Goal: Task Accomplishment & Management: Use online tool/utility

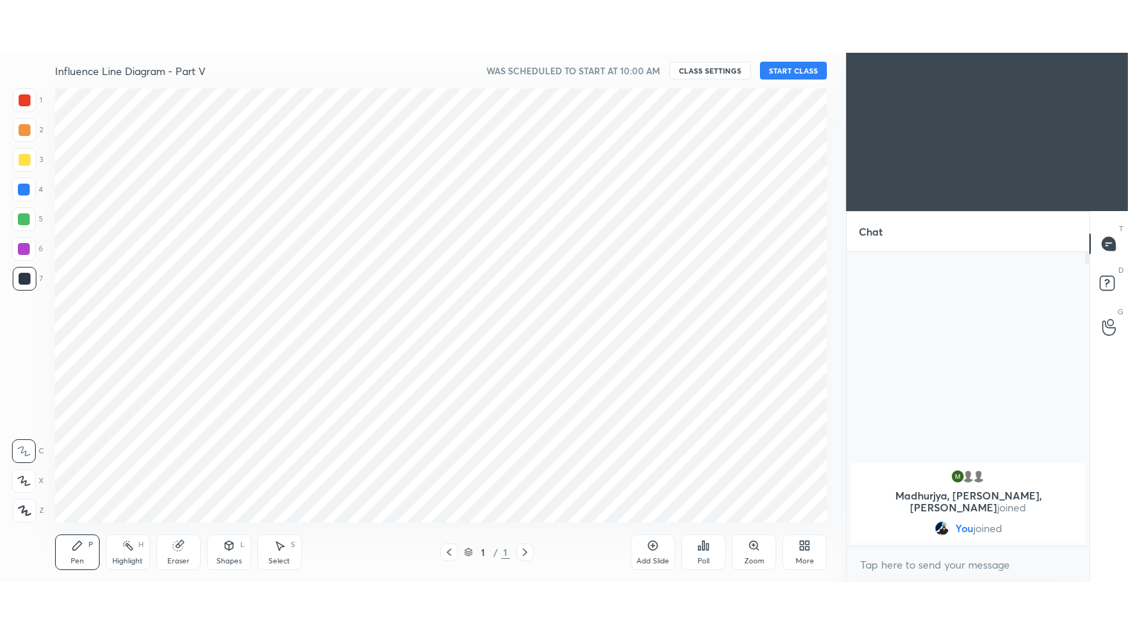
scroll to position [73926, 73574]
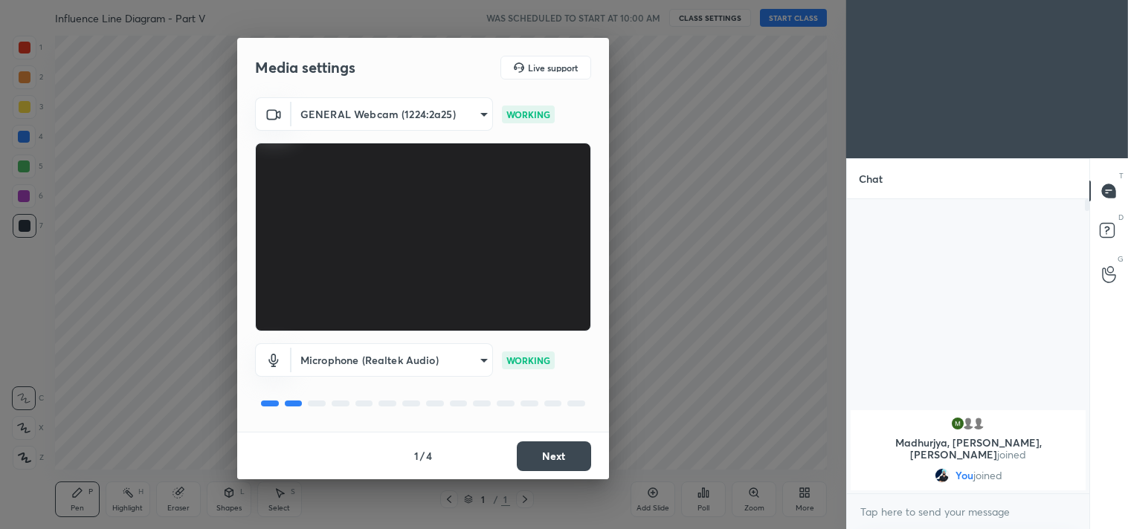
click at [483, 109] on body "1 2 3 4 5 6 7 C X Z C X Z E E Erase all H H Influence Line Diagram - Part V WAS…" at bounding box center [564, 264] width 1128 height 529
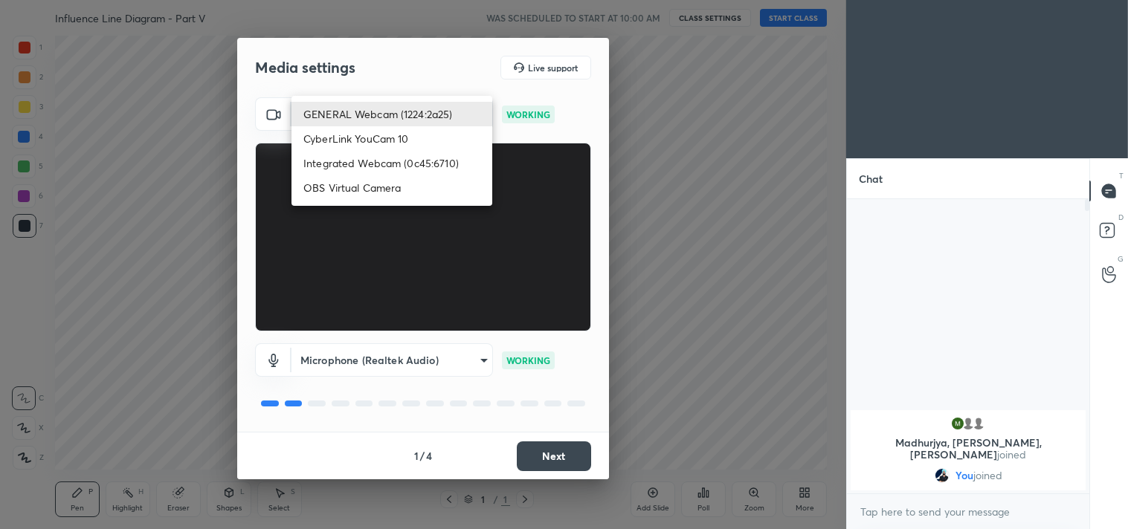
click at [444, 159] on li "Integrated Webcam (0c45:6710)" at bounding box center [391, 163] width 201 height 25
type input "c5c2f7231e9952ba016bf395f8d23ccccda43c405848800533c4c3fa58e8e242"
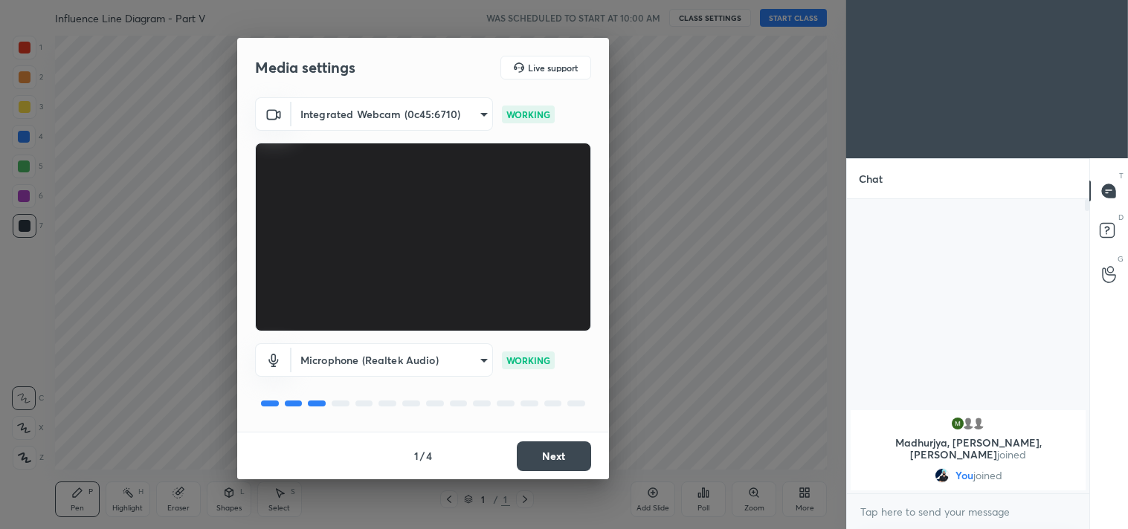
click at [576, 442] on button "Next" at bounding box center [554, 457] width 74 height 30
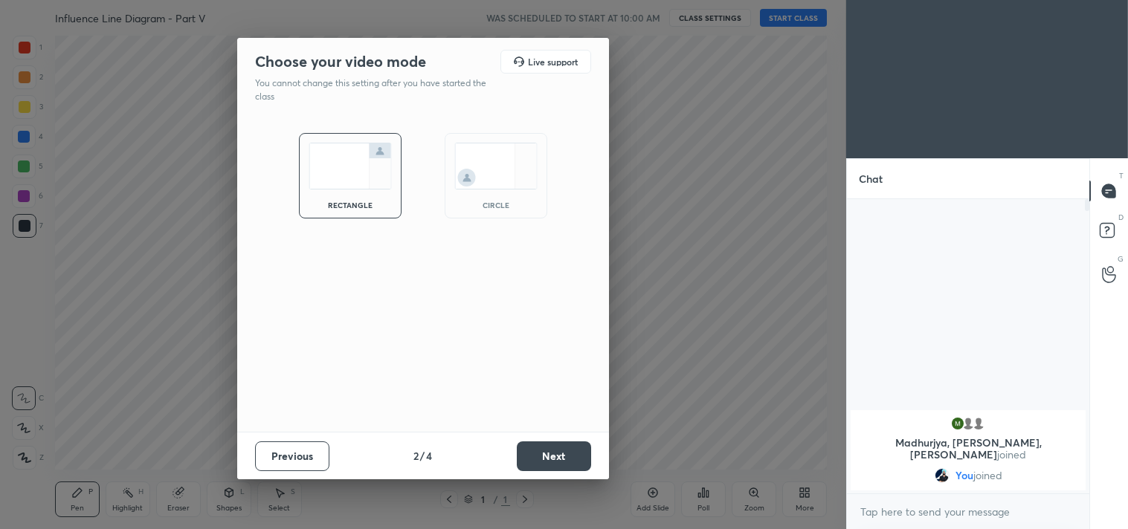
click at [576, 442] on button "Next" at bounding box center [554, 457] width 74 height 30
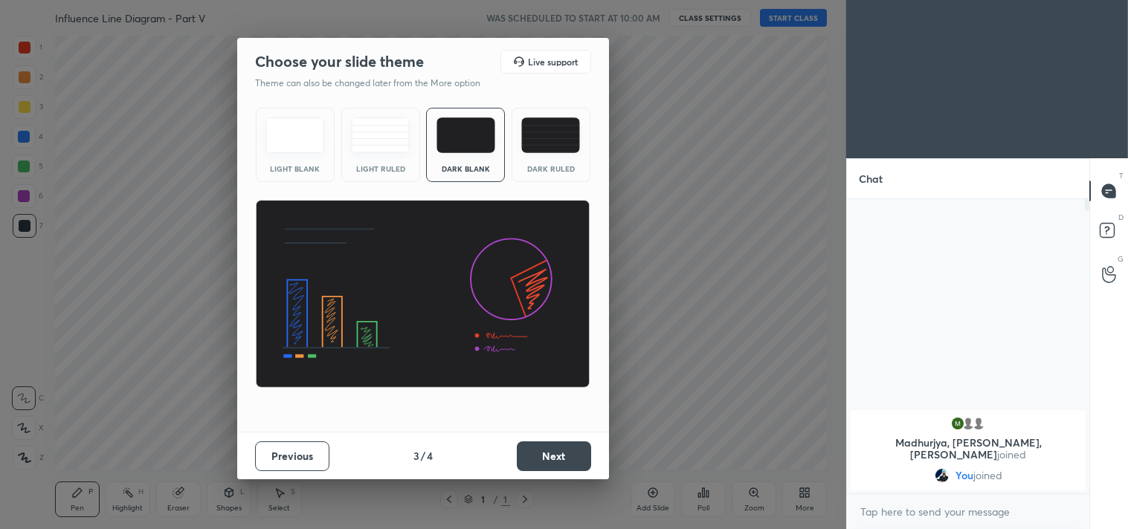
click at [576, 442] on button "Next" at bounding box center [554, 457] width 74 height 30
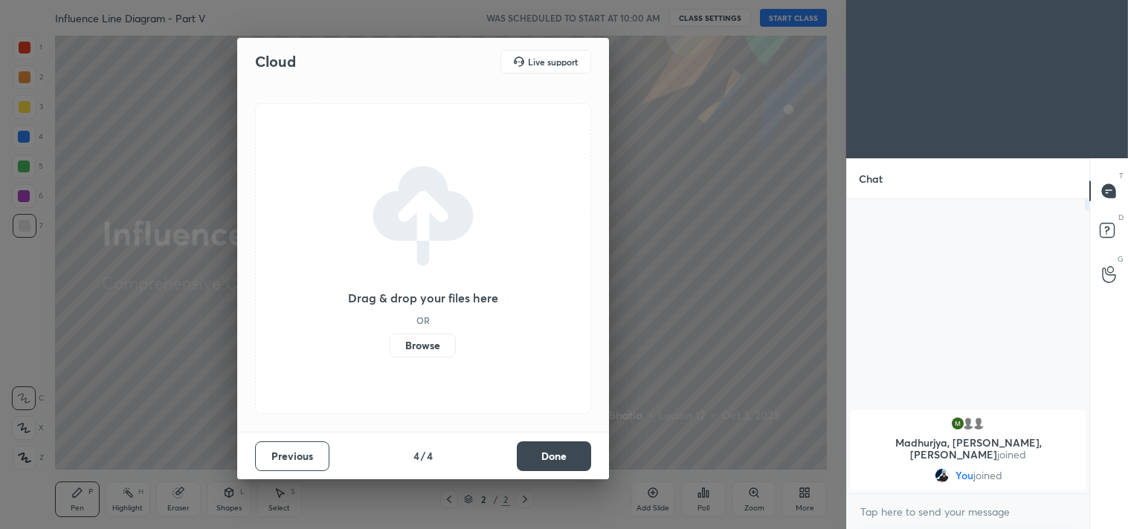
click at [576, 442] on button "Done" at bounding box center [554, 457] width 74 height 30
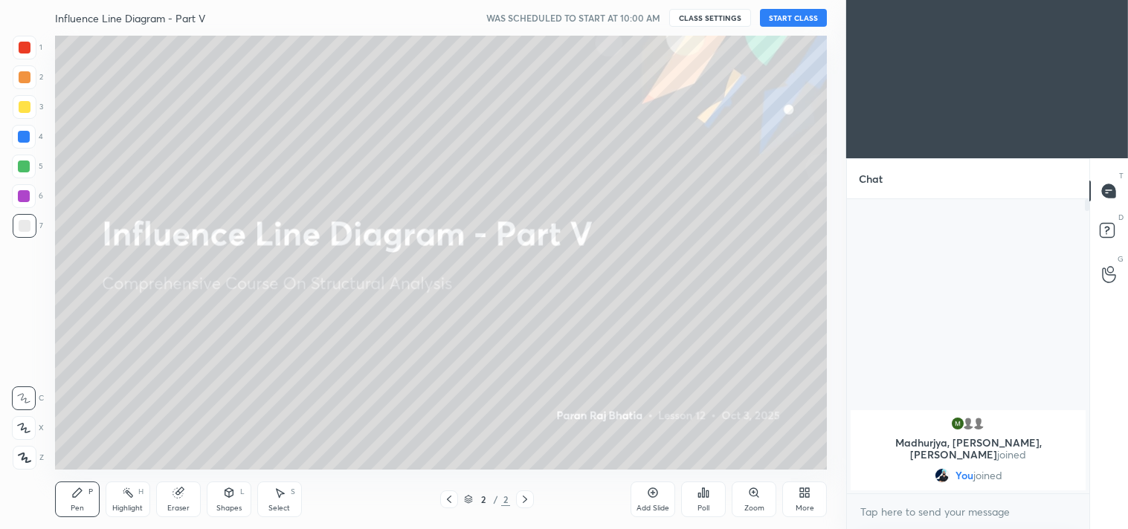
click at [815, 498] on div "More" at bounding box center [804, 500] width 45 height 36
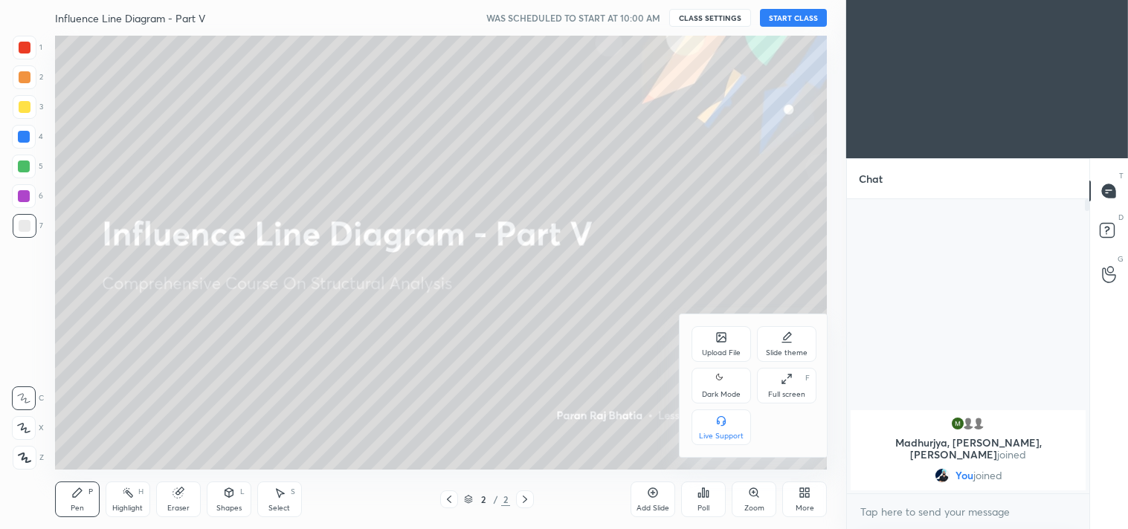
click at [727, 392] on div "Dark Mode" at bounding box center [721, 394] width 39 height 7
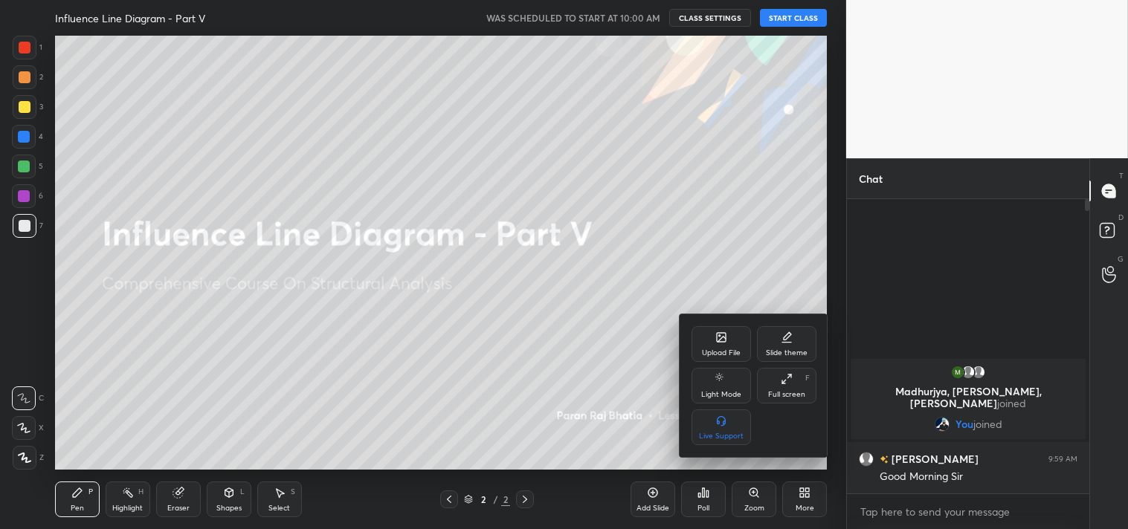
click at [31, 451] on div at bounding box center [564, 264] width 1128 height 529
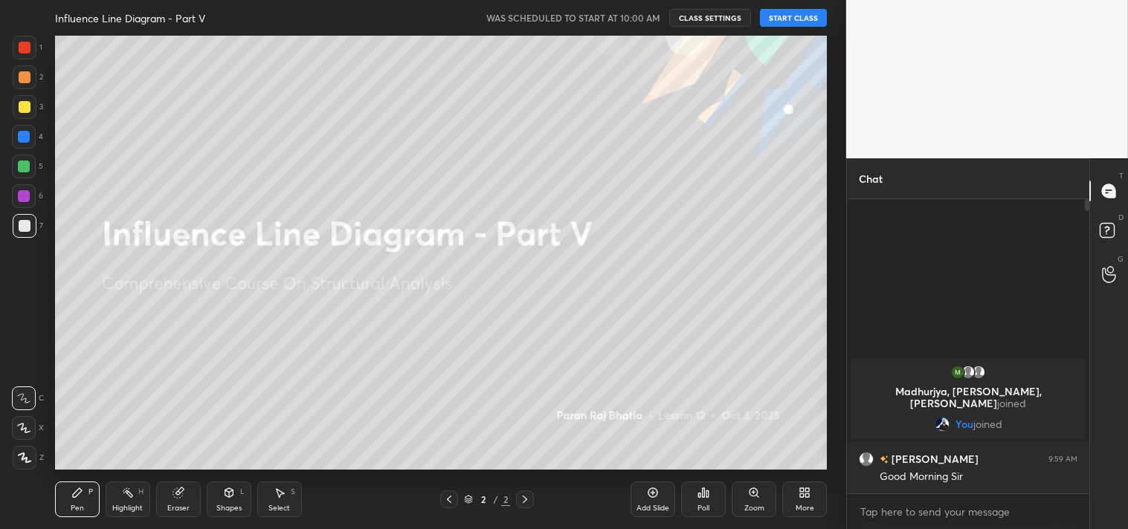
click at [19, 460] on icon at bounding box center [24, 458] width 13 height 10
click at [644, 499] on div "Add Slide" at bounding box center [653, 500] width 45 height 36
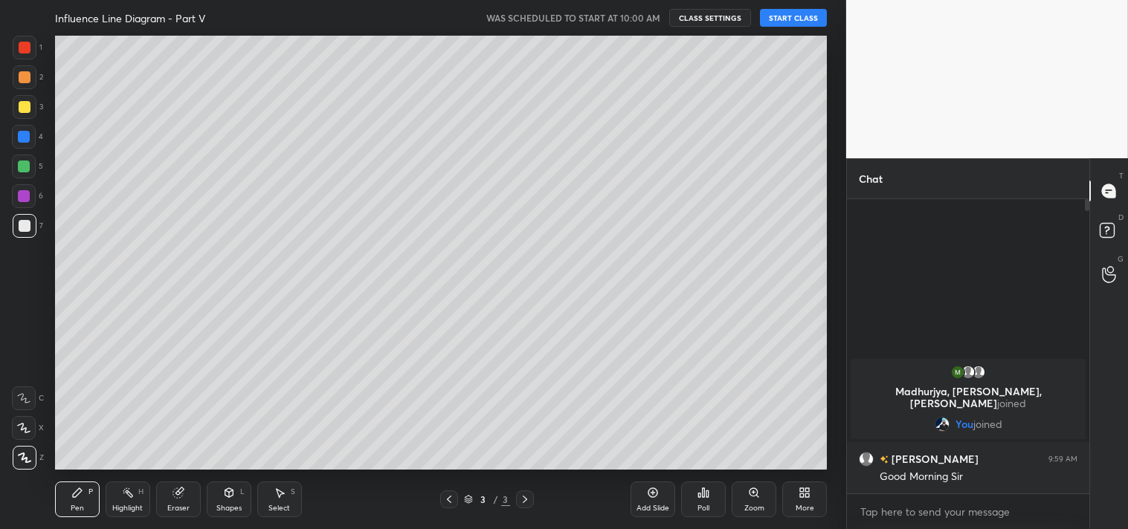
click at [779, 15] on button "START CLASS" at bounding box center [793, 18] width 67 height 18
click at [653, 21] on span "mute" at bounding box center [647, 18] width 21 height 10
click at [796, 487] on div "More" at bounding box center [804, 500] width 45 height 36
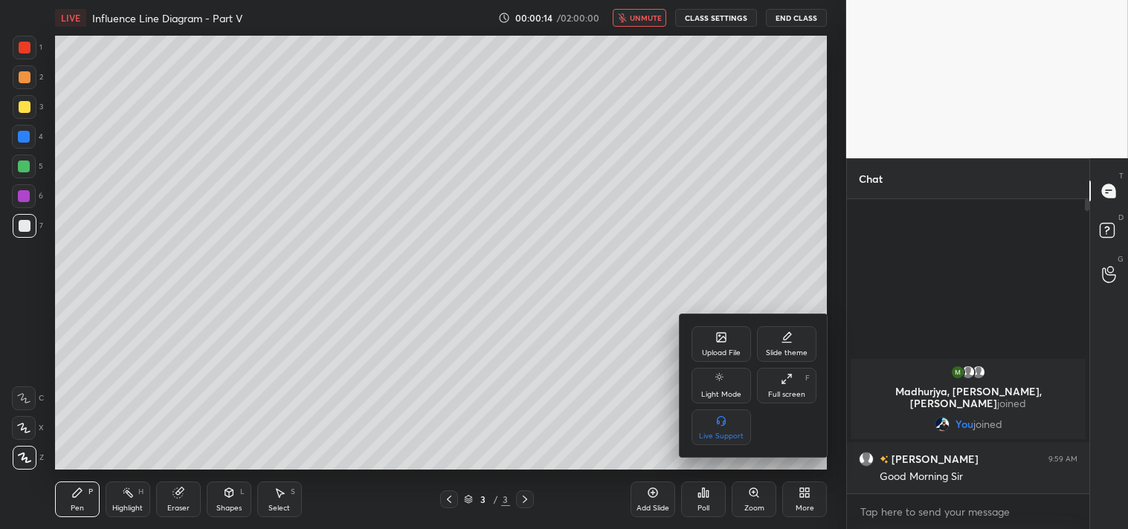
click at [790, 378] on icon at bounding box center [787, 379] width 12 height 12
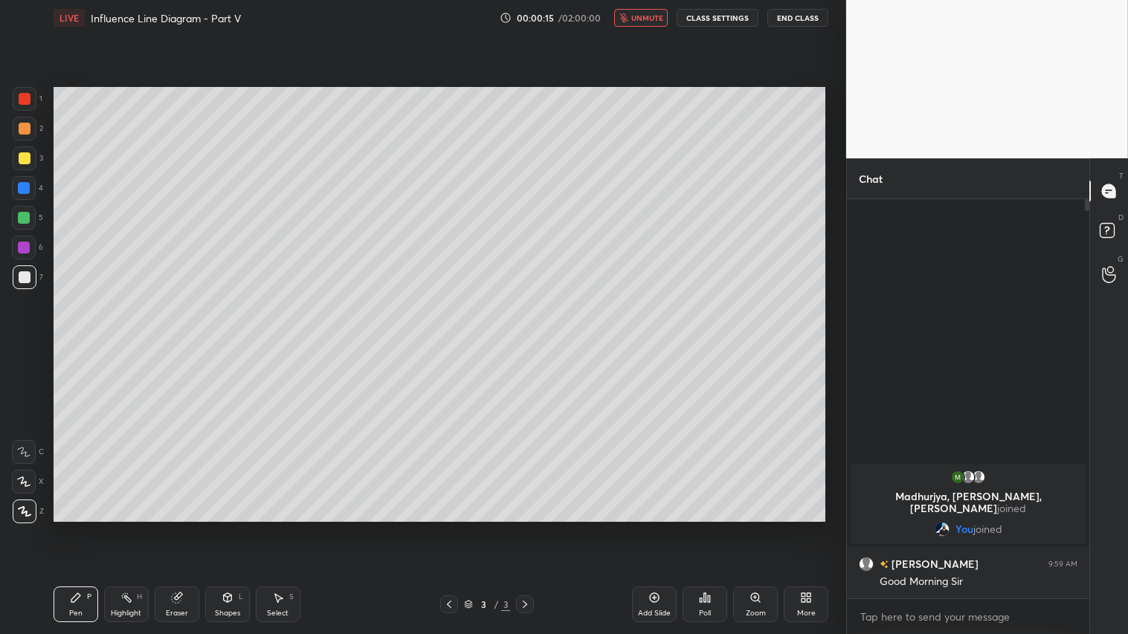
scroll to position [271, 238]
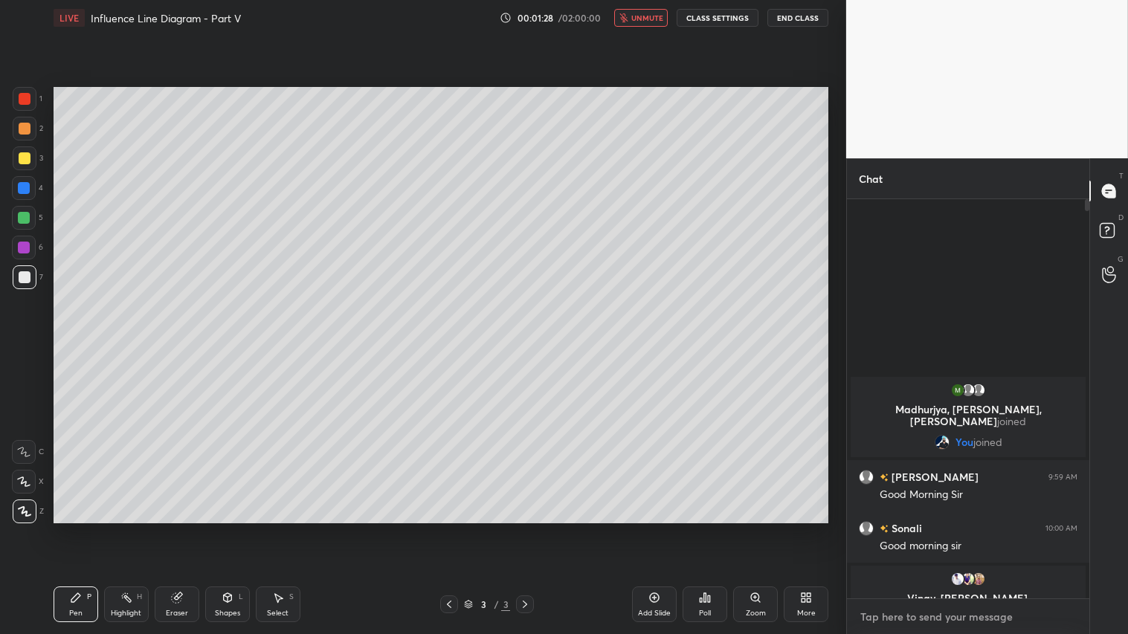
type textarea "x"
click at [957, 529] on textarea at bounding box center [968, 617] width 219 height 24
type textarea "s"
type textarea "x"
type textarea "sl"
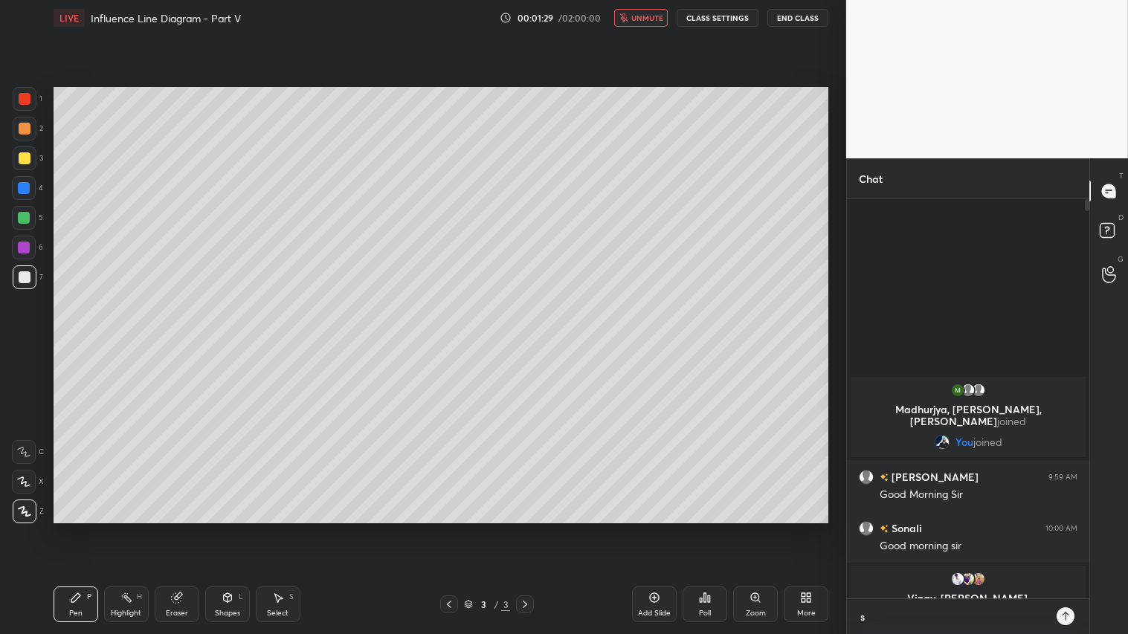
type textarea "x"
type textarea "sli"
type textarea "x"
type textarea "slid"
type textarea "x"
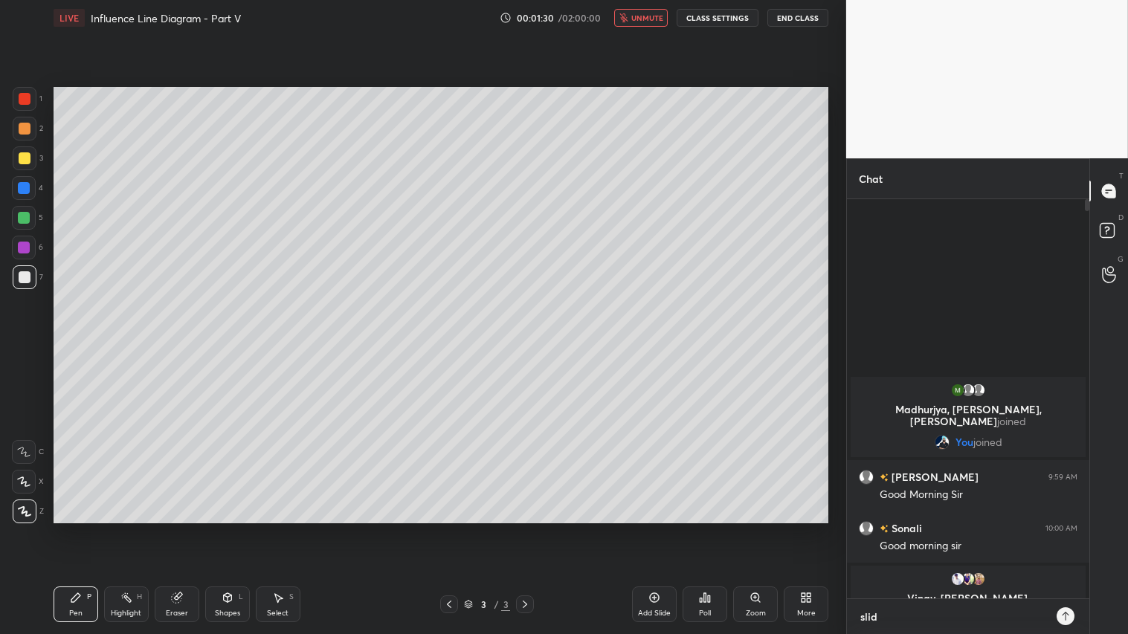
type textarea "slide"
type textarea "x"
type textarea "slide"
type textarea "x"
type textarea "slide w"
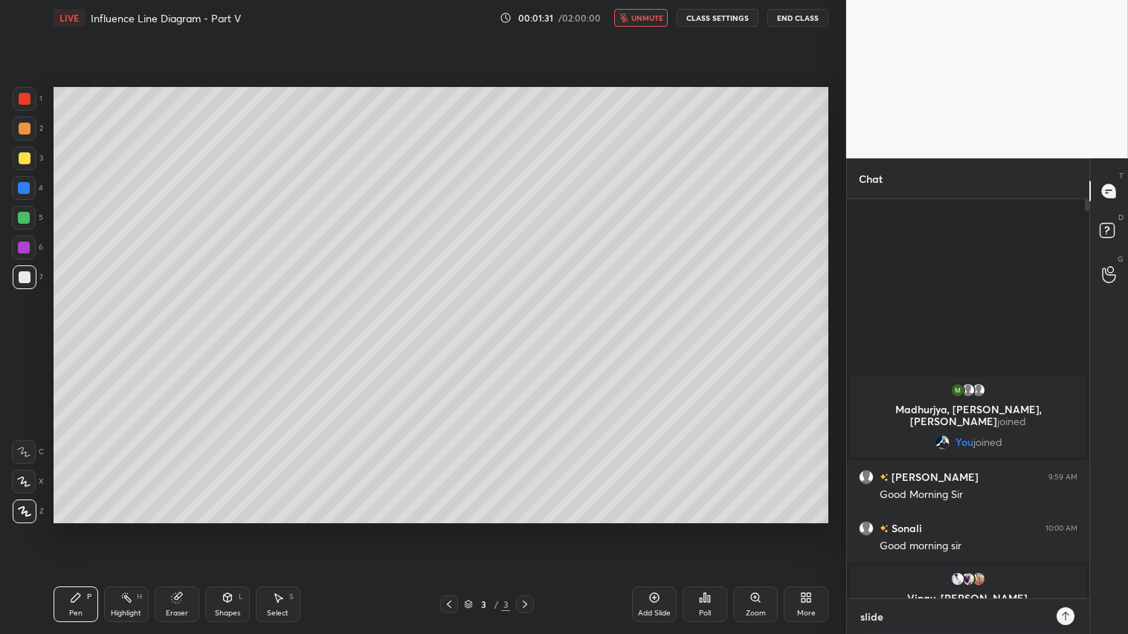
type textarea "x"
type textarea "slide wh"
type textarea "x"
type textarea "slide whi"
type textarea "x"
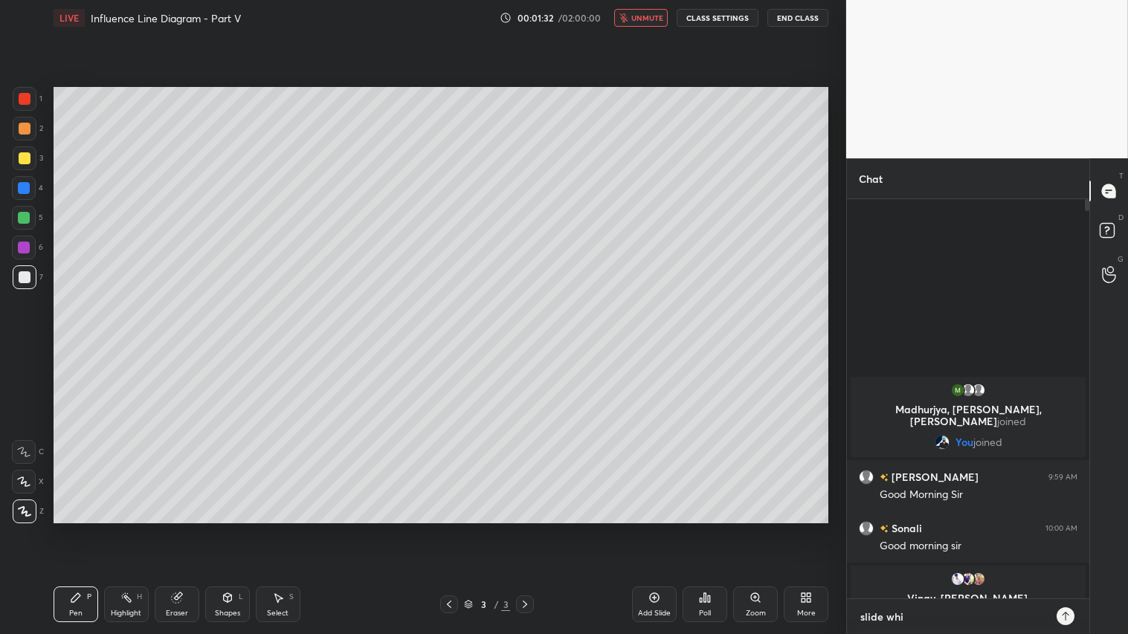
type textarea "slide whit"
type textarea "x"
type textarea "slide white"
type textarea "x"
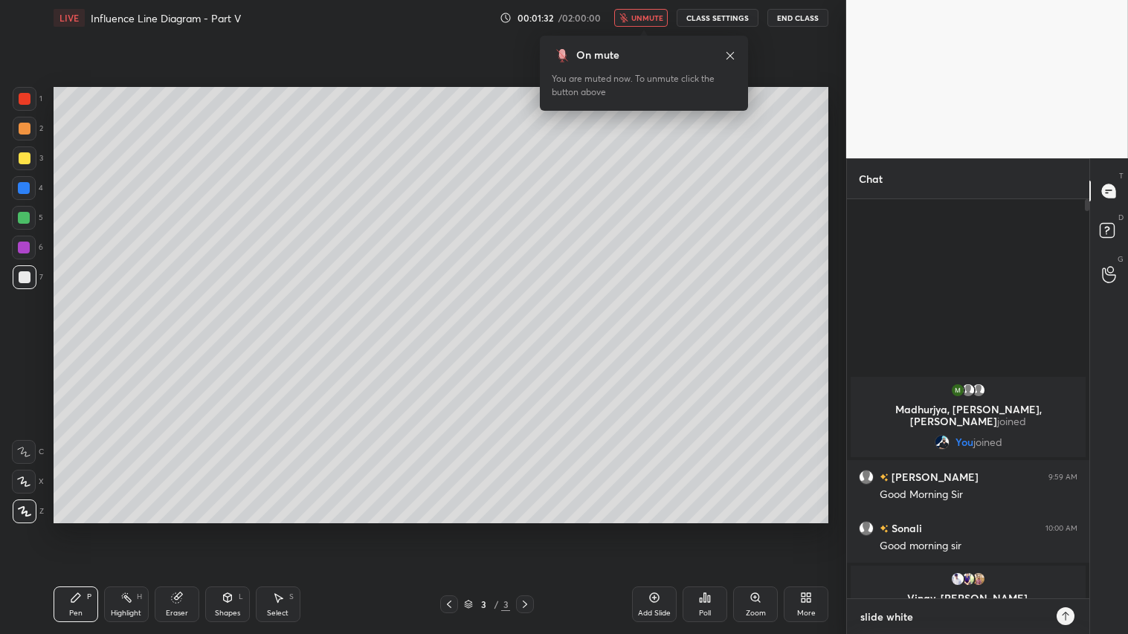
type textarea "slide white"
type textarea "x"
type textarea "slide white d"
type textarea "x"
type textarea "slide white di"
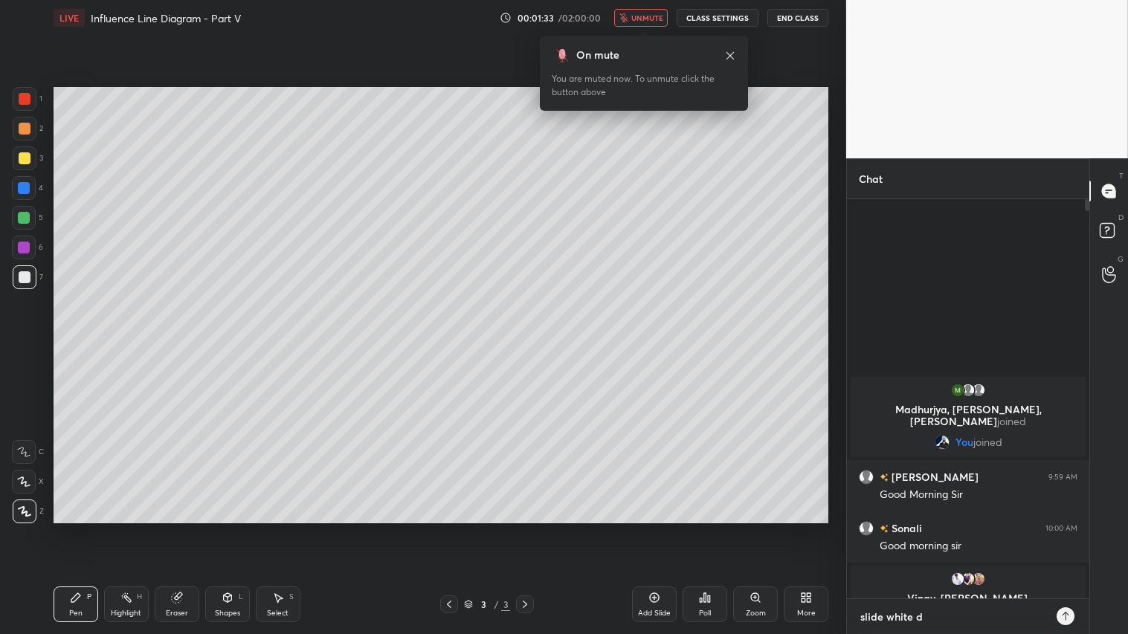
type textarea "x"
type textarea "slide white dik"
type textarea "x"
type textarea "slide white dikh"
type textarea "x"
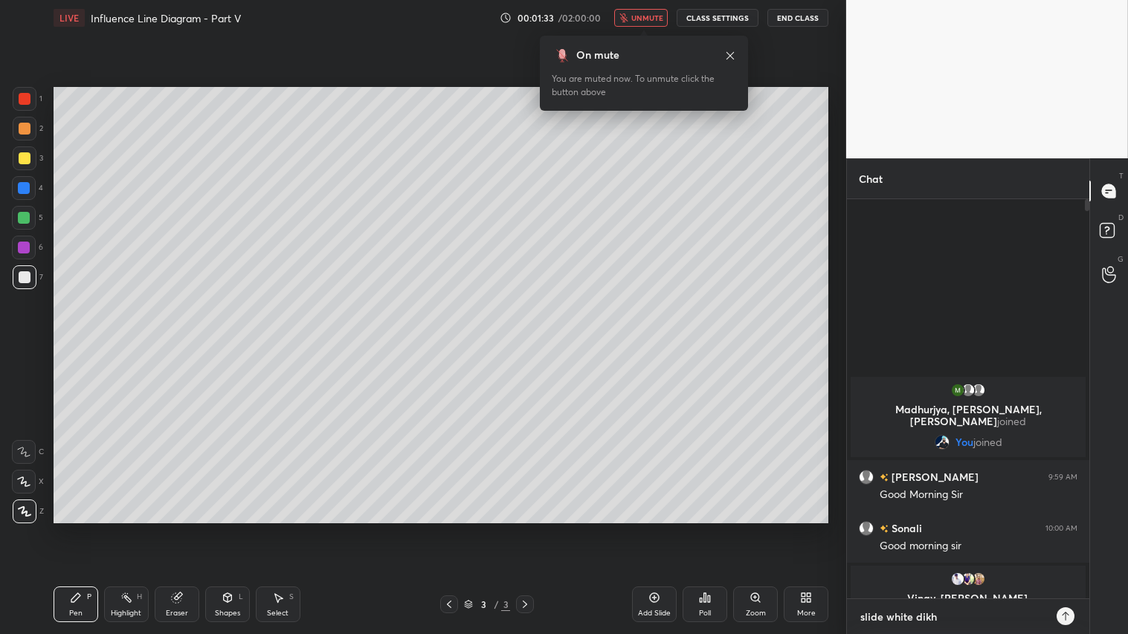
type textarea "slide white dikh"
type textarea "x"
type textarea "slide white dikh r"
type textarea "x"
type textarea "slide white dikh ra"
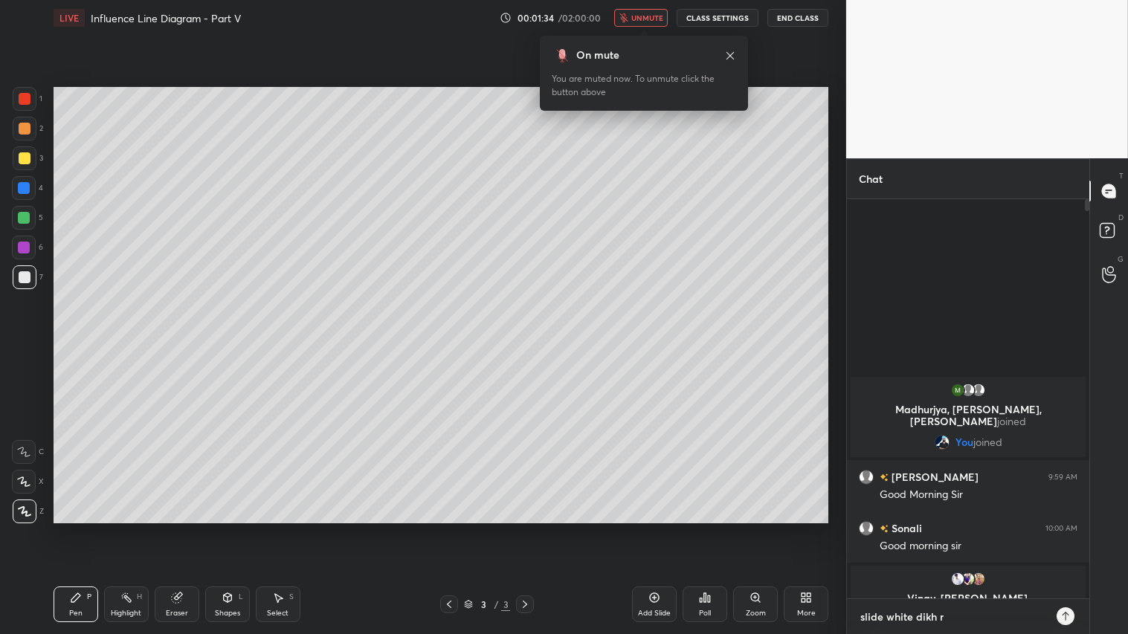
type textarea "x"
type textarea "slide white dikh rah"
type textarea "x"
type textarea "slide white dikh rahi"
type textarea "x"
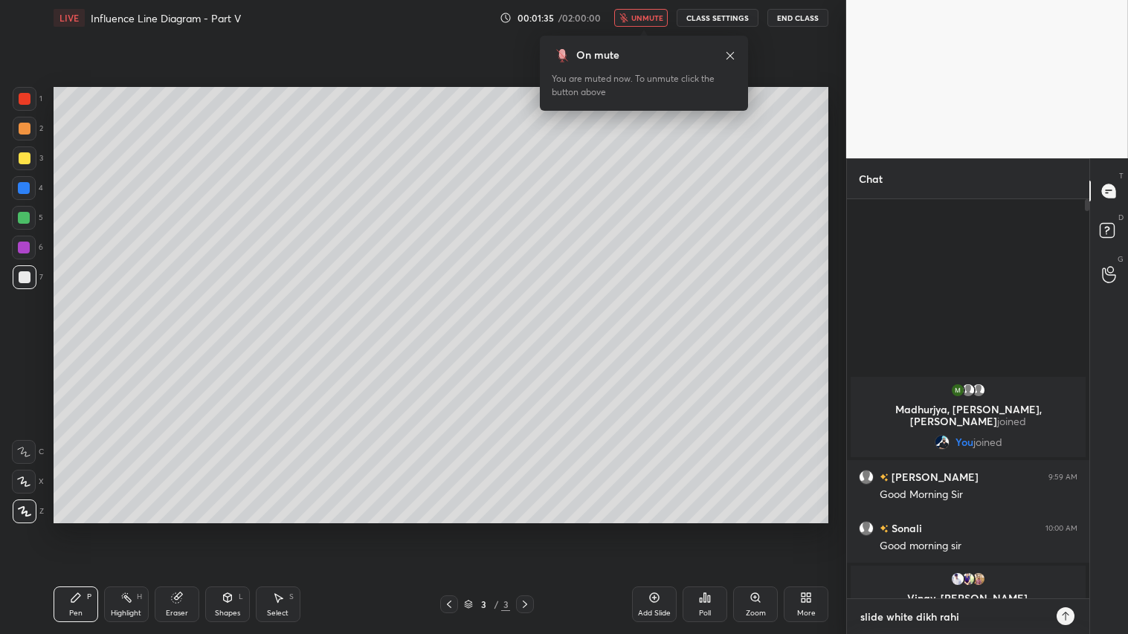
type textarea "slide white dikh rahi"
type textarea "x"
type textarea "slide white dikh rahi k"
type textarea "x"
type textarea "slide white dikh rahi ky"
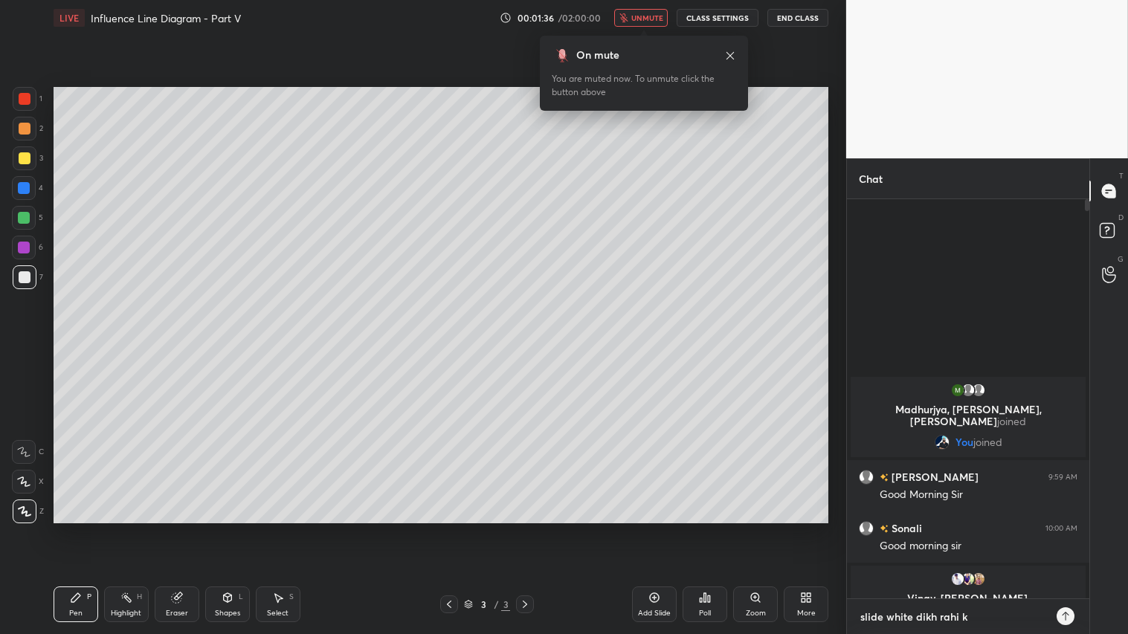
type textarea "x"
type textarea "slide white dikh rahi kya"
type textarea "x"
type textarea "slide white dikh rahi kya?"
type textarea "x"
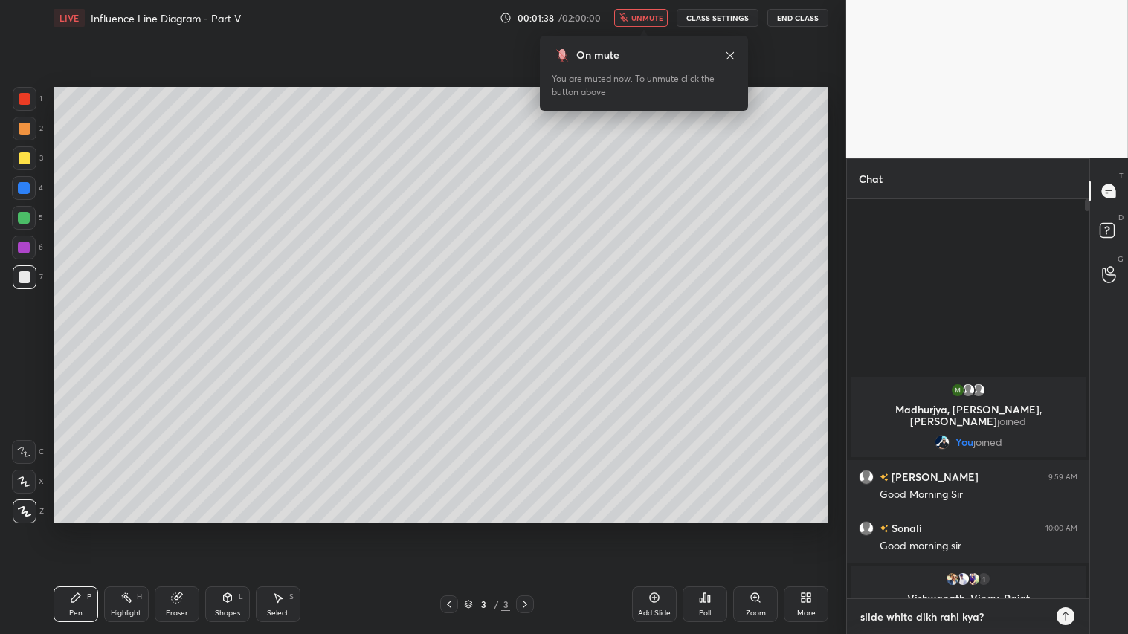
type textarea "x"
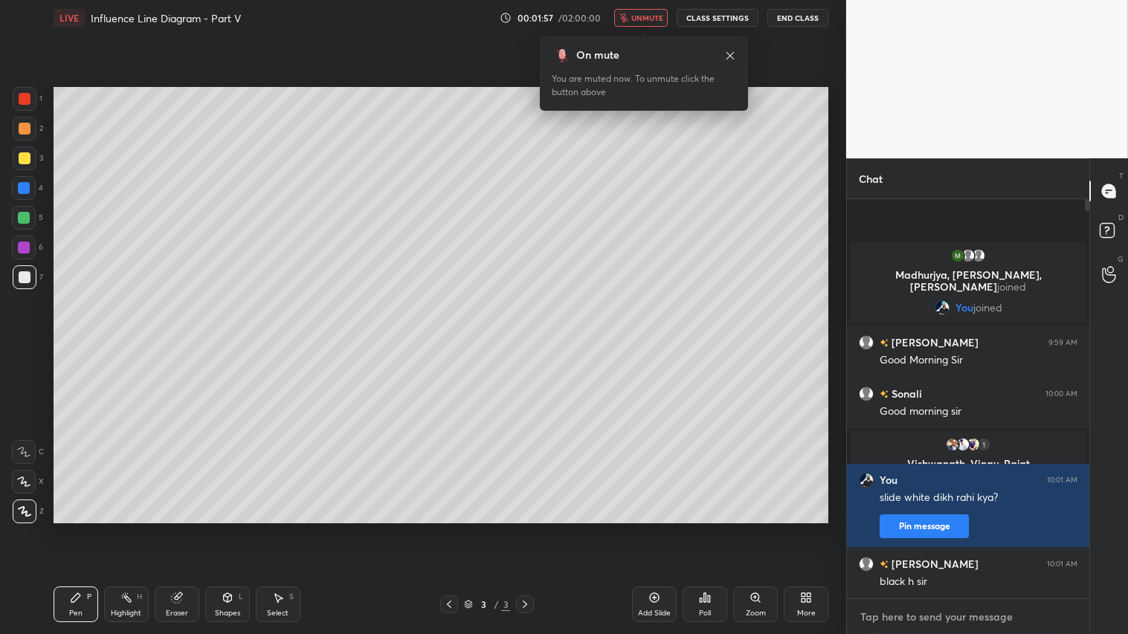
type textarea "o"
type textarea "x"
type textarea "ok"
type textarea "x"
type textarea "okk"
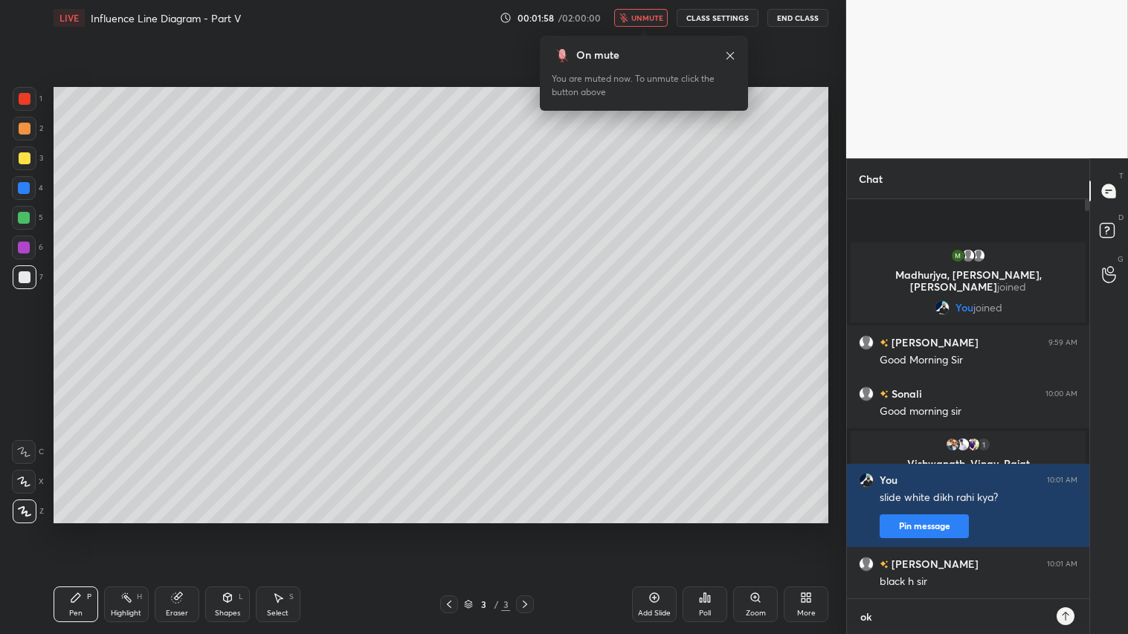
type textarea "x"
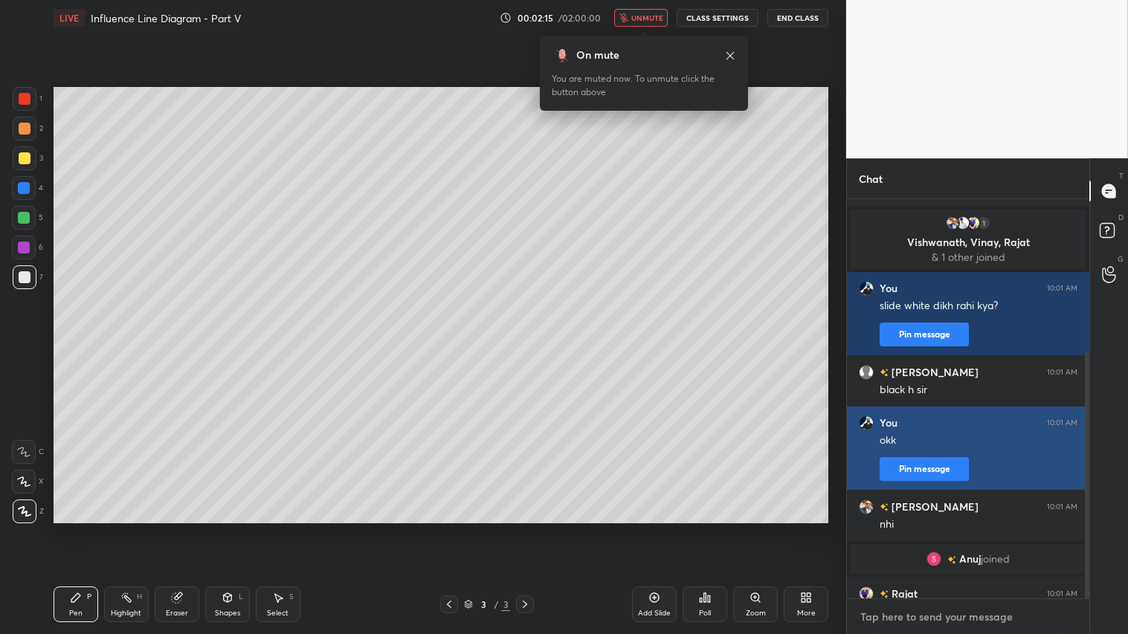
scroll to position [247, 0]
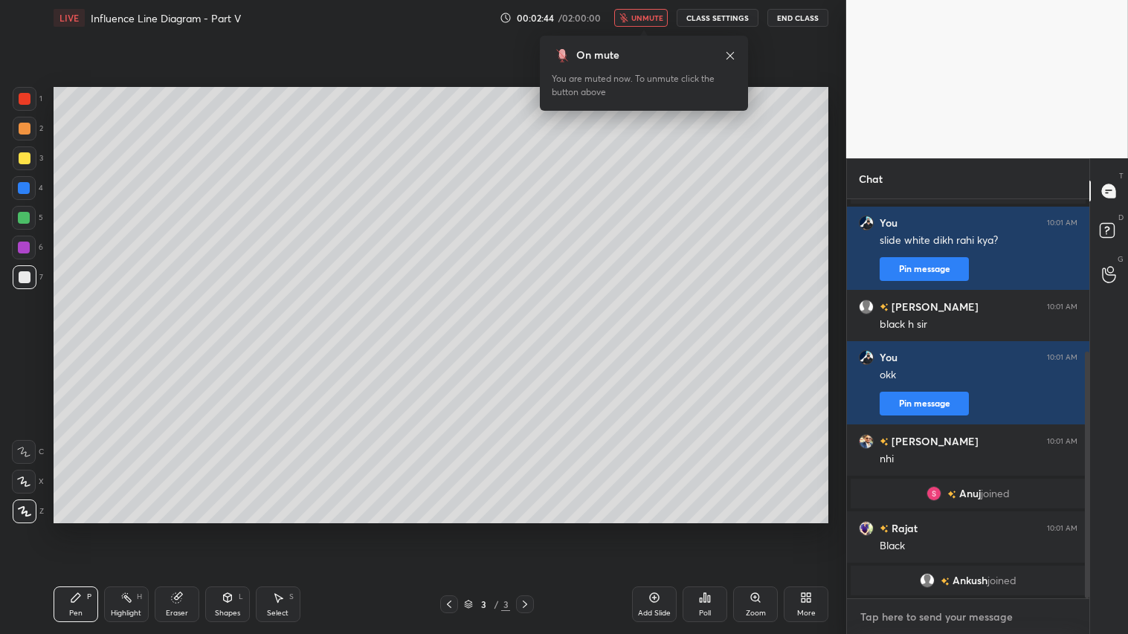
click at [941, 529] on textarea at bounding box center [968, 617] width 219 height 24
type textarea "m"
type textarea "x"
type textarea "me"
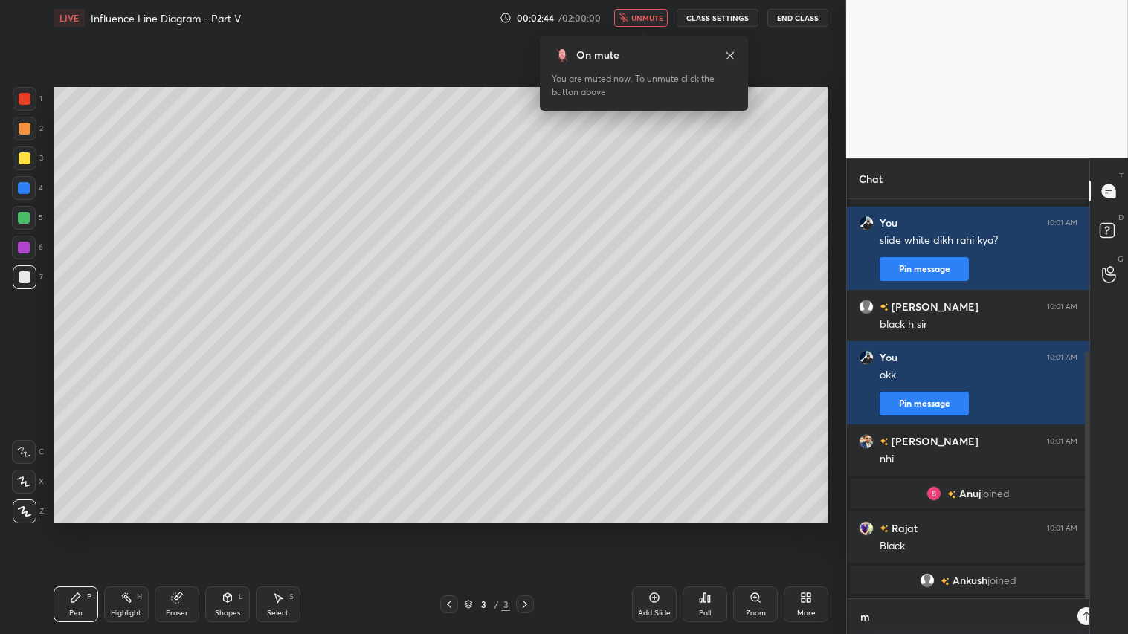
type textarea "x"
type textarea "mer"
type textarea "x"
type textarea "mere"
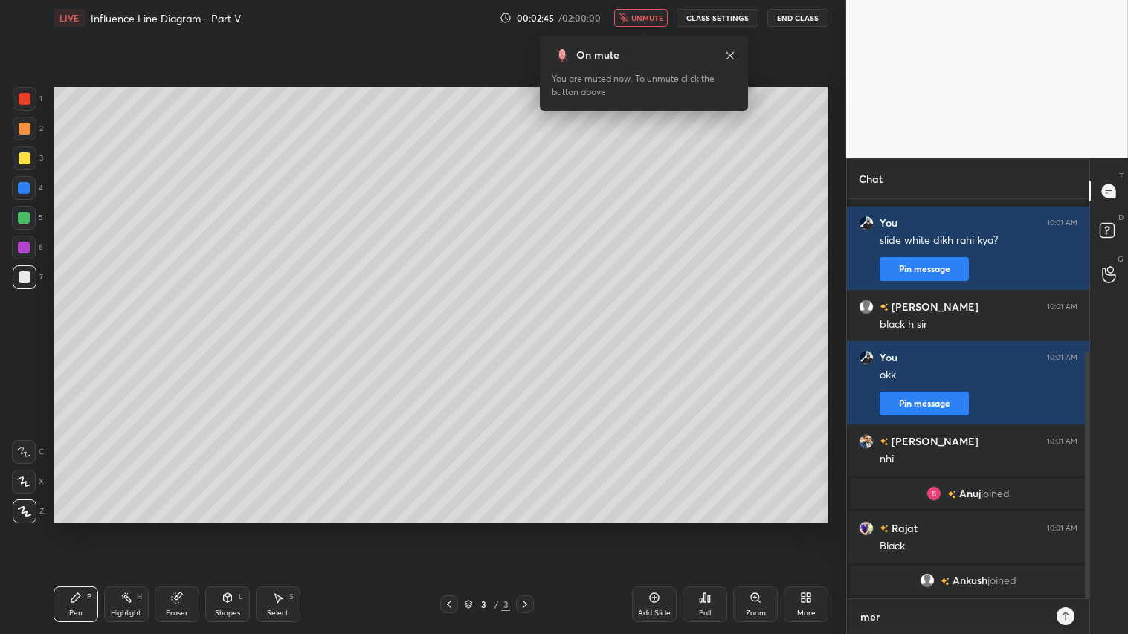
type textarea "x"
type textarea "mere"
type textarea "x"
type textarea "mere m"
type textarea "x"
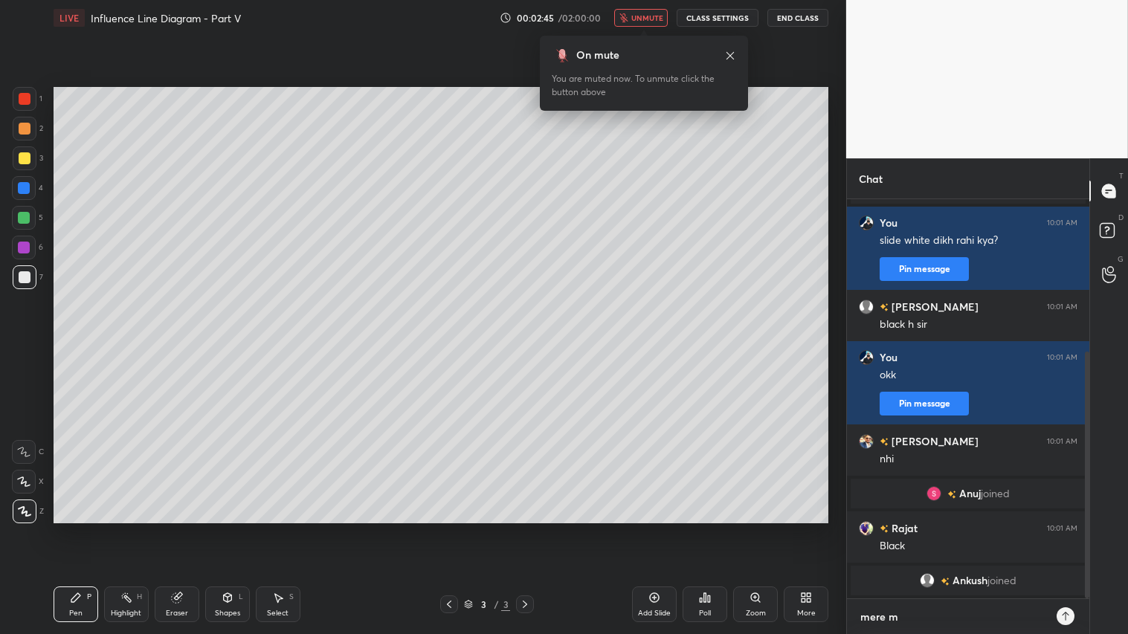
type textarea "mere me"
type textarea "x"
type textarea "mere mei"
type textarea "x"
type textarea "mere mein"
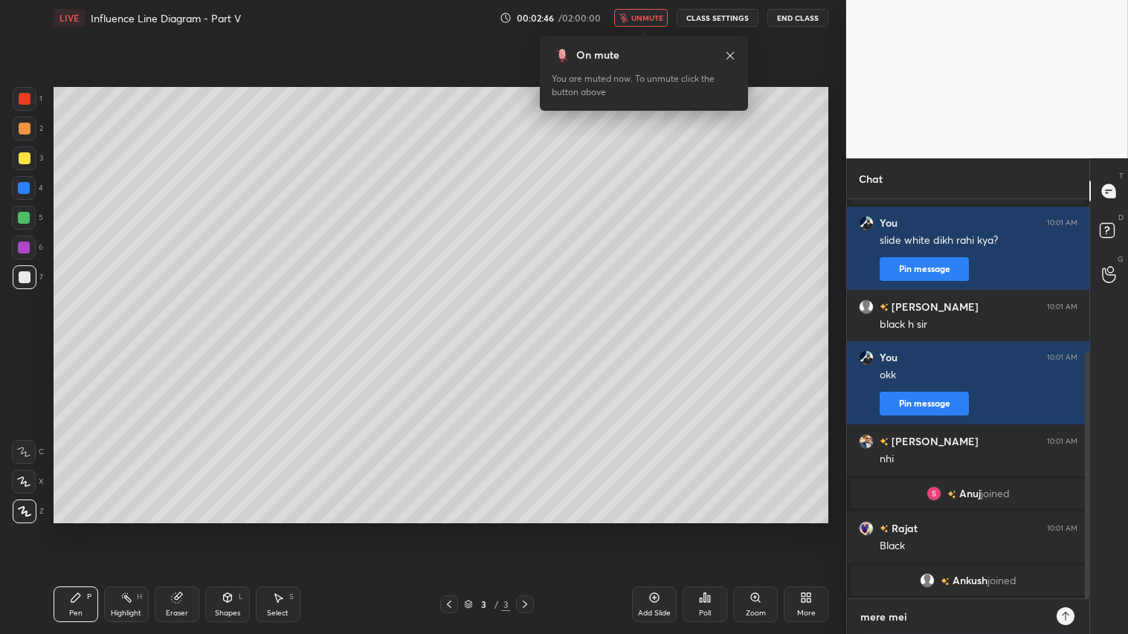
type textarea "x"
type textarea "mere mein"
type textarea "x"
type textarea "mere mein w"
type textarea "x"
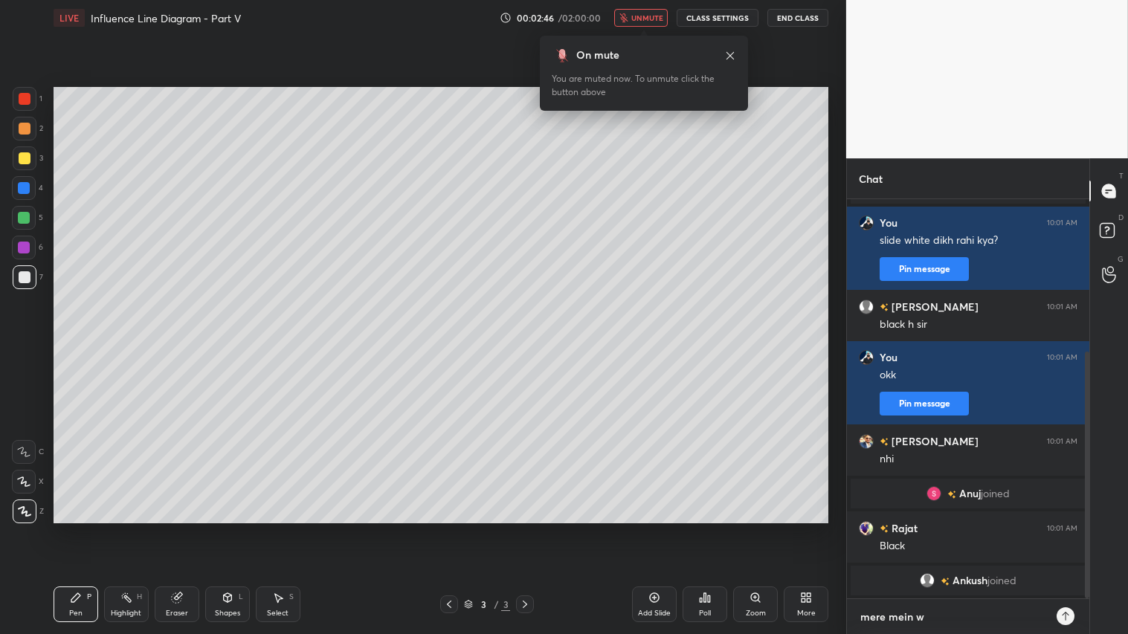
type textarea "mere mein wh"
type textarea "x"
type textarea "mere mein whi"
type textarea "x"
type textarea "mere mein whit"
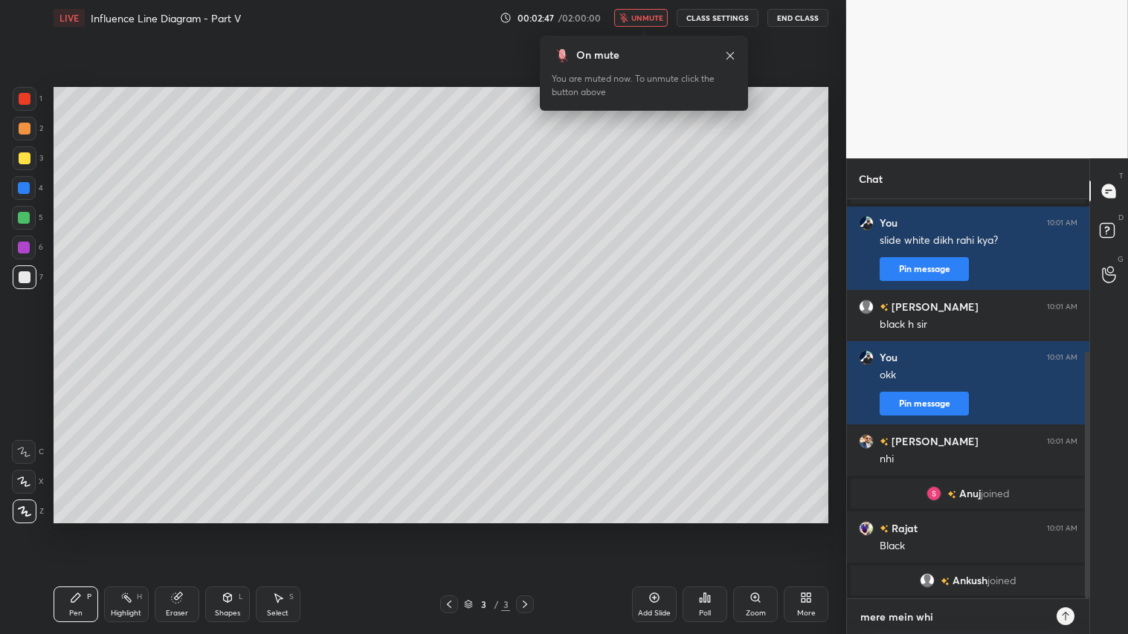
type textarea "x"
type textarea "mere mein white"
type textarea "x"
type textarea "mere mein white"
type textarea "x"
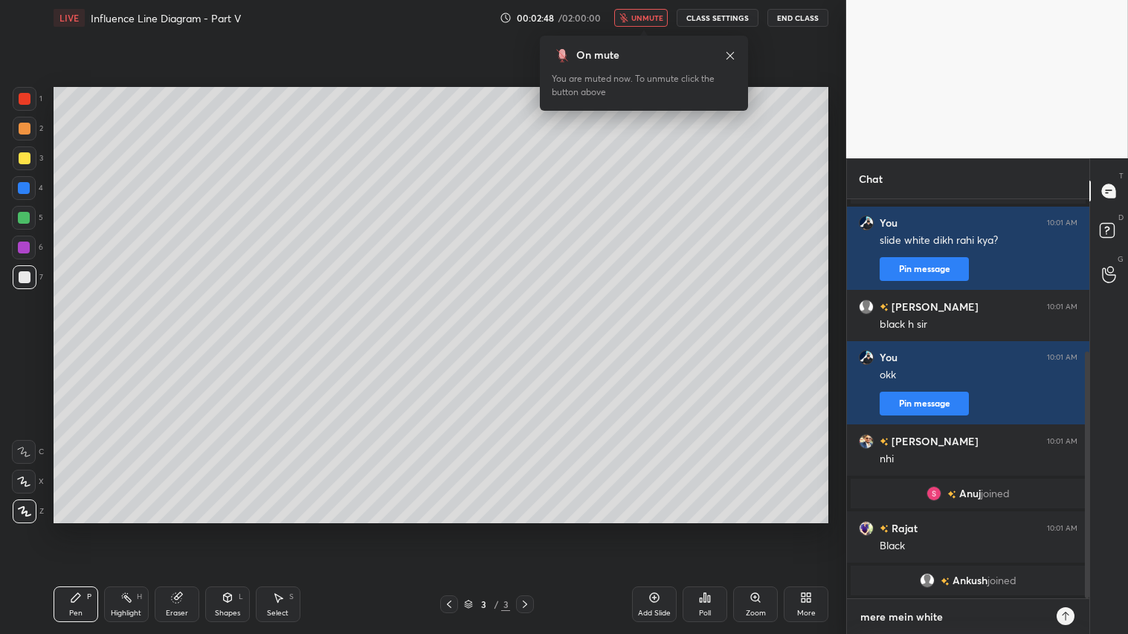
type textarea "mere mein white a"
type textarea "x"
type textarea "mere mein white aa"
type textarea "x"
type textarea "mere mein white aa"
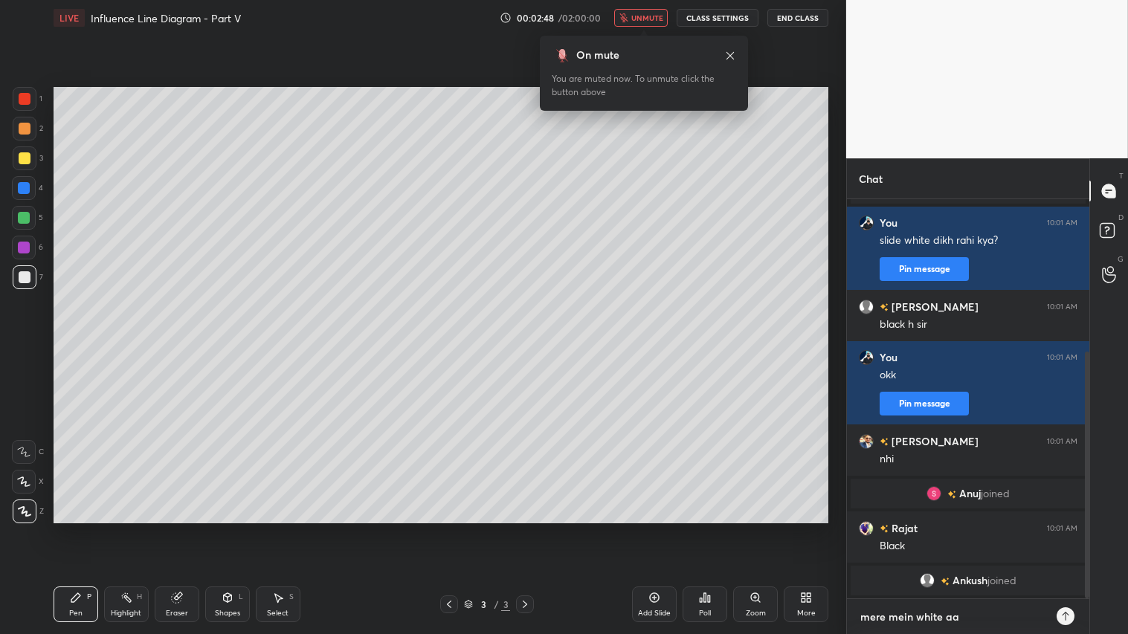
type textarea "x"
type textarea "mere mein white aa r"
type textarea "x"
type textarea "mere mein white aa ra"
type textarea "x"
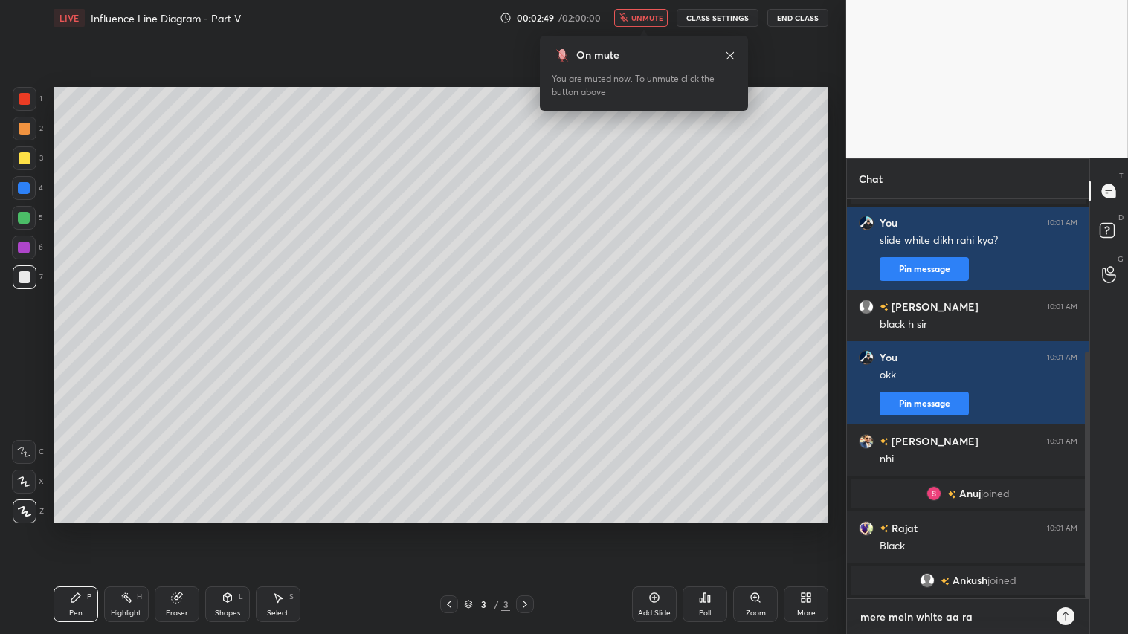
type textarea "mere mein white aa rah"
type textarea "x"
type textarea "mere mein white aa raha"
type textarea "x"
type textarea "mere mein white aa raha"
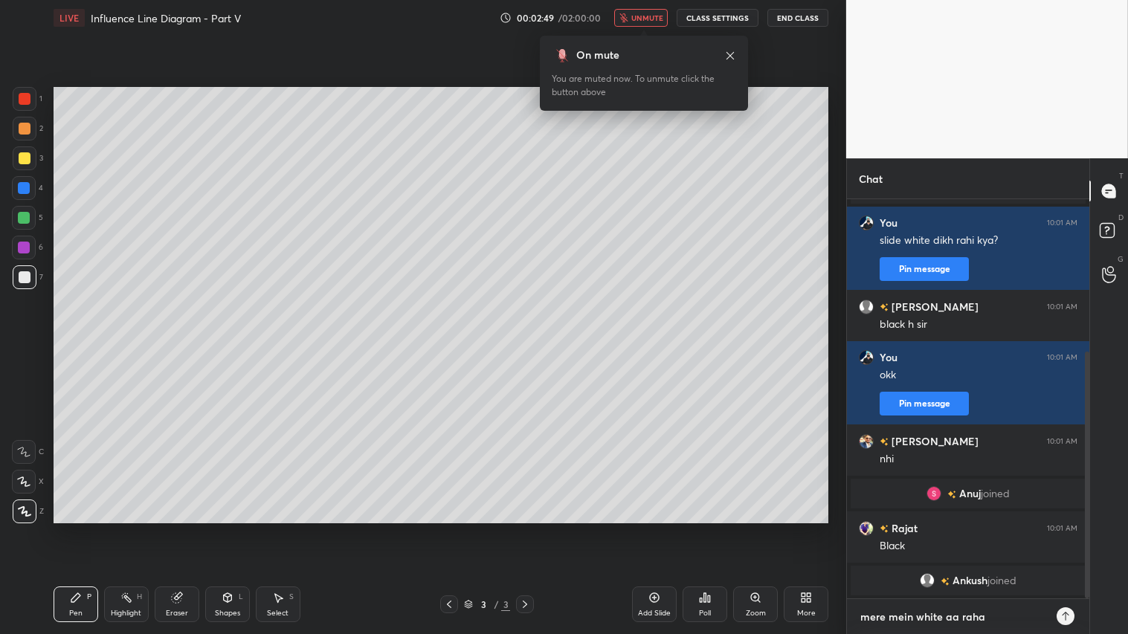
type textarea "x"
type textarea "mere mein white aa raha h"
type textarea "x"
type textarea "mere mein white aa raha ha"
type textarea "x"
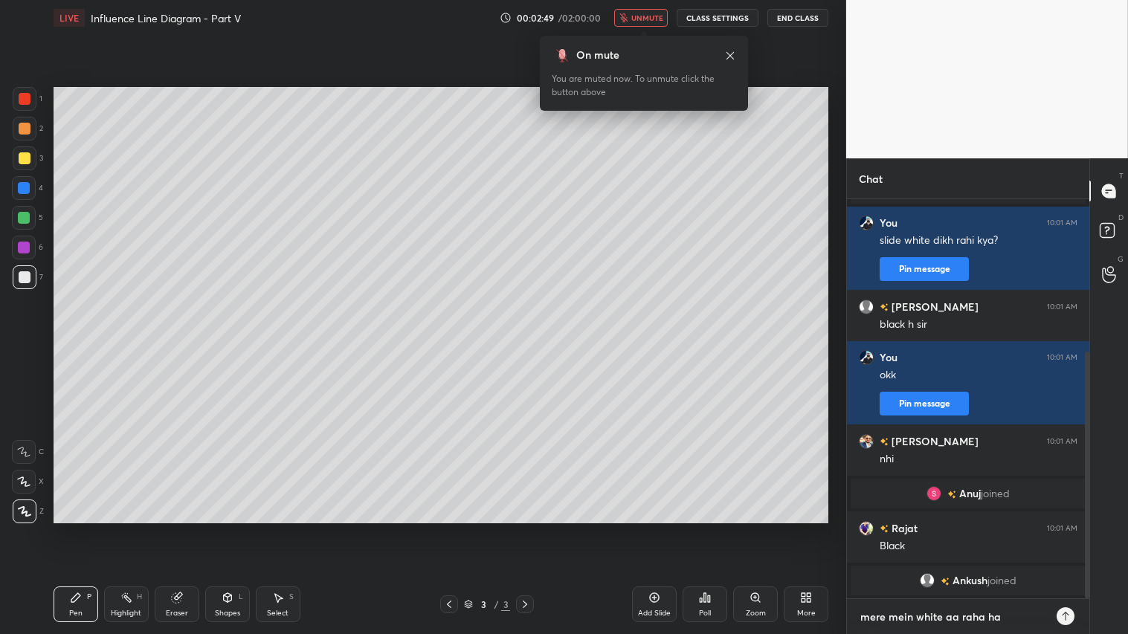
type textarea "mere mein white aa raha hai"
type textarea "x"
type textarea "mere mein white aa raha hai."
type textarea "x"
type textarea "mere mein white aa raha hai.."
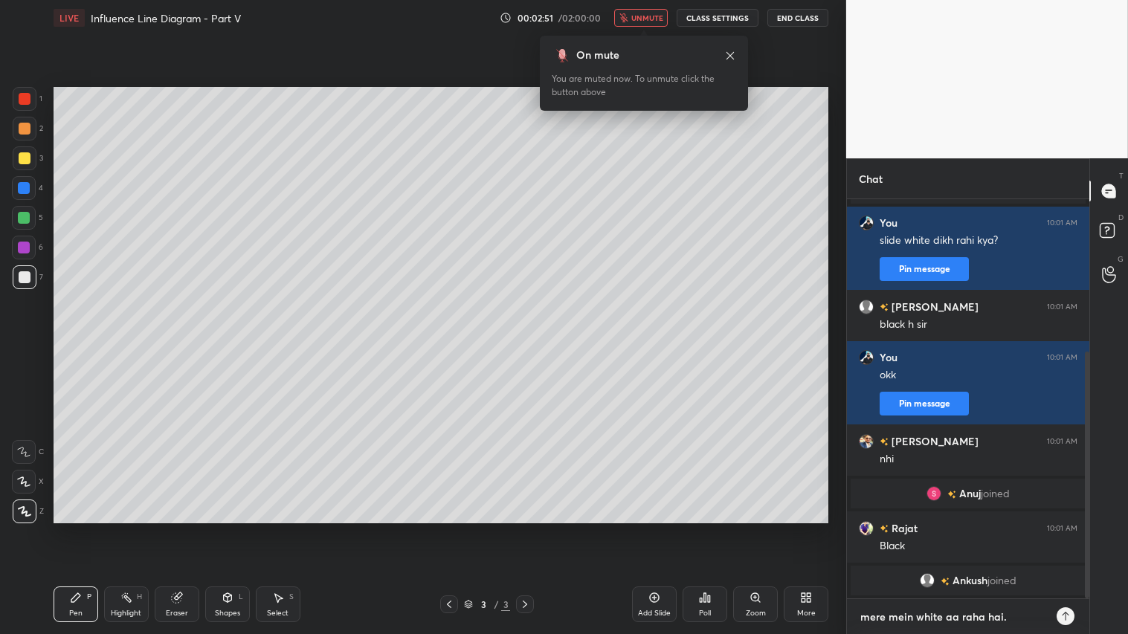
type textarea "x"
type textarea "mere mein white aa raha hai..r"
type textarea "x"
type textarea "mere mein white aa raha hai..re"
type textarea "x"
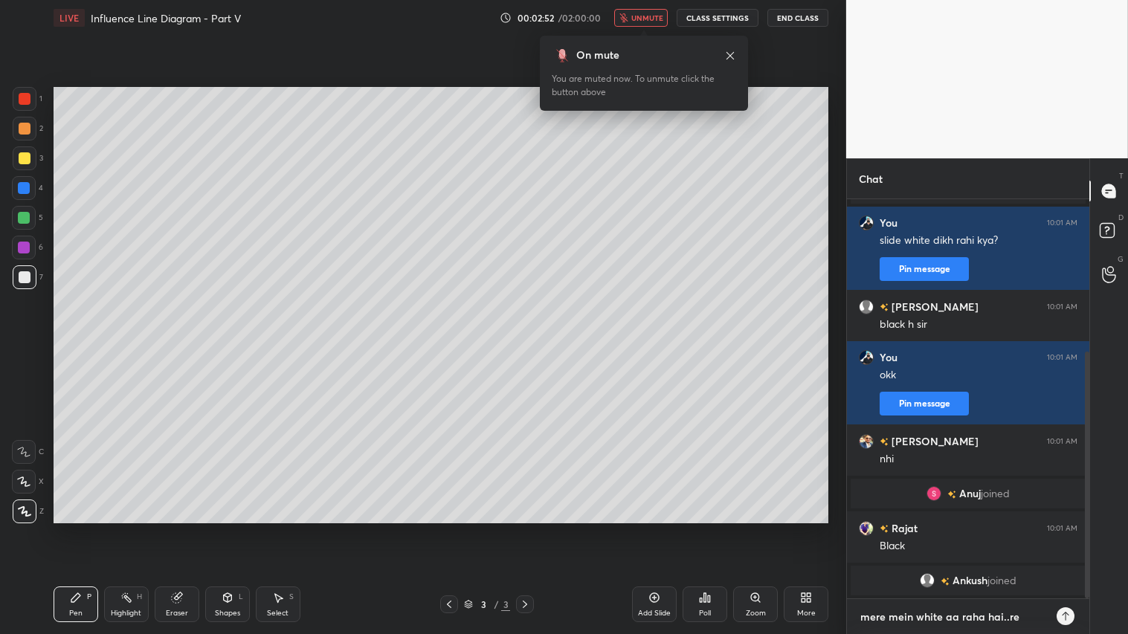
type textarea "mere mein white aa raha hai..ref"
type textarea "x"
type textarea "mere mein white aa raha hai..refr"
type textarea "x"
type textarea "mere mein white aa raha hai..refre"
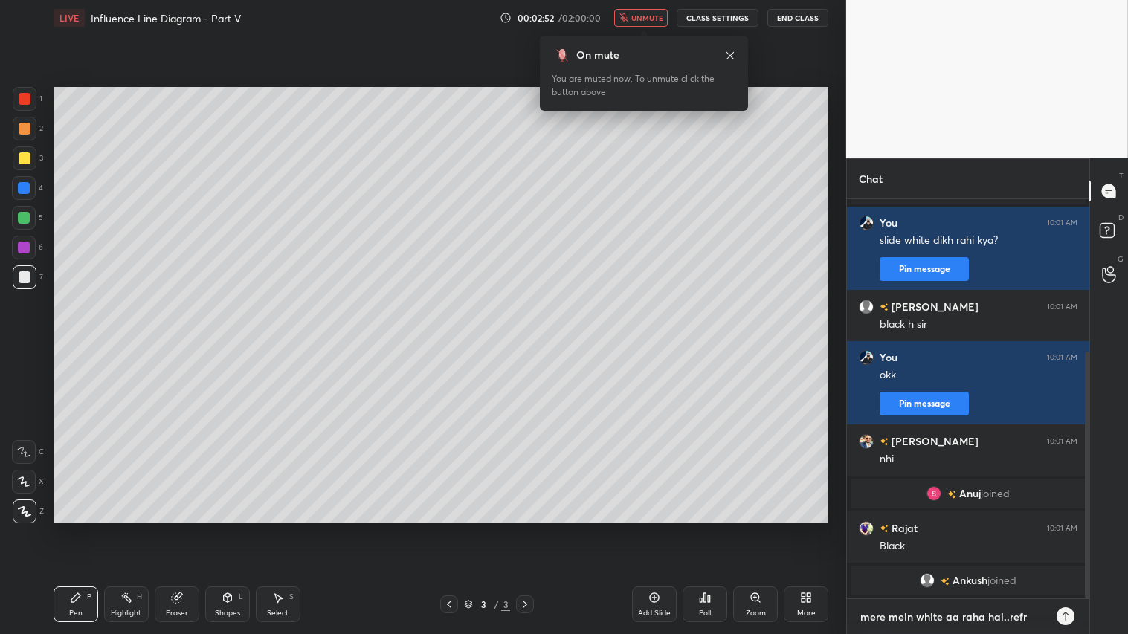
type textarea "x"
type textarea "mere mein white aa raha hai..refres"
type textarea "x"
type textarea "mere mein white aa raha hai..refresh"
type textarea "x"
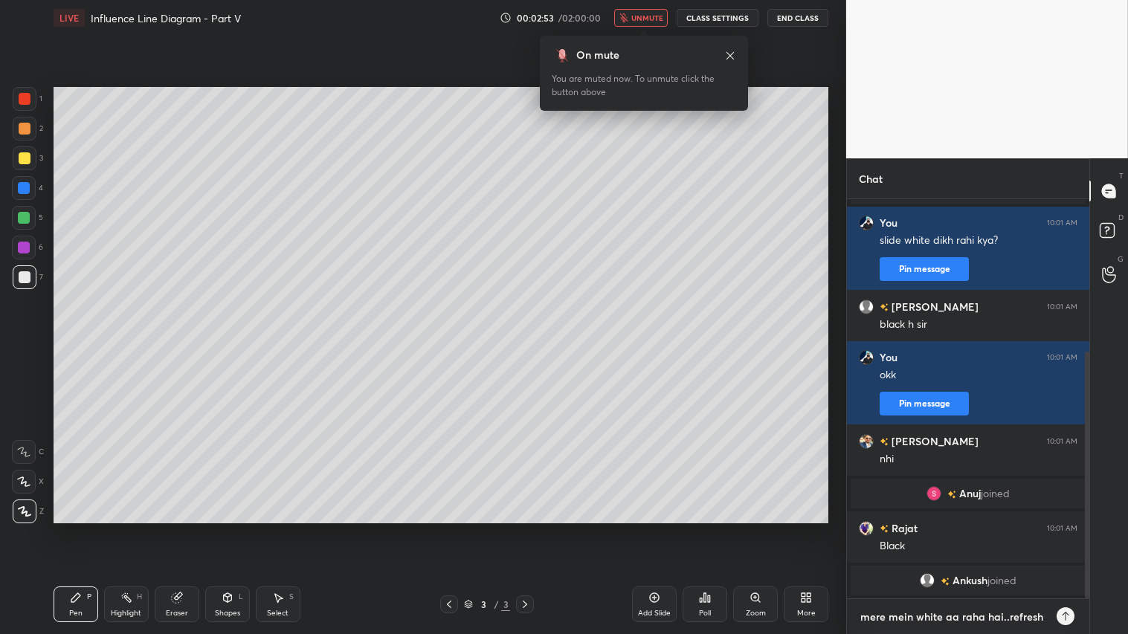
type textarea "mere mein white aa raha hai..refresh"
type textarea "x"
type textarea "mere mein white aa raha hai..refresh k"
type textarea "x"
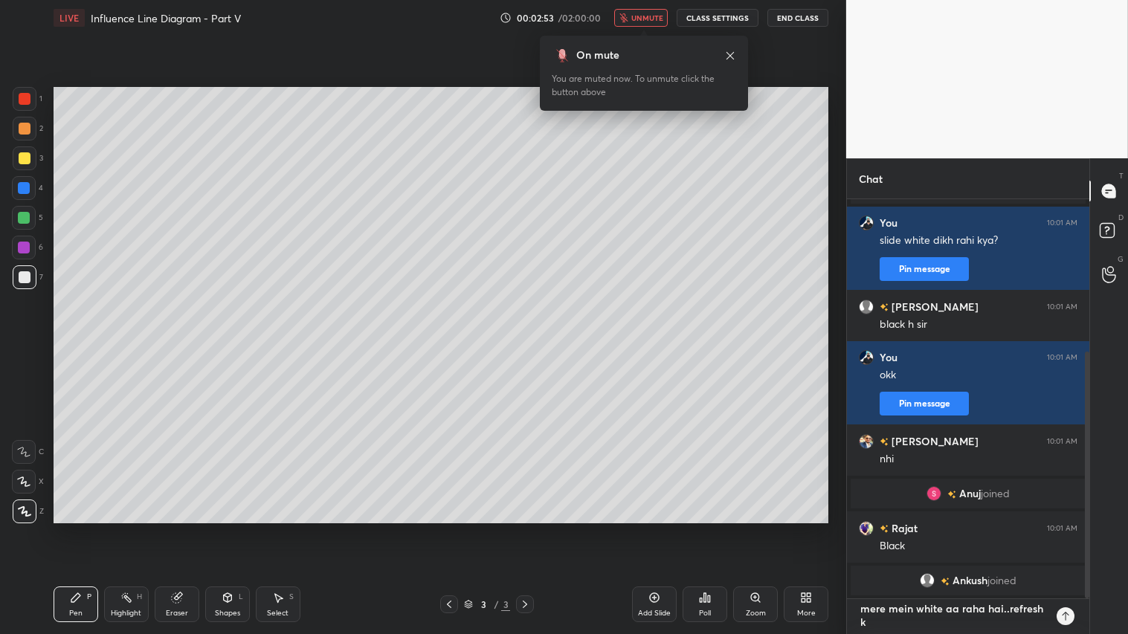
type textarea "mere mein white aa raha hai..refresh ka"
type textarea "x"
type textarea "mere mein white aa raha hai..refresh kar"
type textarea "x"
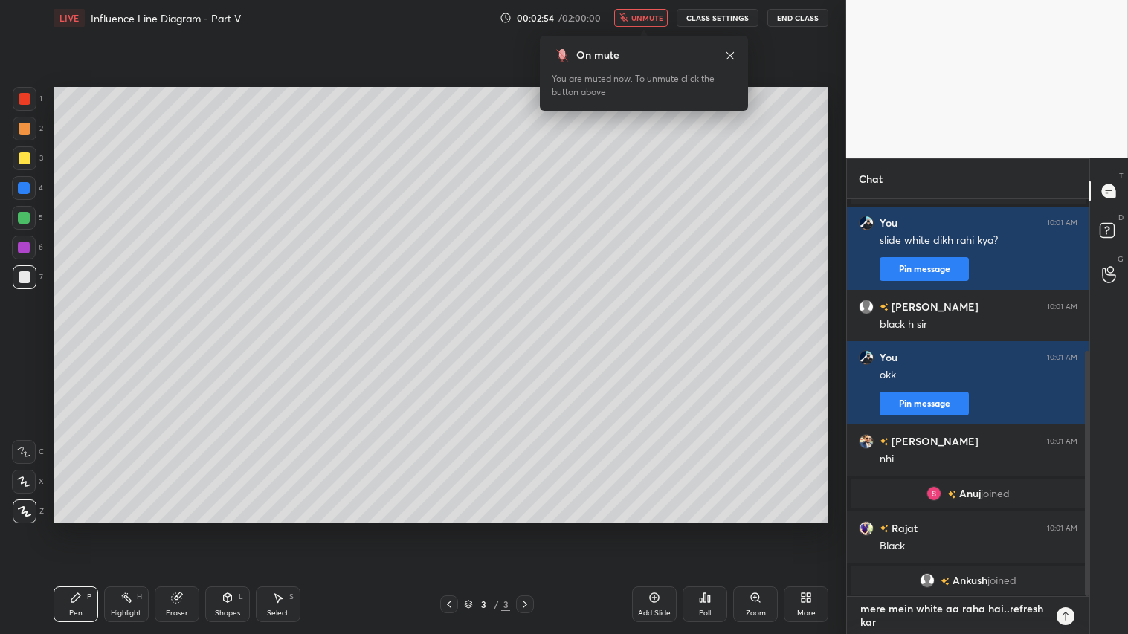
type textarea "mere mein white aa raha hai..refresh kar"
type textarea "x"
type textarea "mere mein white aa raha hai..refresh kar k"
type textarea "x"
type textarea "mere mein white aa raha hai..refresh kar ke"
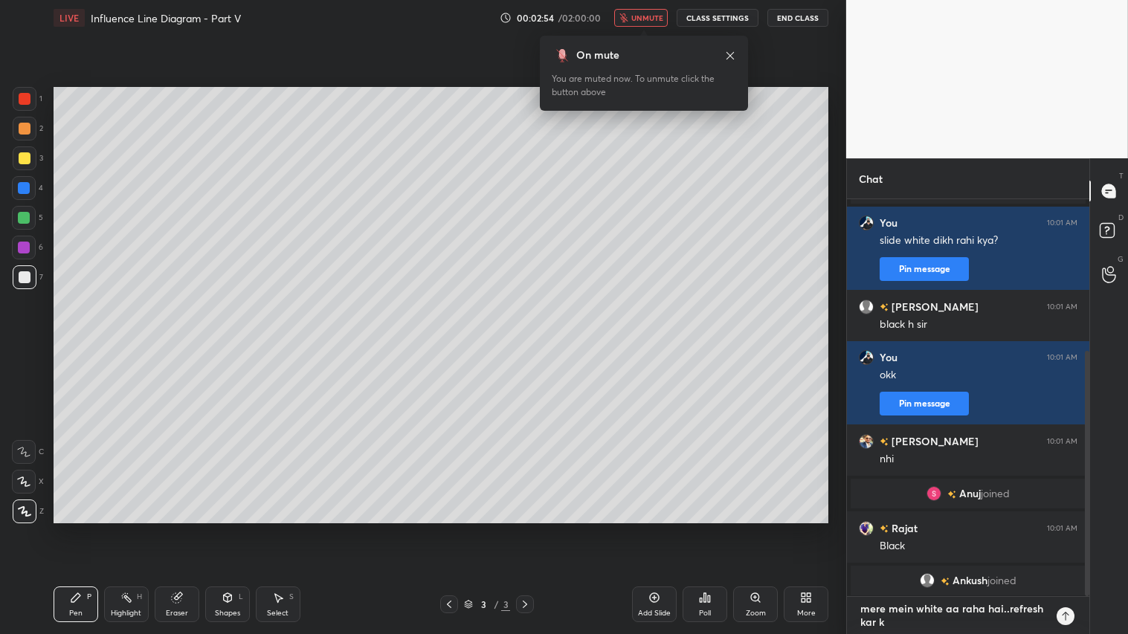
type textarea "x"
type textarea "mere mein white aa raha hai..refresh kar ke"
type textarea "x"
type textarea "mere mein white aa raha hai..refresh kar ke j"
type textarea "x"
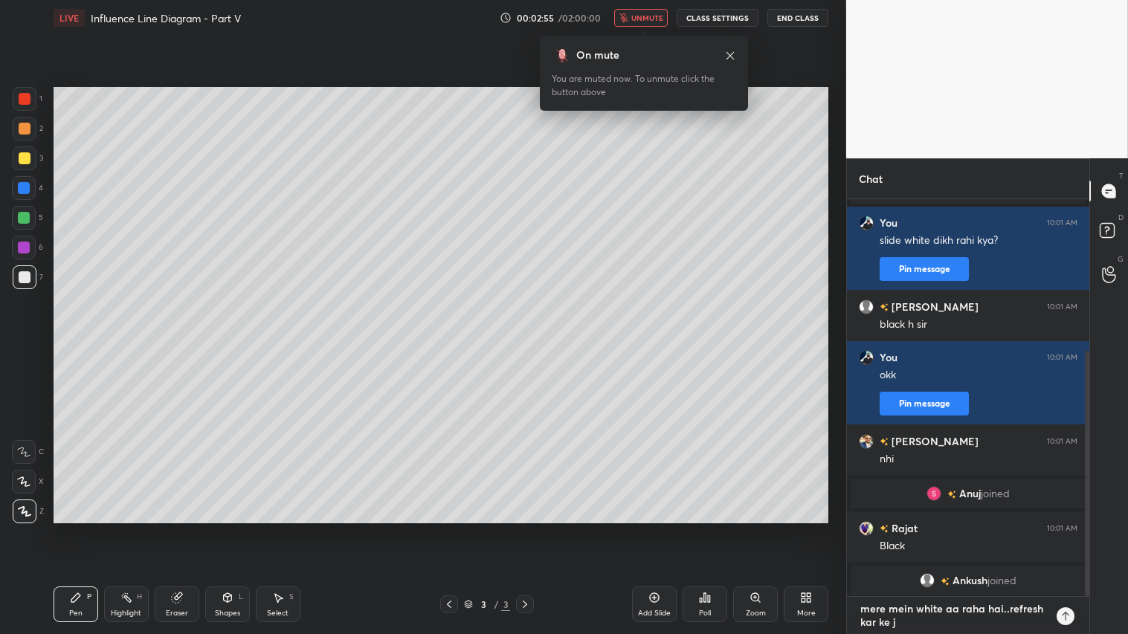
type textarea "mere mein white aa raha hai..refresh kar ke jo"
type textarea "x"
type textarea "mere mein white aa raha hai..refresh kar ke joi"
type textarea "x"
type textarea "mere mein white aa raha hai..refresh kar ke join"
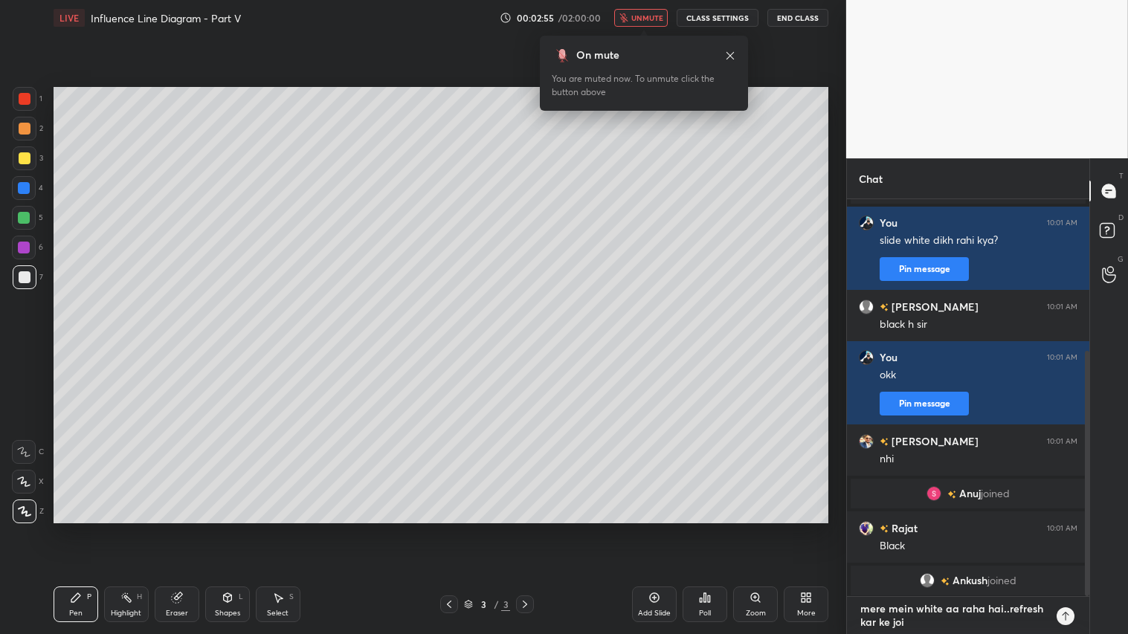
type textarea "x"
type textarea "mere mein white aa raha hai..refresh kar ke join"
type textarea "x"
type textarea "mere mein white aa raha hai..refresh kar ke join k"
type textarea "x"
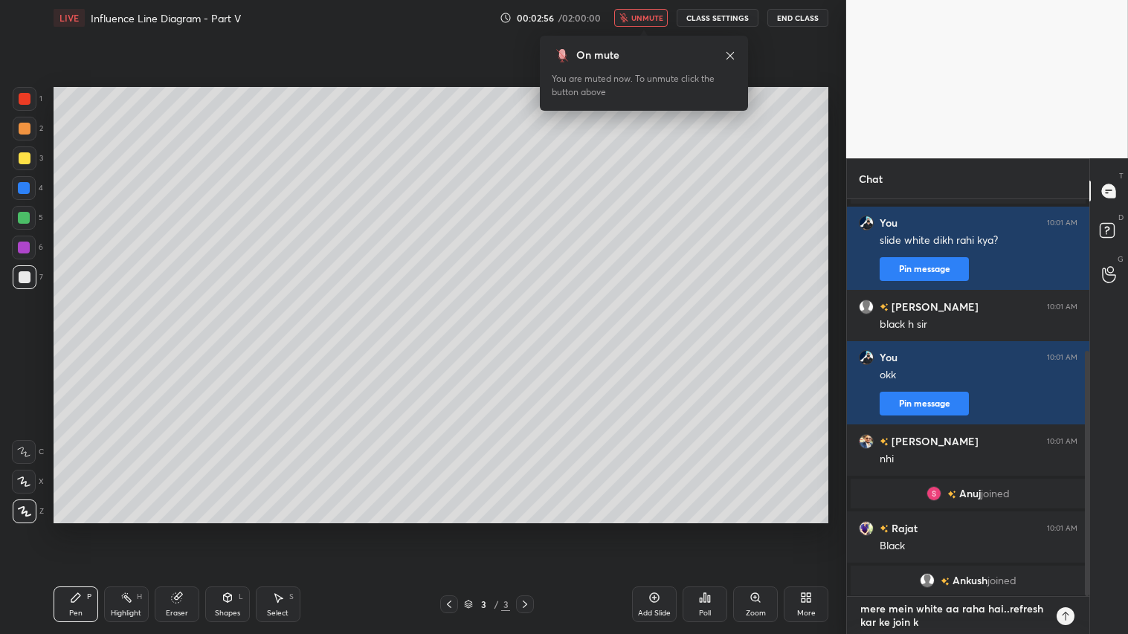
type textarea "mere mein white aa raha hai..refresh kar ke join ka"
type textarea "x"
type textarea "mere mein white aa raha hai..refresh kar ke join kar"
type textarea "x"
type textarea "mere mein white aa raha hai..refresh kar ke join kart"
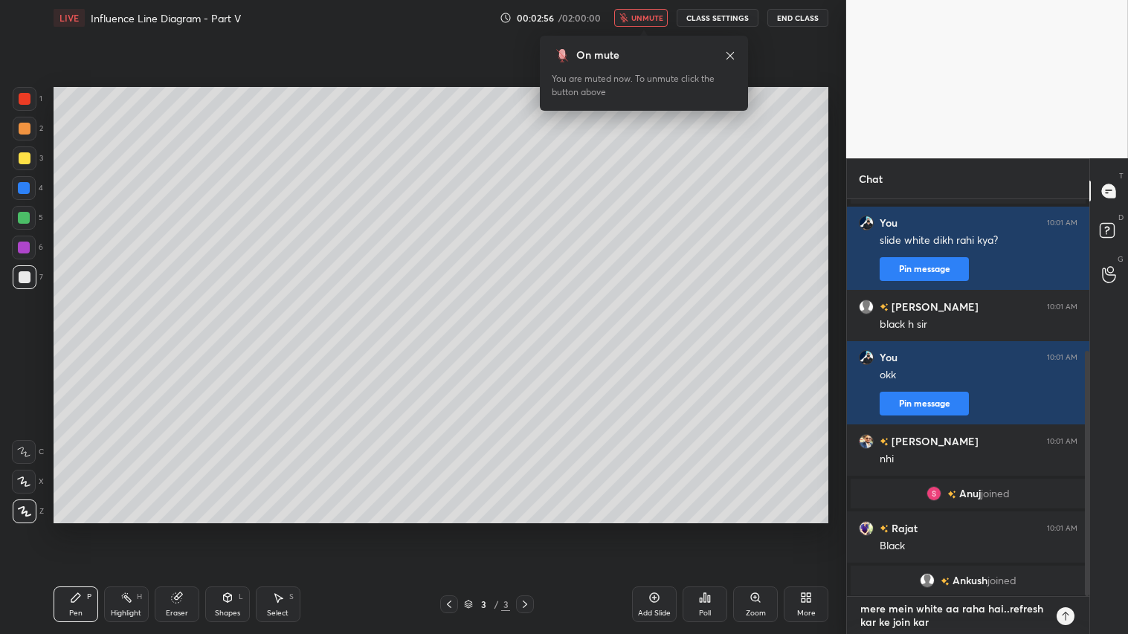
type textarea "x"
type textarea "mere mein white aa raha hai..refresh kar ke join karta"
type textarea "x"
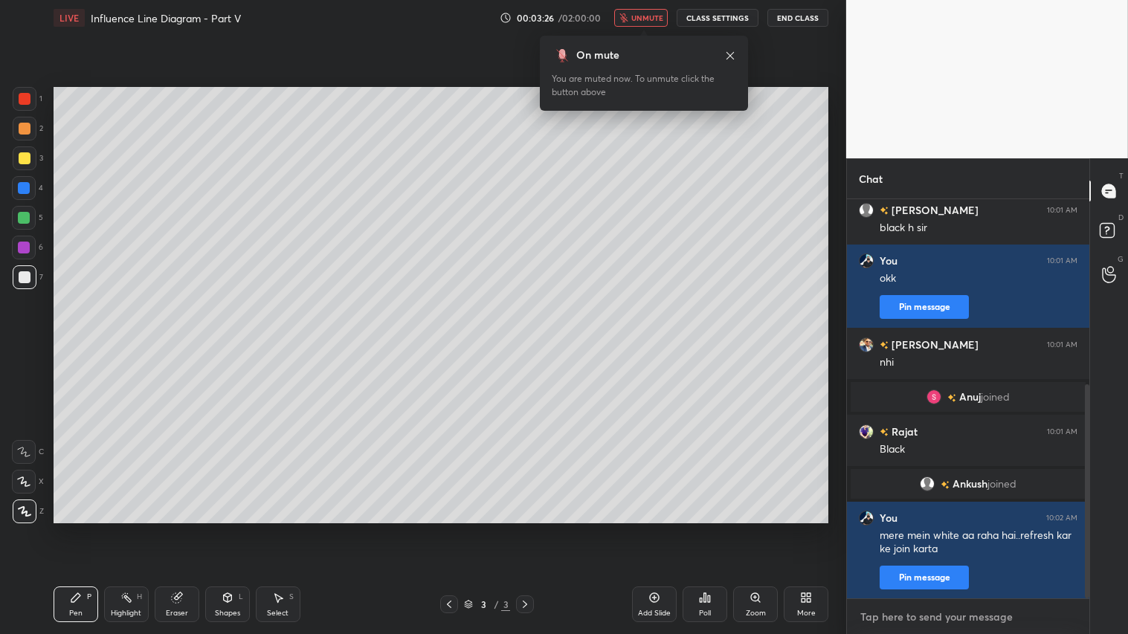
scroll to position [379, 0]
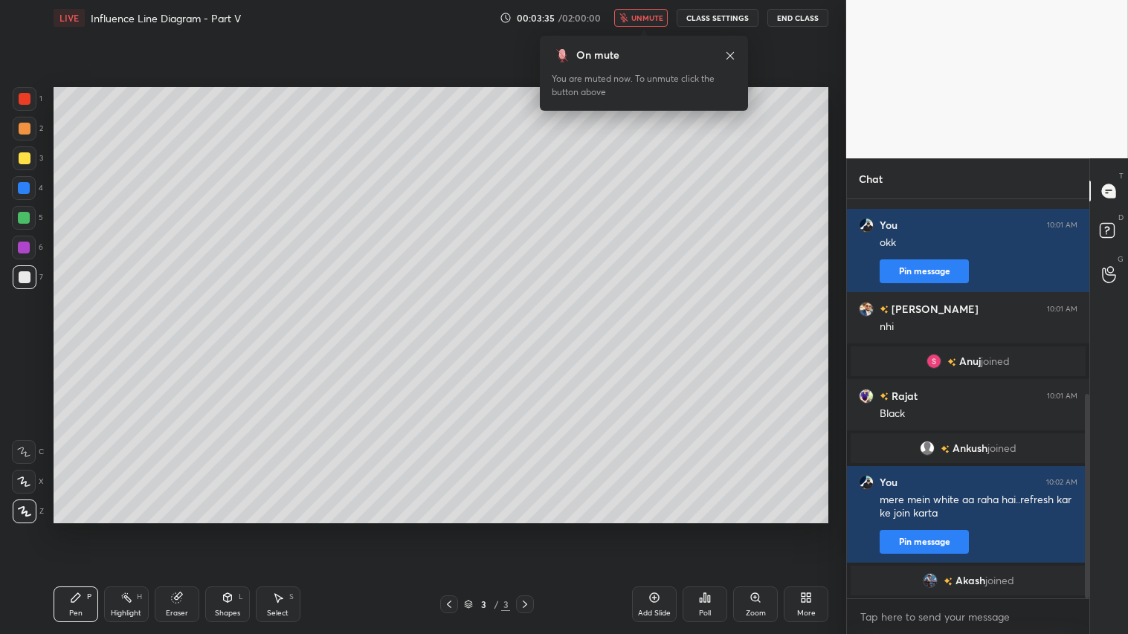
type textarea "x"
click at [703, 19] on button "CLASS SETTINGS" at bounding box center [718, 18] width 82 height 18
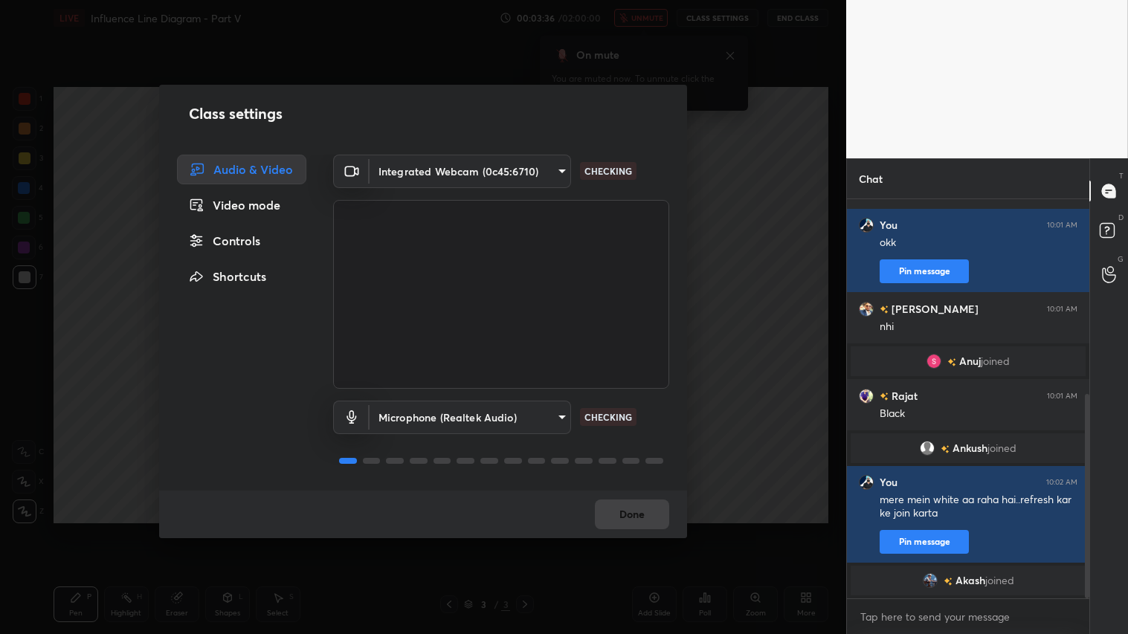
click at [556, 168] on body "1 2 3 4 5 6 7 C X Z C X Z E E Erase all H H LIVE Influence Line Diagram - Part …" at bounding box center [564, 317] width 1128 height 634
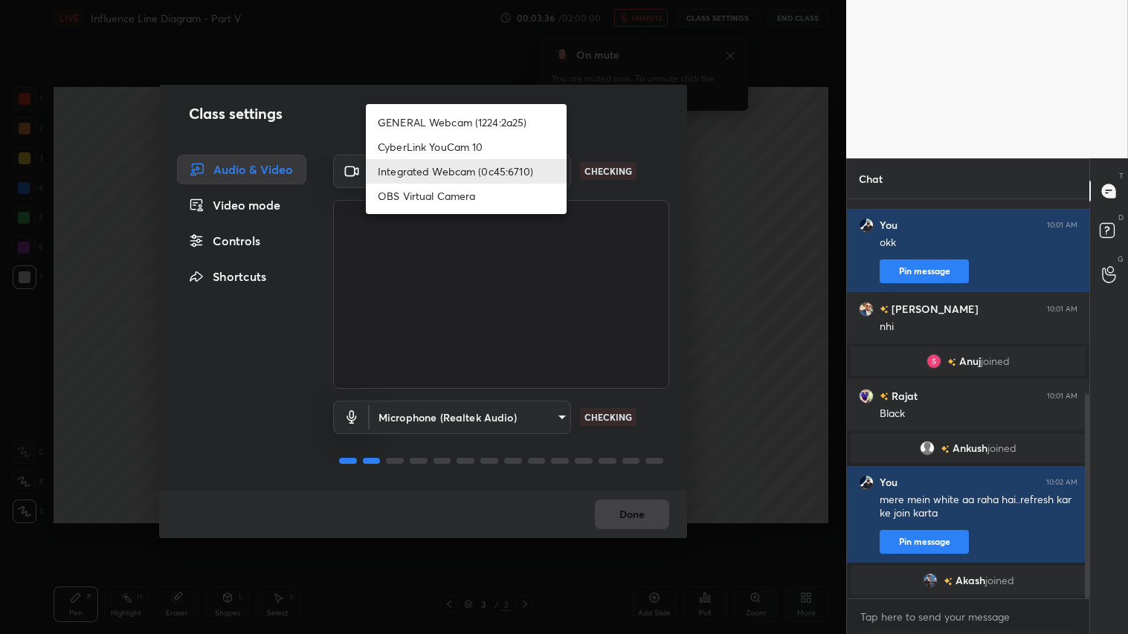
click at [529, 121] on li "GENERAL Webcam (1224:2a25)" at bounding box center [466, 122] width 201 height 25
type input "a804162f24a268607d6802bdfd143bf6309bb53021525fede1067bb20ea62842"
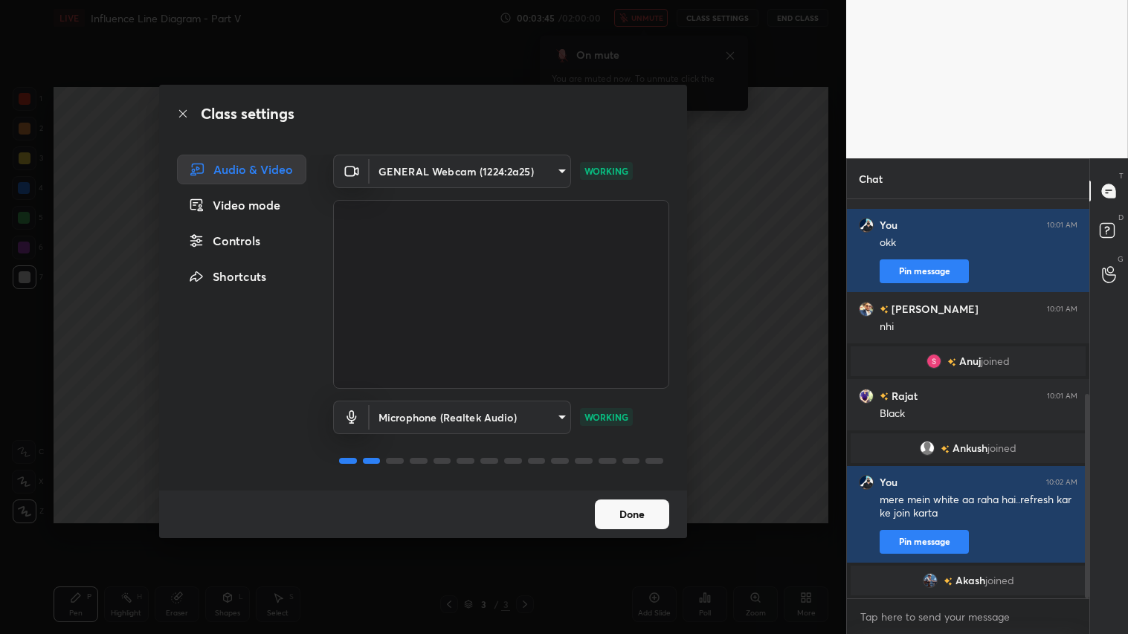
click at [628, 523] on button "Done" at bounding box center [632, 515] width 74 height 30
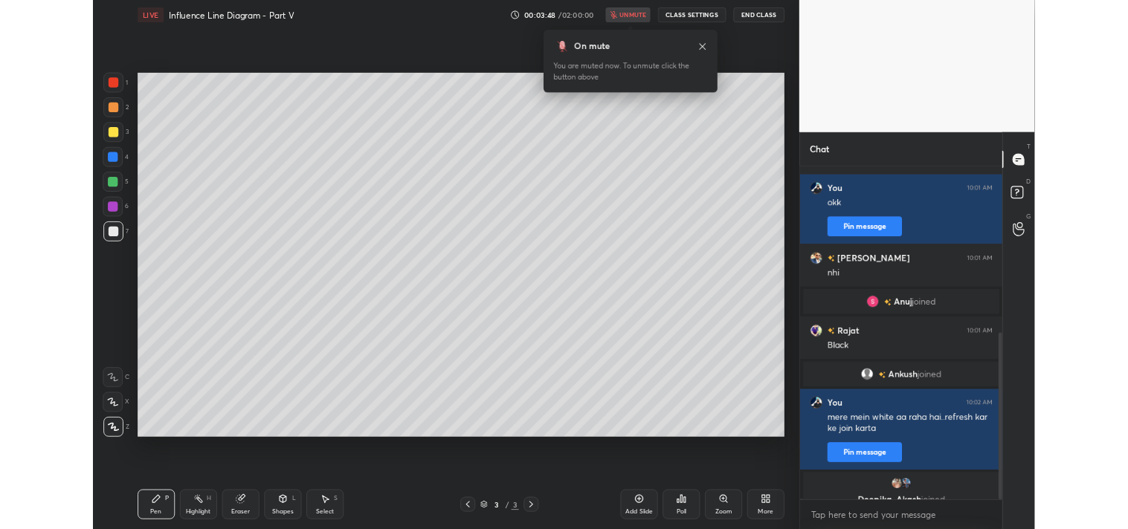
scroll to position [397, 0]
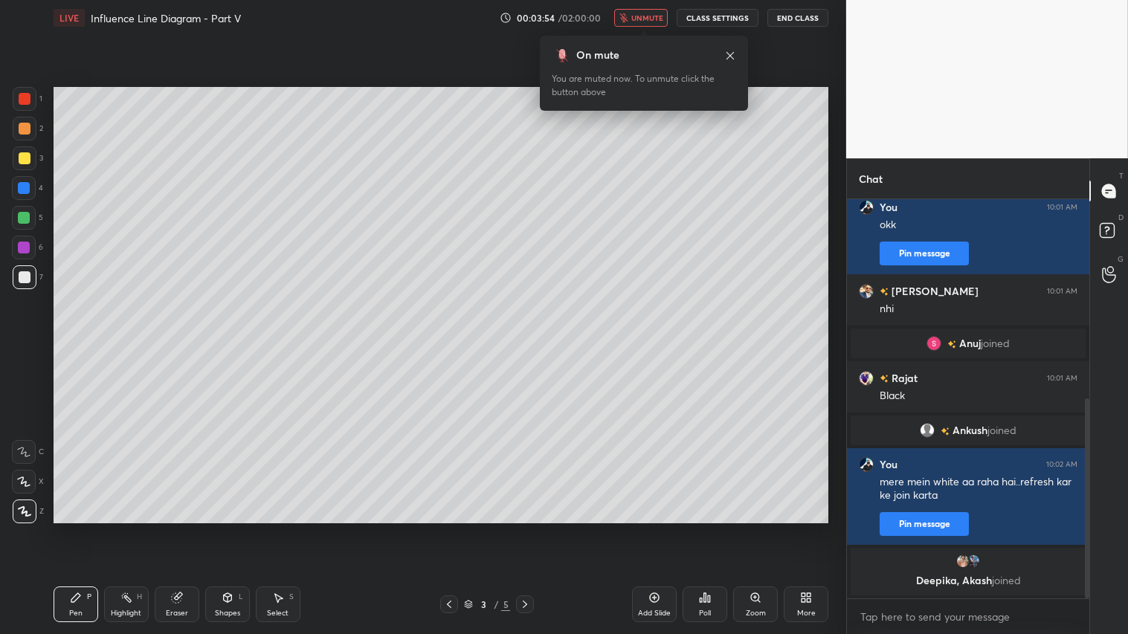
click at [809, 529] on icon at bounding box center [806, 598] width 12 height 12
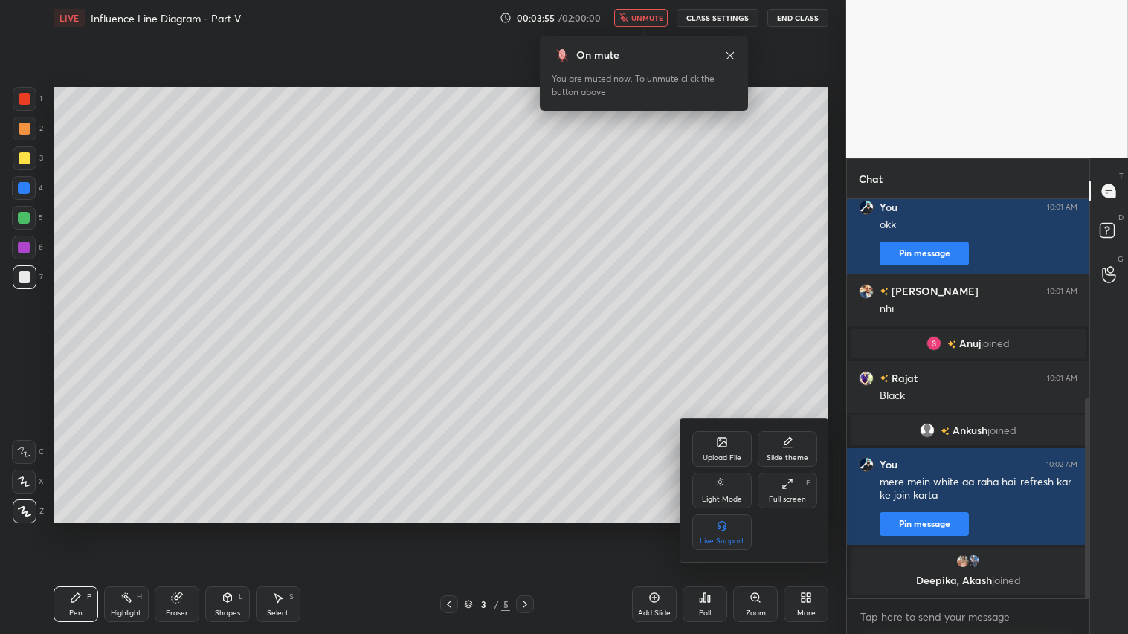
drag, startPoint x: 787, startPoint y: 491, endPoint x: 785, endPoint y: 422, distance: 68.4
click at [786, 492] on div "Full screen F" at bounding box center [787, 491] width 59 height 36
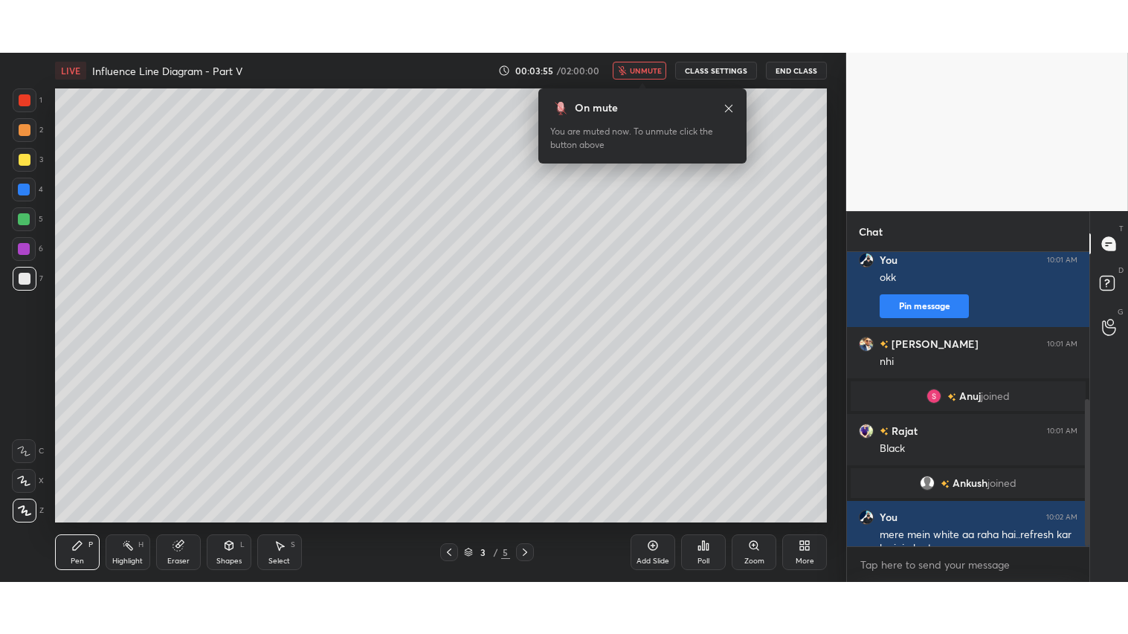
scroll to position [73926, 73574]
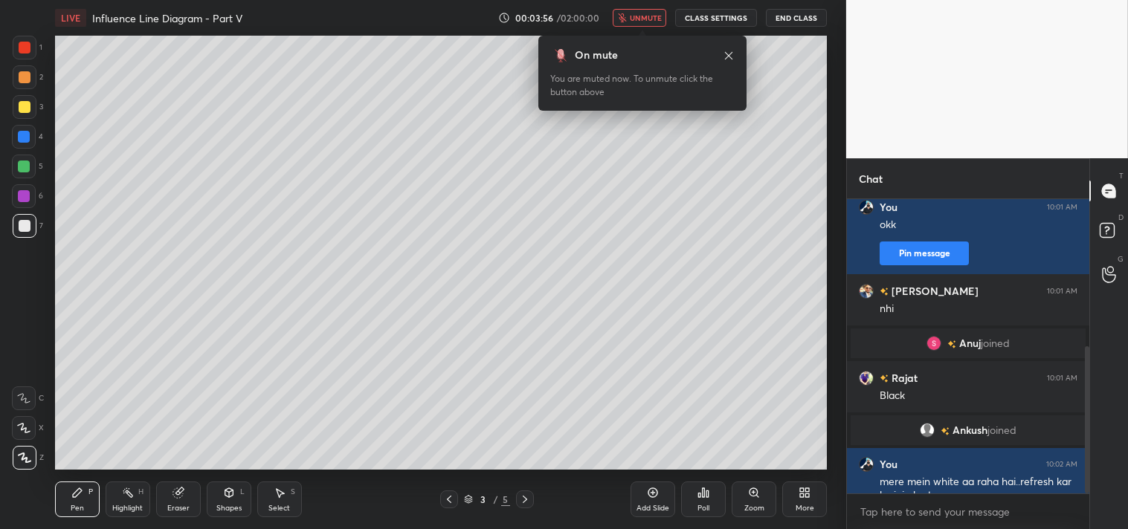
click at [798, 503] on div "More" at bounding box center [804, 500] width 45 height 36
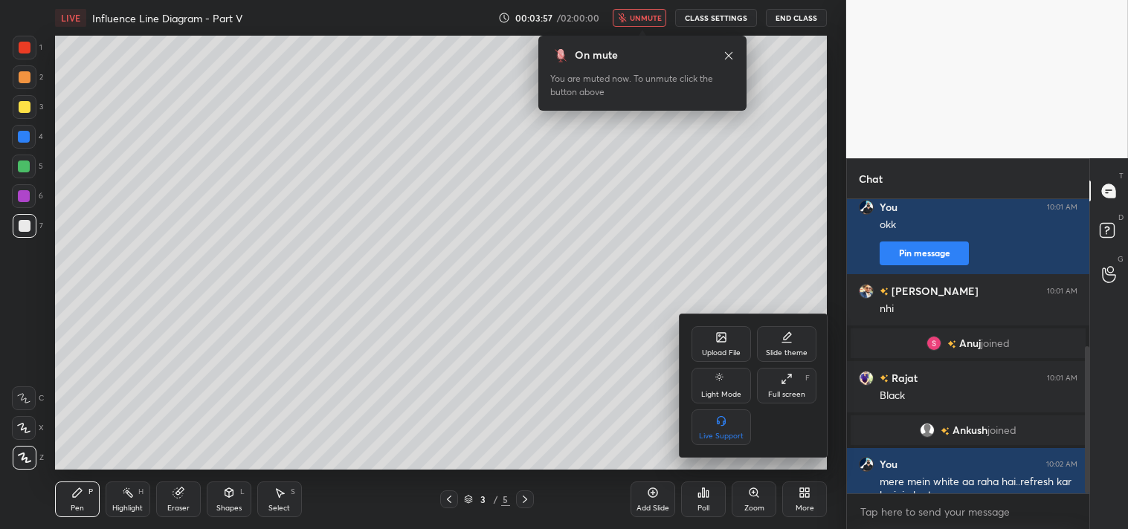
drag, startPoint x: 794, startPoint y: 388, endPoint x: 797, endPoint y: 462, distance: 73.7
click at [793, 388] on div "Full screen F" at bounding box center [786, 386] width 59 height 36
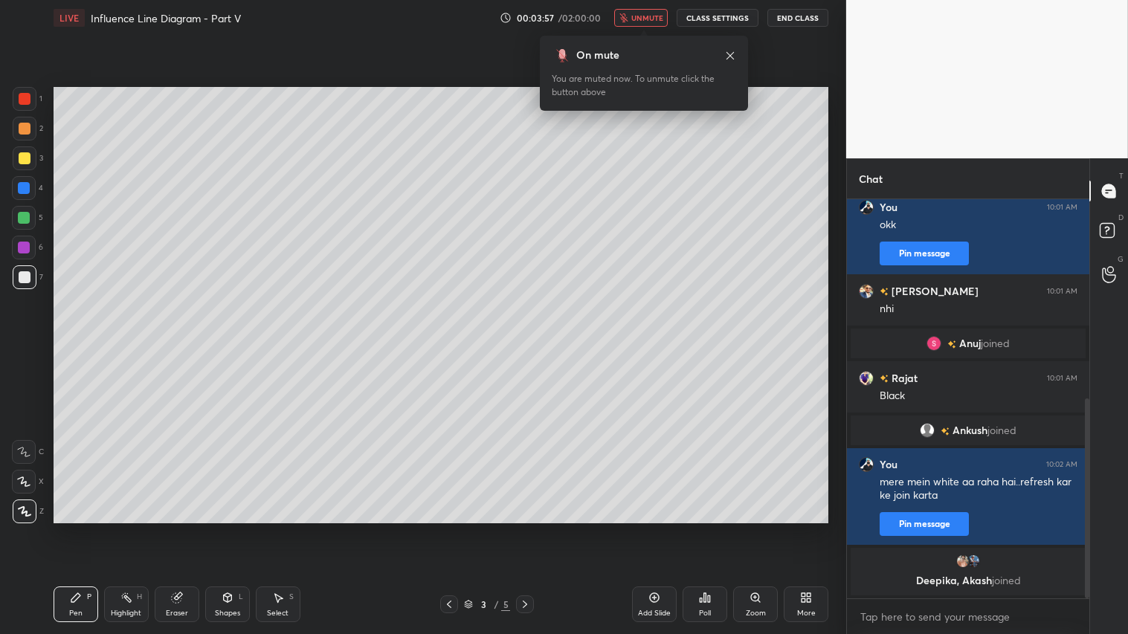
scroll to position [271, 238]
click at [182, 529] on div "Eraser" at bounding box center [177, 605] width 45 height 36
click at [27, 508] on span "Erase all" at bounding box center [24, 511] width 22 height 10
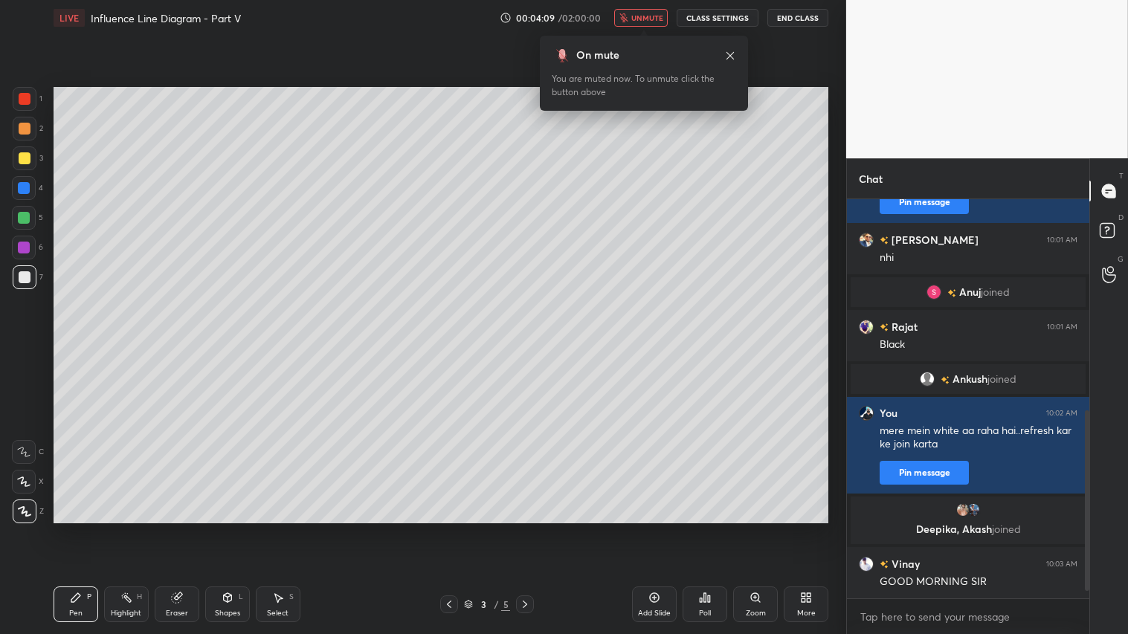
scroll to position [484, 0]
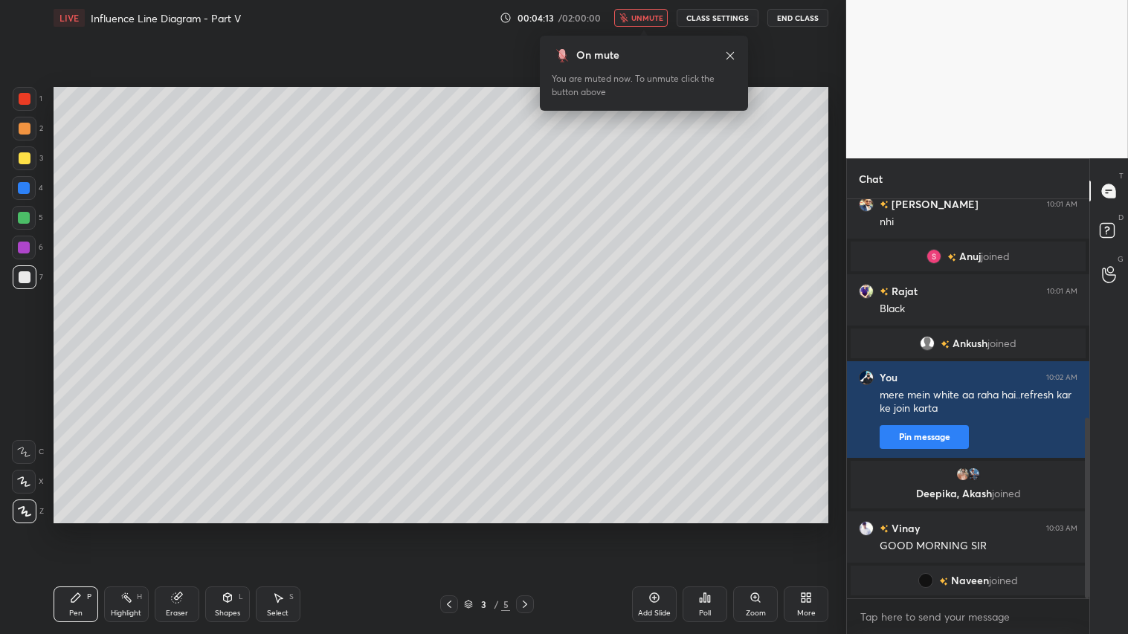
click at [642, 15] on span "unmute" at bounding box center [647, 18] width 32 height 10
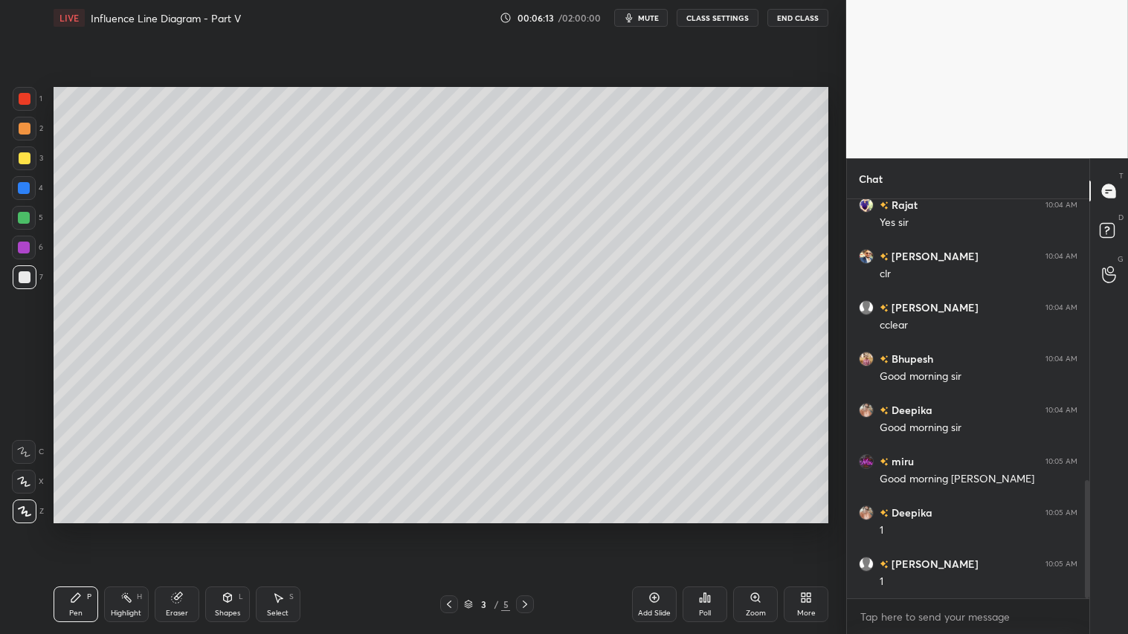
scroll to position [946, 0]
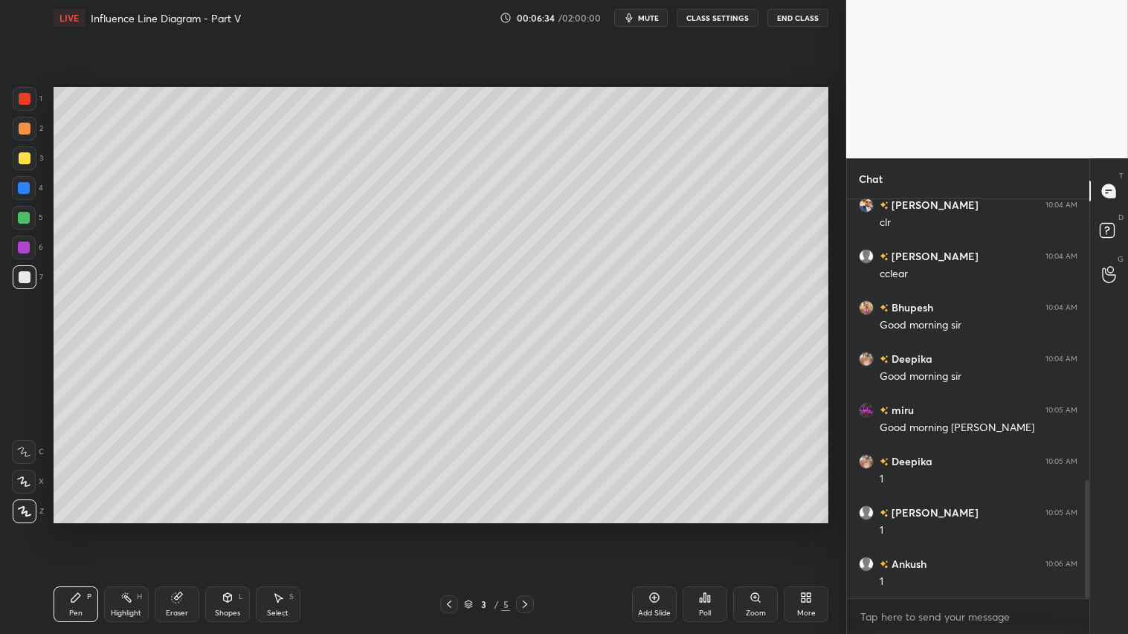
drag, startPoint x: 20, startPoint y: 156, endPoint x: 27, endPoint y: 161, distance: 8.5
click at [22, 156] on div at bounding box center [25, 158] width 12 height 12
drag, startPoint x: 22, startPoint y: 134, endPoint x: 43, endPoint y: 149, distance: 25.6
click at [23, 135] on div at bounding box center [25, 129] width 12 height 12
click at [22, 279] on div at bounding box center [25, 277] width 12 height 12
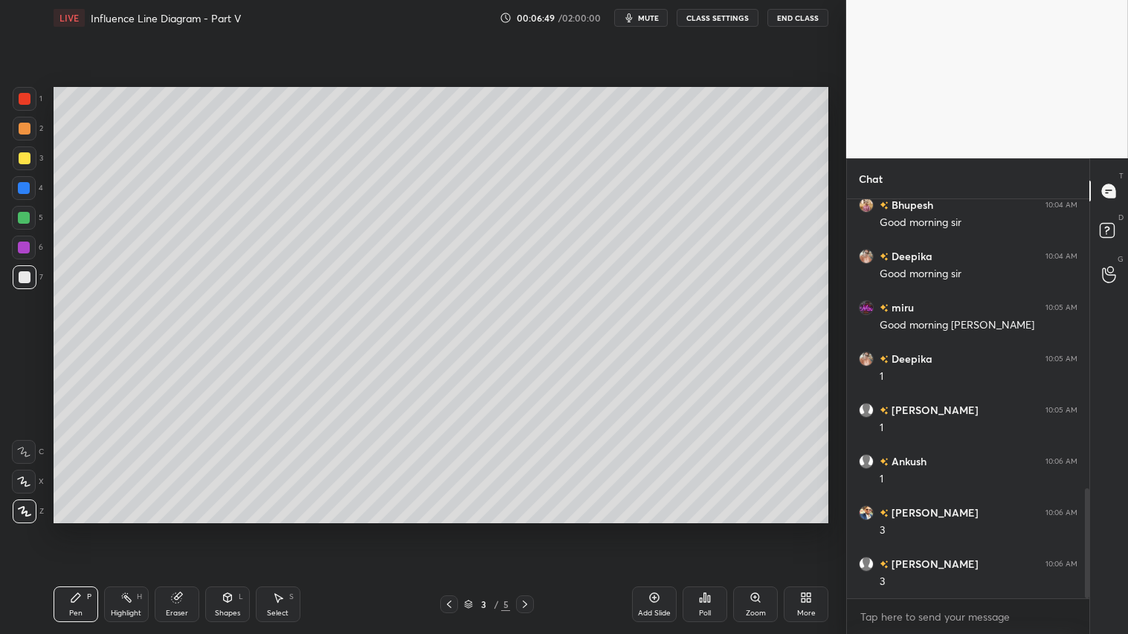
scroll to position [1099, 0]
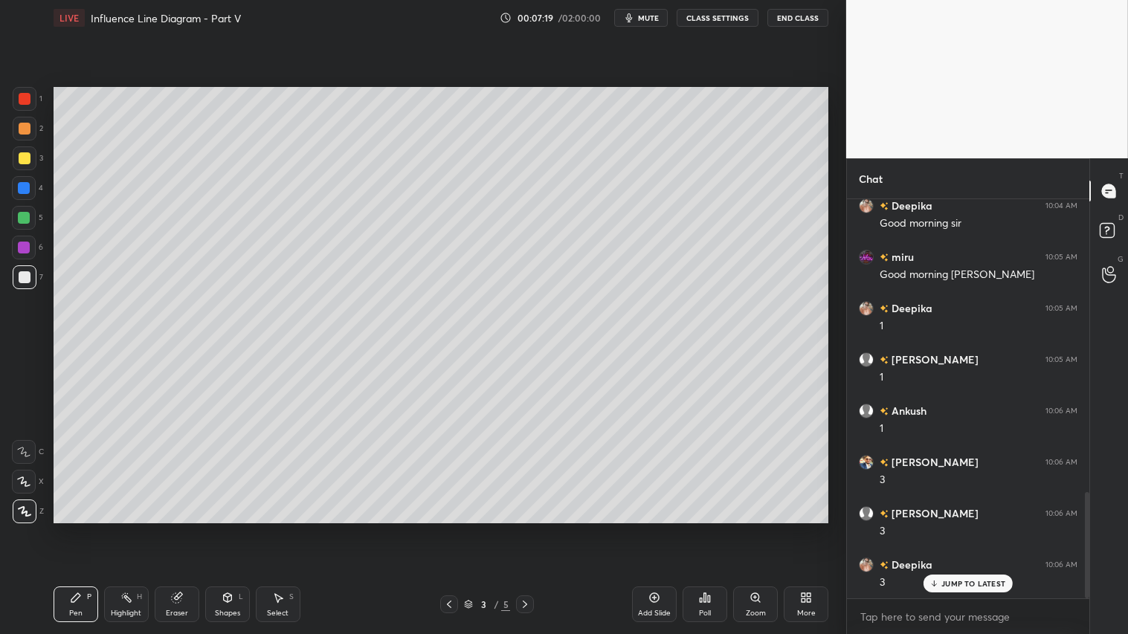
click at [28, 126] on div at bounding box center [25, 129] width 12 height 12
click at [21, 278] on div at bounding box center [25, 277] width 12 height 12
click at [31, 97] on div at bounding box center [25, 99] width 24 height 24
drag, startPoint x: 16, startPoint y: 129, endPoint x: 40, endPoint y: 136, distance: 24.7
click at [19, 130] on div at bounding box center [25, 129] width 24 height 24
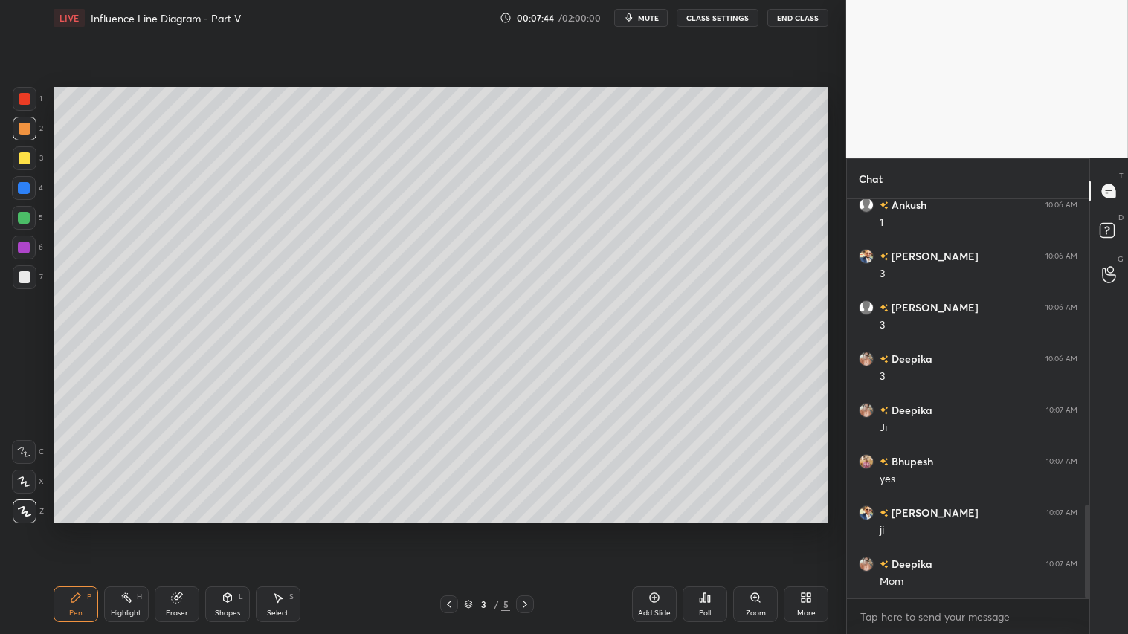
scroll to position [1356, 0]
drag, startPoint x: 25, startPoint y: 100, endPoint x: 37, endPoint y: 108, distance: 15.1
click at [27, 102] on div at bounding box center [25, 99] width 12 height 12
drag, startPoint x: 27, startPoint y: 151, endPoint x: 50, endPoint y: 153, distance: 23.2
click at [34, 152] on div at bounding box center [25, 158] width 24 height 24
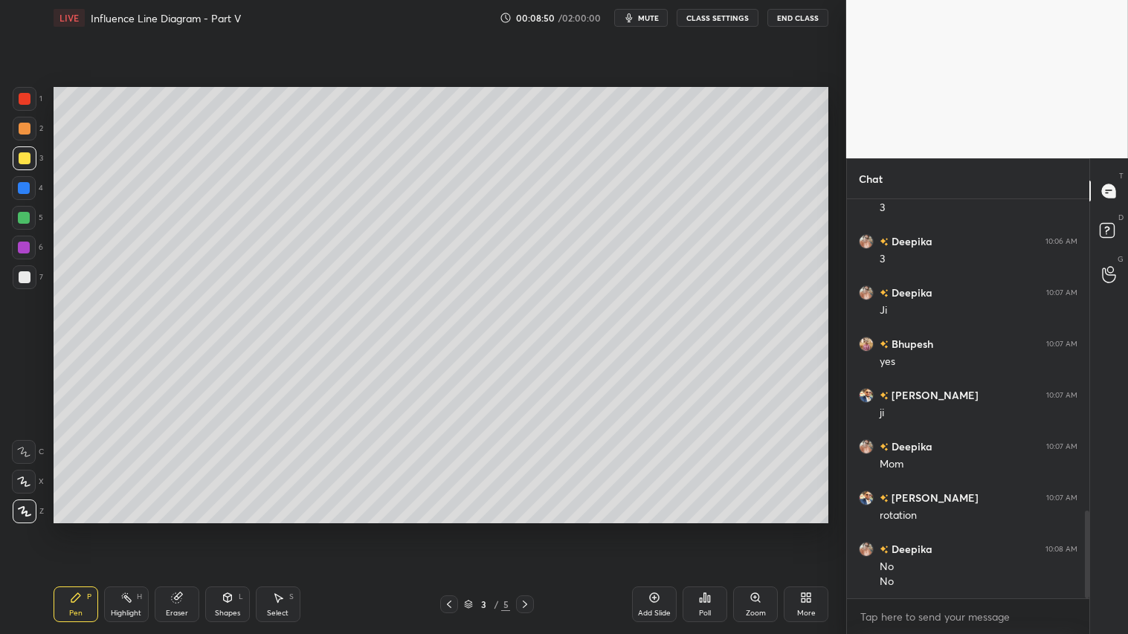
scroll to position [1525, 0]
click at [26, 101] on div at bounding box center [25, 99] width 12 height 12
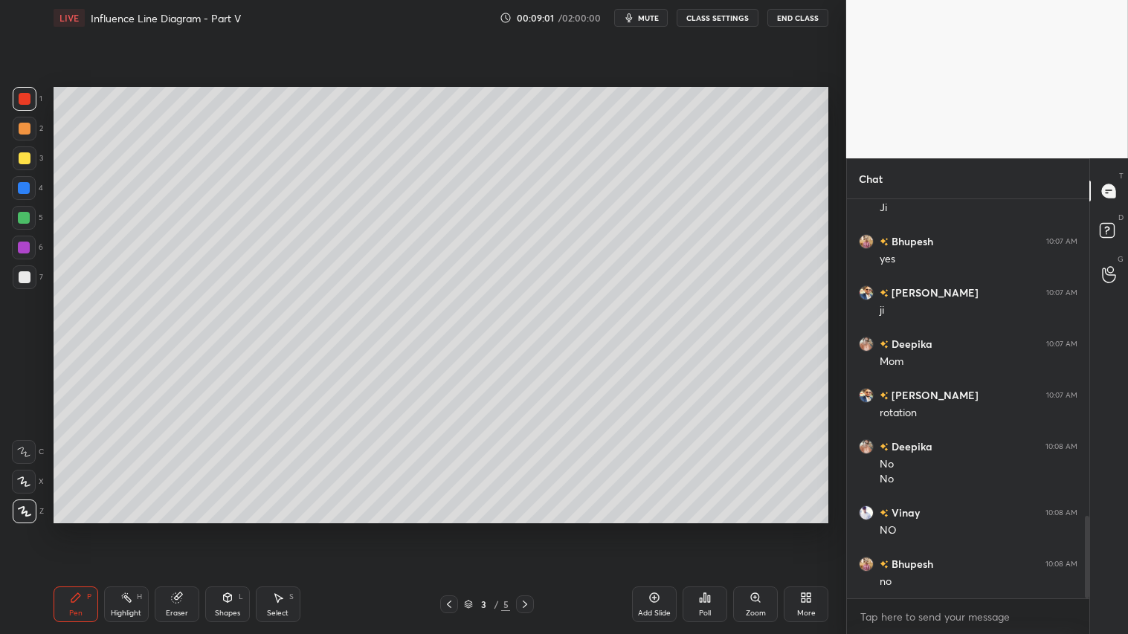
drag, startPoint x: 28, startPoint y: 160, endPoint x: 49, endPoint y: 177, distance: 27.5
click at [30, 160] on div at bounding box center [25, 158] width 12 height 12
drag, startPoint x: 24, startPoint y: 98, endPoint x: 39, endPoint y: 115, distance: 22.1
click at [23, 100] on div at bounding box center [25, 99] width 12 height 12
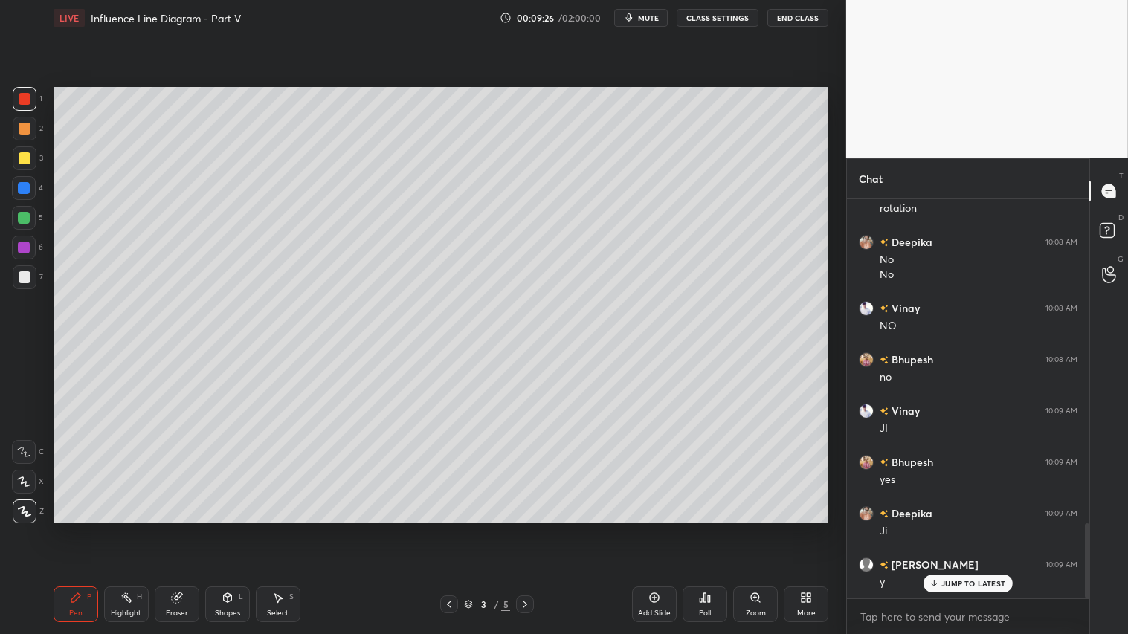
scroll to position [1781, 0]
drag, startPoint x: 19, startPoint y: 157, endPoint x: 47, endPoint y: 178, distance: 35.5
click at [19, 158] on div at bounding box center [25, 158] width 12 height 12
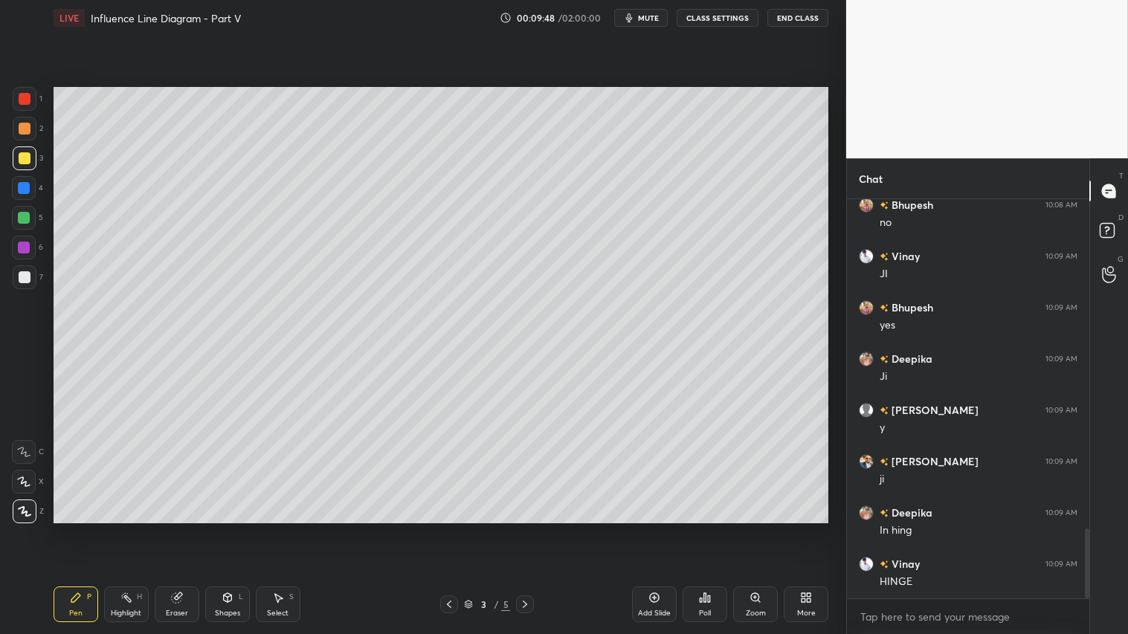
scroll to position [1936, 0]
click at [26, 91] on div at bounding box center [25, 99] width 24 height 24
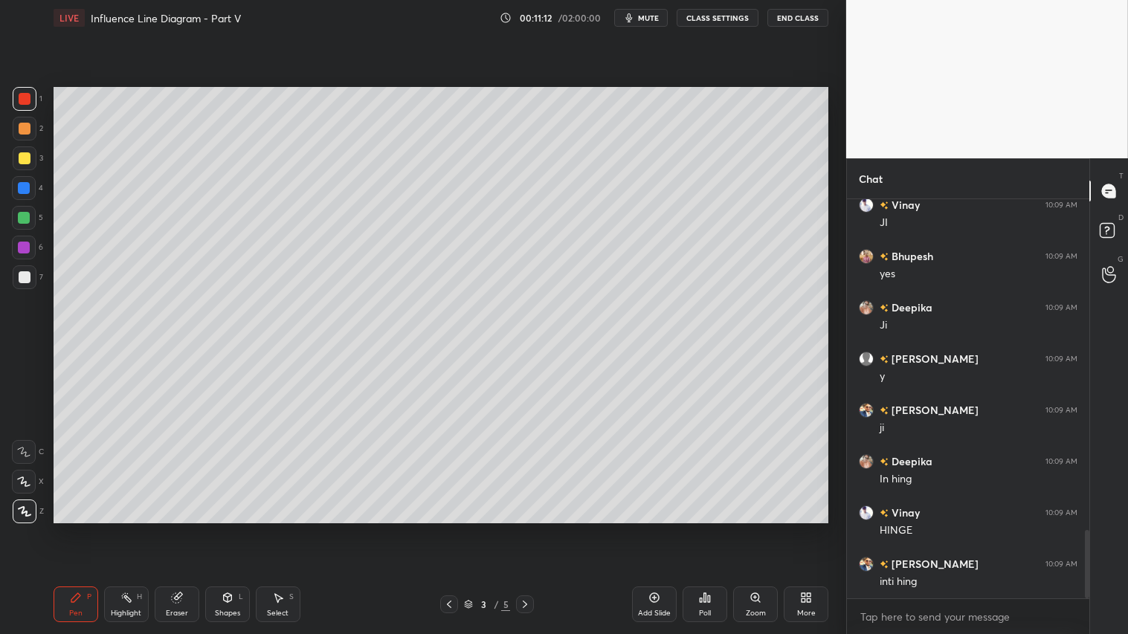
drag, startPoint x: 20, startPoint y: 131, endPoint x: 49, endPoint y: 184, distance: 60.2
click at [20, 130] on div at bounding box center [25, 129] width 12 height 12
click at [24, 123] on div at bounding box center [25, 129] width 12 height 12
click at [23, 274] on div at bounding box center [25, 277] width 12 height 12
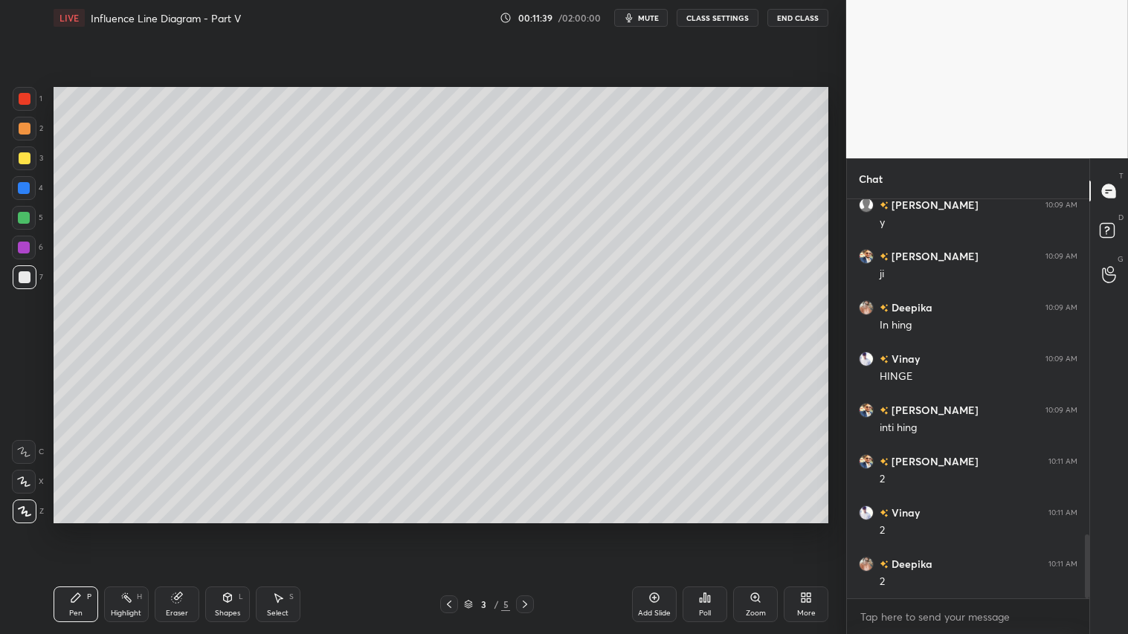
scroll to position [2140, 0]
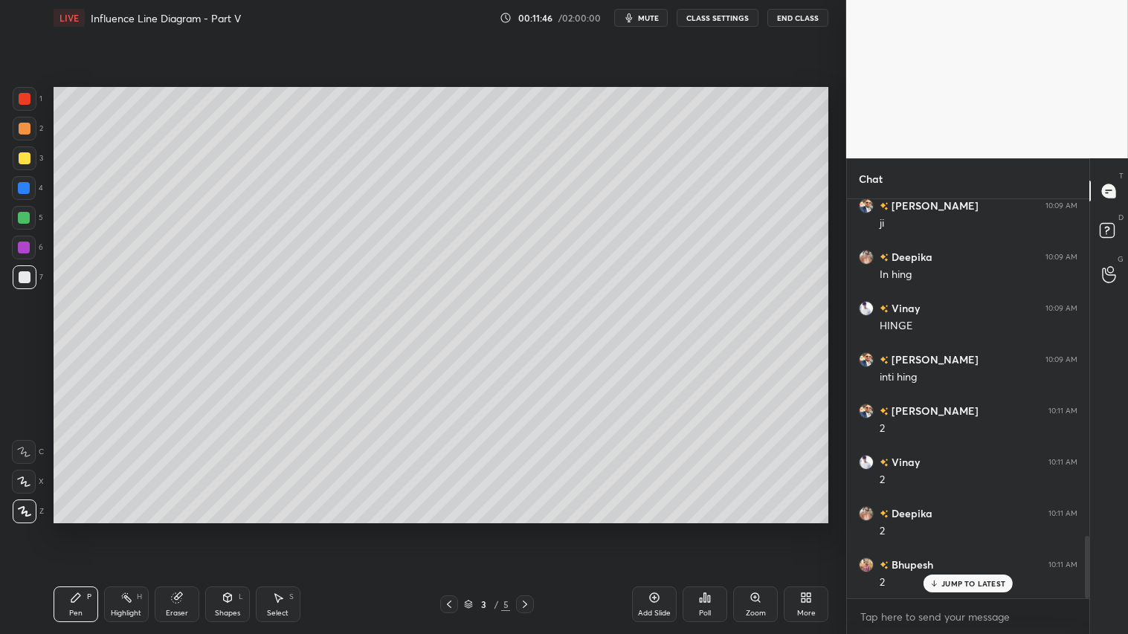
click at [22, 125] on div at bounding box center [25, 129] width 12 height 12
drag, startPoint x: 28, startPoint y: 104, endPoint x: 43, endPoint y: 239, distance: 136.2
click at [28, 114] on div "1" at bounding box center [28, 102] width 30 height 30
drag, startPoint x: 25, startPoint y: 128, endPoint x: 26, endPoint y: 136, distance: 8.2
click at [26, 130] on div at bounding box center [25, 129] width 12 height 12
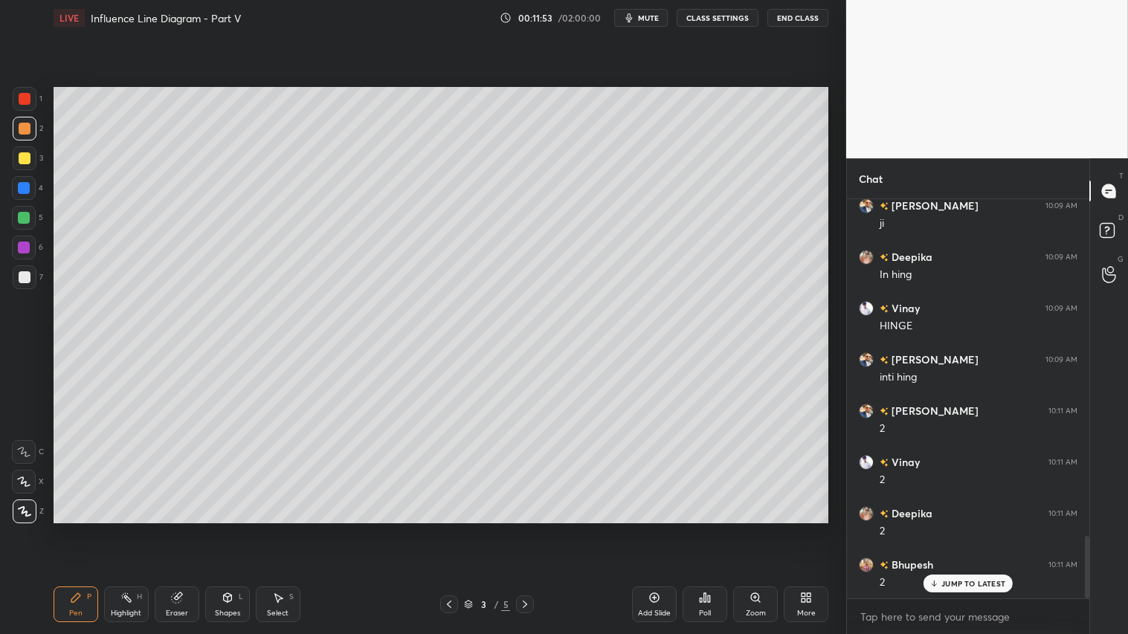
drag, startPoint x: 28, startPoint y: 95, endPoint x: 41, endPoint y: 130, distance: 37.2
click at [26, 98] on div at bounding box center [25, 99] width 12 height 12
click at [28, 154] on div at bounding box center [25, 158] width 24 height 24
click at [21, 98] on div at bounding box center [25, 99] width 12 height 12
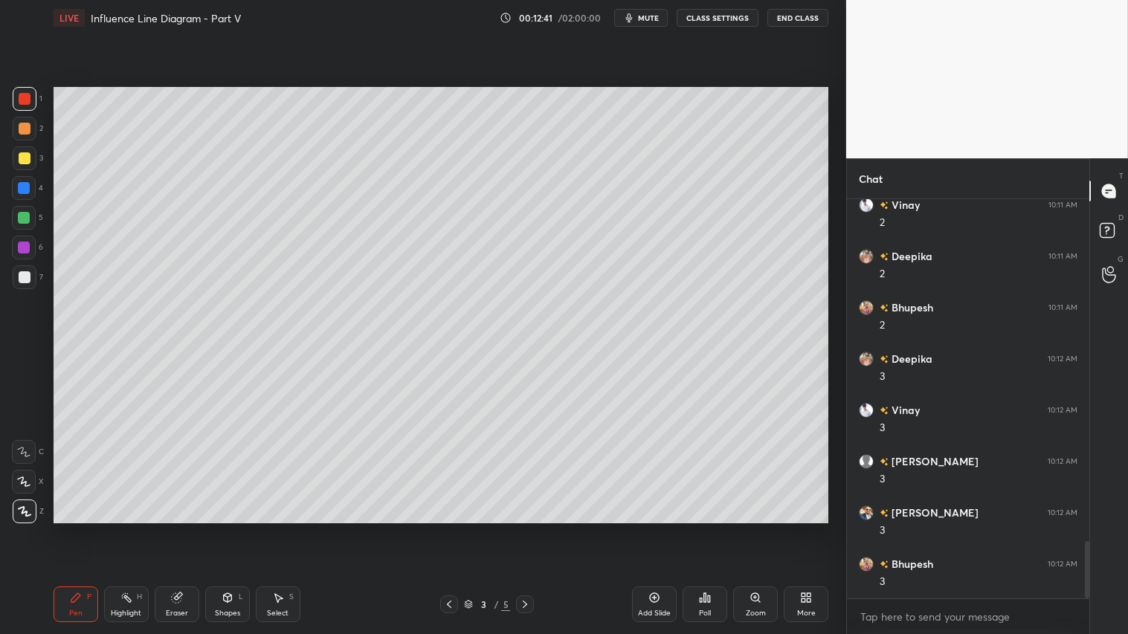
click at [25, 104] on div at bounding box center [25, 99] width 12 height 12
drag, startPoint x: 26, startPoint y: 273, endPoint x: 38, endPoint y: 291, distance: 21.4
click at [26, 274] on div at bounding box center [25, 277] width 12 height 12
click at [116, 529] on div "Setting up your live class Poll for secs No correct answer Start poll" at bounding box center [441, 305] width 787 height 539
click at [28, 127] on div at bounding box center [25, 129] width 12 height 12
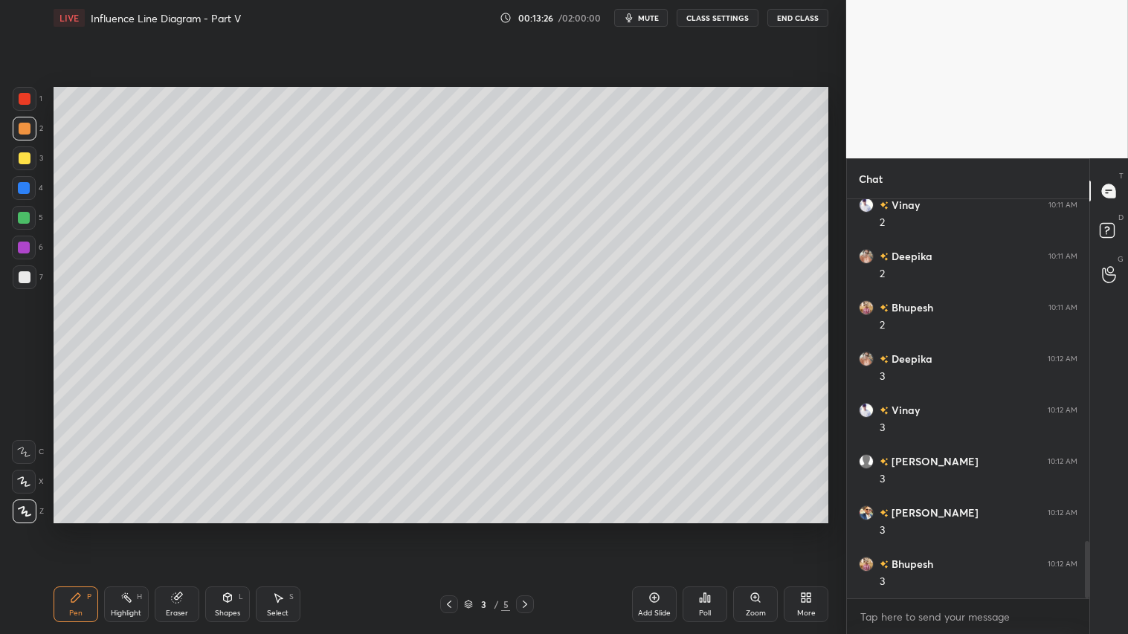
click at [27, 286] on div at bounding box center [25, 277] width 24 height 24
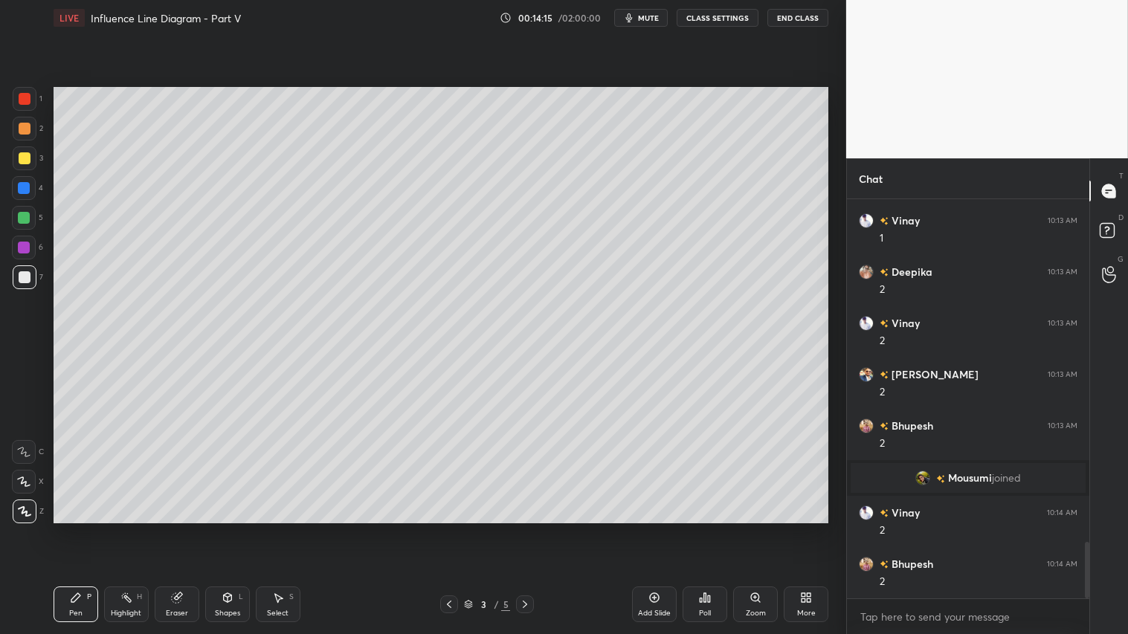
scroll to position [2475, 0]
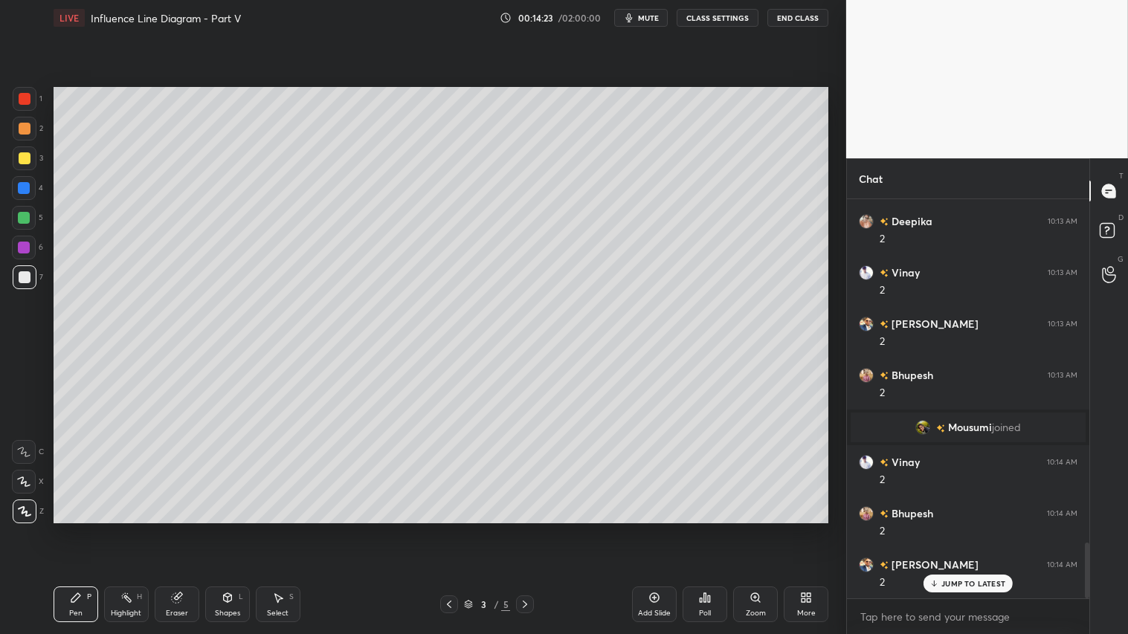
click at [17, 154] on div at bounding box center [25, 158] width 24 height 24
drag, startPoint x: 27, startPoint y: 99, endPoint x: 42, endPoint y: 128, distance: 32.9
click at [28, 103] on div at bounding box center [25, 99] width 12 height 12
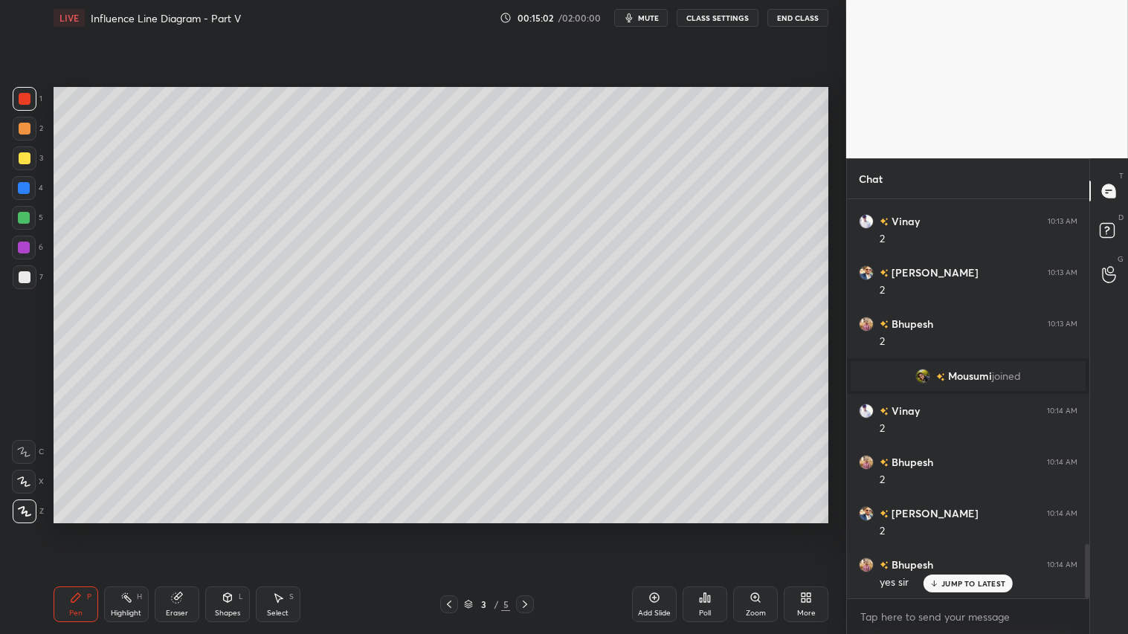
click at [186, 529] on div "Eraser" at bounding box center [177, 605] width 45 height 36
click at [26, 513] on span "Erase all" at bounding box center [24, 511] width 22 height 10
drag, startPoint x: 25, startPoint y: 167, endPoint x: 26, endPoint y: 160, distance: 7.6
click at [27, 164] on div at bounding box center [25, 158] width 24 height 24
drag, startPoint x: 21, startPoint y: 98, endPoint x: 45, endPoint y: 110, distance: 26.6
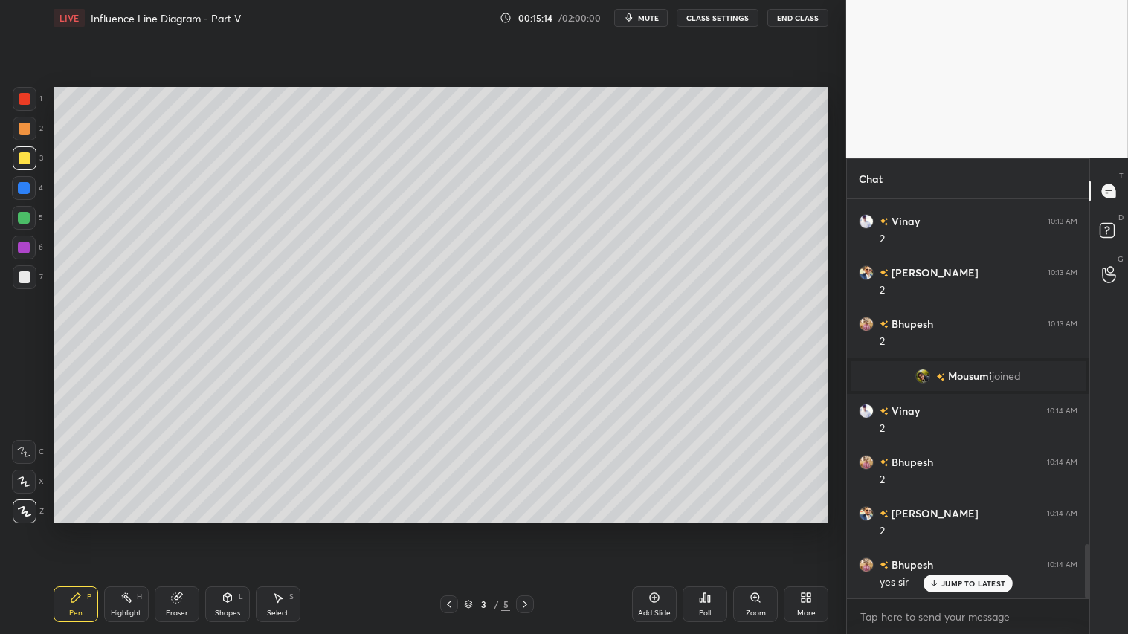
click at [23, 98] on div at bounding box center [25, 99] width 12 height 12
click at [178, 529] on div "Eraser" at bounding box center [177, 605] width 45 height 36
click at [25, 506] on span "Erase all" at bounding box center [24, 511] width 22 height 10
drag, startPoint x: 437, startPoint y: 605, endPoint x: 456, endPoint y: 610, distance: 19.3
click at [442, 529] on div "3 / 5" at bounding box center [487, 605] width 289 height 18
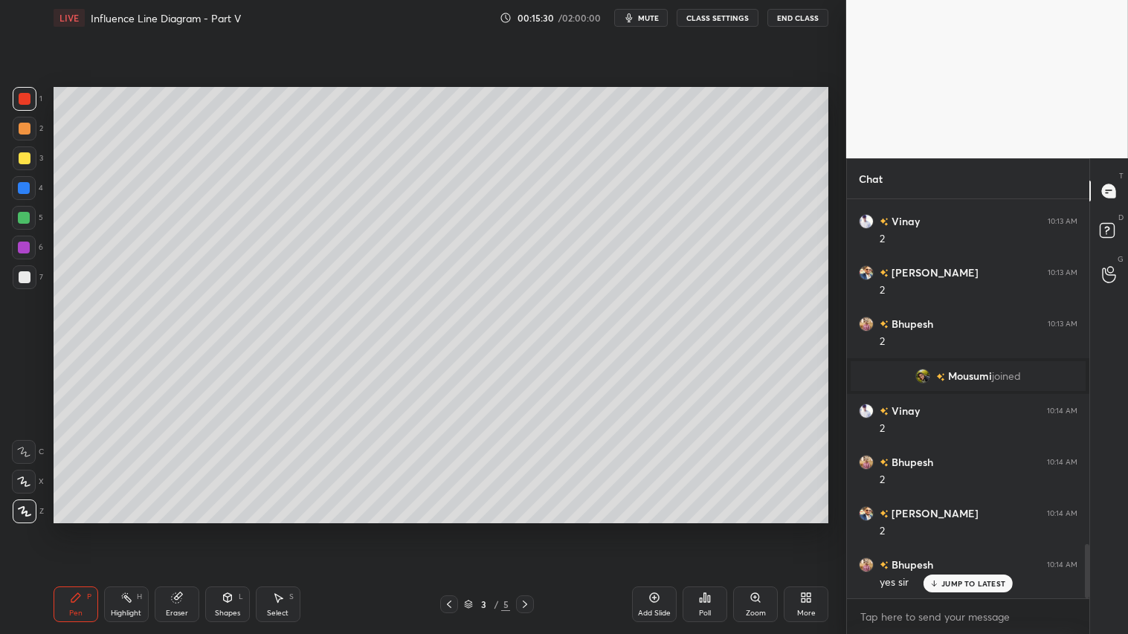
click at [448, 529] on icon at bounding box center [449, 604] width 4 height 7
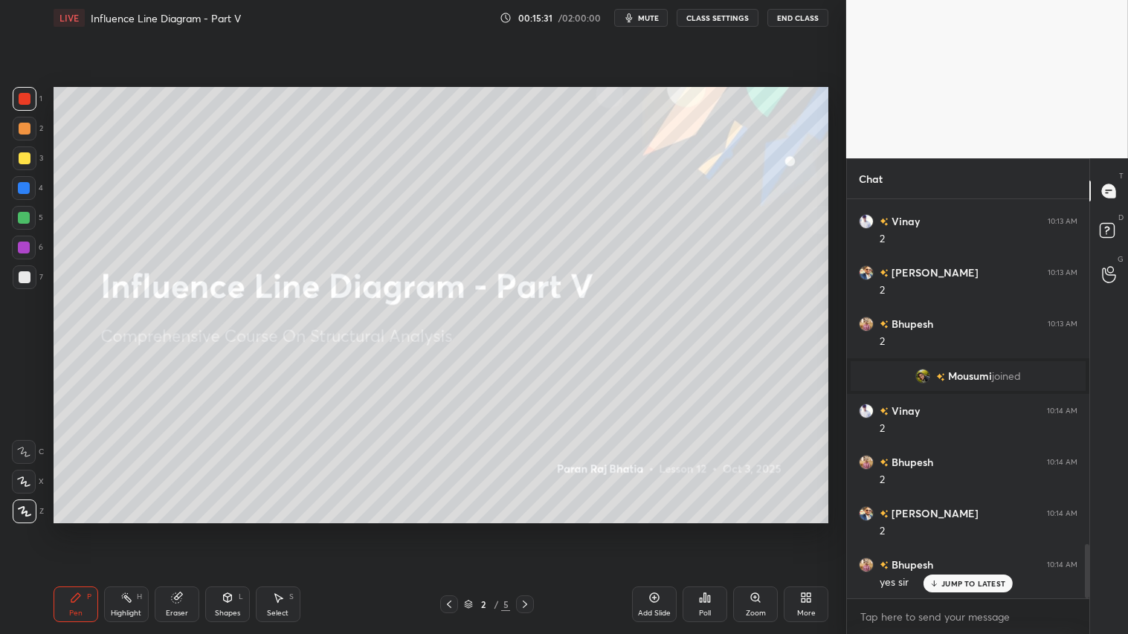
drag, startPoint x: 524, startPoint y: 608, endPoint x: 523, endPoint y: 599, distance: 8.3
click at [524, 529] on icon at bounding box center [525, 605] width 12 height 12
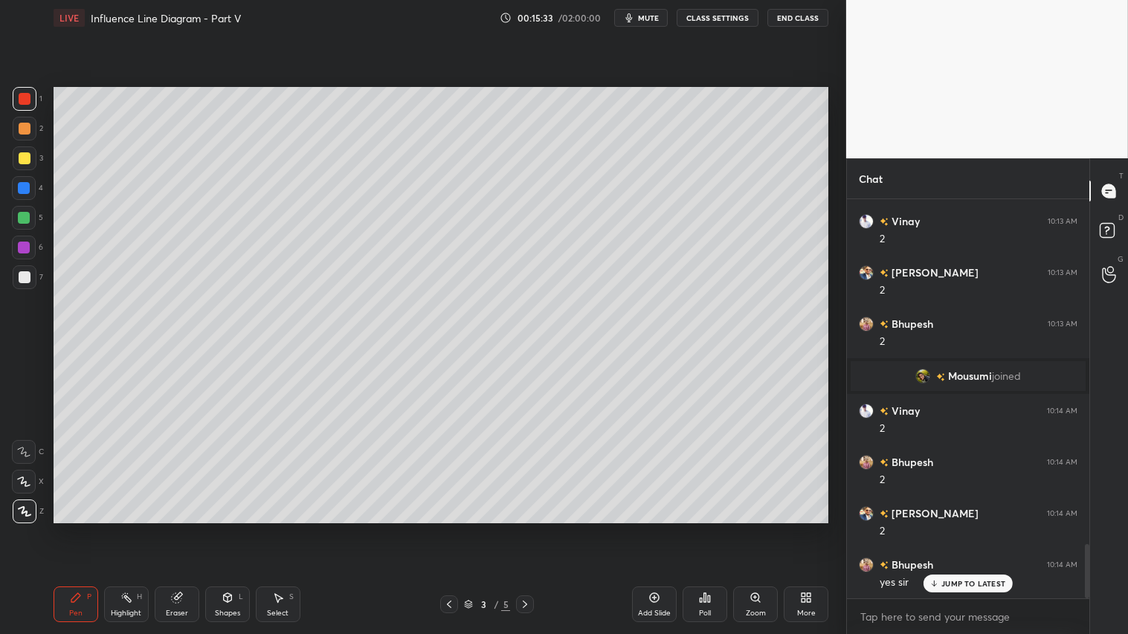
drag, startPoint x: 25, startPoint y: 283, endPoint x: 25, endPoint y: 292, distance: 9.7
click at [25, 280] on div at bounding box center [25, 277] width 12 height 12
click at [65, 529] on div "Pen P" at bounding box center [76, 605] width 45 height 36
click at [234, 529] on div "Shapes L" at bounding box center [227, 605] width 45 height 36
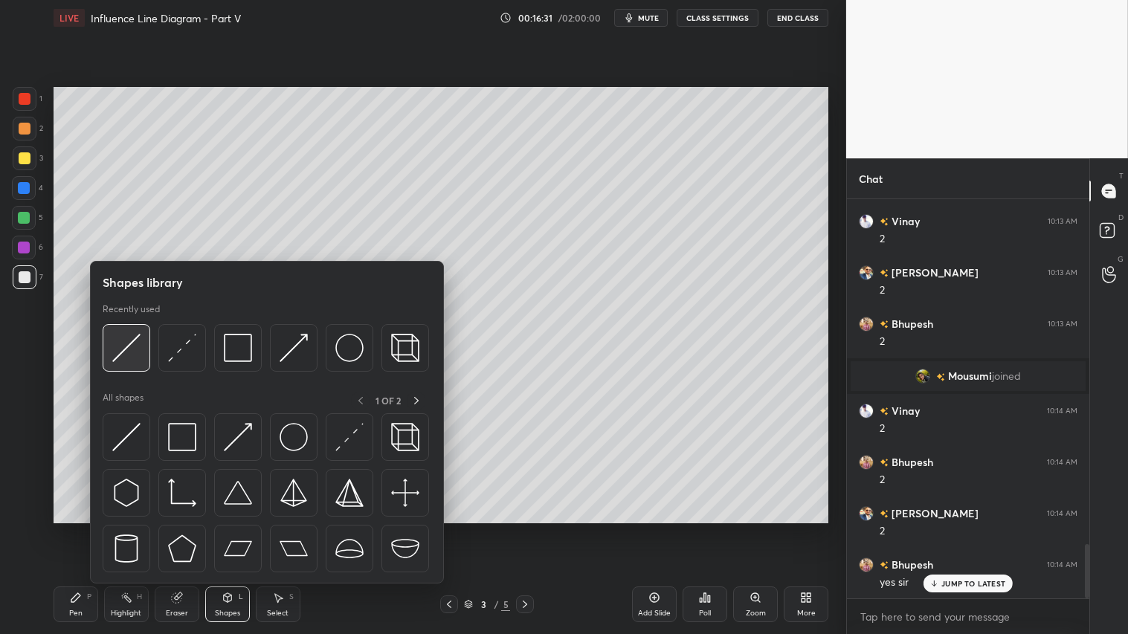
click at [130, 339] on img at bounding box center [126, 348] width 28 height 28
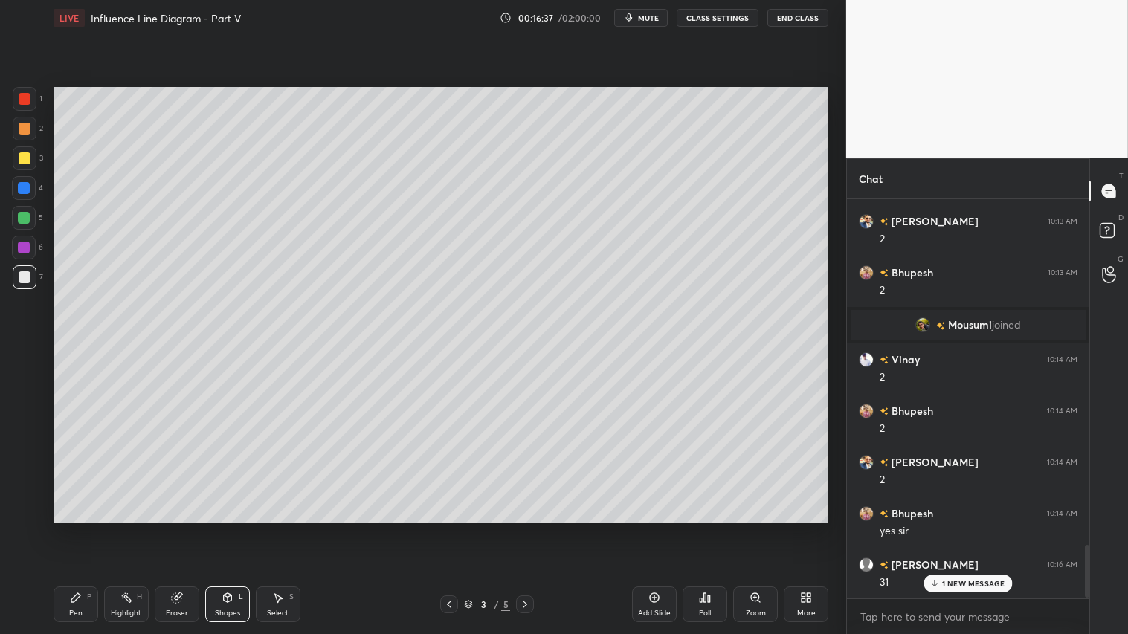
scroll to position [2629, 0]
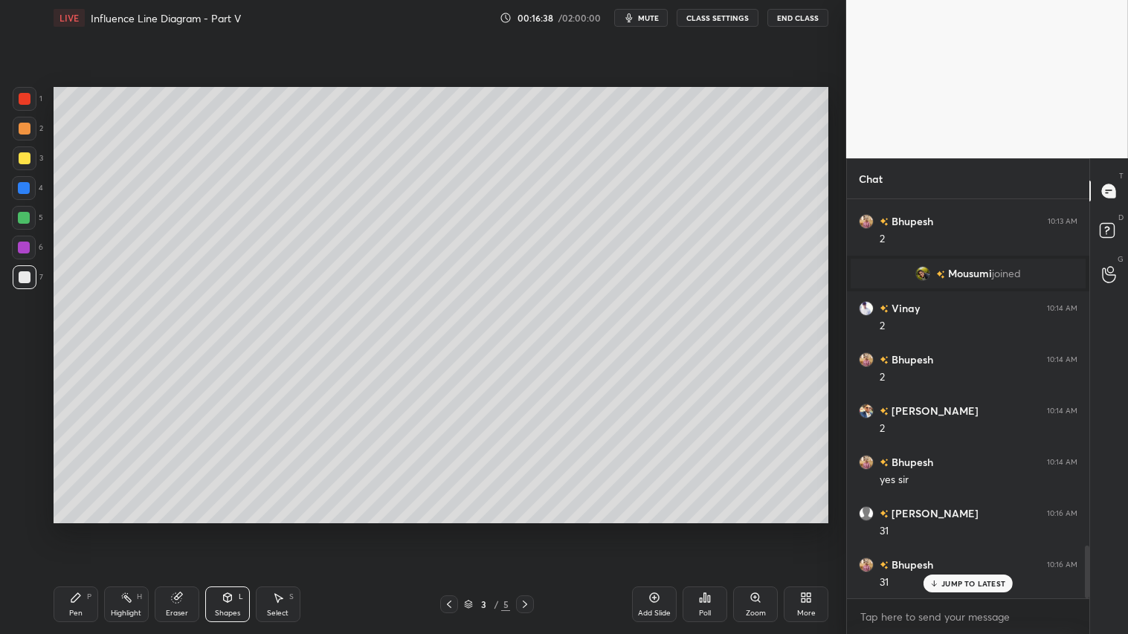
click at [25, 124] on div at bounding box center [25, 129] width 12 height 12
click at [80, 529] on div "Pen" at bounding box center [75, 613] width 13 height 7
click at [225, 529] on div "Shapes" at bounding box center [227, 613] width 25 height 7
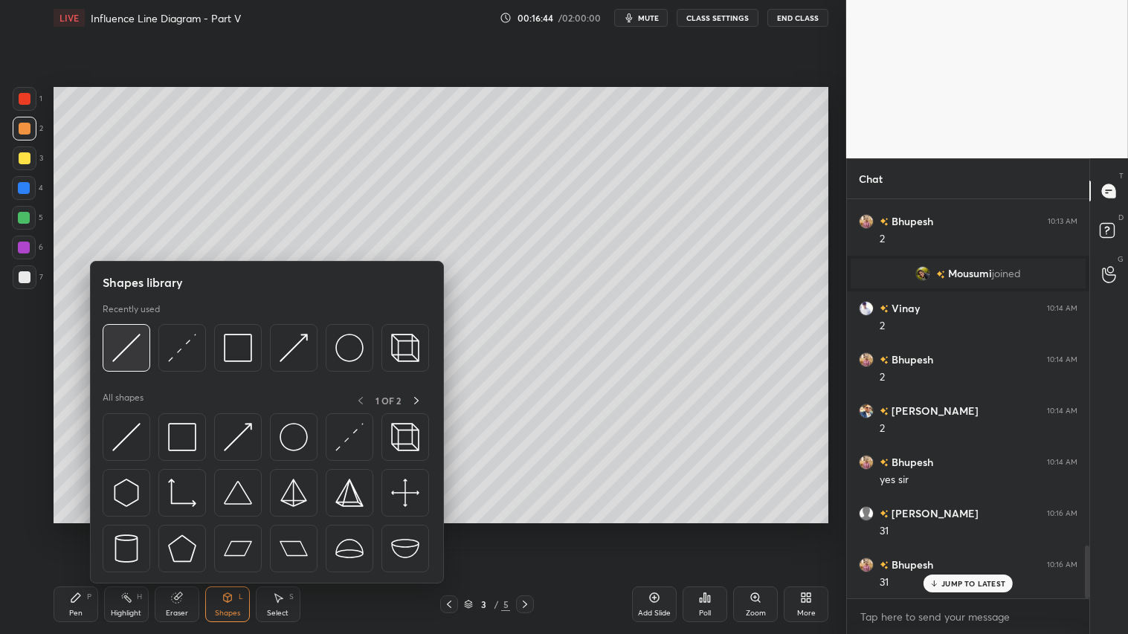
click at [137, 338] on img at bounding box center [126, 348] width 28 height 28
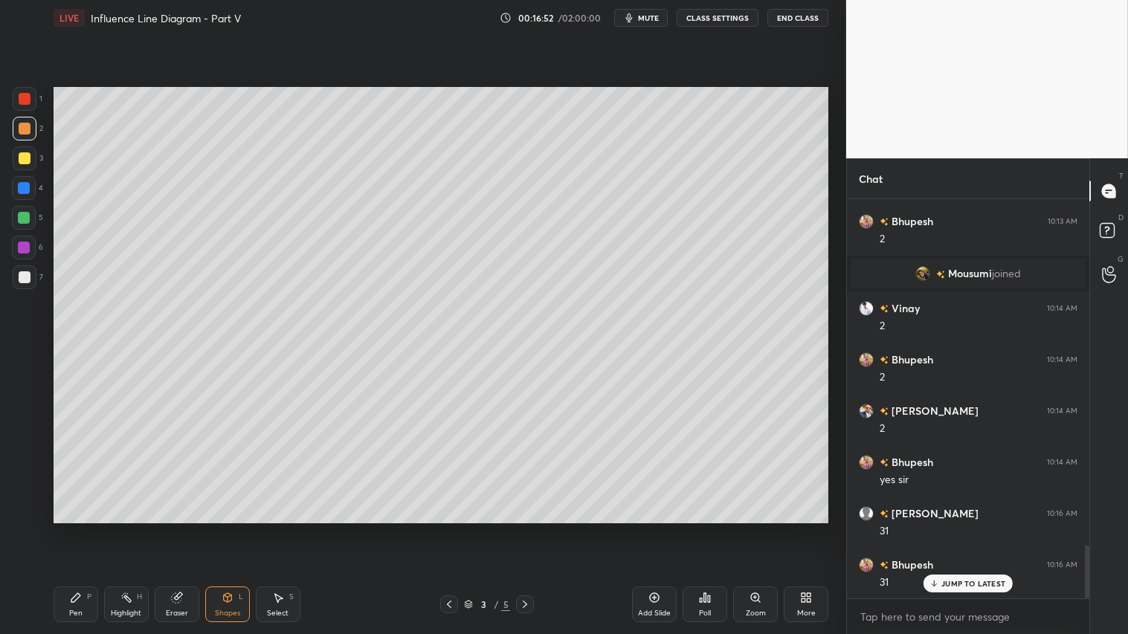
click at [20, 155] on div at bounding box center [25, 158] width 12 height 12
click at [25, 135] on div at bounding box center [25, 129] width 24 height 24
click at [225, 529] on div "Shapes" at bounding box center [227, 613] width 25 height 7
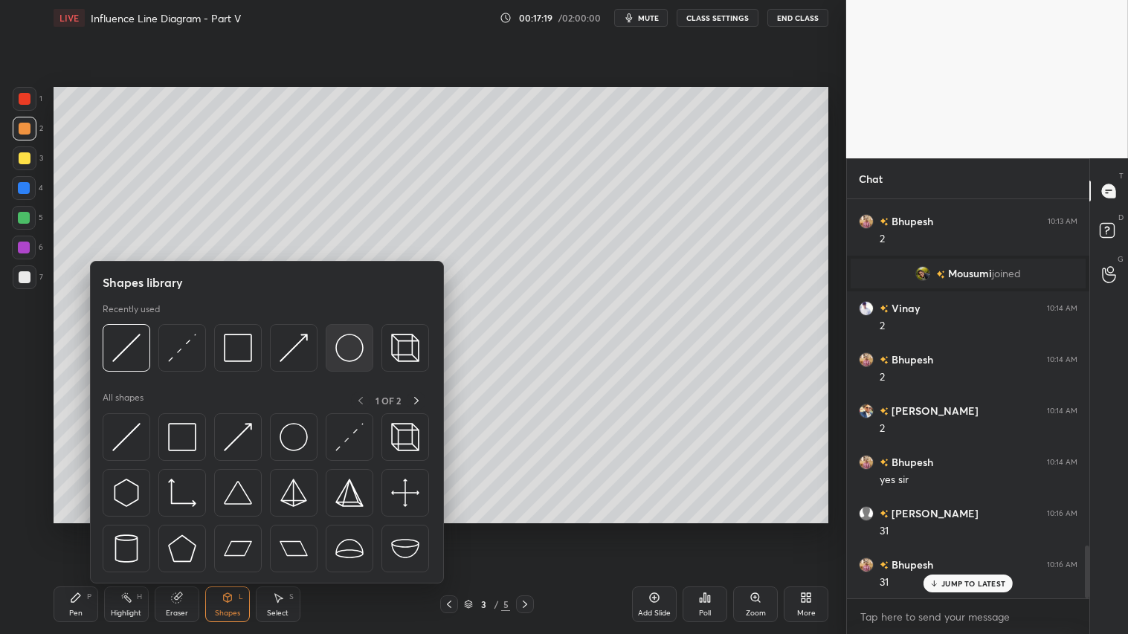
click at [357, 352] on img at bounding box center [349, 348] width 28 height 28
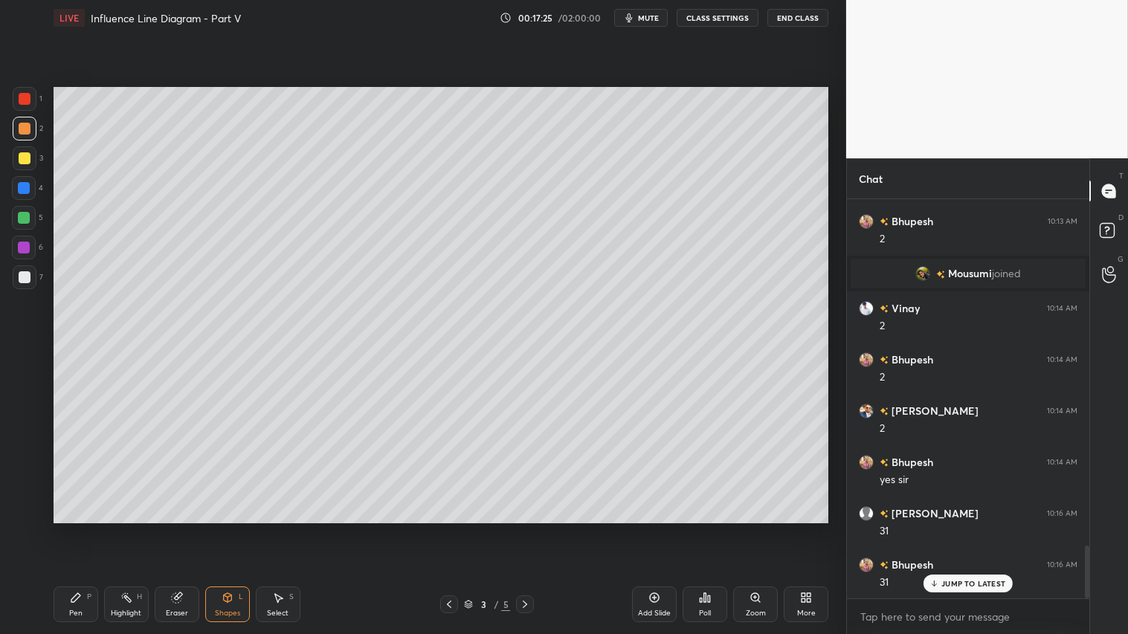
click at [231, 529] on div "Shapes L" at bounding box center [227, 605] width 45 height 36
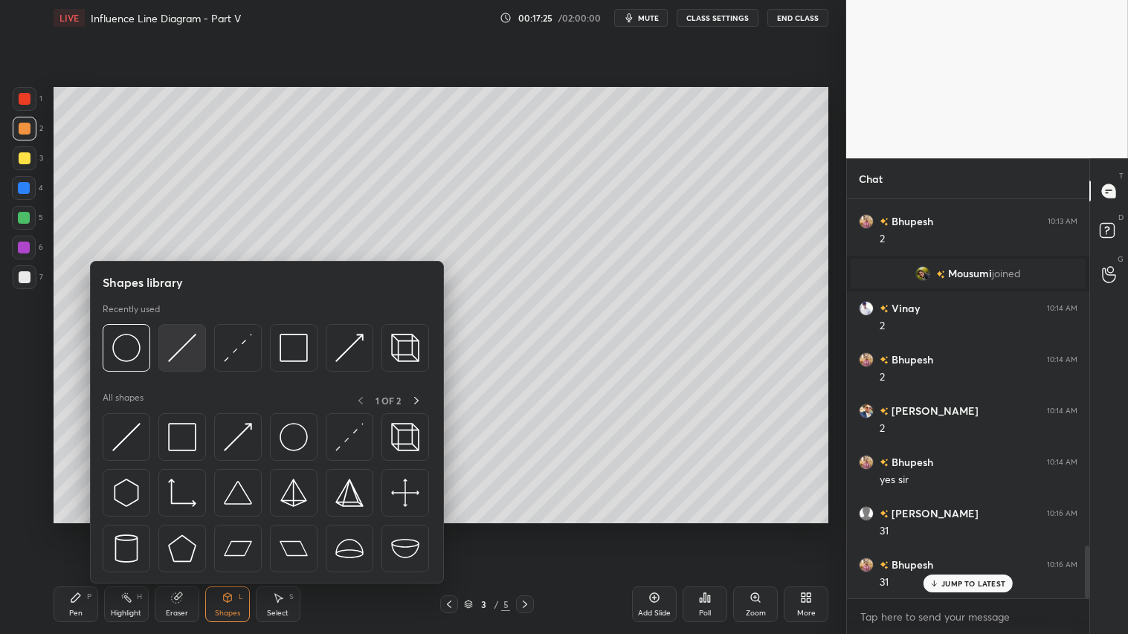
click at [183, 348] on img at bounding box center [182, 348] width 28 height 28
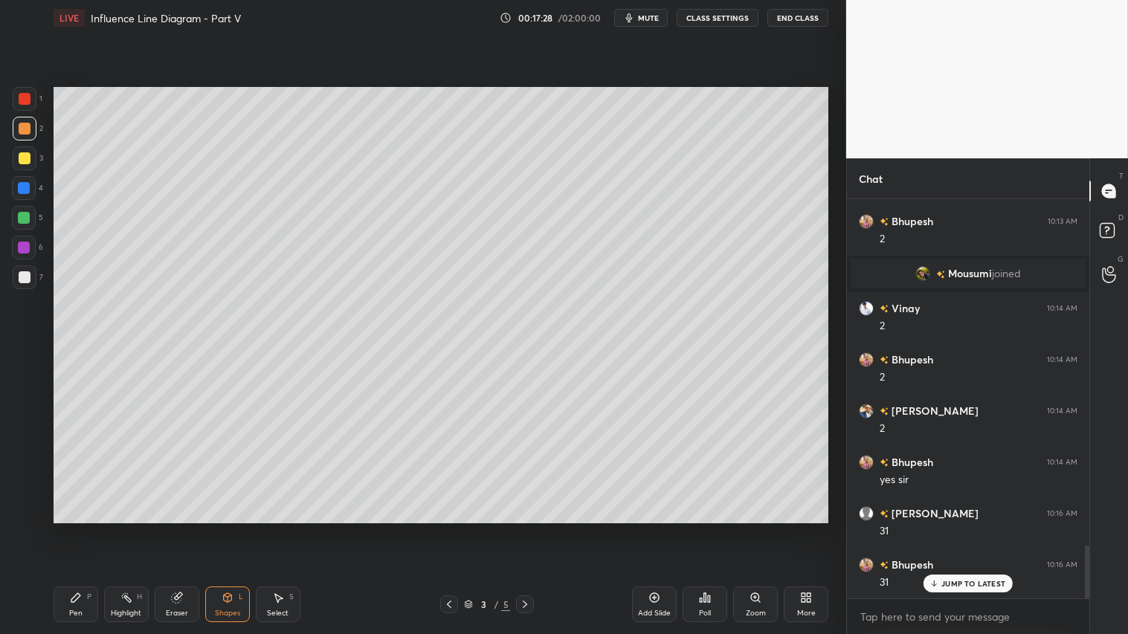
click at [20, 151] on div at bounding box center [25, 158] width 24 height 24
drag, startPoint x: 83, startPoint y: 613, endPoint x: 100, endPoint y: 567, distance: 49.2
click at [80, 529] on div "Pen P" at bounding box center [76, 605] width 45 height 36
drag, startPoint x: 26, startPoint y: 125, endPoint x: 30, endPoint y: 117, distance: 9.3
click at [27, 125] on div at bounding box center [25, 129] width 12 height 12
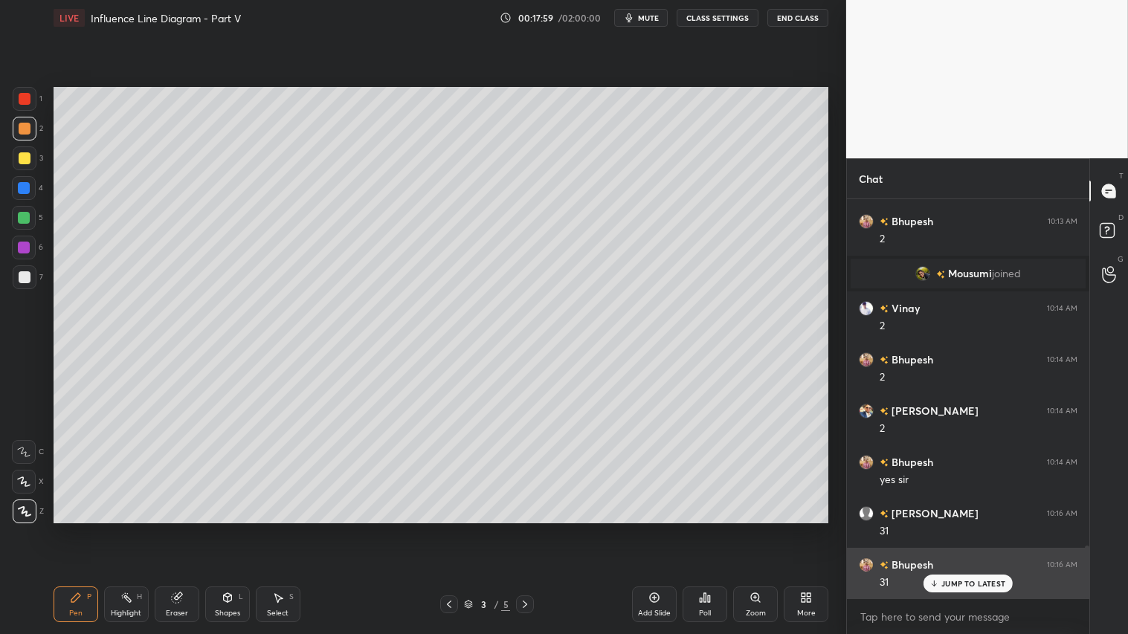
click at [944, 529] on div "JUMP TO LATEST" at bounding box center [968, 584] width 89 height 18
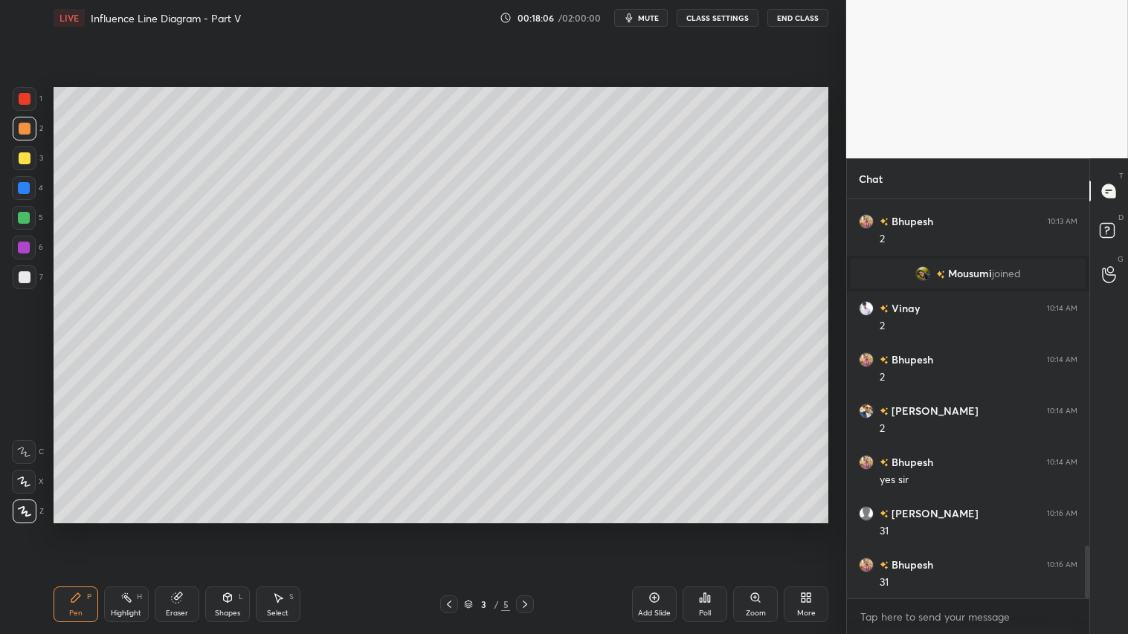
click at [18, 120] on div at bounding box center [25, 129] width 24 height 24
click at [25, 484] on icon at bounding box center [23, 482] width 13 height 10
click at [77, 529] on div "Pen" at bounding box center [75, 613] width 13 height 7
click at [27, 159] on div at bounding box center [25, 158] width 12 height 12
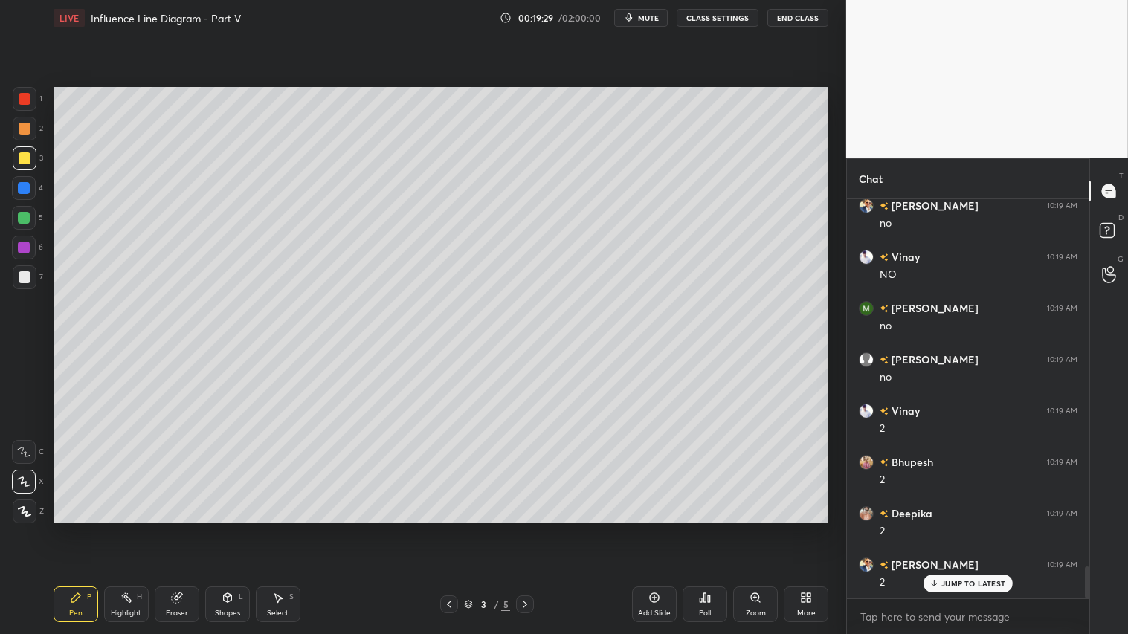
scroll to position [4645, 0]
click at [24, 123] on div at bounding box center [25, 129] width 12 height 12
click at [27, 154] on div at bounding box center [25, 158] width 12 height 12
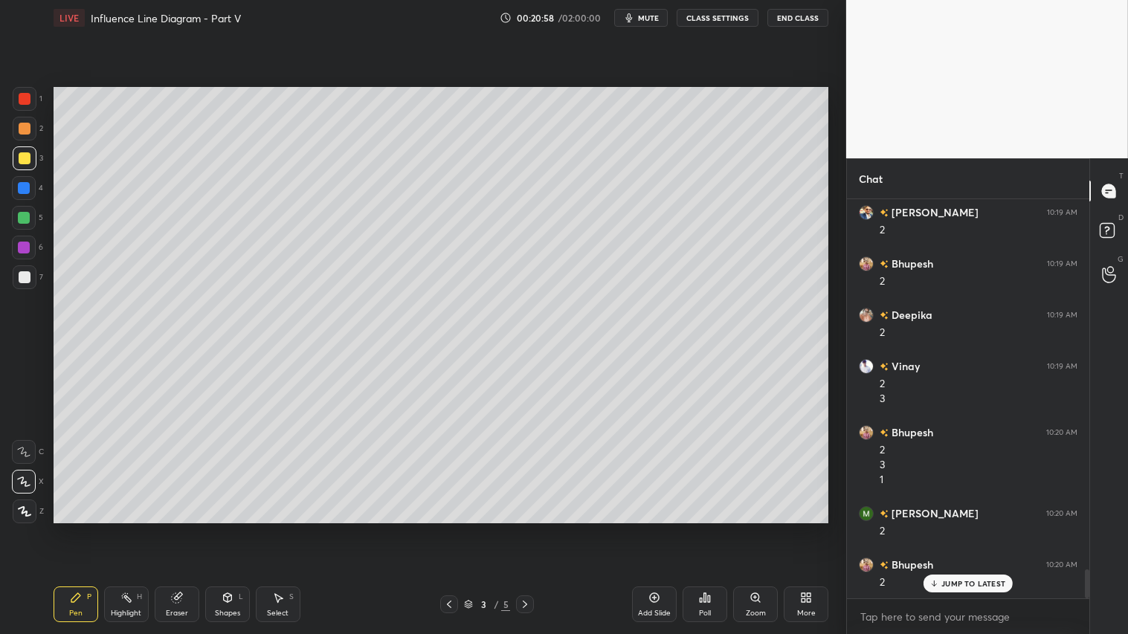
scroll to position [5115, 0]
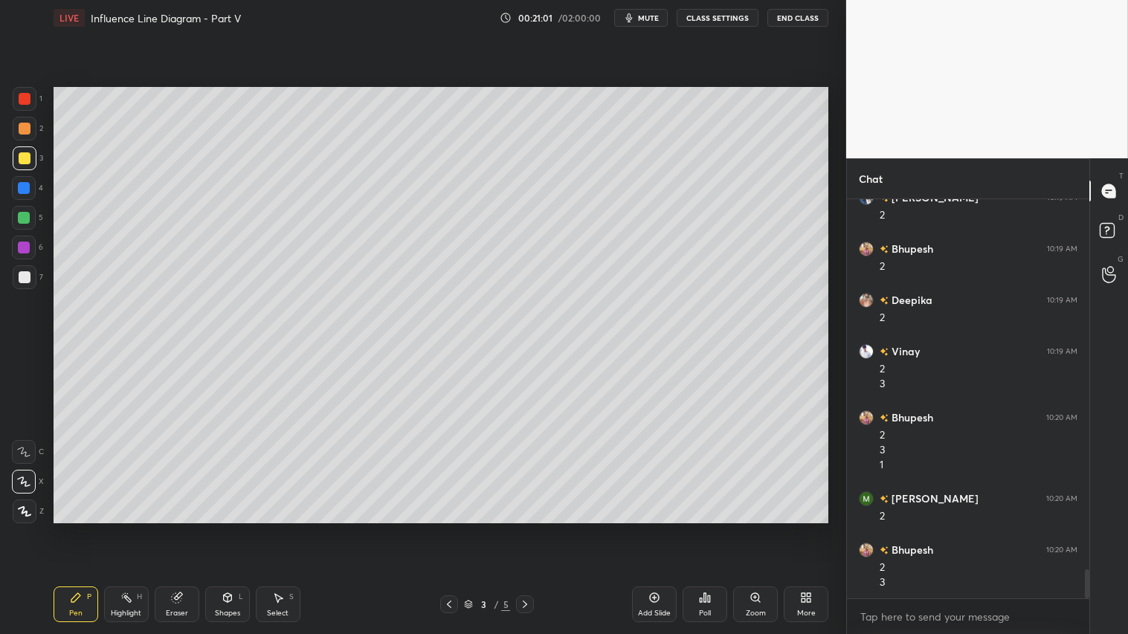
click at [25, 123] on div at bounding box center [25, 129] width 12 height 12
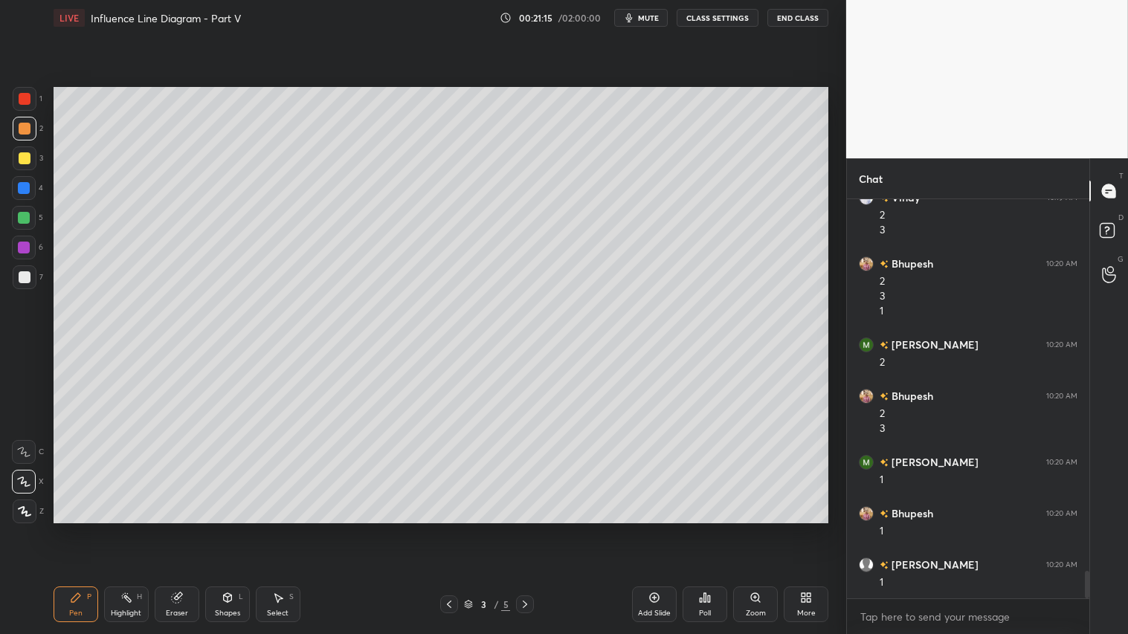
scroll to position [5321, 0]
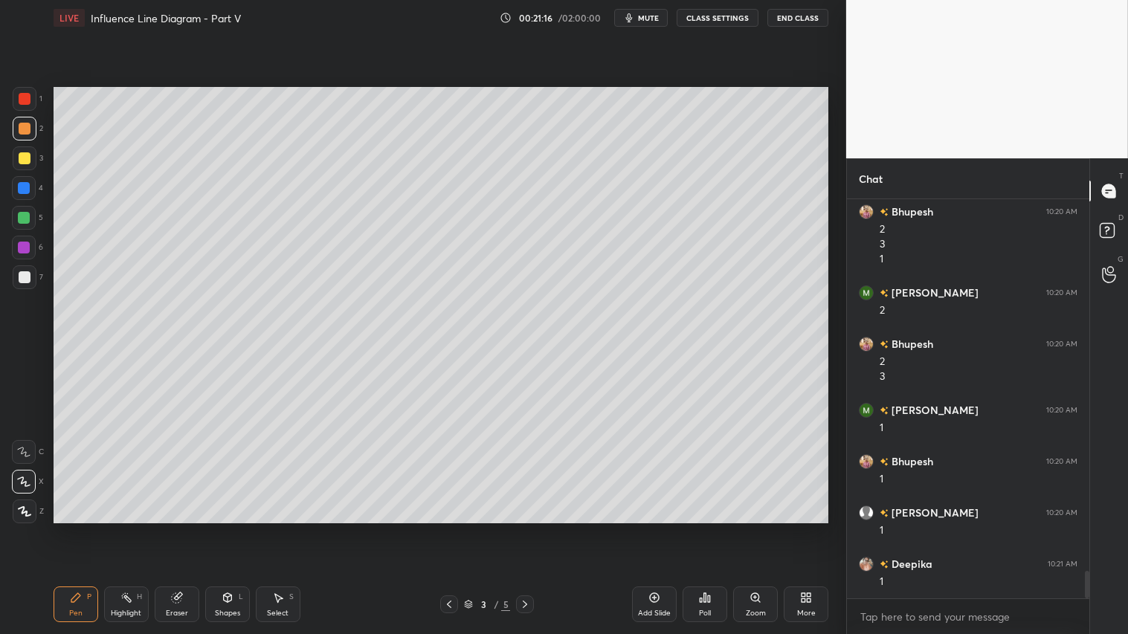
click at [231, 529] on icon at bounding box center [228, 598] width 12 height 12
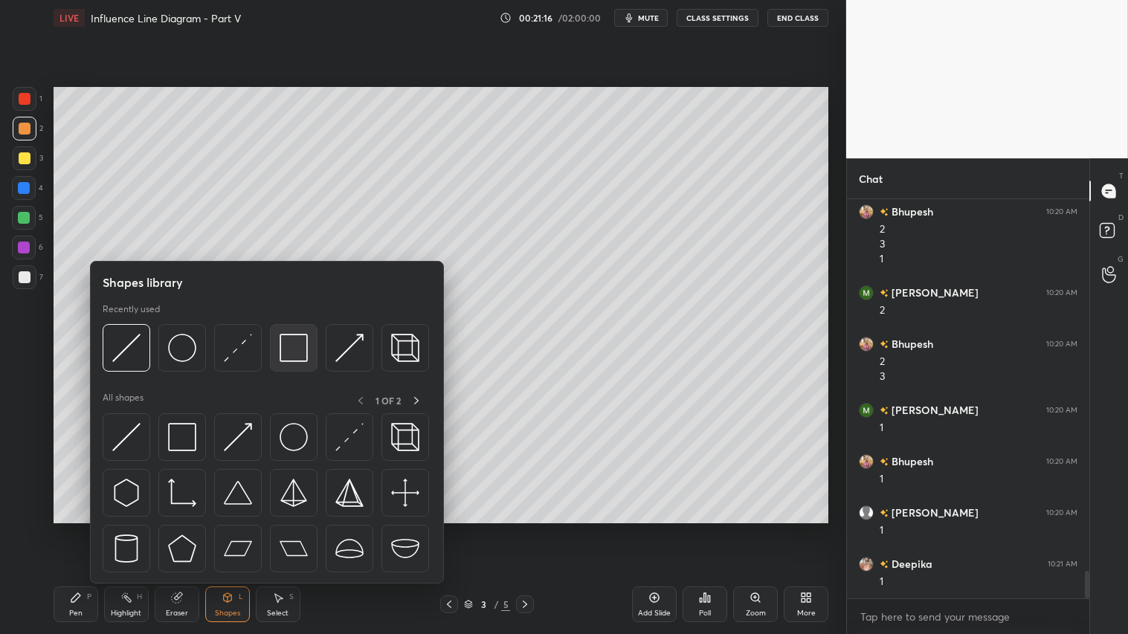
click at [291, 352] on img at bounding box center [294, 348] width 28 height 28
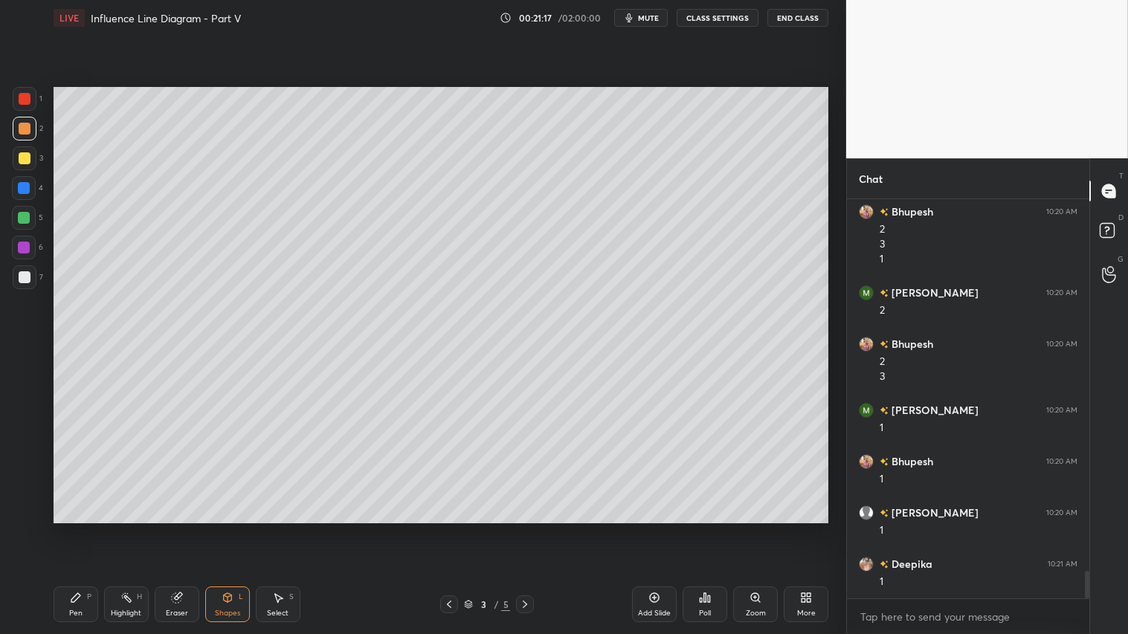
click at [25, 274] on div at bounding box center [25, 277] width 12 height 12
drag, startPoint x: 18, startPoint y: 216, endPoint x: 19, endPoint y: 206, distance: 9.7
click at [20, 212] on div at bounding box center [24, 218] width 12 height 12
click at [95, 529] on div "Pen P" at bounding box center [76, 605] width 45 height 36
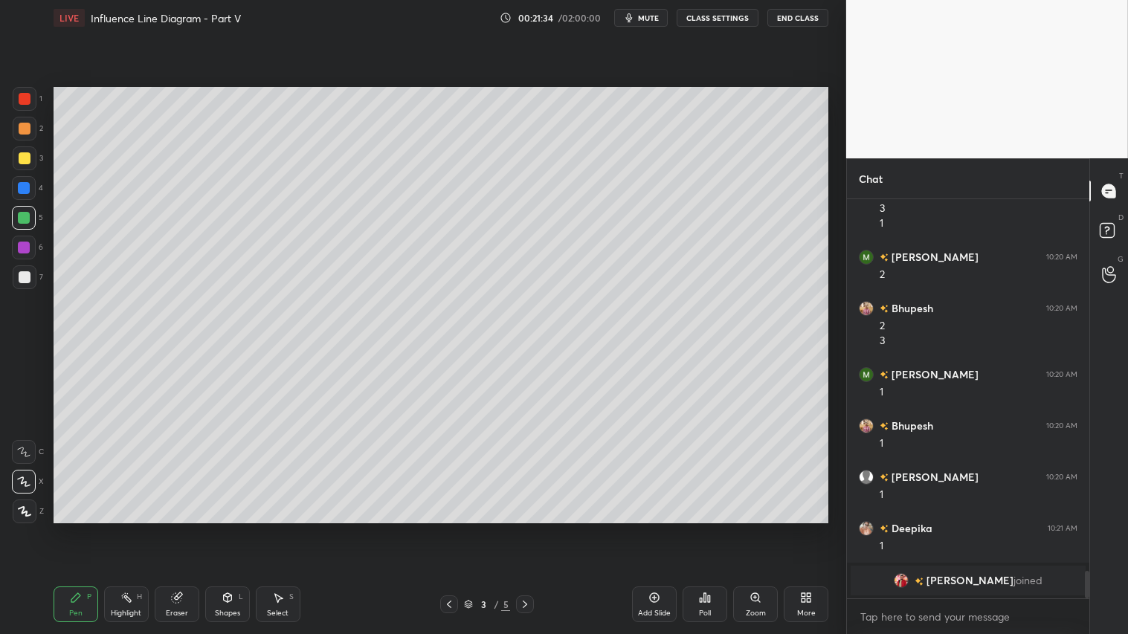
click at [227, 529] on icon at bounding box center [228, 598] width 12 height 12
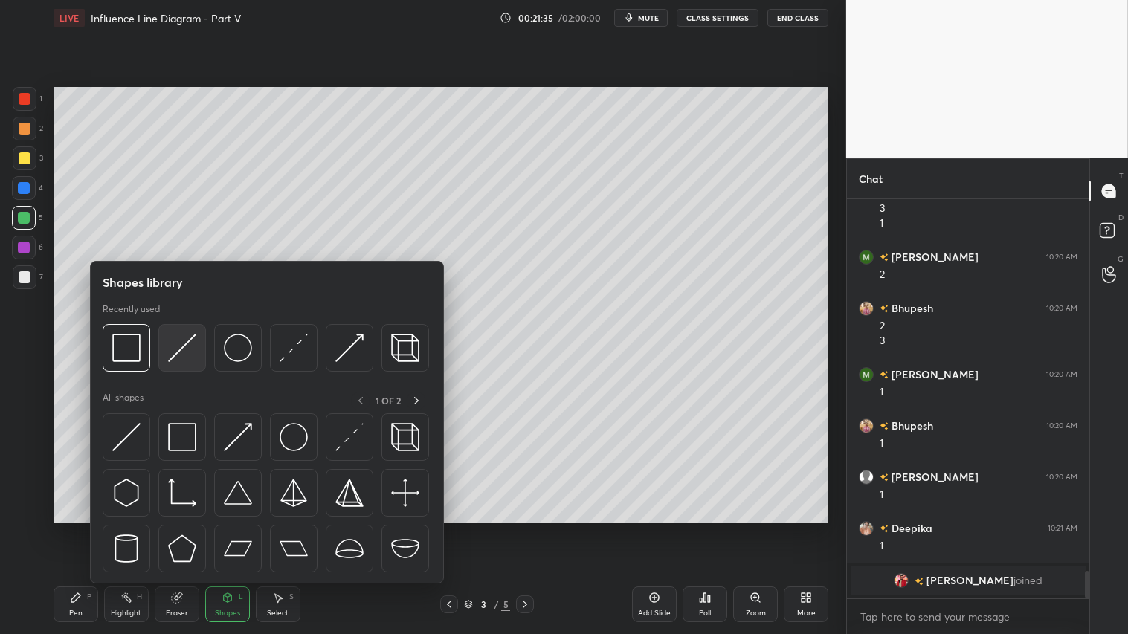
click at [183, 343] on img at bounding box center [182, 348] width 28 height 28
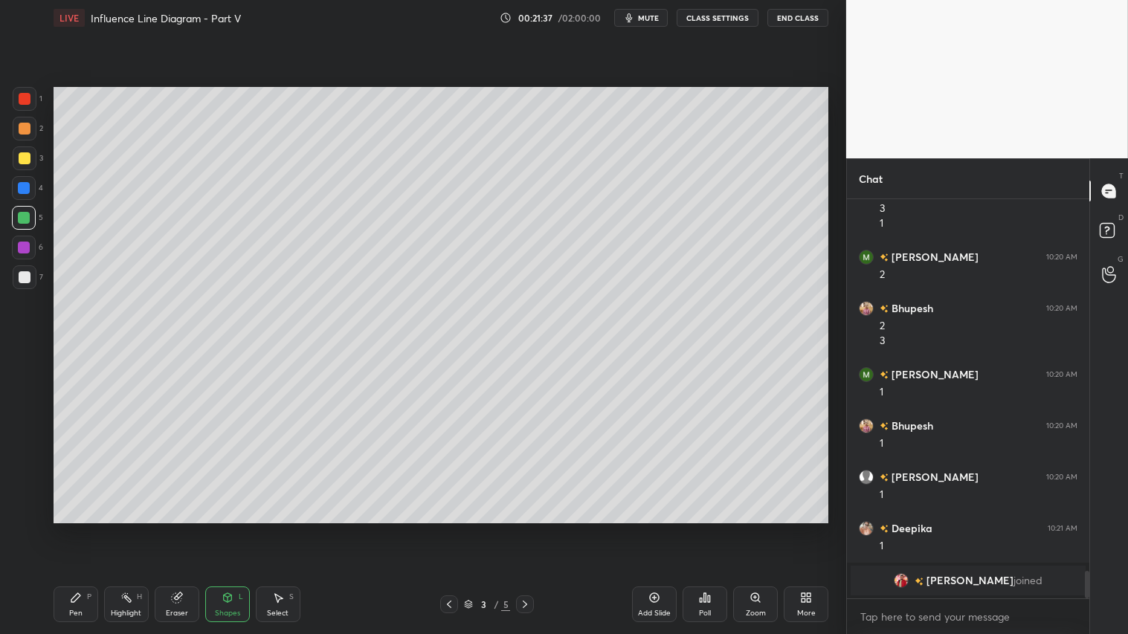
drag, startPoint x: 23, startPoint y: 153, endPoint x: 28, endPoint y: 221, distance: 67.8
click at [25, 153] on div at bounding box center [25, 158] width 12 height 12
click at [83, 529] on div "Pen P" at bounding box center [76, 605] width 45 height 36
drag, startPoint x: 30, startPoint y: 499, endPoint x: 40, endPoint y: 492, distance: 12.8
click at [30, 500] on div "Z" at bounding box center [28, 512] width 31 height 24
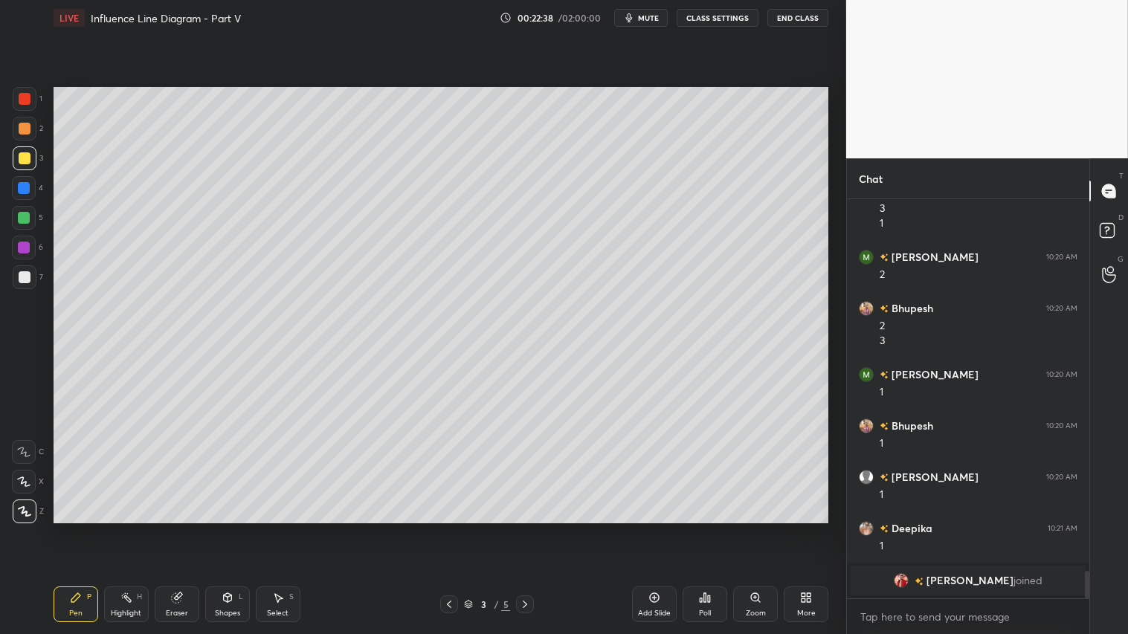
click at [660, 529] on div "Add Slide" at bounding box center [654, 605] width 45 height 36
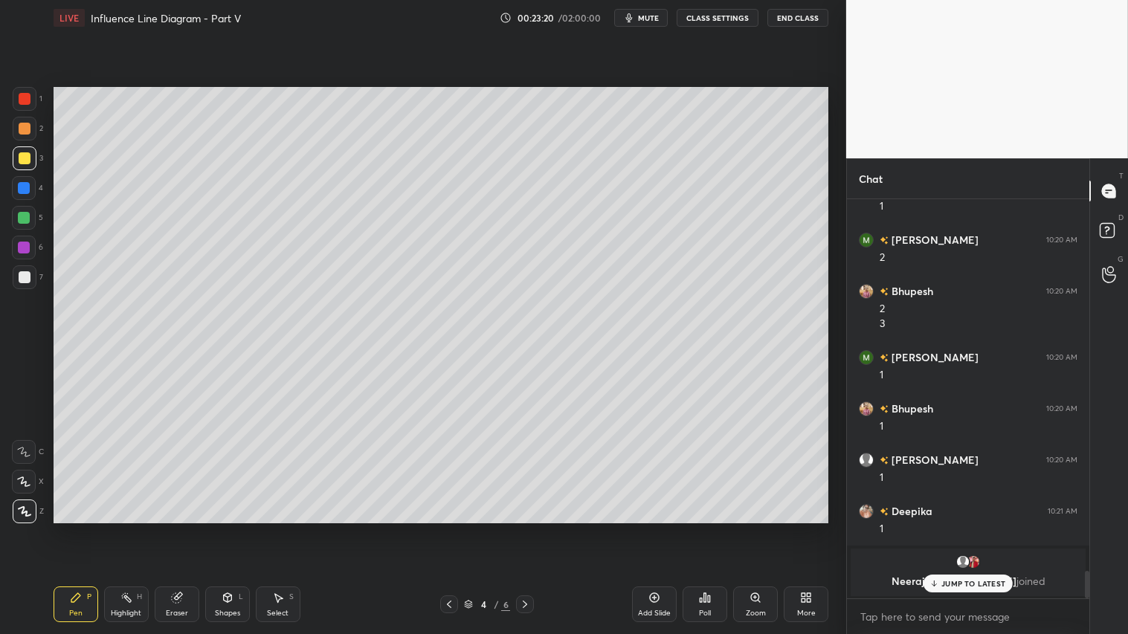
click at [972, 529] on div "JUMP TO LATEST" at bounding box center [968, 584] width 89 height 18
click at [448, 529] on icon at bounding box center [449, 605] width 12 height 12
click at [522, 529] on icon at bounding box center [525, 605] width 12 height 12
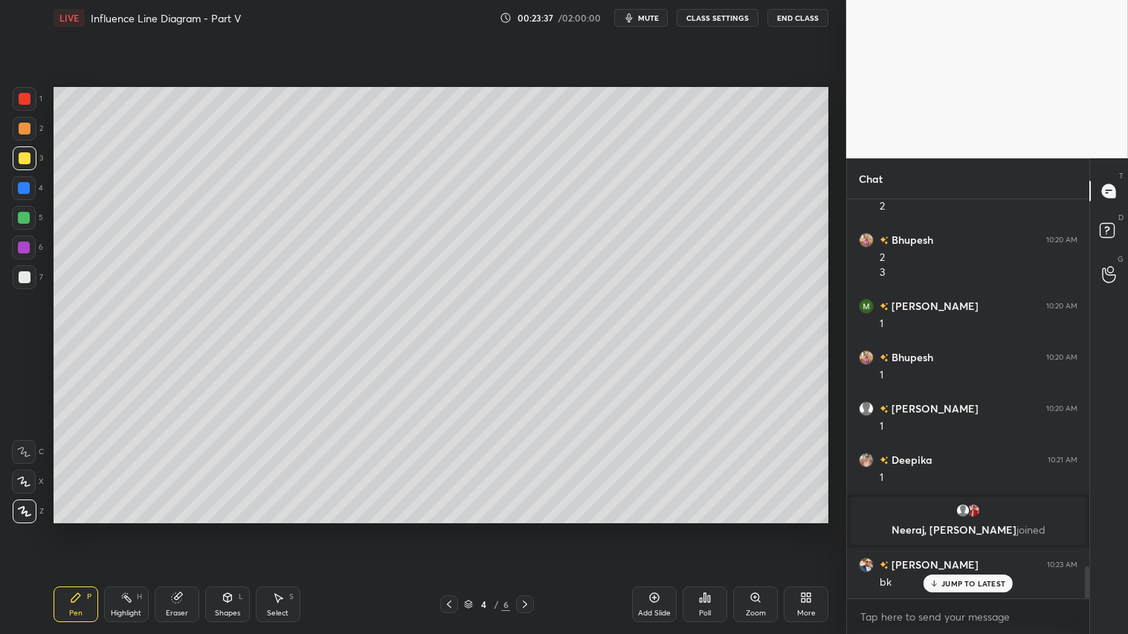
scroll to position [4629, 0]
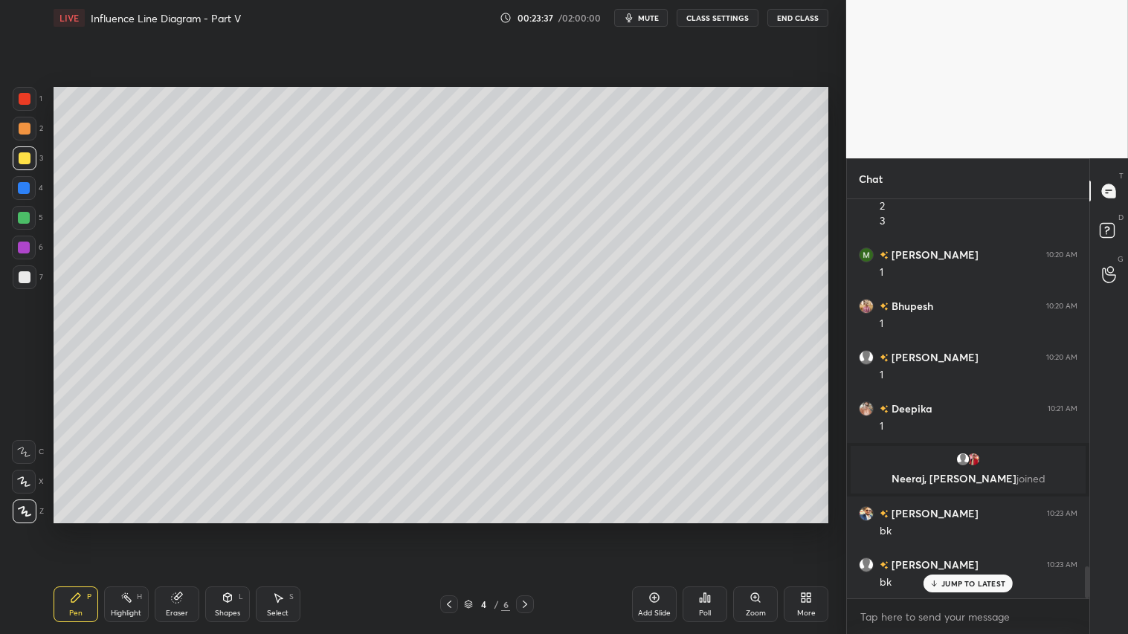
click at [449, 529] on icon at bounding box center [449, 605] width 12 height 12
click at [657, 16] on span "mute" at bounding box center [648, 18] width 21 height 10
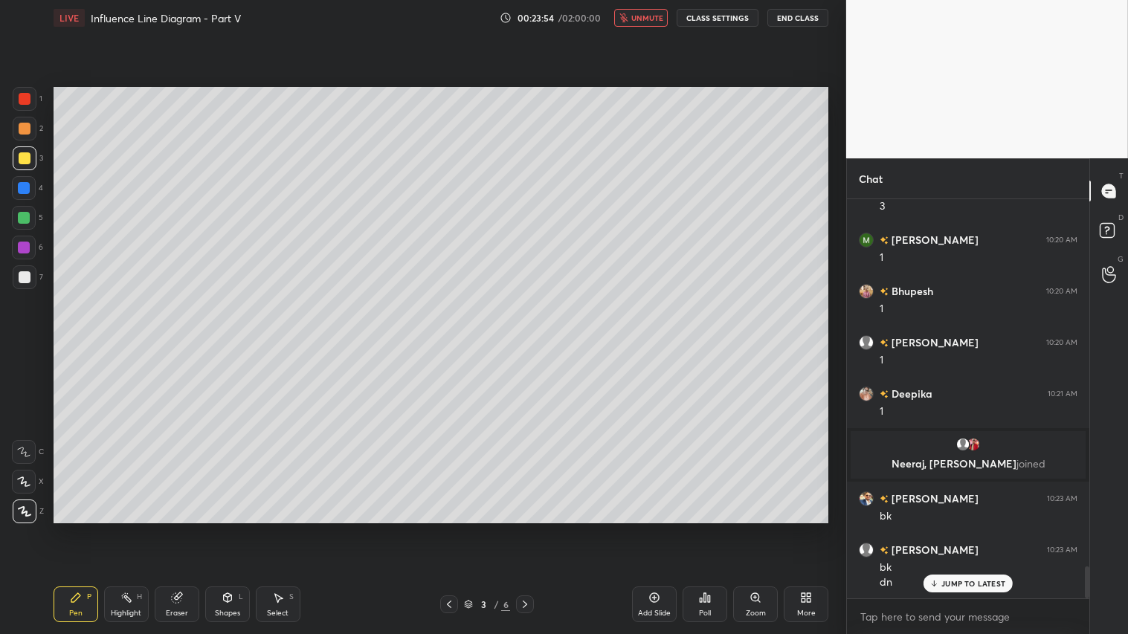
scroll to position [4696, 0]
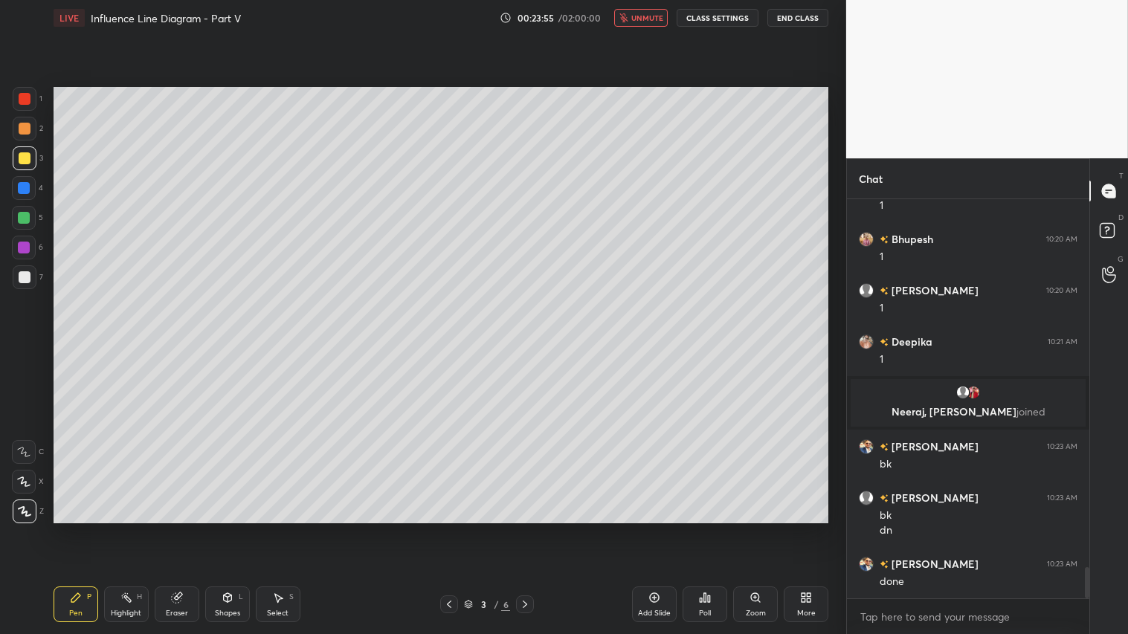
click at [650, 21] on span "unmute" at bounding box center [647, 18] width 32 height 10
click at [529, 529] on icon at bounding box center [525, 605] width 12 height 12
click at [446, 529] on icon at bounding box center [449, 605] width 12 height 12
click at [529, 529] on icon at bounding box center [525, 605] width 12 height 12
drag, startPoint x: 20, startPoint y: 134, endPoint x: 22, endPoint y: 157, distance: 23.2
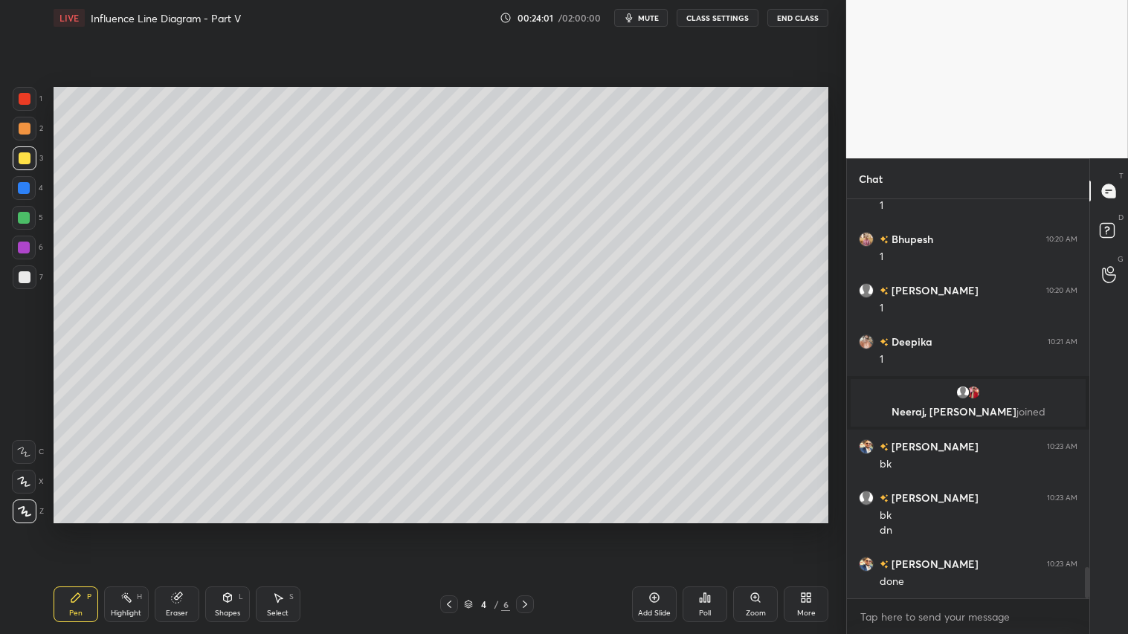
click at [20, 132] on div at bounding box center [25, 129] width 12 height 12
click at [78, 529] on div "Pen P" at bounding box center [76, 605] width 45 height 36
click at [225, 529] on div "Shapes L" at bounding box center [227, 605] width 45 height 36
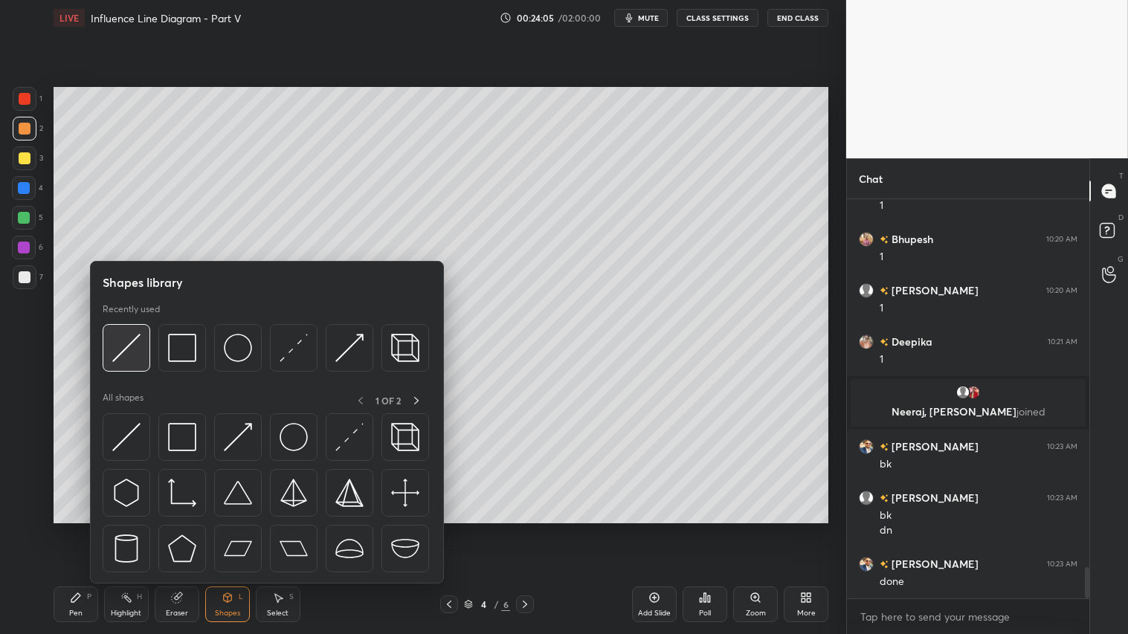
click at [130, 344] on img at bounding box center [126, 348] width 28 height 28
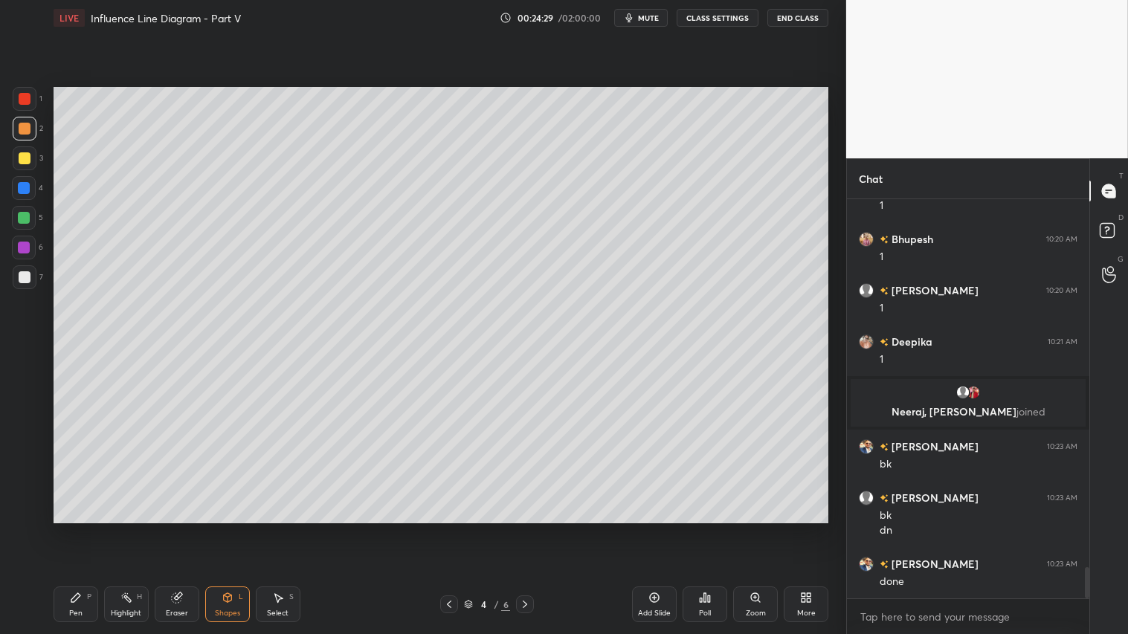
click at [231, 529] on div "Shapes L" at bounding box center [227, 605] width 45 height 36
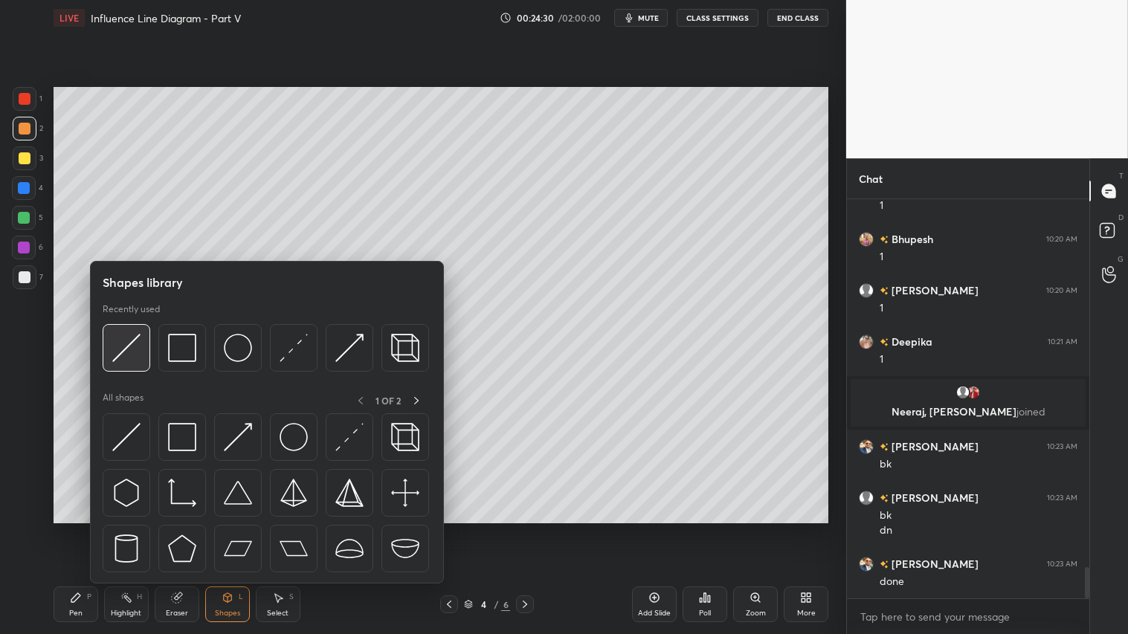
click at [125, 345] on img at bounding box center [126, 348] width 28 height 28
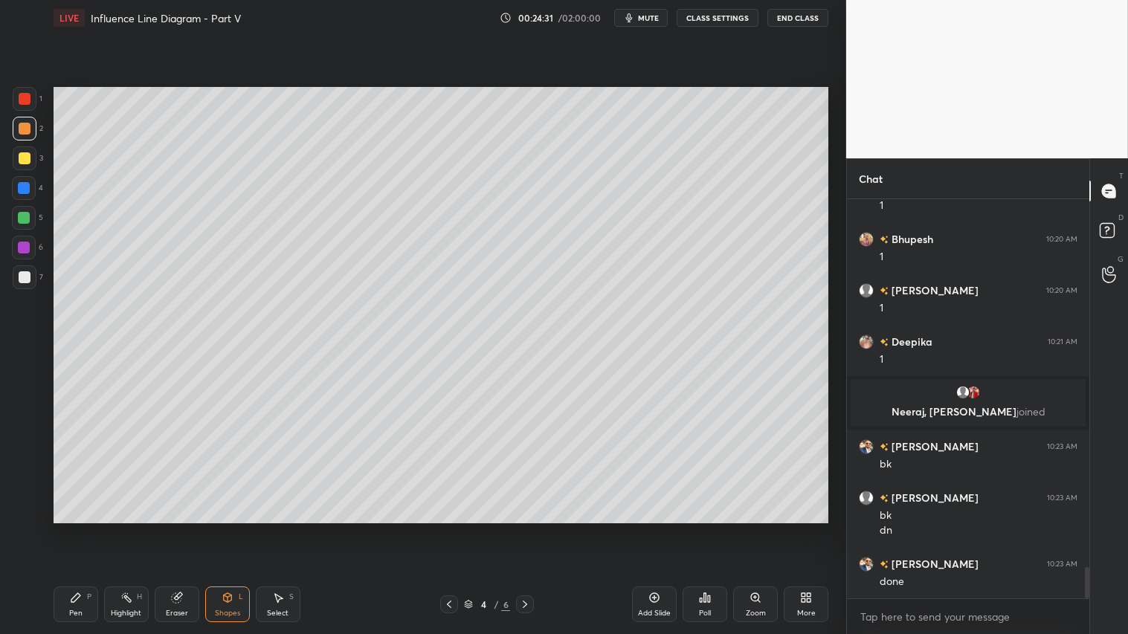
drag, startPoint x: 21, startPoint y: 155, endPoint x: 41, endPoint y: 161, distance: 21.2
click at [23, 154] on div at bounding box center [25, 158] width 12 height 12
click at [79, 529] on div "Pen P" at bounding box center [76, 605] width 45 height 36
click at [642, 16] on span "mute" at bounding box center [648, 18] width 21 height 10
click at [25, 479] on icon at bounding box center [23, 482] width 13 height 10
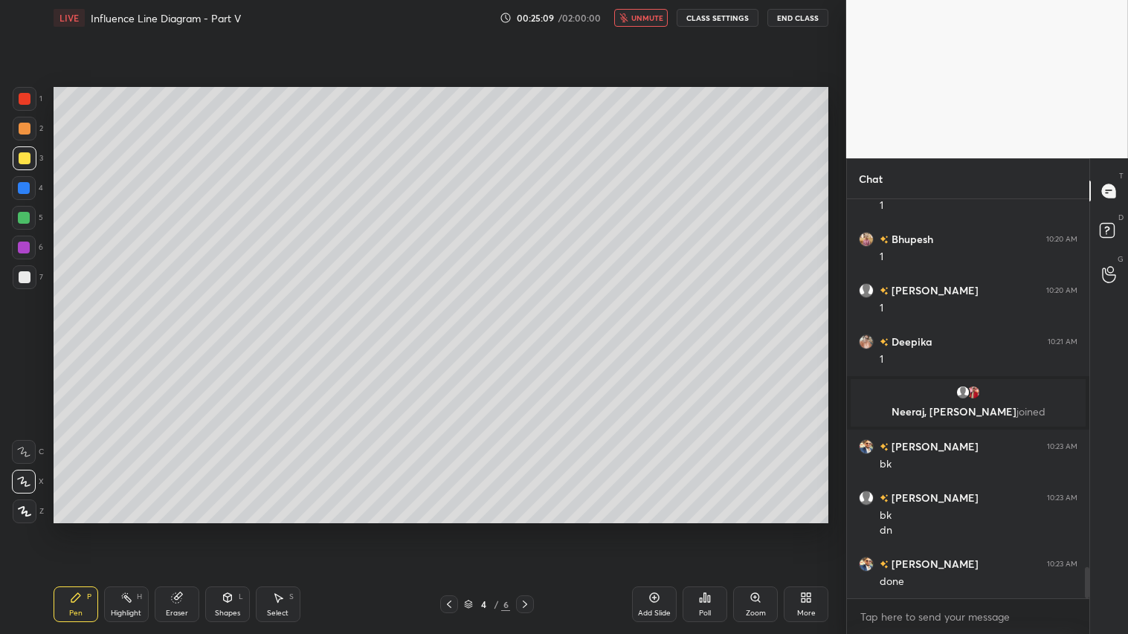
drag, startPoint x: 65, startPoint y: 589, endPoint x: 78, endPoint y: 581, distance: 15.1
click at [68, 529] on div "Pen P" at bounding box center [76, 605] width 45 height 36
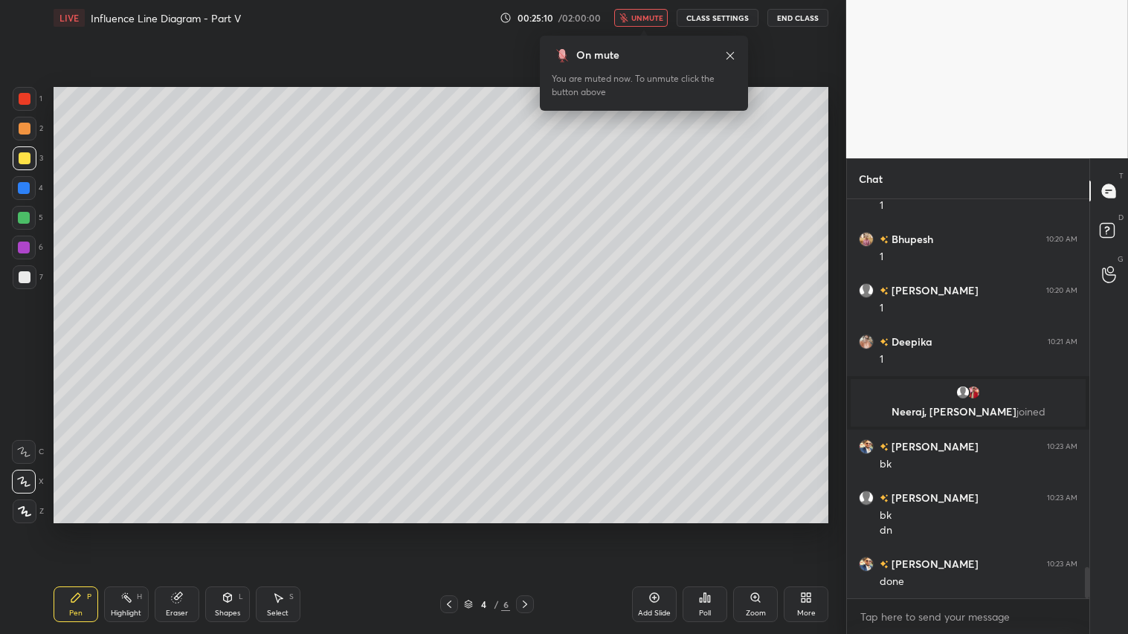
click at [652, 13] on span "unmute" at bounding box center [647, 18] width 32 height 10
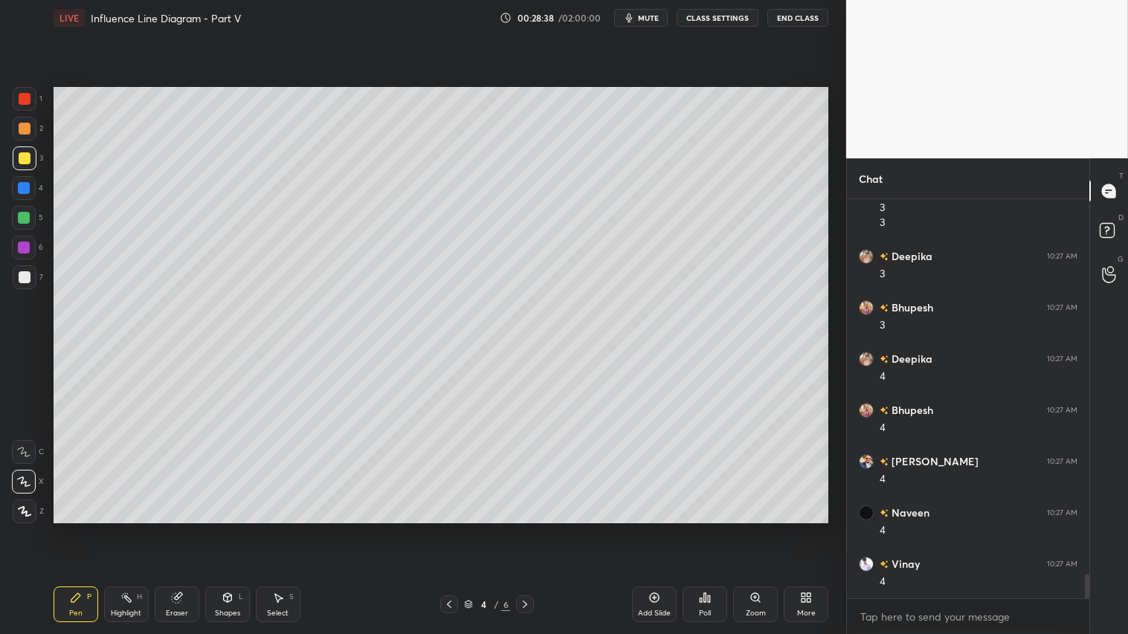
scroll to position [6038, 0]
click at [24, 129] on div at bounding box center [25, 129] width 12 height 12
drag, startPoint x: 74, startPoint y: 610, endPoint x: 83, endPoint y: 606, distance: 9.0
click at [73, 529] on div "Pen" at bounding box center [75, 613] width 13 height 7
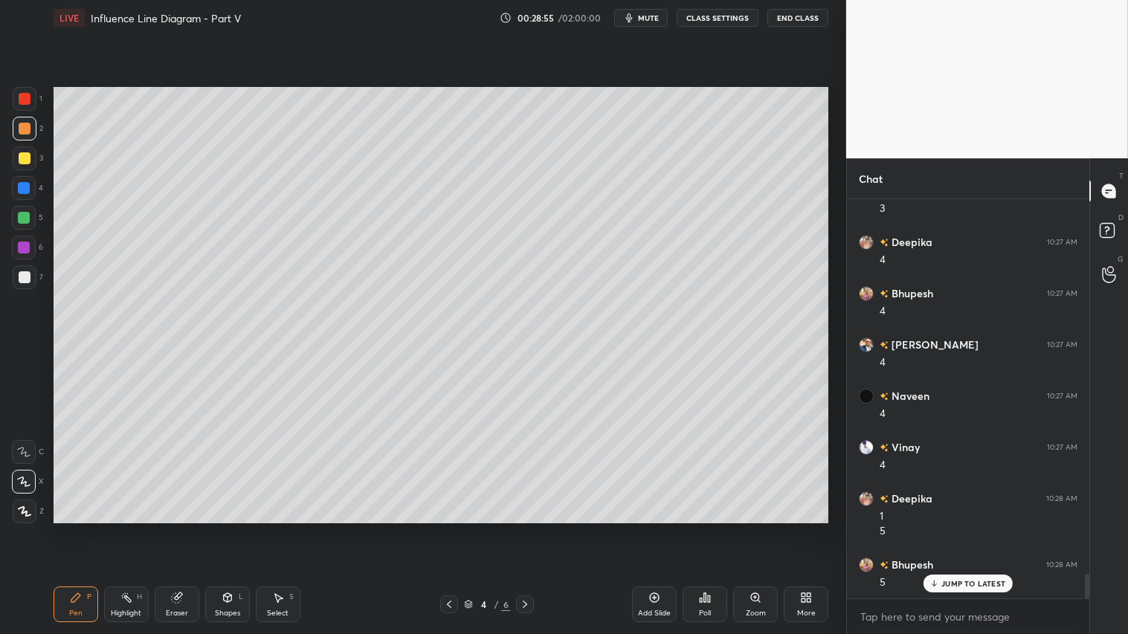
scroll to position [6155, 0]
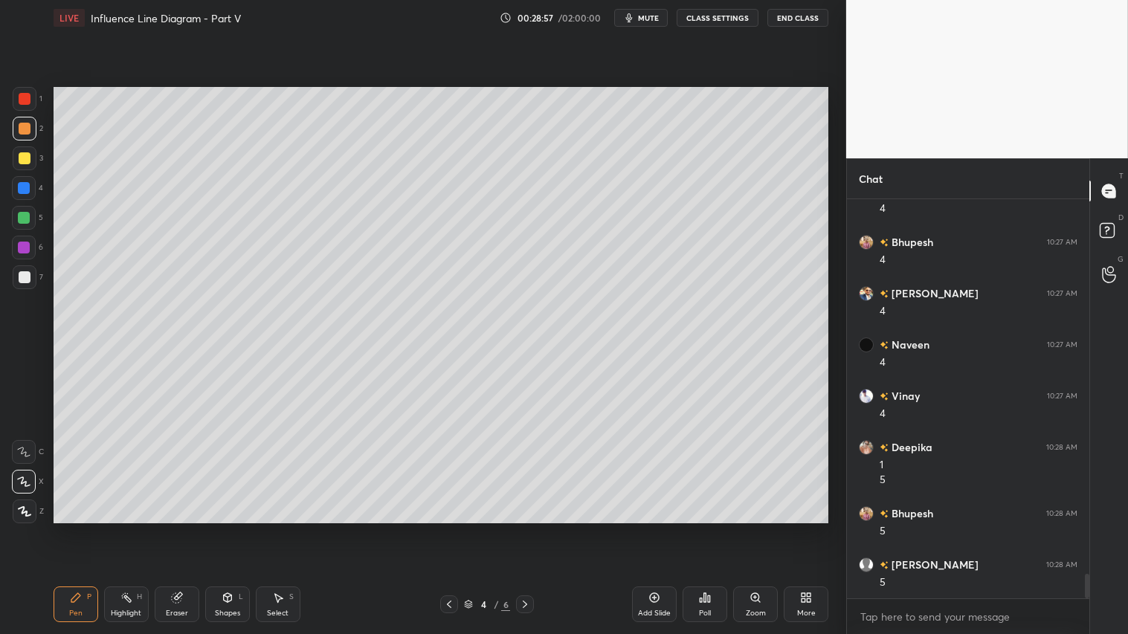
drag, startPoint x: 222, startPoint y: 614, endPoint x: 232, endPoint y: 596, distance: 20.7
click at [225, 529] on div "Shapes" at bounding box center [227, 613] width 25 height 7
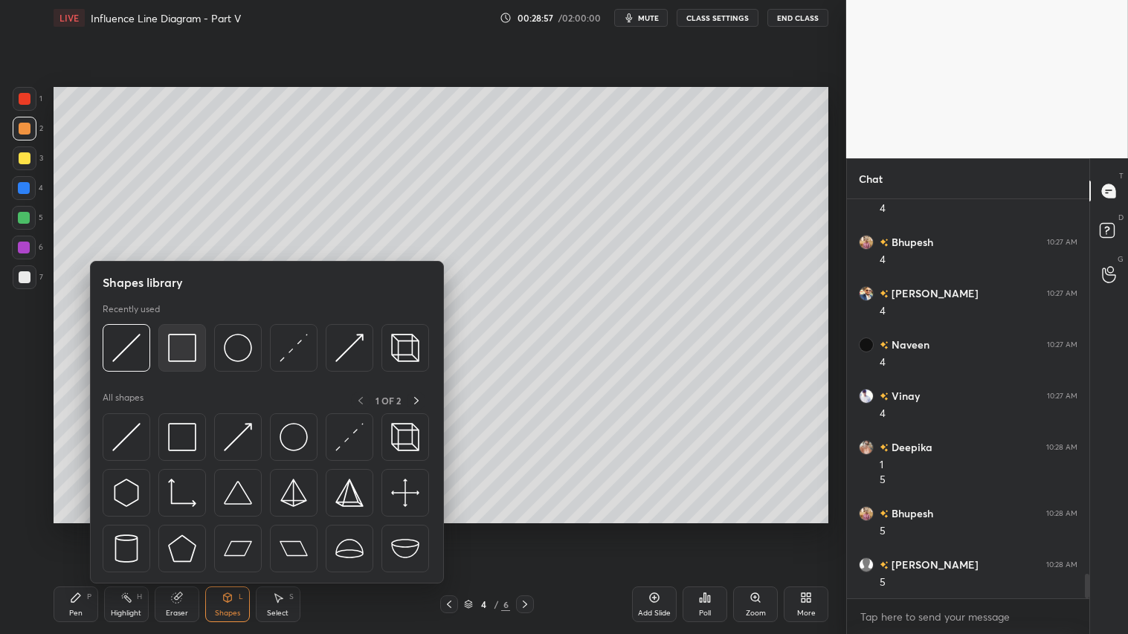
click at [181, 355] on img at bounding box center [182, 348] width 28 height 28
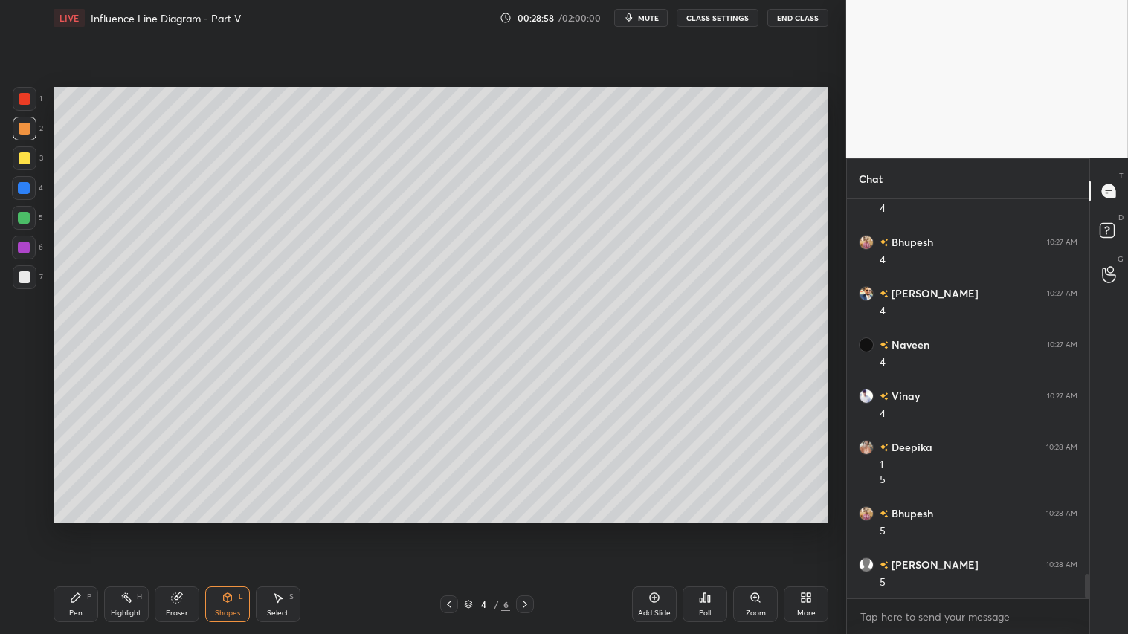
drag, startPoint x: 30, startPoint y: 274, endPoint x: 49, endPoint y: 277, distance: 18.8
click at [31, 276] on div at bounding box center [25, 277] width 24 height 24
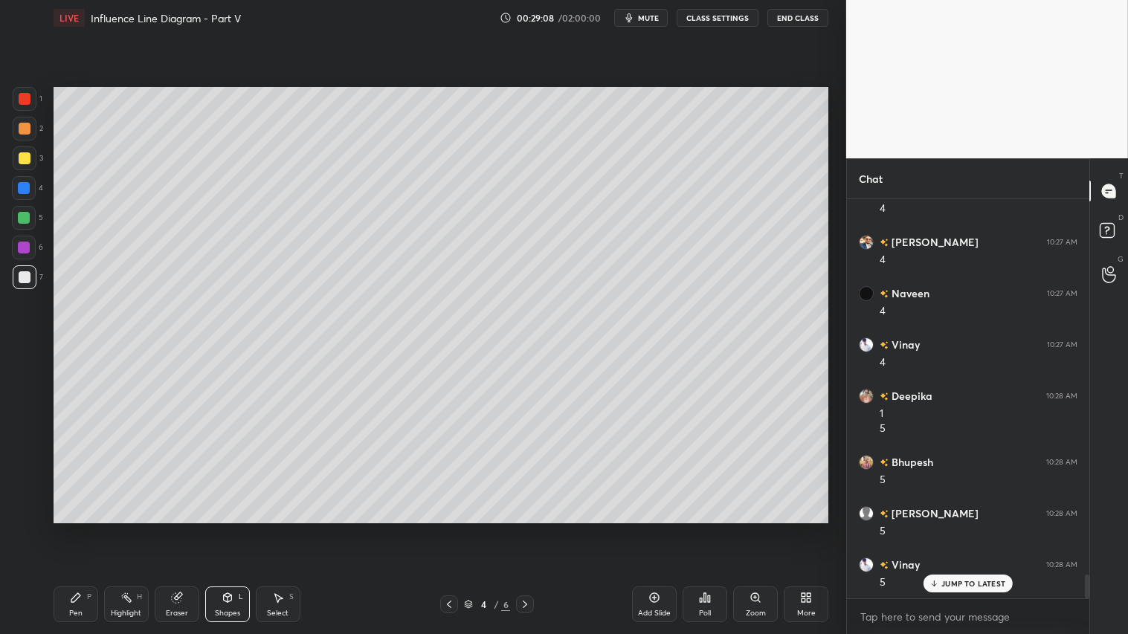
click at [22, 128] on div at bounding box center [25, 129] width 12 height 12
click at [77, 529] on div "Pen P" at bounding box center [76, 605] width 45 height 36
click at [526, 529] on icon at bounding box center [525, 605] width 12 height 12
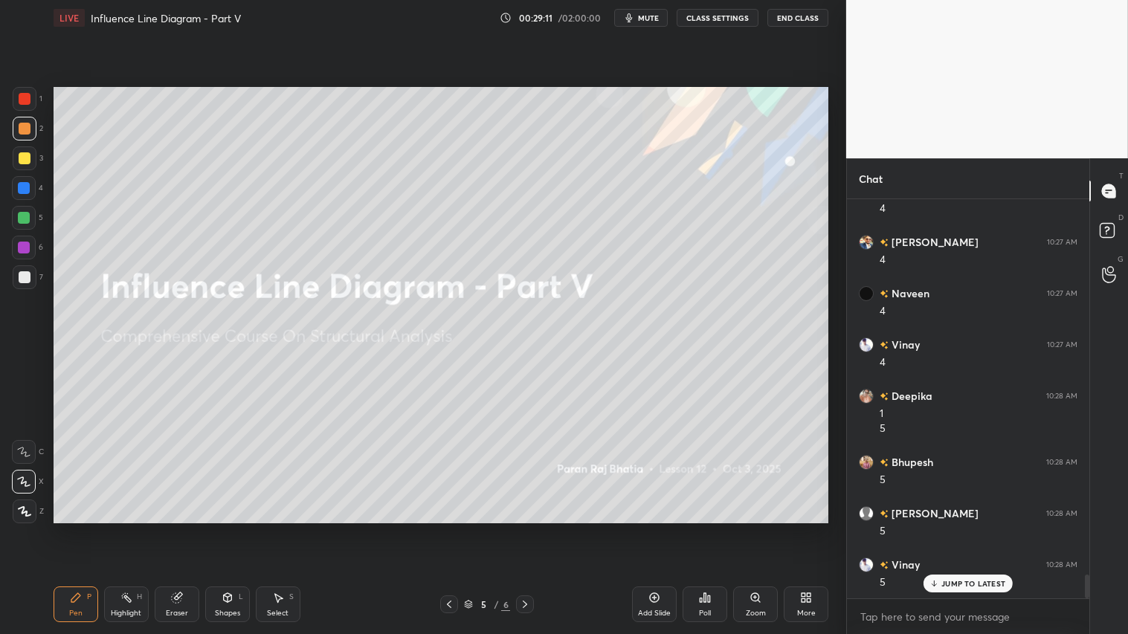
click at [448, 529] on icon at bounding box center [449, 605] width 12 height 12
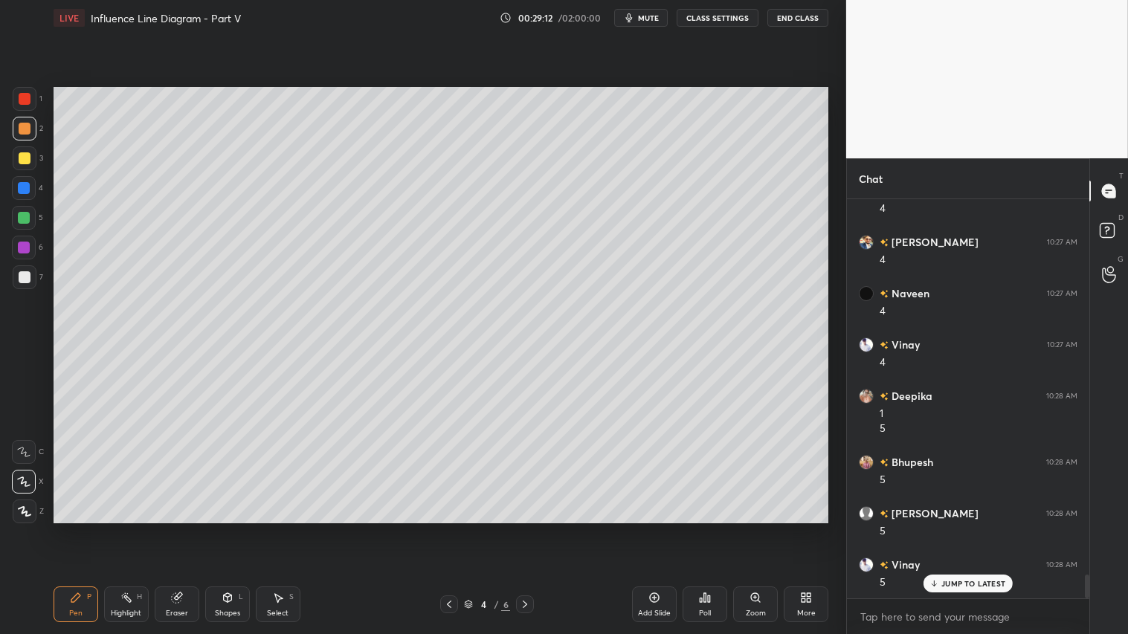
drag, startPoint x: 657, startPoint y: 608, endPoint x: 647, endPoint y: 595, distance: 16.5
click at [653, 529] on div "Add Slide" at bounding box center [654, 605] width 45 height 36
click at [18, 509] on div at bounding box center [25, 512] width 24 height 24
click at [452, 529] on icon at bounding box center [449, 605] width 12 height 12
click at [529, 529] on icon at bounding box center [525, 605] width 12 height 12
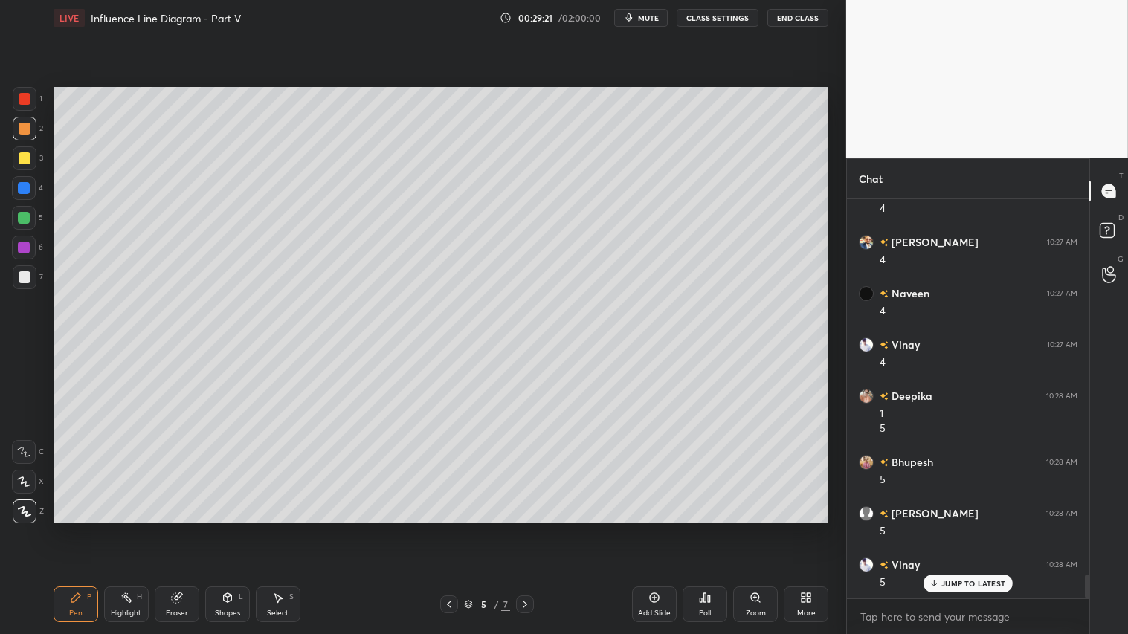
click at [231, 529] on div "Shapes" at bounding box center [227, 613] width 25 height 7
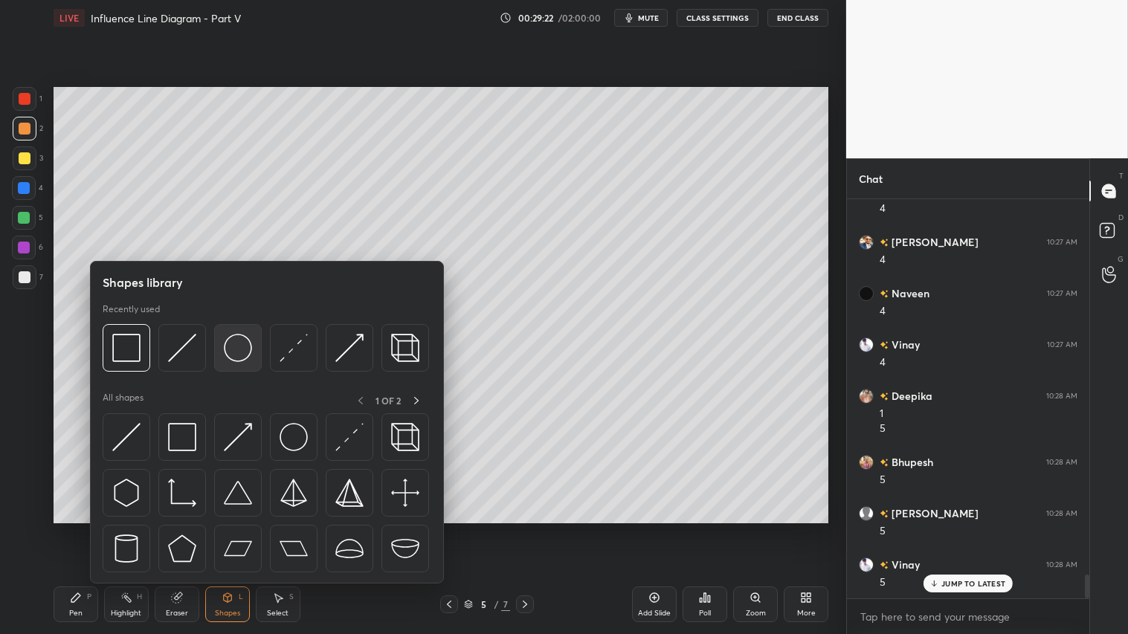
click at [233, 344] on img at bounding box center [238, 348] width 28 height 28
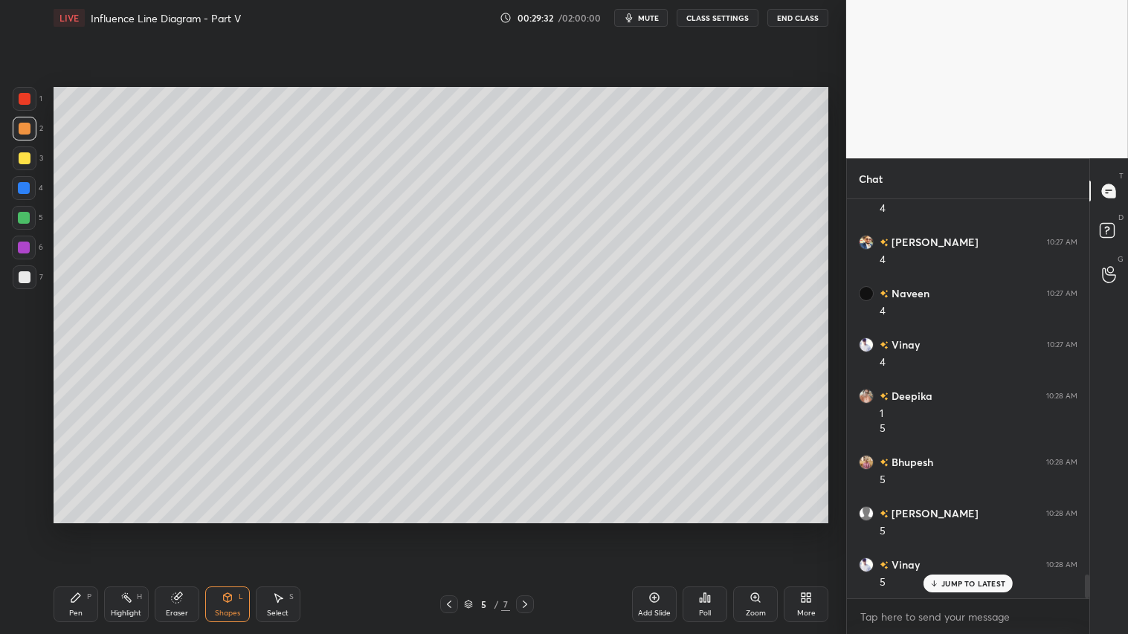
click at [229, 529] on icon at bounding box center [228, 598] width 12 height 12
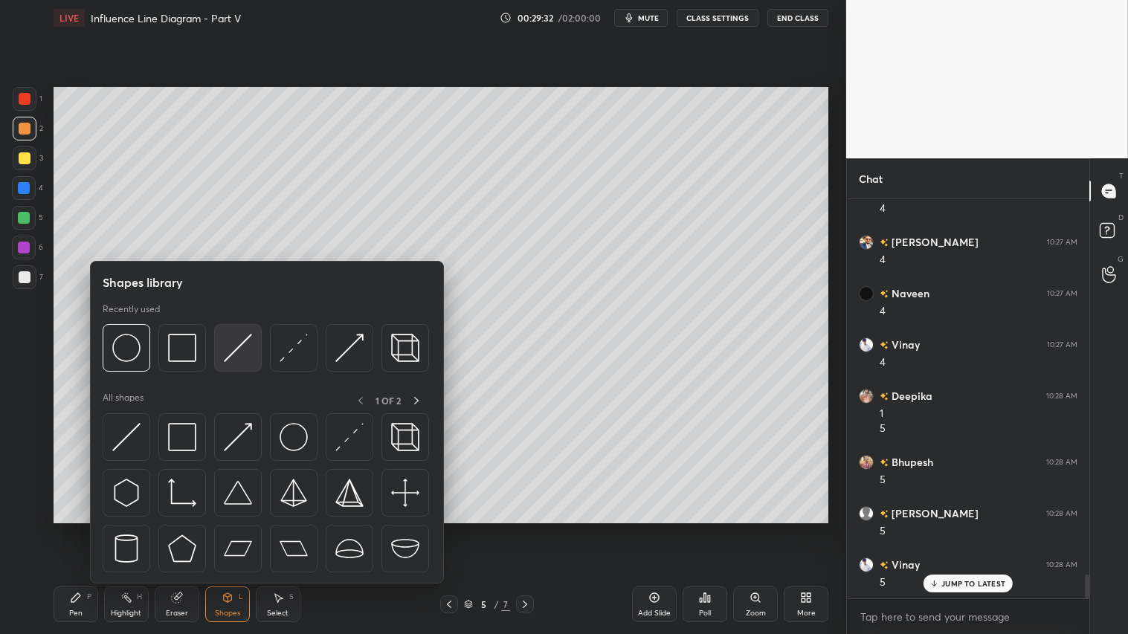
click at [232, 349] on img at bounding box center [238, 348] width 28 height 28
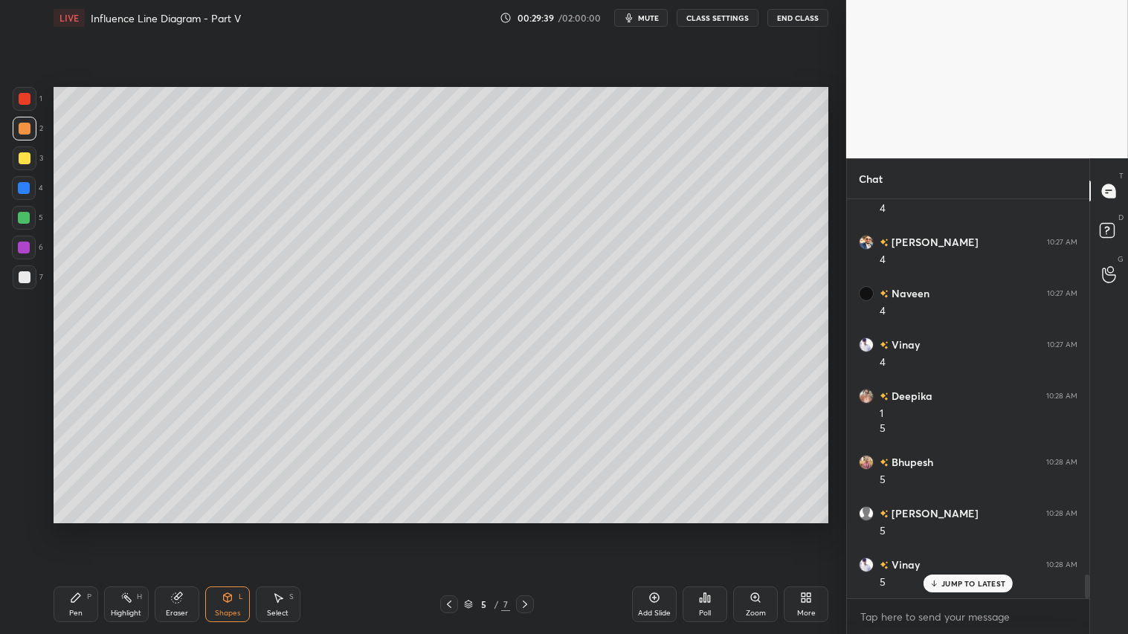
click at [162, 529] on div "Eraser" at bounding box center [177, 605] width 45 height 36
click at [18, 402] on div at bounding box center [25, 404] width 24 height 24
click at [226, 529] on div "Shapes" at bounding box center [227, 613] width 25 height 7
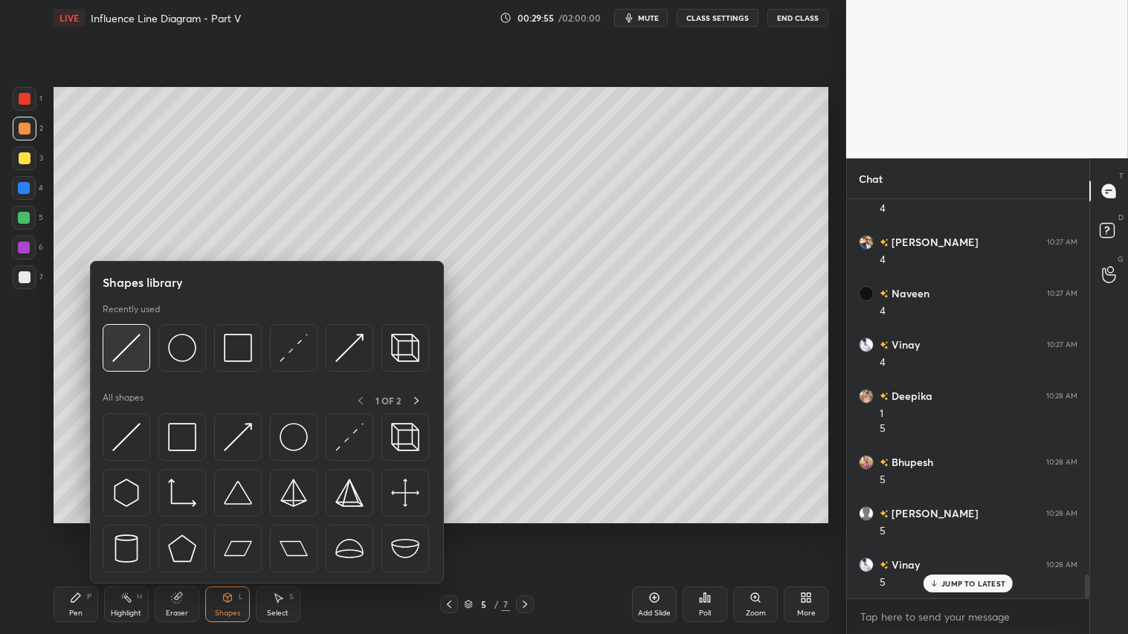
click at [117, 353] on img at bounding box center [126, 348] width 28 height 28
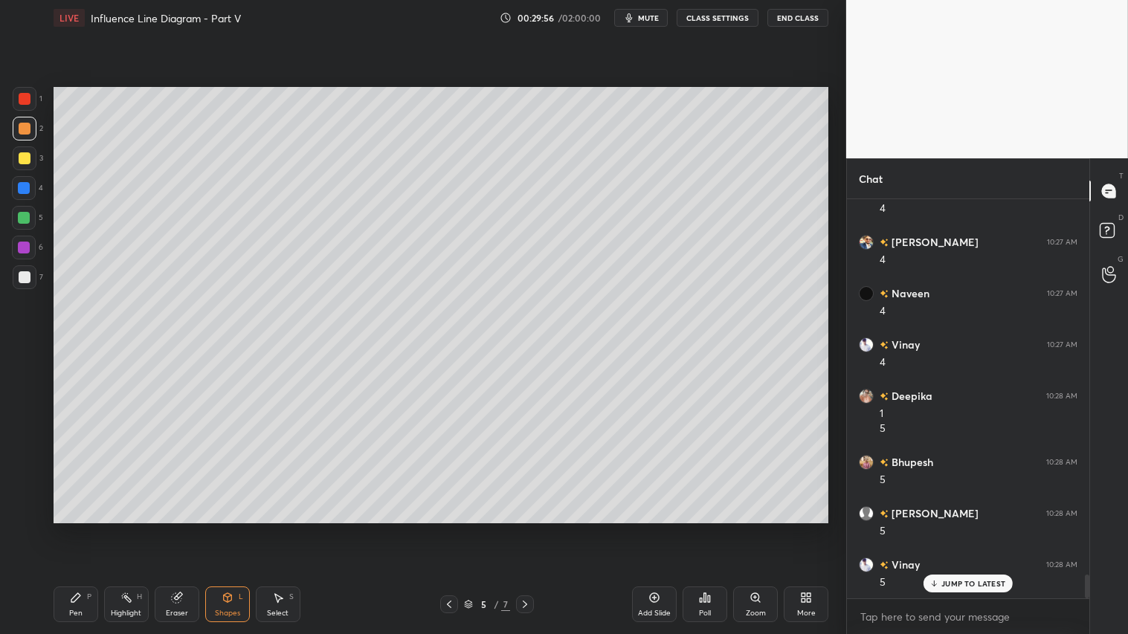
click at [20, 149] on div at bounding box center [25, 158] width 24 height 24
click at [20, 132] on div at bounding box center [25, 129] width 12 height 12
drag, startPoint x: 227, startPoint y: 612, endPoint x: 236, endPoint y: 597, distance: 17.7
click at [228, 529] on div "Shapes" at bounding box center [227, 613] width 25 height 7
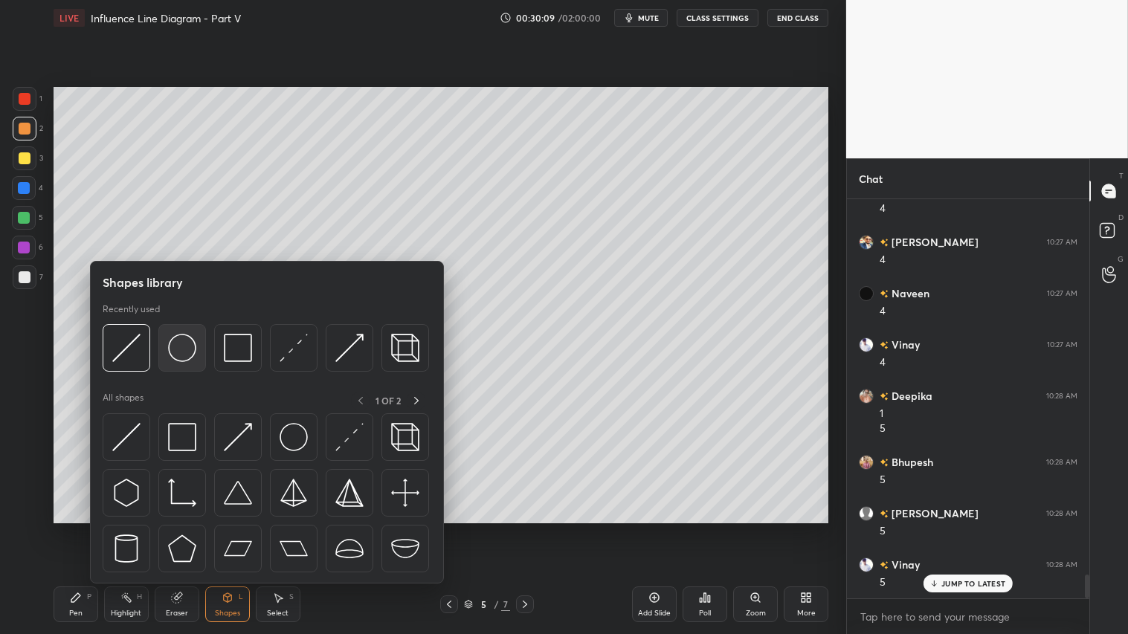
click at [173, 345] on img at bounding box center [182, 348] width 28 height 28
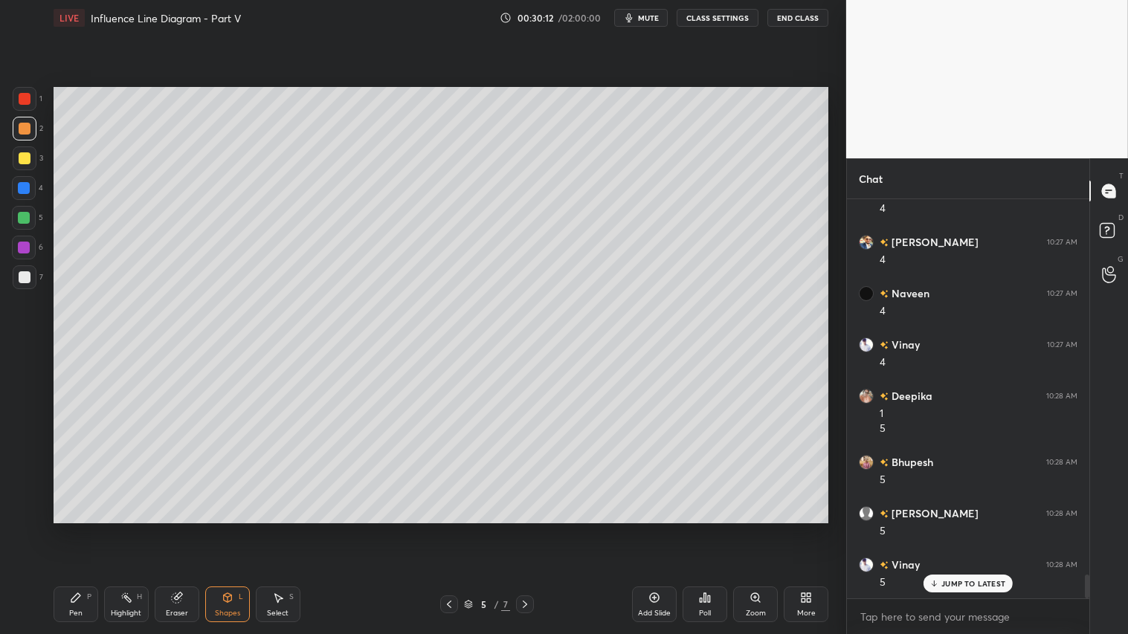
drag, startPoint x: 228, startPoint y: 597, endPoint x: 239, endPoint y: 586, distance: 16.3
click at [231, 529] on icon at bounding box center [227, 597] width 8 height 9
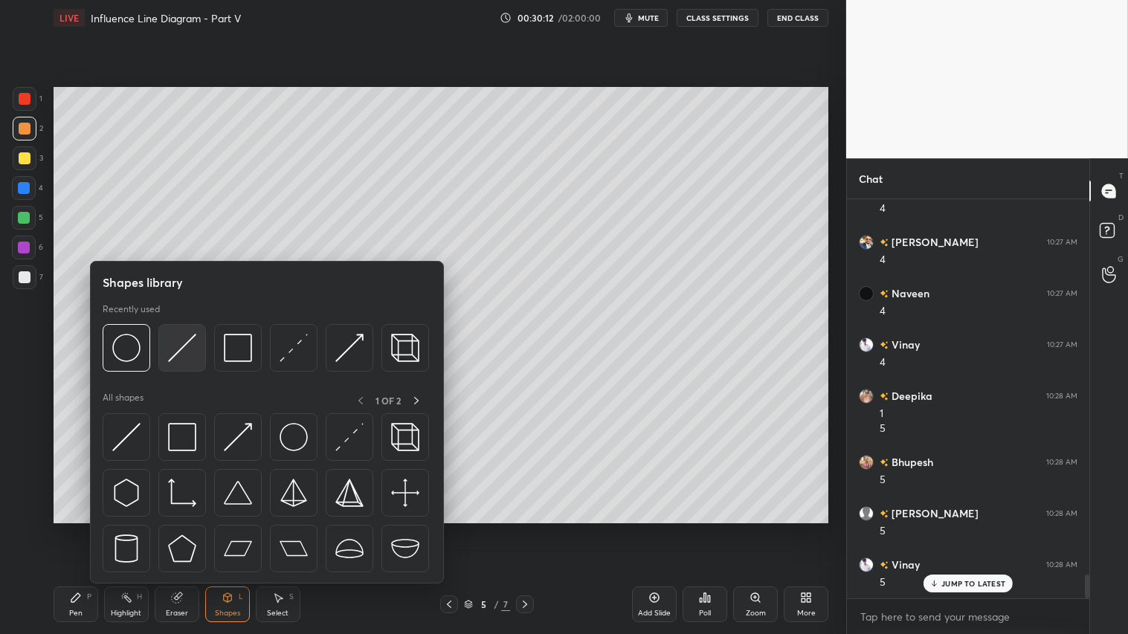
click at [181, 352] on img at bounding box center [182, 348] width 28 height 28
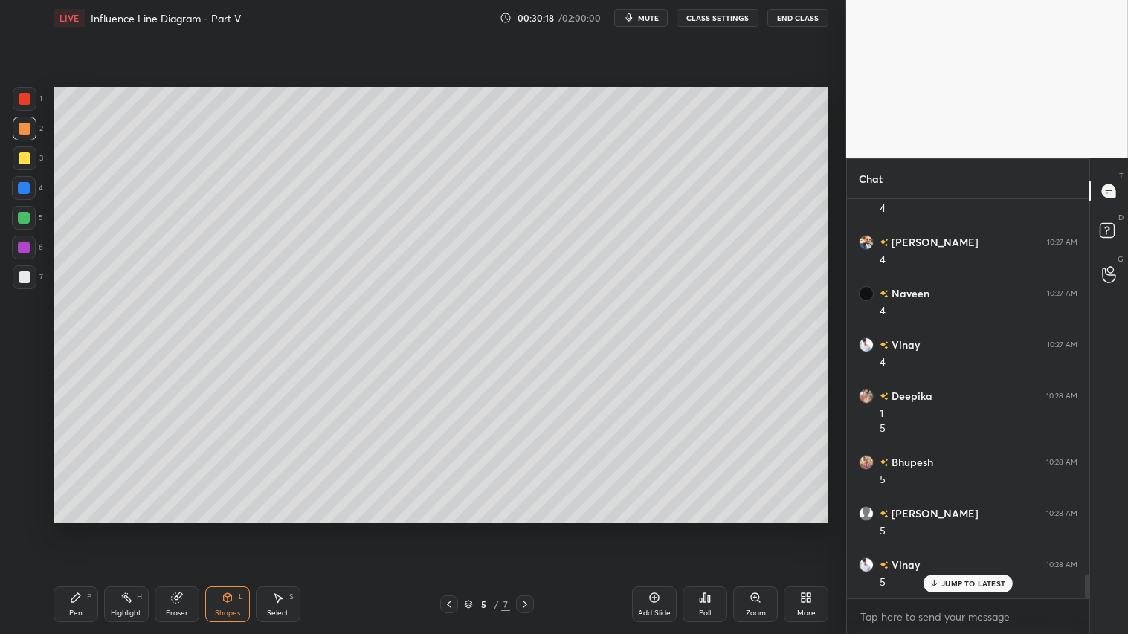
click at [178, 529] on div "Eraser" at bounding box center [177, 605] width 45 height 36
drag, startPoint x: 13, startPoint y: 342, endPoint x: 41, endPoint y: 335, distance: 29.2
click at [15, 341] on div at bounding box center [24, 344] width 24 height 24
drag, startPoint x: 80, startPoint y: 600, endPoint x: 80, endPoint y: 592, distance: 8.2
click at [80, 529] on icon at bounding box center [76, 598] width 12 height 12
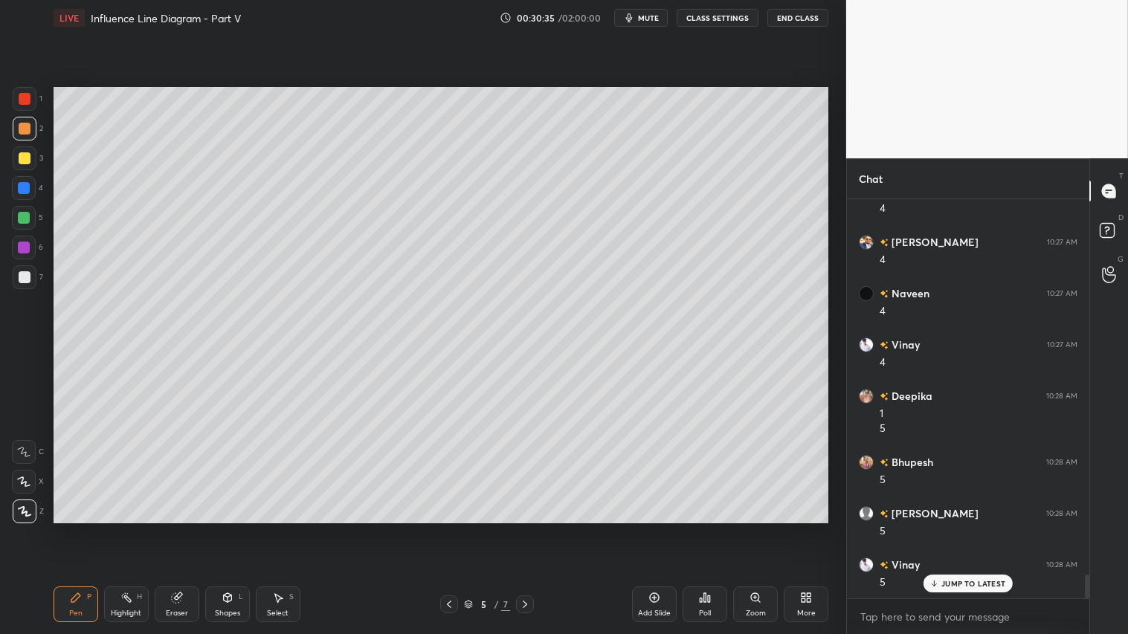
drag, startPoint x: 28, startPoint y: 137, endPoint x: 50, endPoint y: 162, distance: 33.2
click at [30, 137] on div at bounding box center [25, 129] width 24 height 24
drag, startPoint x: 28, startPoint y: 476, endPoint x: 63, endPoint y: 580, distance: 109.8
click at [30, 477] on icon at bounding box center [23, 482] width 13 height 10
drag, startPoint x: 79, startPoint y: 607, endPoint x: 105, endPoint y: 543, distance: 69.0
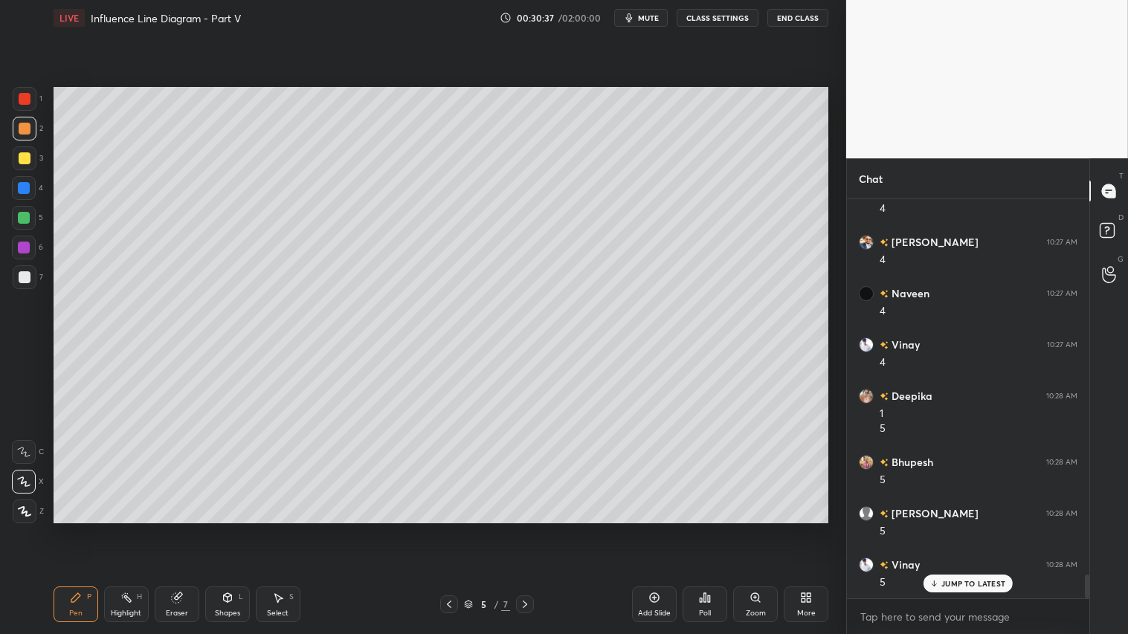
click at [80, 529] on div "Pen P" at bounding box center [76, 605] width 45 height 36
click at [32, 151] on div at bounding box center [25, 158] width 24 height 24
drag, startPoint x: 28, startPoint y: 124, endPoint x: 33, endPoint y: 131, distance: 8.0
click at [28, 126] on div at bounding box center [25, 129] width 12 height 12
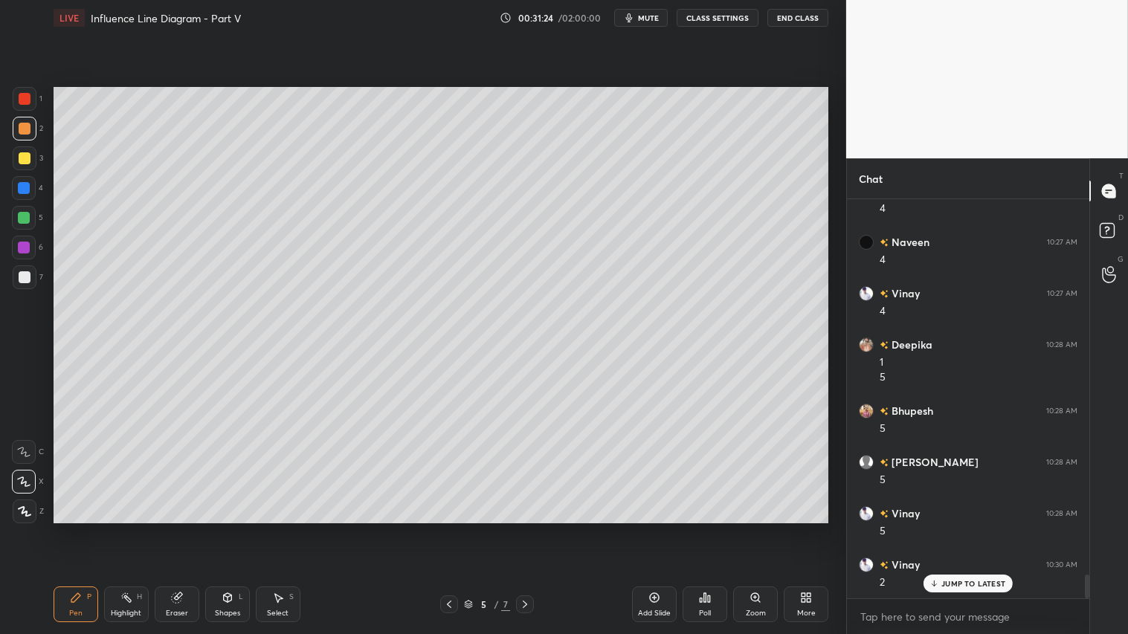
click at [228, 529] on div "Shapes L" at bounding box center [227, 605] width 45 height 36
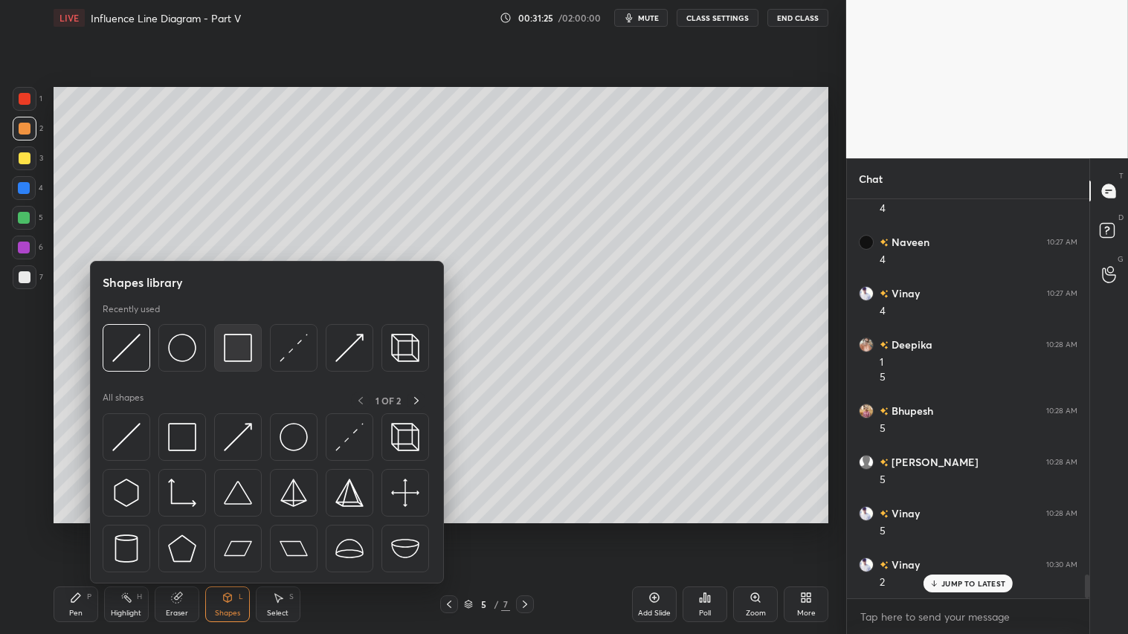
click at [245, 344] on img at bounding box center [238, 348] width 28 height 28
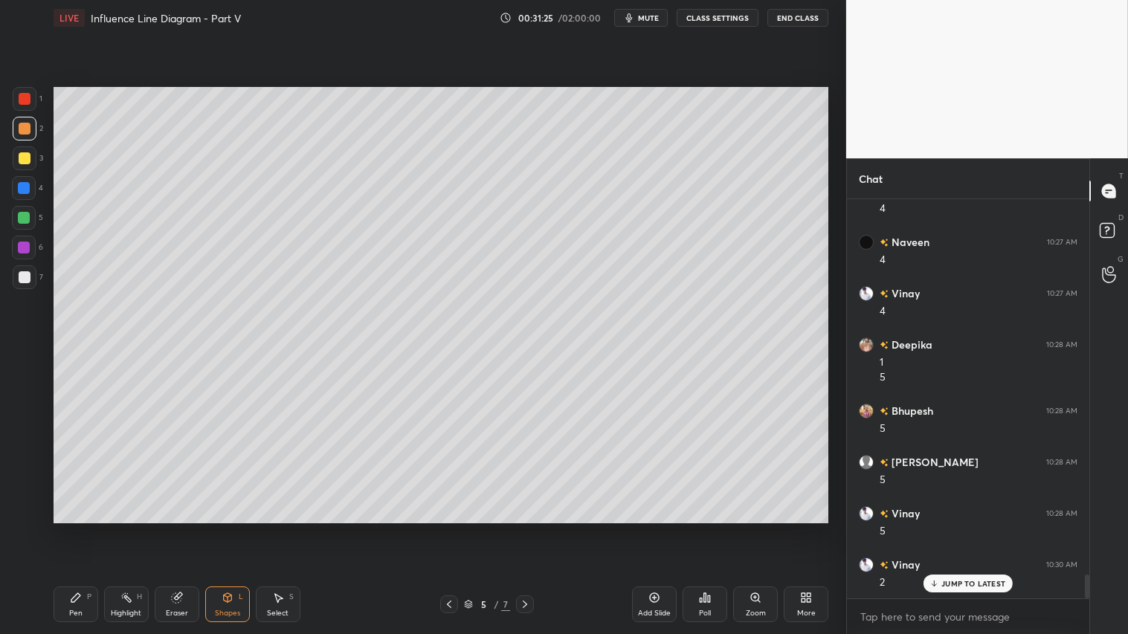
click at [31, 273] on div at bounding box center [25, 277] width 24 height 24
drag, startPoint x: 22, startPoint y: 123, endPoint x: 46, endPoint y: 160, distance: 44.1
click at [23, 123] on div at bounding box center [25, 129] width 24 height 24
click at [454, 529] on icon at bounding box center [449, 605] width 12 height 12
click at [451, 529] on icon at bounding box center [449, 605] width 12 height 12
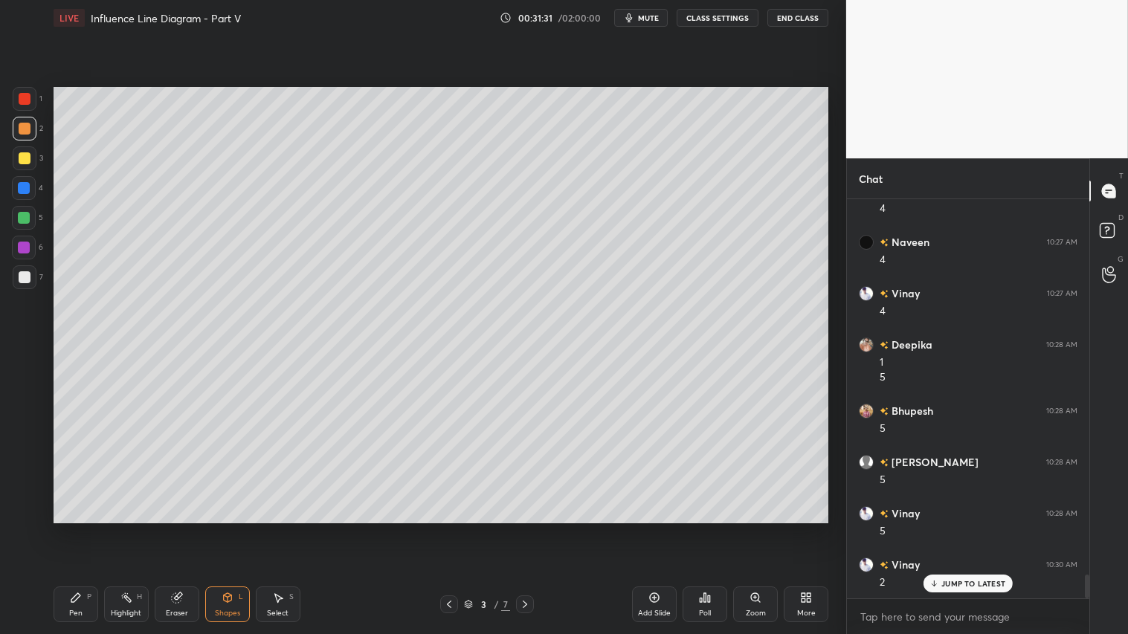
click at [529, 529] on icon at bounding box center [525, 605] width 12 height 12
click at [528, 529] on icon at bounding box center [525, 605] width 12 height 12
click at [85, 529] on div "Pen P" at bounding box center [76, 605] width 45 height 36
drag, startPoint x: 175, startPoint y: 607, endPoint x: 248, endPoint y: 553, distance: 90.4
click at [182, 529] on div "Eraser" at bounding box center [177, 605] width 45 height 36
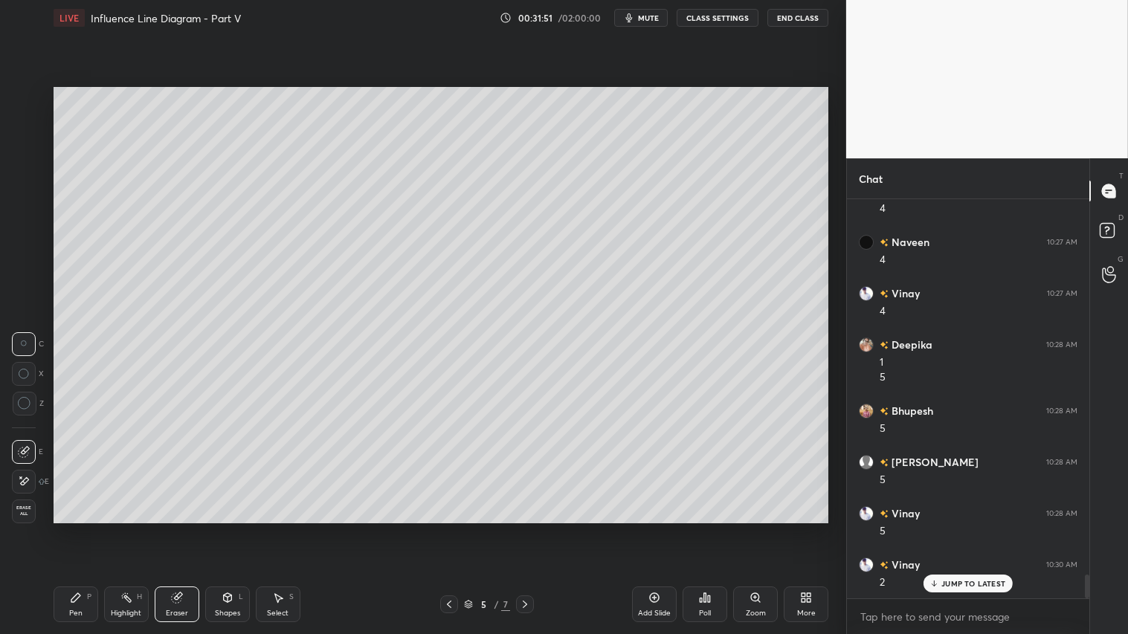
click at [35, 402] on div at bounding box center [25, 404] width 24 height 24
click at [69, 529] on div "Pen P" at bounding box center [76, 605] width 45 height 36
drag, startPoint x: 28, startPoint y: 128, endPoint x: 41, endPoint y: 141, distance: 18.4
click at [28, 128] on div at bounding box center [25, 129] width 12 height 12
click at [524, 529] on icon at bounding box center [525, 605] width 12 height 12
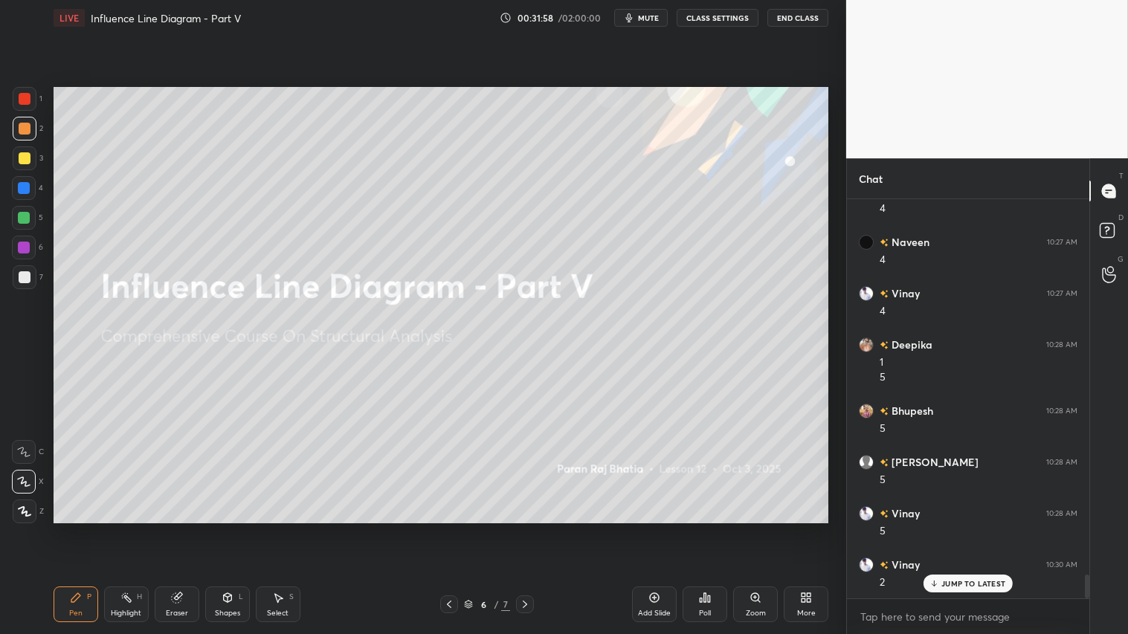
drag, startPoint x: 449, startPoint y: 598, endPoint x: 460, endPoint y: 598, distance: 10.4
click at [452, 529] on div at bounding box center [449, 605] width 18 height 18
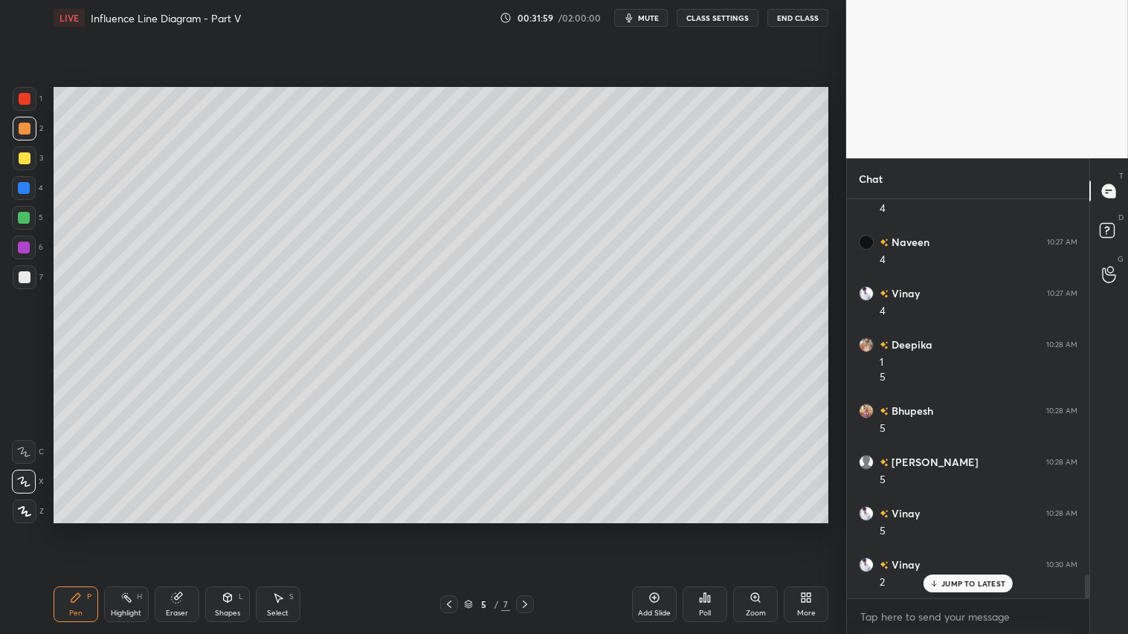
click at [652, 529] on div "Add Slide" at bounding box center [654, 605] width 45 height 36
drag, startPoint x: 25, startPoint y: 507, endPoint x: 40, endPoint y: 513, distance: 16.0
click at [27, 507] on icon at bounding box center [24, 511] width 13 height 10
click at [225, 529] on div "Shapes" at bounding box center [227, 613] width 25 height 7
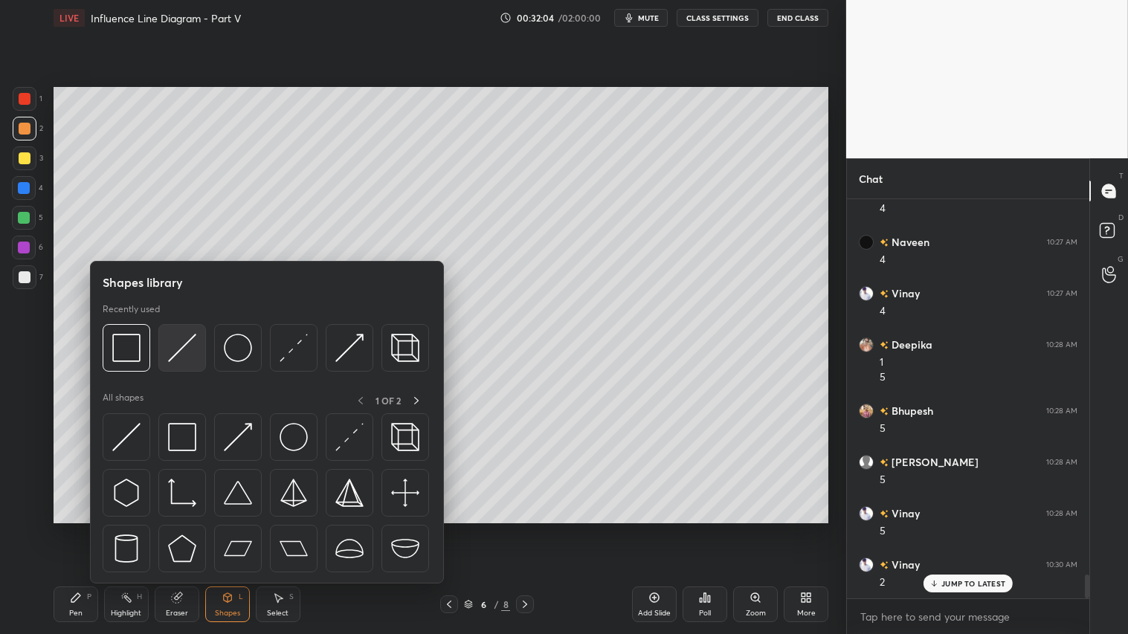
click at [180, 346] on img at bounding box center [182, 348] width 28 height 28
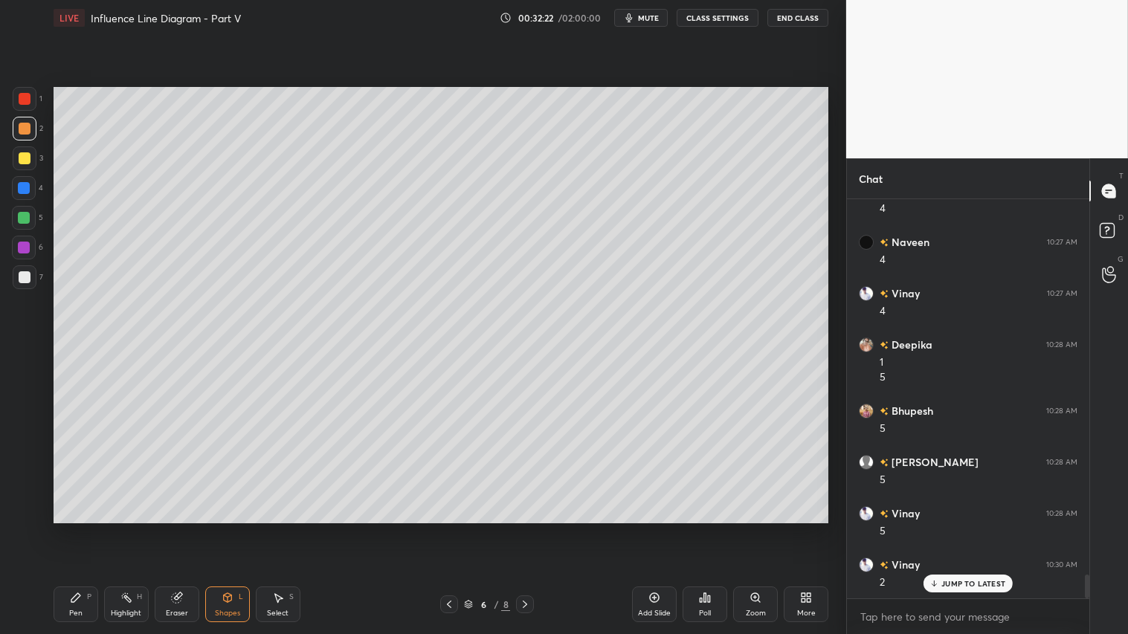
click at [28, 153] on div at bounding box center [25, 158] width 12 height 12
click at [24, 120] on div at bounding box center [25, 129] width 24 height 24
click at [23, 154] on div at bounding box center [25, 158] width 12 height 12
click at [91, 529] on div "Pen P" at bounding box center [76, 605] width 45 height 36
click at [28, 128] on div at bounding box center [25, 129] width 12 height 12
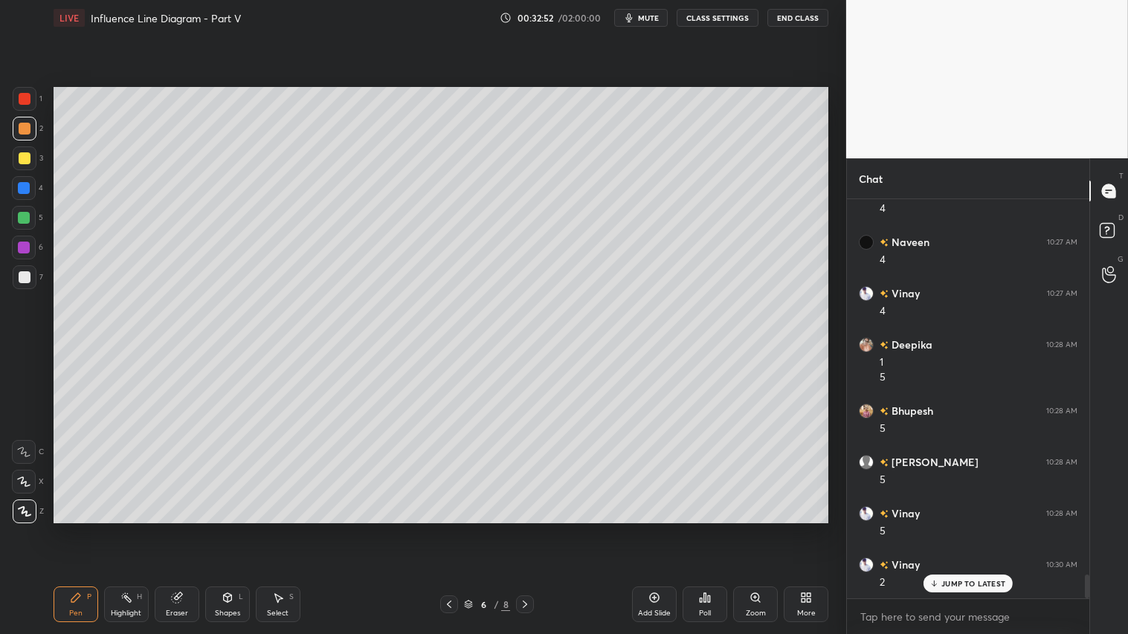
click at [649, 13] on span "mute" at bounding box center [648, 18] width 21 height 10
click at [653, 19] on span "unmute" at bounding box center [647, 18] width 32 height 10
click at [16, 129] on div at bounding box center [25, 129] width 24 height 24
click at [25, 159] on div at bounding box center [25, 158] width 12 height 12
click at [71, 529] on icon at bounding box center [76, 598] width 12 height 12
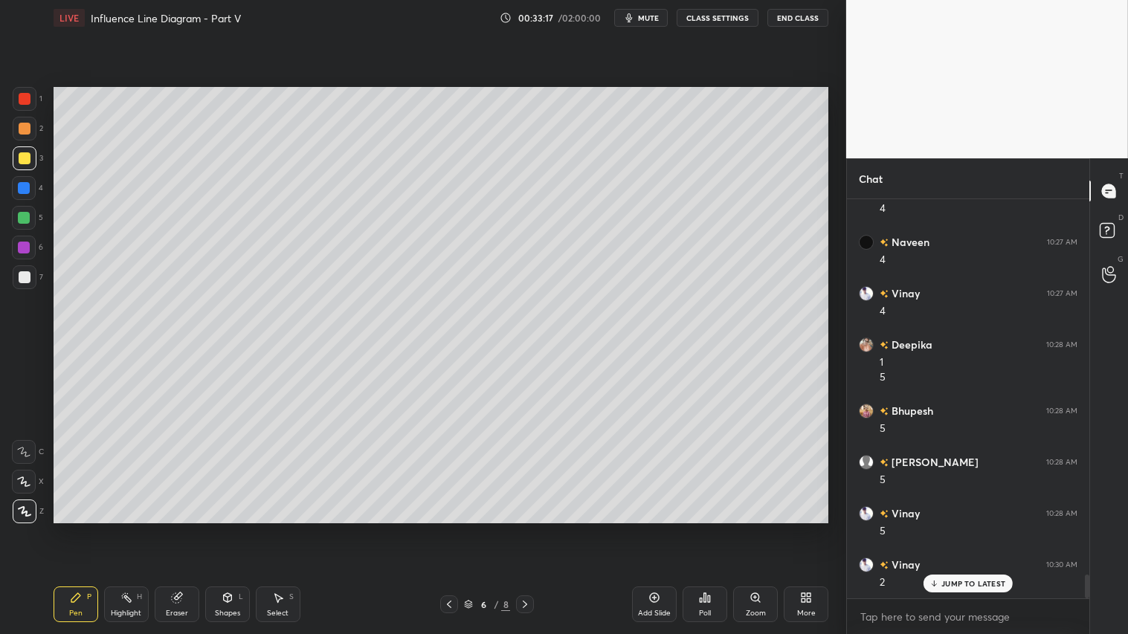
click at [28, 483] on icon at bounding box center [23, 482] width 13 height 10
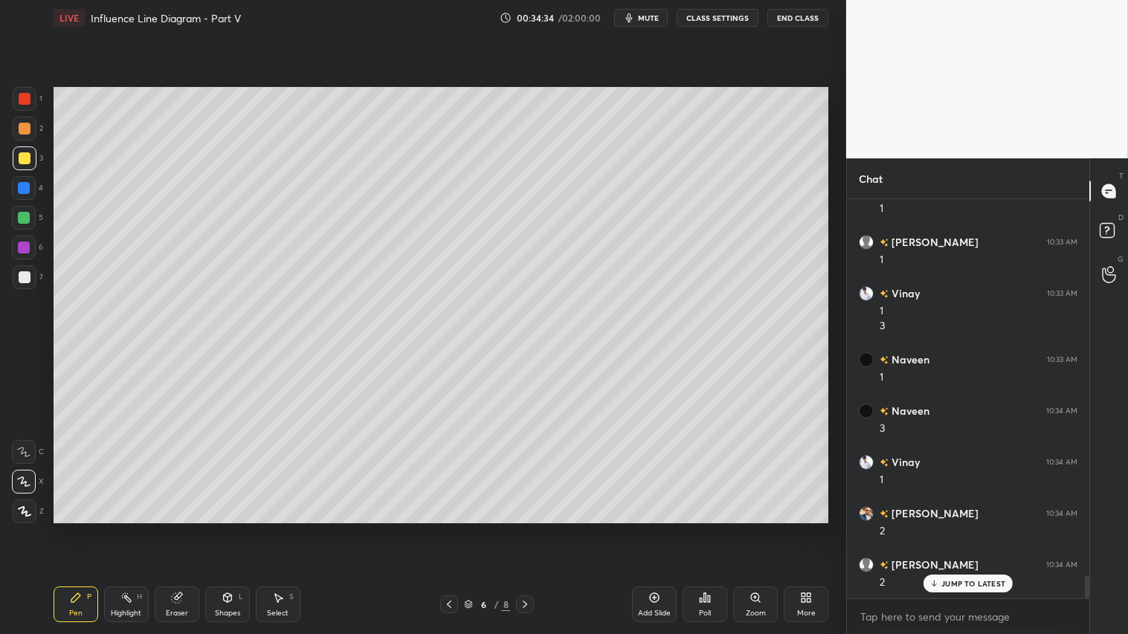
click at [448, 529] on icon at bounding box center [449, 605] width 12 height 12
click at [450, 529] on icon at bounding box center [449, 605] width 12 height 12
click at [530, 529] on icon at bounding box center [525, 605] width 12 height 12
click at [532, 529] on div at bounding box center [525, 605] width 18 height 18
click at [528, 529] on icon at bounding box center [525, 605] width 12 height 12
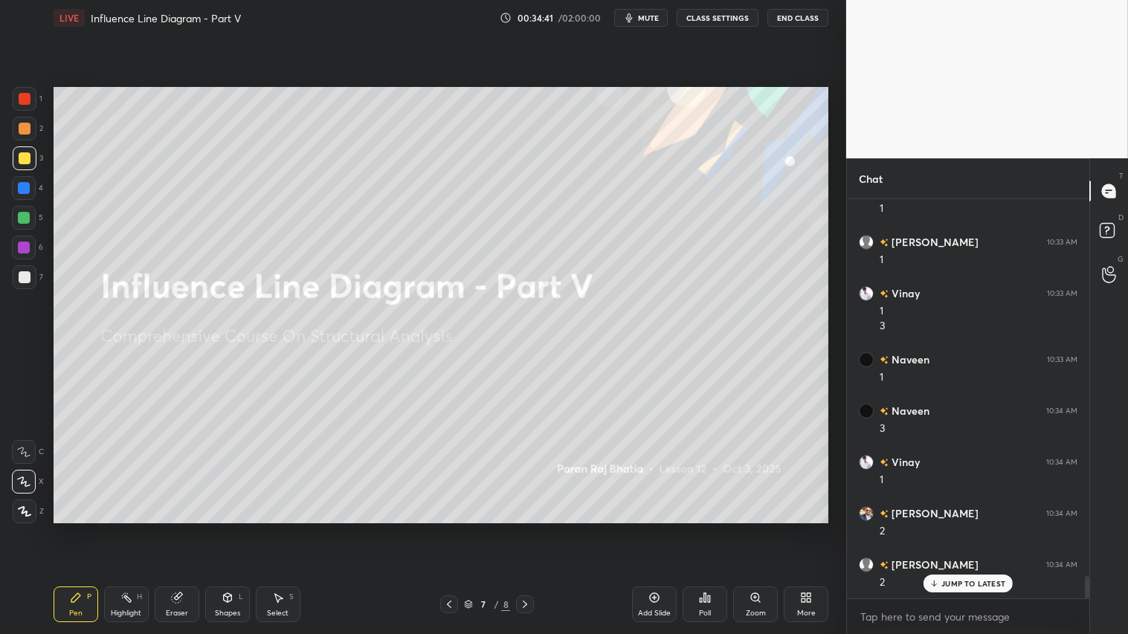
click at [442, 529] on div at bounding box center [449, 605] width 18 height 18
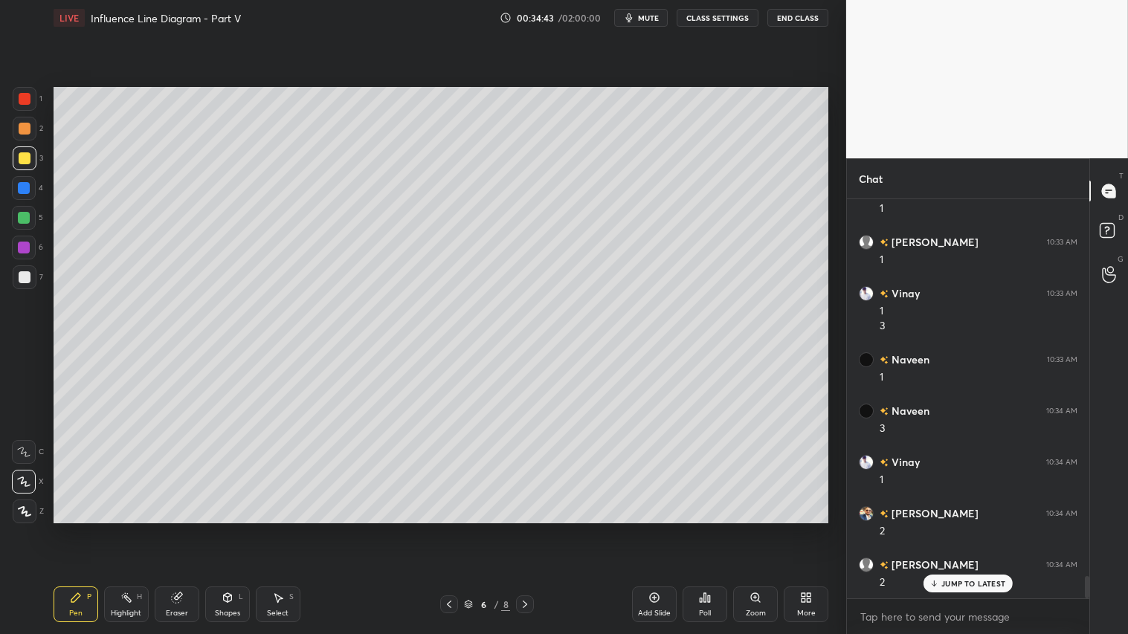
click at [20, 123] on div at bounding box center [25, 129] width 12 height 12
drag, startPoint x: 236, startPoint y: 606, endPoint x: 250, endPoint y: 590, distance: 20.6
click at [240, 529] on div "Shapes L" at bounding box center [227, 605] width 45 height 36
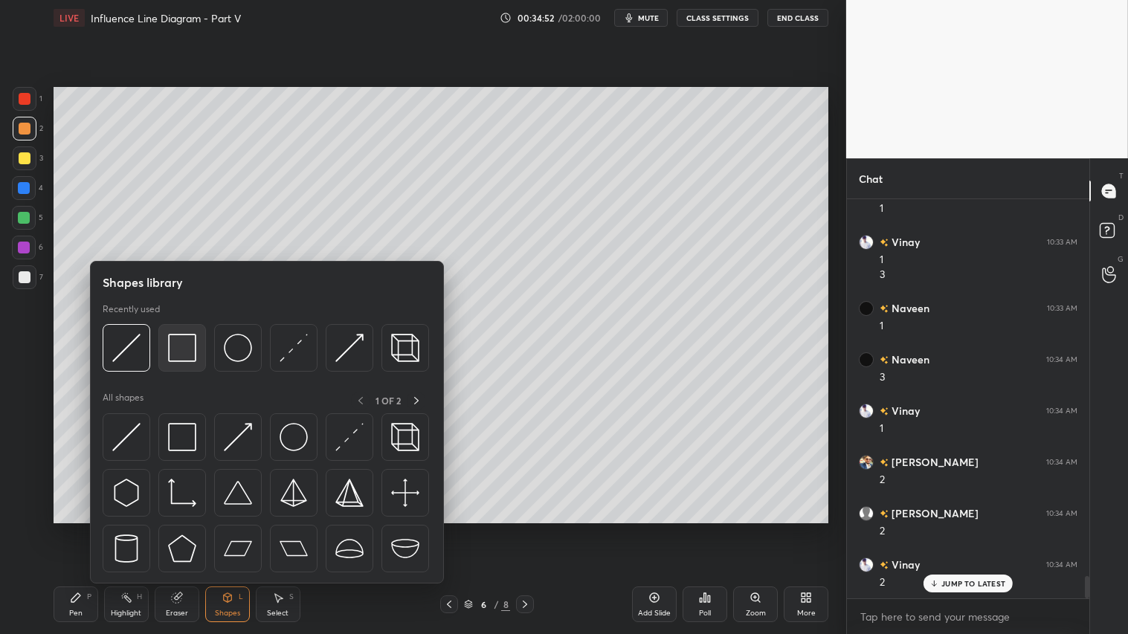
click at [180, 344] on img at bounding box center [182, 348] width 28 height 28
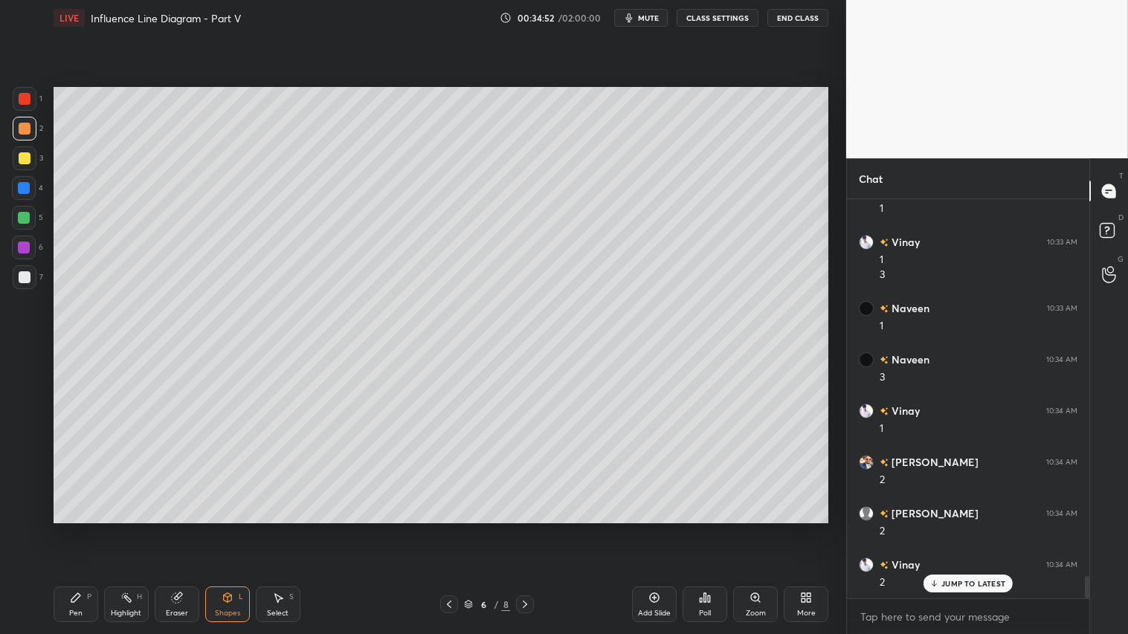
drag, startPoint x: 28, startPoint y: 278, endPoint x: 42, endPoint y: 275, distance: 14.4
click at [30, 277] on div at bounding box center [25, 277] width 24 height 24
click at [27, 123] on div at bounding box center [25, 129] width 12 height 12
click at [69, 529] on div "Pen P" at bounding box center [76, 605] width 45 height 36
click at [529, 529] on icon at bounding box center [525, 605] width 12 height 12
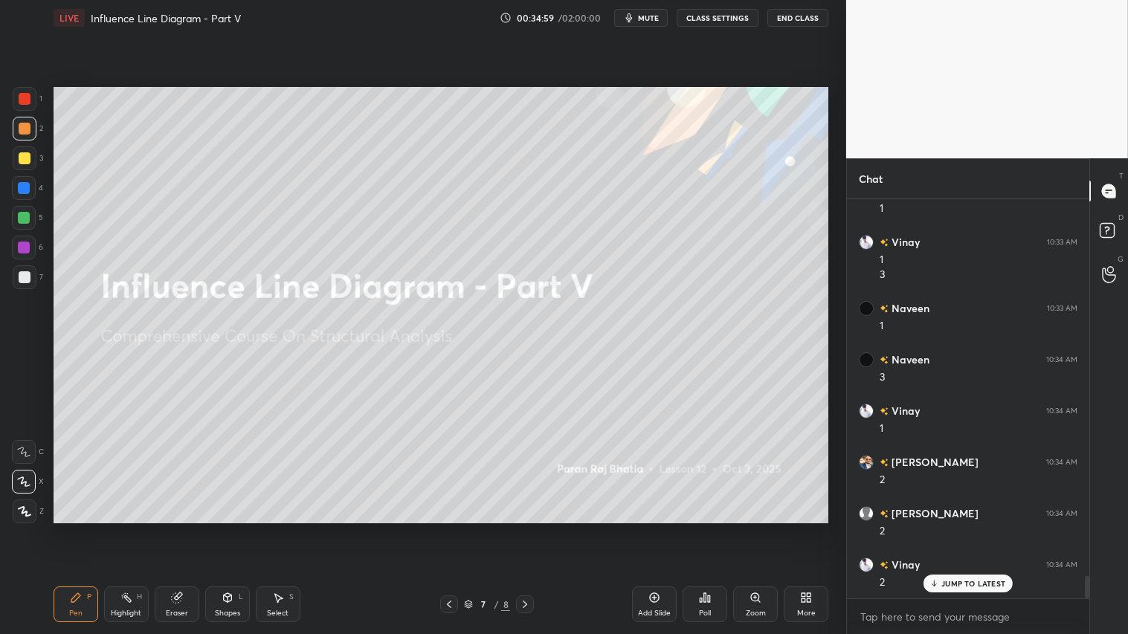
click at [450, 529] on icon at bounding box center [449, 605] width 12 height 12
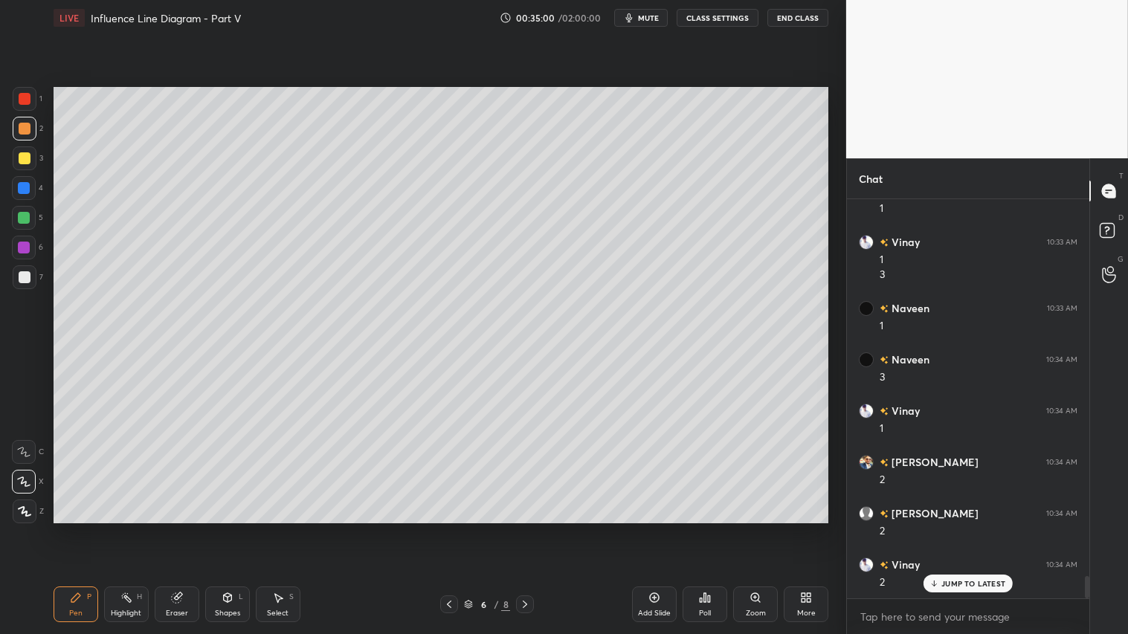
click at [663, 529] on div "Add Slide" at bounding box center [654, 605] width 45 height 36
drag, startPoint x: 25, startPoint y: 507, endPoint x: 28, endPoint y: 537, distance: 30.0
click at [25, 508] on icon at bounding box center [24, 511] width 13 height 10
click at [71, 529] on div "Pen P" at bounding box center [76, 605] width 45 height 36
click at [222, 529] on icon at bounding box center [228, 598] width 12 height 12
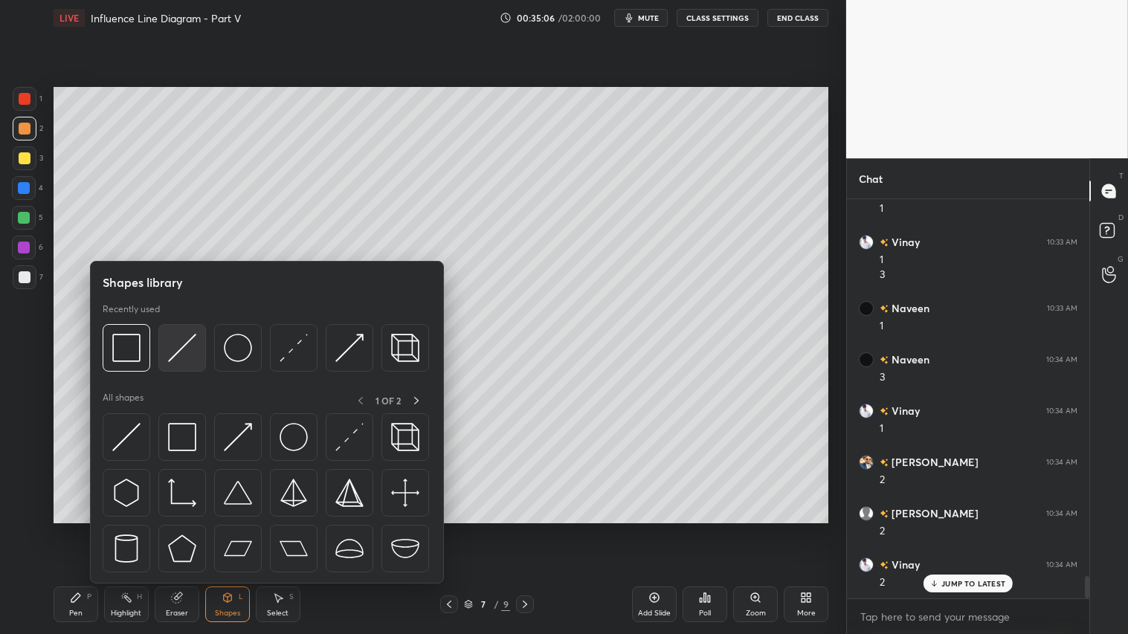
click at [182, 338] on img at bounding box center [182, 348] width 28 height 28
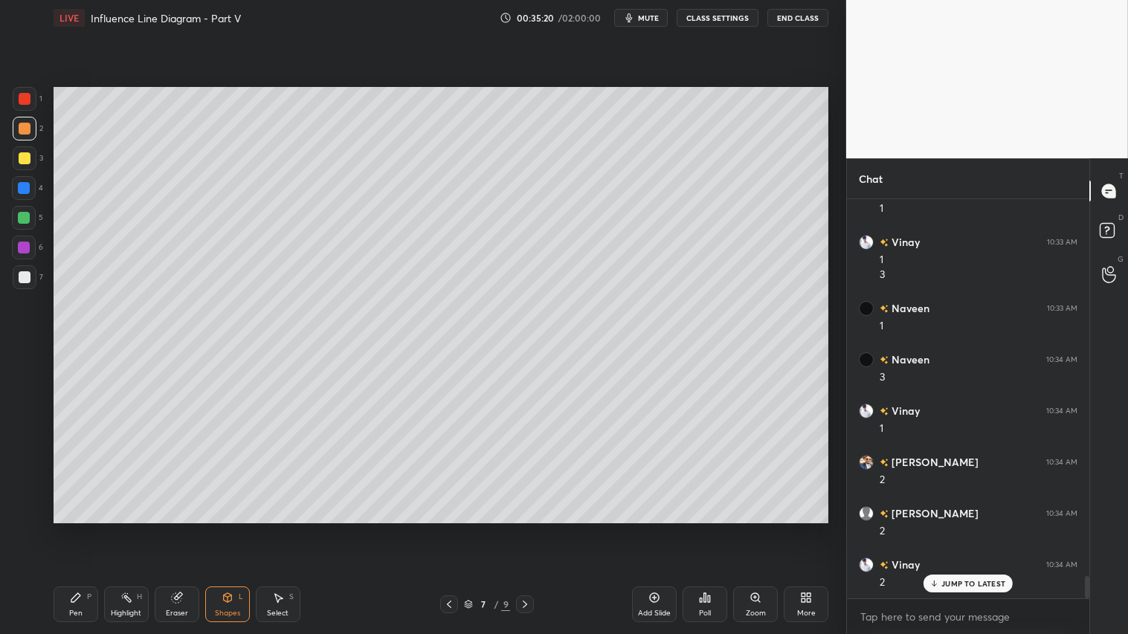
click at [225, 529] on div "Shapes L" at bounding box center [227, 605] width 45 height 36
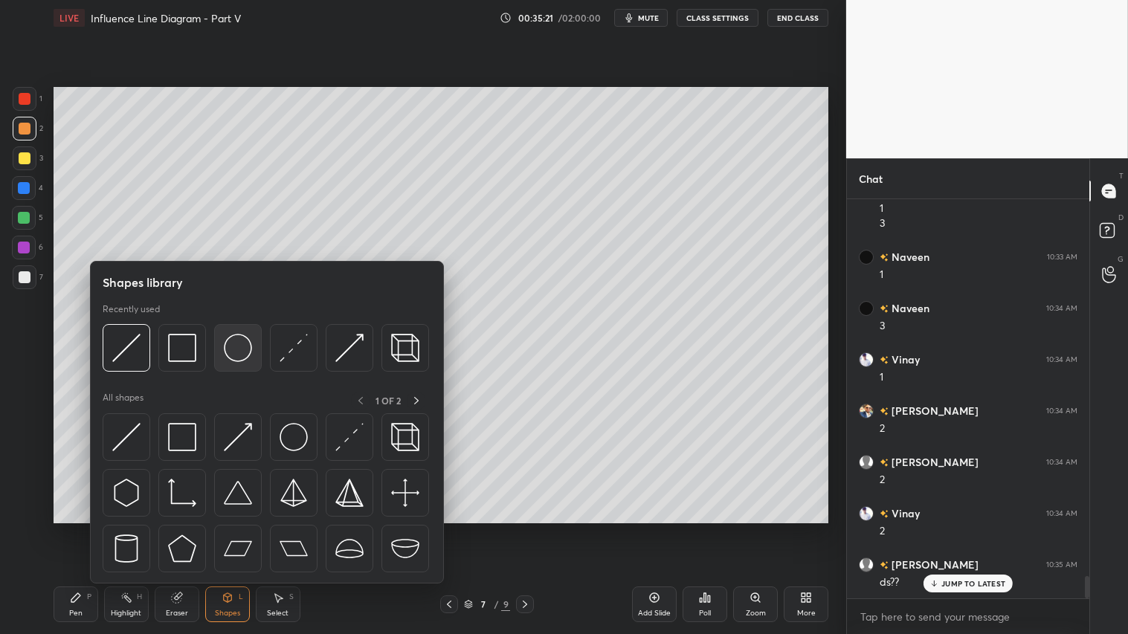
click at [241, 340] on img at bounding box center [238, 348] width 28 height 28
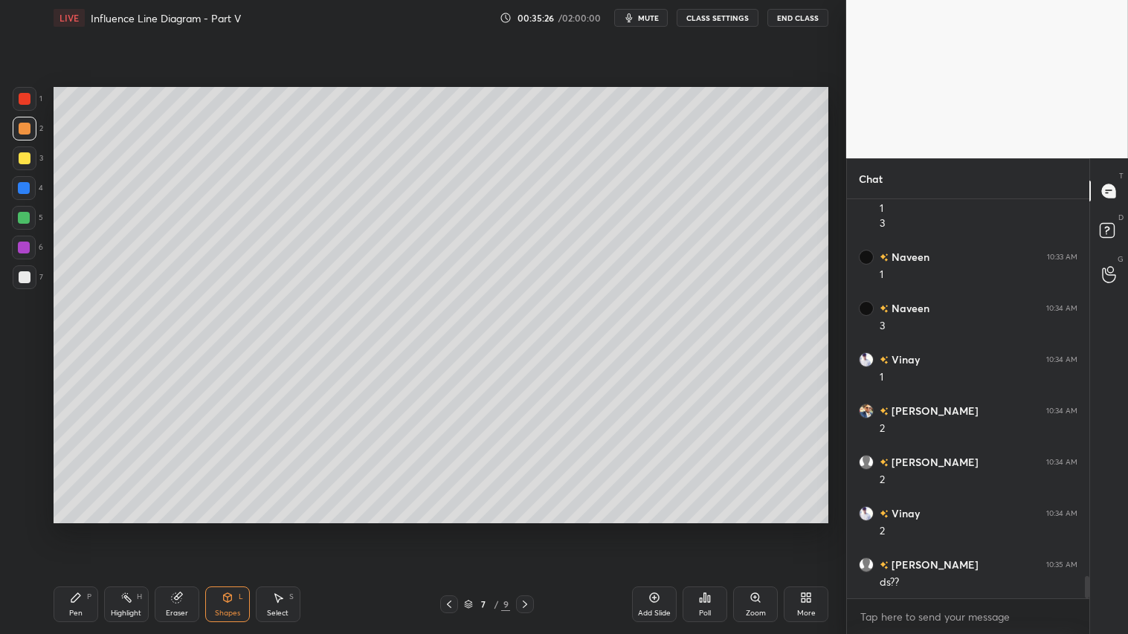
scroll to position [6838, 0]
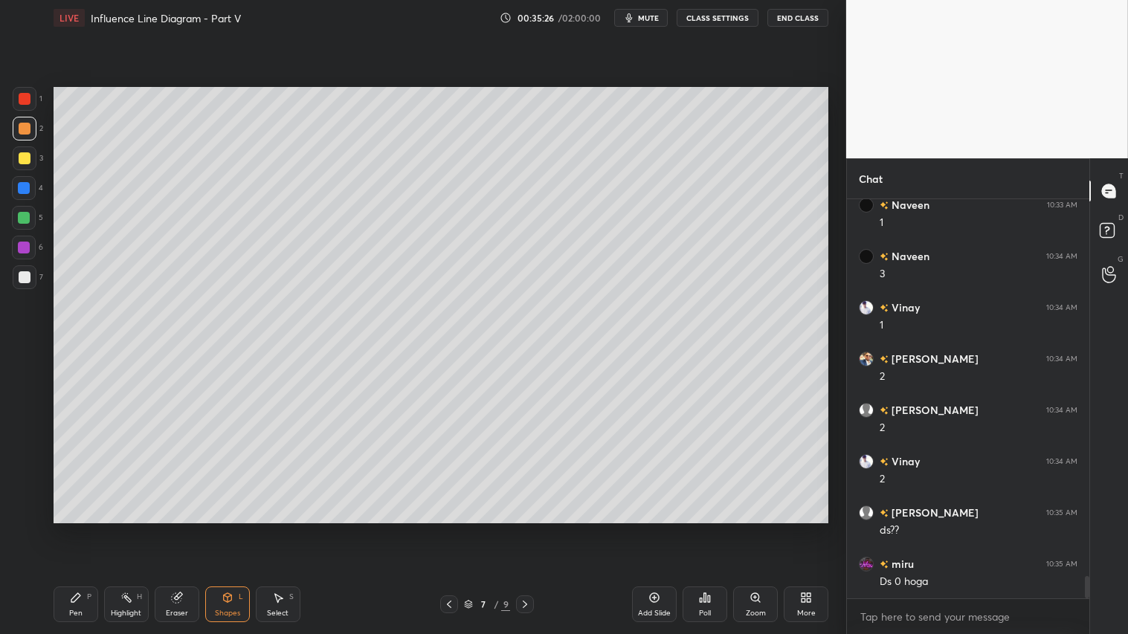
click at [233, 529] on div "Shapes" at bounding box center [227, 613] width 25 height 7
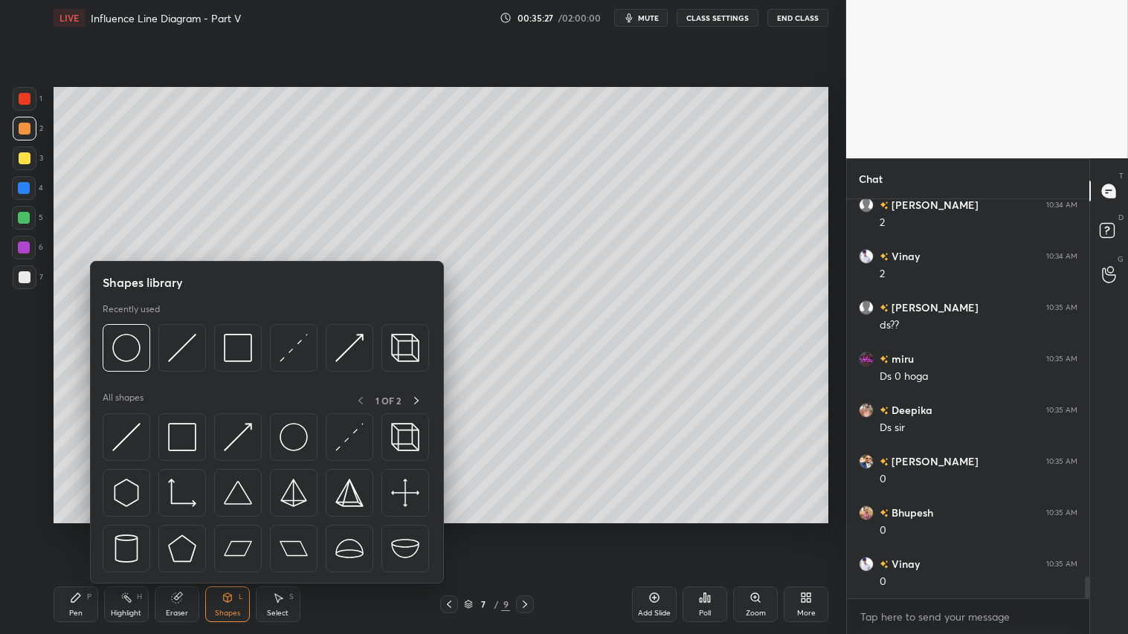
scroll to position [7094, 0]
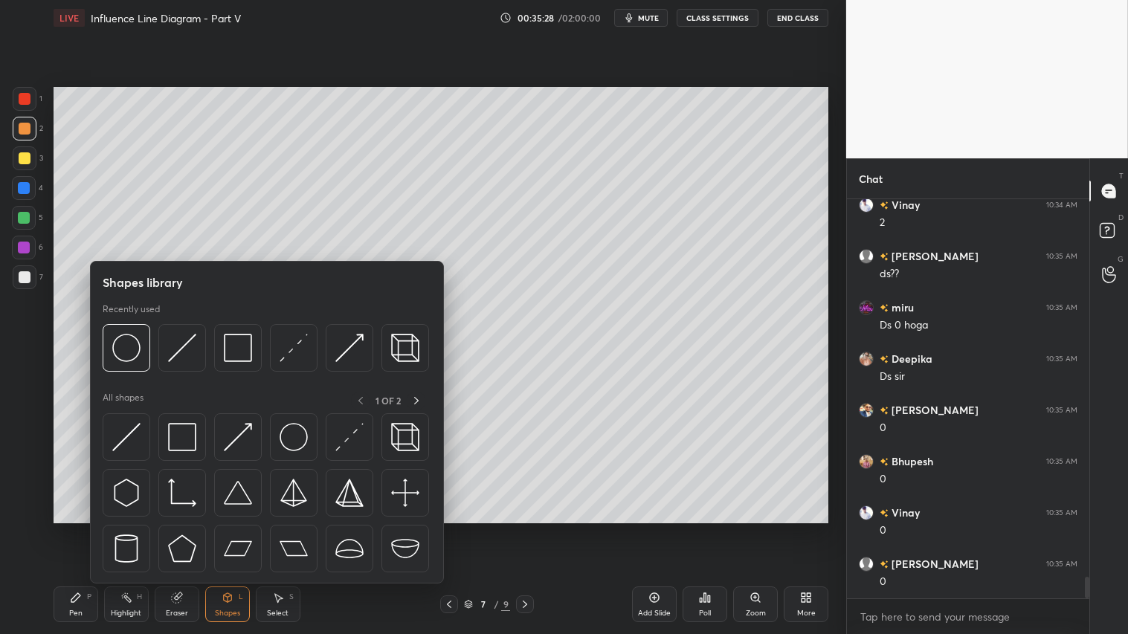
click at [451, 529] on icon at bounding box center [449, 605] width 12 height 12
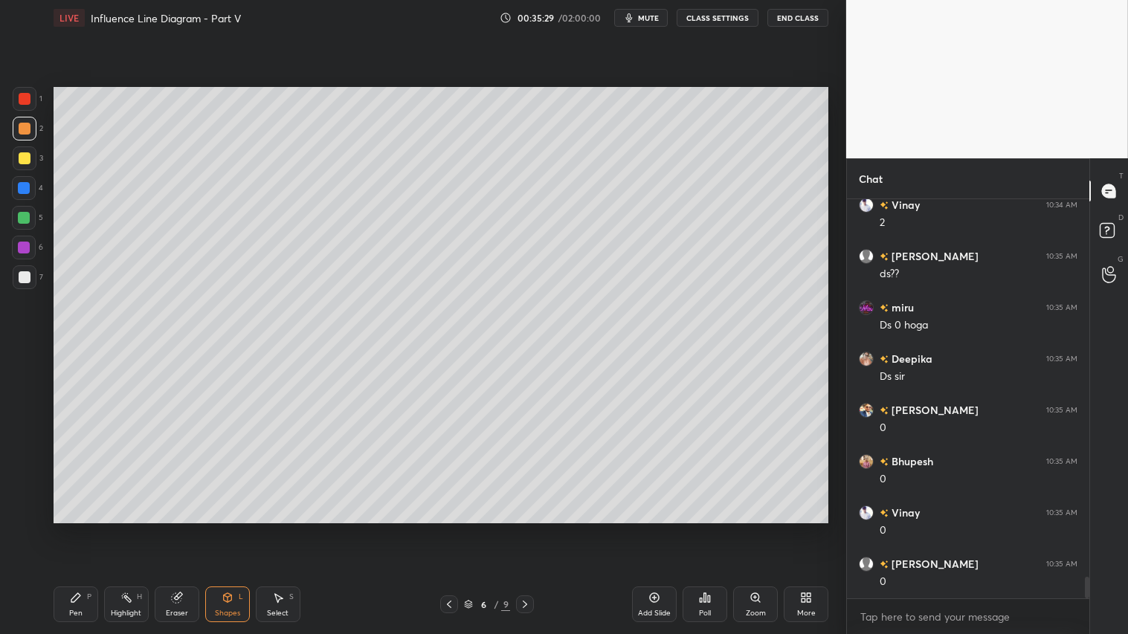
click at [182, 529] on div "Eraser" at bounding box center [177, 605] width 45 height 36
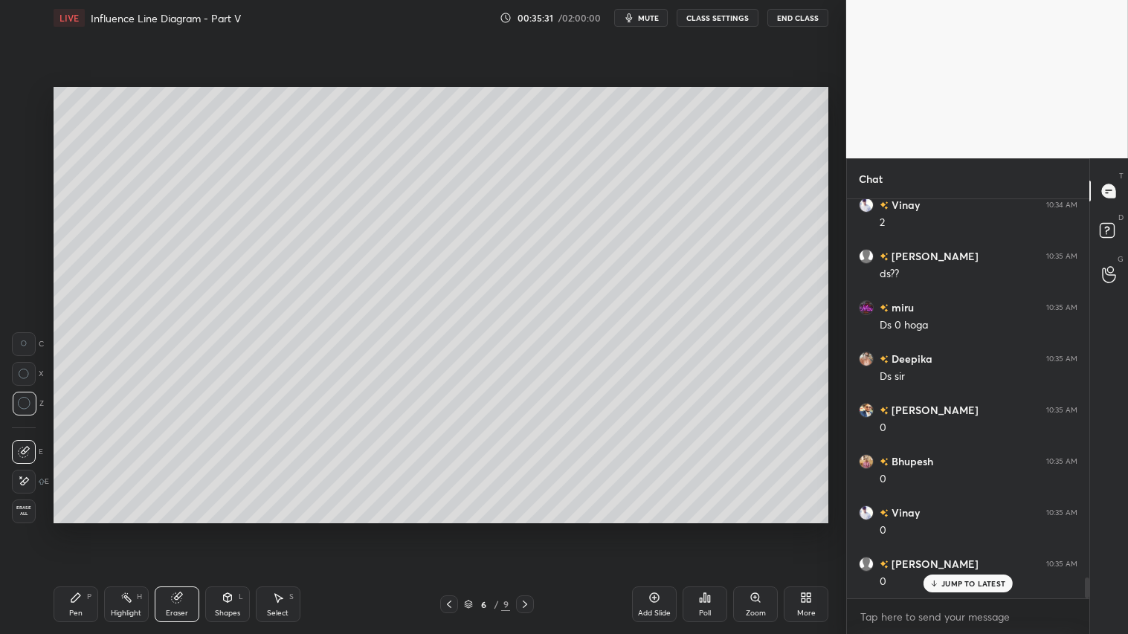
scroll to position [7145, 0]
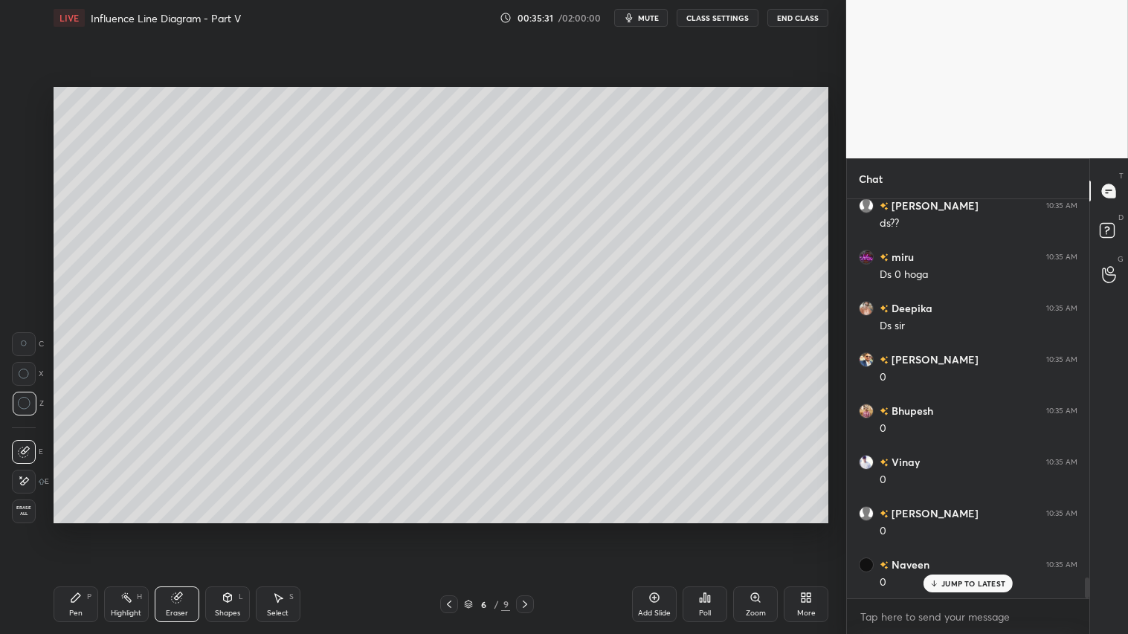
click at [78, 529] on icon at bounding box center [76, 598] width 12 height 12
click at [24, 480] on icon at bounding box center [23, 482] width 13 height 10
click at [528, 529] on icon at bounding box center [525, 605] width 12 height 12
click at [19, 161] on div at bounding box center [25, 158] width 12 height 12
click at [23, 513] on icon at bounding box center [24, 511] width 13 height 10
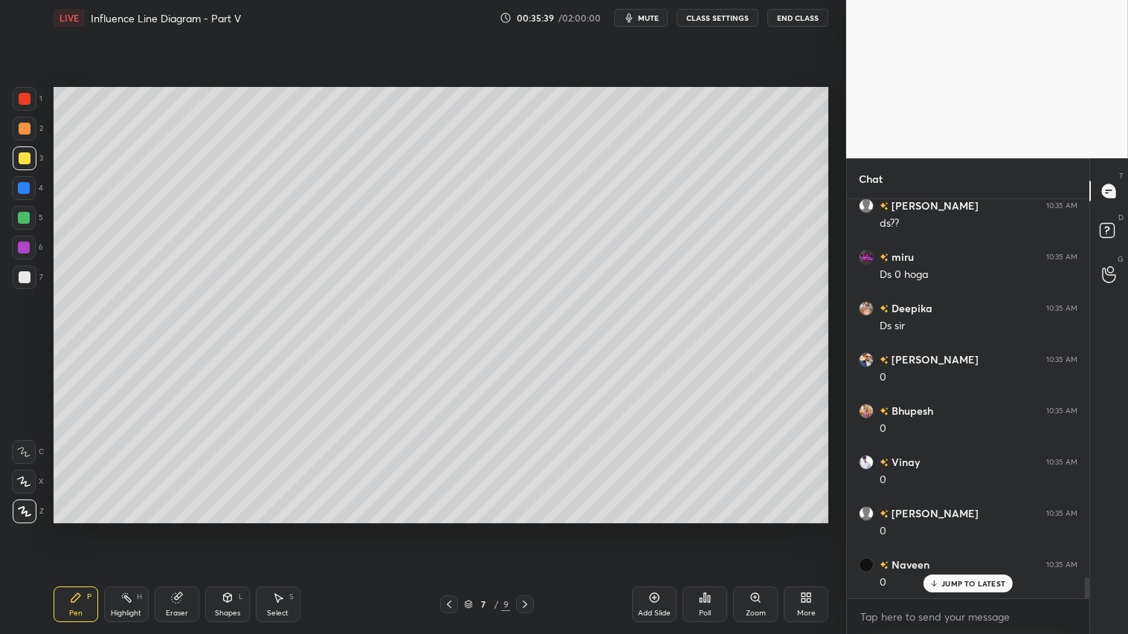
click at [225, 529] on div "Shapes" at bounding box center [227, 613] width 25 height 7
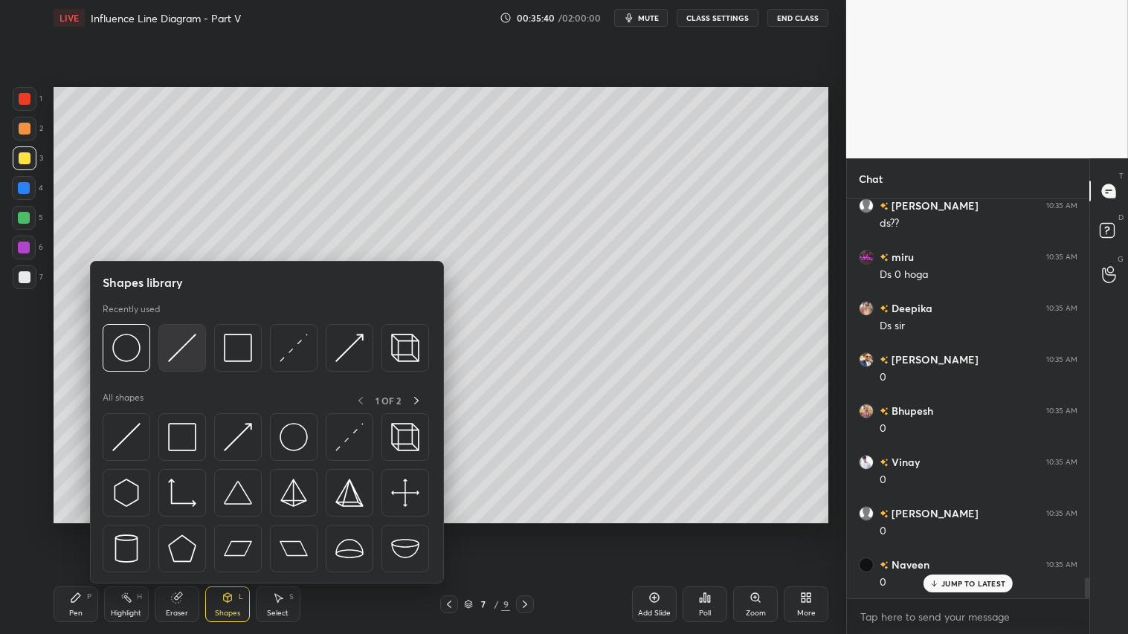
click at [187, 338] on img at bounding box center [182, 348] width 28 height 28
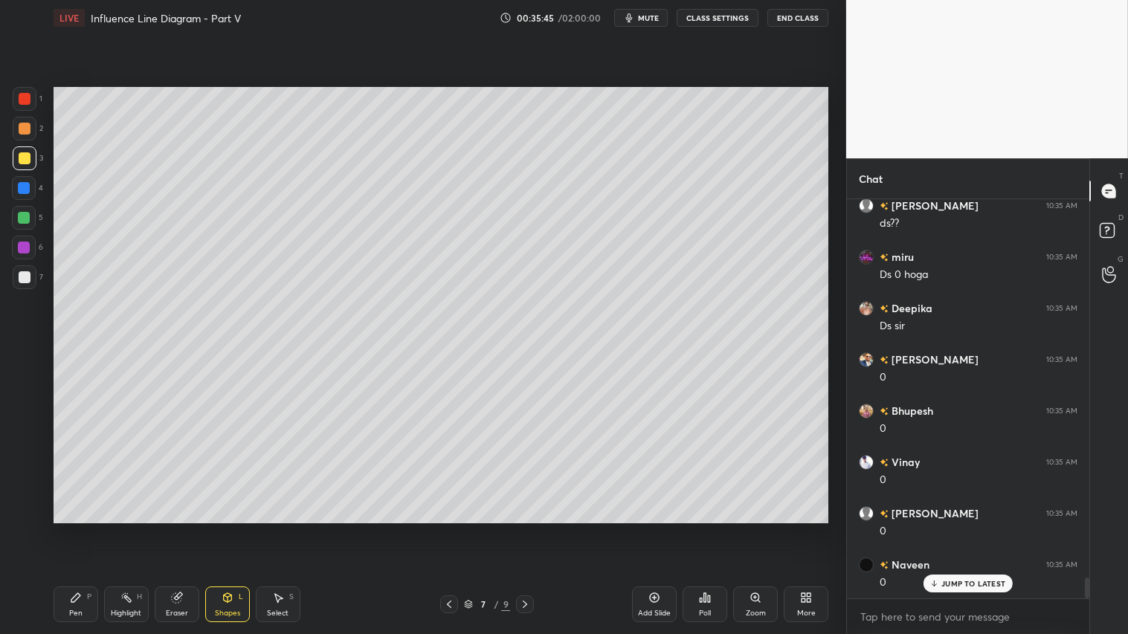
drag, startPoint x: 25, startPoint y: 123, endPoint x: 36, endPoint y: 123, distance: 10.4
click at [27, 123] on div at bounding box center [25, 129] width 12 height 12
click at [25, 155] on div at bounding box center [25, 158] width 12 height 12
click at [72, 529] on div "Pen P" at bounding box center [76, 605] width 45 height 36
drag, startPoint x: 21, startPoint y: 127, endPoint x: 48, endPoint y: 128, distance: 26.8
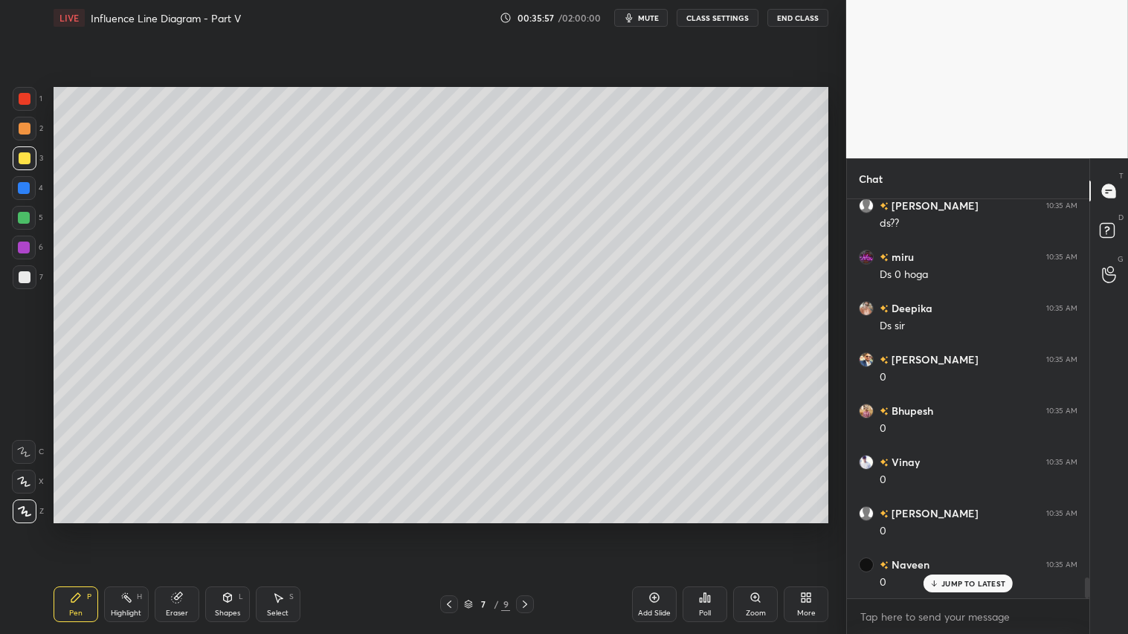
click at [28, 127] on div at bounding box center [25, 129] width 12 height 12
click at [218, 529] on div "Shapes" at bounding box center [227, 613] width 25 height 7
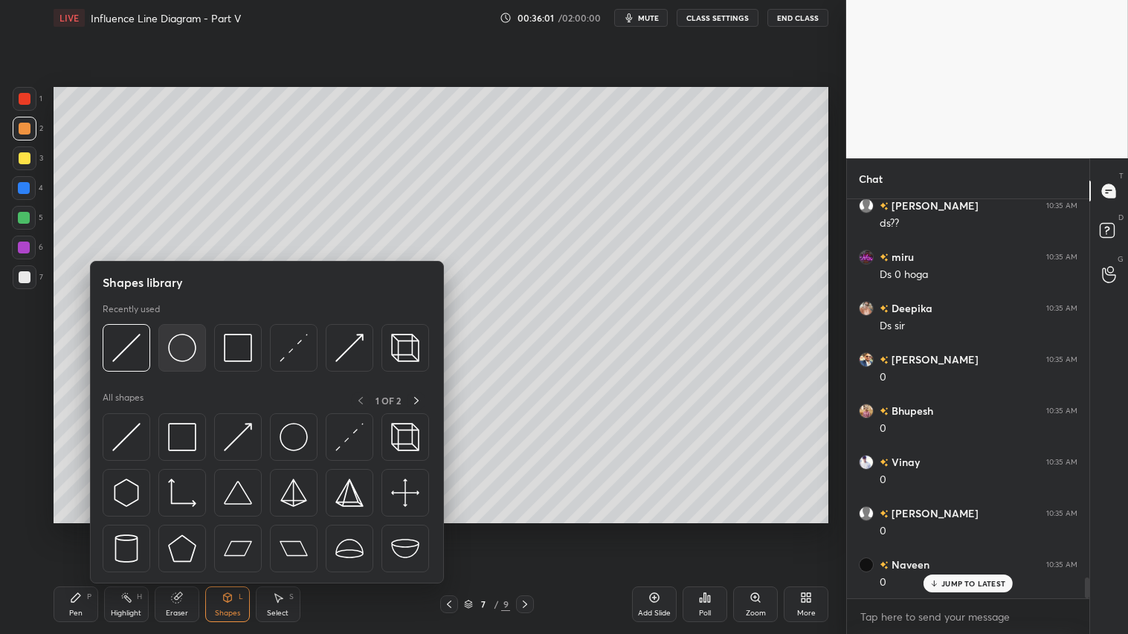
click at [189, 340] on img at bounding box center [182, 348] width 28 height 28
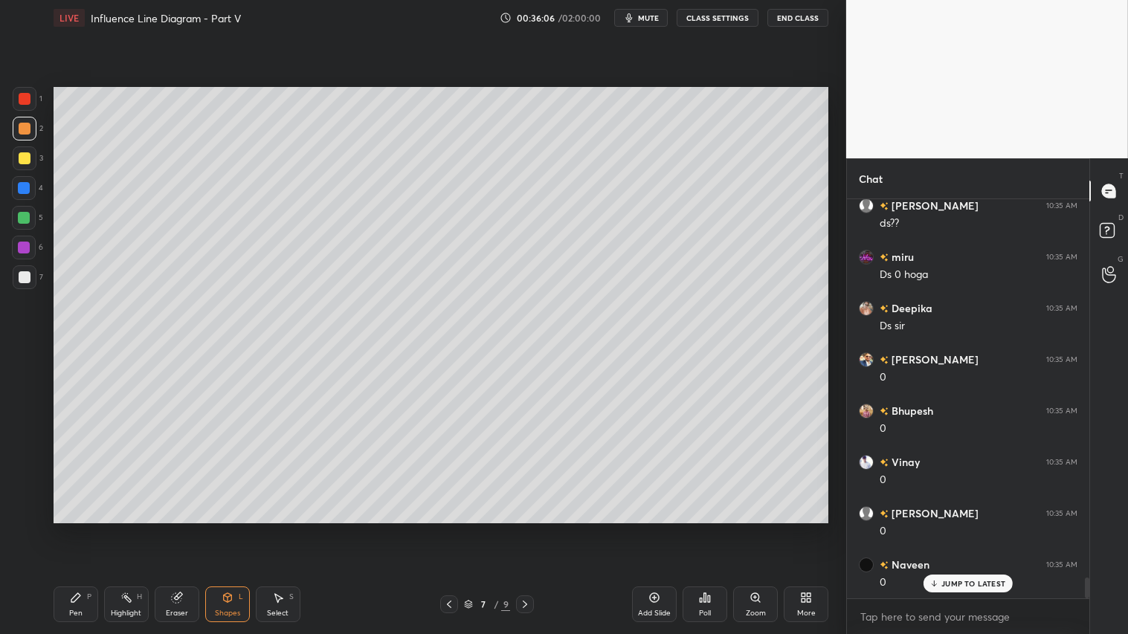
drag, startPoint x: 23, startPoint y: 127, endPoint x: 31, endPoint y: 164, distance: 37.3
click at [24, 129] on div at bounding box center [25, 129] width 12 height 12
click at [71, 529] on icon at bounding box center [76, 598] width 12 height 12
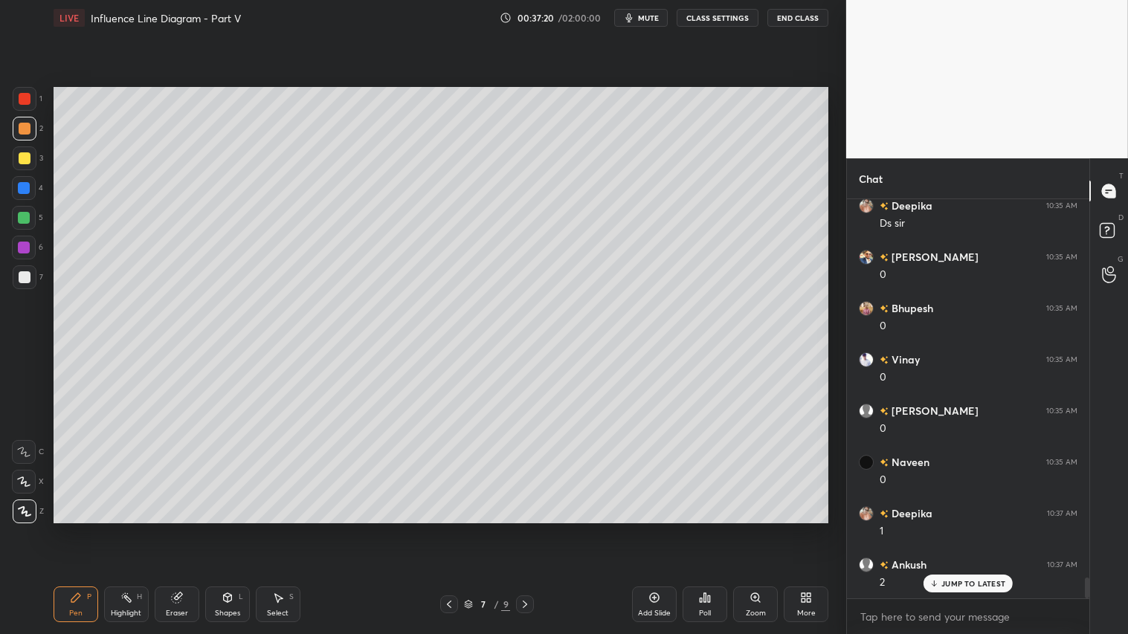
scroll to position [7299, 0]
click at [20, 480] on icon at bounding box center [23, 482] width 13 height 10
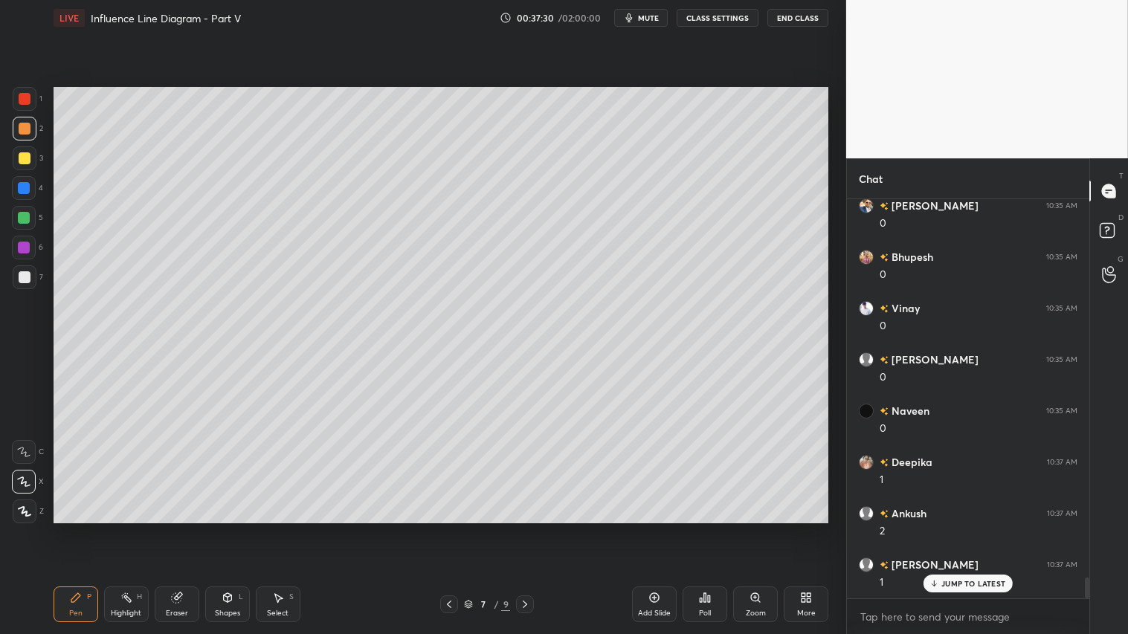
click at [22, 154] on div at bounding box center [25, 158] width 12 height 12
click at [73, 529] on icon at bounding box center [76, 598] width 12 height 12
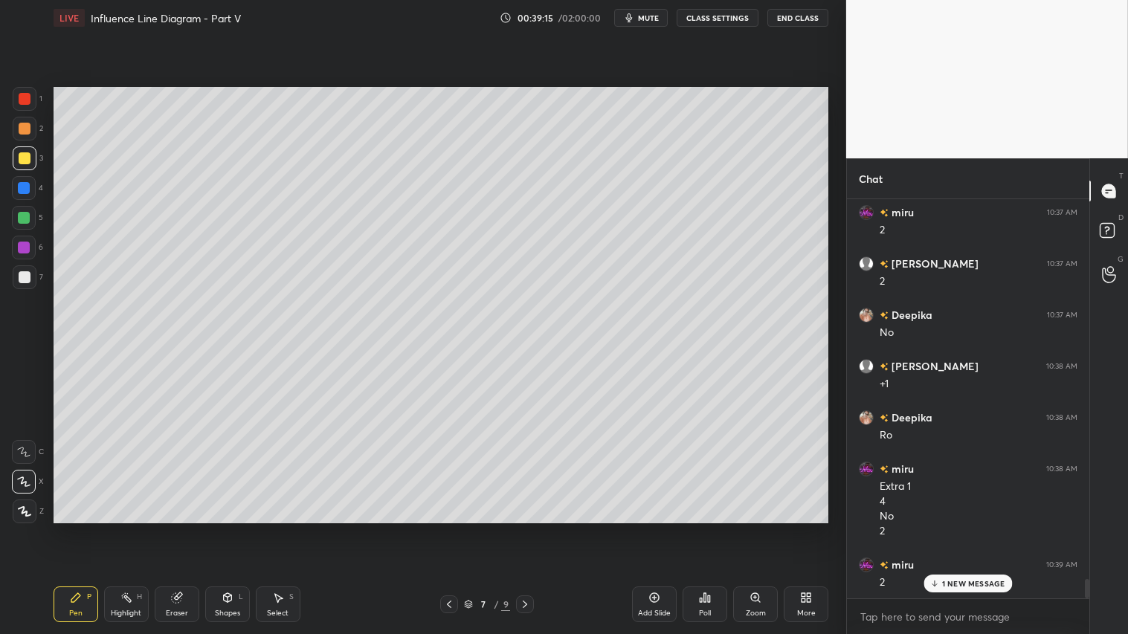
scroll to position [7856, 0]
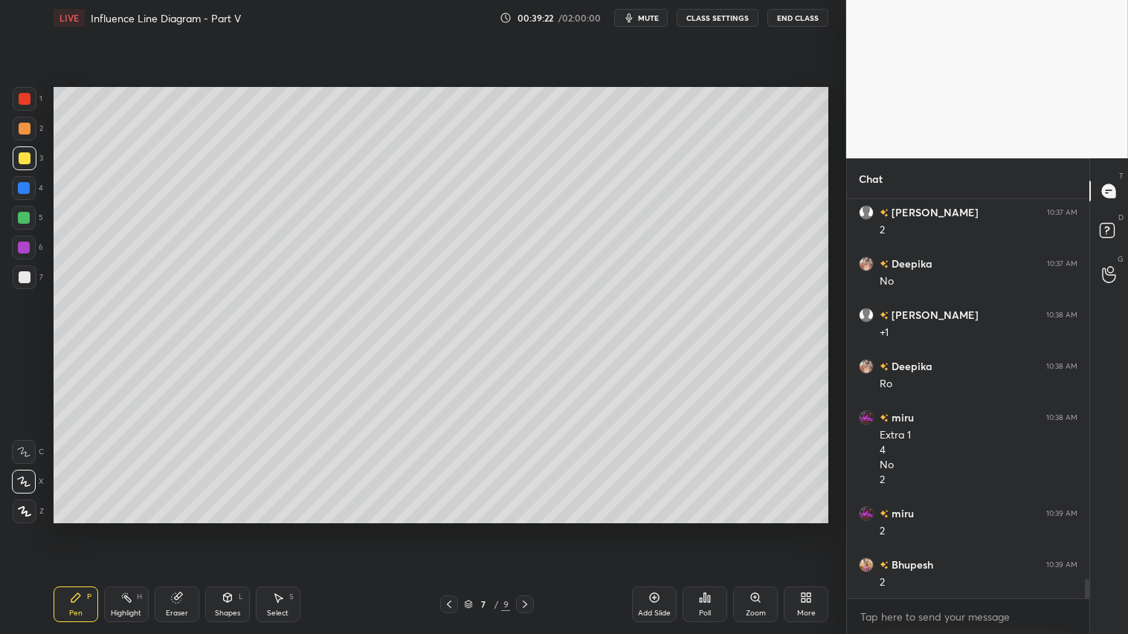
drag, startPoint x: 27, startPoint y: 129, endPoint x: 28, endPoint y: 140, distance: 11.2
click at [28, 130] on div at bounding box center [25, 129] width 12 height 12
drag, startPoint x: 77, startPoint y: 608, endPoint x: 99, endPoint y: 599, distance: 23.3
click at [80, 529] on div "Pen P" at bounding box center [76, 605] width 45 height 36
drag, startPoint x: 211, startPoint y: 603, endPoint x: 214, endPoint y: 596, distance: 8.0
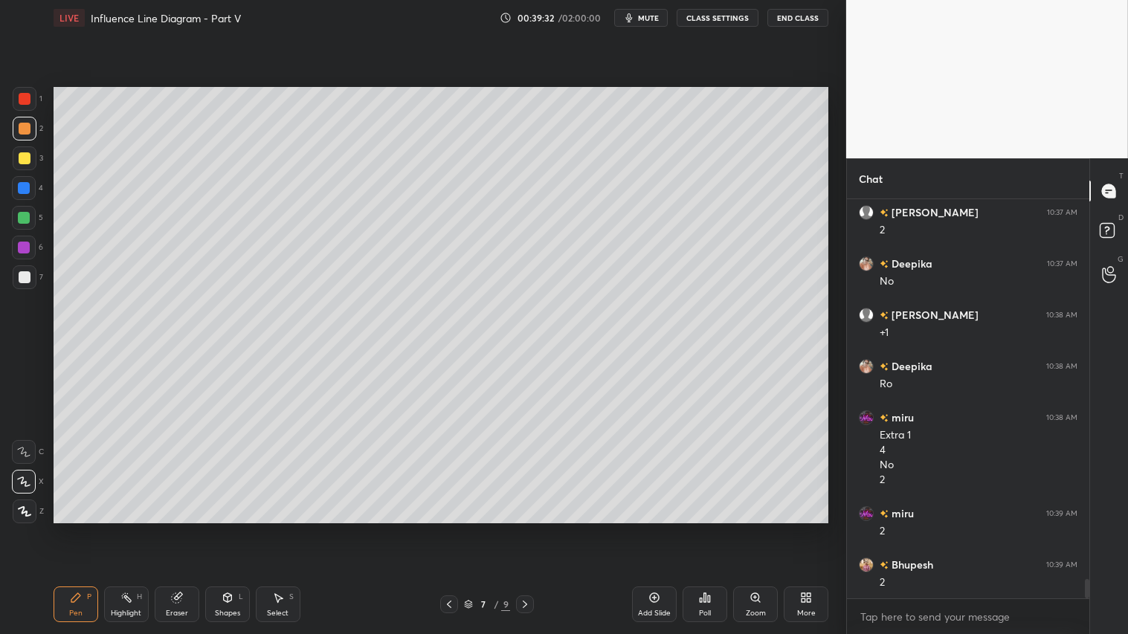
click at [213, 529] on div "Shapes L" at bounding box center [227, 605] width 45 height 36
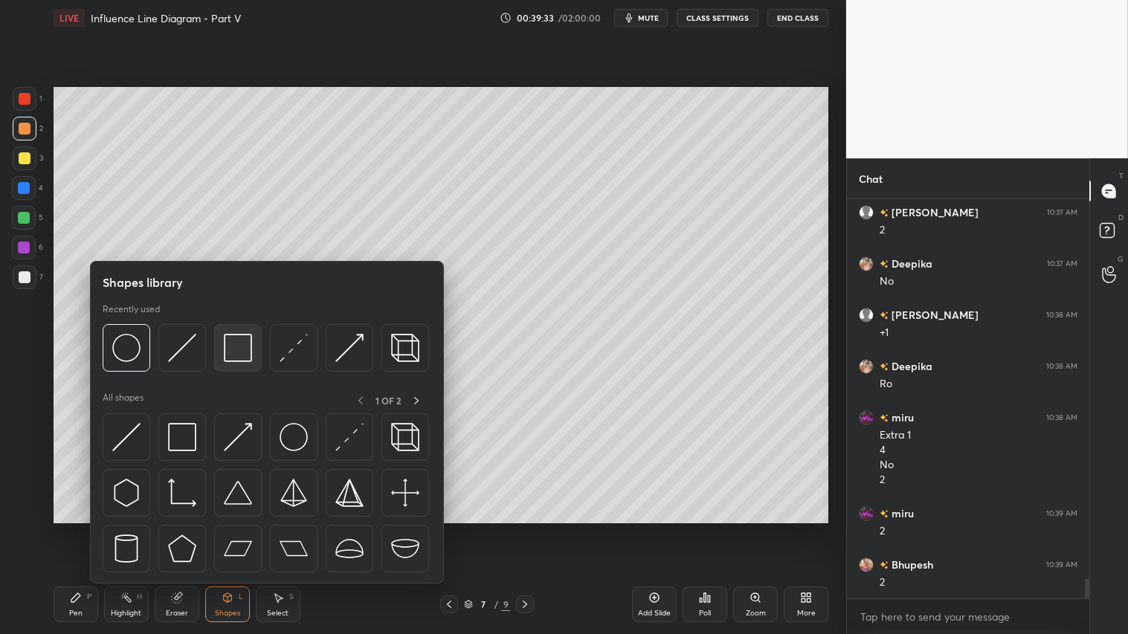
click at [231, 344] on img at bounding box center [238, 348] width 28 height 28
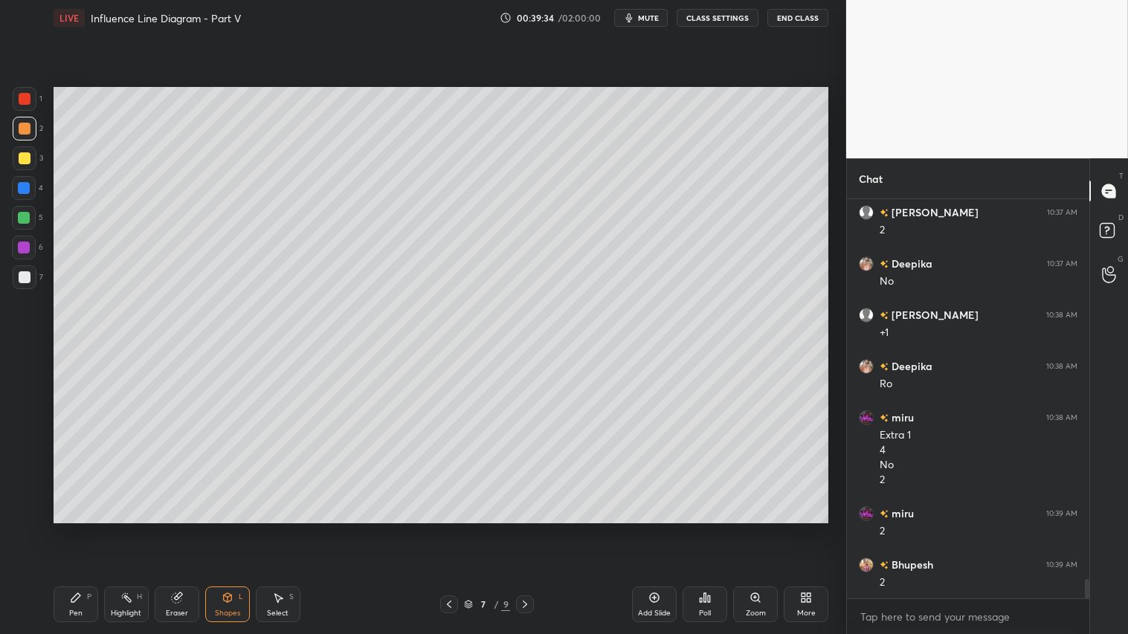
drag, startPoint x: 26, startPoint y: 271, endPoint x: 46, endPoint y: 268, distance: 20.3
click at [28, 270] on div at bounding box center [25, 277] width 24 height 24
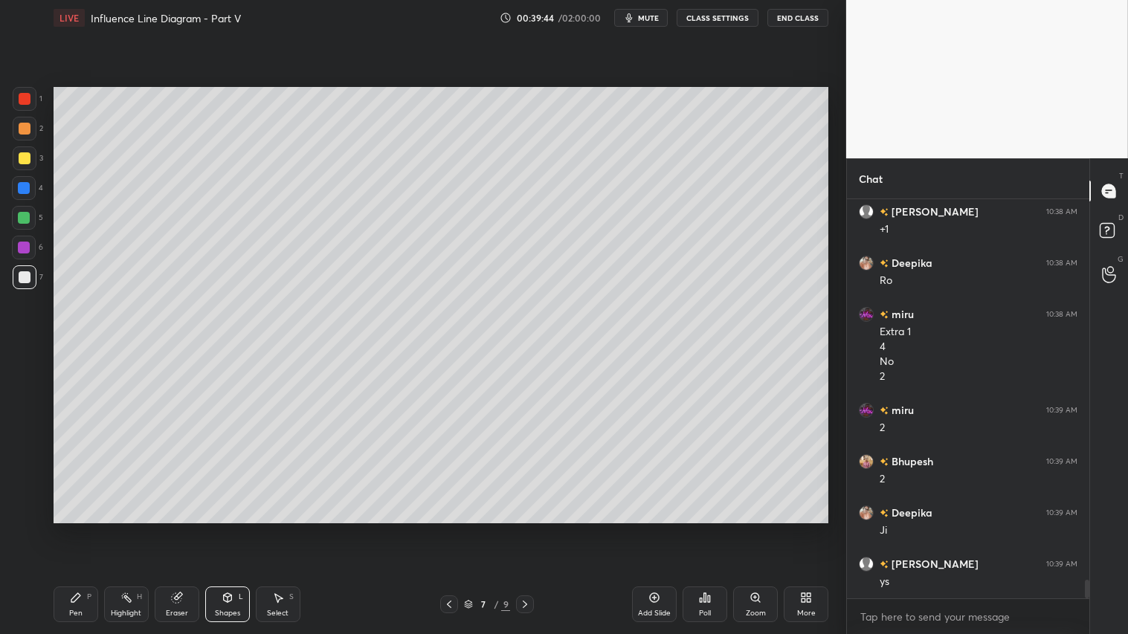
scroll to position [8011, 0]
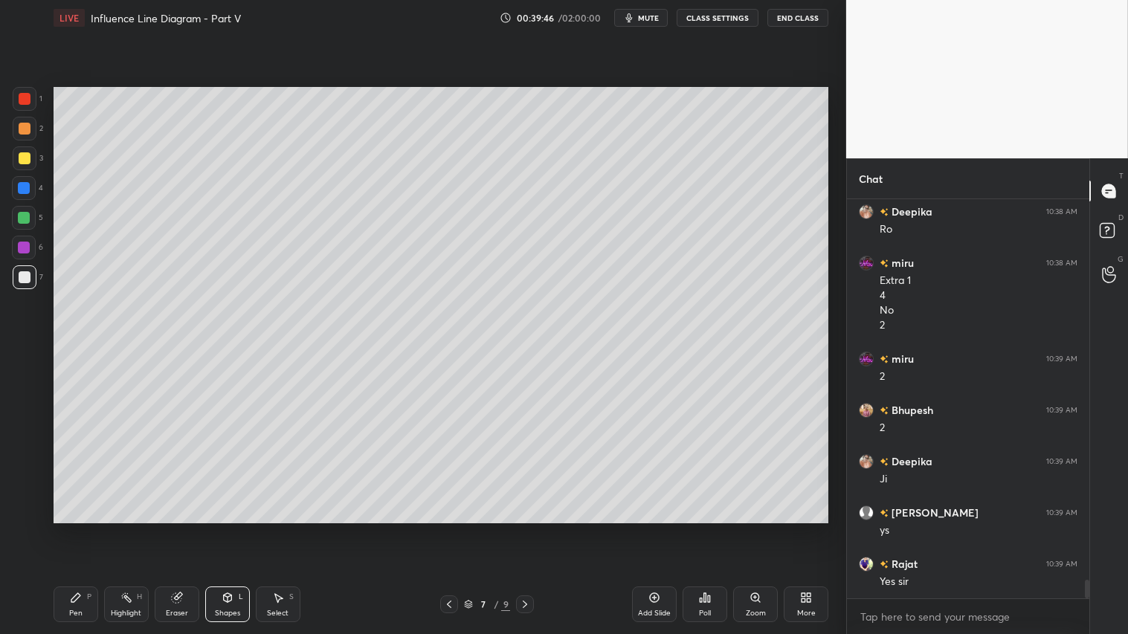
click at [30, 134] on div at bounding box center [25, 129] width 24 height 24
click at [68, 529] on div "Pen P" at bounding box center [76, 605] width 45 height 36
click at [446, 529] on icon at bounding box center [449, 605] width 12 height 12
click at [522, 529] on icon at bounding box center [525, 605] width 12 height 12
click at [656, 529] on icon at bounding box center [654, 598] width 12 height 12
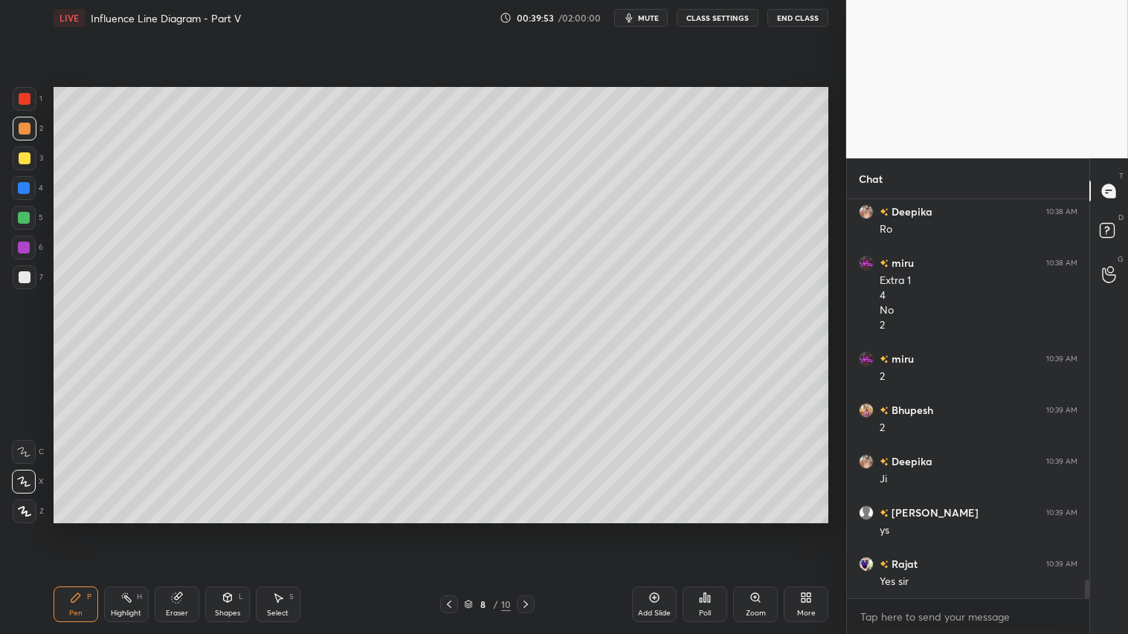
click at [21, 514] on icon at bounding box center [24, 511] width 13 height 10
drag, startPoint x: 228, startPoint y: 614, endPoint x: 227, endPoint y: 596, distance: 17.9
click at [227, 529] on div "Shapes" at bounding box center [227, 613] width 25 height 7
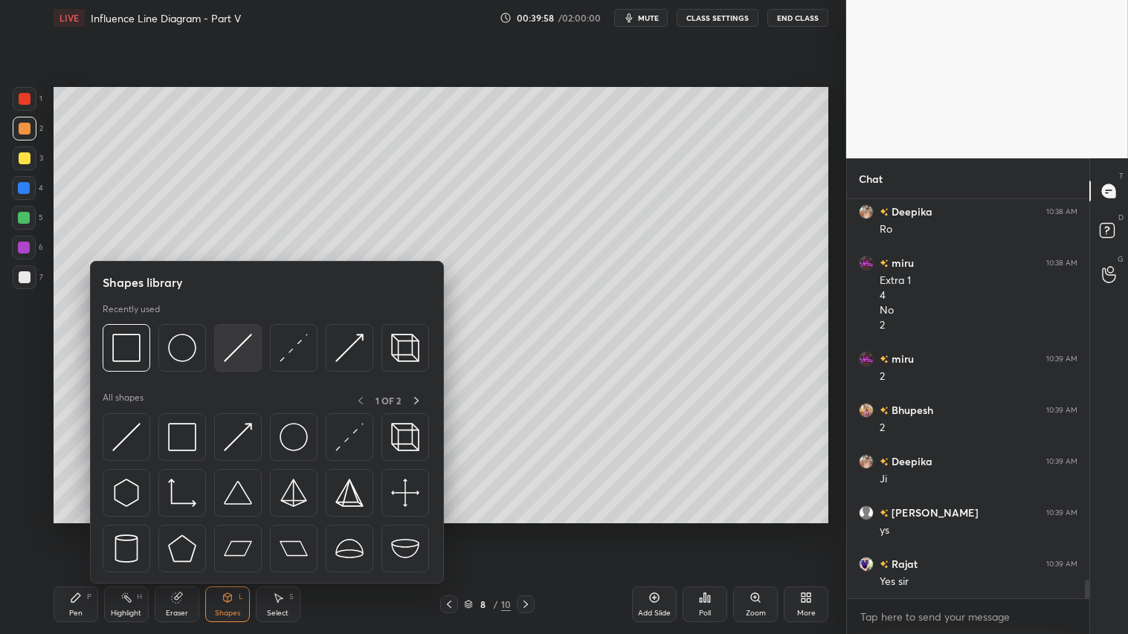
click at [234, 347] on img at bounding box center [238, 348] width 28 height 28
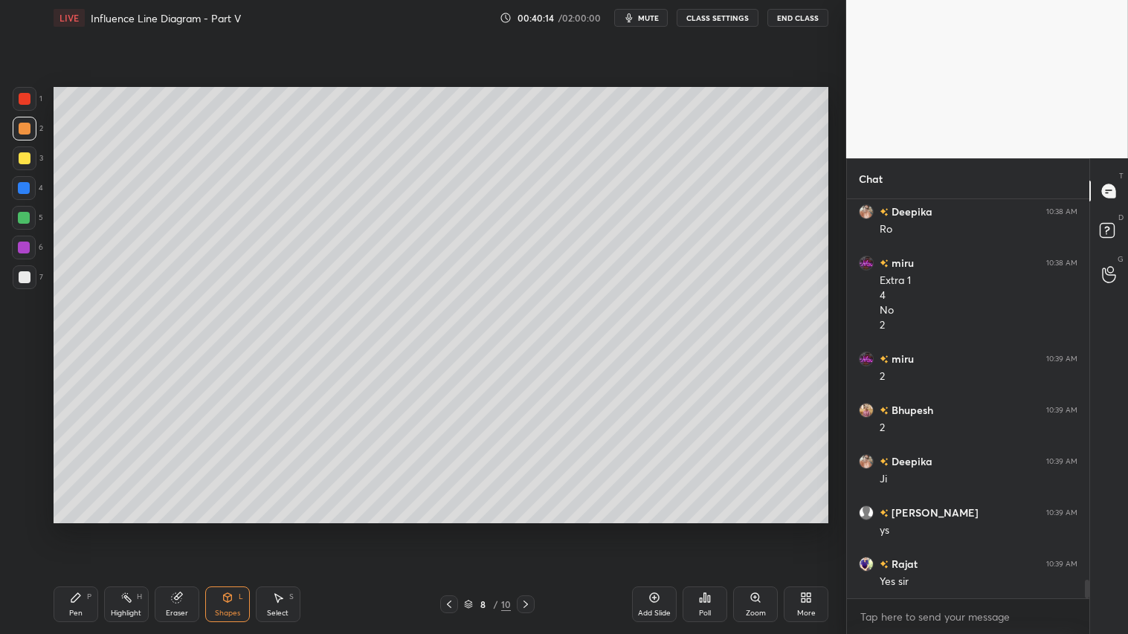
scroll to position [8062, 0]
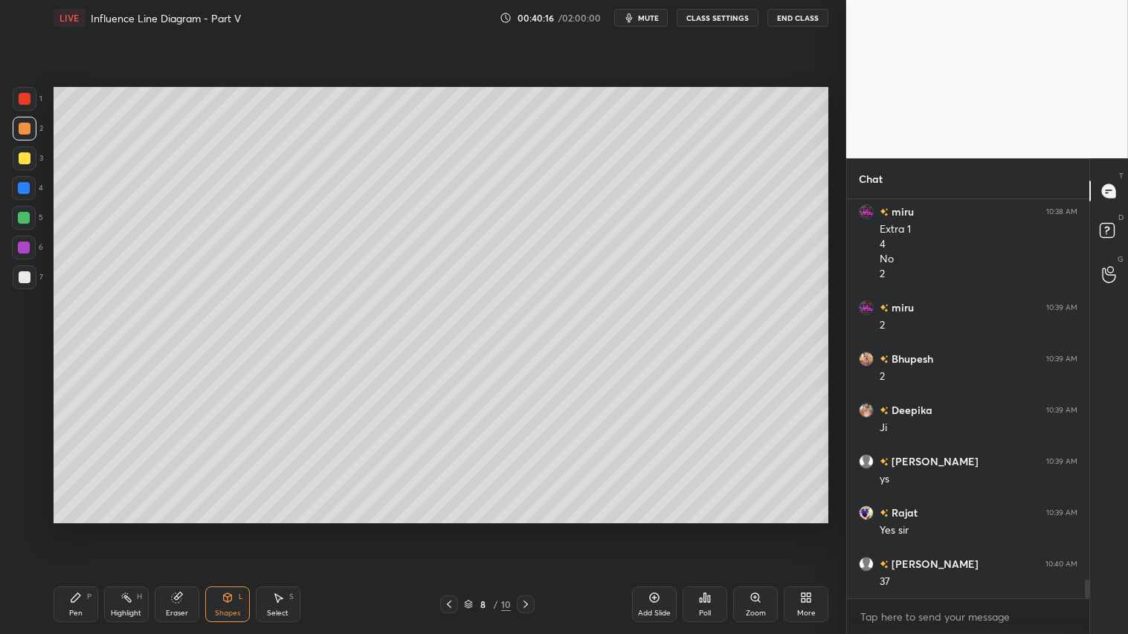
drag, startPoint x: 189, startPoint y: 611, endPoint x: 194, endPoint y: 567, distance: 44.9
click at [187, 529] on div "Eraser" at bounding box center [177, 605] width 45 height 36
click at [23, 341] on icon at bounding box center [24, 344] width 7 height 7
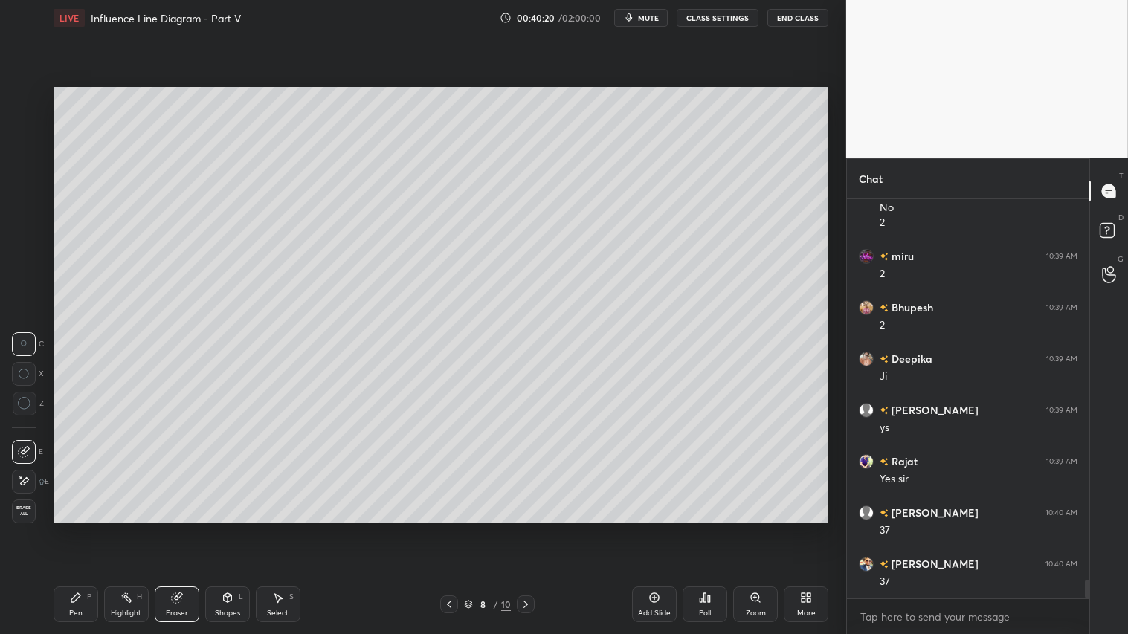
click at [74, 529] on div "Pen P Highlight H Eraser Shapes L Select S 8 / 10 Add Slide Poll Zoom More" at bounding box center [441, 604] width 775 height 59
click at [76, 529] on icon at bounding box center [76, 598] width 12 height 12
click at [228, 529] on div "Shapes L" at bounding box center [227, 605] width 45 height 36
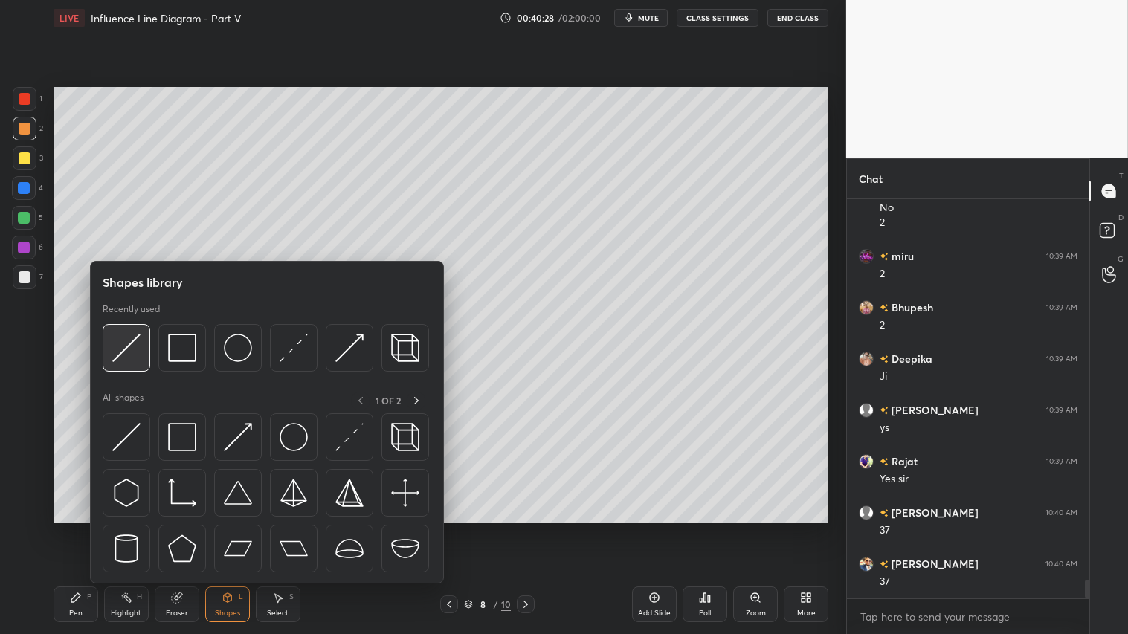
click at [130, 334] on img at bounding box center [126, 348] width 28 height 28
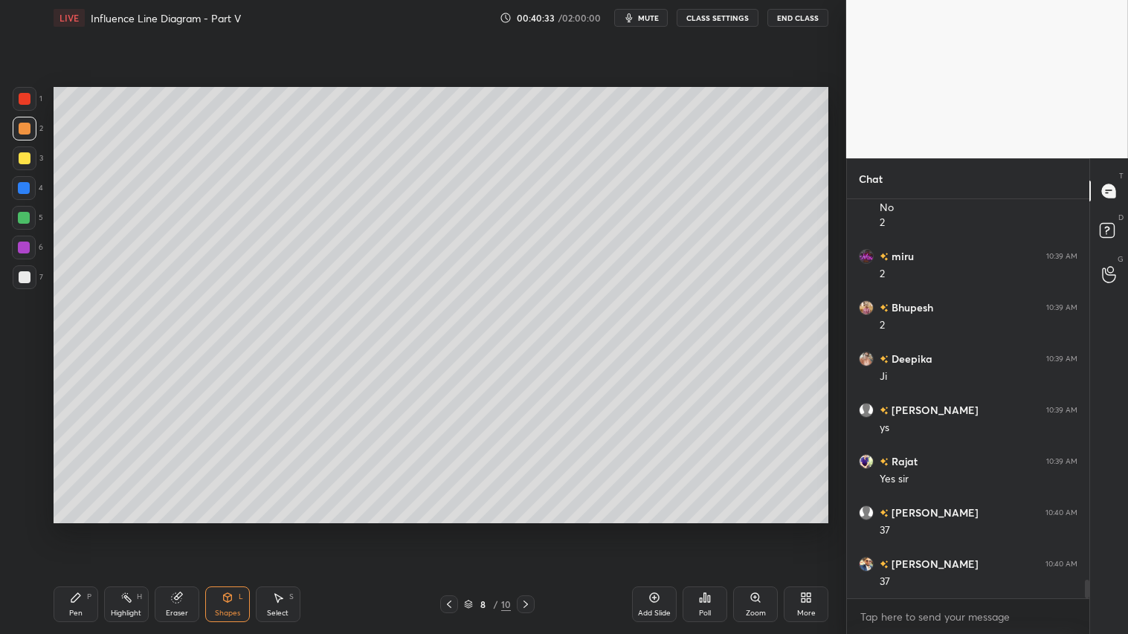
click at [231, 529] on icon at bounding box center [228, 598] width 12 height 12
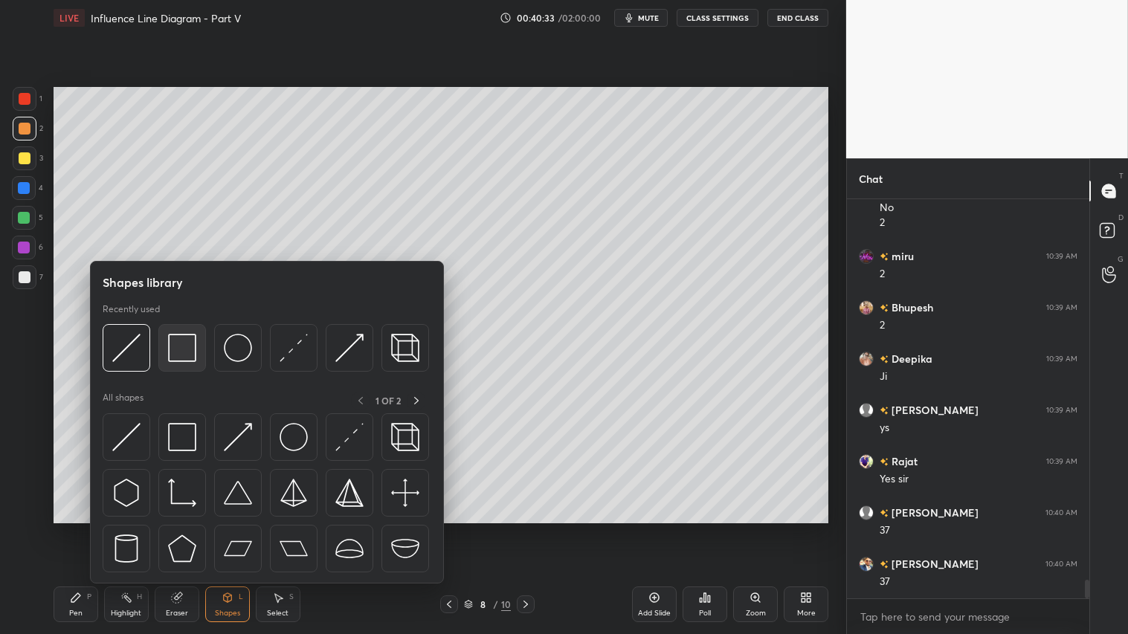
click at [181, 338] on img at bounding box center [182, 348] width 28 height 28
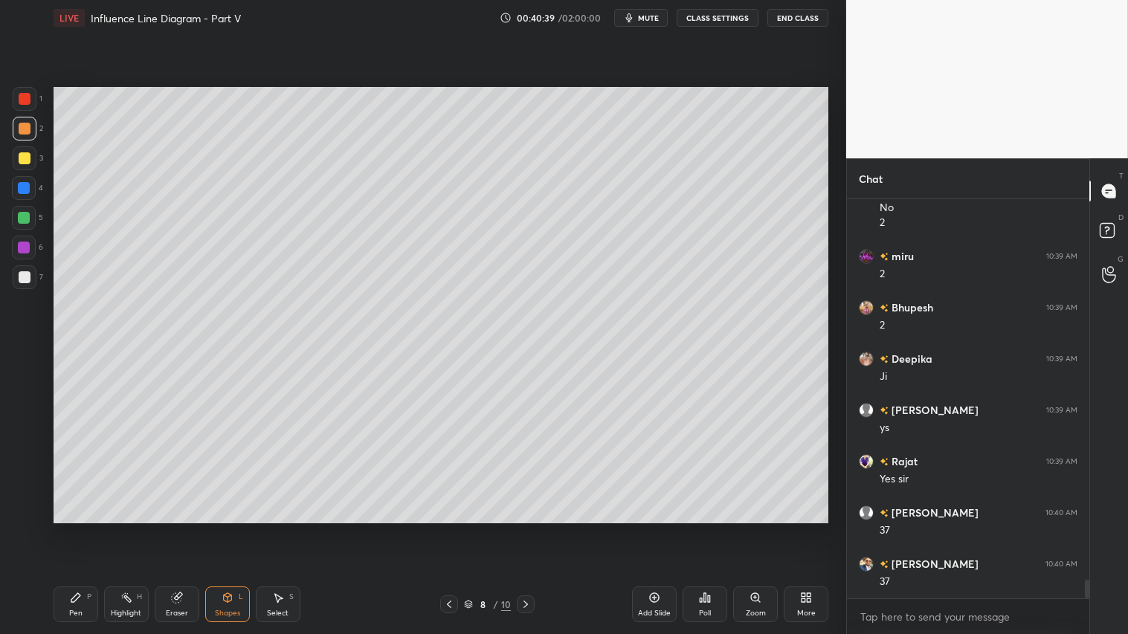
click at [227, 529] on div "Shapes L" at bounding box center [227, 605] width 45 height 36
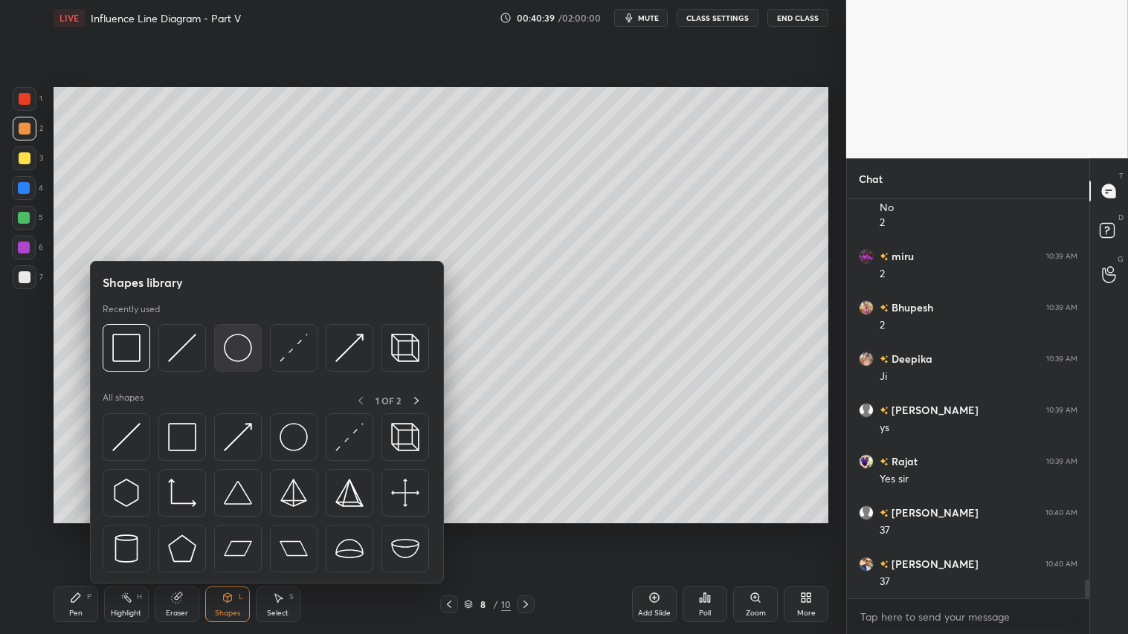
click at [232, 352] on img at bounding box center [238, 348] width 28 height 28
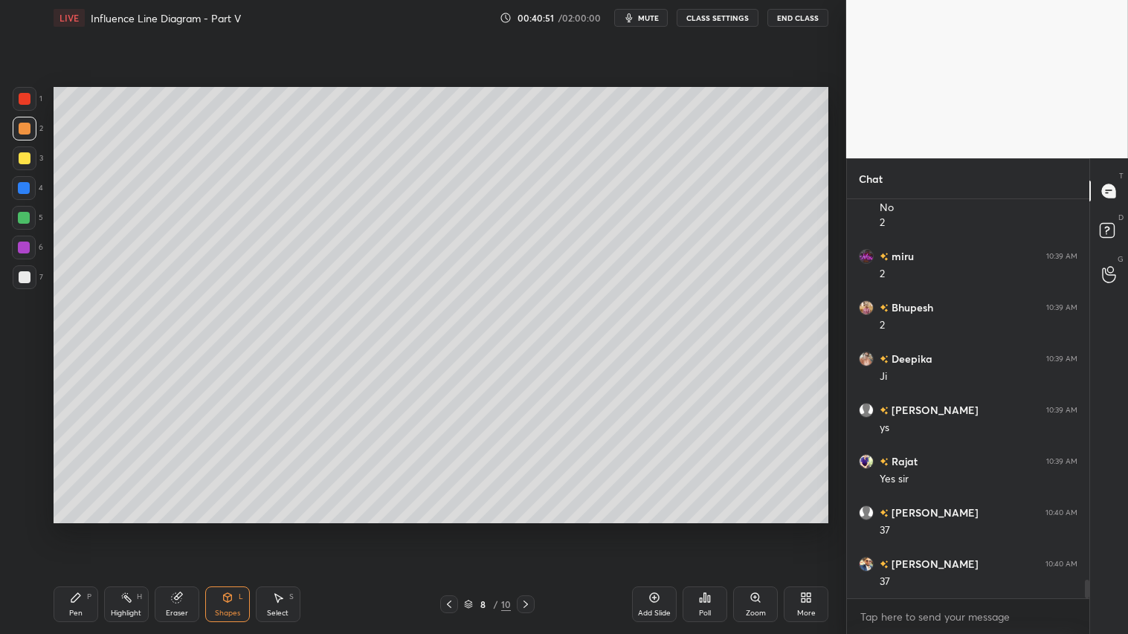
click at [120, 529] on div "LIVE Influence Line Diagram - Part V 00:40:51 / 02:00:00 mute CLASS SETTINGS En…" at bounding box center [441, 317] width 787 height 634
drag, startPoint x: 79, startPoint y: 603, endPoint x: 87, endPoint y: 602, distance: 8.2
click at [79, 529] on icon at bounding box center [76, 598] width 12 height 12
drag, startPoint x: 233, startPoint y: 617, endPoint x: 242, endPoint y: 593, distance: 25.4
click at [236, 529] on div "Shapes" at bounding box center [227, 613] width 25 height 7
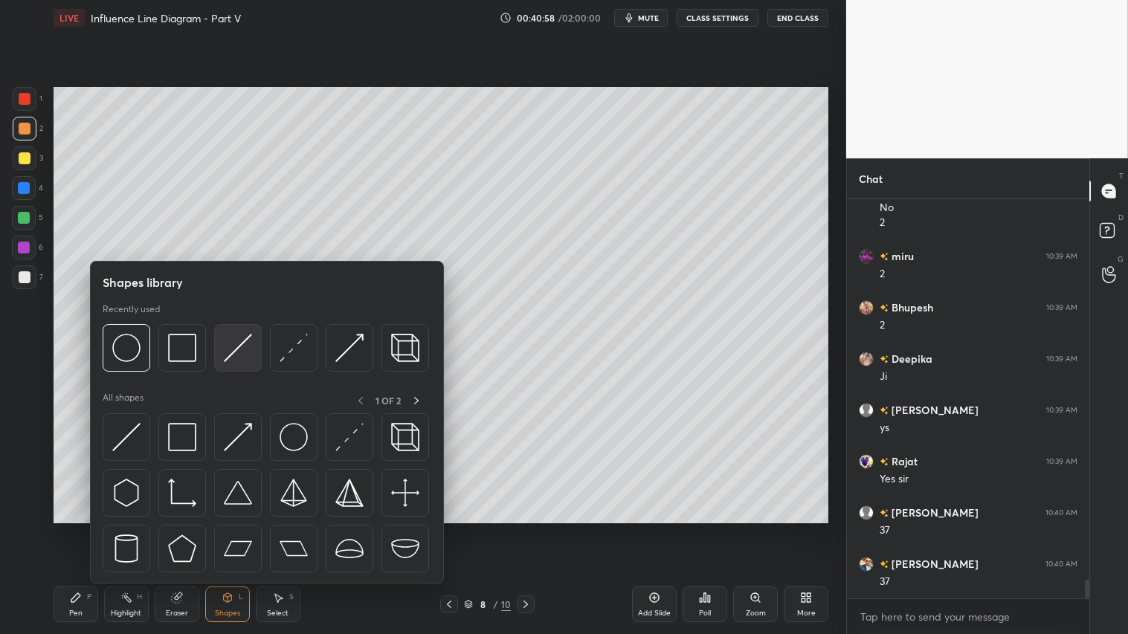
click at [247, 346] on img at bounding box center [238, 348] width 28 height 28
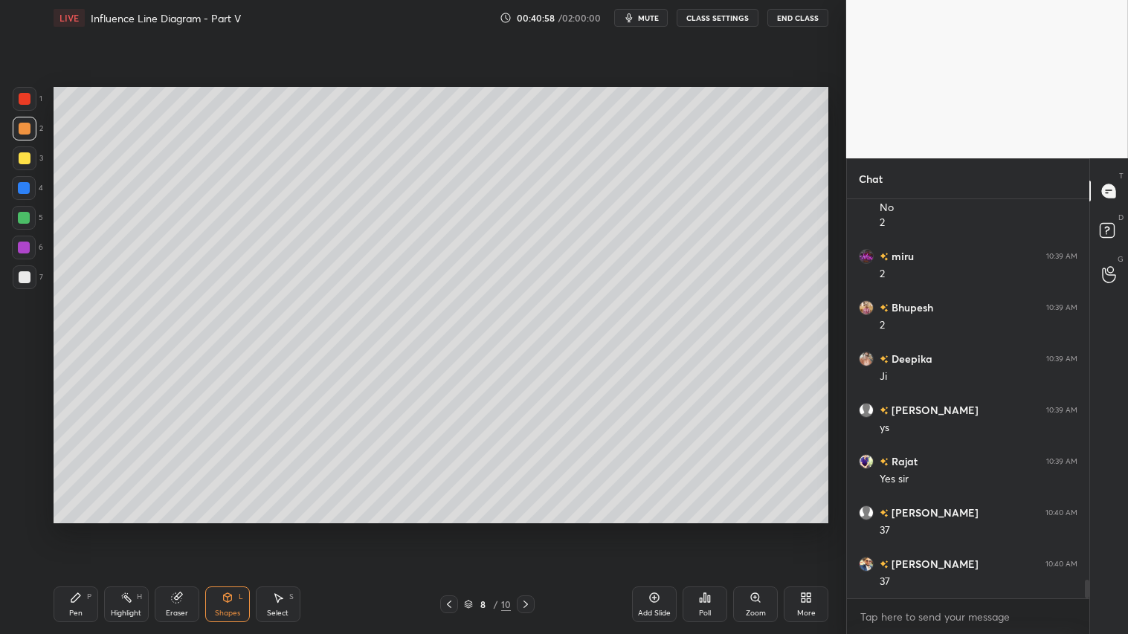
click at [19, 155] on div at bounding box center [25, 158] width 12 height 12
drag, startPoint x: 80, startPoint y: 605, endPoint x: 93, endPoint y: 547, distance: 59.5
click at [76, 529] on div "Pen P" at bounding box center [76, 605] width 45 height 36
click at [28, 171] on div "3" at bounding box center [28, 161] width 30 height 30
click at [17, 484] on icon at bounding box center [23, 482] width 13 height 10
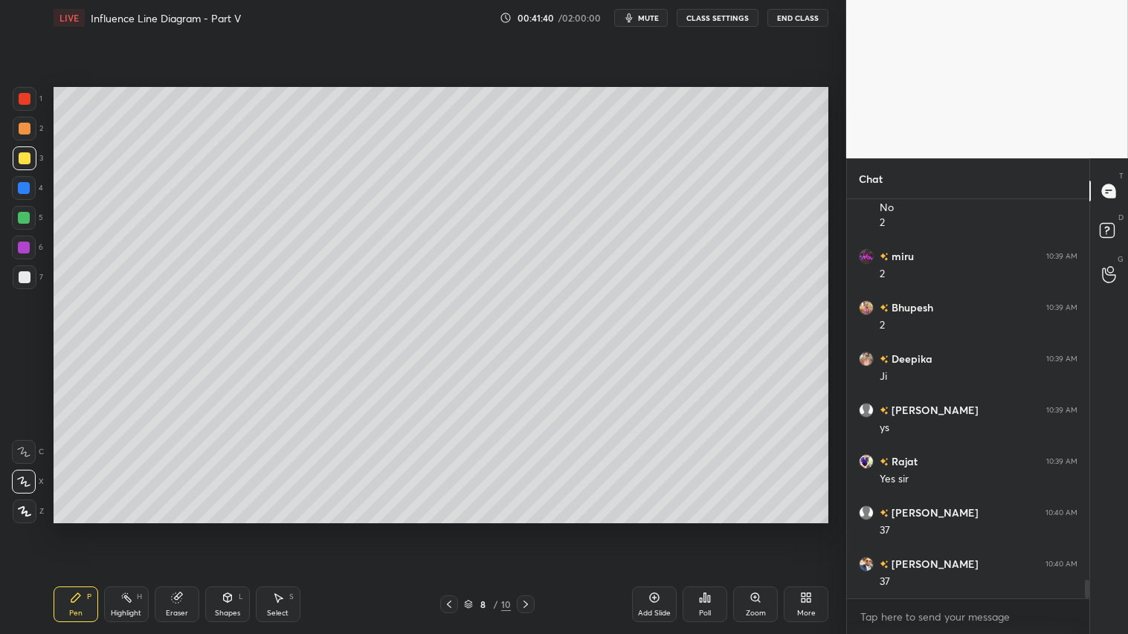
drag, startPoint x: 65, startPoint y: 612, endPoint x: 63, endPoint y: 602, distance: 9.8
click at [65, 529] on div "Pen P" at bounding box center [76, 605] width 45 height 36
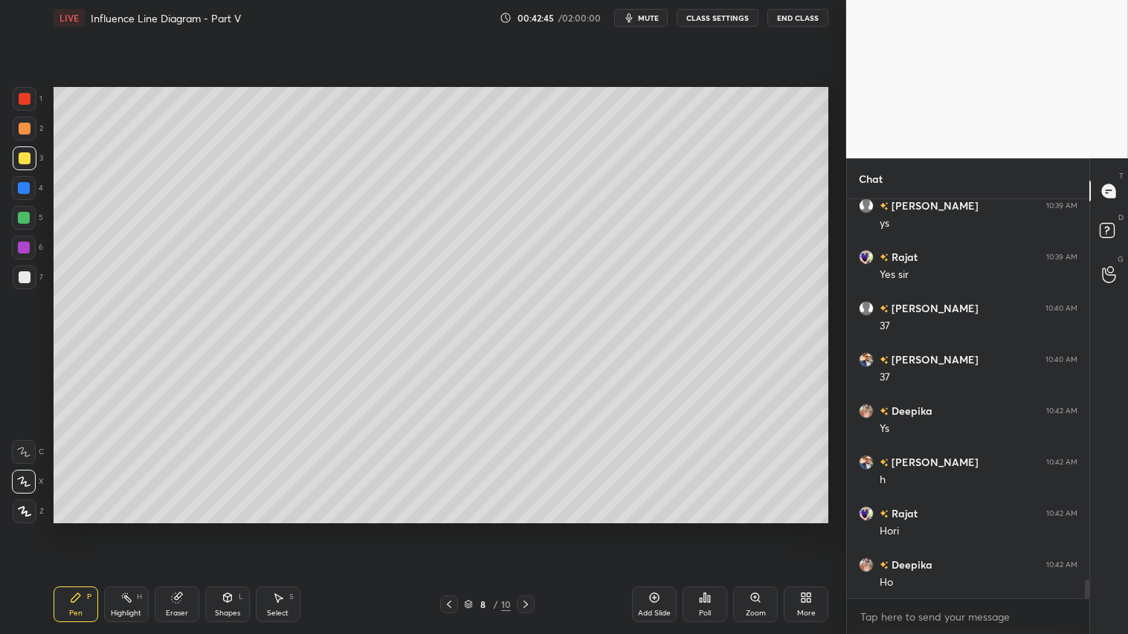
click at [28, 274] on div at bounding box center [25, 277] width 12 height 12
drag, startPoint x: 184, startPoint y: 600, endPoint x: 146, endPoint y: 545, distance: 67.3
click at [184, 529] on div "Eraser" at bounding box center [177, 605] width 45 height 36
drag, startPoint x: 25, startPoint y: 481, endPoint x: 37, endPoint y: 477, distance: 13.2
click at [28, 480] on icon at bounding box center [24, 481] width 12 height 13
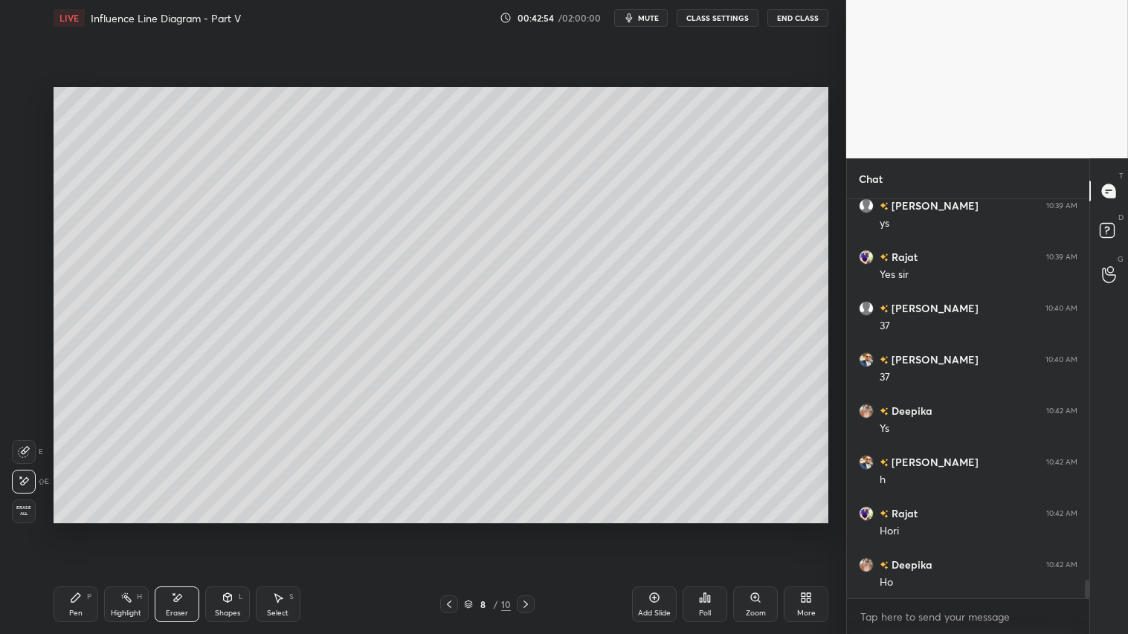
click at [27, 448] on icon at bounding box center [24, 452] width 12 height 12
click at [25, 399] on icon at bounding box center [24, 403] width 13 height 13
click at [97, 529] on div "Pen P" at bounding box center [76, 605] width 45 height 36
click at [25, 154] on div at bounding box center [25, 158] width 12 height 12
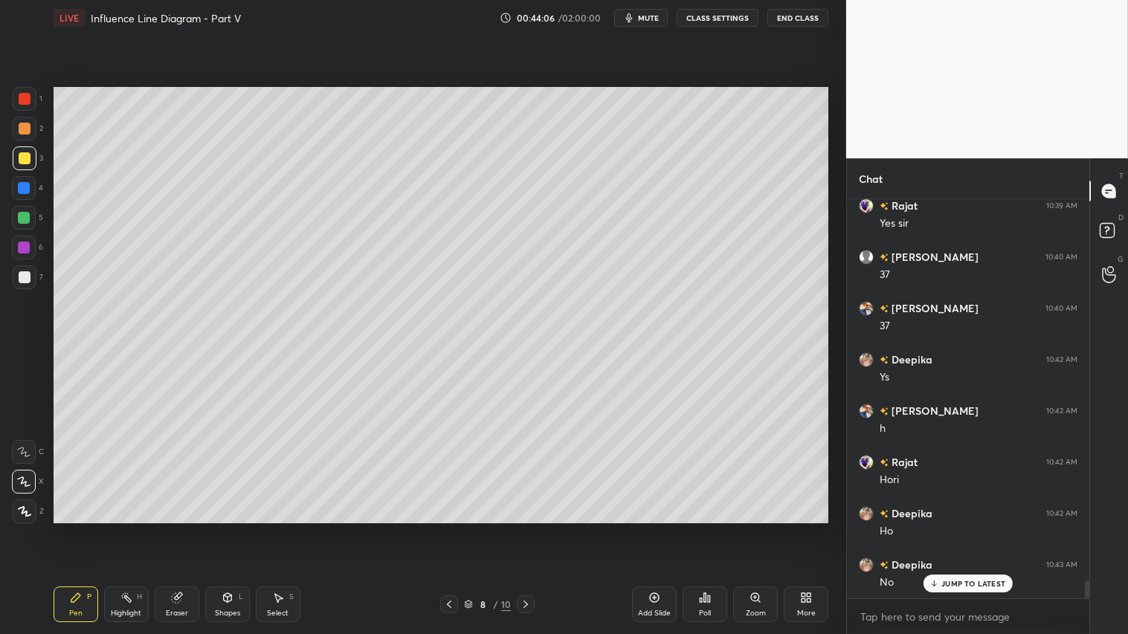
click at [25, 117] on div at bounding box center [25, 129] width 24 height 24
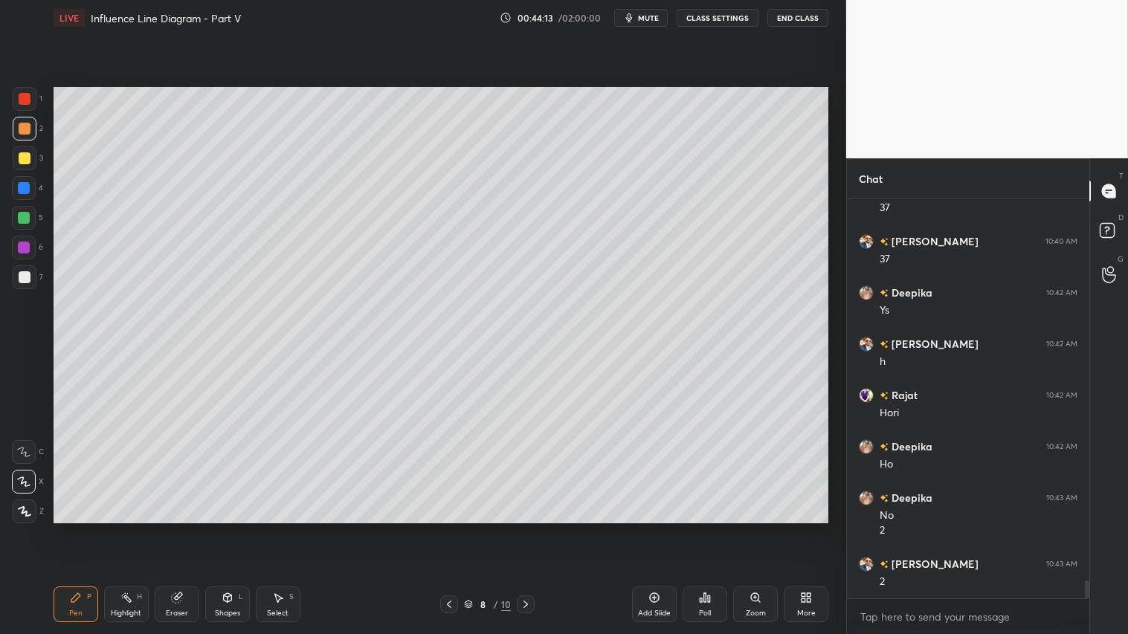
scroll to position [8488, 0]
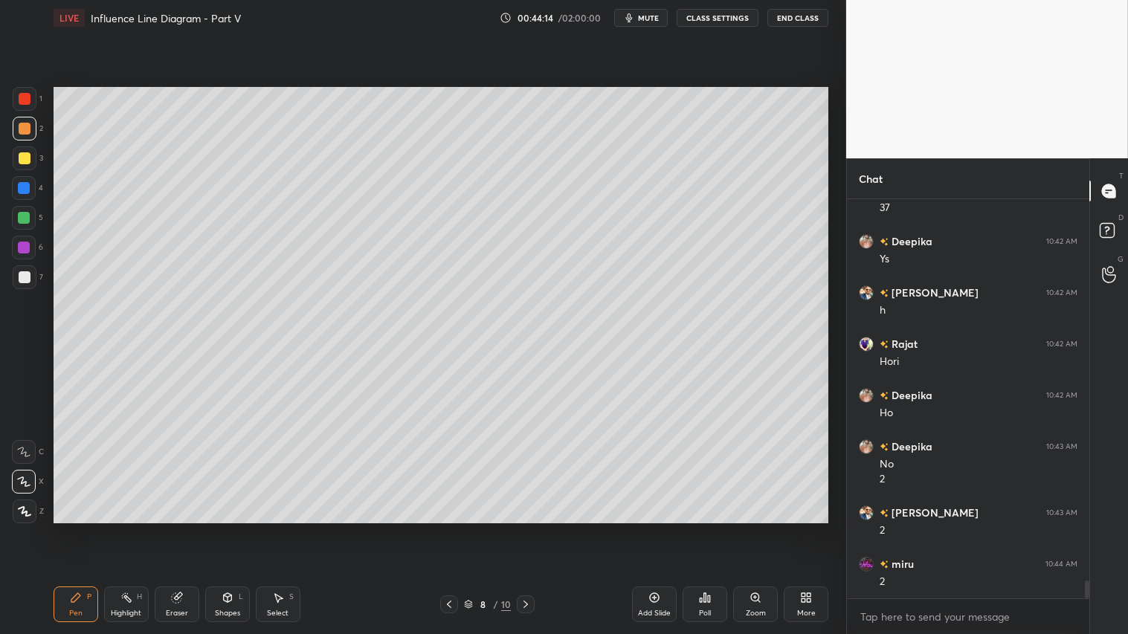
click at [248, 529] on div "Shapes L" at bounding box center [227, 605] width 45 height 36
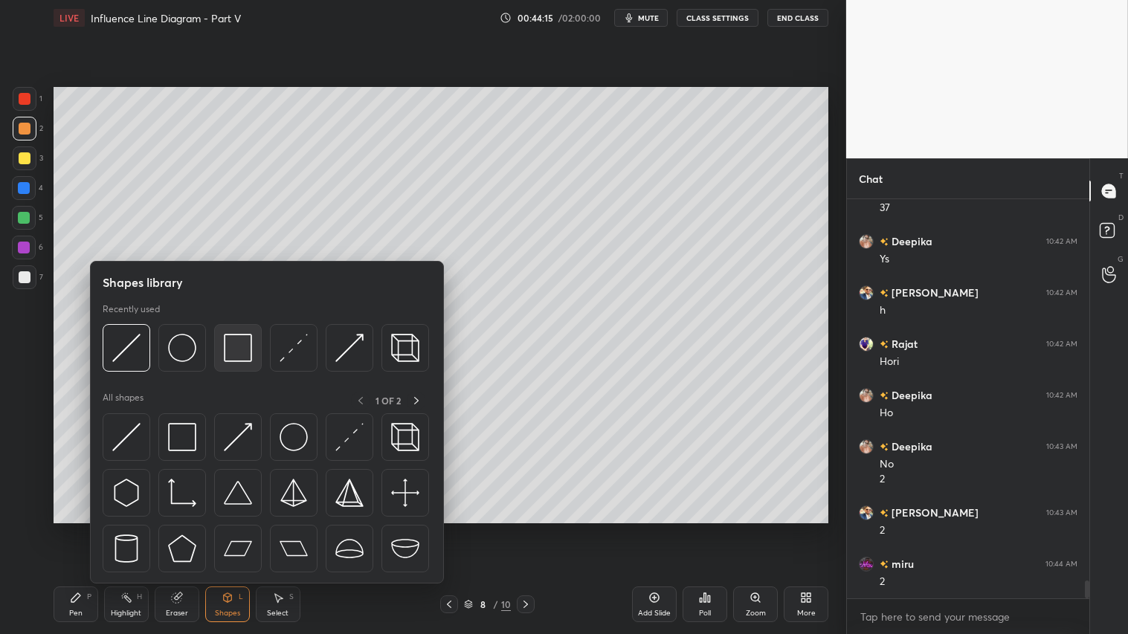
click at [239, 350] on img at bounding box center [238, 348] width 28 height 28
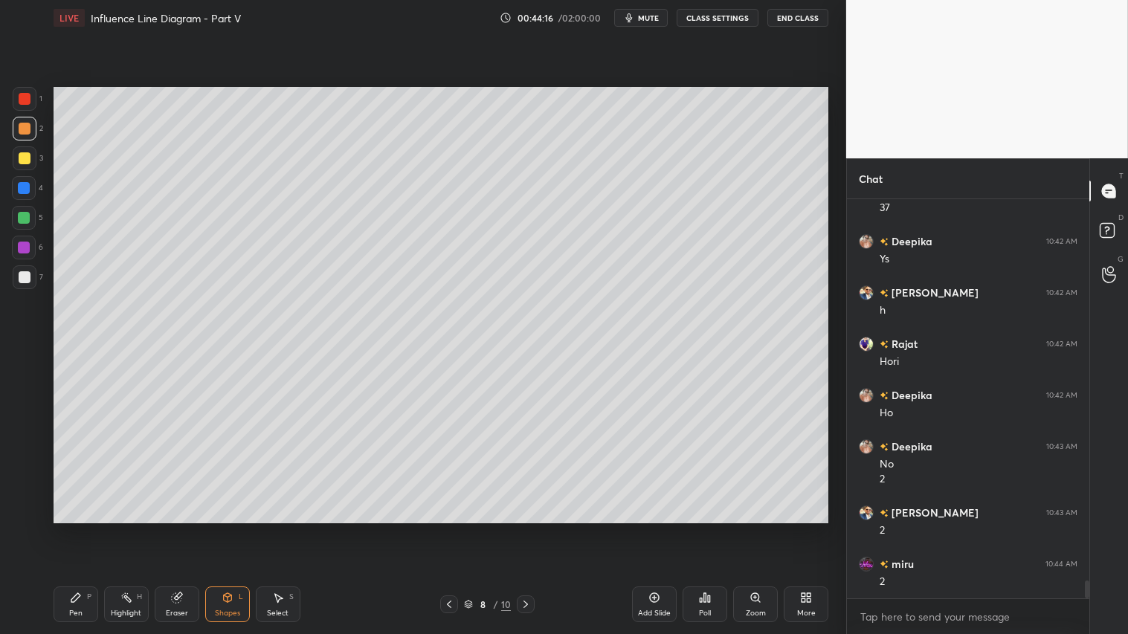
drag, startPoint x: 21, startPoint y: 275, endPoint x: 38, endPoint y: 268, distance: 18.4
click at [25, 271] on div at bounding box center [25, 277] width 12 height 12
drag, startPoint x: 79, startPoint y: 612, endPoint x: 76, endPoint y: 605, distance: 8.0
click at [78, 529] on div "Pen" at bounding box center [75, 613] width 13 height 7
click at [25, 511] on icon at bounding box center [24, 511] width 13 height 10
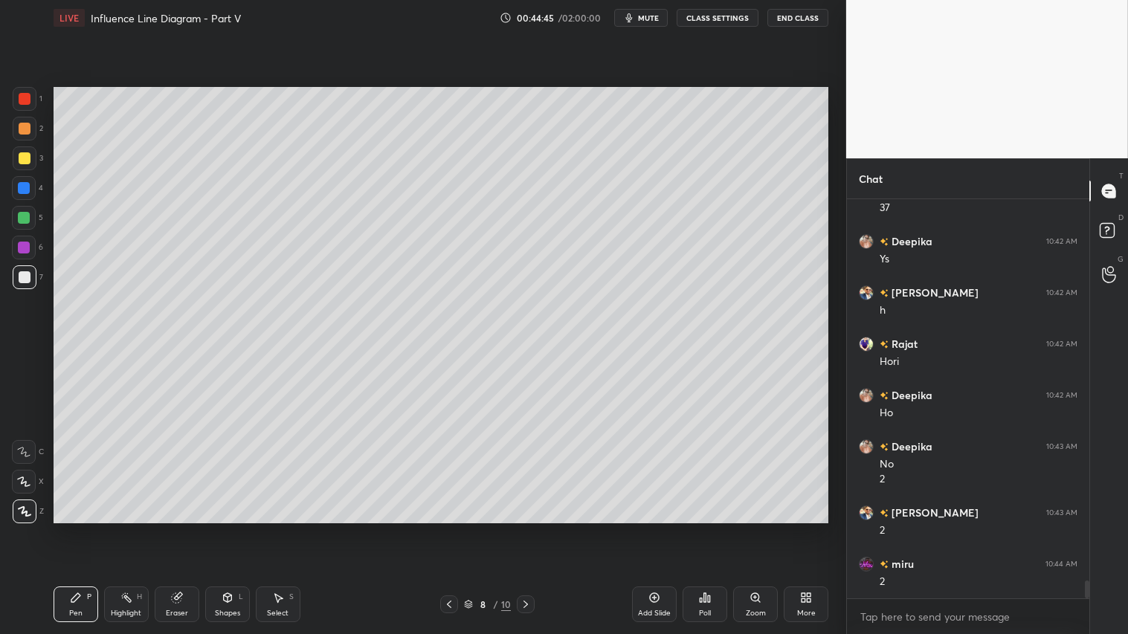
drag, startPoint x: 531, startPoint y: 605, endPoint x: 482, endPoint y: 603, distance: 49.1
click at [525, 529] on icon at bounding box center [526, 605] width 12 height 12
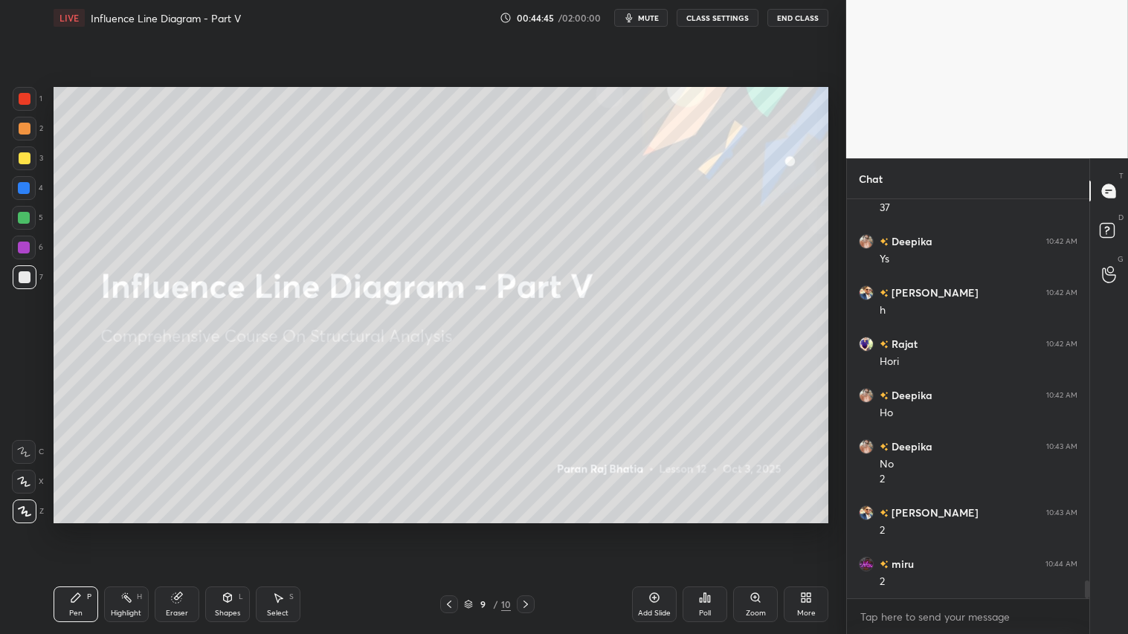
click at [450, 529] on icon at bounding box center [449, 605] width 12 height 12
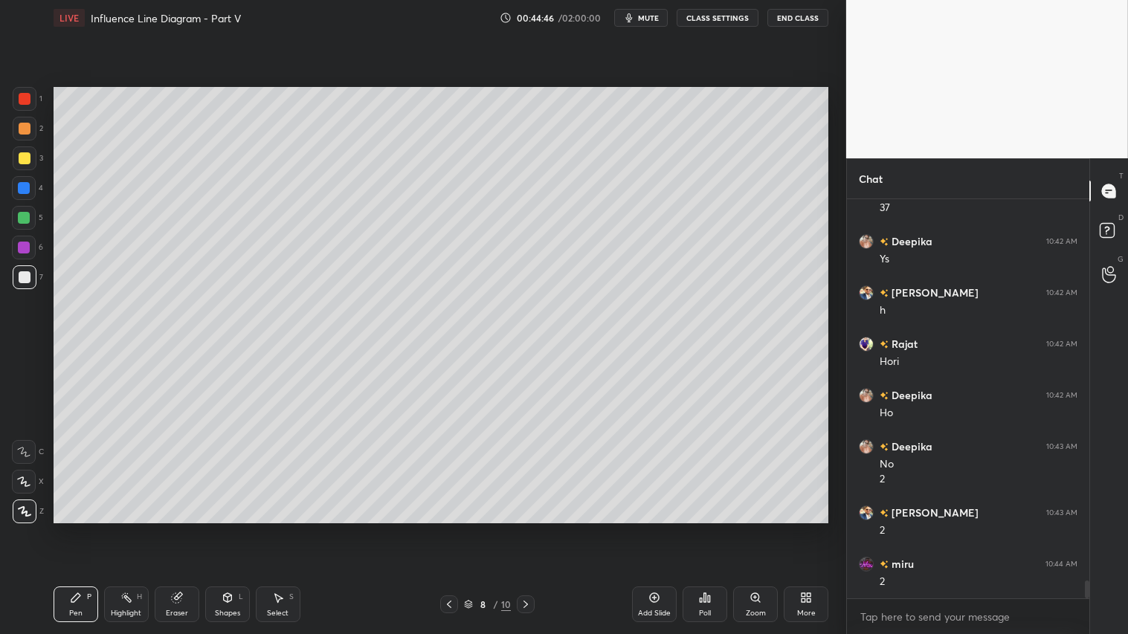
drag, startPoint x: 671, startPoint y: 608, endPoint x: 666, endPoint y: 602, distance: 8.4
click at [671, 529] on div "Add Slide" at bounding box center [654, 605] width 45 height 36
click at [231, 529] on div "Shapes" at bounding box center [227, 613] width 25 height 7
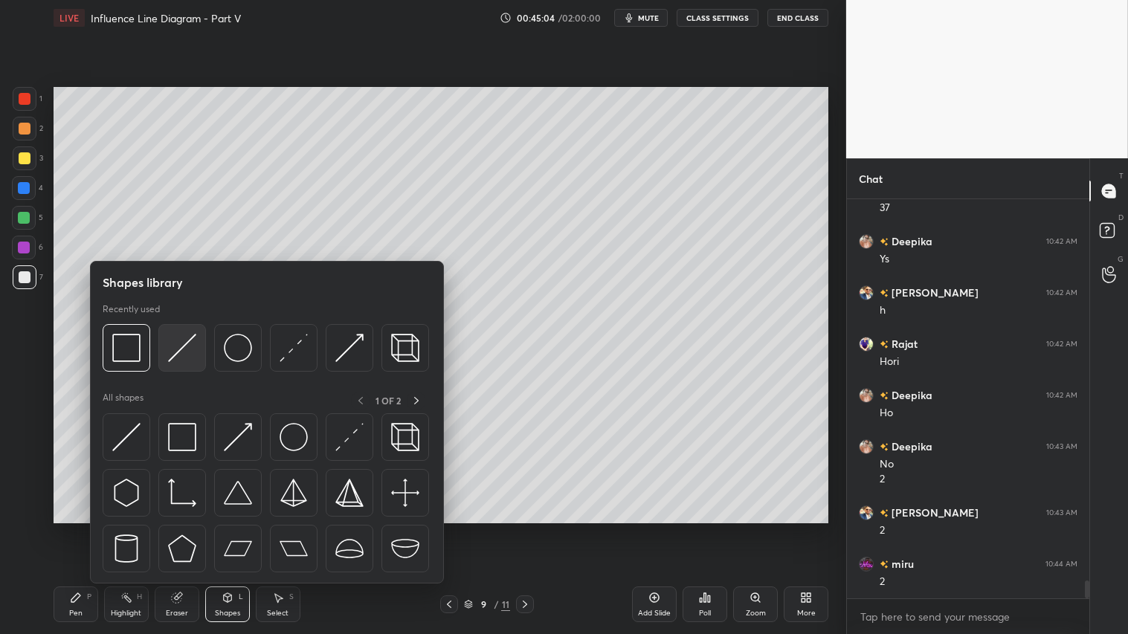
click at [183, 342] on img at bounding box center [182, 348] width 28 height 28
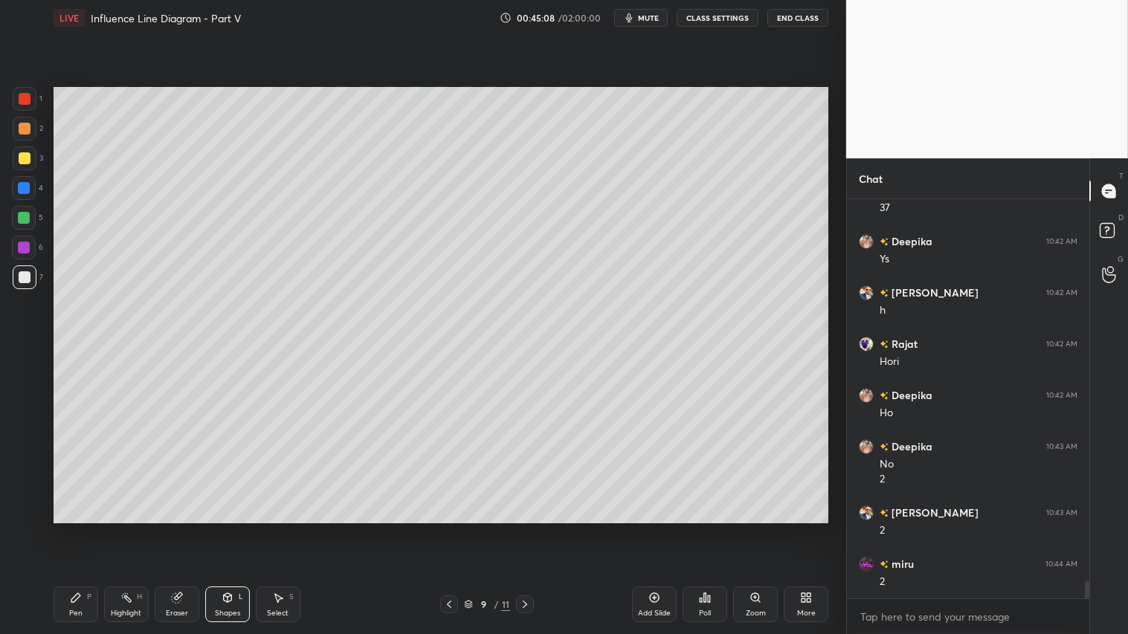
click at [28, 129] on div at bounding box center [25, 129] width 12 height 12
click at [74, 529] on icon at bounding box center [76, 598] width 12 height 12
click at [91, 529] on div "Pen P" at bounding box center [76, 605] width 45 height 36
click at [24, 152] on div at bounding box center [25, 158] width 24 height 24
click at [228, 529] on icon at bounding box center [228, 598] width 12 height 12
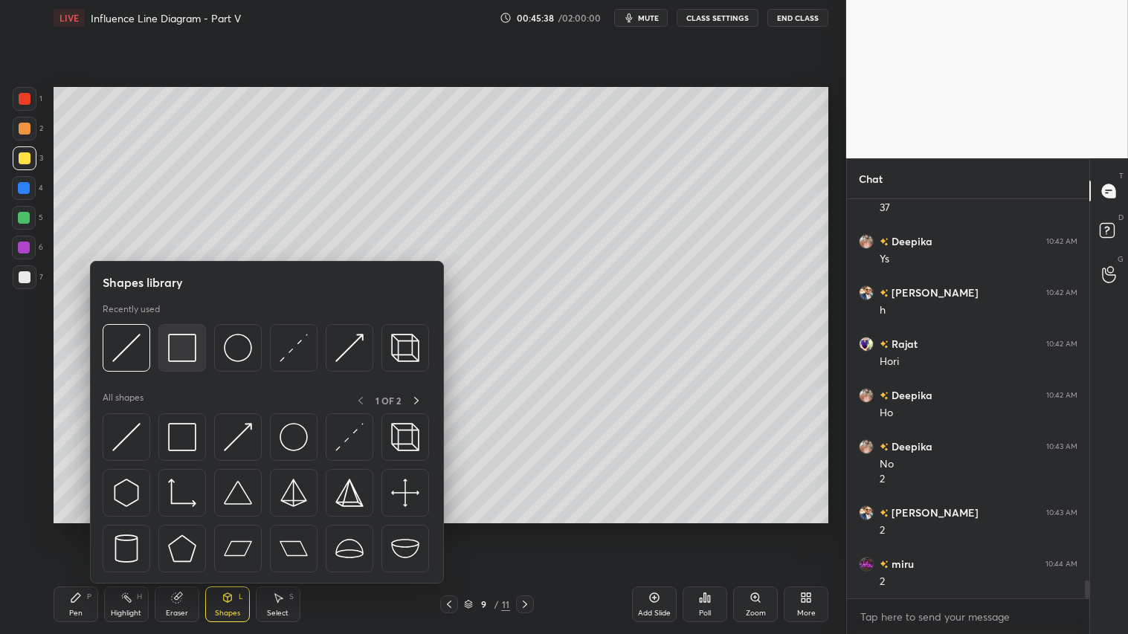
click at [183, 344] on img at bounding box center [182, 348] width 28 height 28
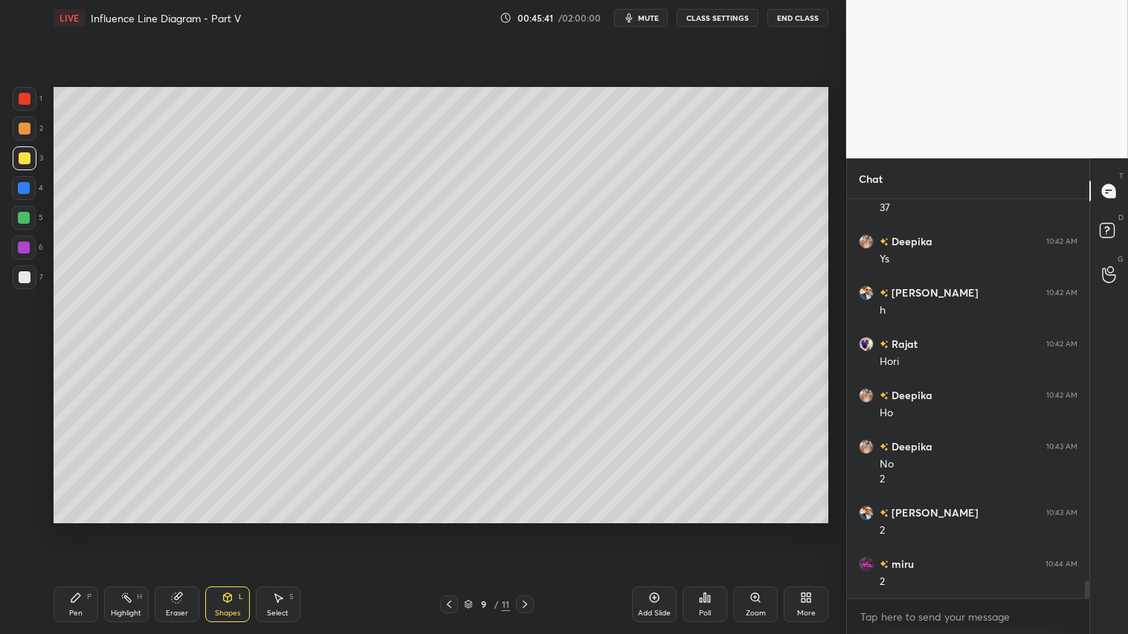
drag, startPoint x: 71, startPoint y: 600, endPoint x: 93, endPoint y: 568, distance: 39.0
click at [73, 529] on icon at bounding box center [75, 597] width 9 height 9
click at [25, 131] on div at bounding box center [25, 129] width 12 height 12
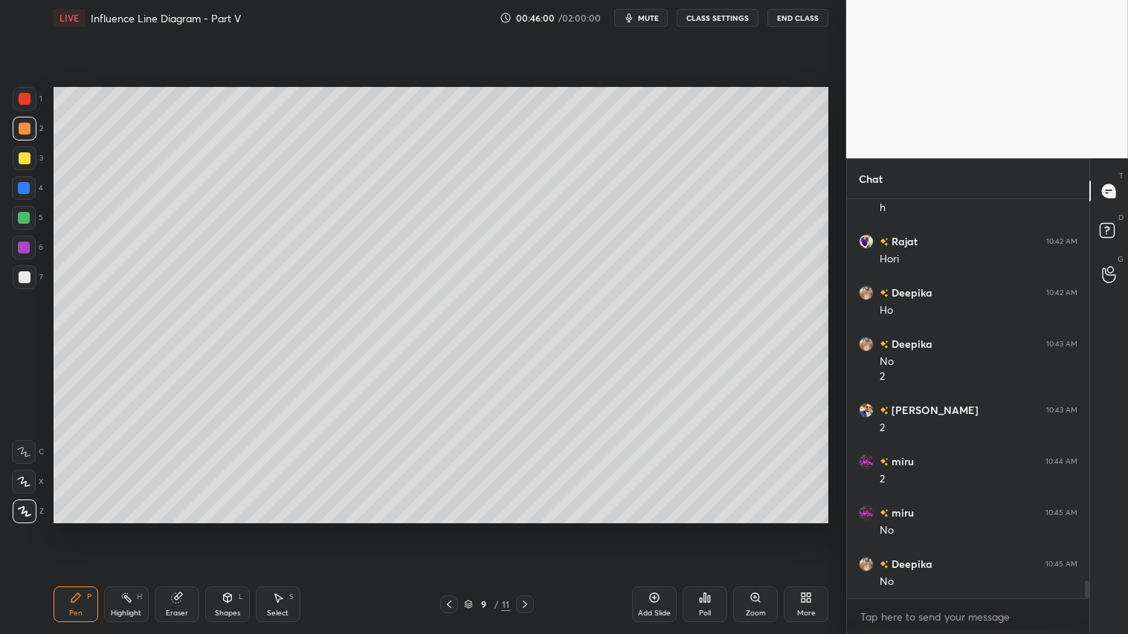
scroll to position [8642, 0]
drag, startPoint x: 228, startPoint y: 614, endPoint x: 243, endPoint y: 591, distance: 27.8
click at [231, 529] on div "Shapes" at bounding box center [227, 613] width 25 height 7
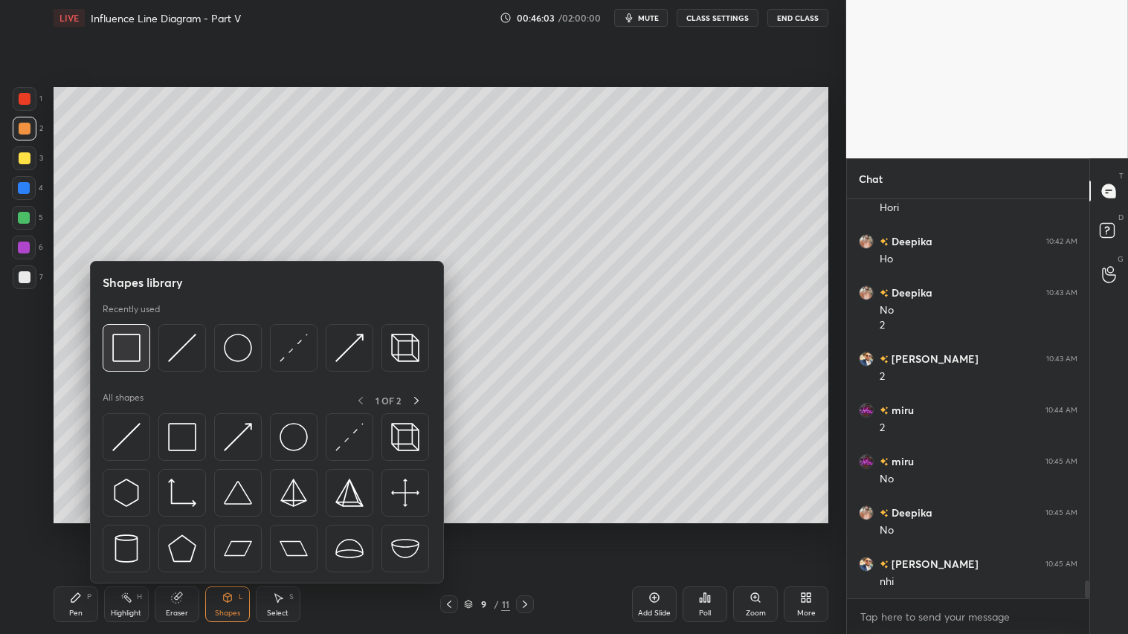
click at [125, 352] on img at bounding box center [126, 348] width 28 height 28
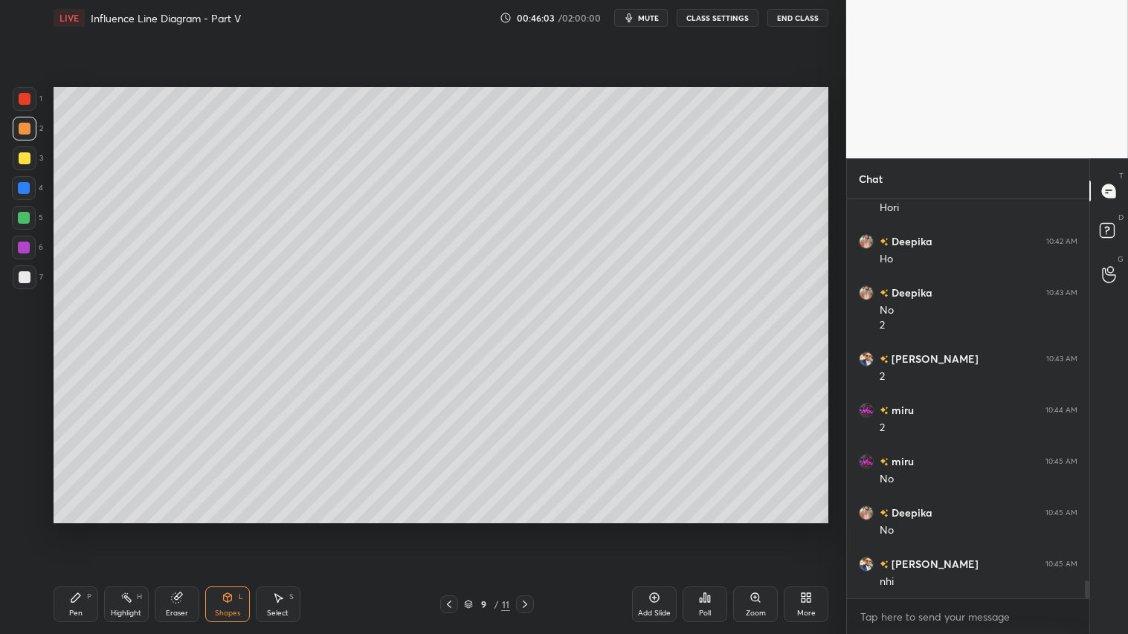
click at [62, 529] on div "Pen P" at bounding box center [76, 605] width 45 height 36
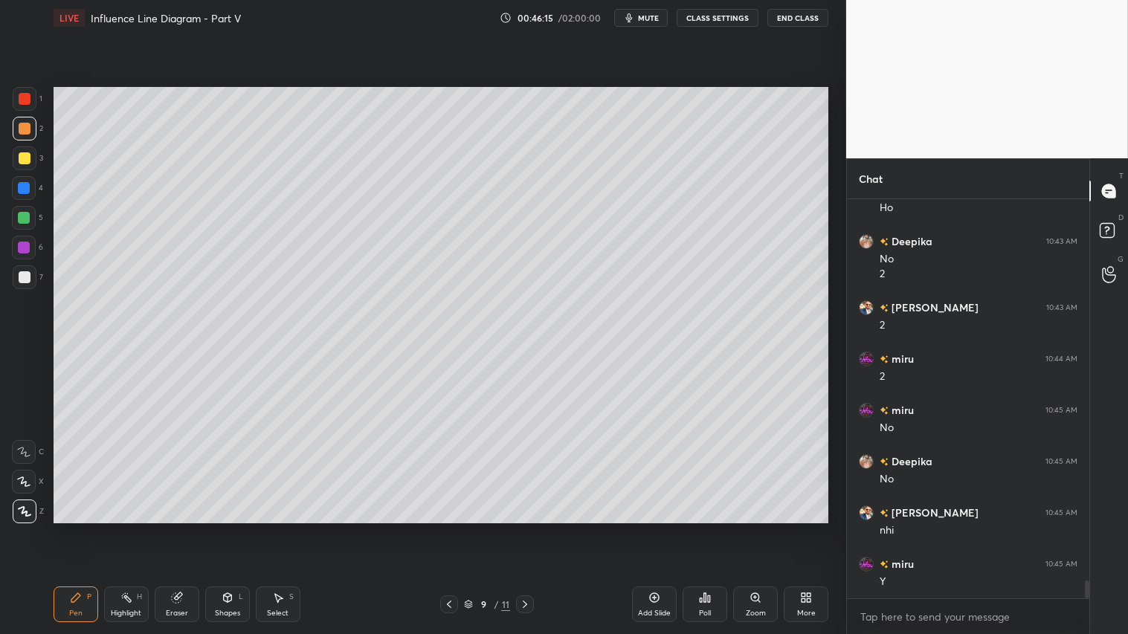
click at [26, 158] on div at bounding box center [25, 158] width 12 height 12
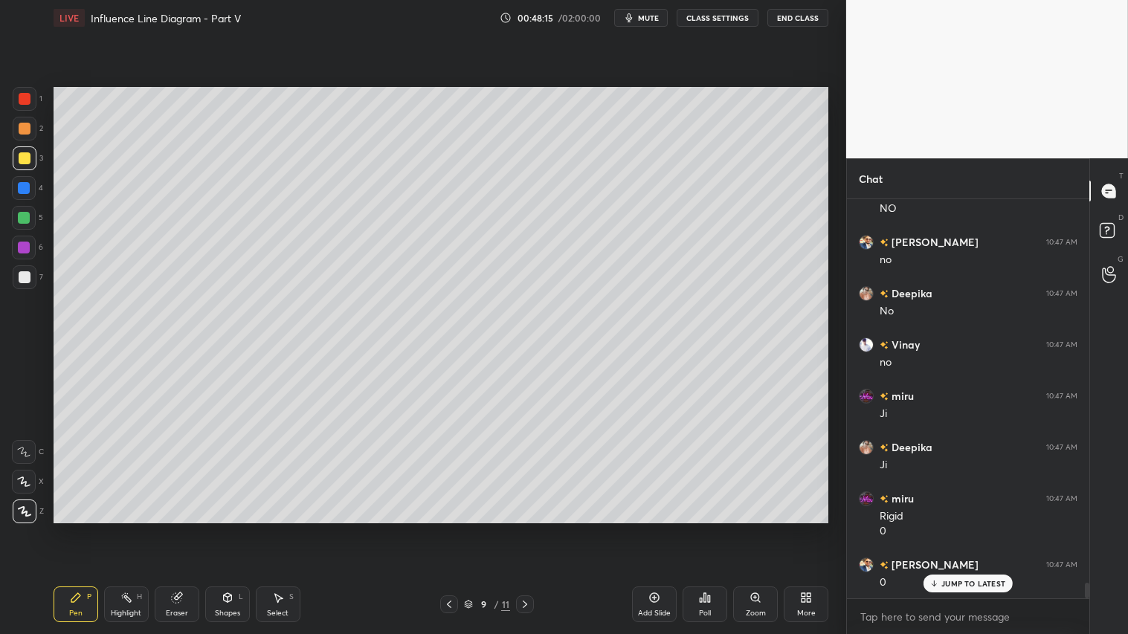
scroll to position [9836, 0]
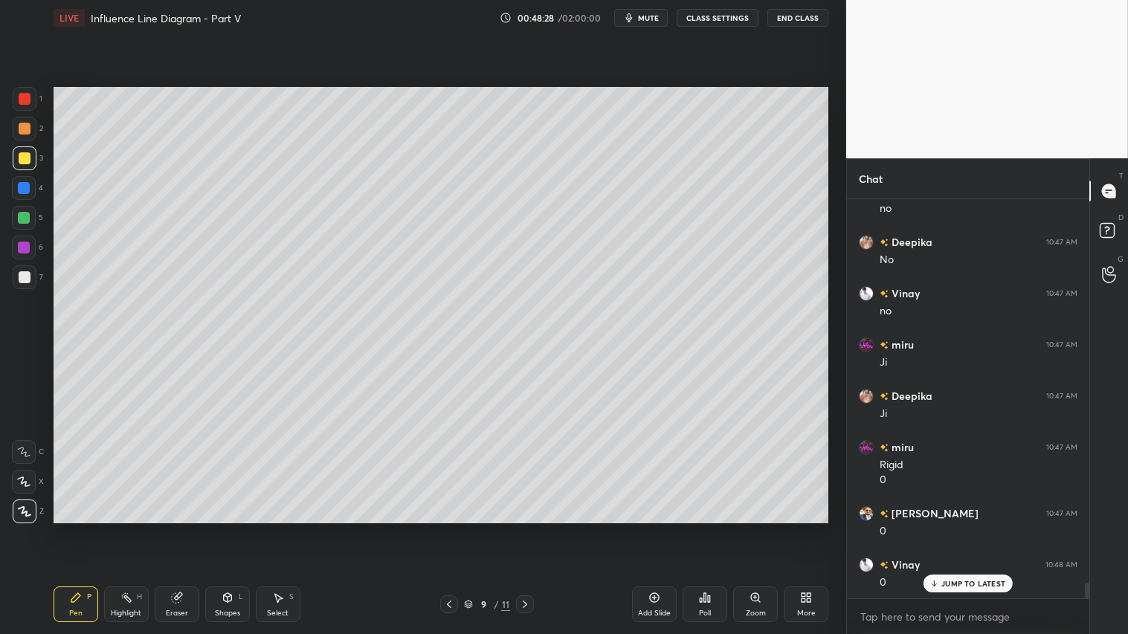
drag, startPoint x: 178, startPoint y: 606, endPoint x: 186, endPoint y: 599, distance: 10.5
click at [181, 529] on div "Eraser" at bounding box center [177, 605] width 45 height 36
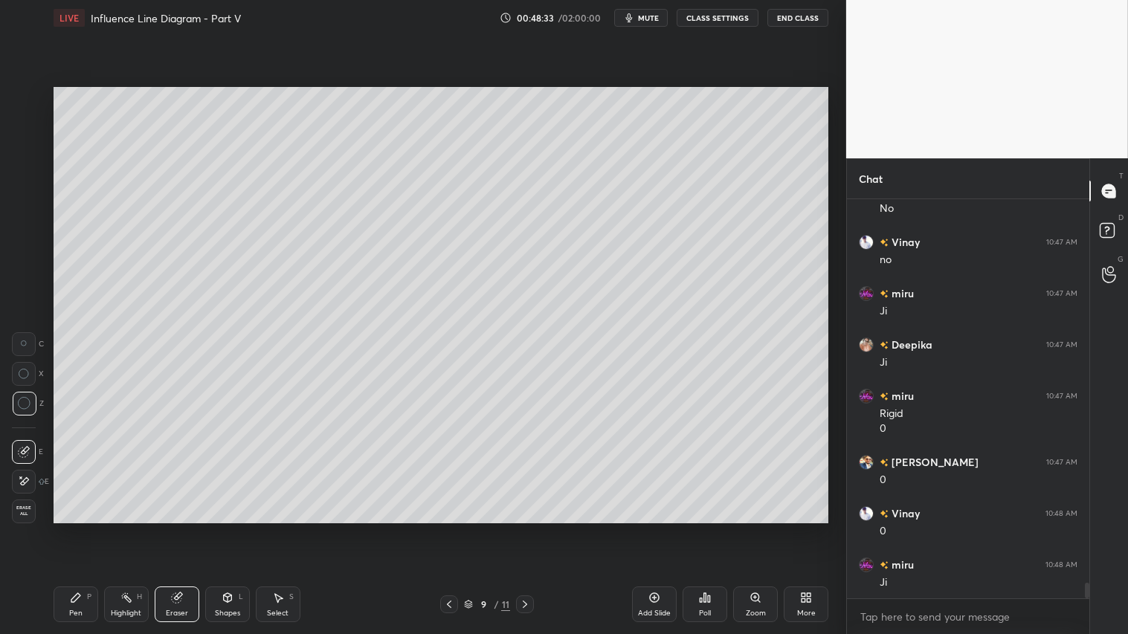
click at [90, 529] on div "Pen P" at bounding box center [76, 605] width 45 height 36
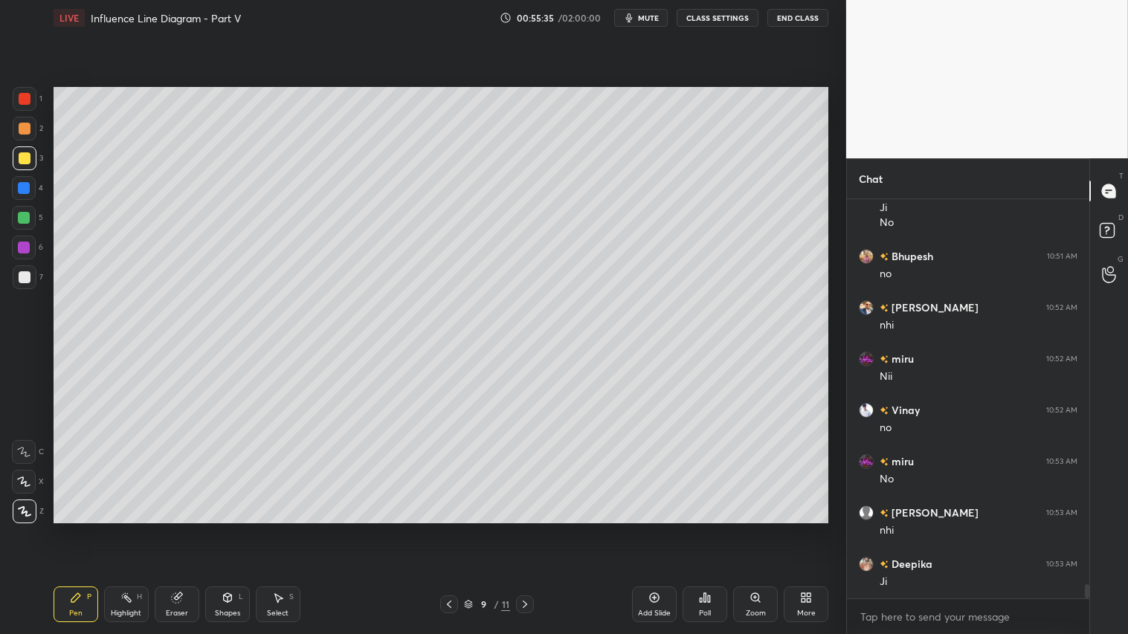
scroll to position [10636, 0]
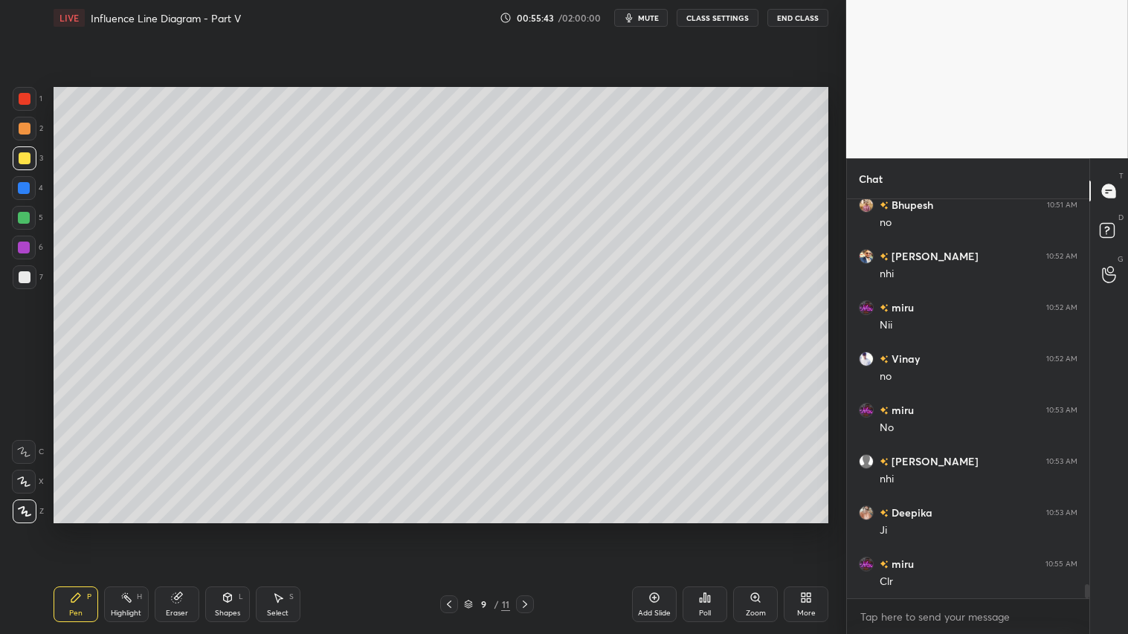
click at [170, 529] on div "Eraser" at bounding box center [177, 605] width 45 height 36
click at [19, 510] on span "Erase all" at bounding box center [24, 511] width 22 height 10
click at [22, 274] on div at bounding box center [25, 277] width 12 height 12
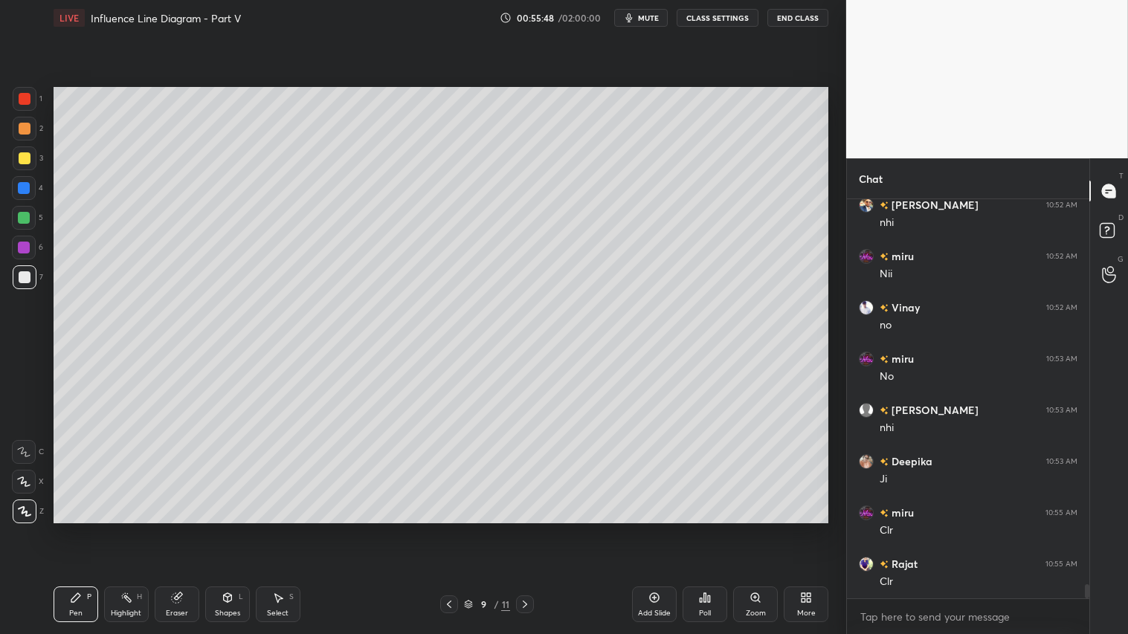
click at [73, 529] on div "Pen" at bounding box center [75, 613] width 13 height 7
click at [222, 529] on icon at bounding box center [228, 598] width 12 height 12
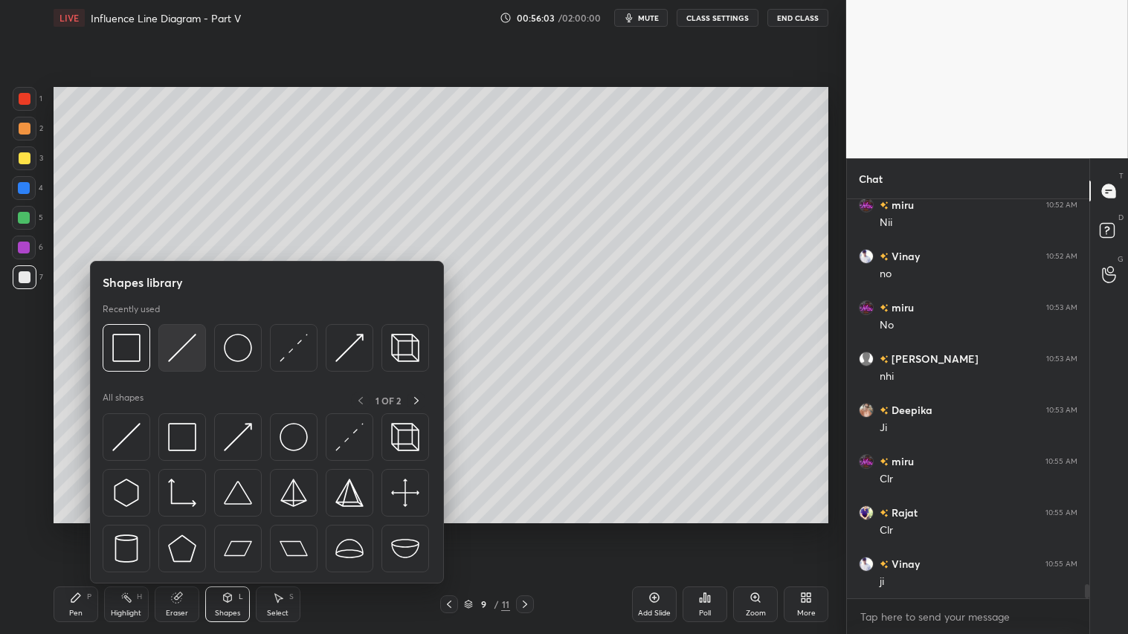
click at [174, 349] on img at bounding box center [182, 348] width 28 height 28
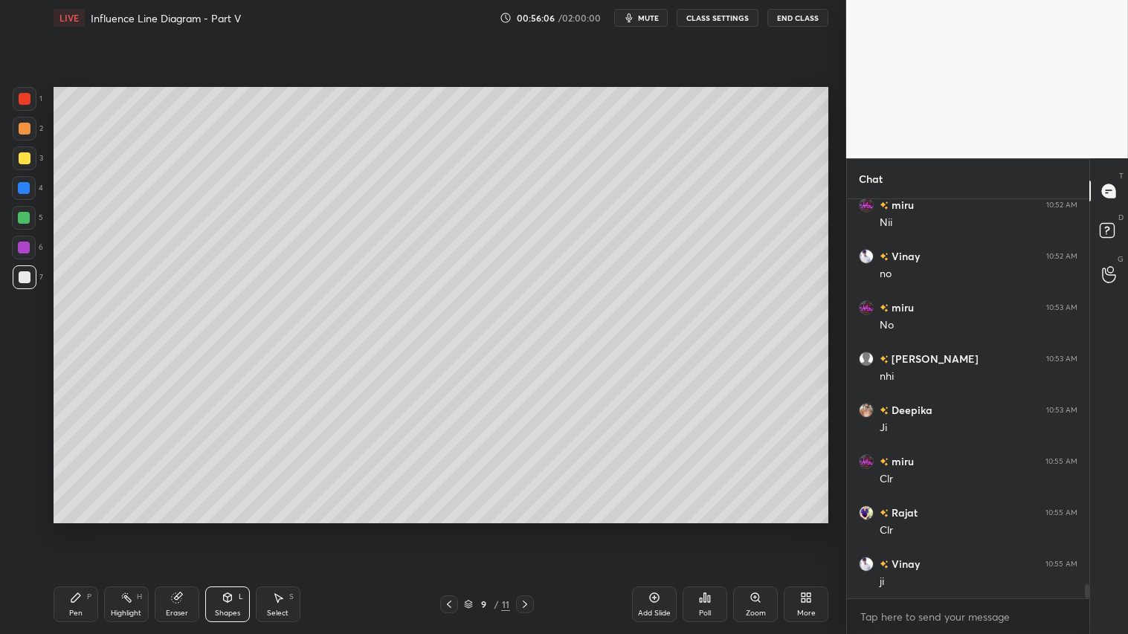
click at [26, 131] on div at bounding box center [25, 129] width 12 height 12
click at [77, 529] on icon at bounding box center [76, 598] width 12 height 12
click at [77, 529] on div "Pen P" at bounding box center [76, 605] width 45 height 36
drag, startPoint x: 25, startPoint y: 136, endPoint x: 25, endPoint y: 181, distance: 44.6
click at [25, 141] on div "2" at bounding box center [28, 132] width 30 height 30
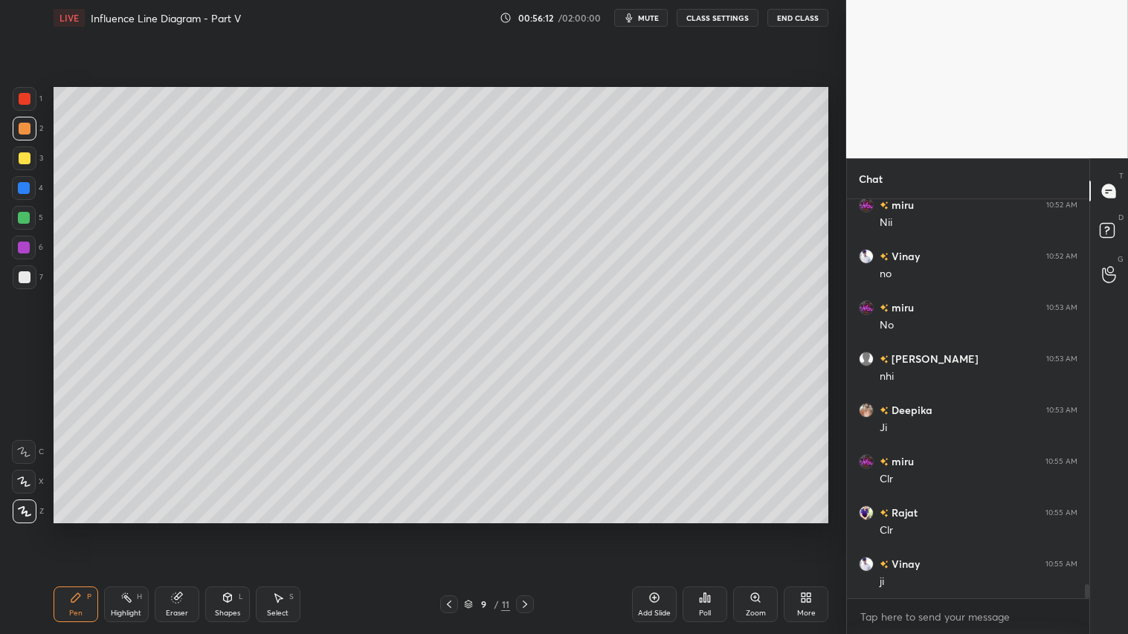
drag, startPoint x: 73, startPoint y: 603, endPoint x: 71, endPoint y: 590, distance: 12.7
click at [71, 529] on icon at bounding box center [76, 598] width 12 height 12
click at [82, 529] on div "Pen P" at bounding box center [76, 605] width 45 height 36
click at [80, 529] on icon at bounding box center [76, 598] width 12 height 12
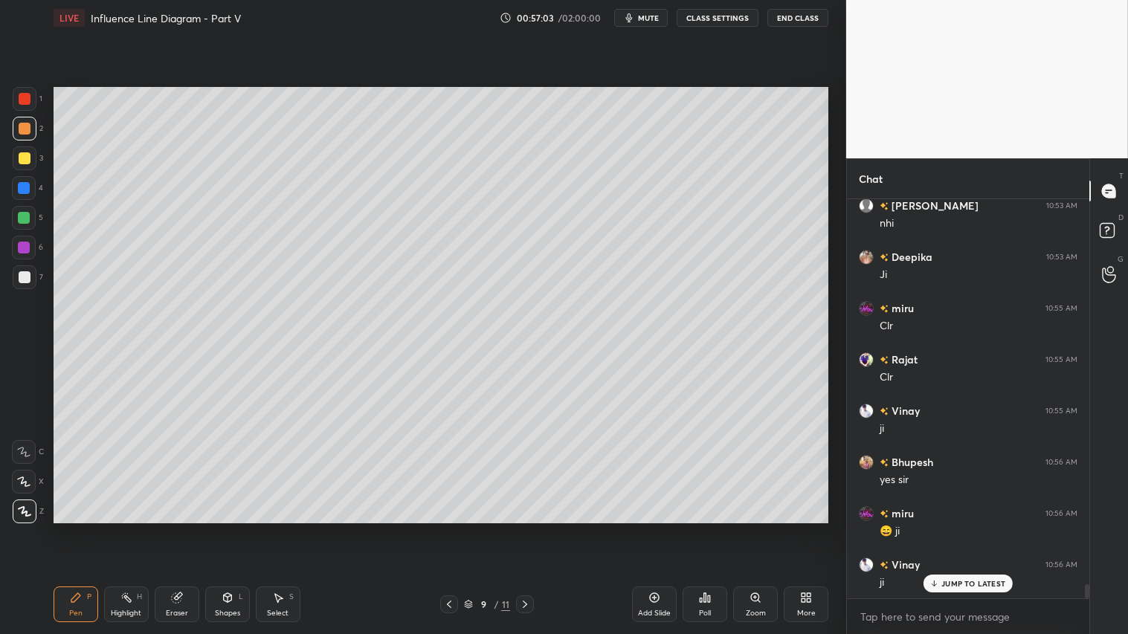
click at [25, 158] on div at bounding box center [25, 158] width 12 height 12
click at [74, 529] on div "Pen P" at bounding box center [76, 605] width 45 height 36
click at [28, 156] on div at bounding box center [25, 158] width 12 height 12
click at [77, 529] on div "Pen P" at bounding box center [76, 605] width 45 height 36
click at [18, 123] on div at bounding box center [25, 129] width 24 height 24
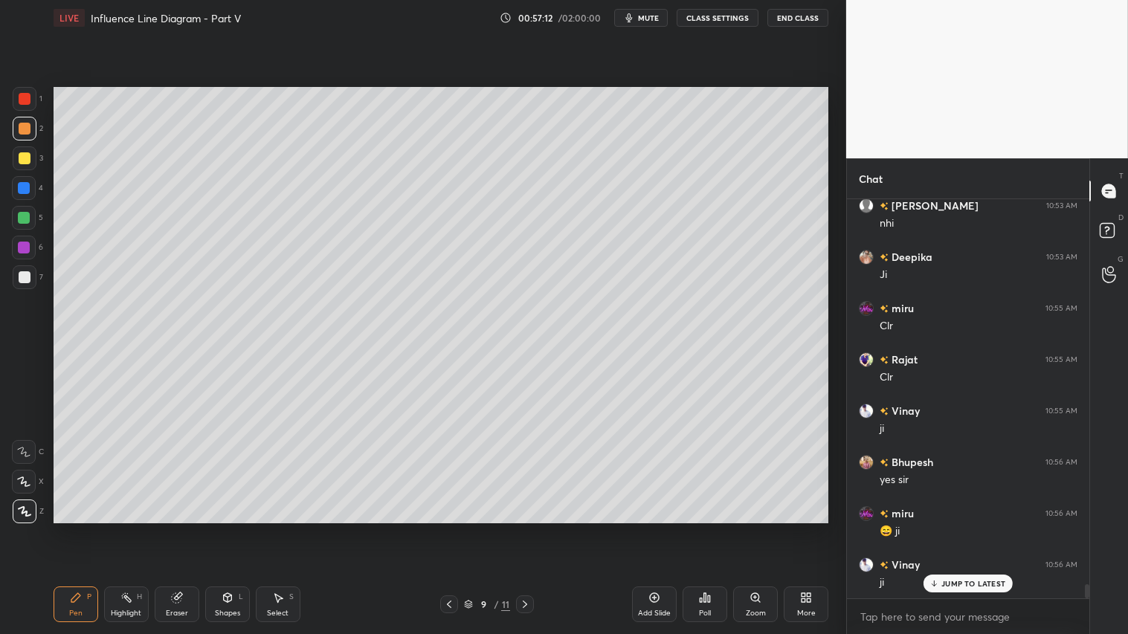
scroll to position [10943, 0]
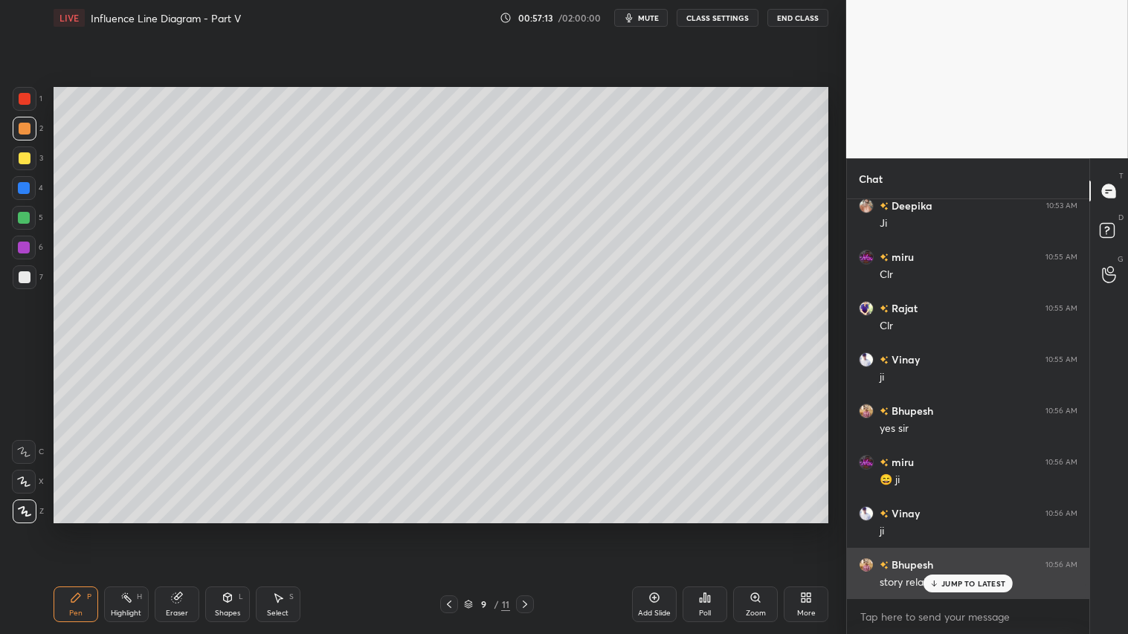
click at [950, 529] on div "JUMP TO LATEST" at bounding box center [968, 584] width 89 height 18
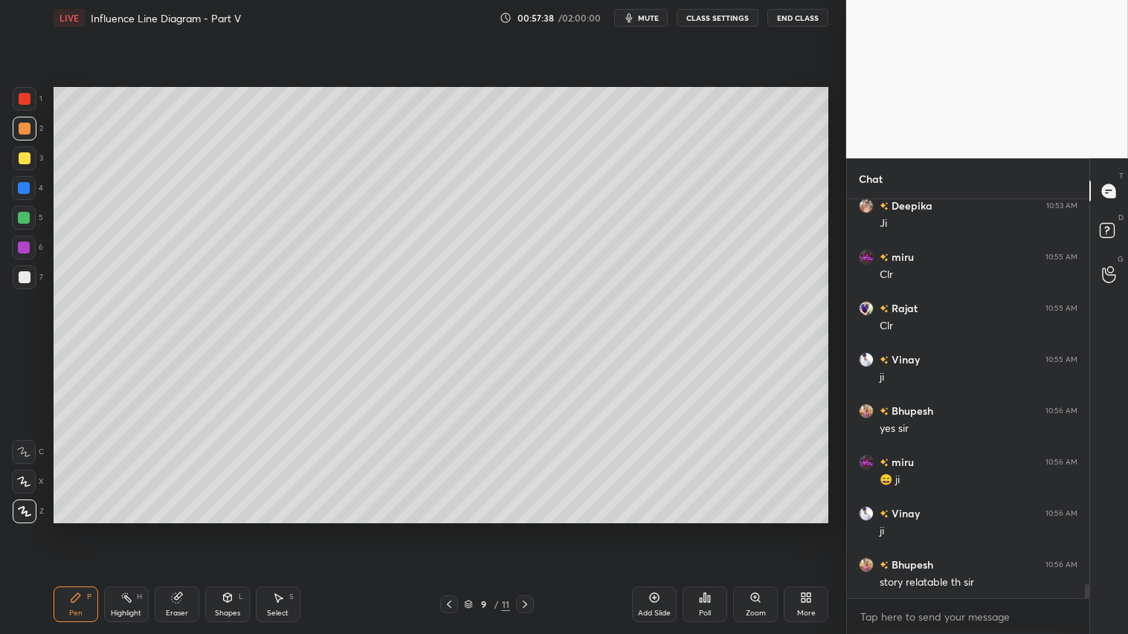
click at [242, 529] on div "Shapes L" at bounding box center [227, 605] width 45 height 36
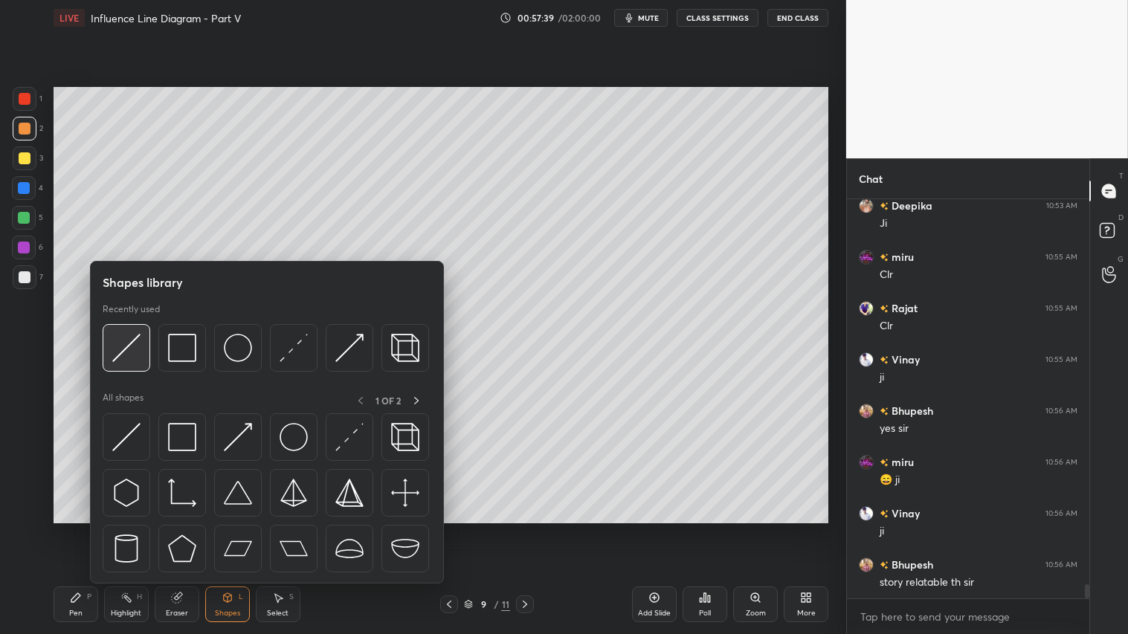
click at [146, 346] on div at bounding box center [127, 348] width 48 height 48
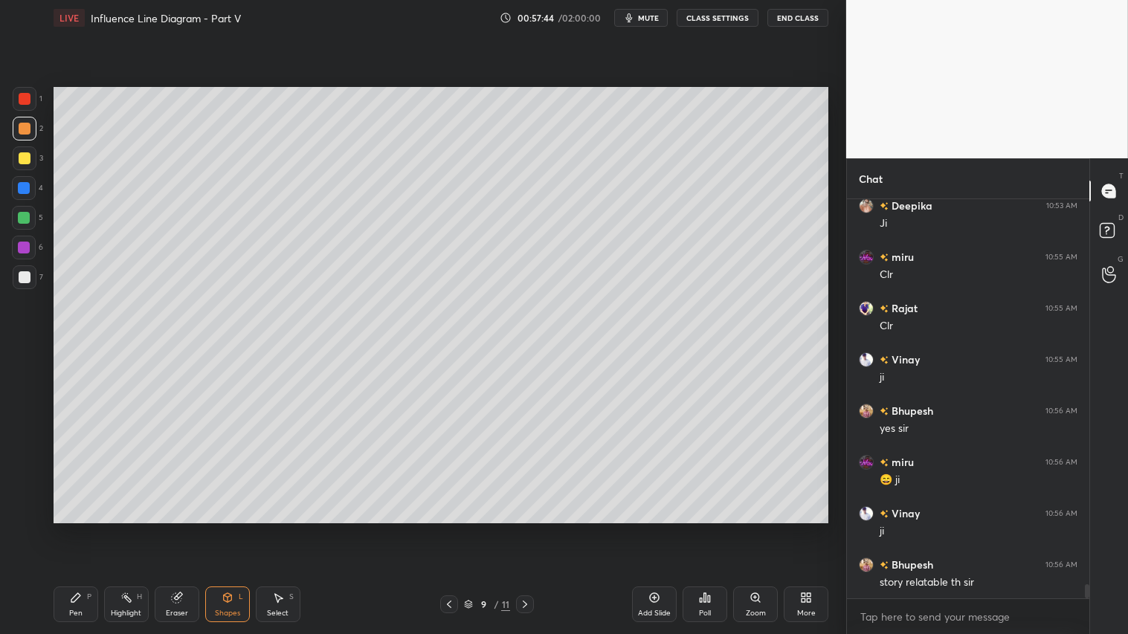
drag, startPoint x: 27, startPoint y: 159, endPoint x: 21, endPoint y: 154, distance: 7.9
click at [25, 159] on div at bounding box center [25, 158] width 12 height 12
click at [74, 529] on icon at bounding box center [76, 598] width 12 height 12
click at [231, 529] on icon at bounding box center [228, 598] width 12 height 12
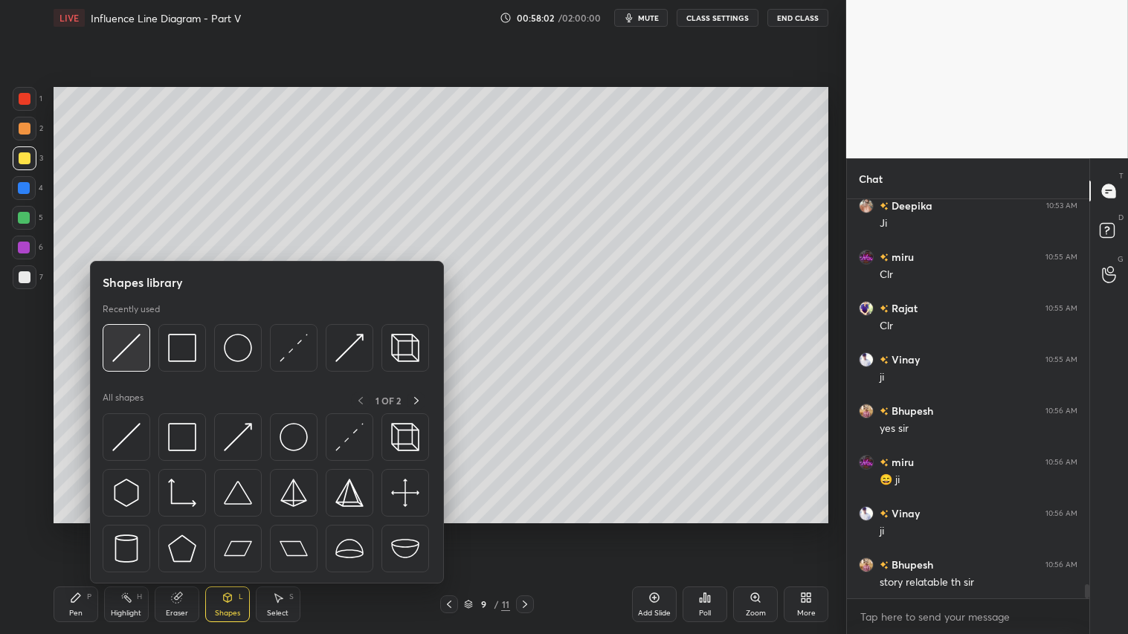
click at [135, 337] on img at bounding box center [126, 348] width 28 height 28
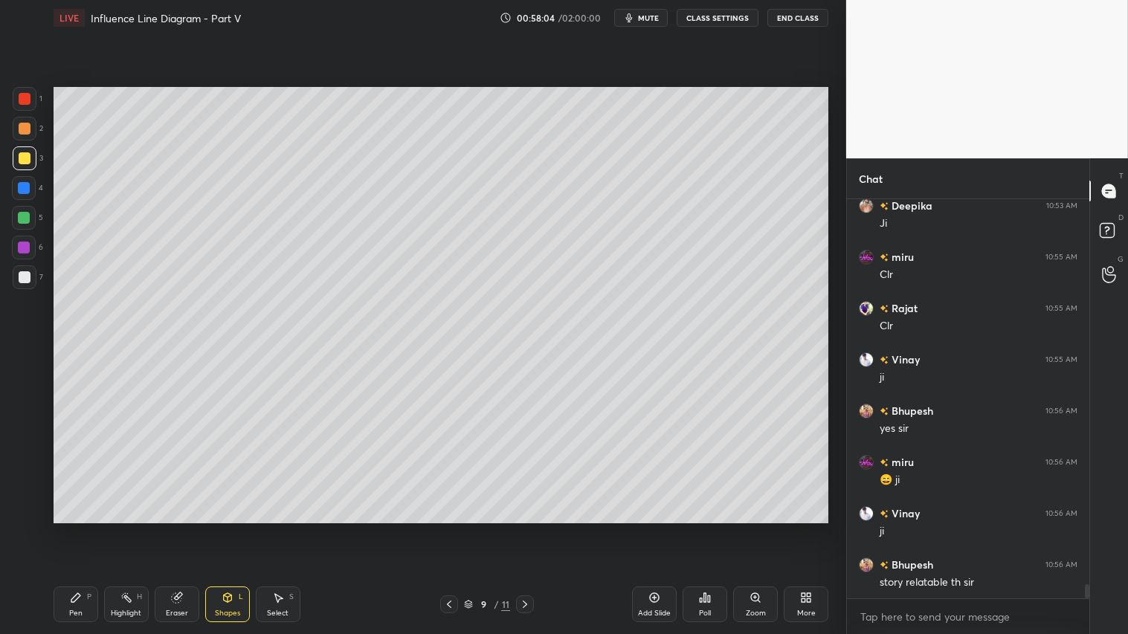
click at [74, 529] on div "Pen P" at bounding box center [76, 605] width 45 height 36
click at [27, 128] on div at bounding box center [25, 129] width 12 height 12
click at [80, 529] on icon at bounding box center [76, 598] width 12 height 12
click at [34, 130] on div at bounding box center [25, 129] width 24 height 24
click at [77, 529] on div "Pen P" at bounding box center [76, 605] width 45 height 36
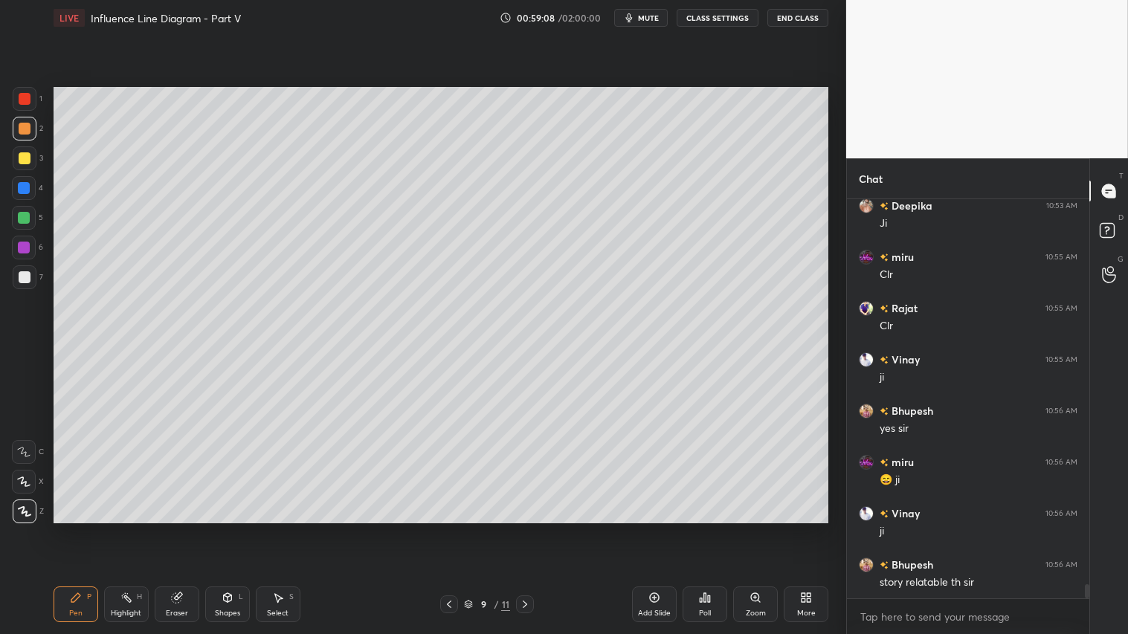
click at [80, 529] on div "Pen P" at bounding box center [76, 605] width 45 height 36
click at [86, 529] on div "Pen P" at bounding box center [76, 605] width 45 height 36
click at [224, 529] on div "Shapes" at bounding box center [227, 613] width 25 height 7
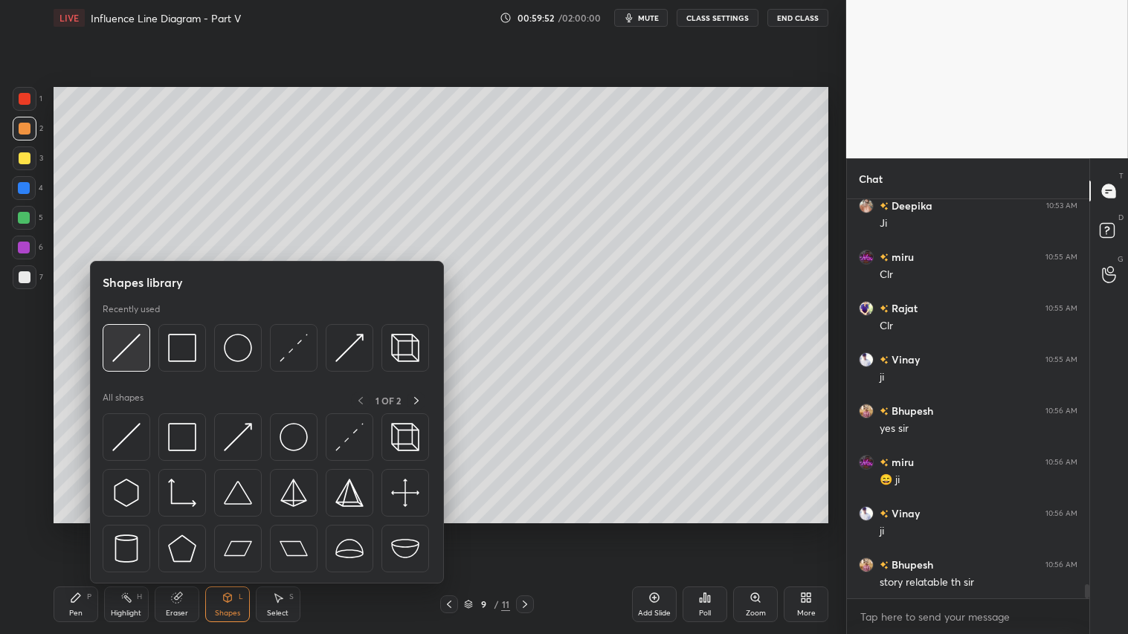
click at [135, 345] on img at bounding box center [126, 348] width 28 height 28
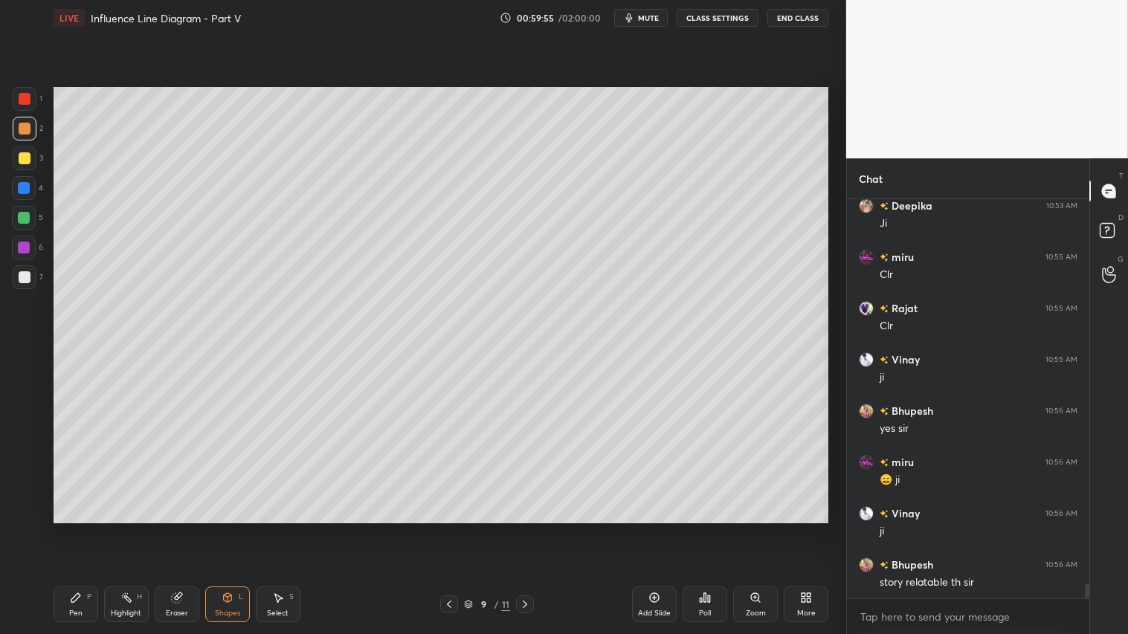
click at [83, 529] on div "Pen P" at bounding box center [76, 605] width 45 height 36
click at [236, 529] on div "Shapes" at bounding box center [227, 613] width 25 height 7
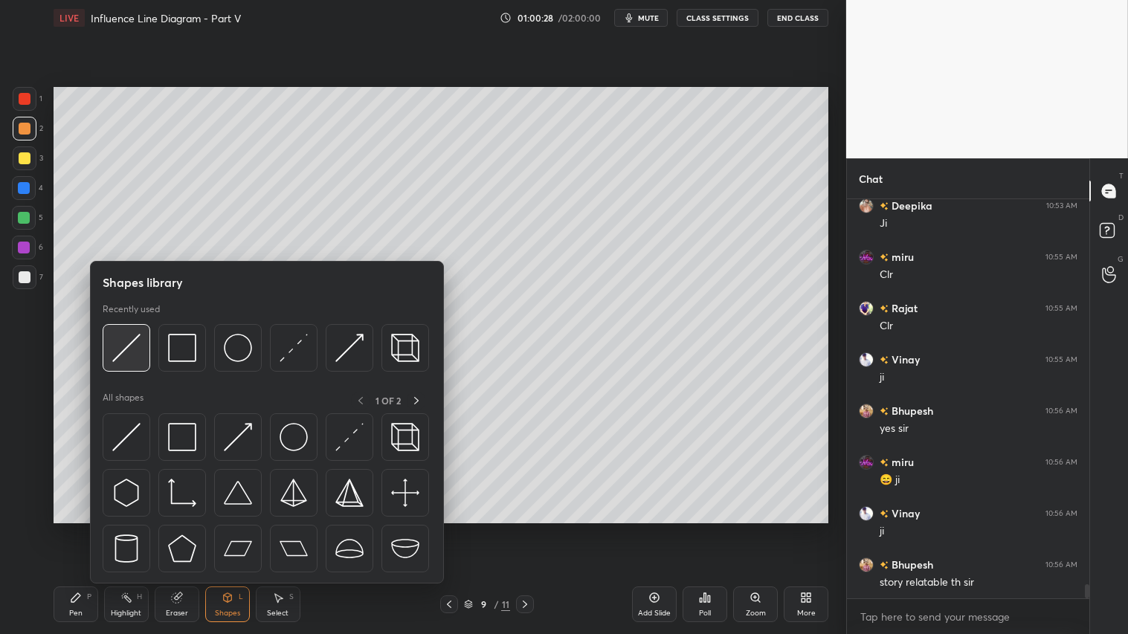
click at [129, 347] on img at bounding box center [126, 348] width 28 height 28
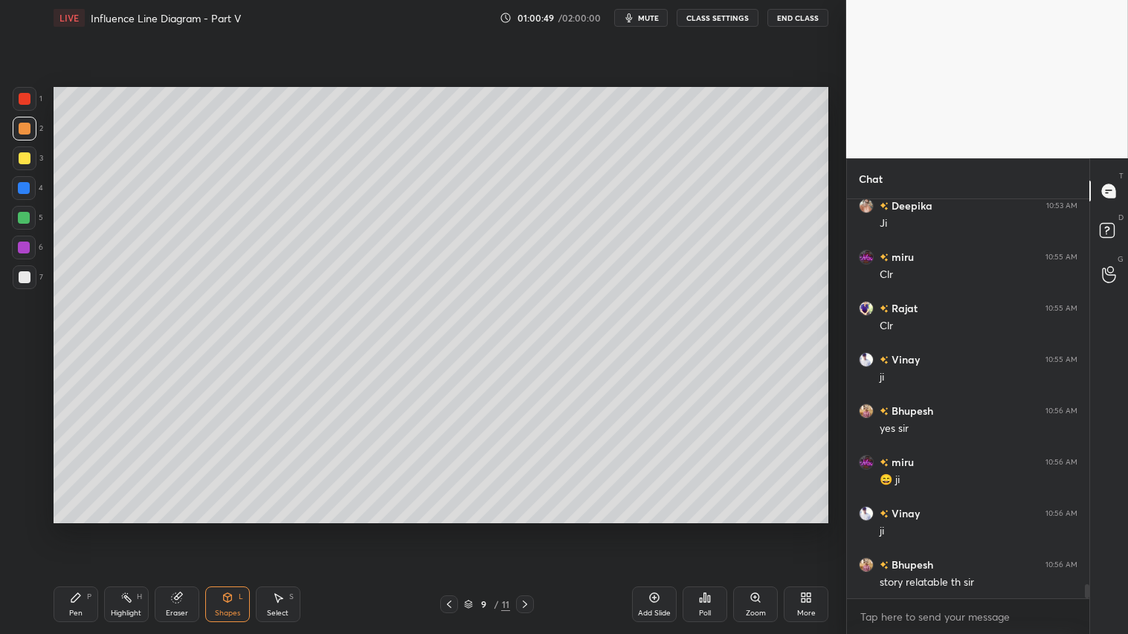
click at [525, 529] on icon at bounding box center [525, 604] width 4 height 7
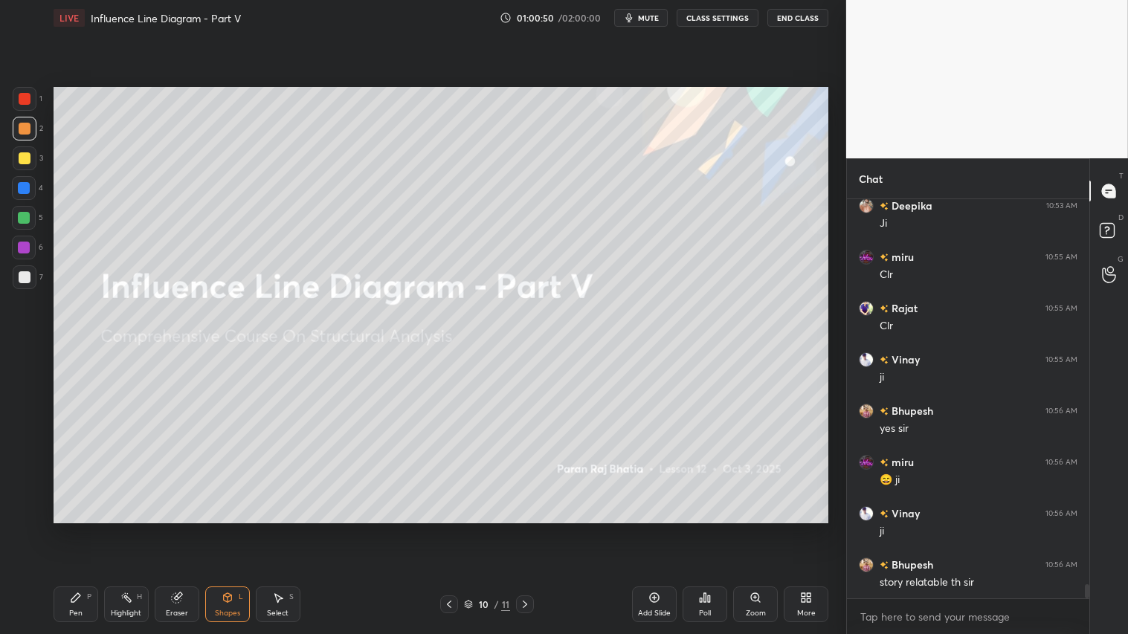
drag, startPoint x: 447, startPoint y: 604, endPoint x: 495, endPoint y: 604, distance: 47.6
click at [448, 529] on icon at bounding box center [449, 605] width 12 height 12
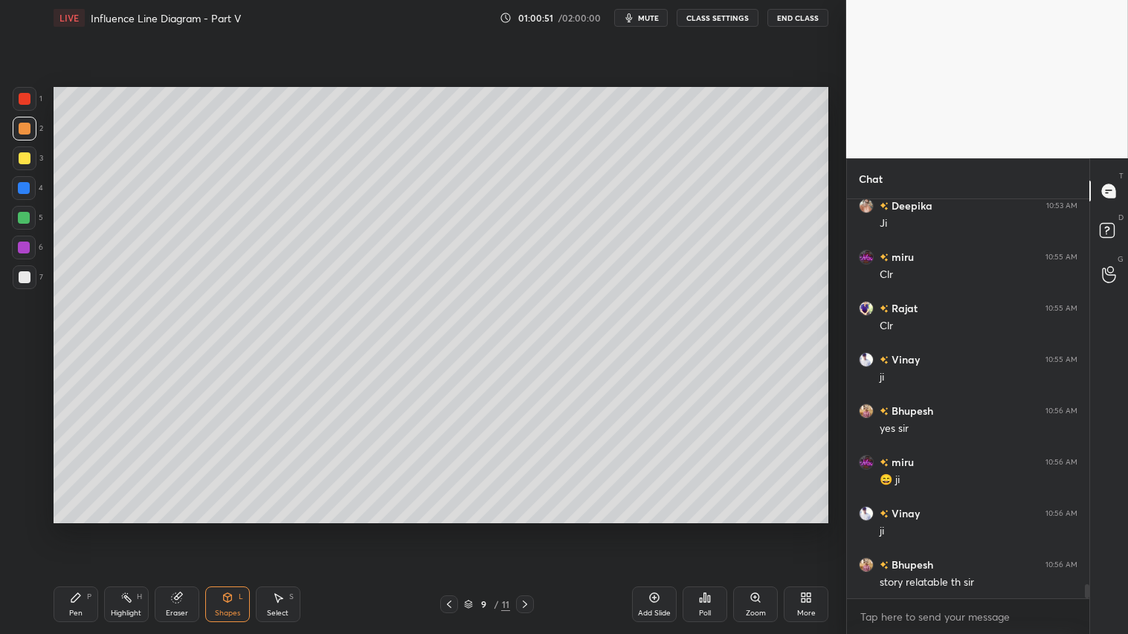
click at [656, 529] on div "Add Slide" at bounding box center [654, 605] width 45 height 36
drag, startPoint x: 25, startPoint y: 152, endPoint x: 28, endPoint y: 162, distance: 10.1
click at [24, 154] on div at bounding box center [25, 158] width 12 height 12
drag, startPoint x: 76, startPoint y: 602, endPoint x: 86, endPoint y: 570, distance: 34.3
click at [77, 529] on icon at bounding box center [76, 598] width 12 height 12
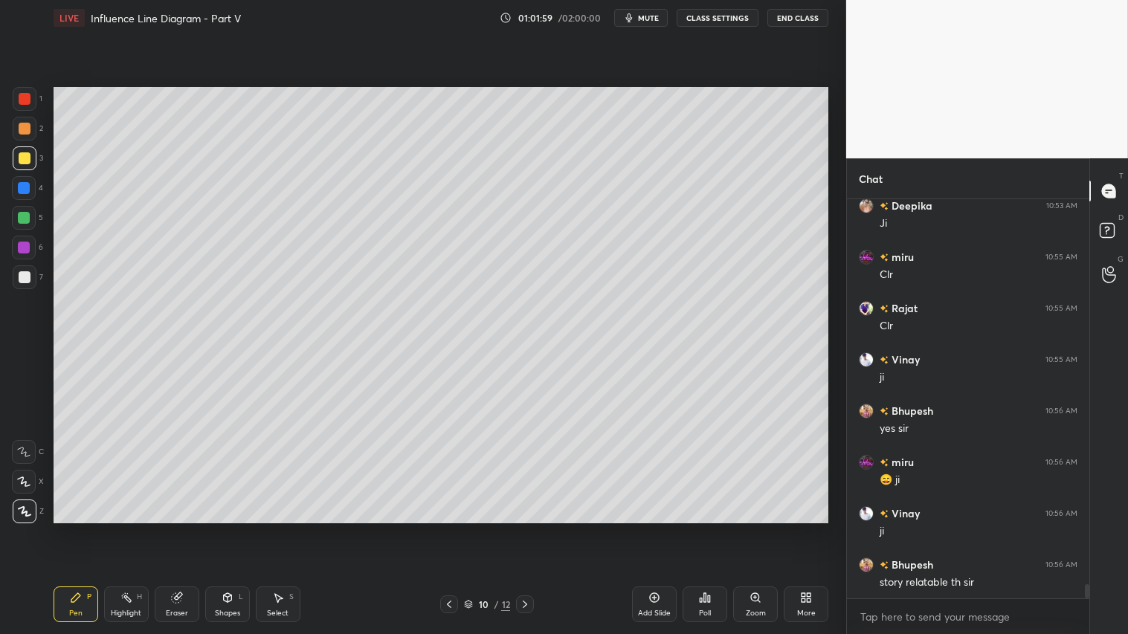
click at [18, 137] on div at bounding box center [25, 129] width 24 height 24
click at [87, 529] on div "Pen P" at bounding box center [76, 605] width 45 height 36
drag, startPoint x: 232, startPoint y: 613, endPoint x: 245, endPoint y: 592, distance: 24.8
click at [231, 529] on div "Shapes" at bounding box center [227, 613] width 25 height 7
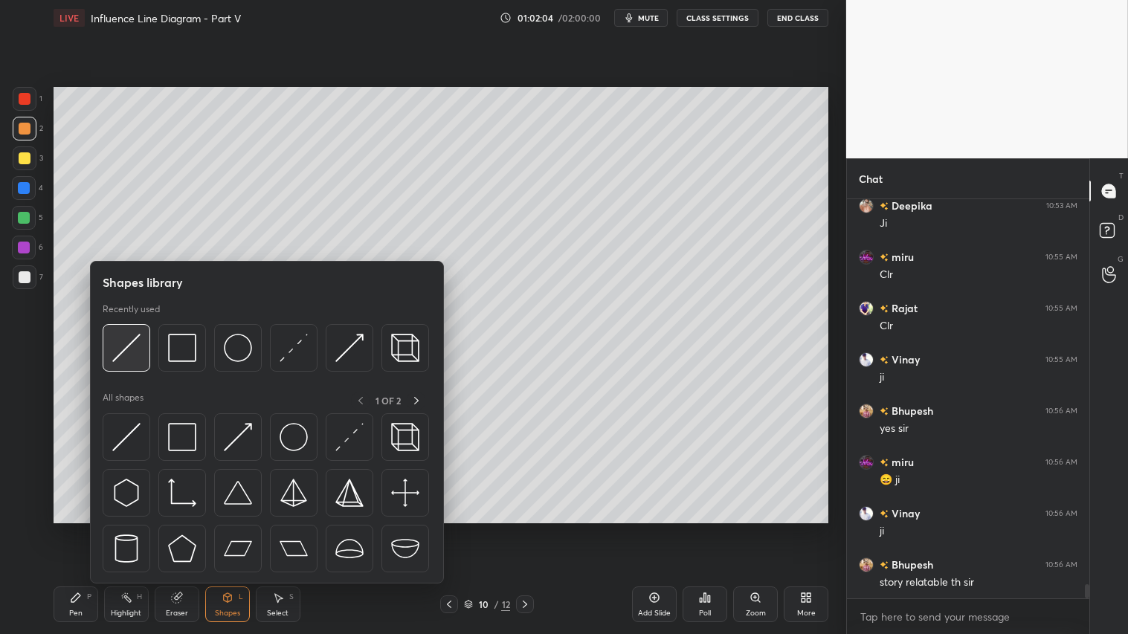
click at [126, 345] on img at bounding box center [126, 348] width 28 height 28
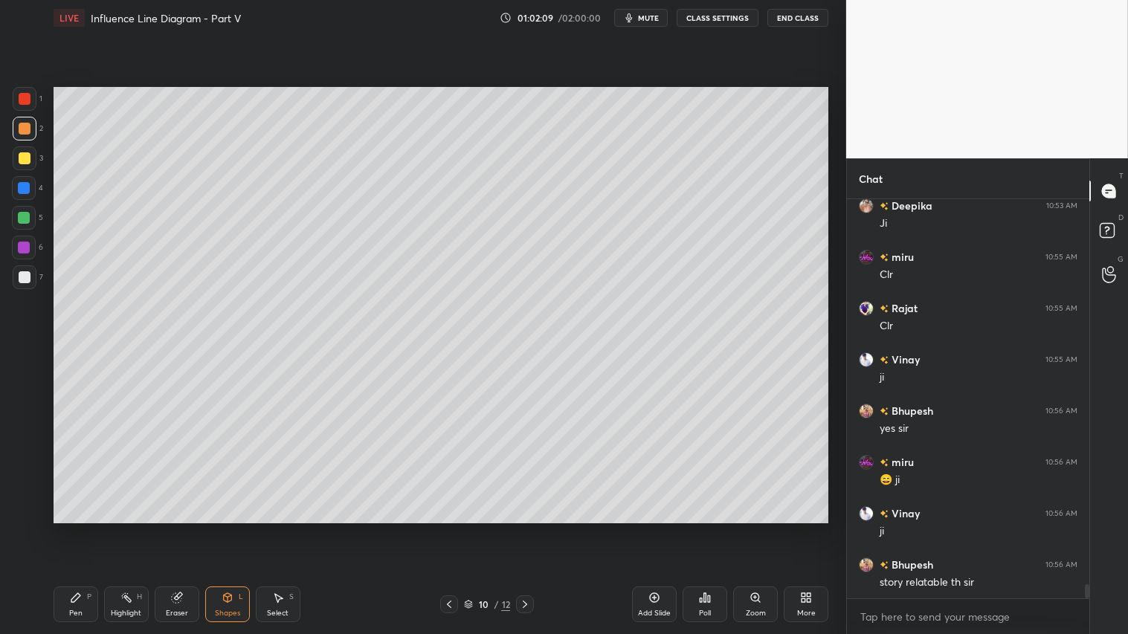
click at [223, 529] on icon at bounding box center [227, 597] width 8 height 9
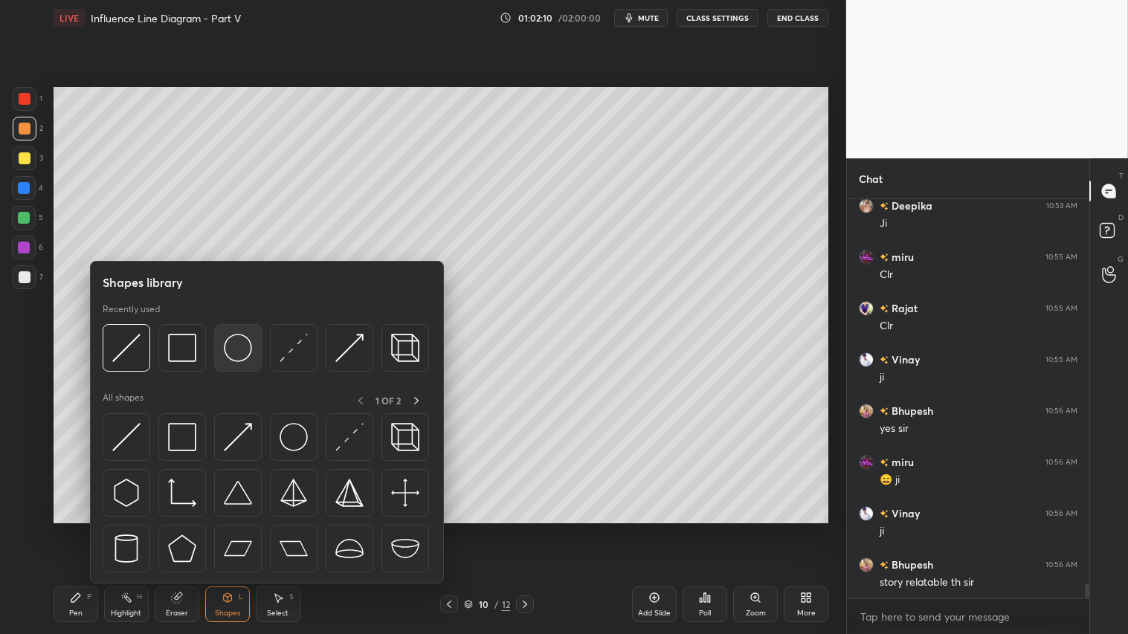
click at [245, 344] on img at bounding box center [238, 348] width 28 height 28
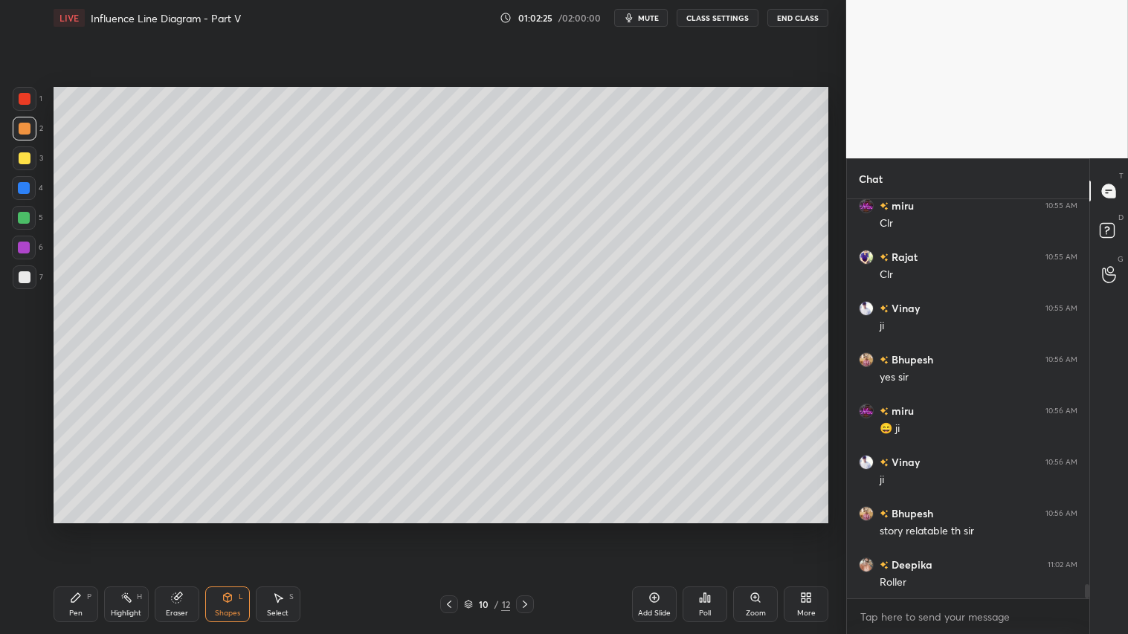
scroll to position [11098, 0]
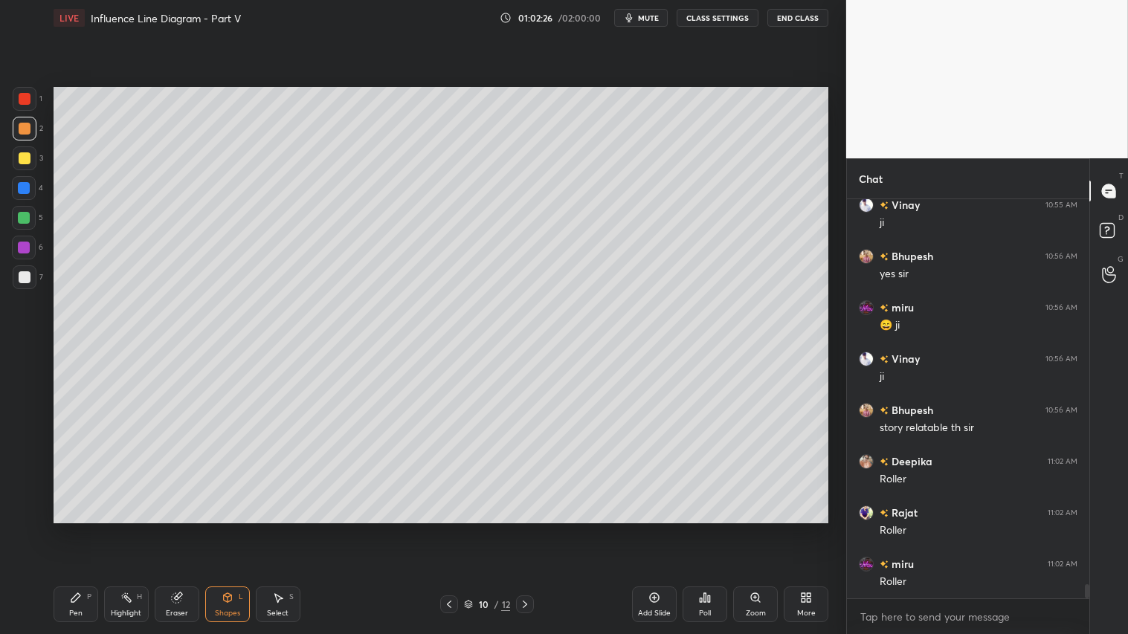
click at [227, 529] on div "Shapes" at bounding box center [227, 613] width 25 height 7
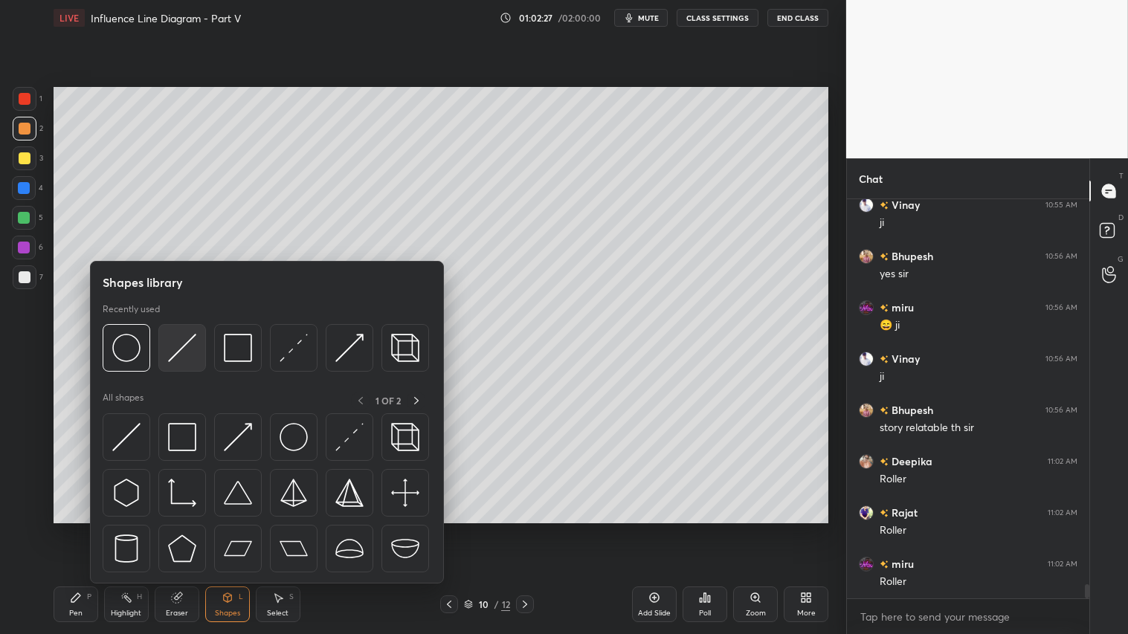
click at [189, 334] on img at bounding box center [182, 348] width 28 height 28
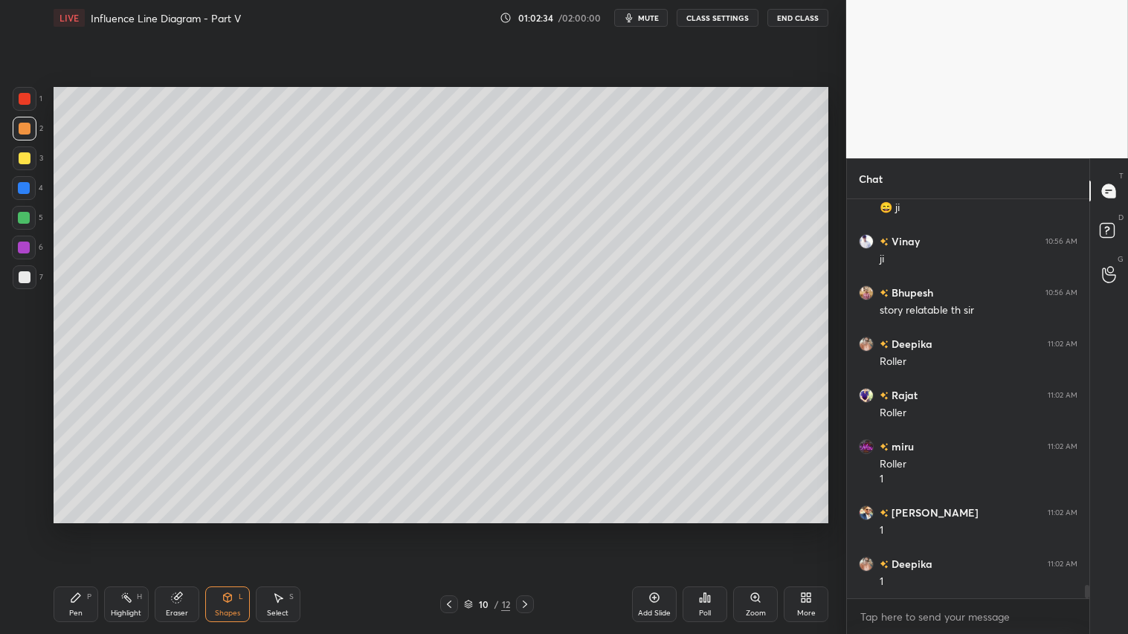
scroll to position [11267, 0]
click at [234, 529] on div "Shapes L" at bounding box center [227, 605] width 45 height 36
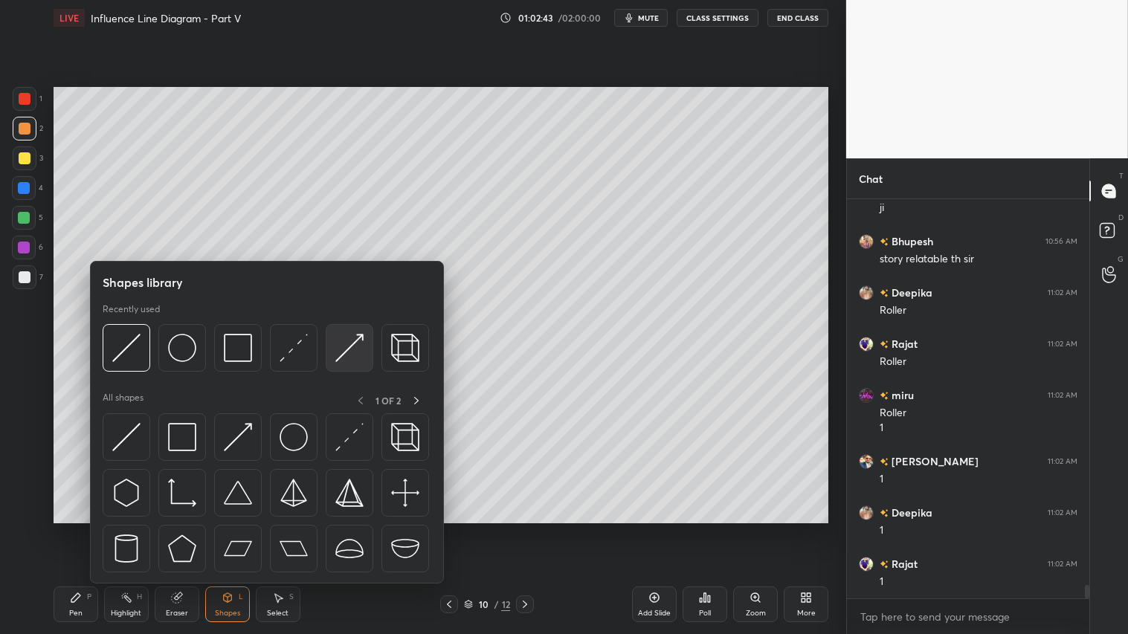
click at [340, 352] on img at bounding box center [349, 348] width 28 height 28
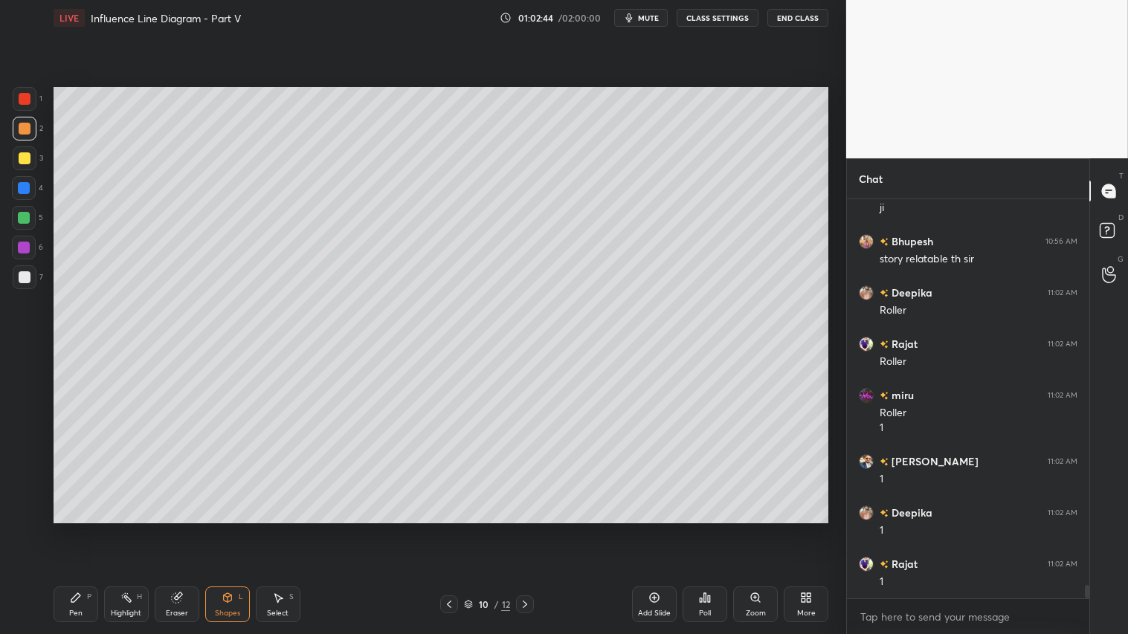
click at [28, 100] on div at bounding box center [25, 99] width 12 height 12
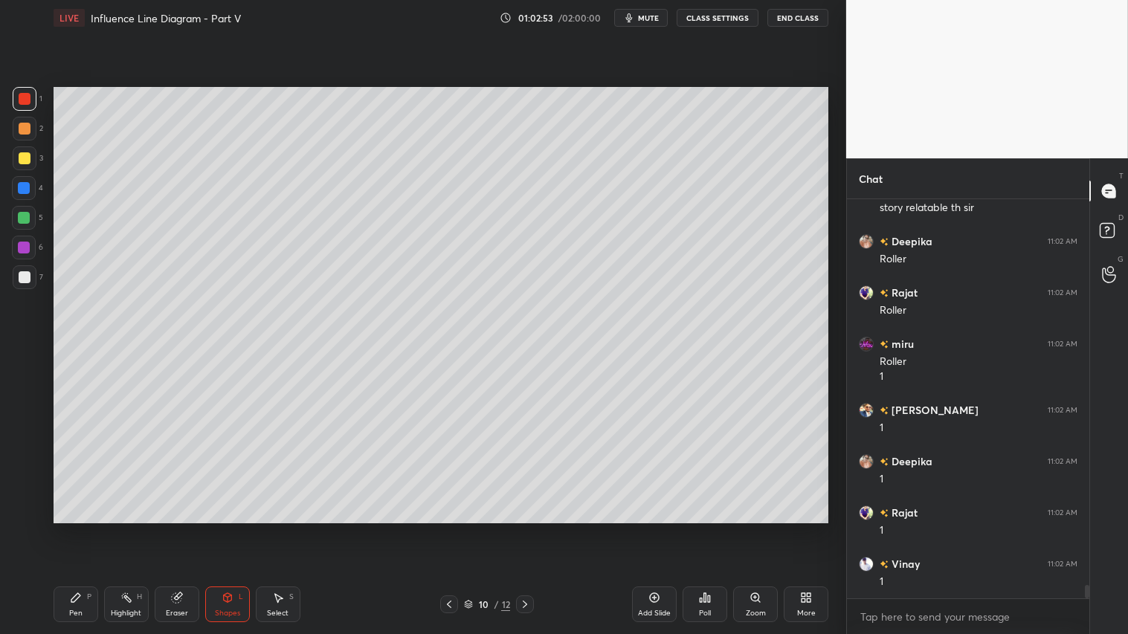
click at [22, 124] on div at bounding box center [25, 129] width 12 height 12
click at [80, 529] on div "Pen" at bounding box center [75, 613] width 13 height 7
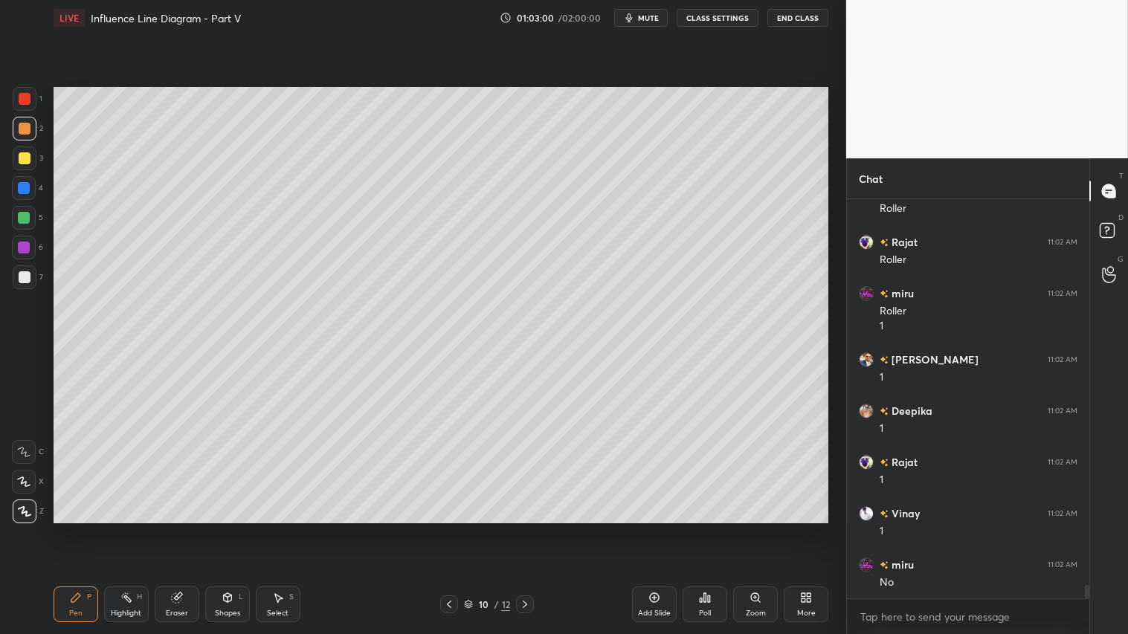
drag, startPoint x: 221, startPoint y: 612, endPoint x: 223, endPoint y: 593, distance: 18.7
click at [220, 529] on div "Shapes" at bounding box center [227, 613] width 25 height 7
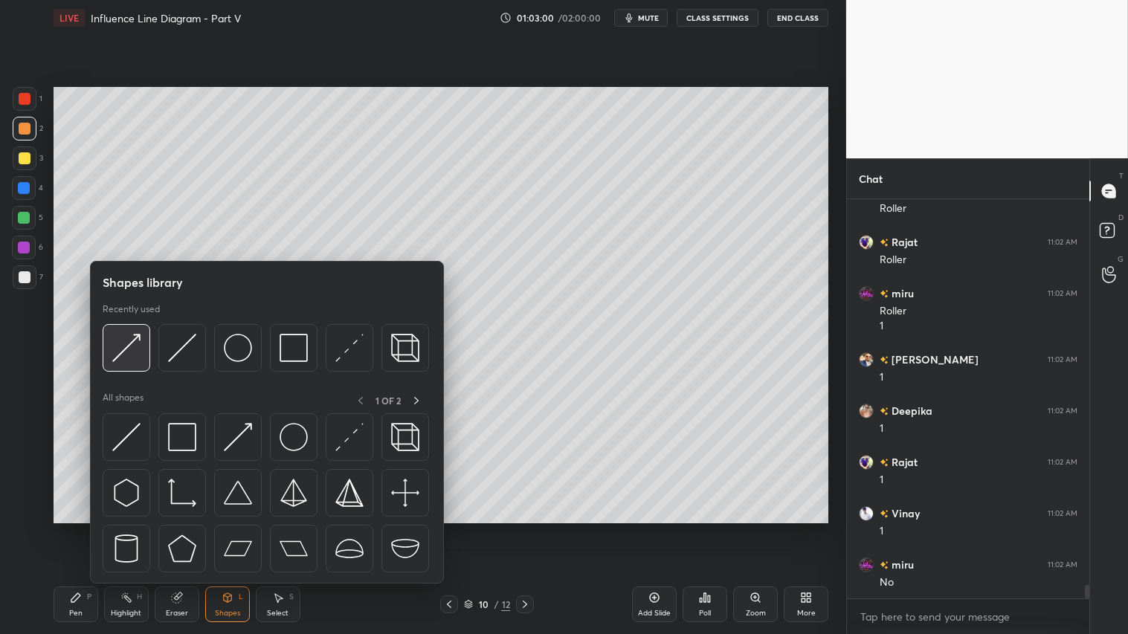
click at [119, 347] on img at bounding box center [126, 348] width 28 height 28
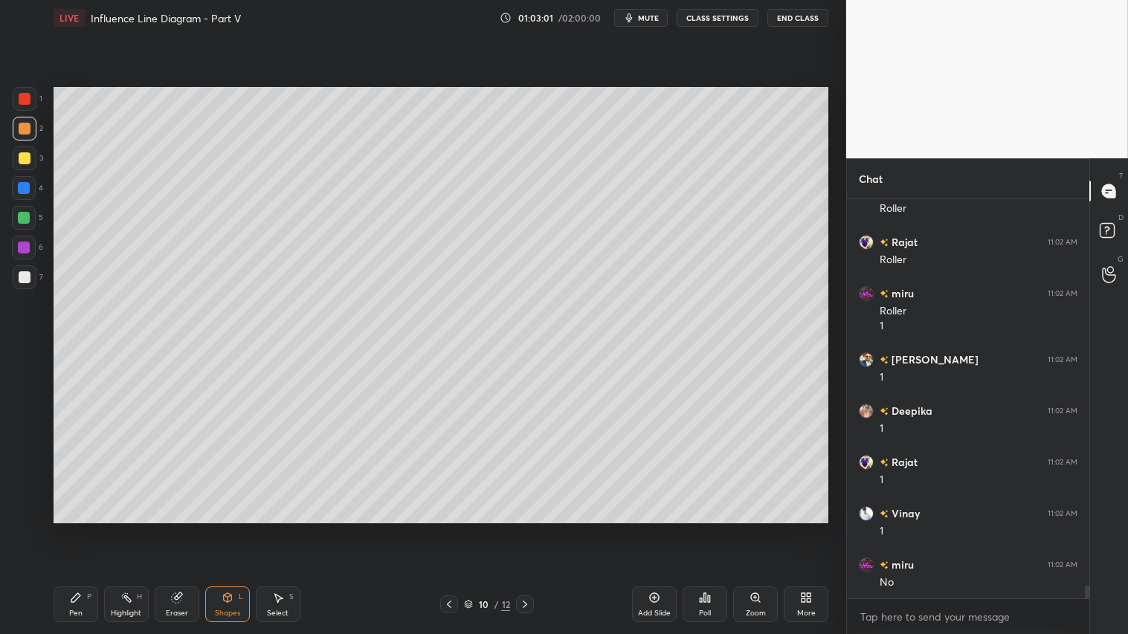
click at [21, 98] on div at bounding box center [25, 99] width 12 height 12
click at [89, 529] on div "P" at bounding box center [89, 596] width 4 height 7
click at [236, 529] on div "Shapes L" at bounding box center [227, 605] width 45 height 36
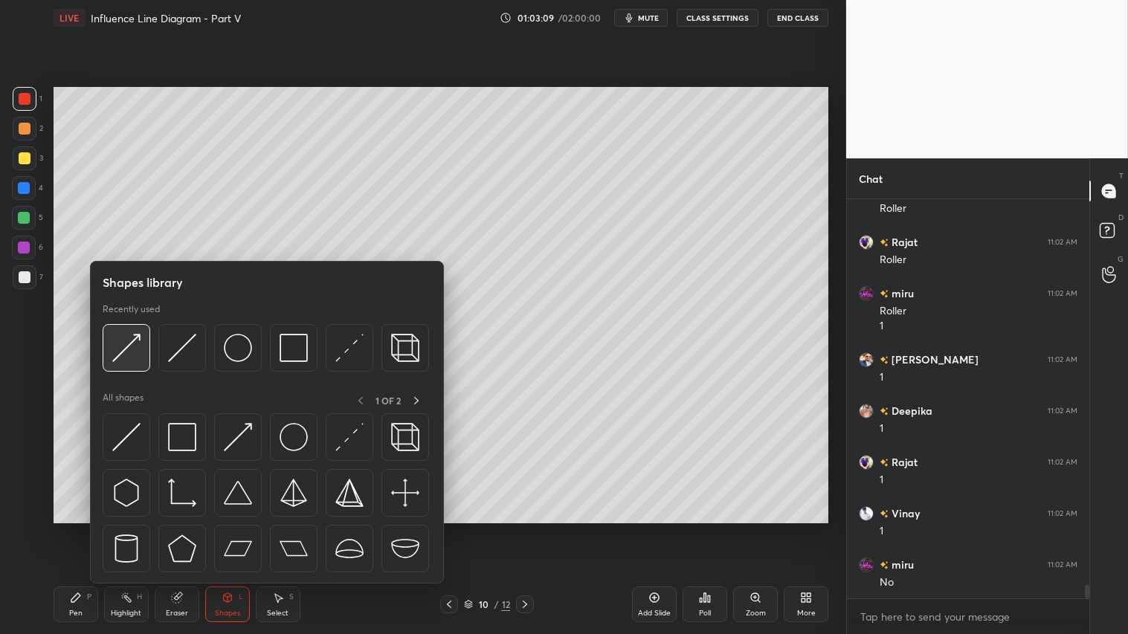
click at [127, 338] on img at bounding box center [126, 348] width 28 height 28
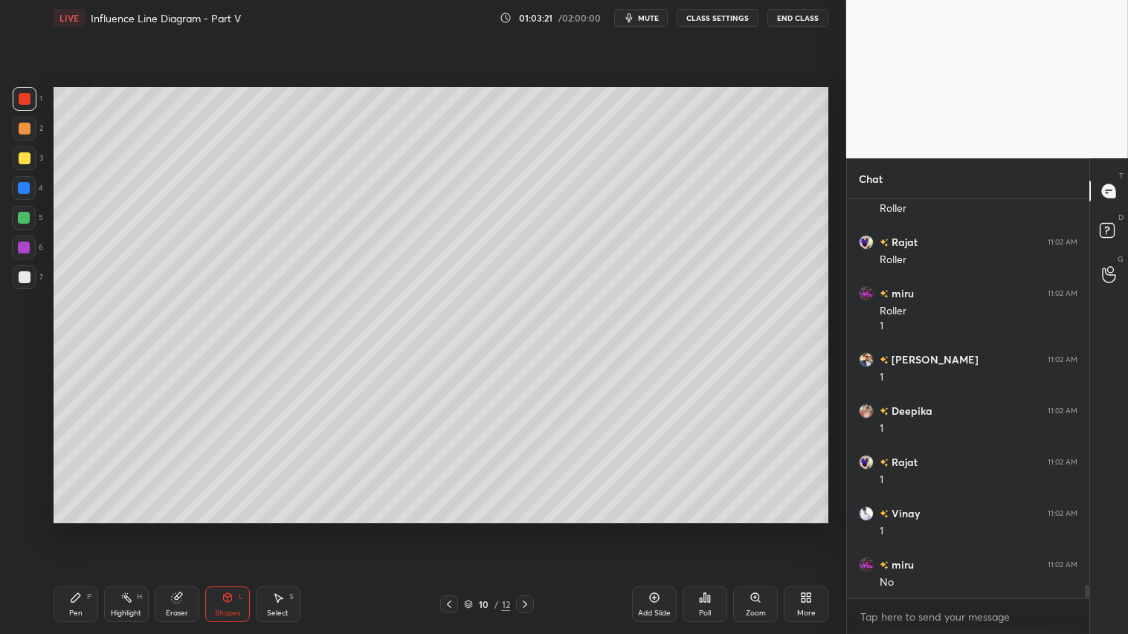
click at [63, 529] on div "Pen P" at bounding box center [76, 605] width 45 height 36
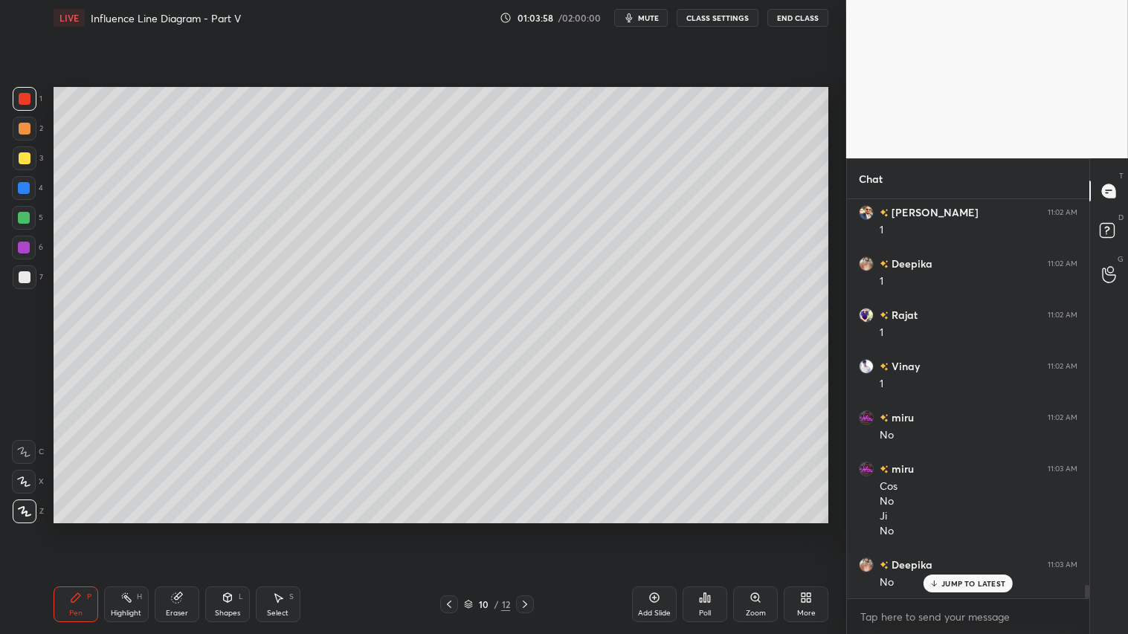
scroll to position [11567, 0]
click at [246, 529] on div "Shapes L" at bounding box center [227, 605] width 45 height 36
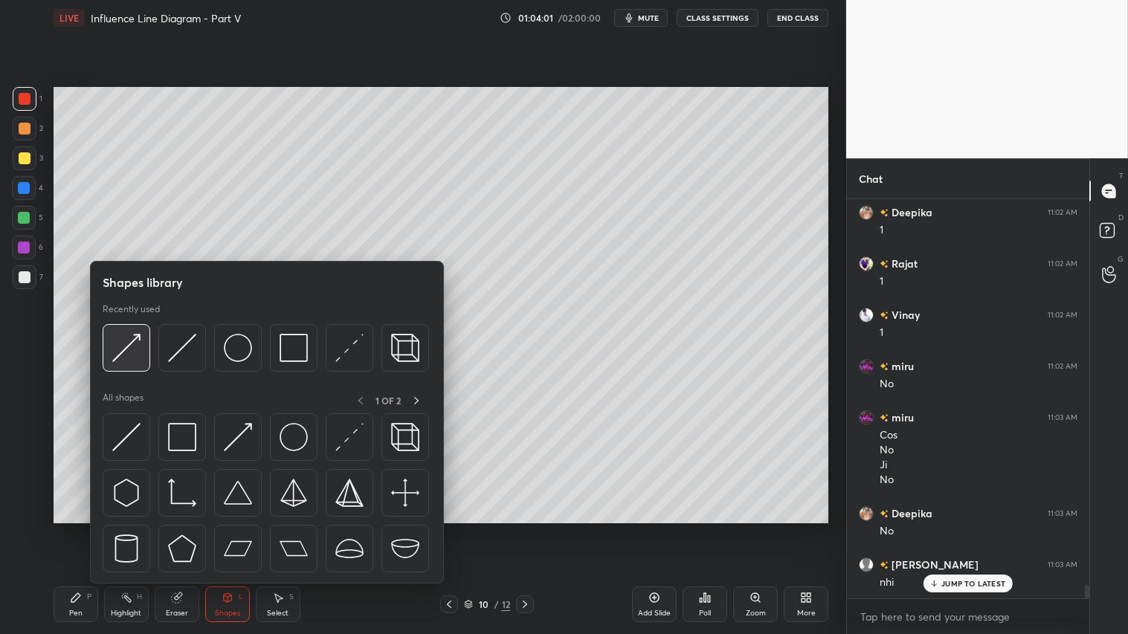
click at [135, 344] on img at bounding box center [126, 348] width 28 height 28
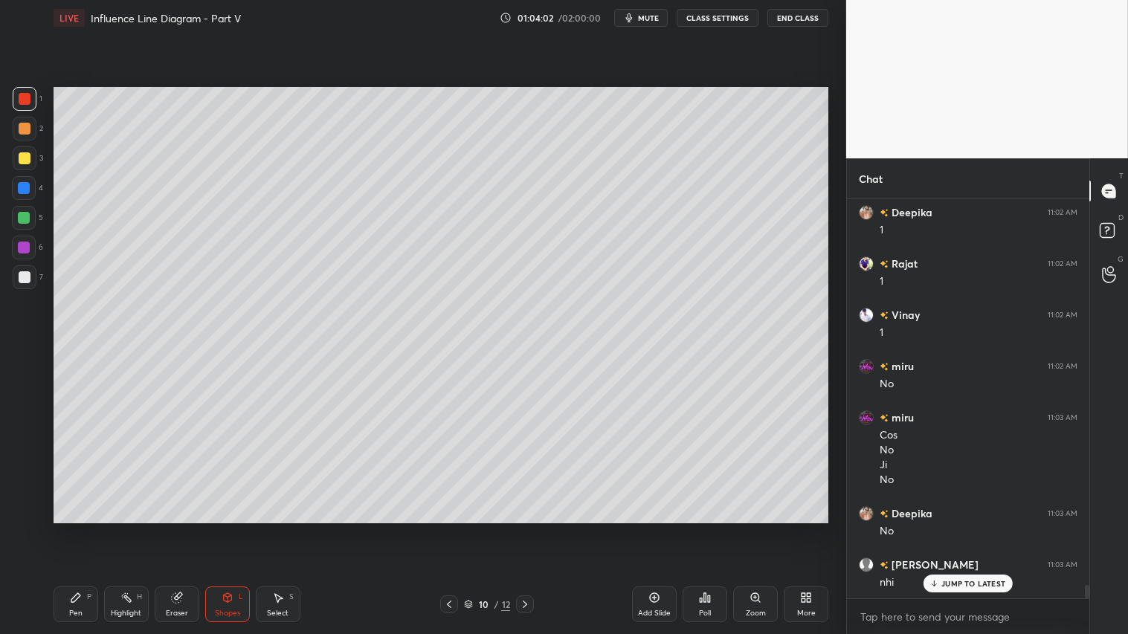
click at [25, 155] on div at bounding box center [25, 158] width 12 height 12
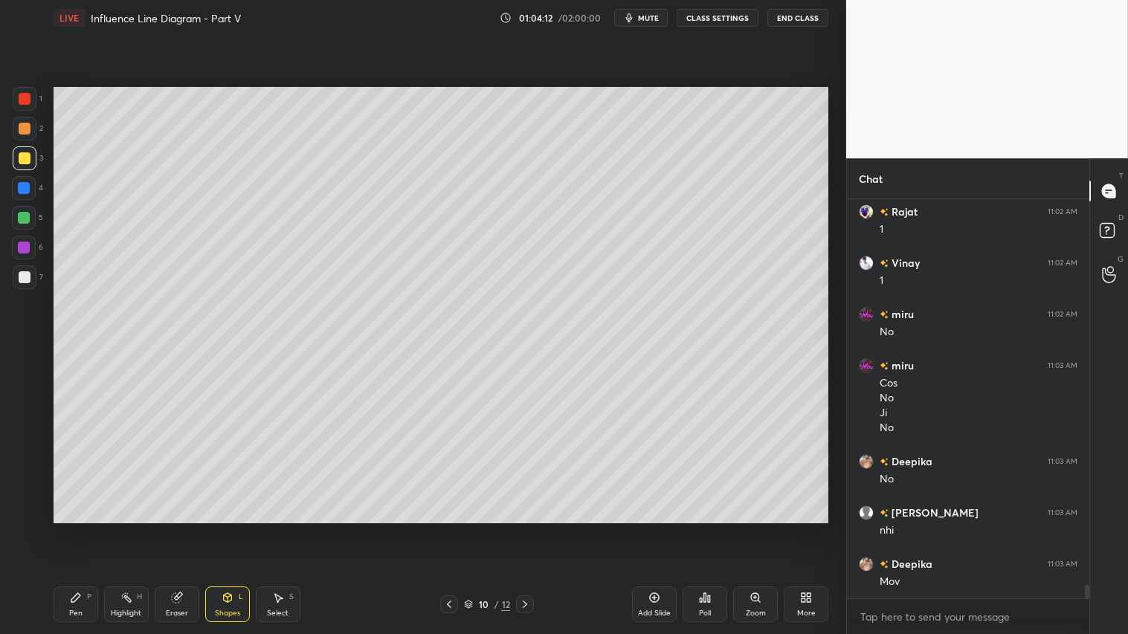
scroll to position [11670, 0]
click at [77, 529] on div "Pen P" at bounding box center [76, 605] width 45 height 36
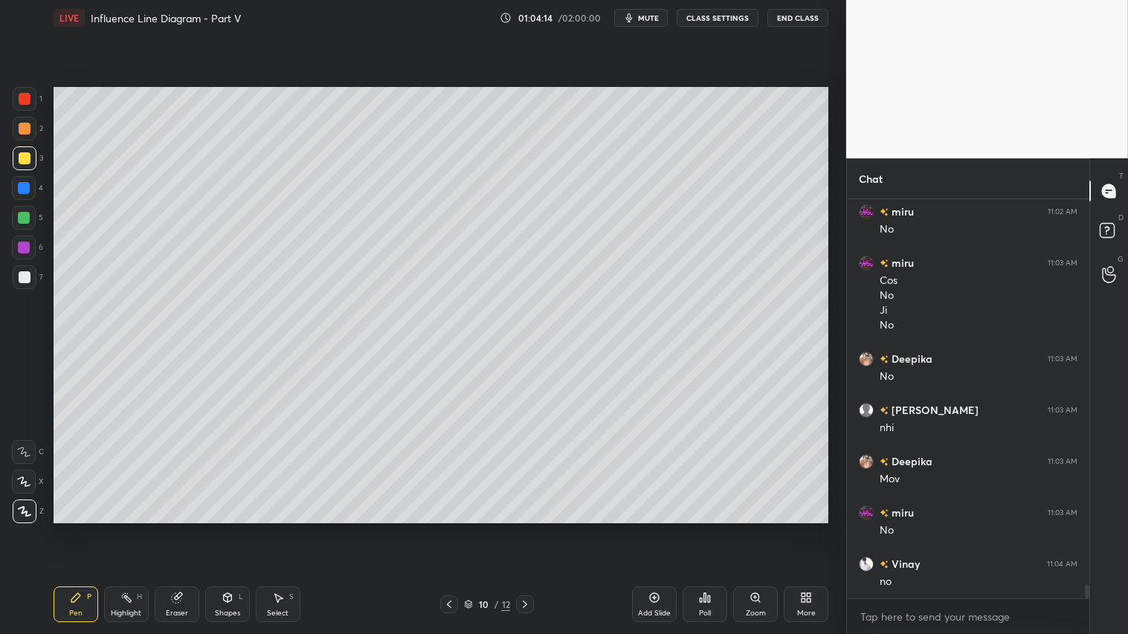
scroll to position [11773, 0]
click at [77, 529] on div "Pen P" at bounding box center [76, 605] width 45 height 36
click at [27, 478] on icon at bounding box center [23, 482] width 13 height 10
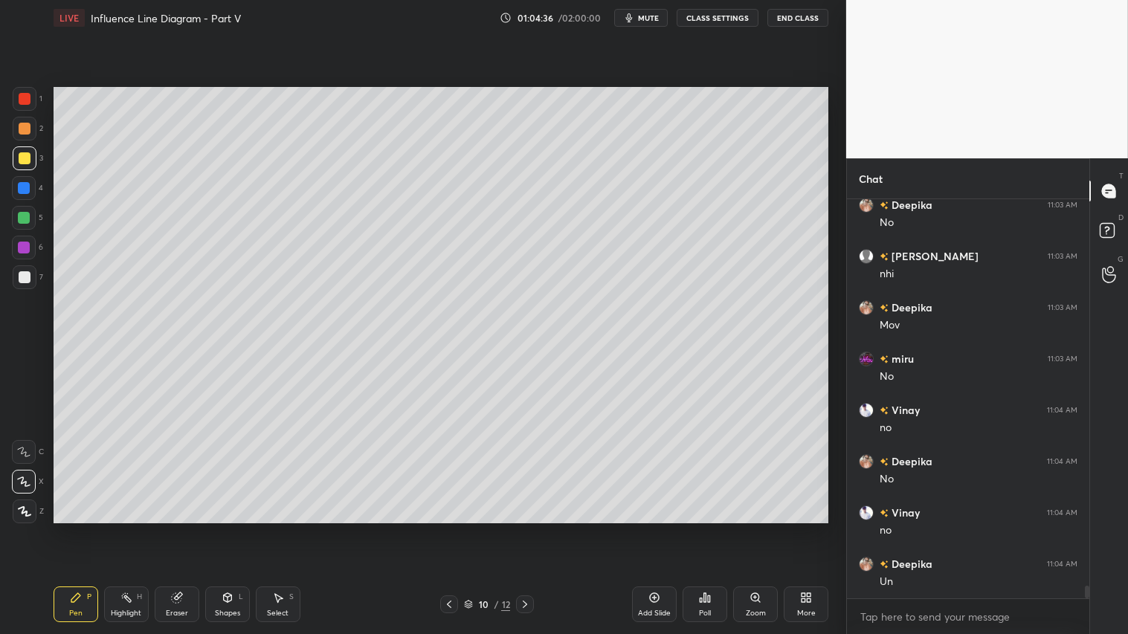
scroll to position [11926, 0]
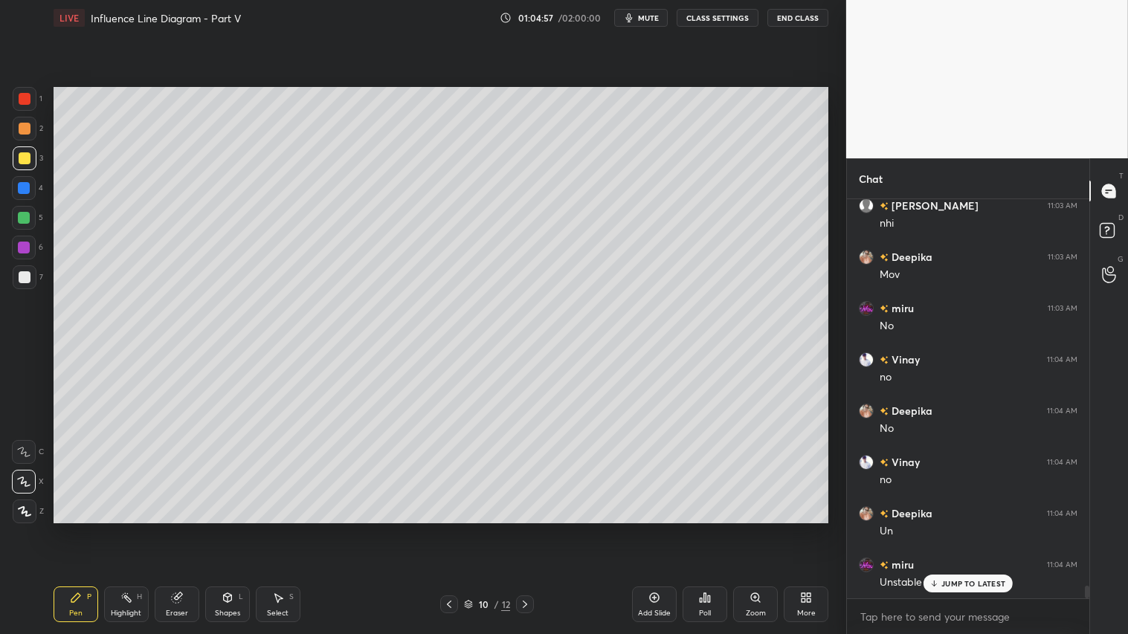
click at [26, 515] on icon at bounding box center [25, 511] width 12 height 9
click at [451, 529] on icon at bounding box center [449, 605] width 12 height 12
click at [529, 529] on icon at bounding box center [525, 605] width 12 height 12
drag, startPoint x: 449, startPoint y: 603, endPoint x: 537, endPoint y: 599, distance: 87.8
click at [454, 529] on icon at bounding box center [449, 605] width 12 height 12
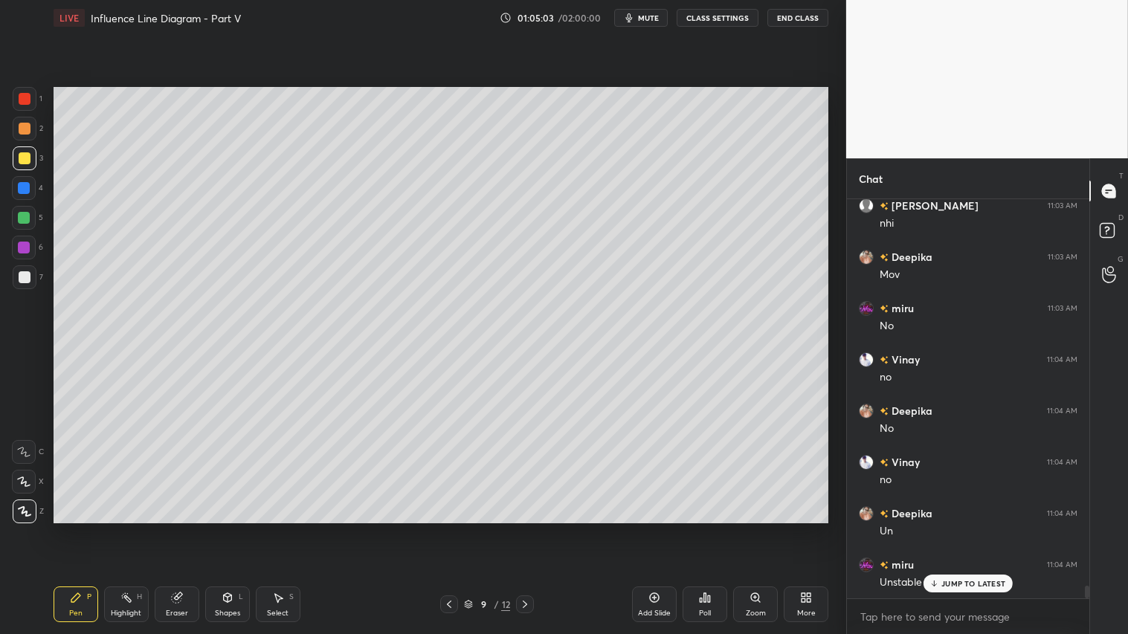
click at [522, 529] on icon at bounding box center [525, 605] width 12 height 12
drag, startPoint x: 528, startPoint y: 603, endPoint x: 549, endPoint y: 603, distance: 20.8
click at [529, 529] on icon at bounding box center [525, 605] width 12 height 12
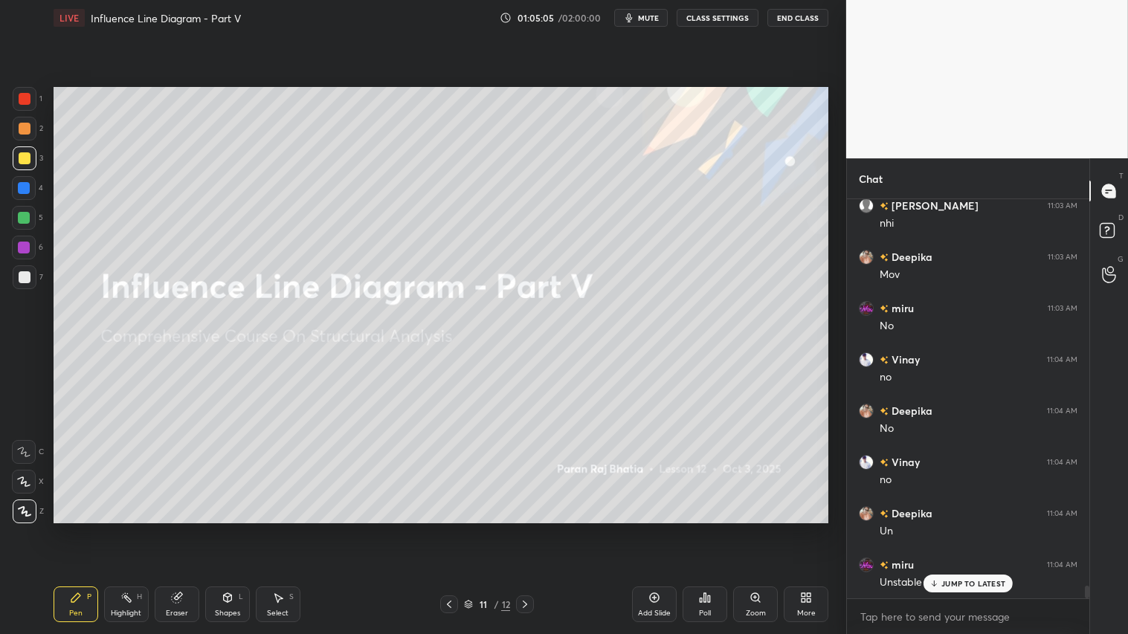
drag, startPoint x: 448, startPoint y: 605, endPoint x: 467, endPoint y: 605, distance: 19.3
click at [448, 529] on icon at bounding box center [449, 604] width 4 height 7
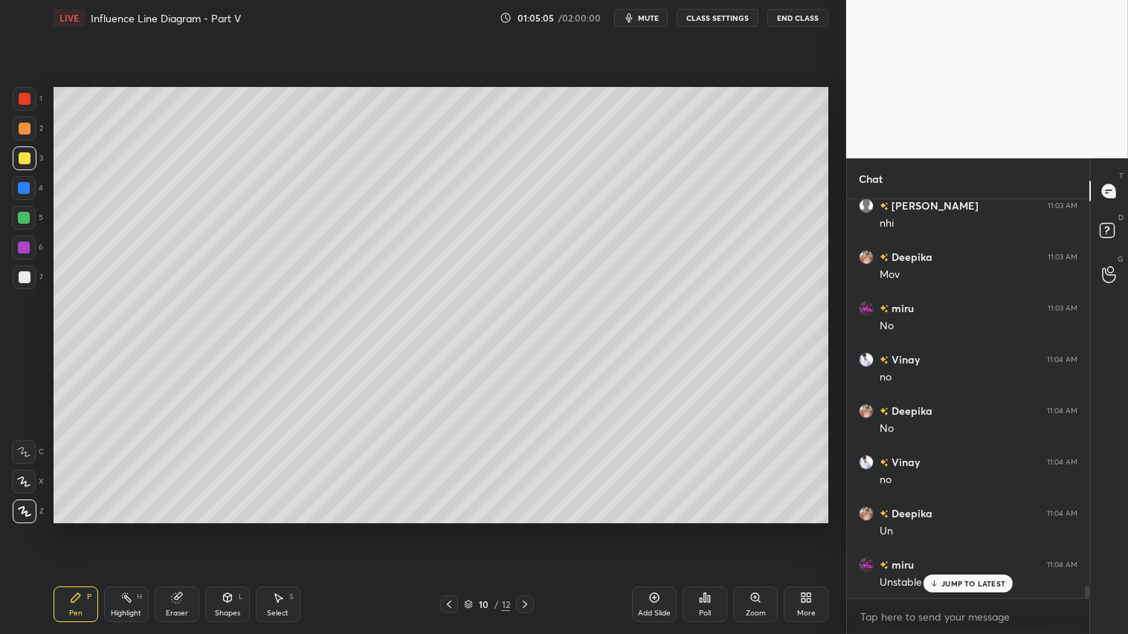
click at [649, 529] on icon at bounding box center [654, 598] width 12 height 12
drag, startPoint x: 24, startPoint y: 280, endPoint x: 25, endPoint y: 294, distance: 14.2
click at [23, 280] on div at bounding box center [25, 277] width 12 height 12
click at [80, 529] on div "Pen P" at bounding box center [76, 605] width 45 height 36
drag, startPoint x: 232, startPoint y: 607, endPoint x: 242, endPoint y: 596, distance: 14.7
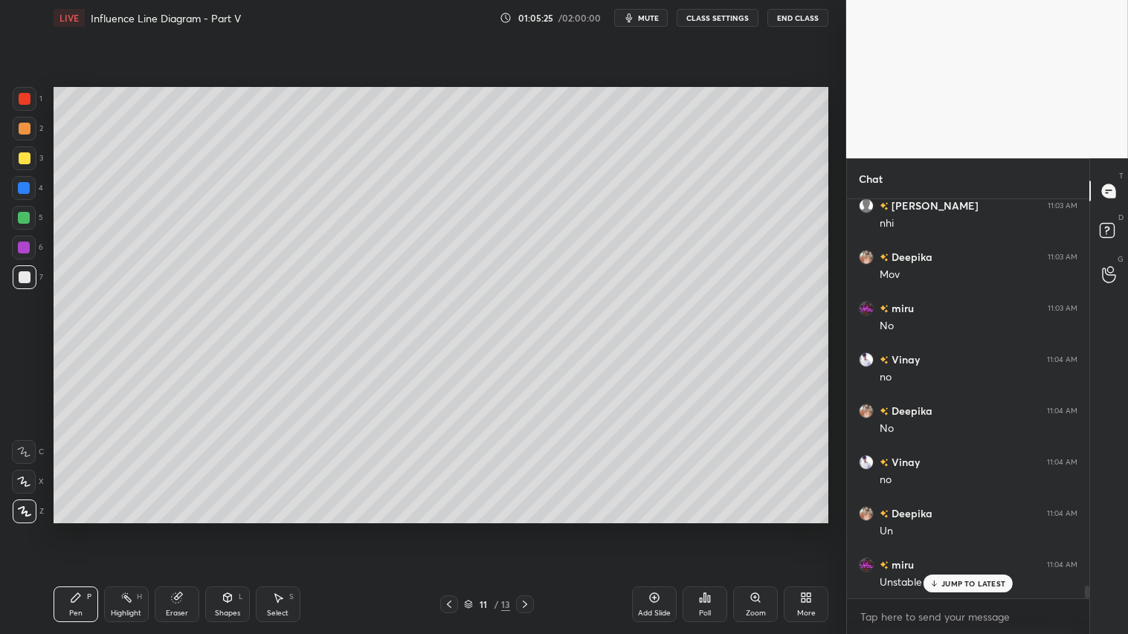
click at [232, 529] on div "Shapes L" at bounding box center [227, 605] width 45 height 36
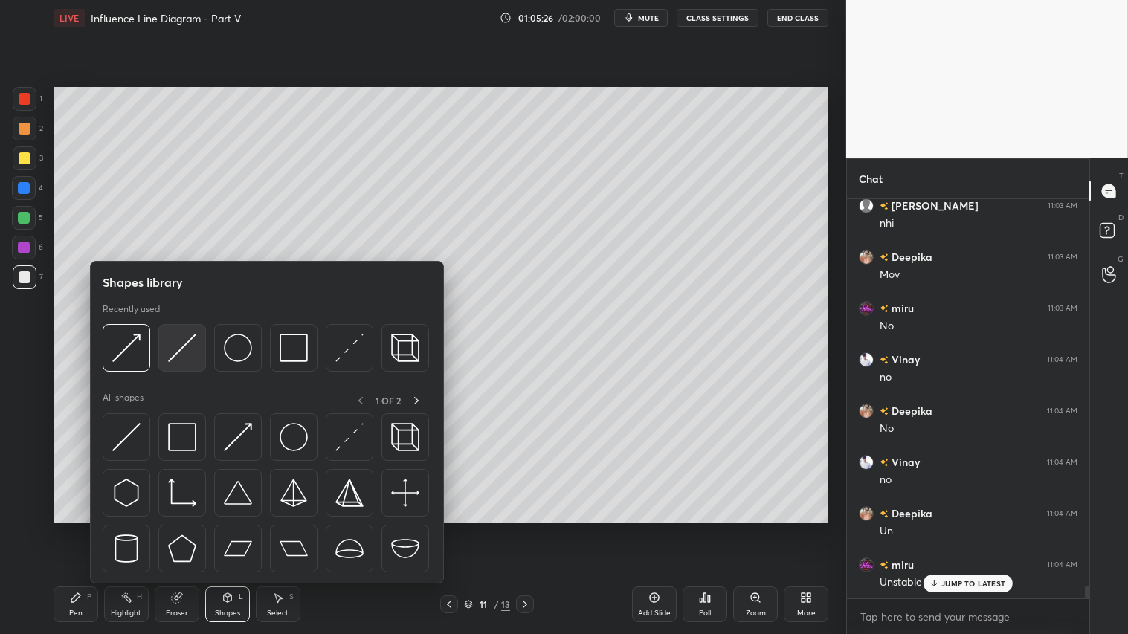
click at [194, 349] on img at bounding box center [182, 348] width 28 height 28
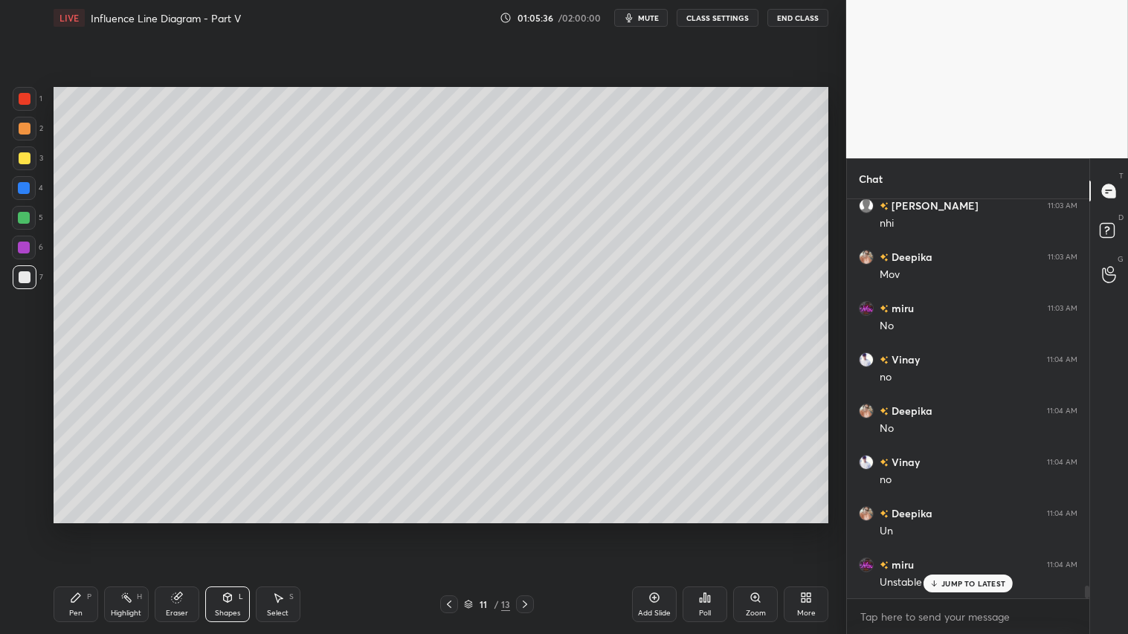
click at [19, 129] on div at bounding box center [25, 129] width 12 height 12
click at [80, 529] on div "Pen P" at bounding box center [76, 605] width 45 height 36
click at [31, 280] on div at bounding box center [25, 277] width 24 height 24
click at [978, 529] on p "JUMP TO LATEST" at bounding box center [973, 583] width 64 height 9
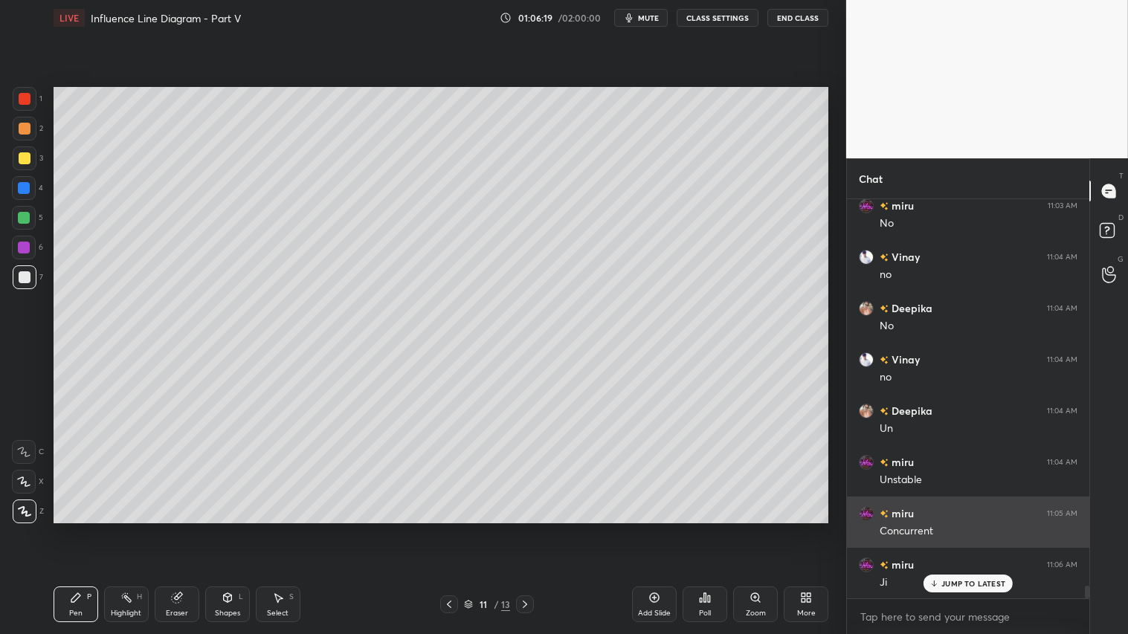
scroll to position [12080, 0]
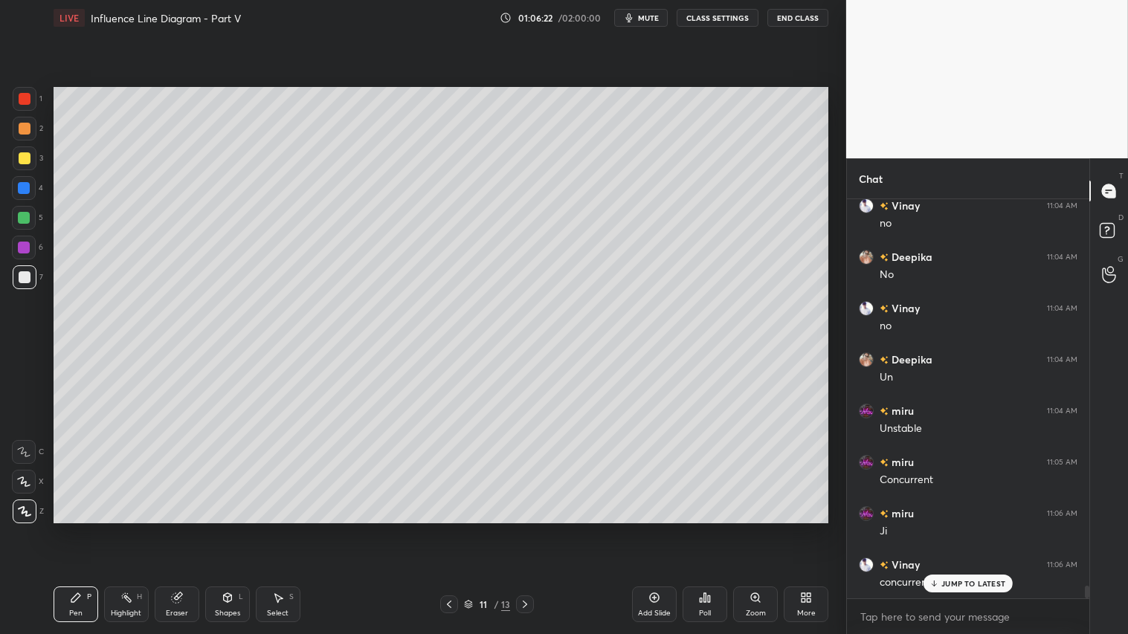
click at [223, 529] on div "Shapes" at bounding box center [227, 613] width 25 height 7
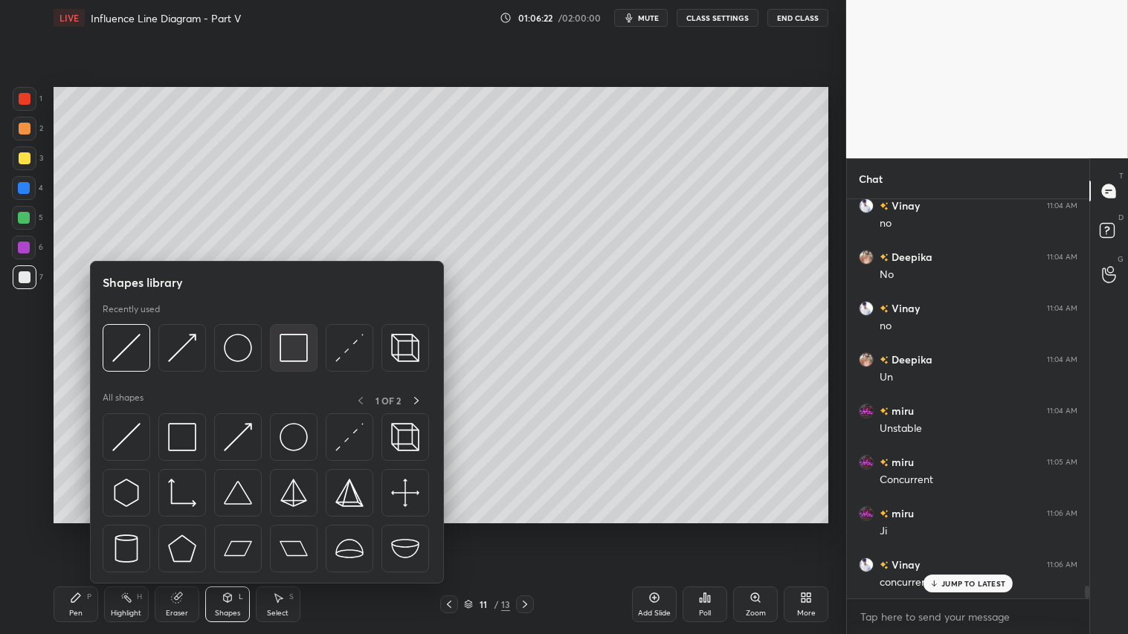
click at [293, 345] on img at bounding box center [294, 348] width 28 height 28
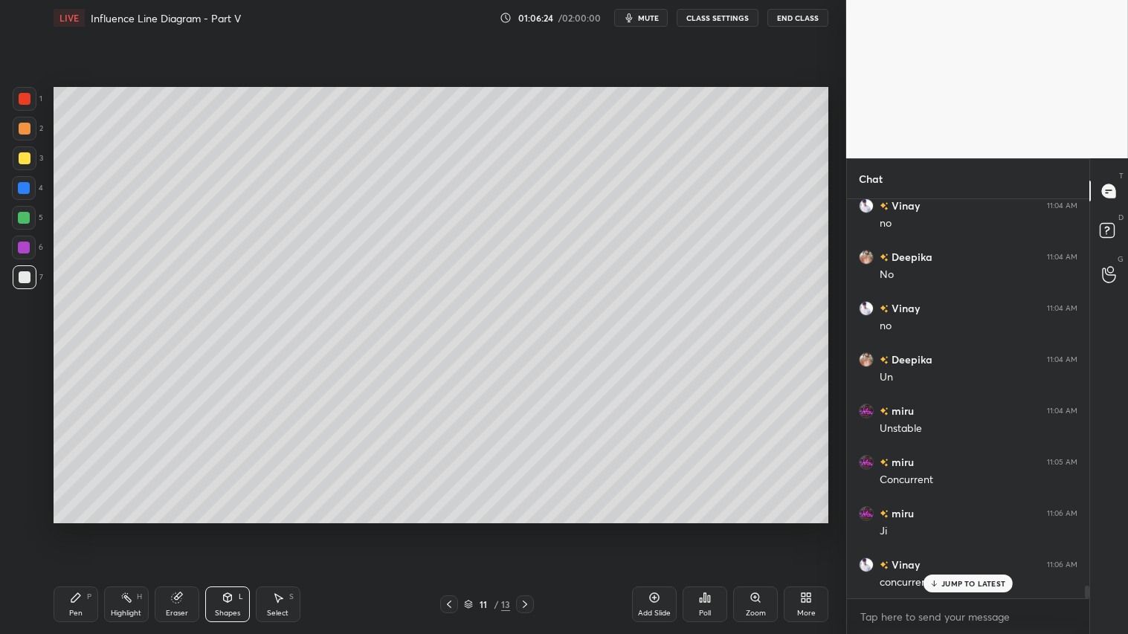
click at [219, 529] on div "Shapes L" at bounding box center [227, 605] width 45 height 36
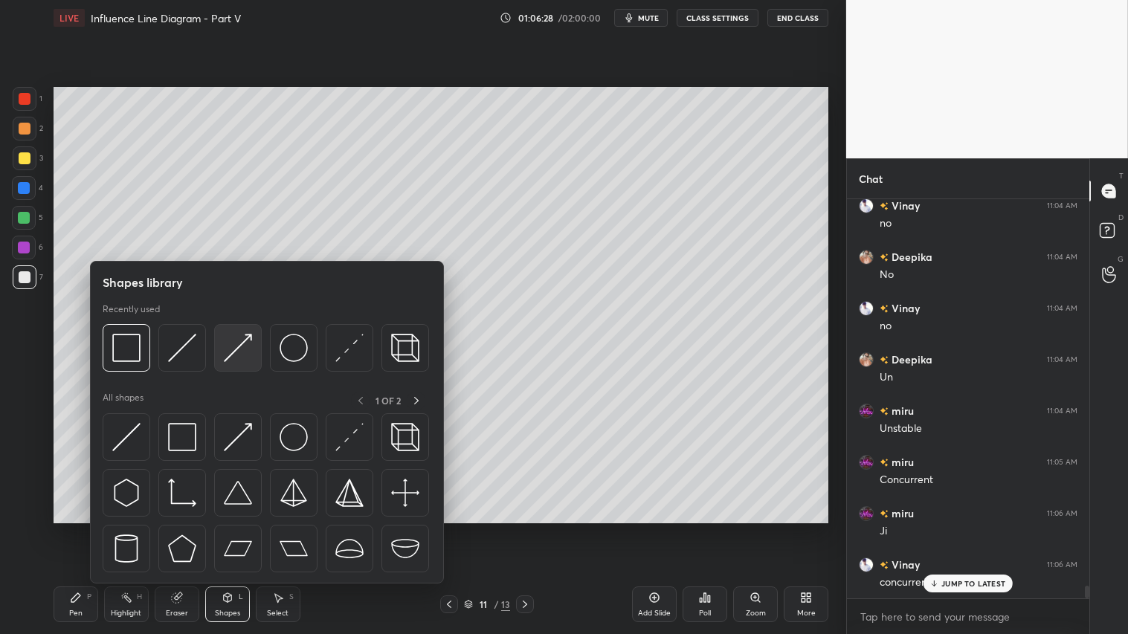
click at [234, 353] on img at bounding box center [238, 348] width 28 height 28
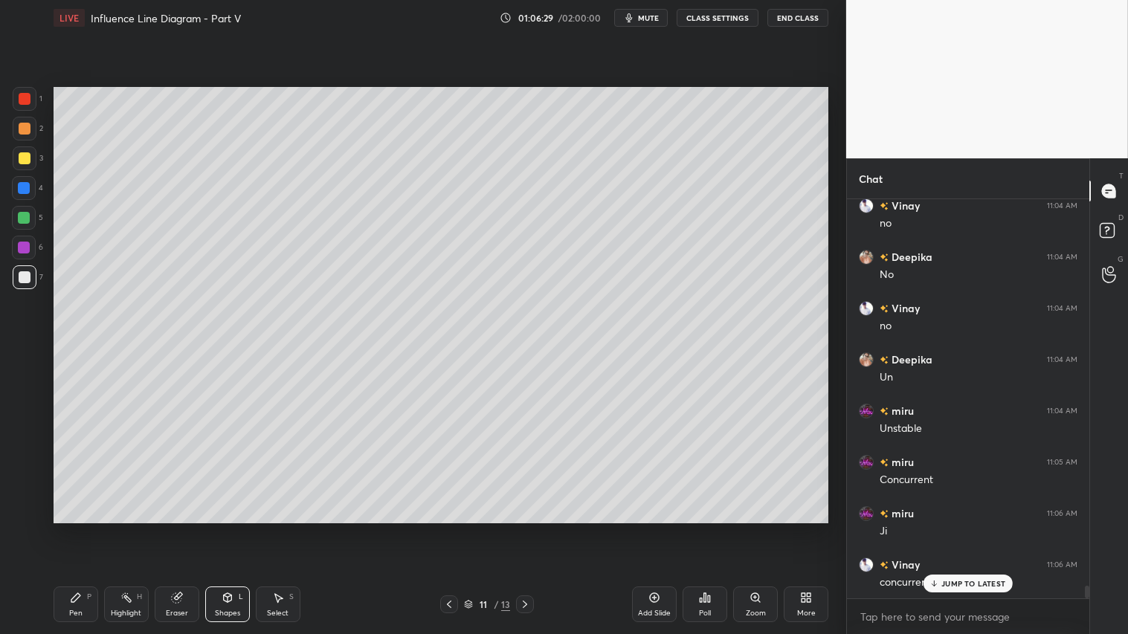
click at [28, 100] on div at bounding box center [25, 99] width 12 height 12
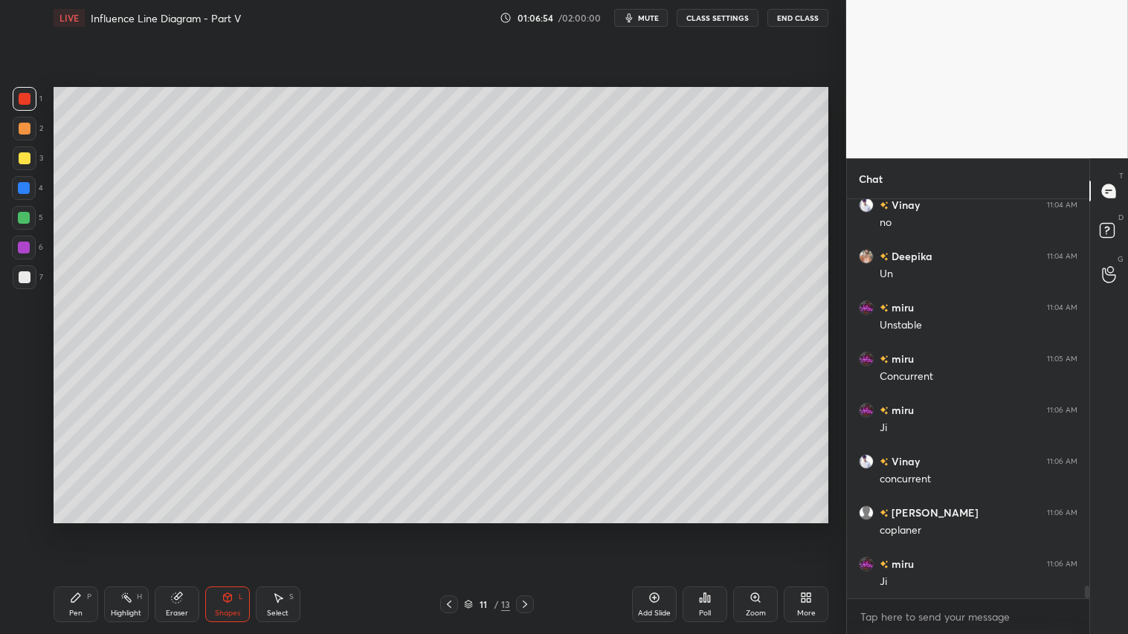
scroll to position [12235, 0]
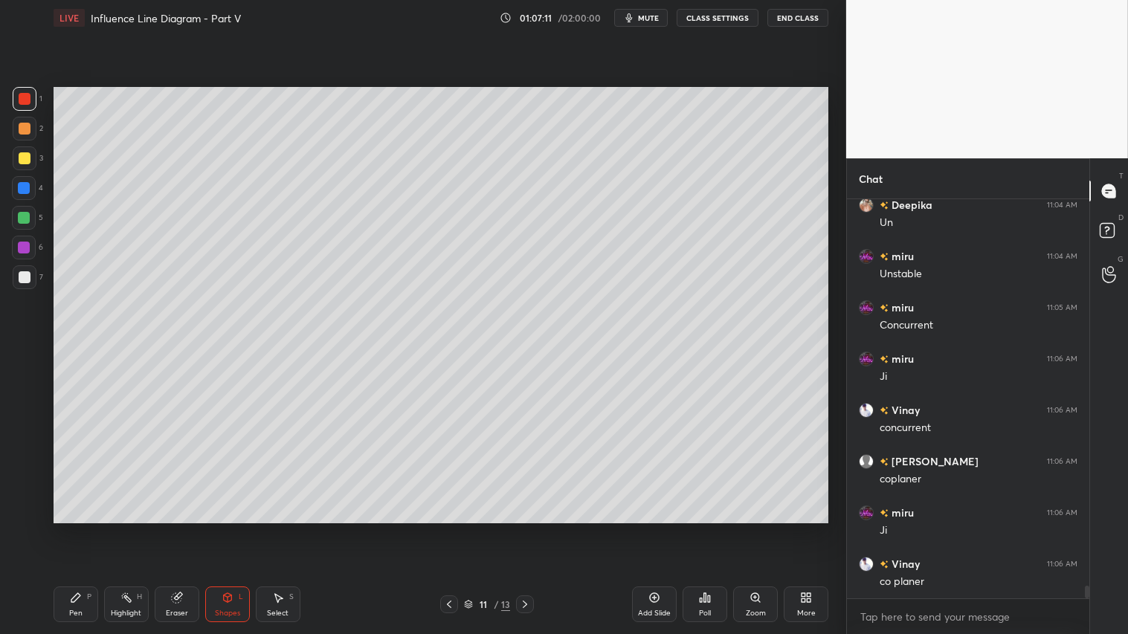
click at [227, 529] on icon at bounding box center [228, 598] width 12 height 12
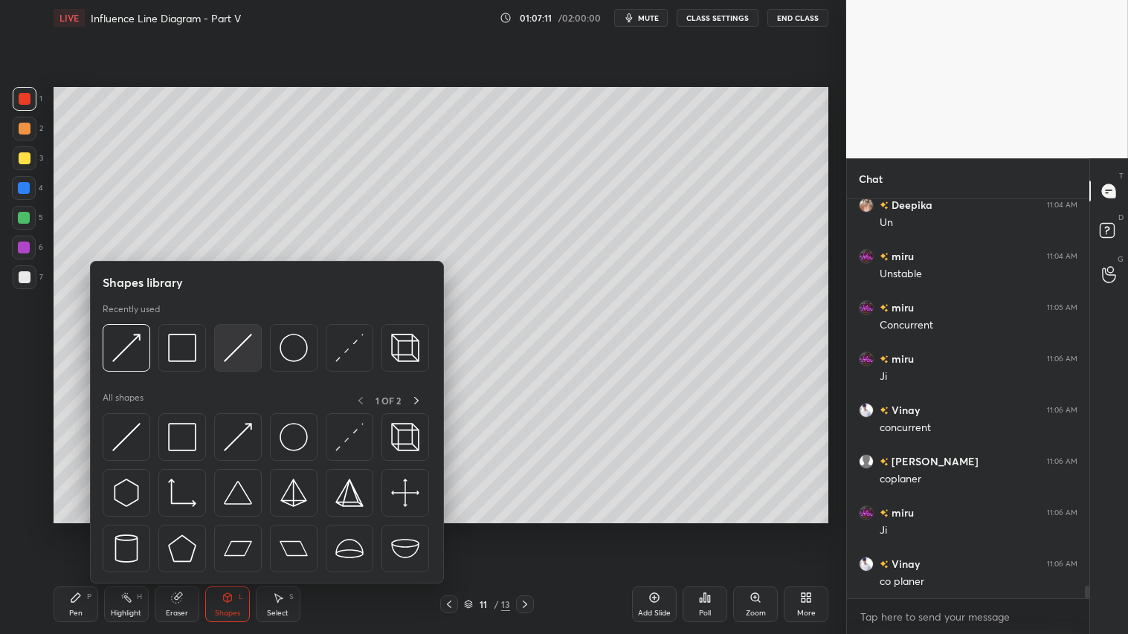
click at [243, 343] on img at bounding box center [238, 348] width 28 height 28
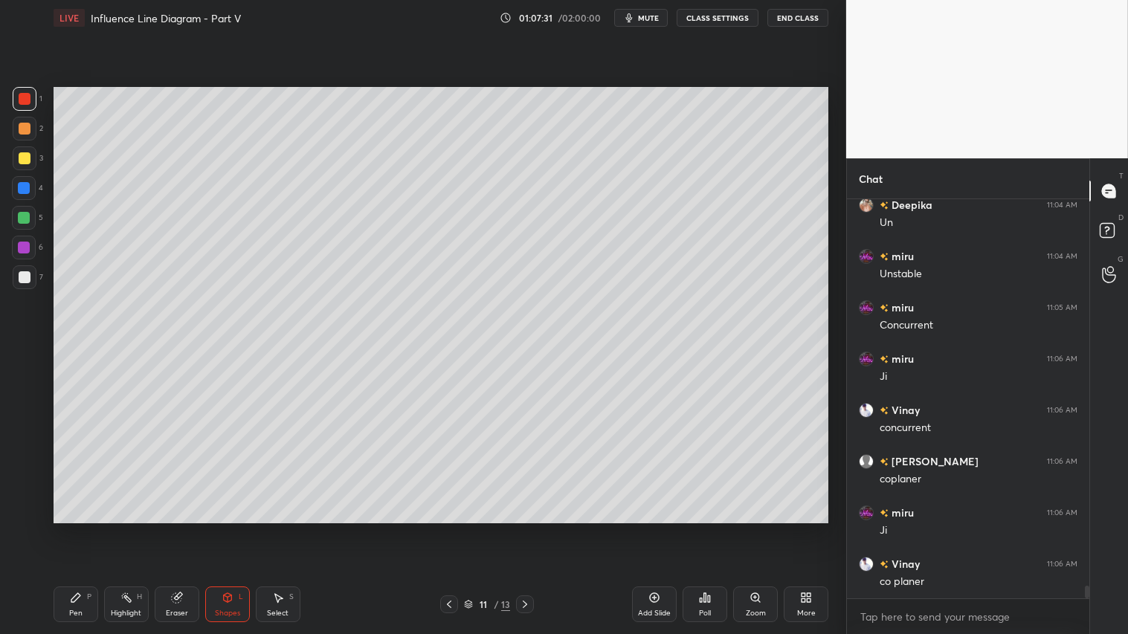
scroll to position [12286, 0]
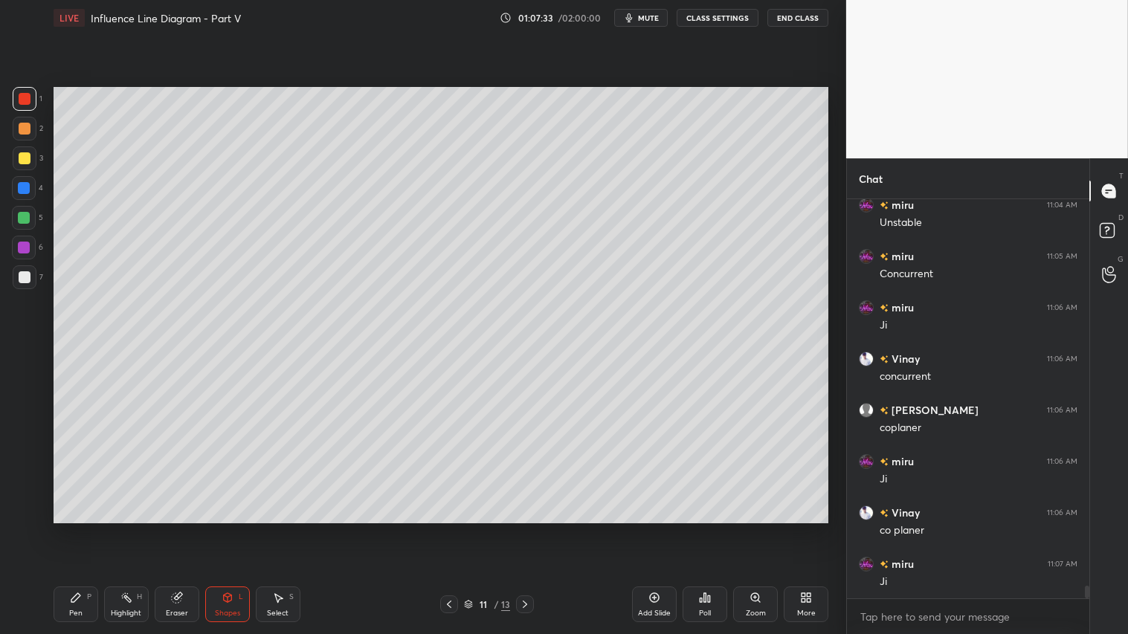
click at [283, 529] on div "Select S" at bounding box center [278, 605] width 45 height 36
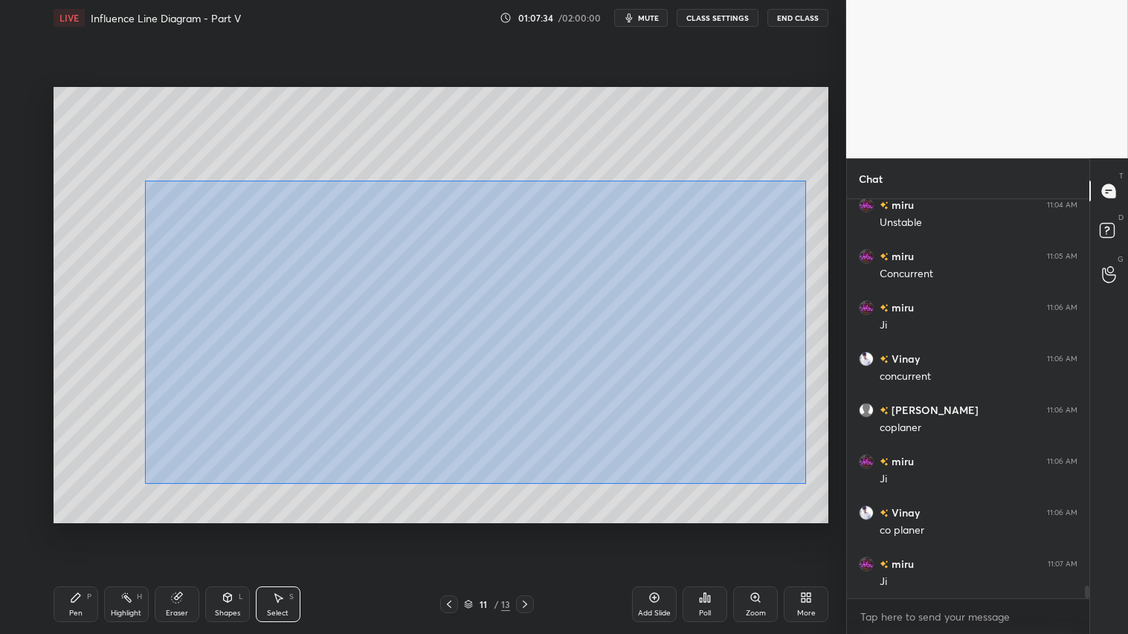
drag, startPoint x: 145, startPoint y: 181, endPoint x: 806, endPoint y: 484, distance: 727.4
click at [806, 484] on div "0 ° Undo Copy Duplicate Duplicate to new slide Delete" at bounding box center [441, 305] width 775 height 436
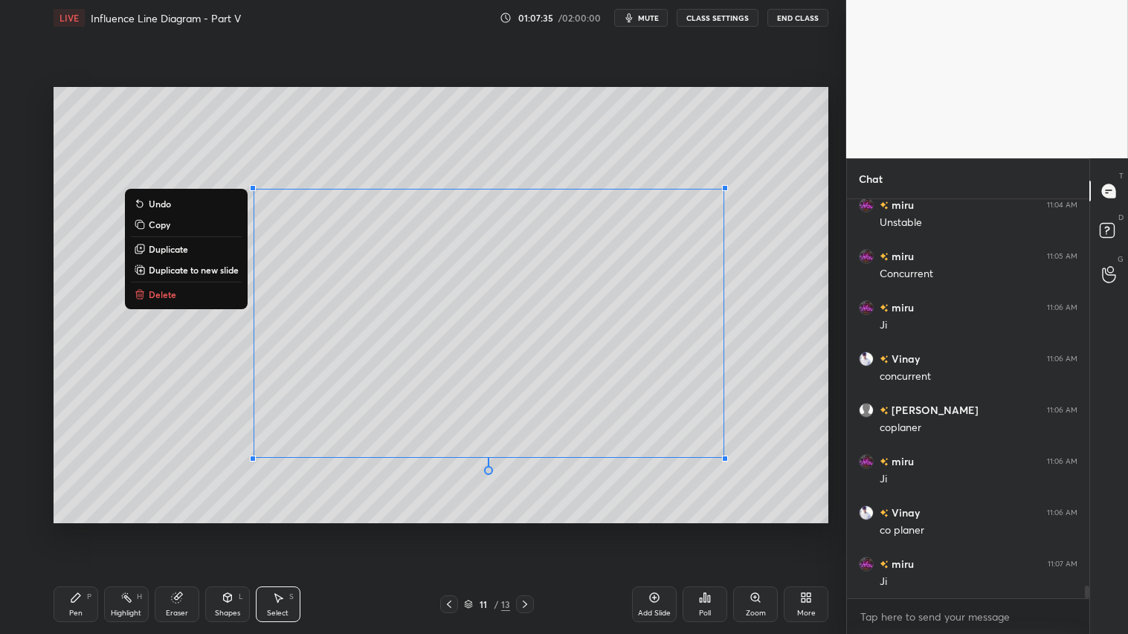
click at [175, 289] on button "Delete" at bounding box center [186, 295] width 111 height 18
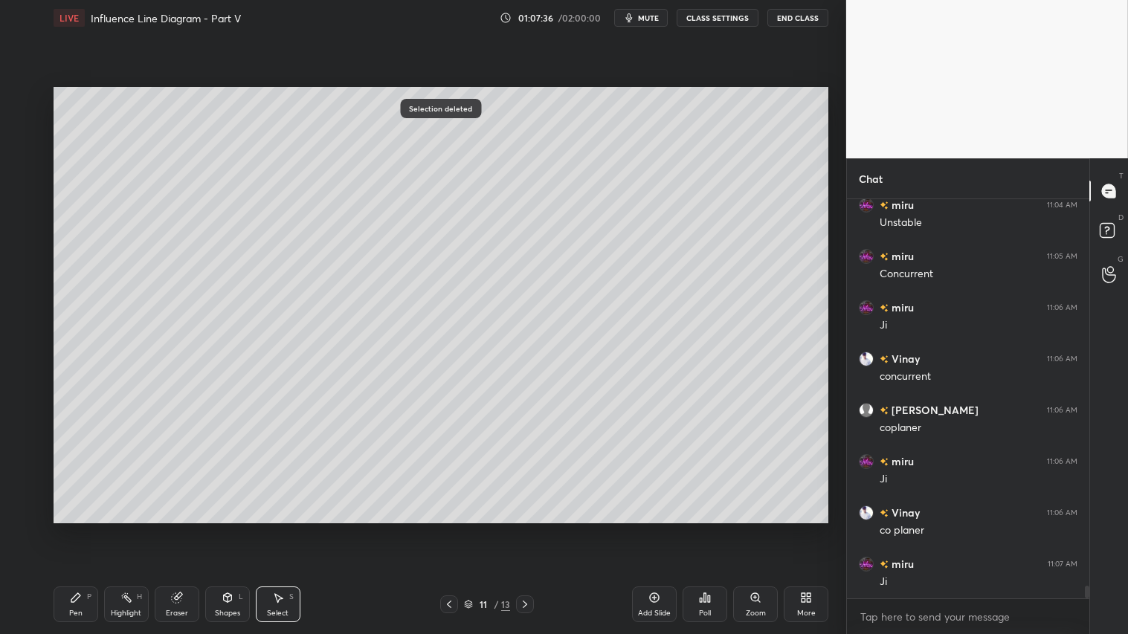
click at [80, 529] on div "Pen P" at bounding box center [76, 605] width 45 height 36
click at [441, 529] on div at bounding box center [449, 605] width 18 height 18
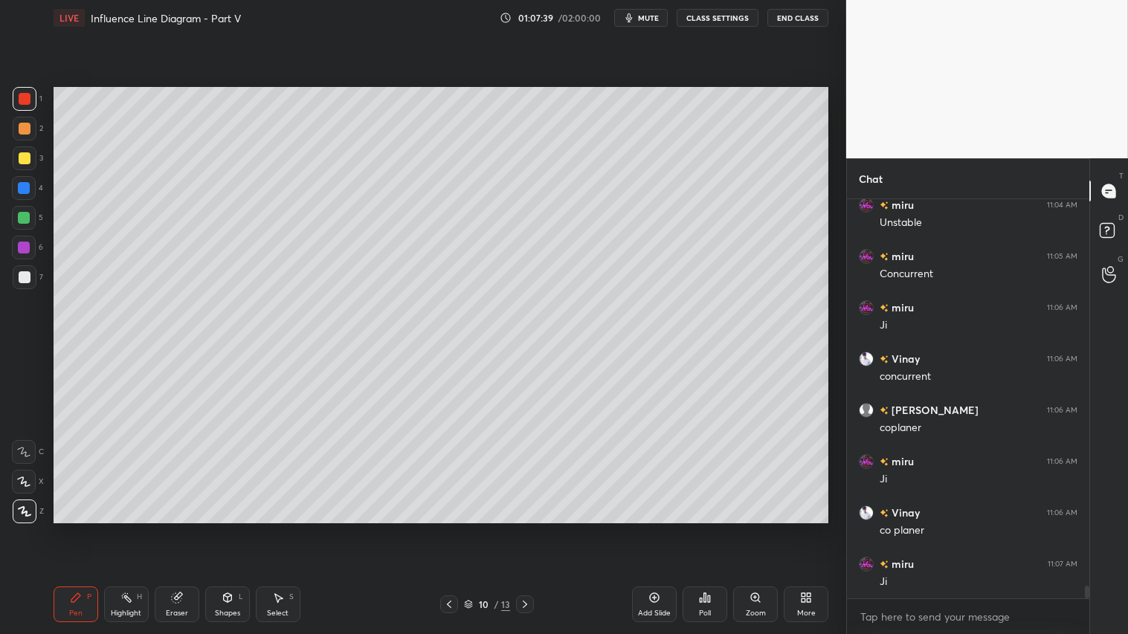
click at [526, 529] on icon at bounding box center [525, 604] width 4 height 7
drag, startPoint x: 23, startPoint y: 123, endPoint x: 33, endPoint y: 354, distance: 230.8
click at [23, 126] on div at bounding box center [25, 129] width 12 height 12
click at [83, 529] on div "Pen P" at bounding box center [76, 605] width 45 height 36
click at [30, 161] on div at bounding box center [25, 158] width 24 height 24
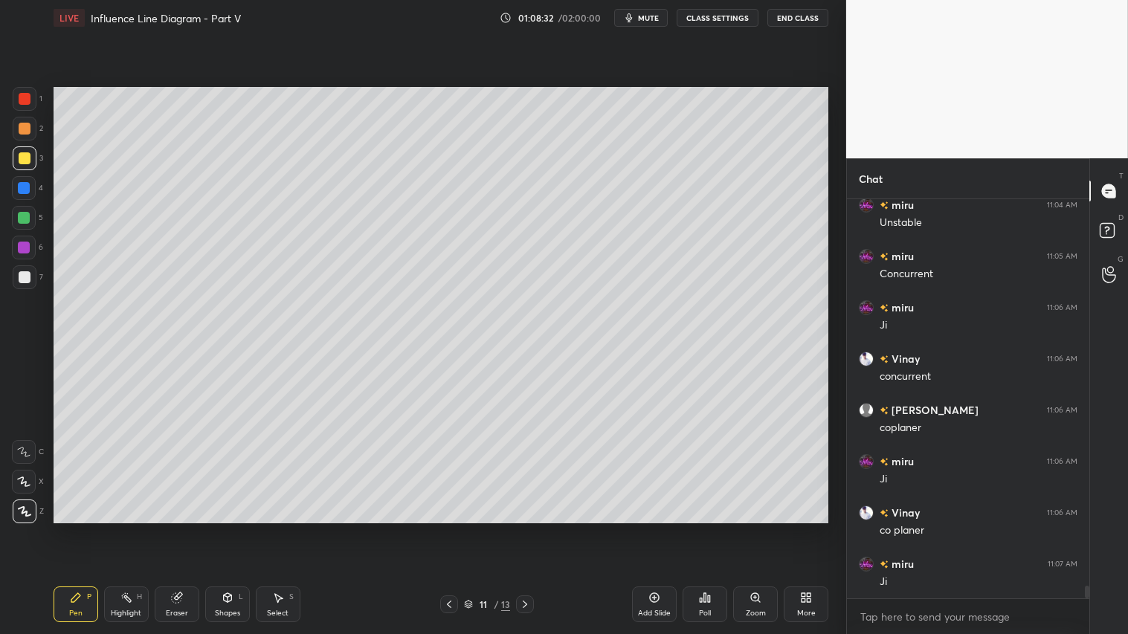
click at [28, 119] on div at bounding box center [25, 129] width 24 height 24
type textarea "x"
drag, startPoint x: 179, startPoint y: 612, endPoint x: 181, endPoint y: 570, distance: 42.4
click at [180, 529] on div "Eraser" at bounding box center [177, 613] width 22 height 7
click at [82, 529] on div "Pen P" at bounding box center [76, 605] width 45 height 36
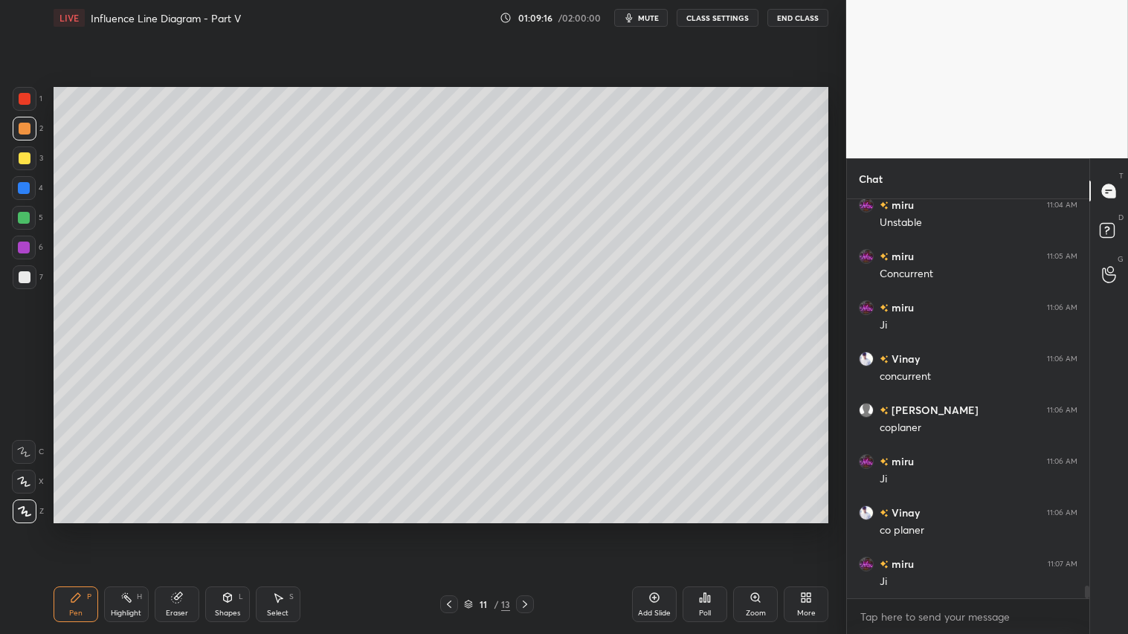
click at [219, 529] on div "Shapes" at bounding box center [227, 613] width 25 height 7
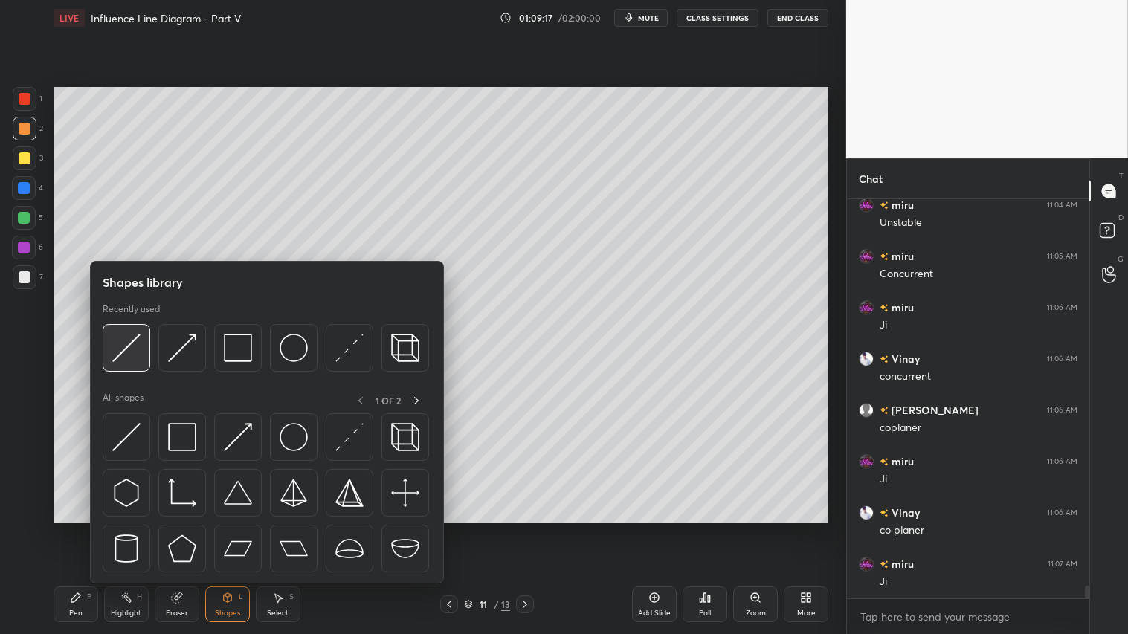
click at [135, 344] on img at bounding box center [126, 348] width 28 height 28
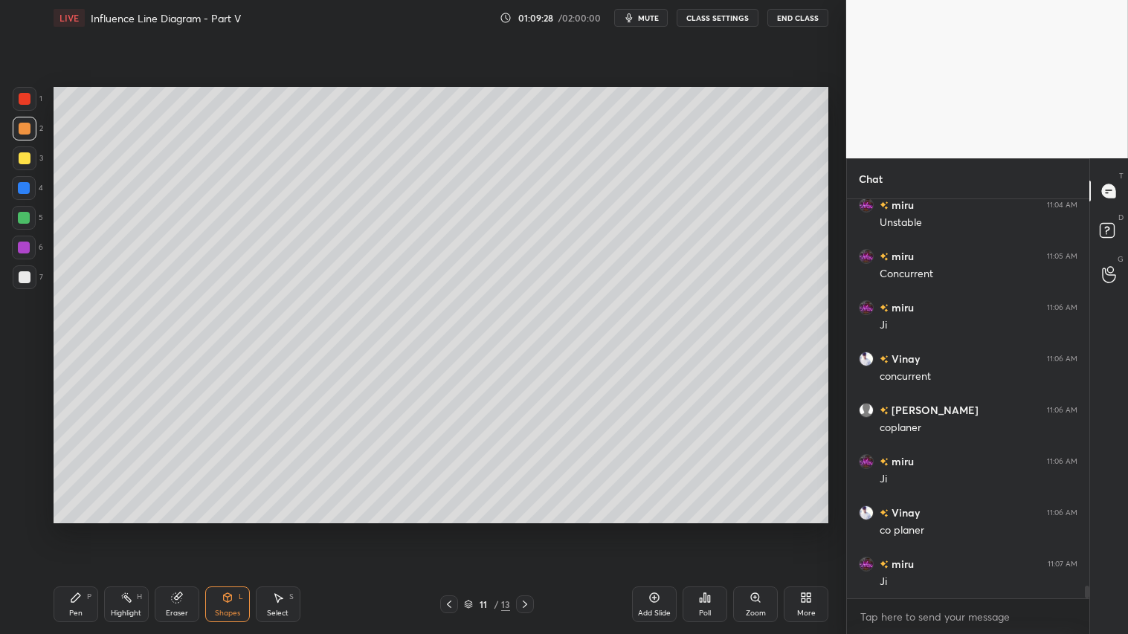
drag, startPoint x: 245, startPoint y: 593, endPoint x: 242, endPoint y: 584, distance: 9.0
click at [244, 529] on div "Shapes L" at bounding box center [227, 605] width 45 height 36
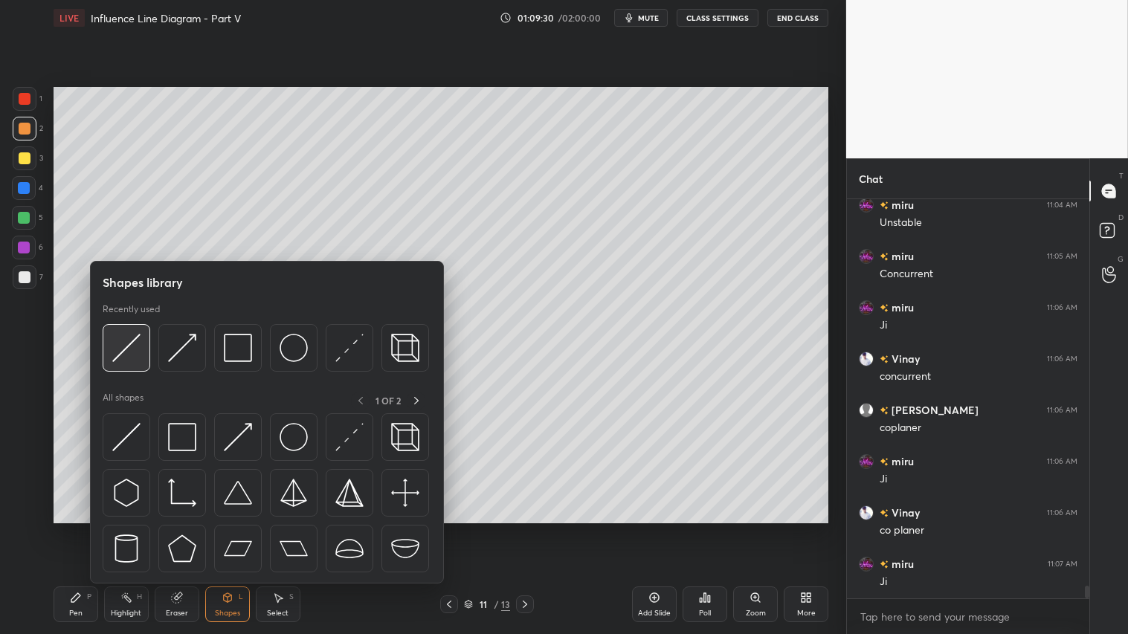
click at [127, 347] on img at bounding box center [126, 348] width 28 height 28
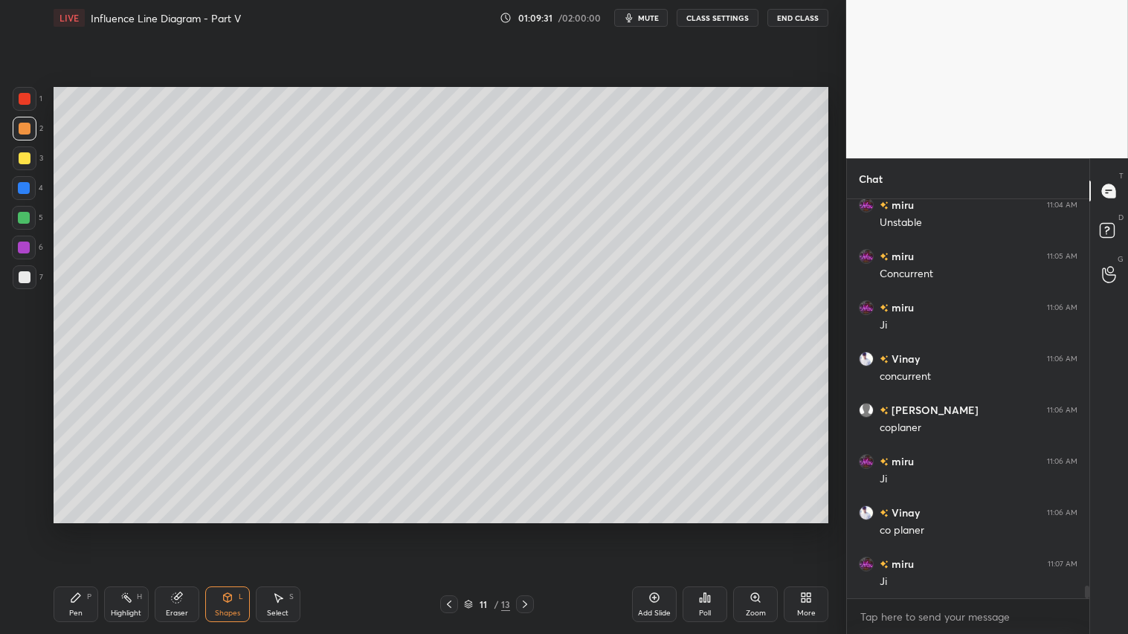
click at [30, 125] on div at bounding box center [25, 129] width 24 height 24
drag, startPoint x: 190, startPoint y: 606, endPoint x: 232, endPoint y: 551, distance: 69.5
click at [191, 529] on div "Eraser" at bounding box center [177, 605] width 45 height 36
click at [214, 529] on div "Shapes L" at bounding box center [227, 605] width 45 height 36
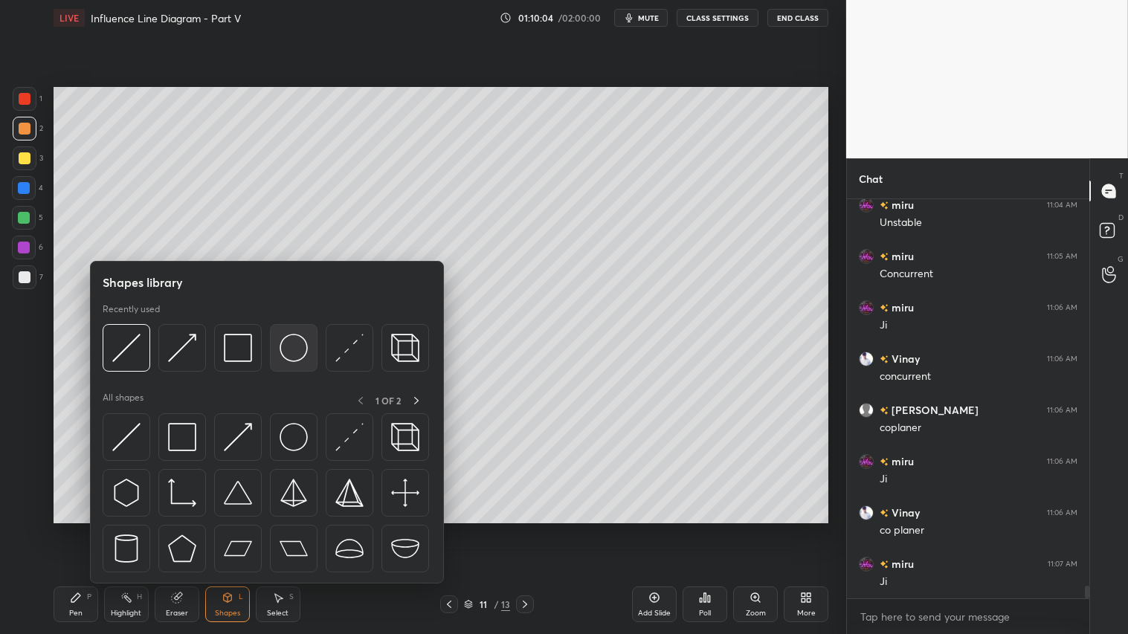
click at [303, 343] on img at bounding box center [294, 348] width 28 height 28
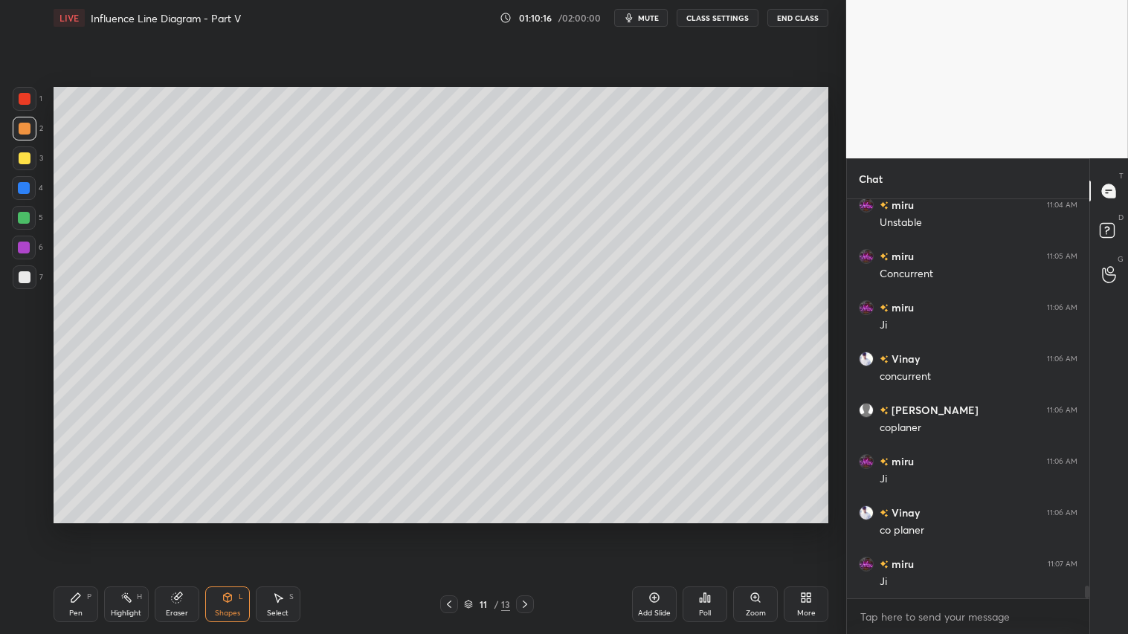
click at [224, 529] on div "Shapes L" at bounding box center [227, 605] width 45 height 36
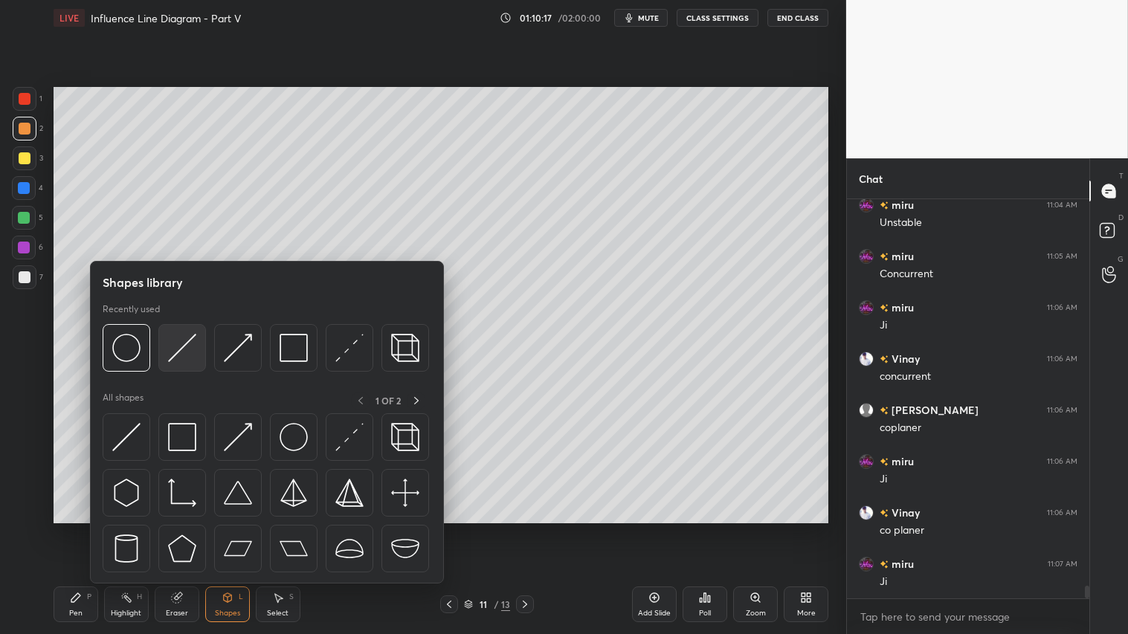
click at [168, 346] on img at bounding box center [182, 348] width 28 height 28
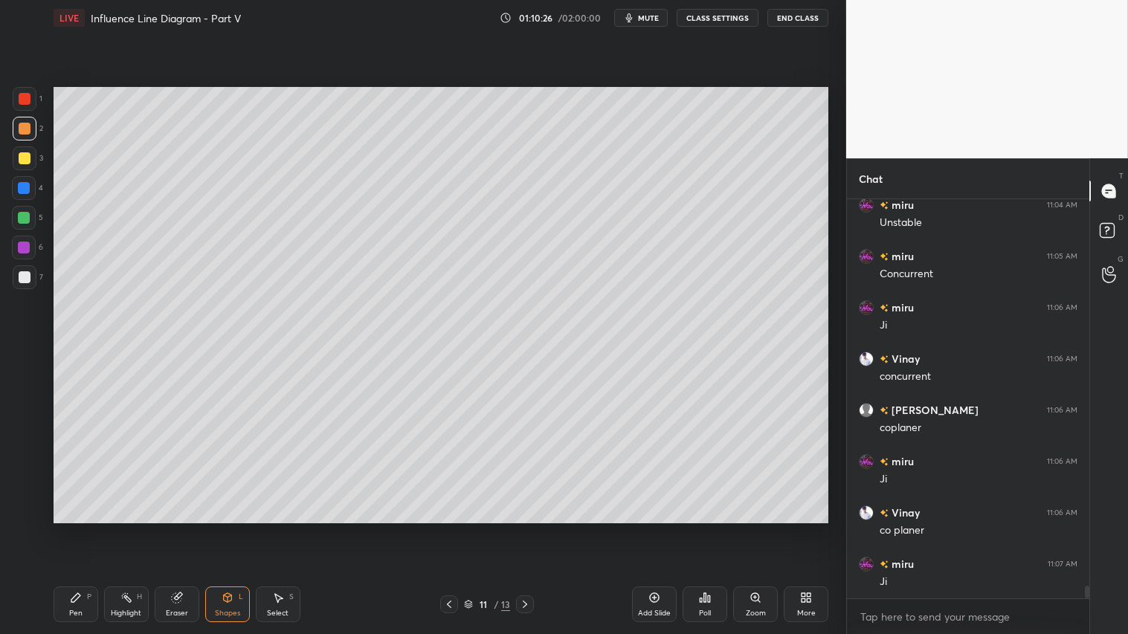
drag, startPoint x: 235, startPoint y: 608, endPoint x: 236, endPoint y: 598, distance: 10.5
click at [236, 529] on div "Shapes" at bounding box center [227, 613] width 25 height 7
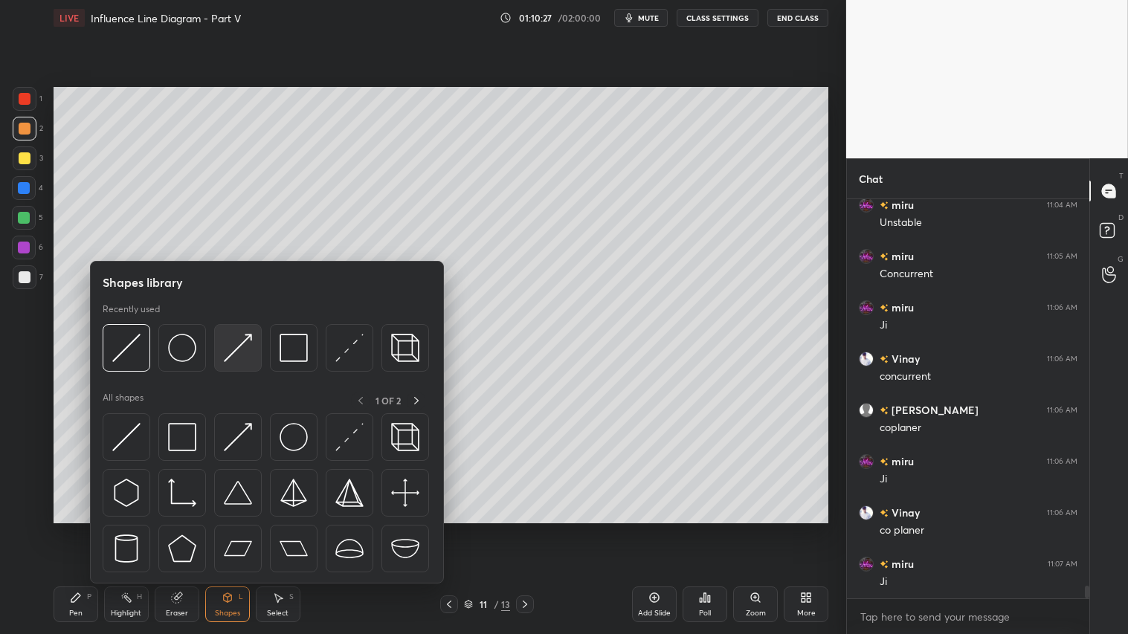
click at [238, 346] on img at bounding box center [238, 348] width 28 height 28
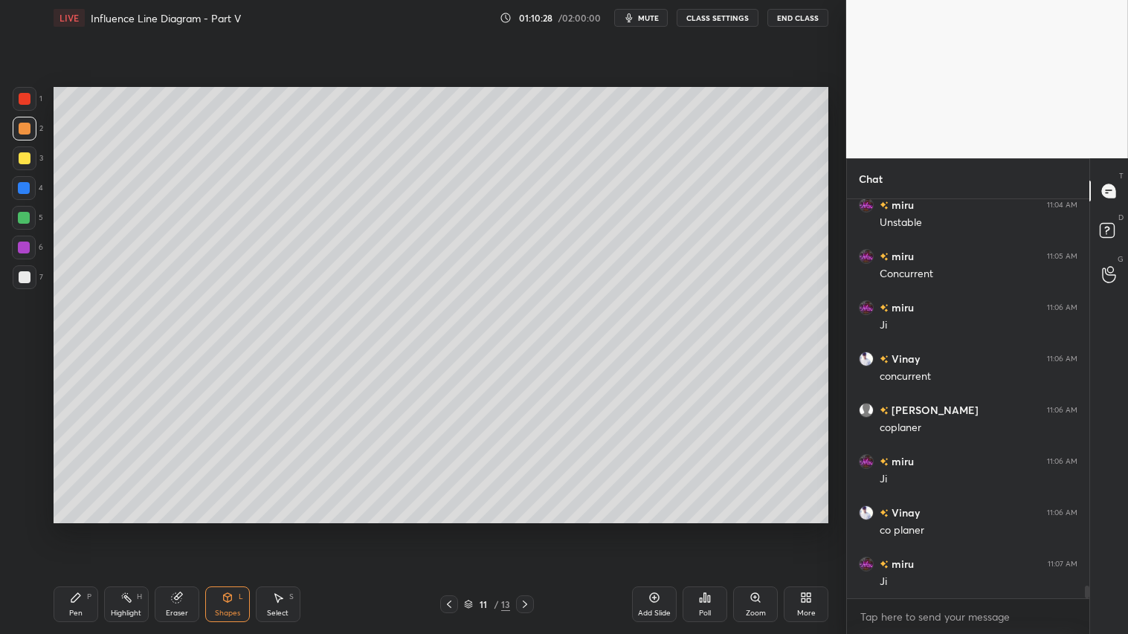
click at [25, 101] on div at bounding box center [25, 99] width 12 height 12
click at [26, 109] on div at bounding box center [25, 99] width 24 height 24
click at [225, 529] on icon at bounding box center [227, 597] width 8 height 9
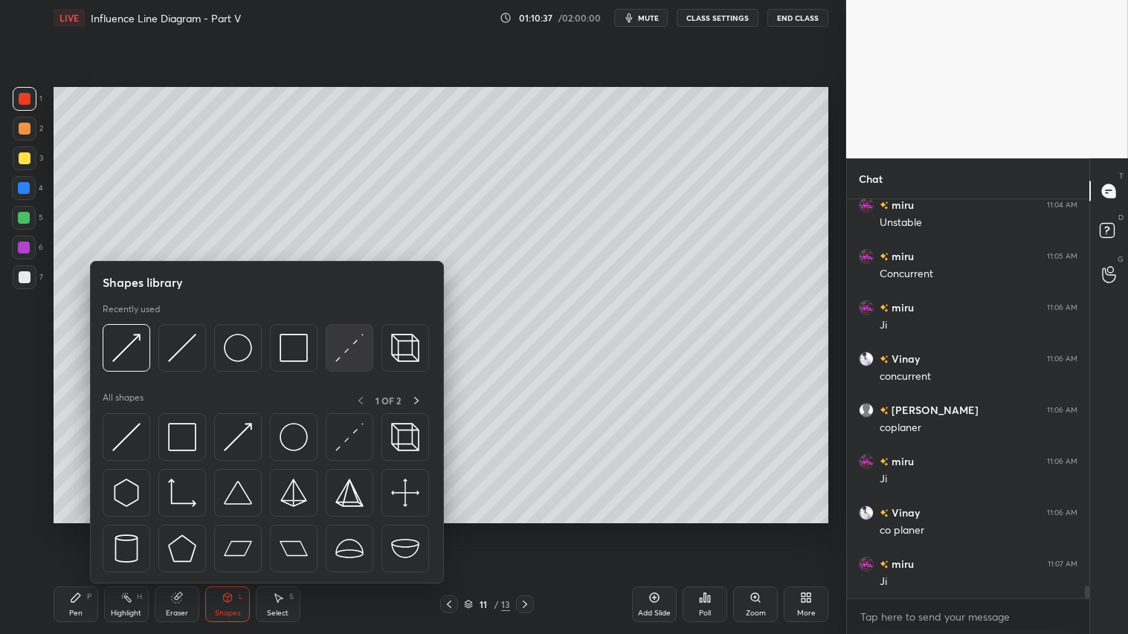
click at [338, 347] on img at bounding box center [349, 348] width 28 height 28
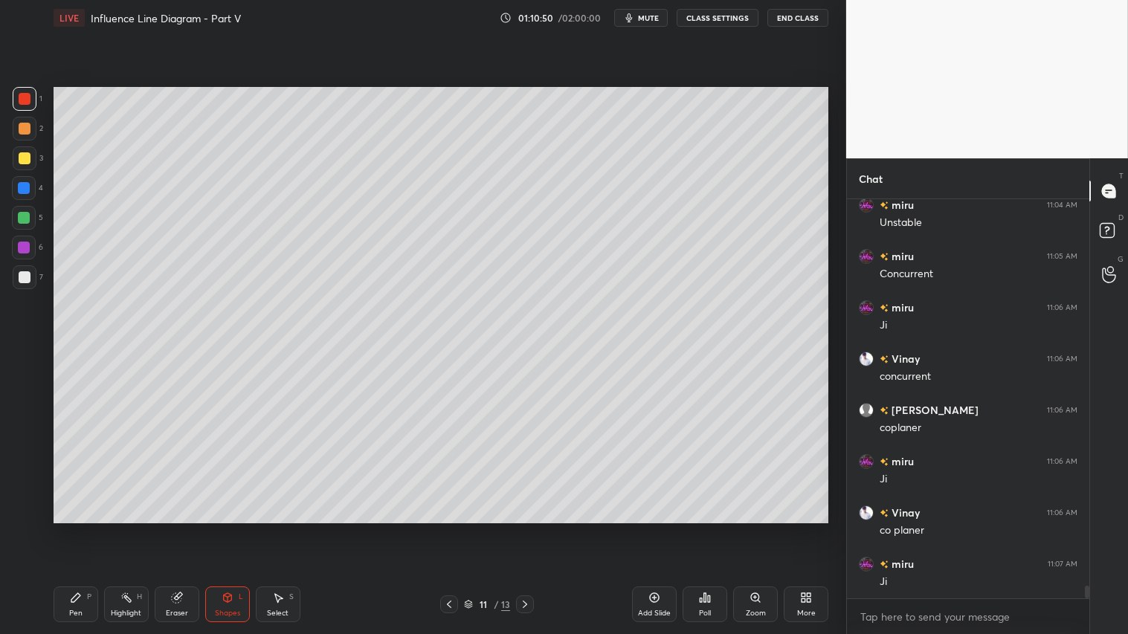
click at [84, 529] on div "Pen P" at bounding box center [76, 605] width 45 height 36
click at [31, 273] on div at bounding box center [25, 277] width 24 height 24
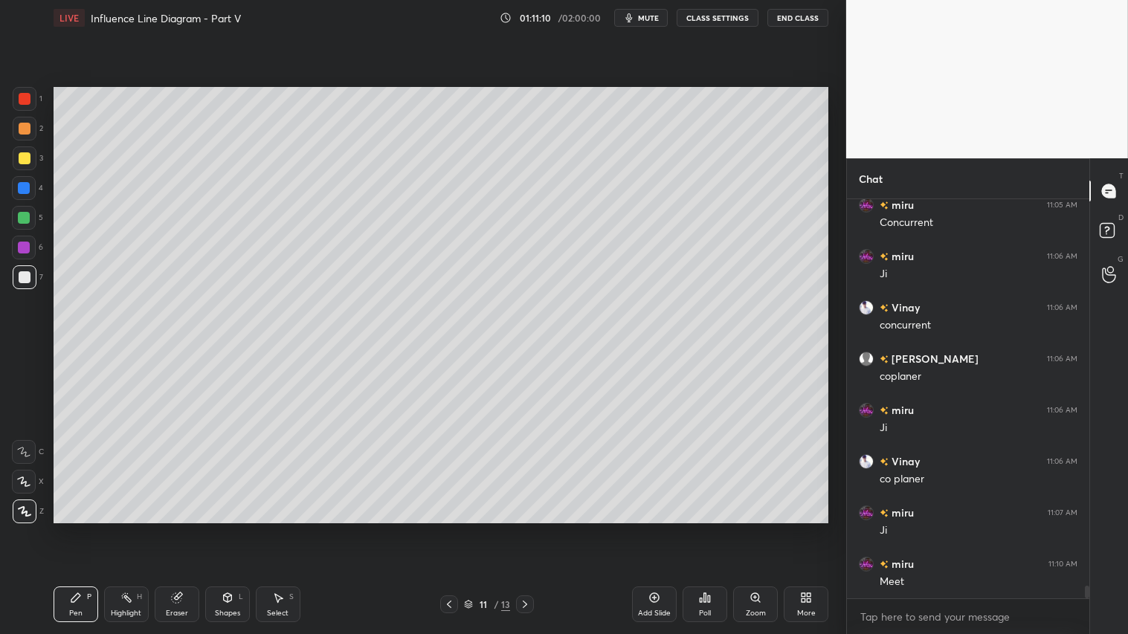
scroll to position [12352, 0]
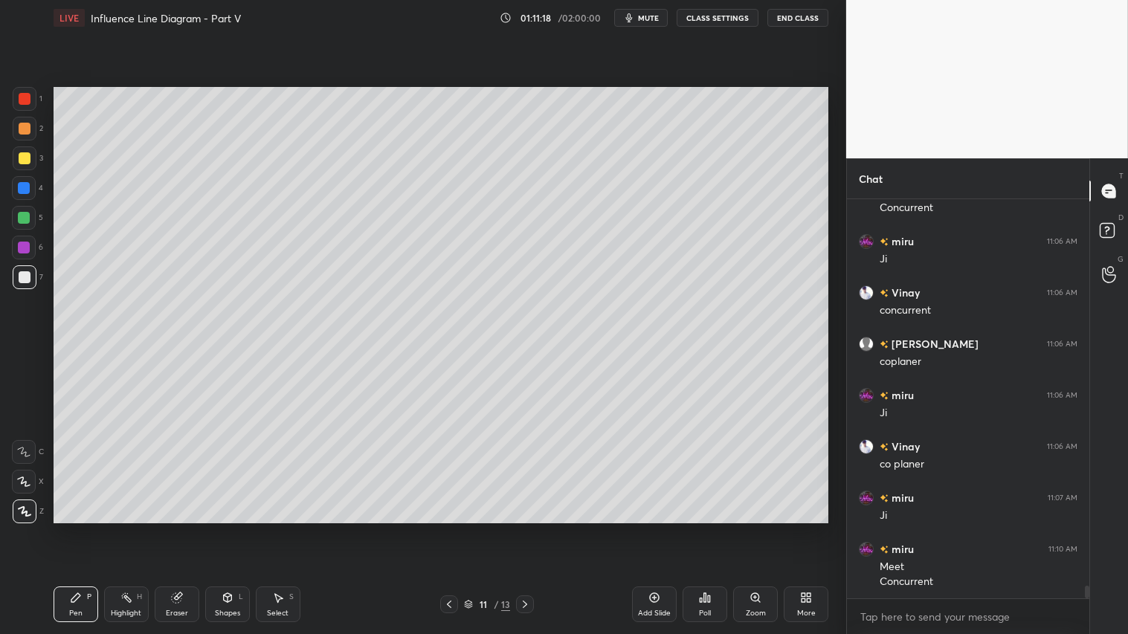
drag, startPoint x: 30, startPoint y: 274, endPoint x: 28, endPoint y: 262, distance: 12.1
click at [32, 271] on div at bounding box center [25, 277] width 24 height 24
click at [183, 529] on div "Eraser" at bounding box center [177, 605] width 45 height 36
drag, startPoint x: 109, startPoint y: 614, endPoint x: 91, endPoint y: 605, distance: 19.3
click at [109, 529] on div "Highlight H" at bounding box center [126, 605] width 45 height 36
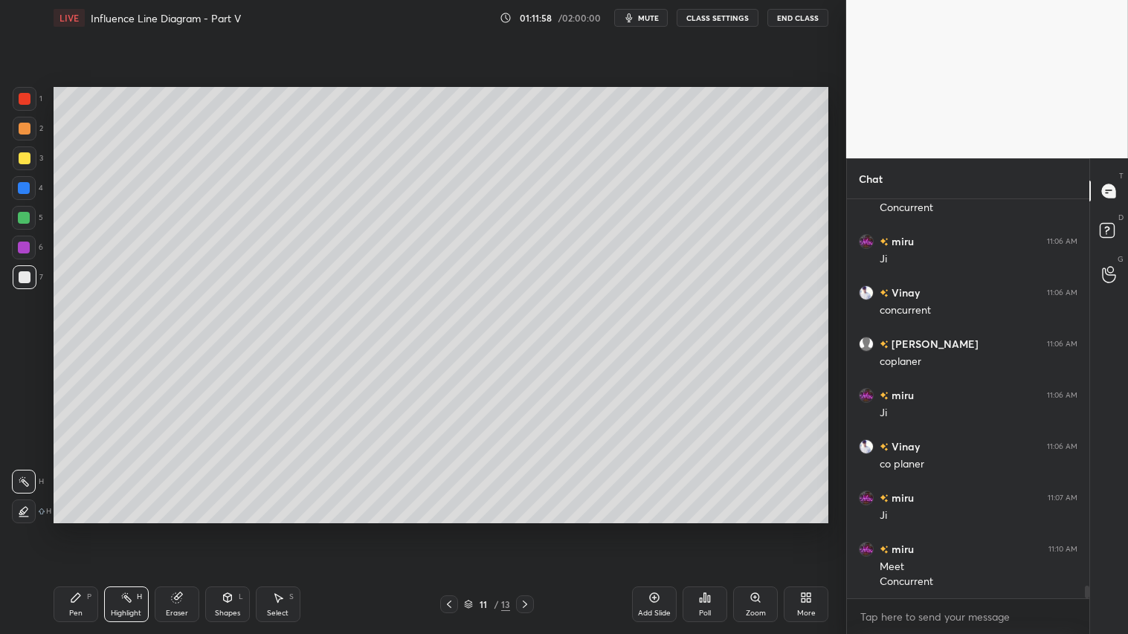
click at [76, 529] on div "Pen P" at bounding box center [76, 605] width 45 height 36
click at [24, 127] on div at bounding box center [25, 129] width 12 height 12
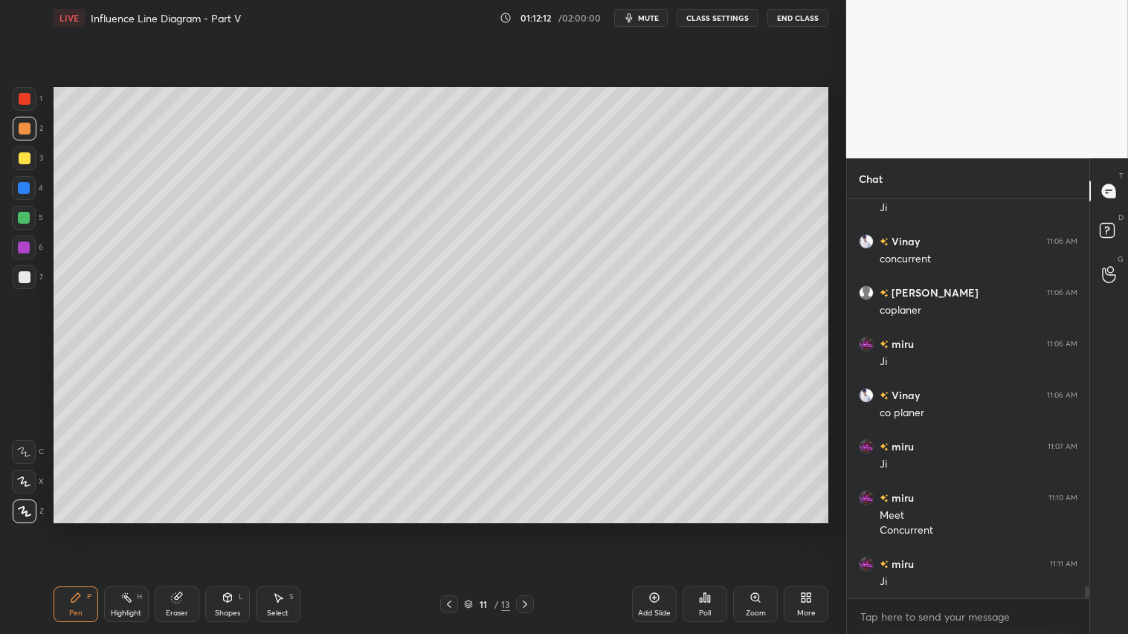
drag, startPoint x: 18, startPoint y: 278, endPoint x: 49, endPoint y: 286, distance: 32.1
click at [20, 277] on div at bounding box center [25, 277] width 12 height 12
drag, startPoint x: 25, startPoint y: 128, endPoint x: 31, endPoint y: 143, distance: 16.3
click at [25, 129] on div at bounding box center [25, 129] width 12 height 12
drag, startPoint x: 83, startPoint y: 599, endPoint x: 122, endPoint y: 576, distance: 45.0
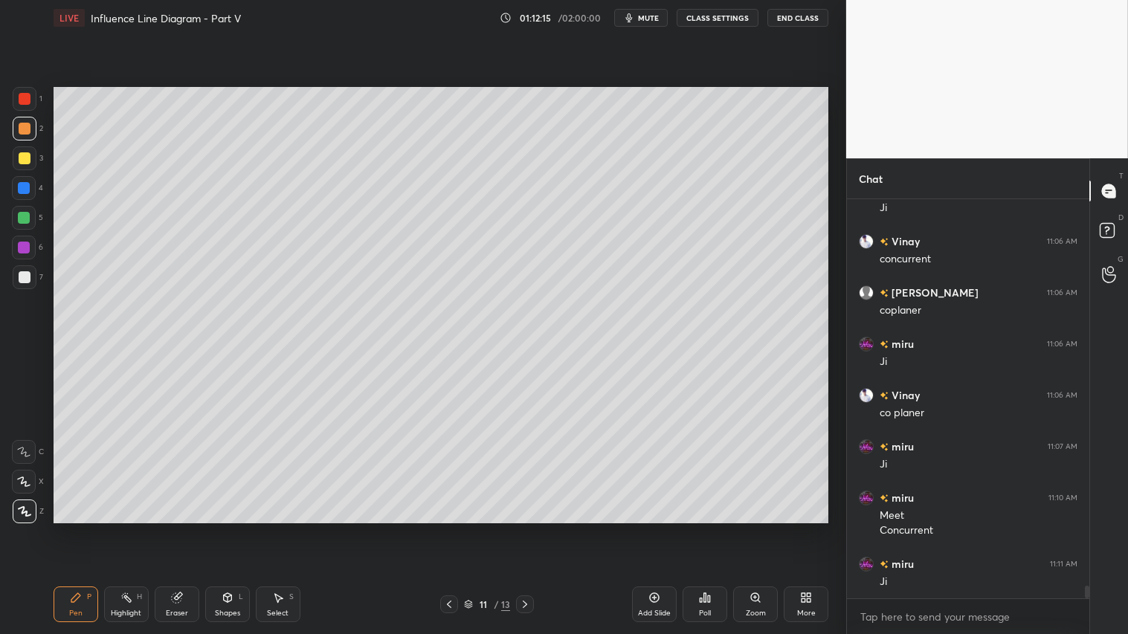
click at [82, 529] on div "Pen P" at bounding box center [76, 605] width 45 height 36
click at [656, 23] on button "mute" at bounding box center [641, 18] width 54 height 18
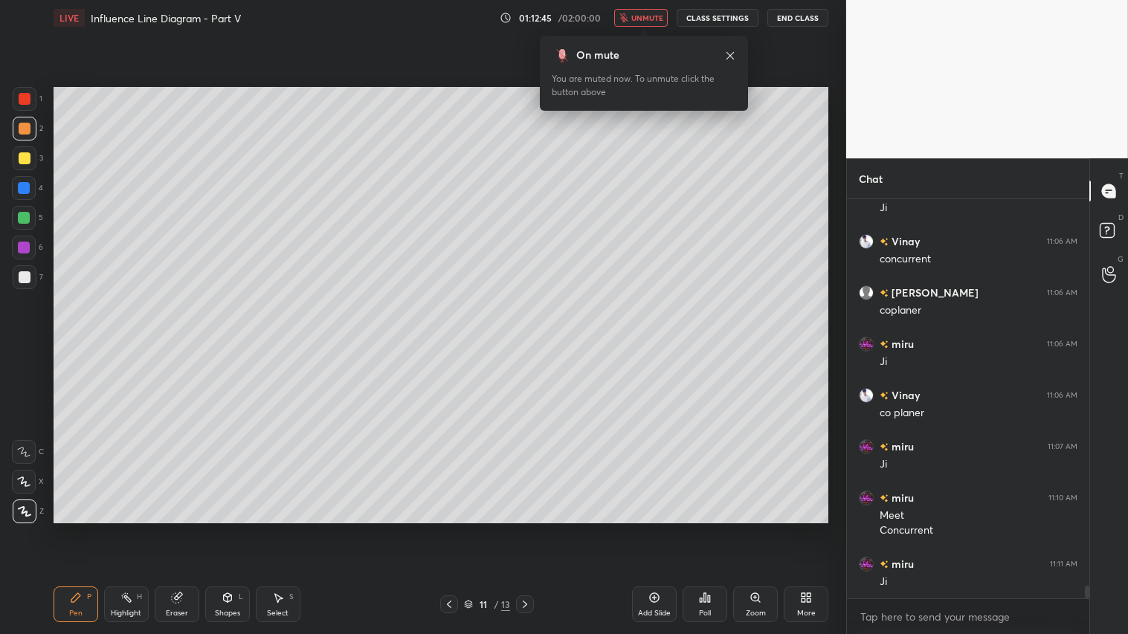
click at [444, 529] on icon at bounding box center [449, 605] width 12 height 12
click at [645, 13] on span "unmute" at bounding box center [647, 18] width 32 height 10
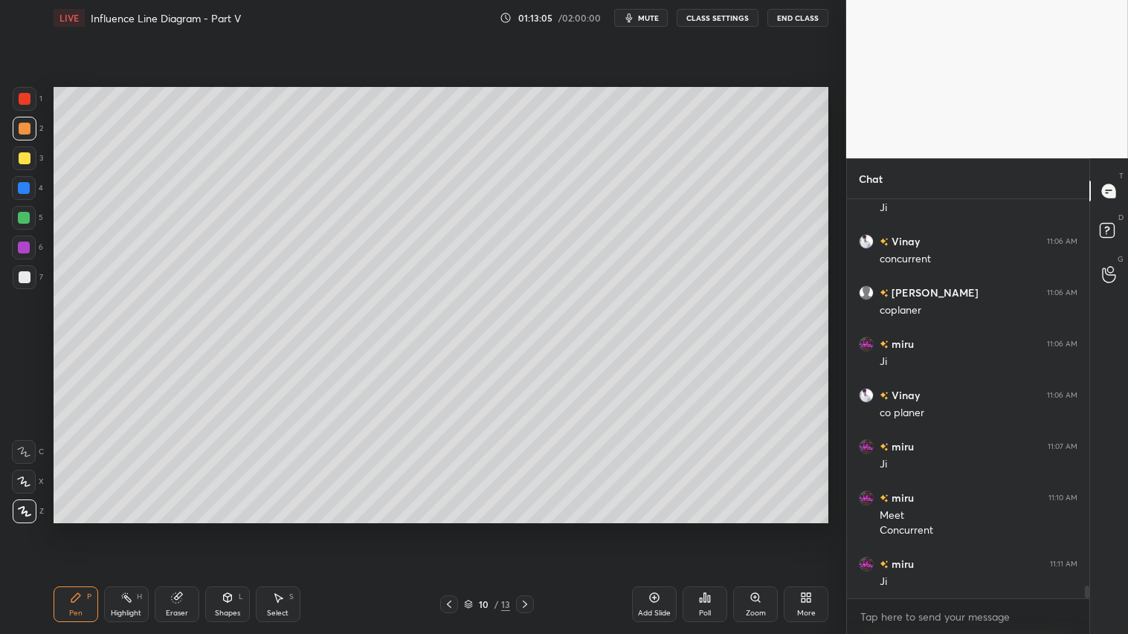
click at [526, 529] on icon at bounding box center [525, 605] width 12 height 12
click at [23, 127] on div at bounding box center [25, 129] width 12 height 12
click at [71, 529] on div "Pen" at bounding box center [75, 613] width 13 height 7
drag, startPoint x: 529, startPoint y: 605, endPoint x: 510, endPoint y: 604, distance: 19.4
click at [529, 529] on icon at bounding box center [525, 605] width 12 height 12
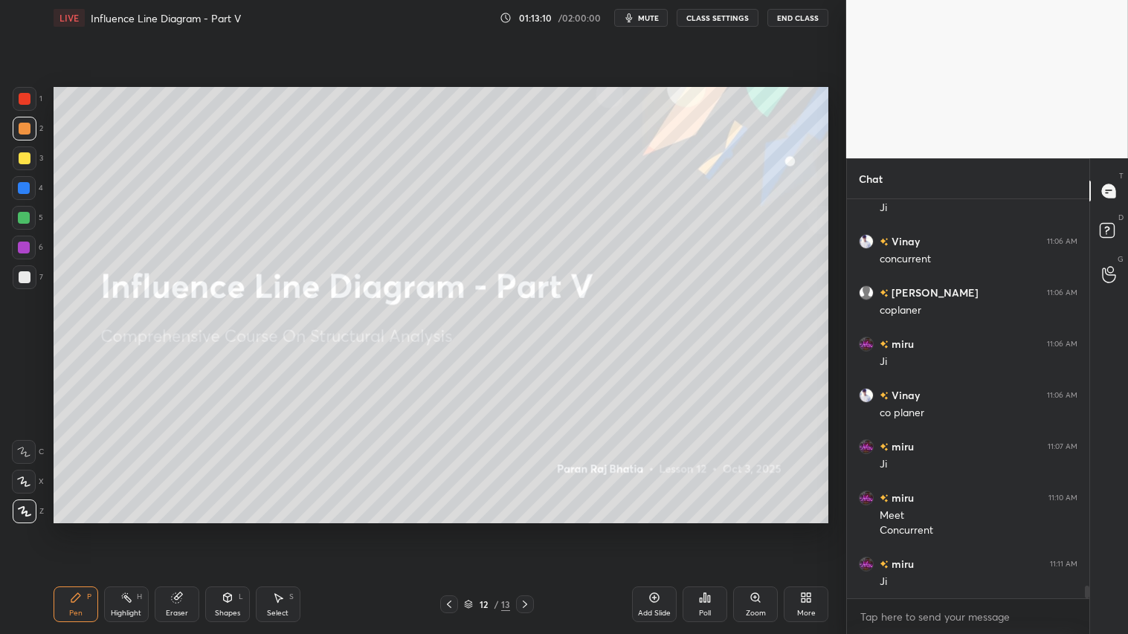
click at [439, 529] on div "12 / 13" at bounding box center [487, 605] width 289 height 18
click at [451, 529] on icon at bounding box center [449, 605] width 12 height 12
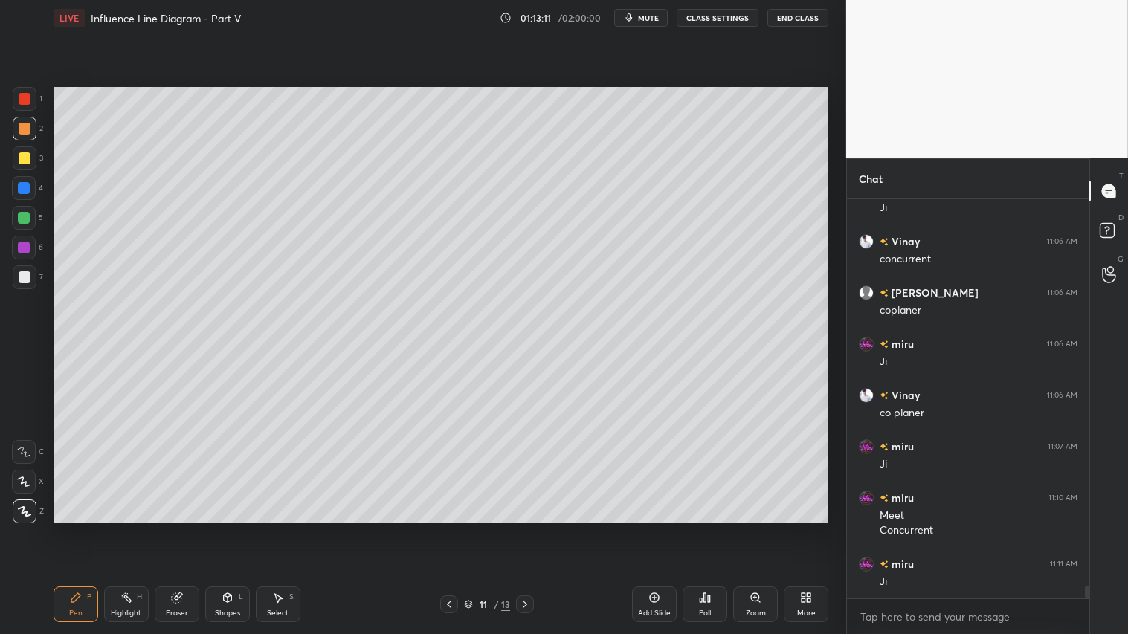
click at [657, 529] on div "Add Slide" at bounding box center [654, 605] width 45 height 36
click at [222, 529] on icon at bounding box center [228, 598] width 12 height 12
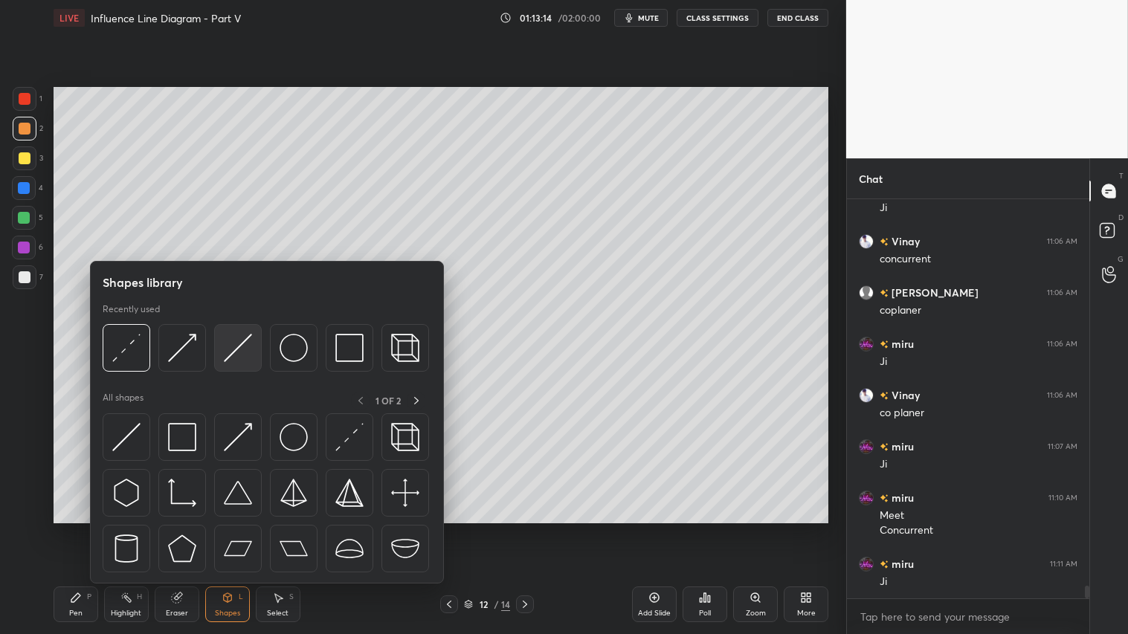
click at [241, 346] on img at bounding box center [238, 348] width 28 height 28
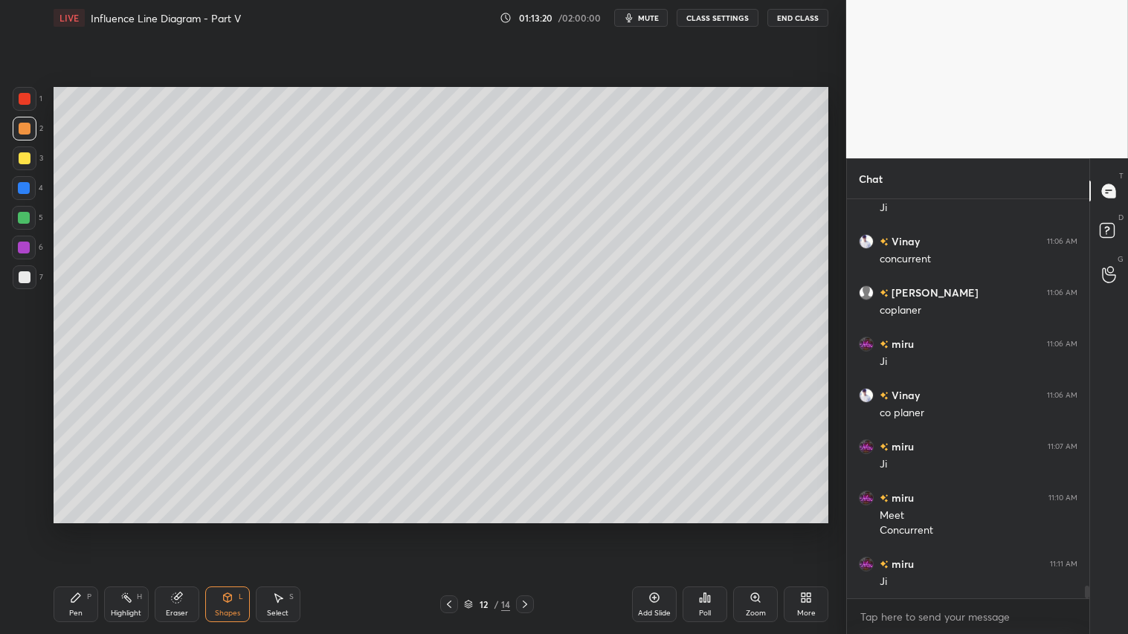
scroll to position [12454, 0]
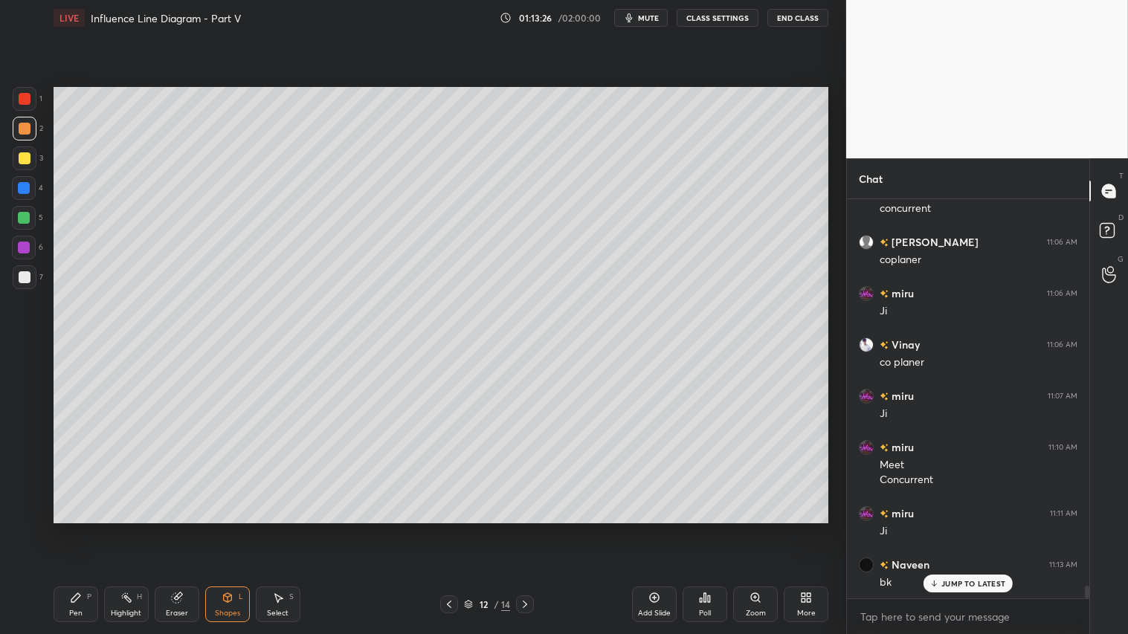
click at [451, 529] on icon at bounding box center [449, 605] width 12 height 12
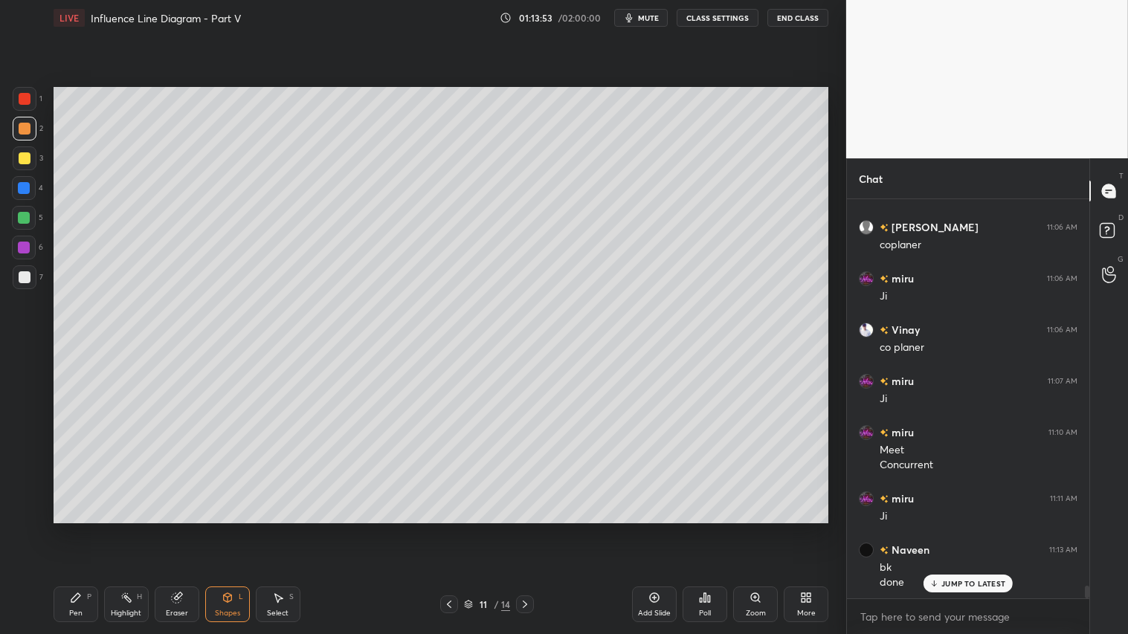
click at [523, 529] on icon at bounding box center [525, 605] width 12 height 12
click at [220, 529] on div "Shapes L" at bounding box center [227, 605] width 45 height 36
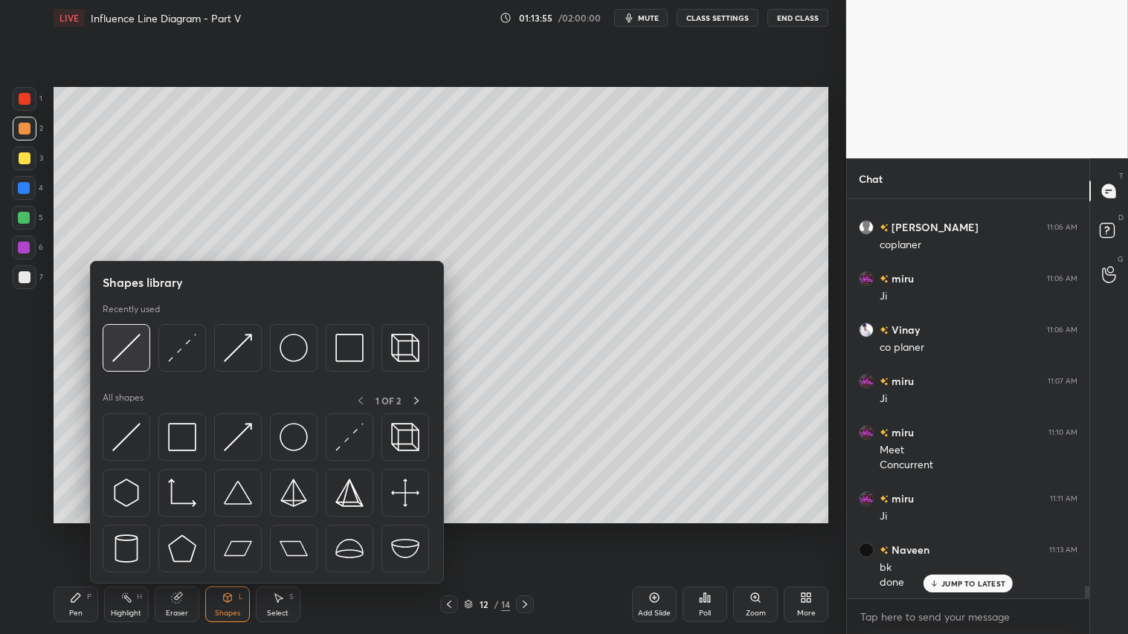
click at [128, 344] on img at bounding box center [126, 348] width 28 height 28
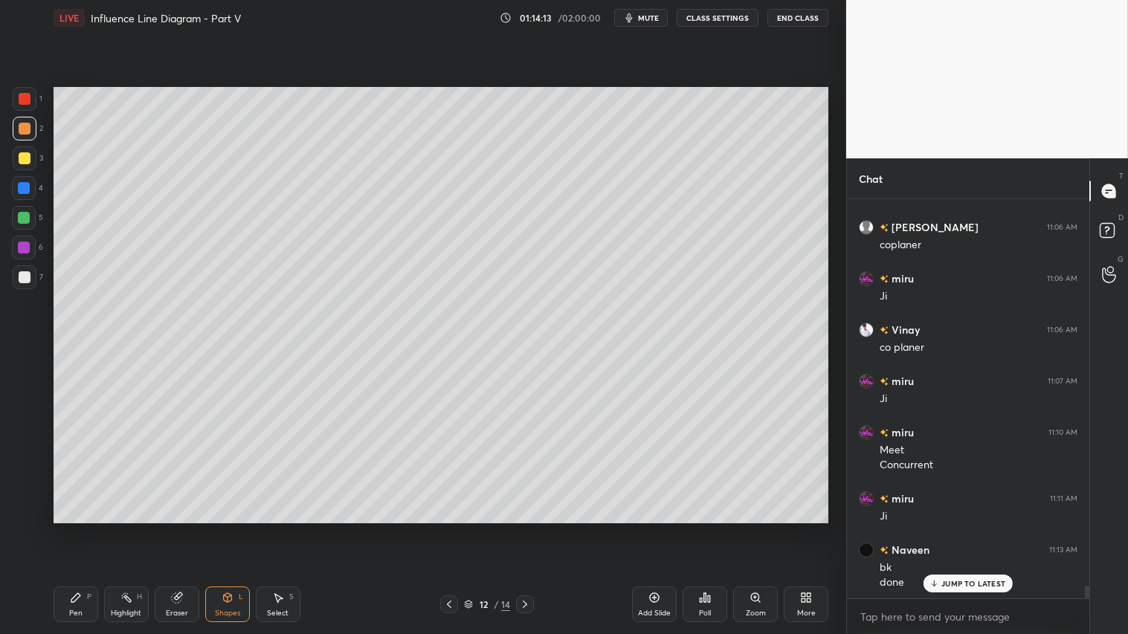
drag, startPoint x: 228, startPoint y: 608, endPoint x: 240, endPoint y: 590, distance: 21.9
click at [228, 529] on div "Shapes L" at bounding box center [227, 605] width 45 height 36
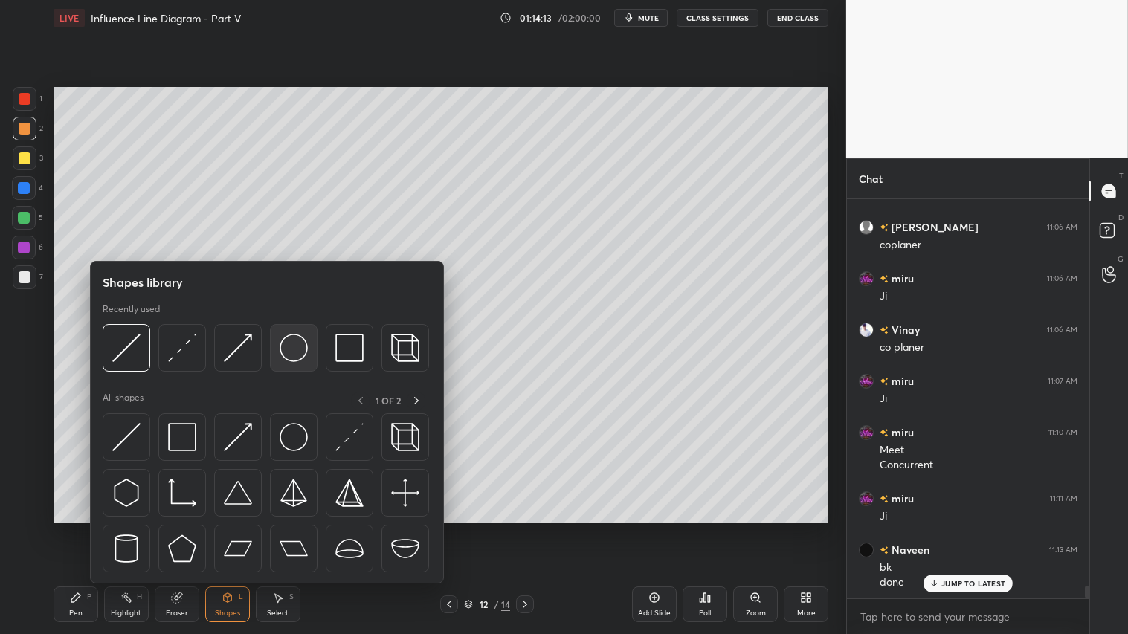
click at [280, 335] on img at bounding box center [294, 348] width 28 height 28
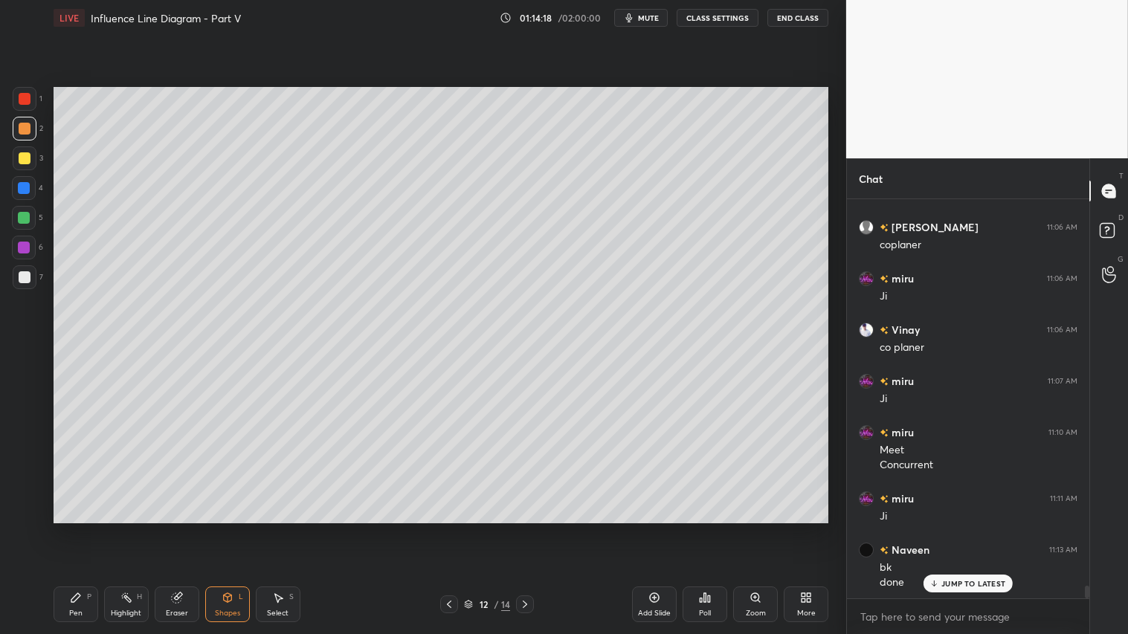
drag, startPoint x: 225, startPoint y: 601, endPoint x: 226, endPoint y: 593, distance: 8.3
click at [225, 529] on icon at bounding box center [227, 597] width 8 height 9
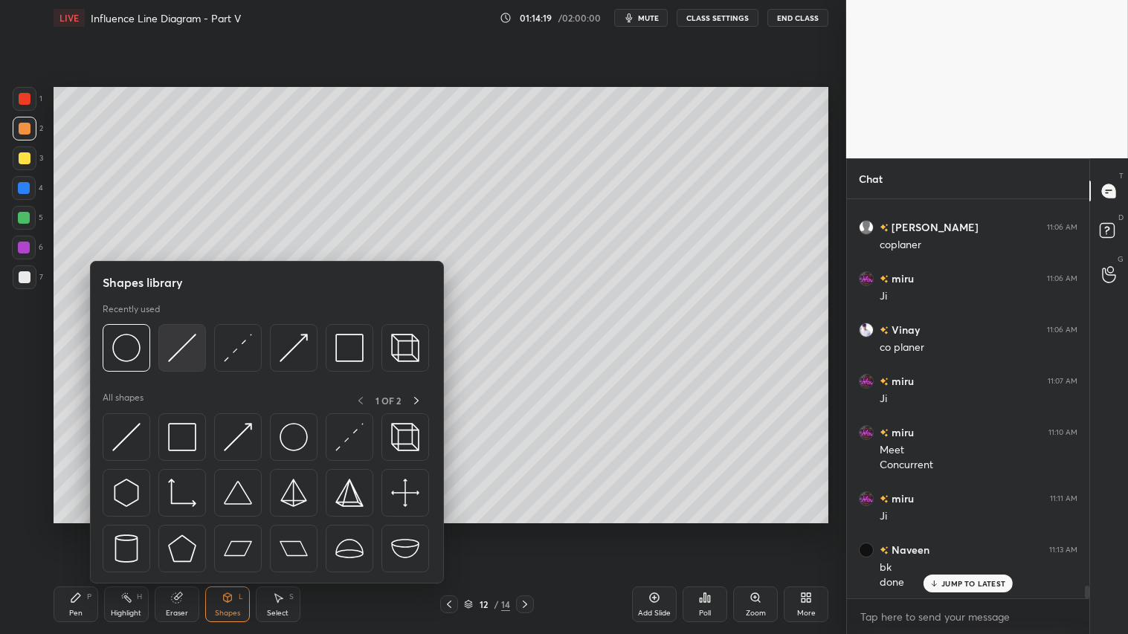
click at [181, 346] on img at bounding box center [182, 348] width 28 height 28
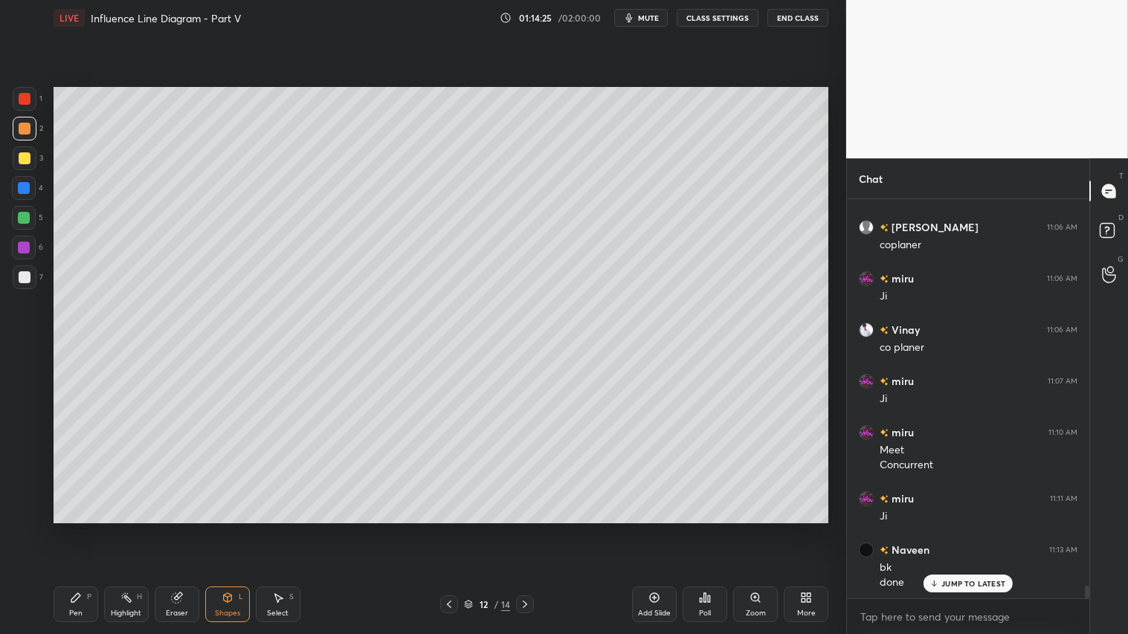
click at [235, 529] on div "Shapes L" at bounding box center [227, 605] width 45 height 36
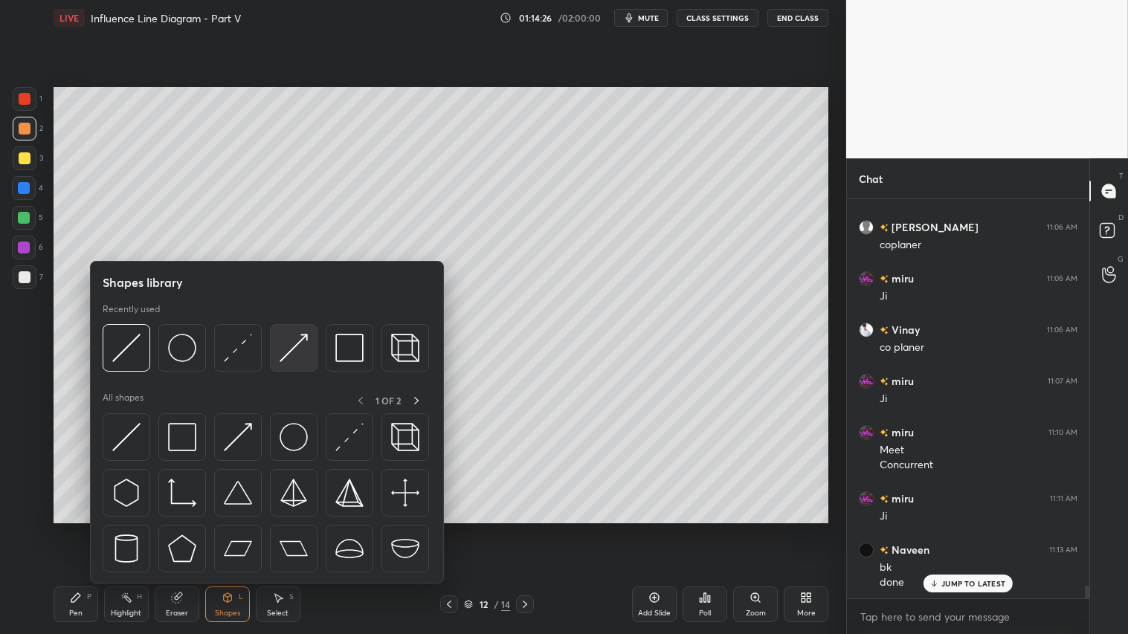
click at [290, 335] on img at bounding box center [294, 348] width 28 height 28
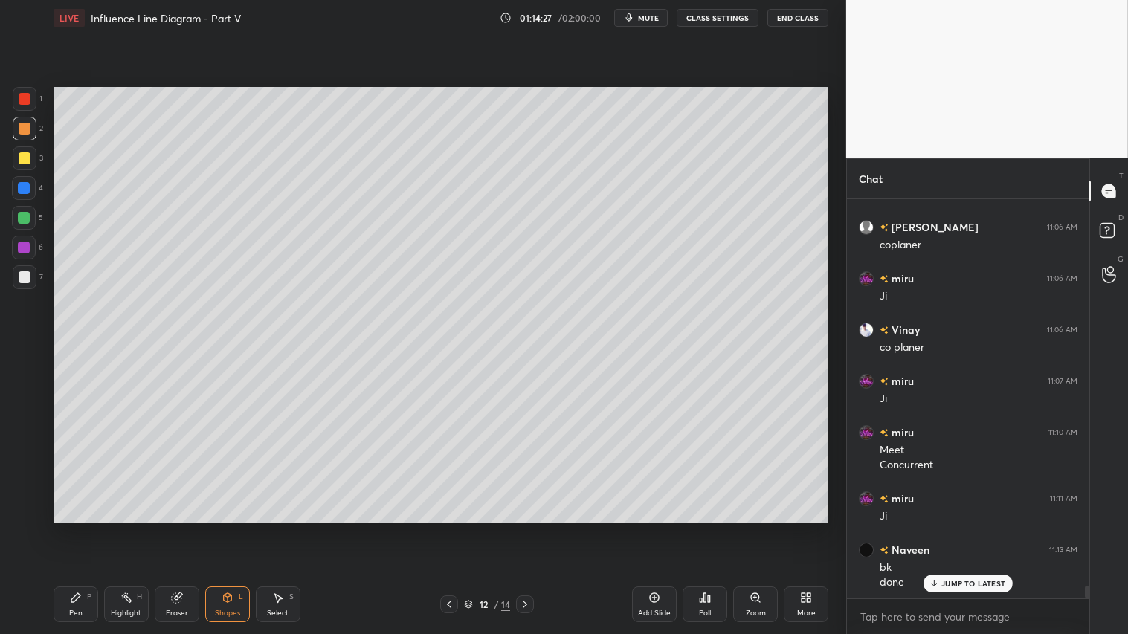
click at [23, 87] on div at bounding box center [25, 99] width 24 height 24
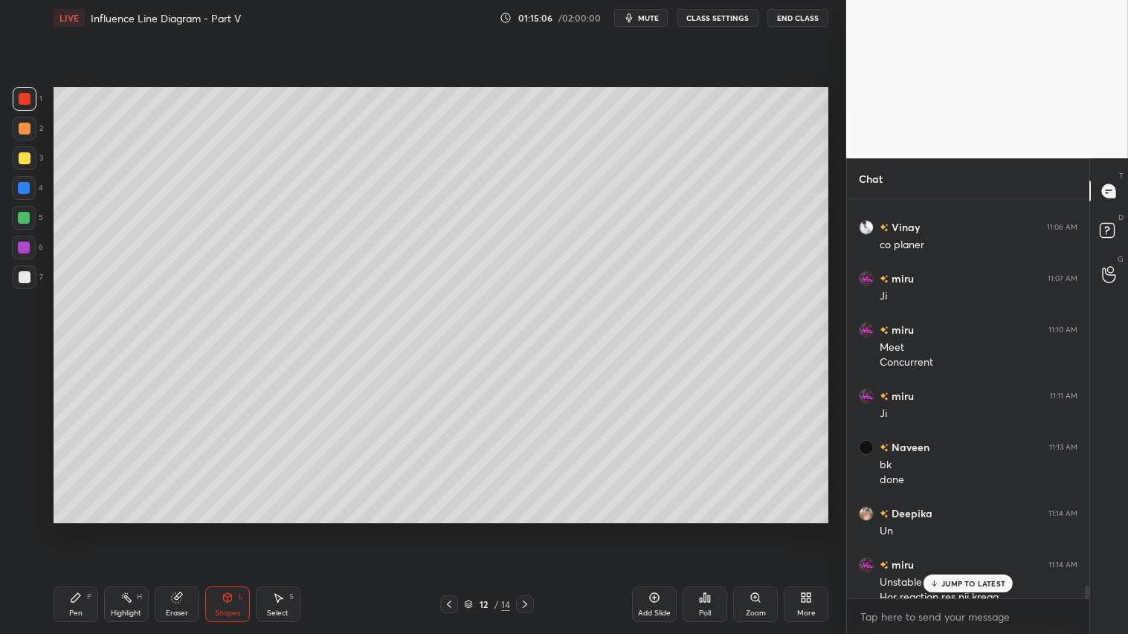
scroll to position [12586, 0]
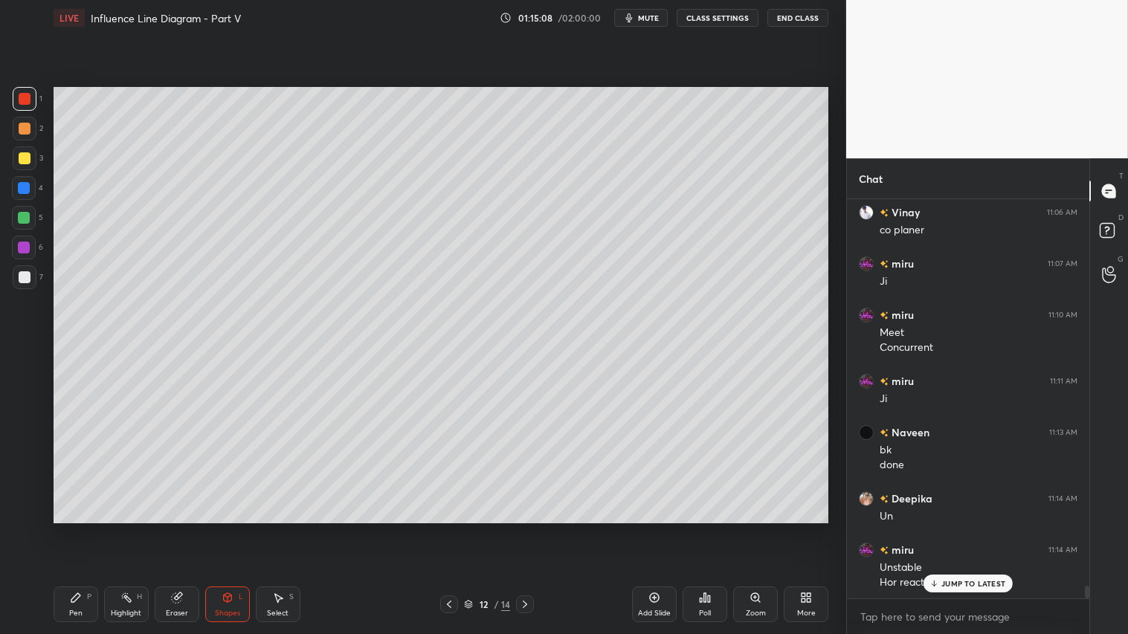
click at [972, 529] on div "JUMP TO LATEST" at bounding box center [968, 584] width 89 height 18
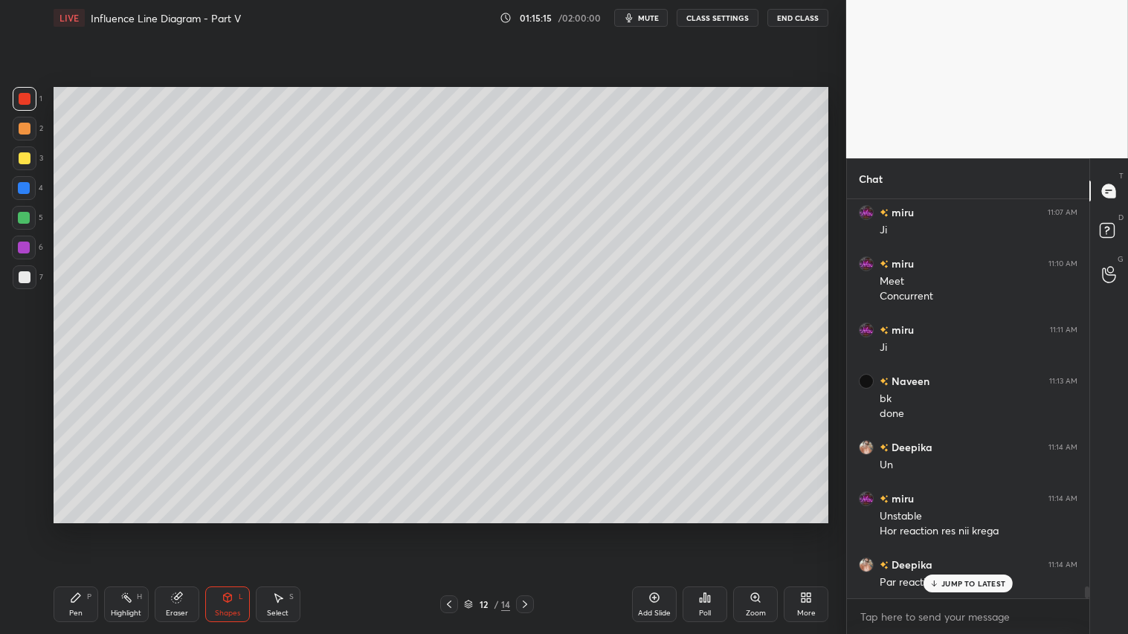
drag, startPoint x: 236, startPoint y: 603, endPoint x: 236, endPoint y: 590, distance: 12.7
click at [236, 529] on div "Shapes L" at bounding box center [227, 605] width 45 height 36
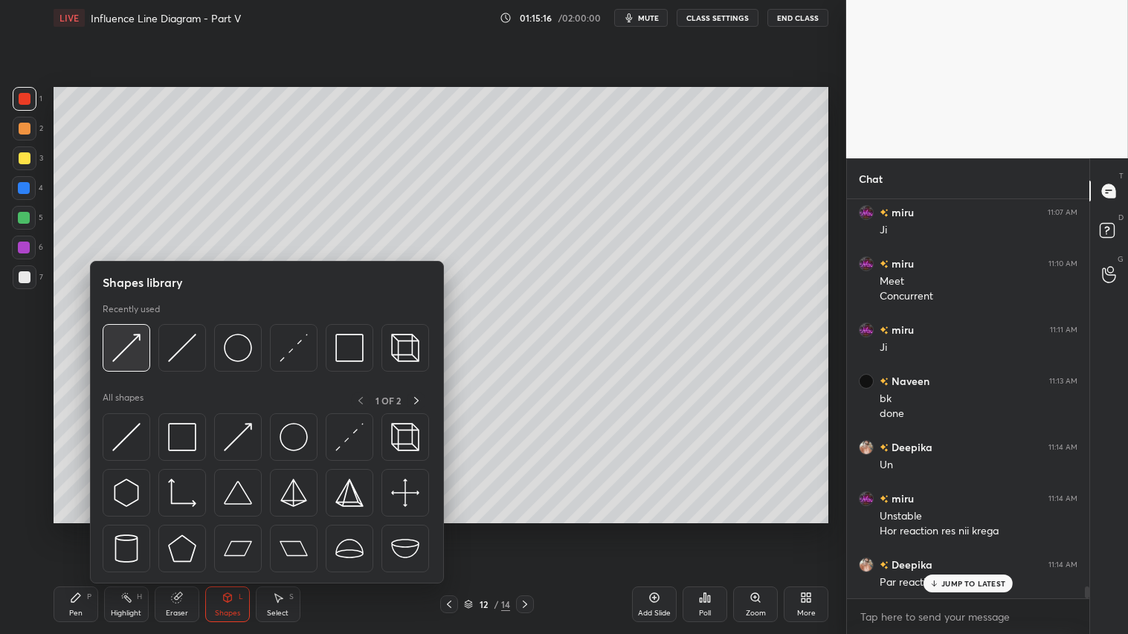
click at [123, 351] on img at bounding box center [126, 348] width 28 height 28
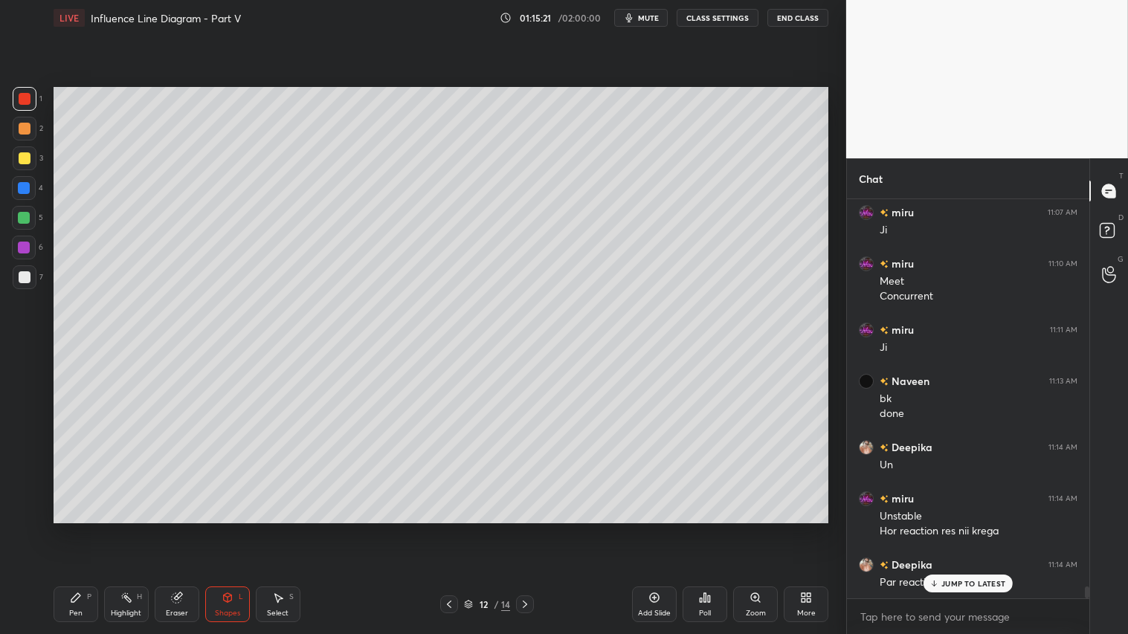
click at [948, 529] on p "JUMP TO LATEST" at bounding box center [973, 583] width 64 height 9
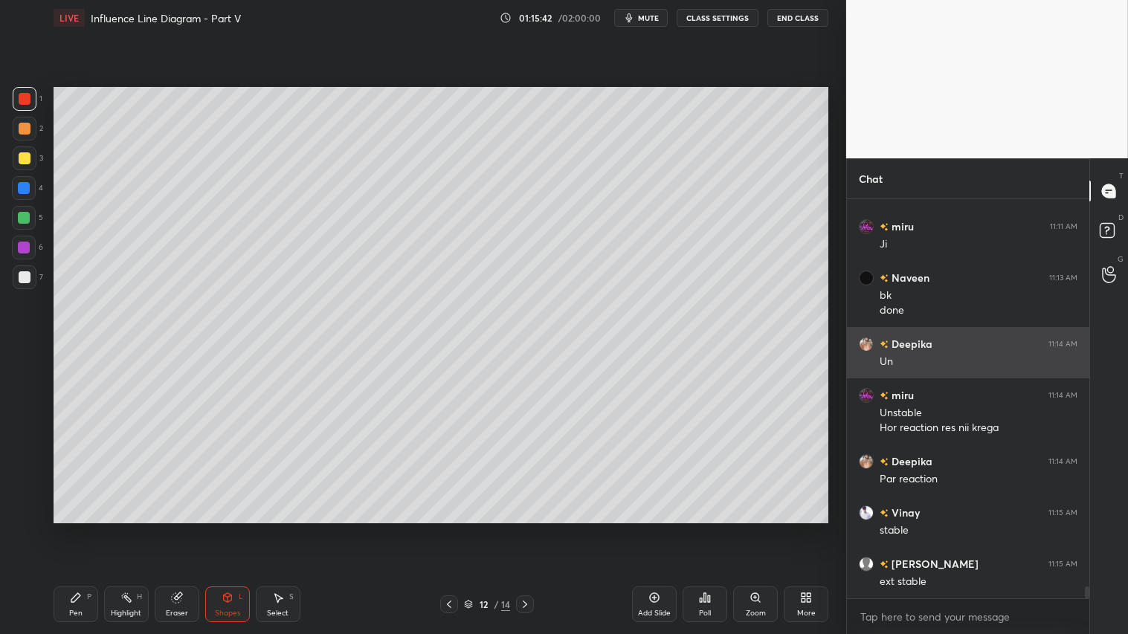
scroll to position [12792, 0]
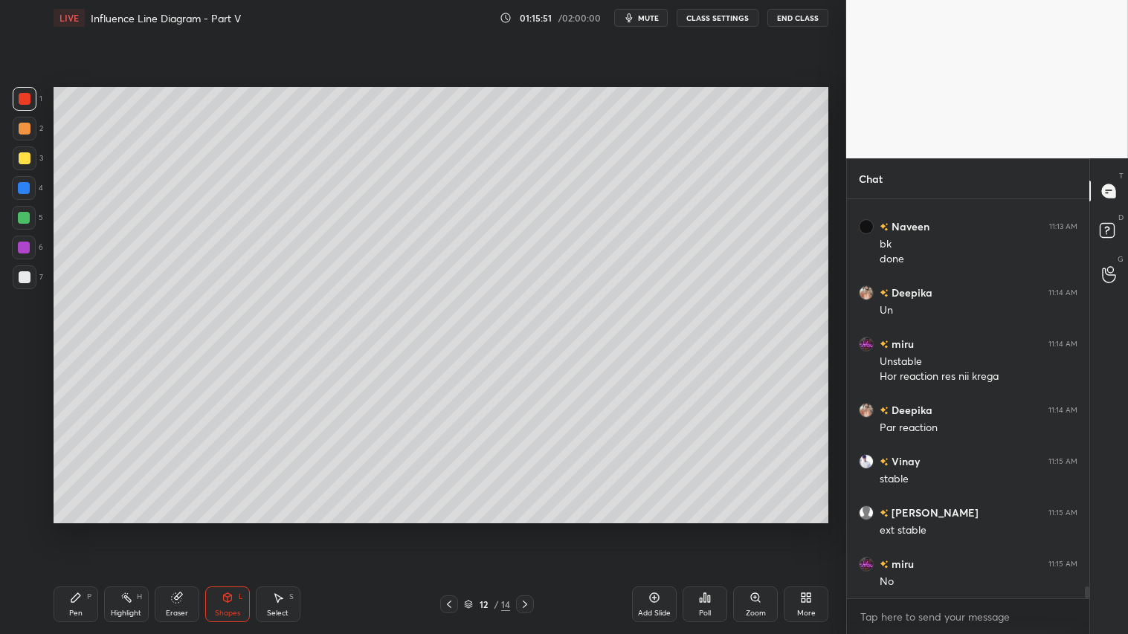
click at [30, 275] on div at bounding box center [25, 277] width 24 height 24
drag, startPoint x: 220, startPoint y: 626, endPoint x: 227, endPoint y: 616, distance: 12.4
click at [225, 529] on div "Pen P Highlight H Eraser Shapes L Select S 12 / 14 Add Slide Poll Zoom More" at bounding box center [441, 604] width 775 height 59
click at [224, 529] on icon at bounding box center [228, 598] width 12 height 12
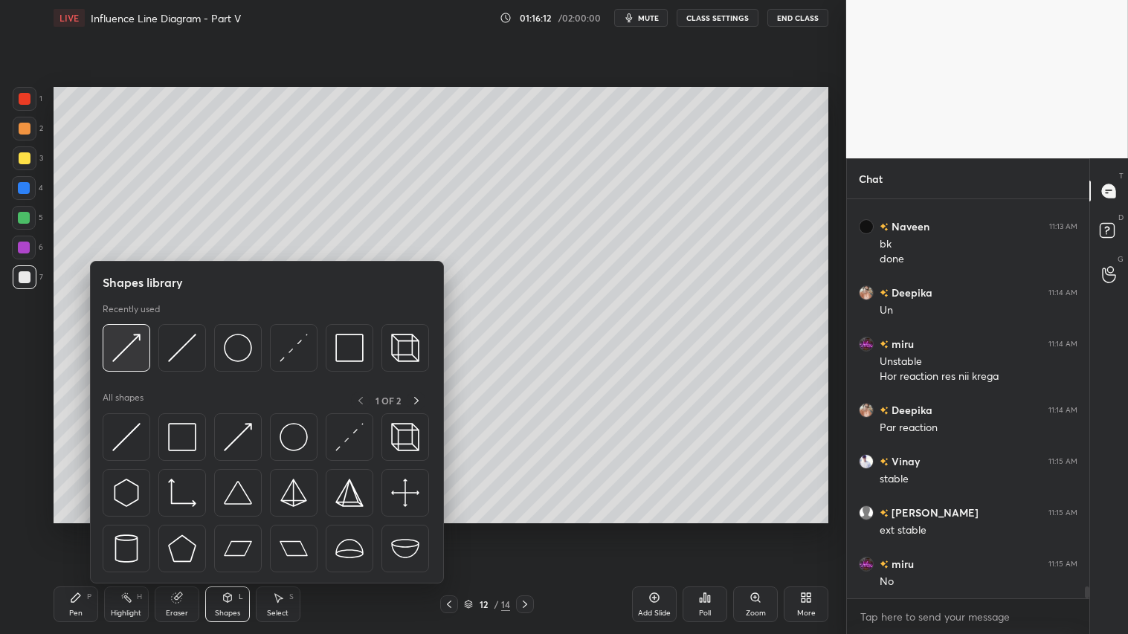
click at [123, 346] on img at bounding box center [126, 348] width 28 height 28
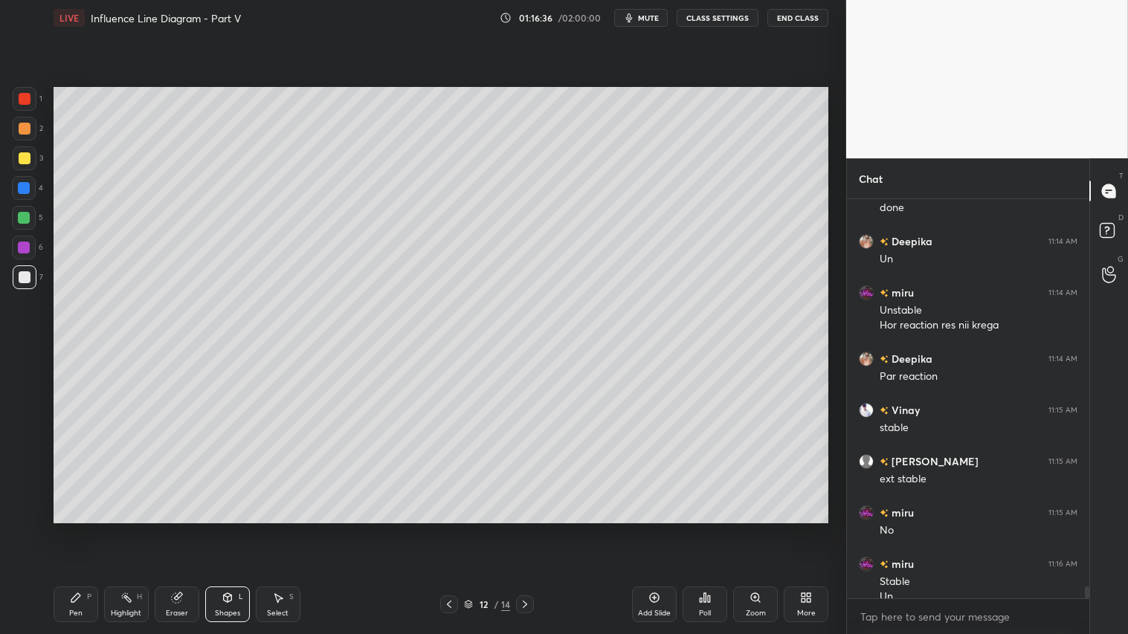
scroll to position [12859, 0]
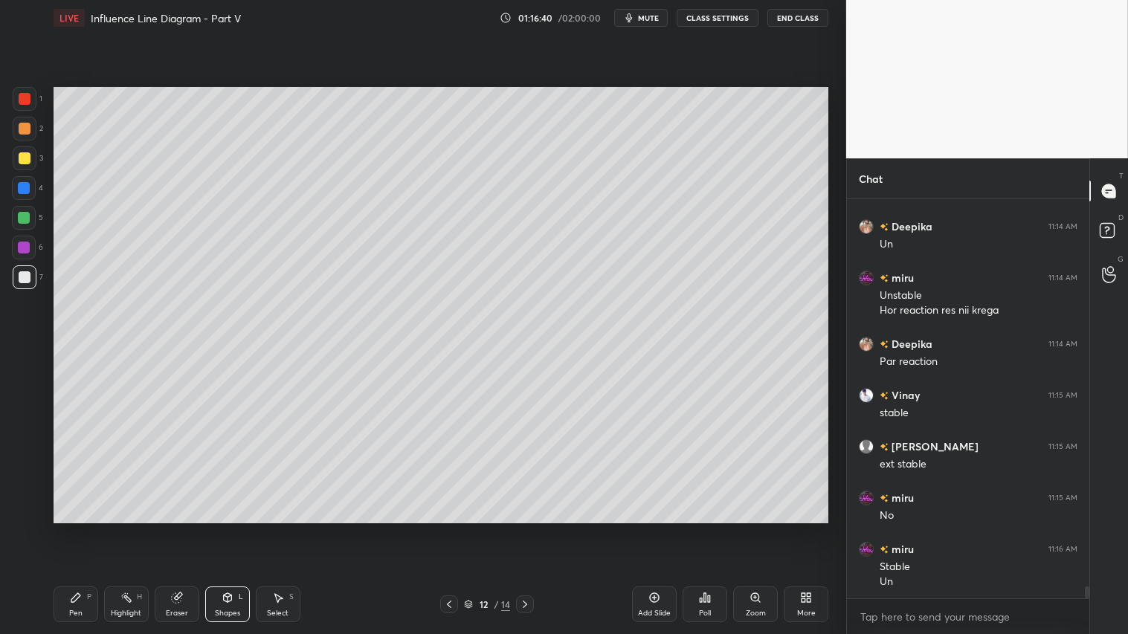
click at [79, 529] on div "Pen" at bounding box center [75, 613] width 13 height 7
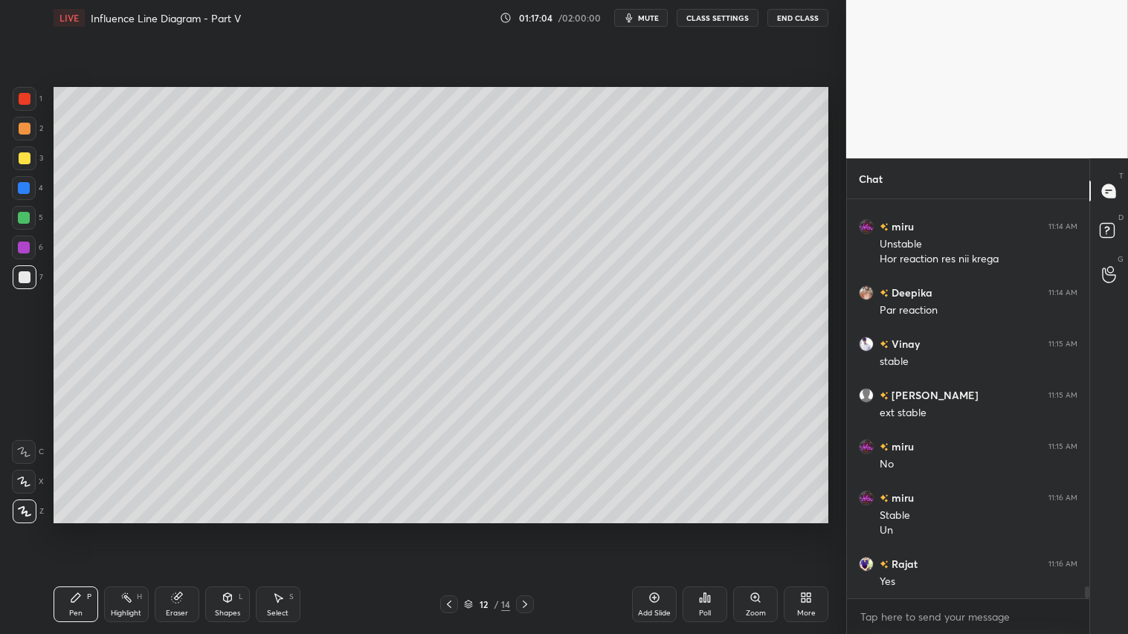
click at [184, 529] on div "Eraser" at bounding box center [177, 613] width 22 height 7
click at [84, 529] on div "Pen P" at bounding box center [76, 605] width 45 height 36
click at [25, 135] on div at bounding box center [25, 129] width 24 height 24
click at [220, 529] on div "Shapes L" at bounding box center [227, 605] width 45 height 36
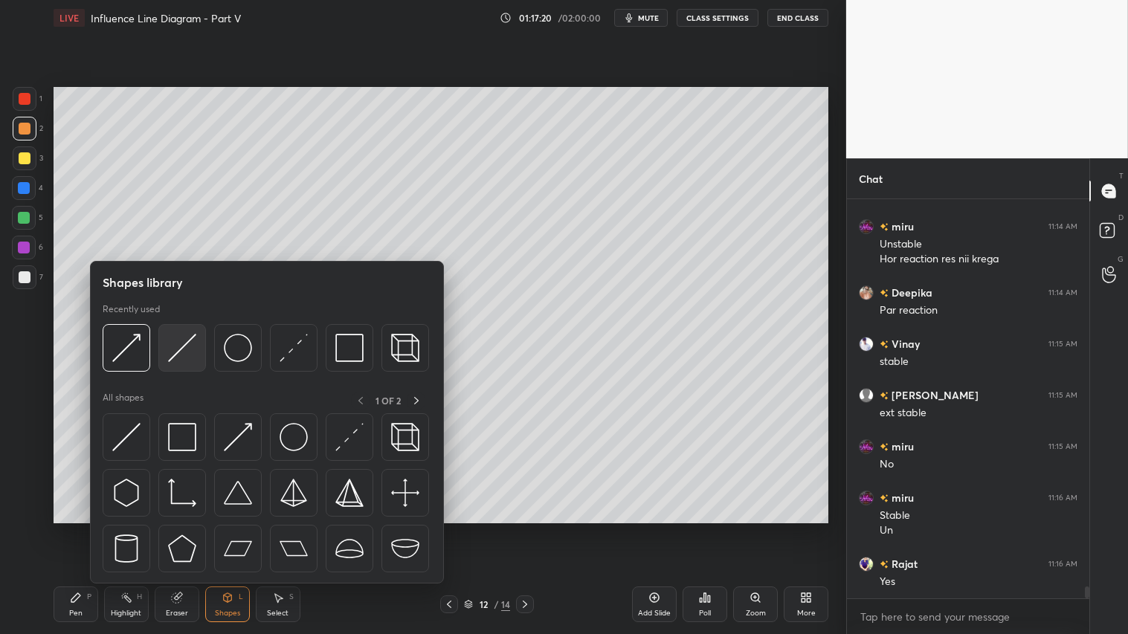
click at [157, 354] on div at bounding box center [266, 352] width 326 height 56
click at [197, 330] on div at bounding box center [182, 348] width 48 height 48
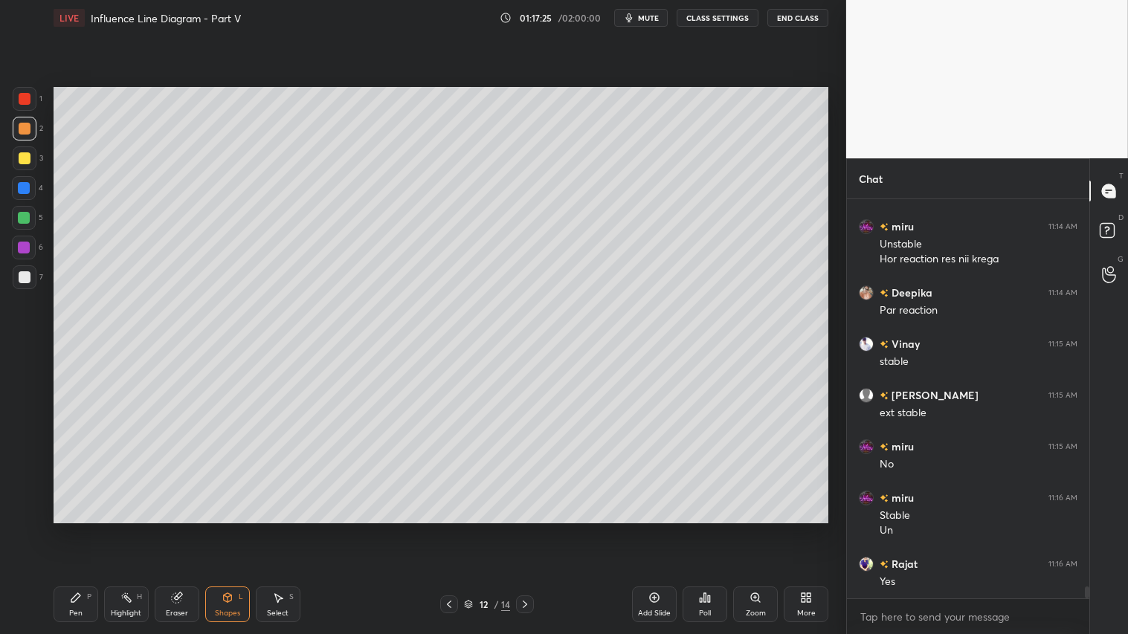
click at [22, 154] on div at bounding box center [25, 158] width 12 height 12
drag, startPoint x: 84, startPoint y: 598, endPoint x: 146, endPoint y: 541, distance: 84.2
click at [85, 529] on div "Pen P" at bounding box center [76, 605] width 45 height 36
click at [34, 129] on div "2" at bounding box center [28, 129] width 30 height 24
drag, startPoint x: 219, startPoint y: 608, endPoint x: 225, endPoint y: 599, distance: 10.7
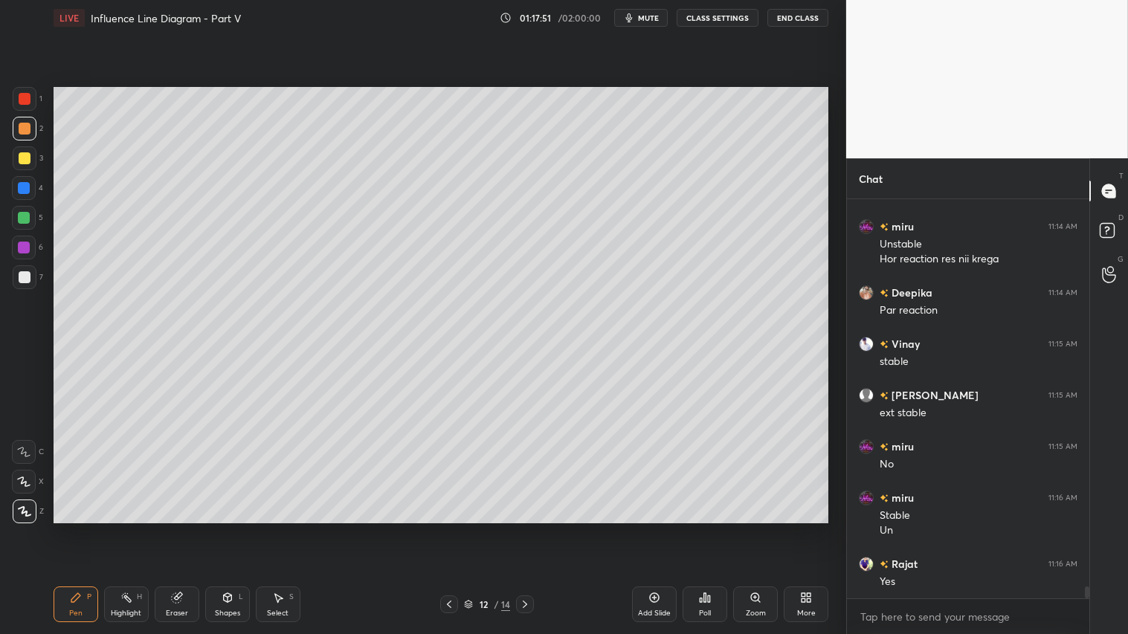
click at [220, 529] on div "Shapes L" at bounding box center [227, 605] width 45 height 36
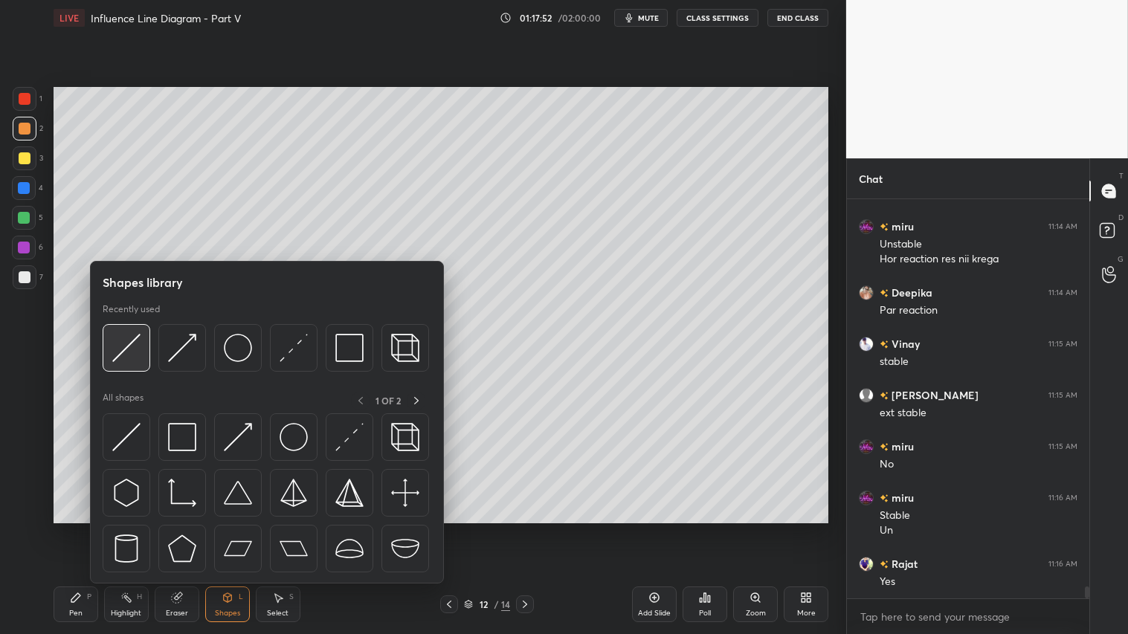
click at [123, 354] on img at bounding box center [126, 348] width 28 height 28
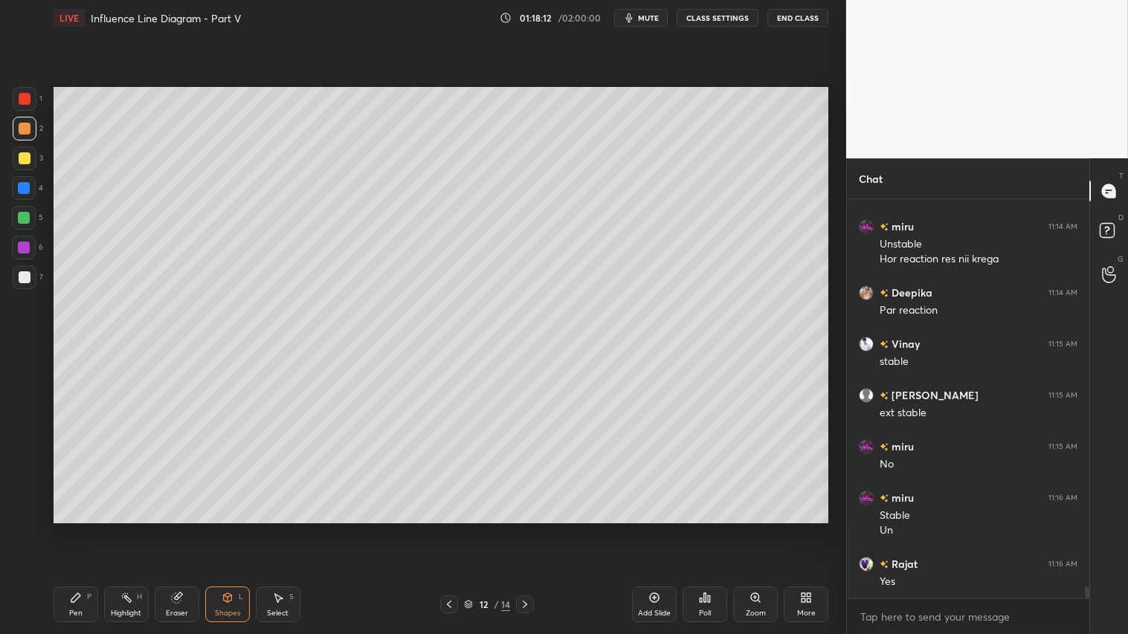
drag, startPoint x: 212, startPoint y: 602, endPoint x: 223, endPoint y: 586, distance: 19.8
click at [211, 529] on div "Shapes L" at bounding box center [227, 605] width 45 height 36
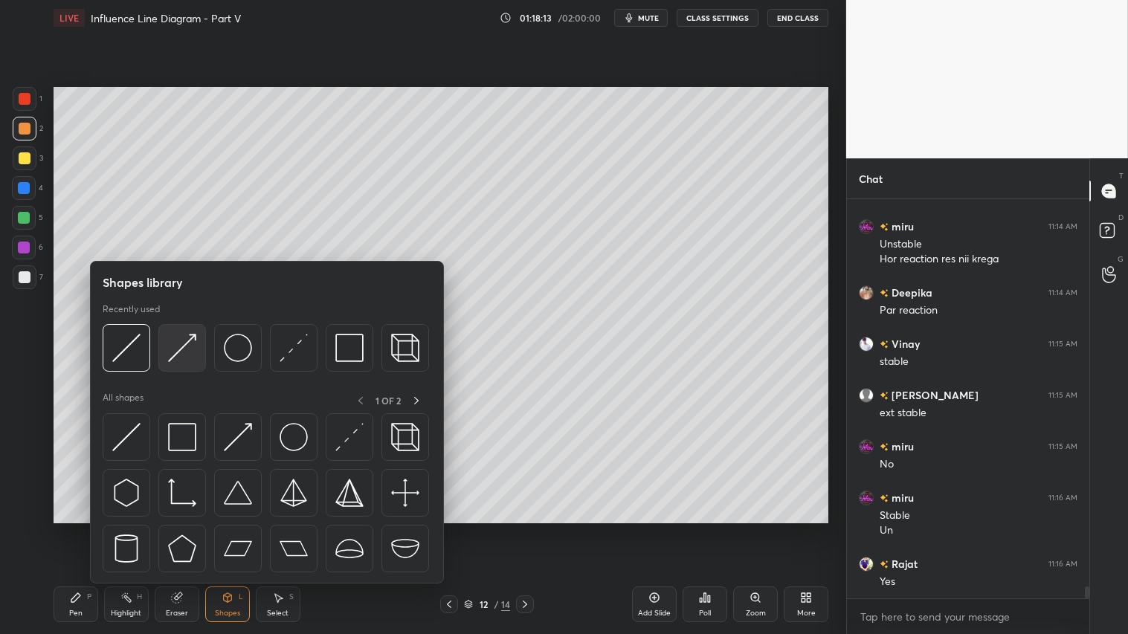
click at [184, 347] on img at bounding box center [182, 348] width 28 height 28
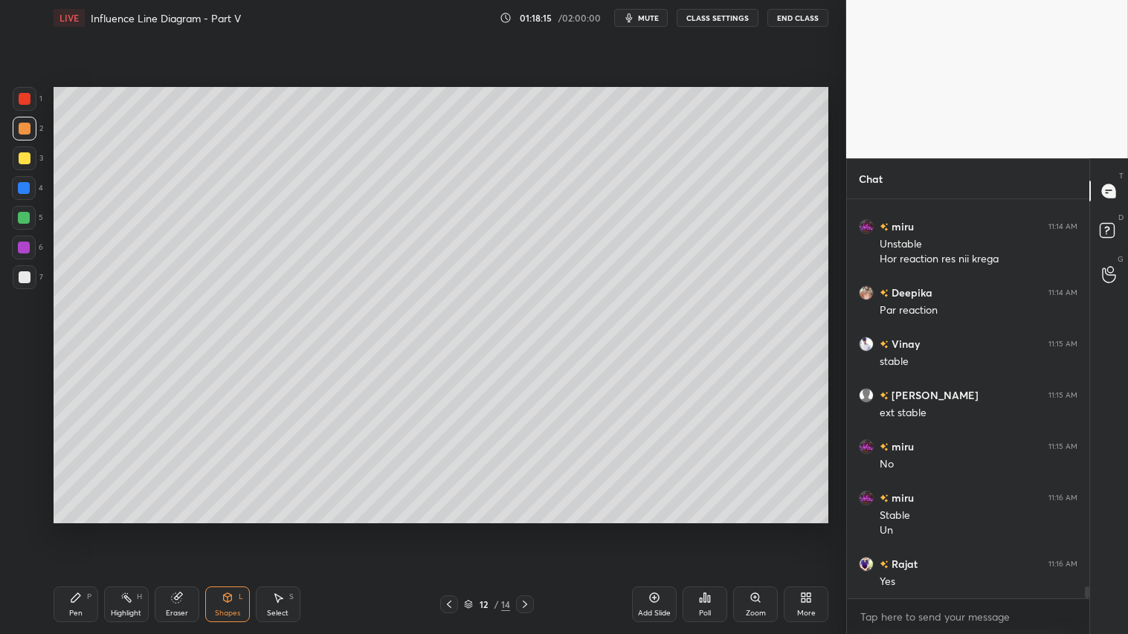
click at [26, 98] on div at bounding box center [25, 99] width 12 height 12
click at [223, 529] on icon at bounding box center [228, 598] width 12 height 12
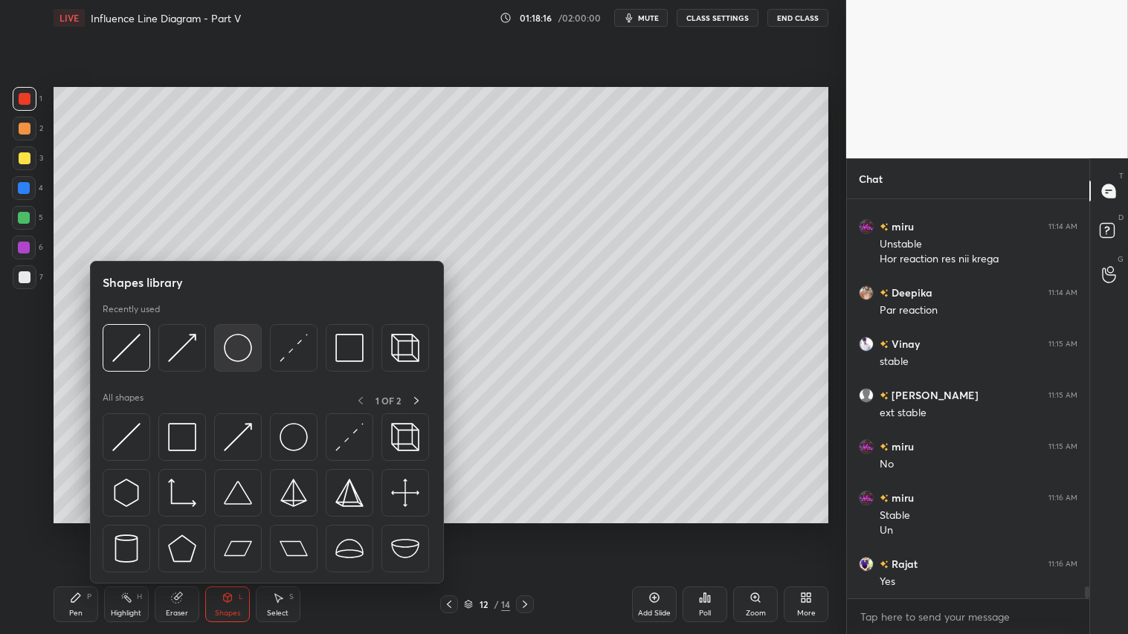
click at [227, 350] on img at bounding box center [238, 348] width 28 height 28
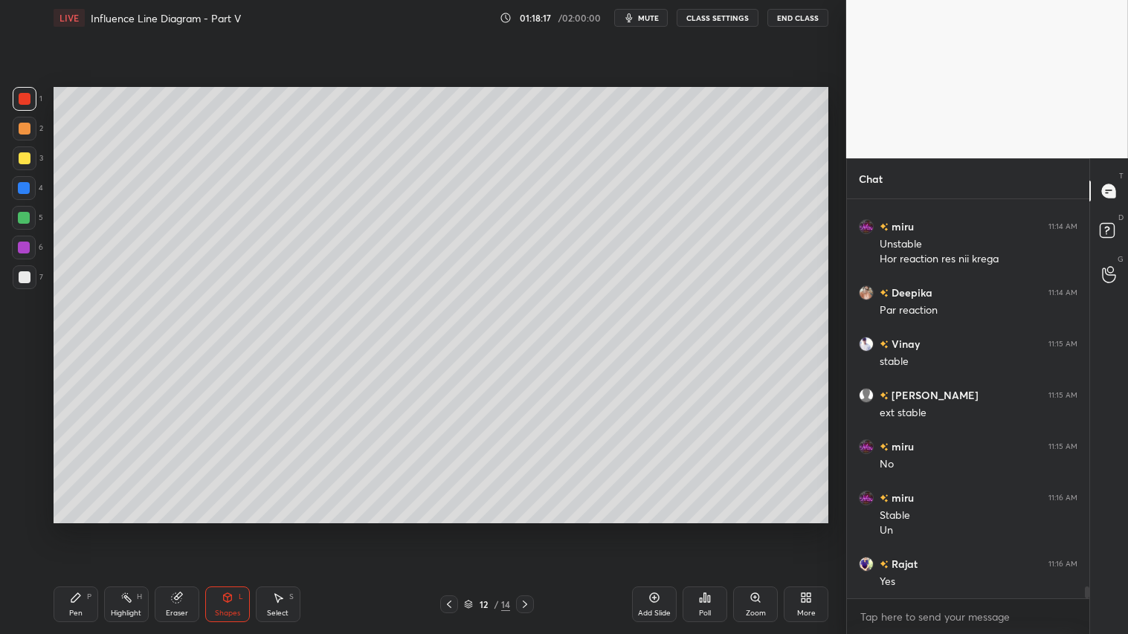
click at [20, 120] on div at bounding box center [25, 129] width 24 height 24
drag, startPoint x: 227, startPoint y: 605, endPoint x: 231, endPoint y: 588, distance: 17.7
click at [226, 529] on div "Shapes L" at bounding box center [227, 605] width 45 height 36
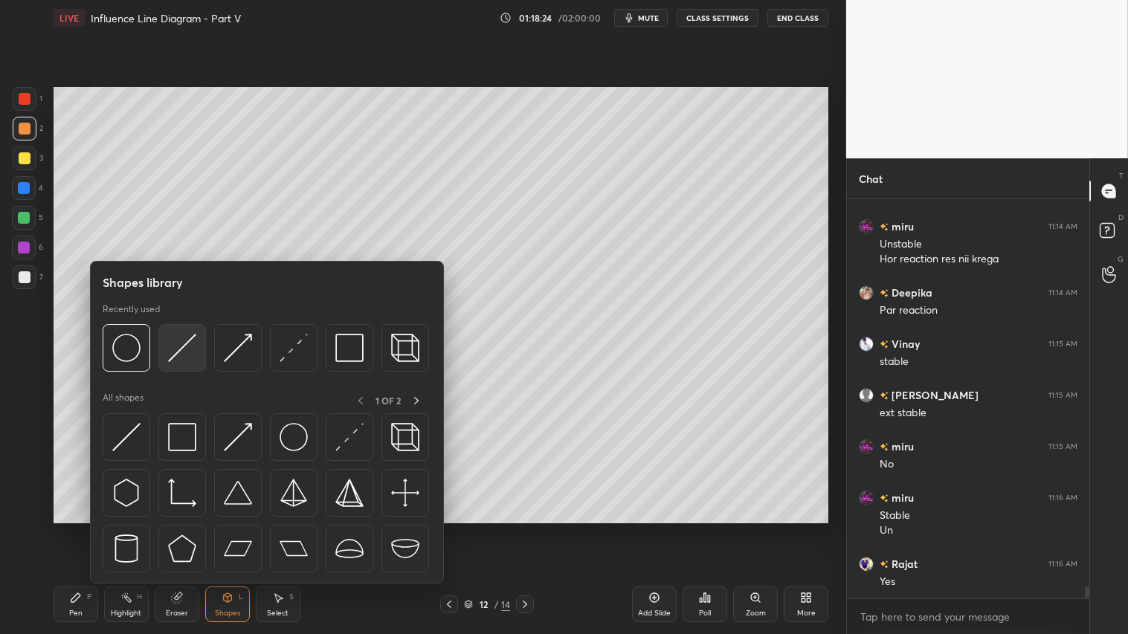
click at [183, 346] on img at bounding box center [182, 348] width 28 height 28
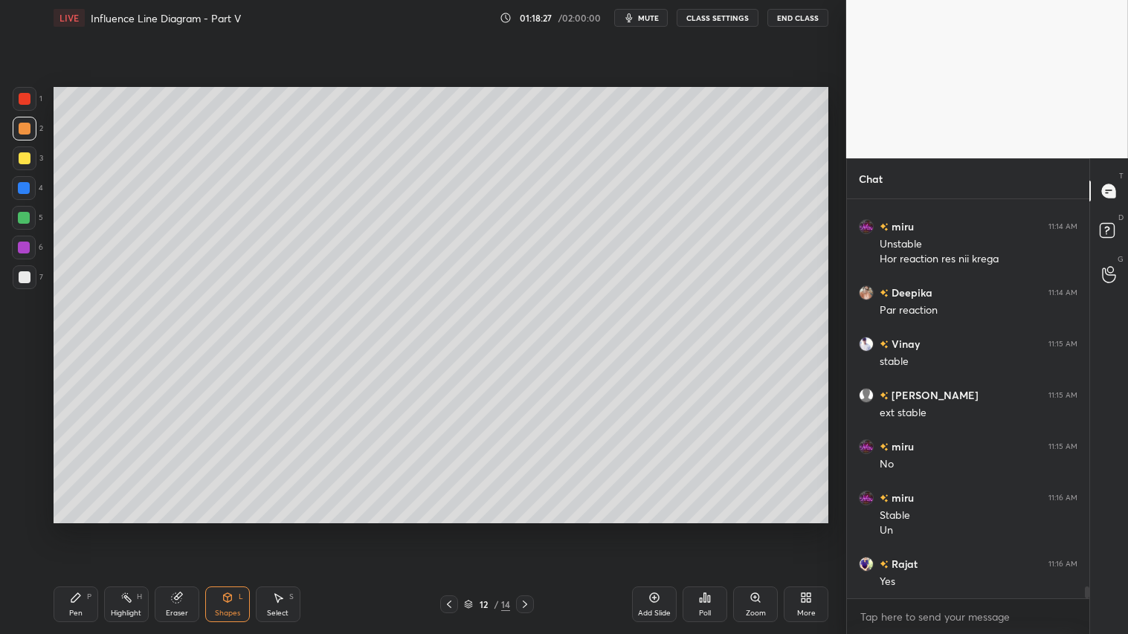
click at [232, 529] on div "Shapes L" at bounding box center [227, 605] width 45 height 36
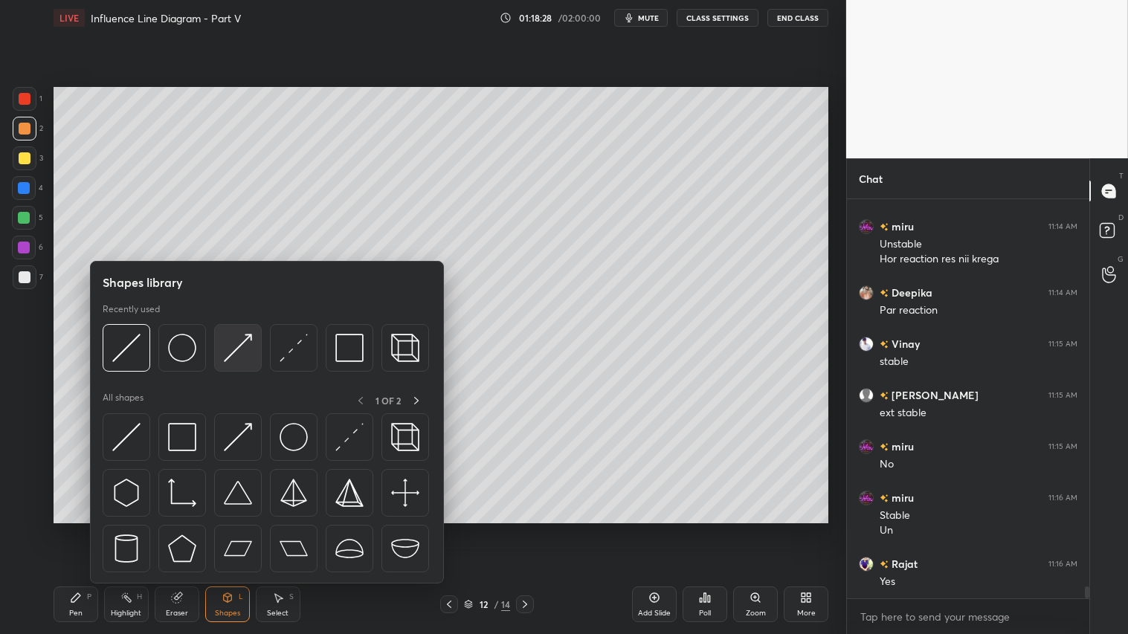
click at [227, 349] on img at bounding box center [238, 348] width 28 height 28
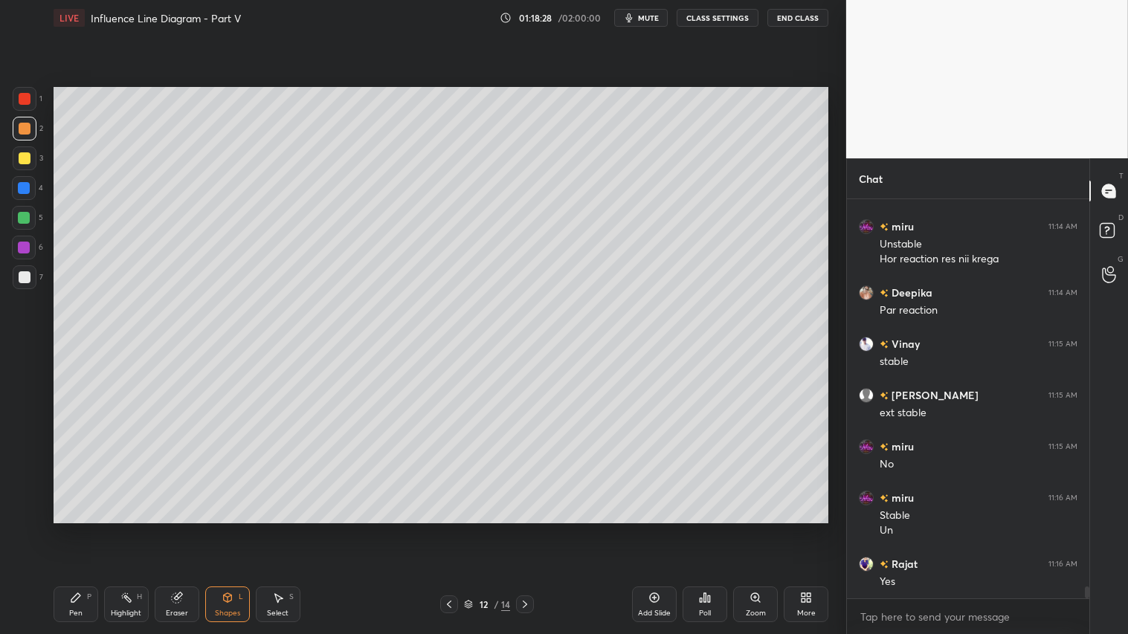
drag, startPoint x: 23, startPoint y: 93, endPoint x: 28, endPoint y: 100, distance: 8.7
click at [24, 94] on div at bounding box center [25, 99] width 12 height 12
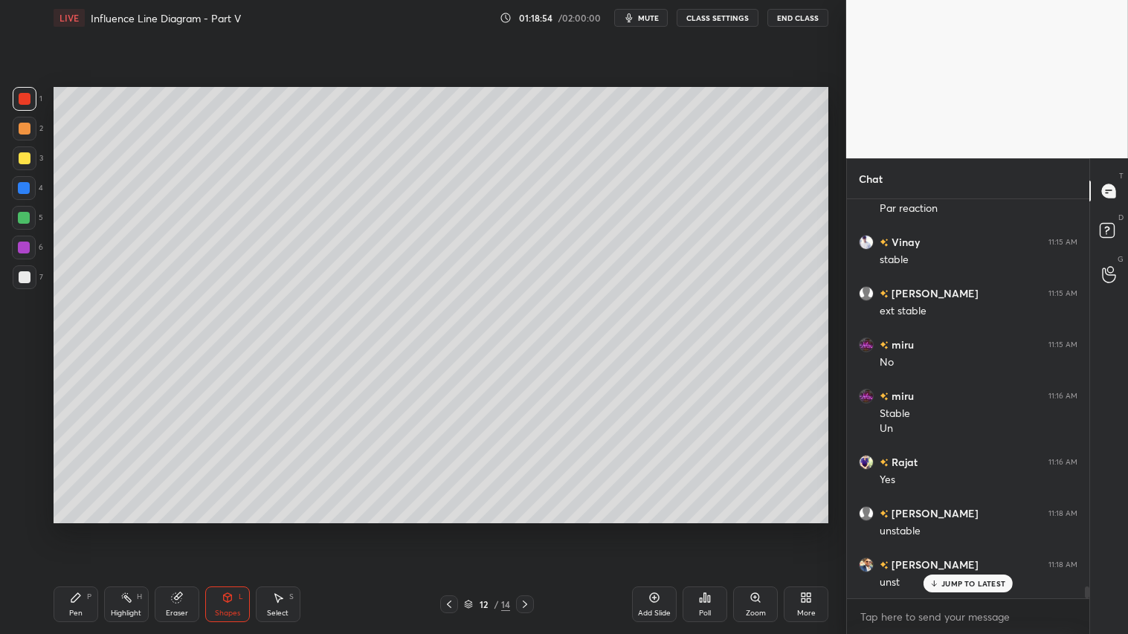
scroll to position [13063, 0]
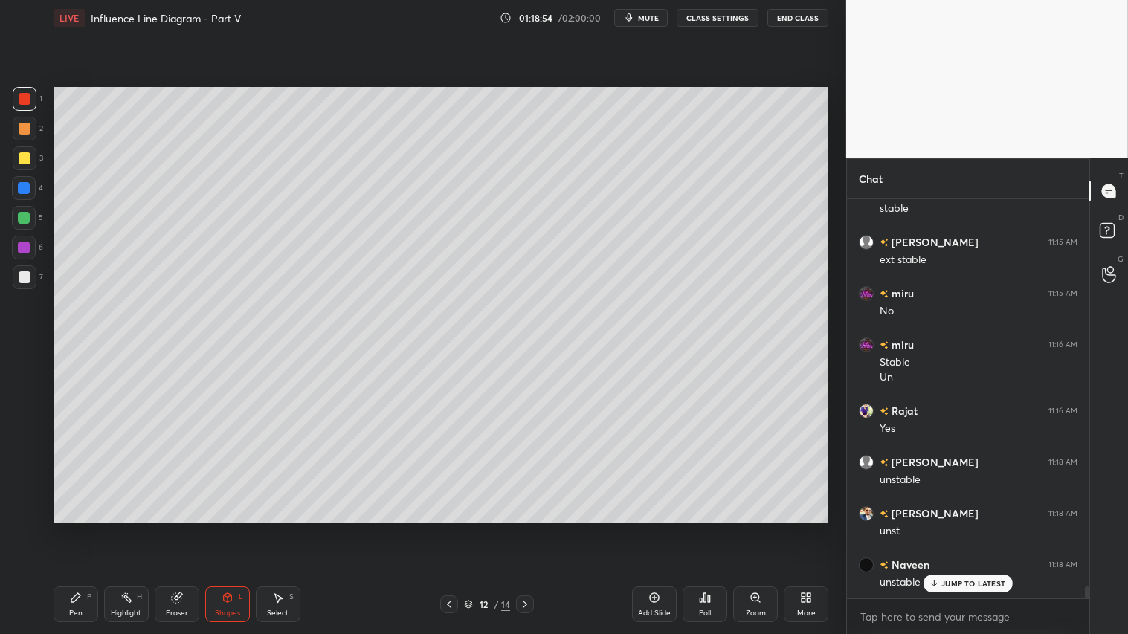
drag, startPoint x: 94, startPoint y: 608, endPoint x: 241, endPoint y: 538, distance: 162.0
click at [98, 529] on div "Pen P Highlight H Eraser Shapes L Select S" at bounding box center [198, 605] width 289 height 36
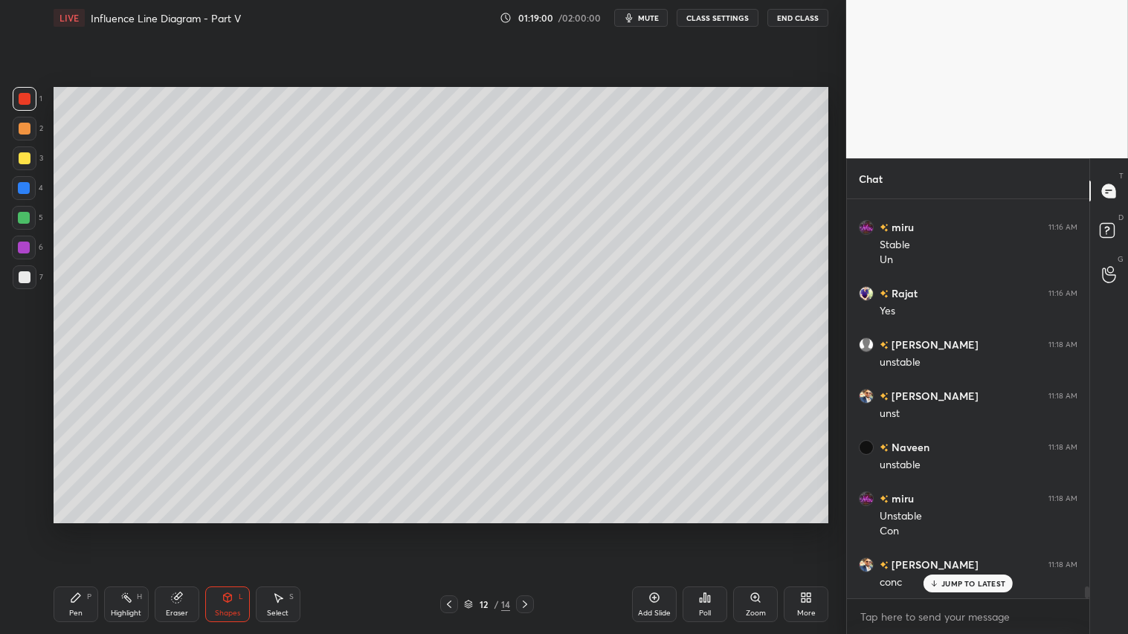
scroll to position [13233, 0]
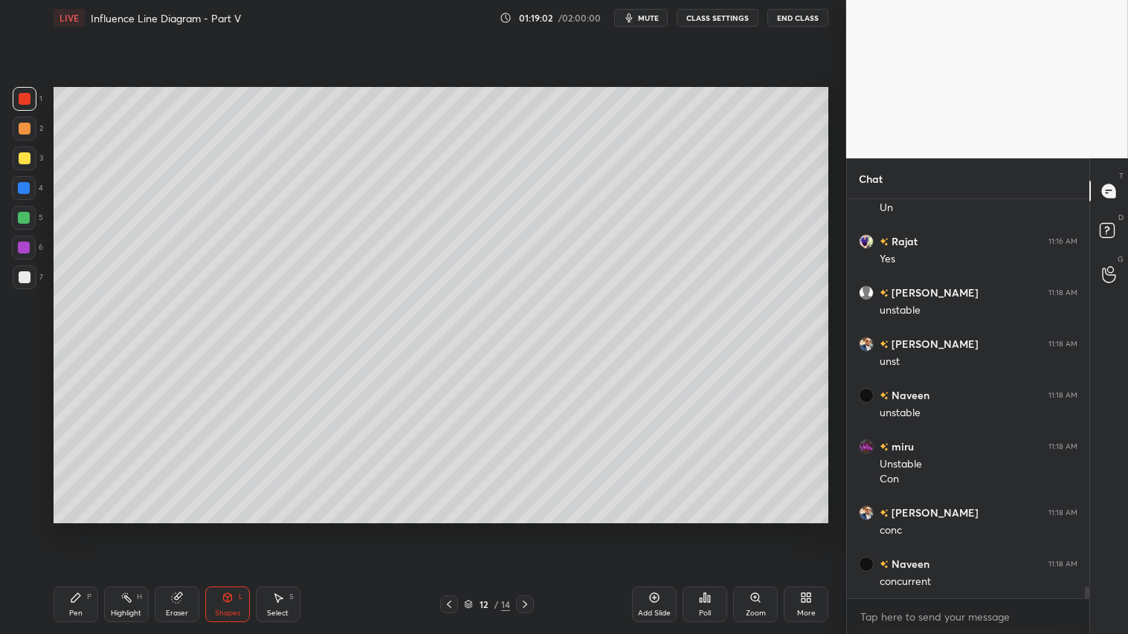
drag, startPoint x: 22, startPoint y: 121, endPoint x: 40, endPoint y: 194, distance: 75.0
click at [22, 129] on div at bounding box center [25, 129] width 24 height 24
drag, startPoint x: 87, startPoint y: 601, endPoint x: 167, endPoint y: 563, distance: 88.1
click at [97, 529] on div "Pen P" at bounding box center [76, 605] width 45 height 36
click at [226, 529] on div "Shapes" at bounding box center [227, 613] width 25 height 7
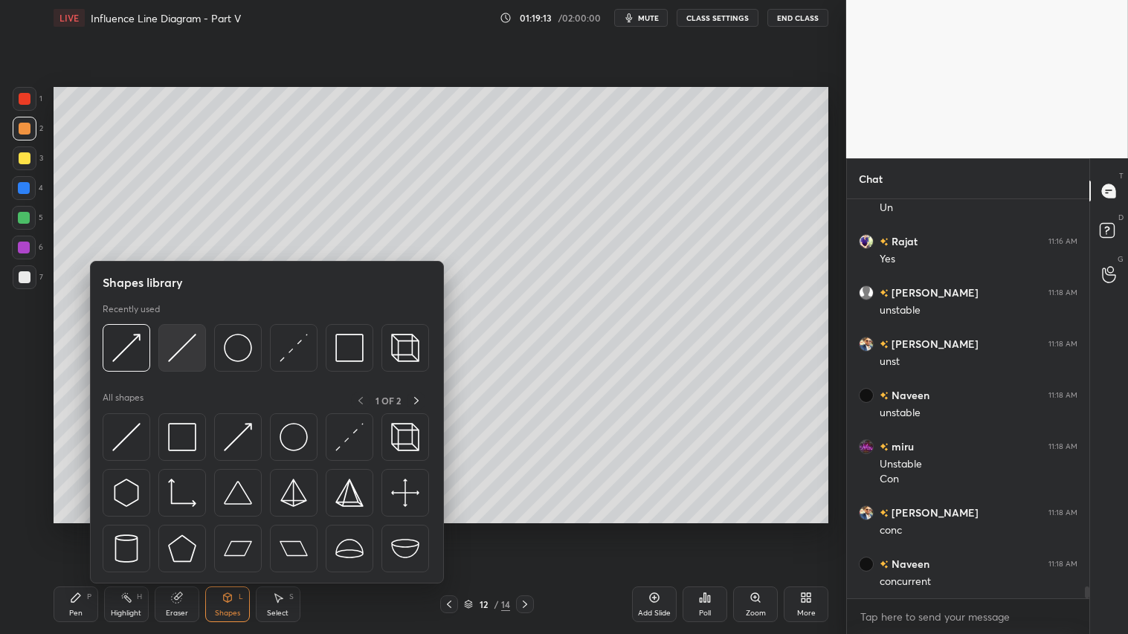
click at [196, 343] on div at bounding box center [182, 348] width 48 height 48
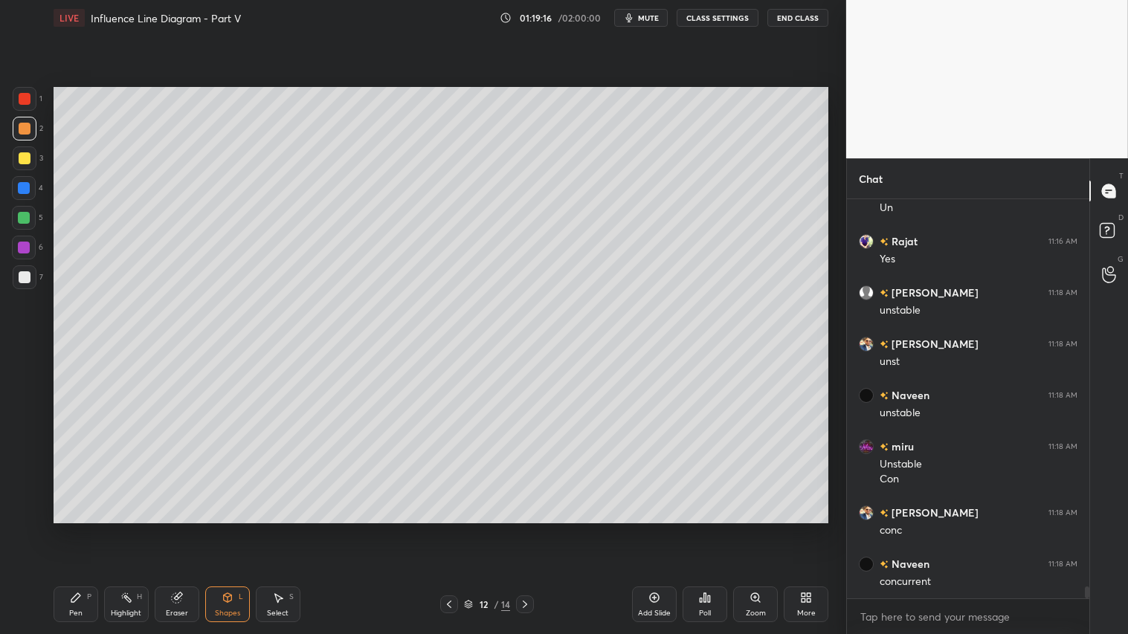
click at [25, 154] on div at bounding box center [25, 158] width 24 height 24
click at [100, 529] on div "Pen P Highlight H Eraser Shapes L Select S" at bounding box center [198, 605] width 289 height 36
drag, startPoint x: 78, startPoint y: 604, endPoint x: 97, endPoint y: 593, distance: 21.3
click at [78, 529] on icon at bounding box center [76, 598] width 12 height 12
click at [32, 158] on div at bounding box center [25, 158] width 24 height 24
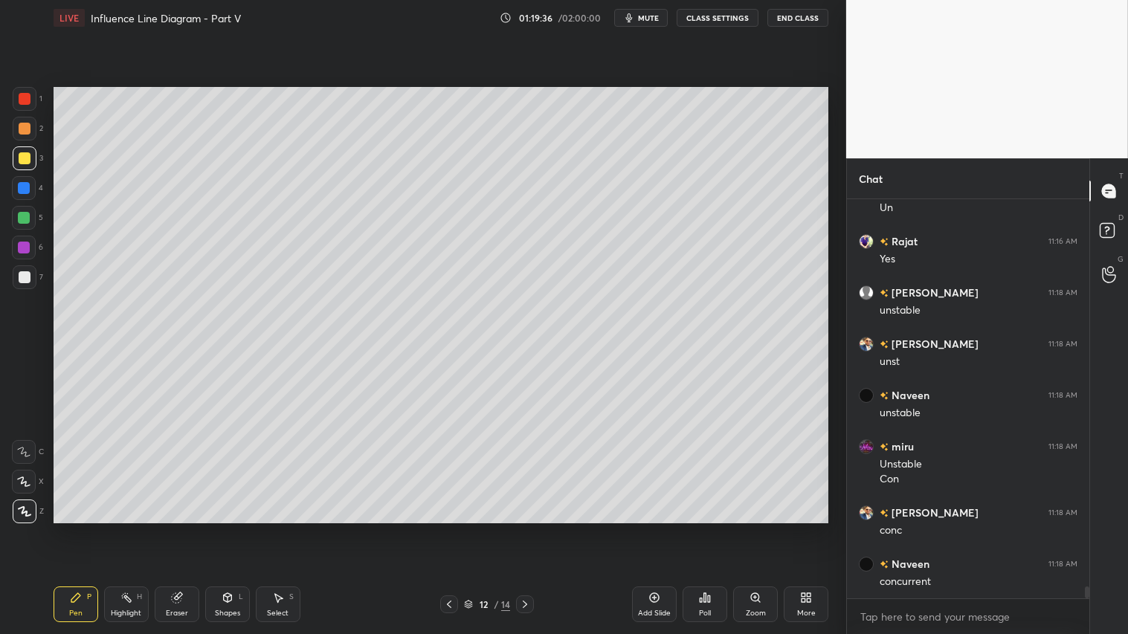
click at [451, 529] on icon at bounding box center [449, 605] width 12 height 12
drag, startPoint x: 465, startPoint y: 606, endPoint x: 457, endPoint y: 603, distance: 8.7
click at [464, 529] on icon at bounding box center [468, 604] width 9 height 9
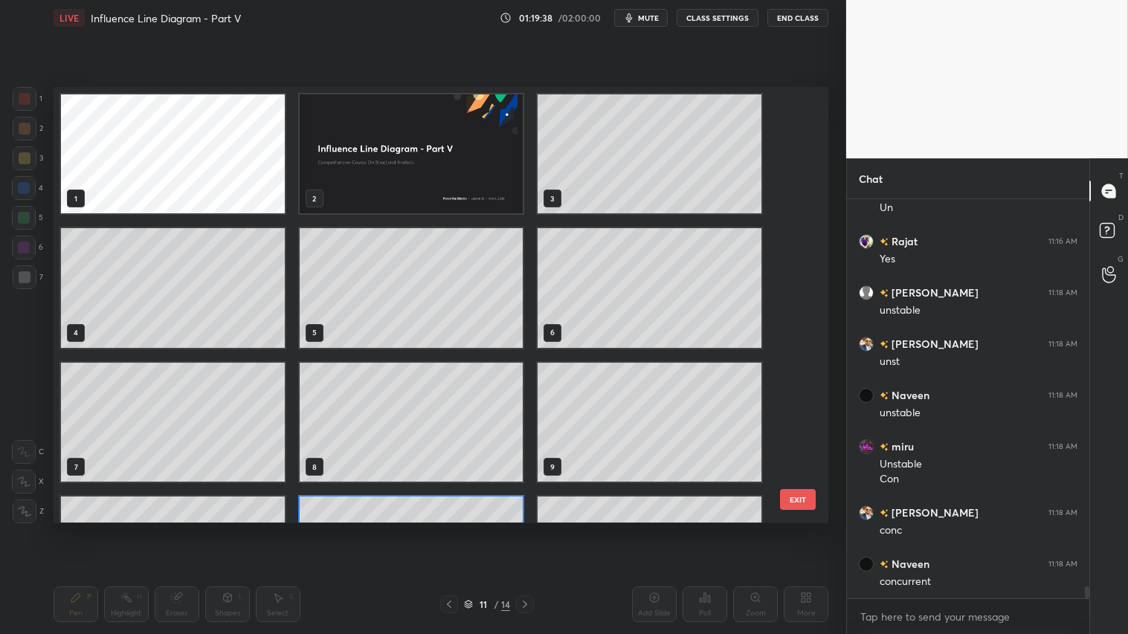
scroll to position [431, 767]
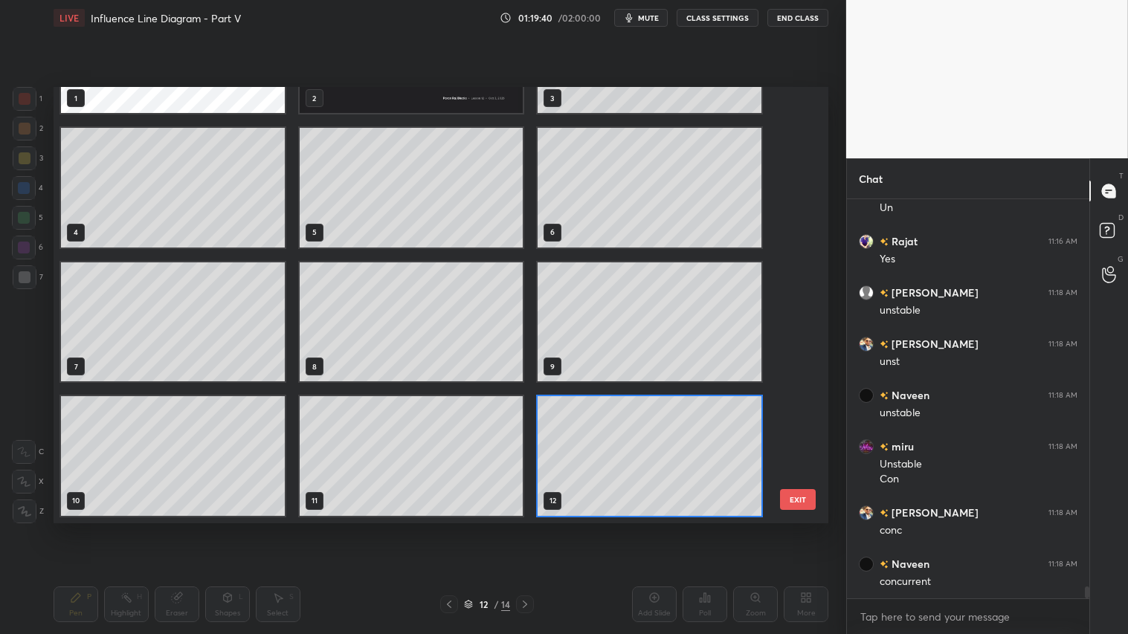
click at [811, 499] on button "EXIT" at bounding box center [798, 499] width 36 height 21
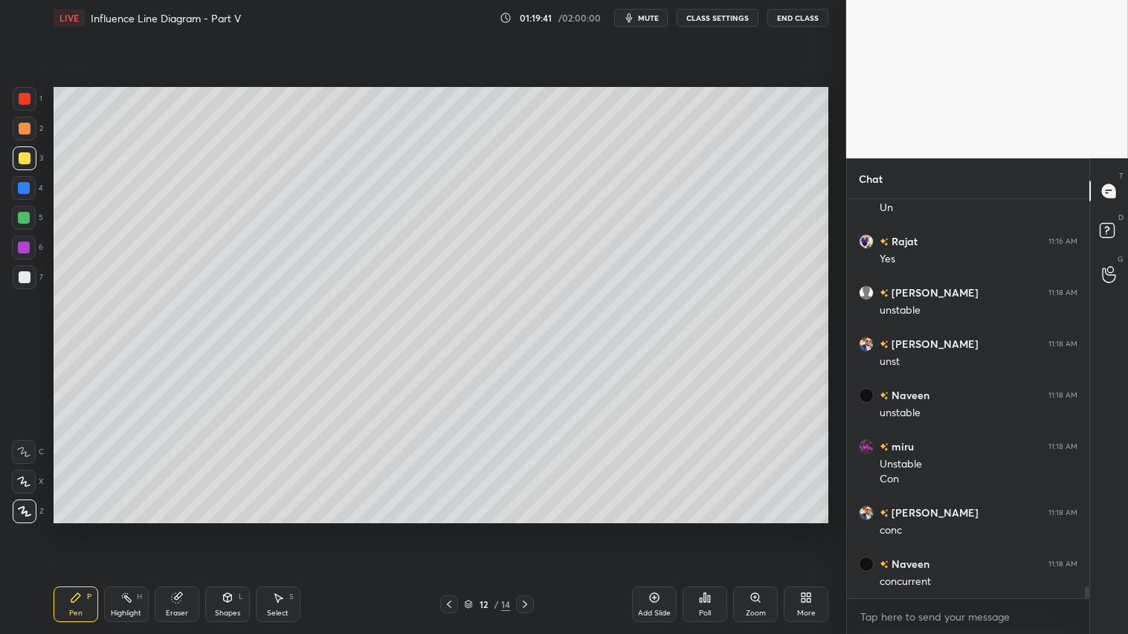
click at [452, 529] on icon at bounding box center [449, 605] width 12 height 12
click at [451, 529] on icon at bounding box center [449, 605] width 12 height 12
click at [450, 529] on icon at bounding box center [449, 605] width 12 height 12
click at [525, 529] on icon at bounding box center [525, 605] width 12 height 12
click at [526, 529] on icon at bounding box center [525, 605] width 12 height 12
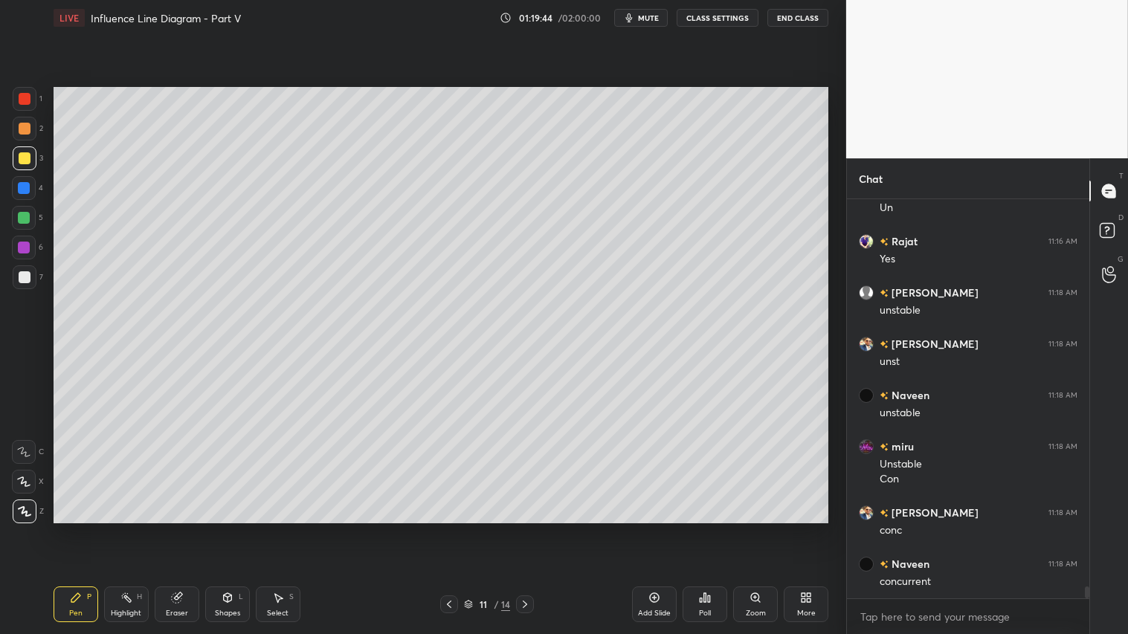
click at [529, 529] on icon at bounding box center [525, 605] width 12 height 12
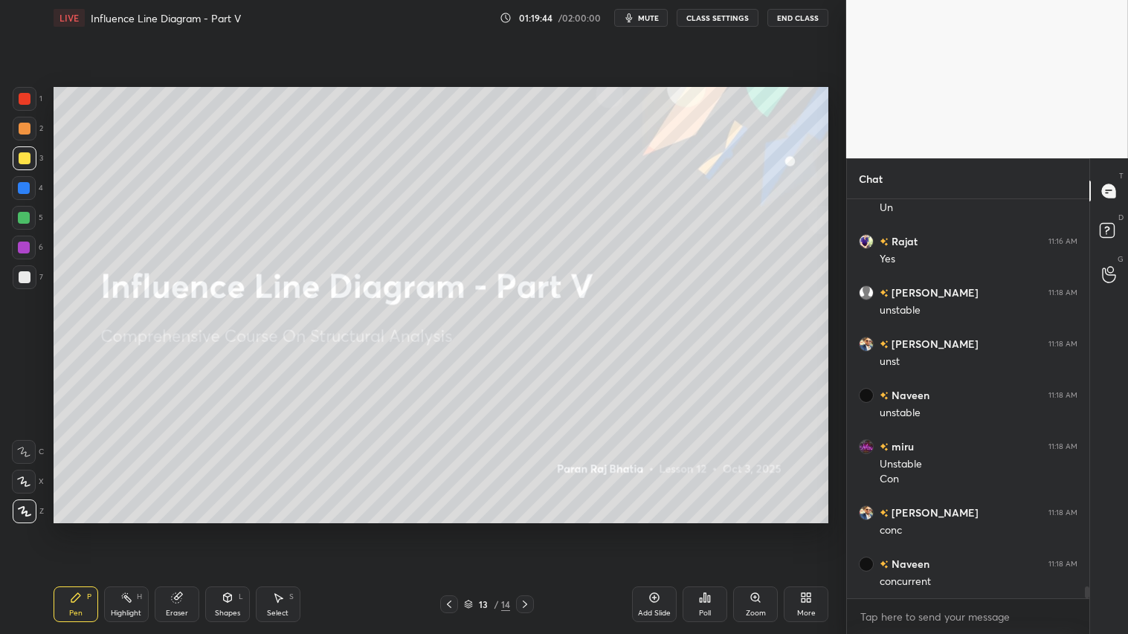
click at [530, 529] on icon at bounding box center [525, 605] width 12 height 12
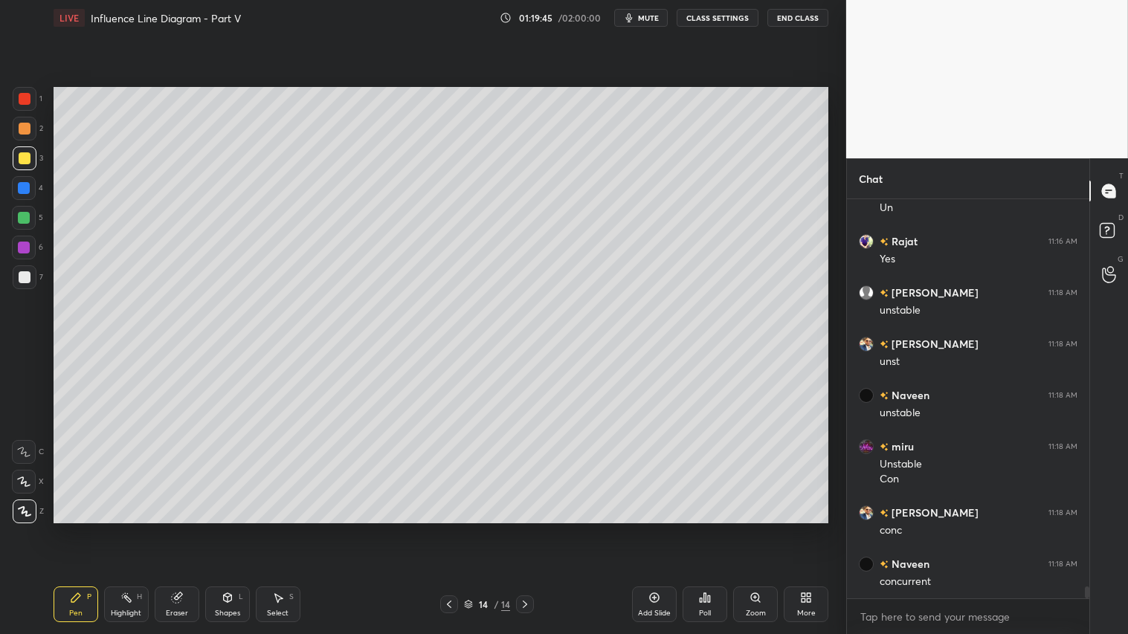
click at [451, 529] on icon at bounding box center [449, 605] width 12 height 12
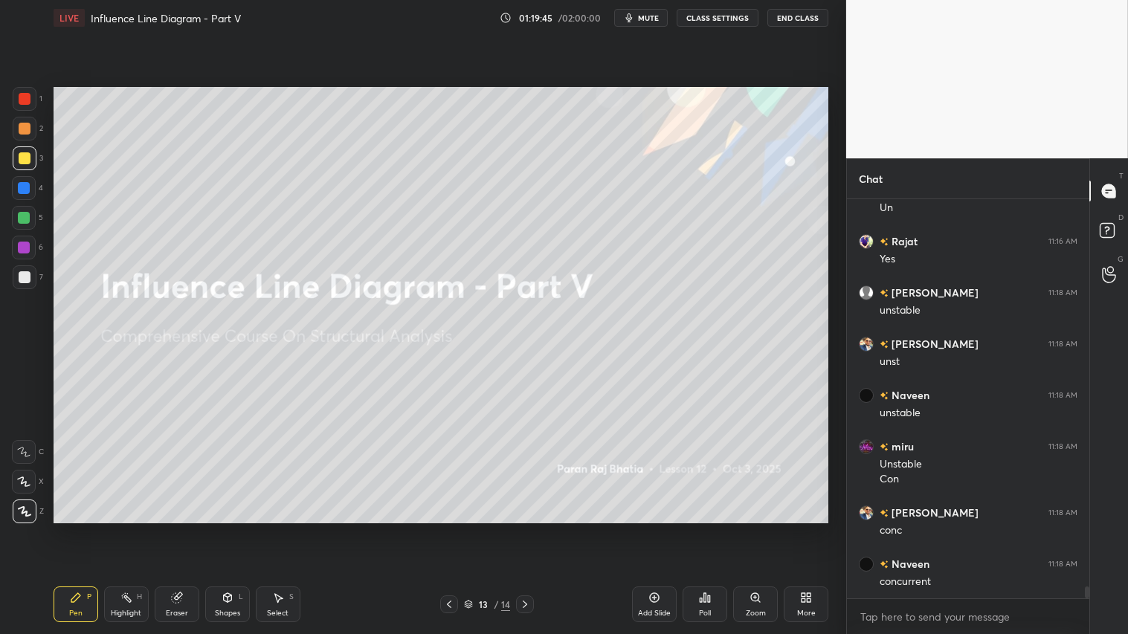
click at [454, 529] on icon at bounding box center [449, 605] width 12 height 12
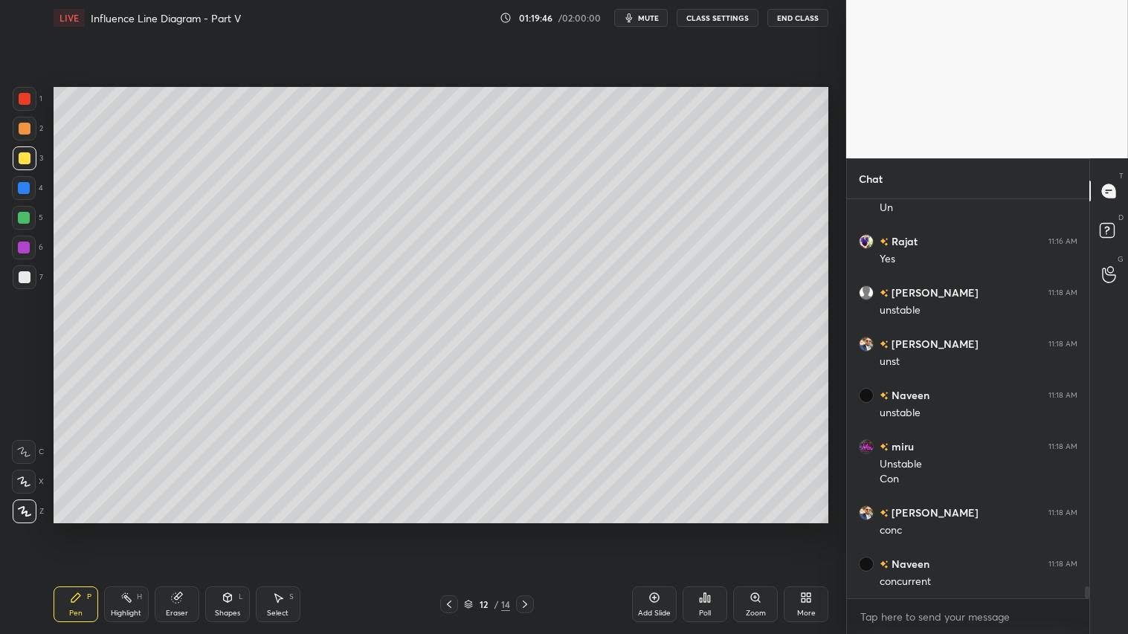
click at [664, 529] on div "Add Slide" at bounding box center [654, 605] width 45 height 36
click at [28, 278] on div at bounding box center [25, 277] width 12 height 12
drag, startPoint x: 24, startPoint y: 159, endPoint x: 51, endPoint y: 290, distance: 133.6
click at [25, 159] on div at bounding box center [25, 158] width 12 height 12
click at [84, 529] on div "Pen P" at bounding box center [76, 605] width 45 height 36
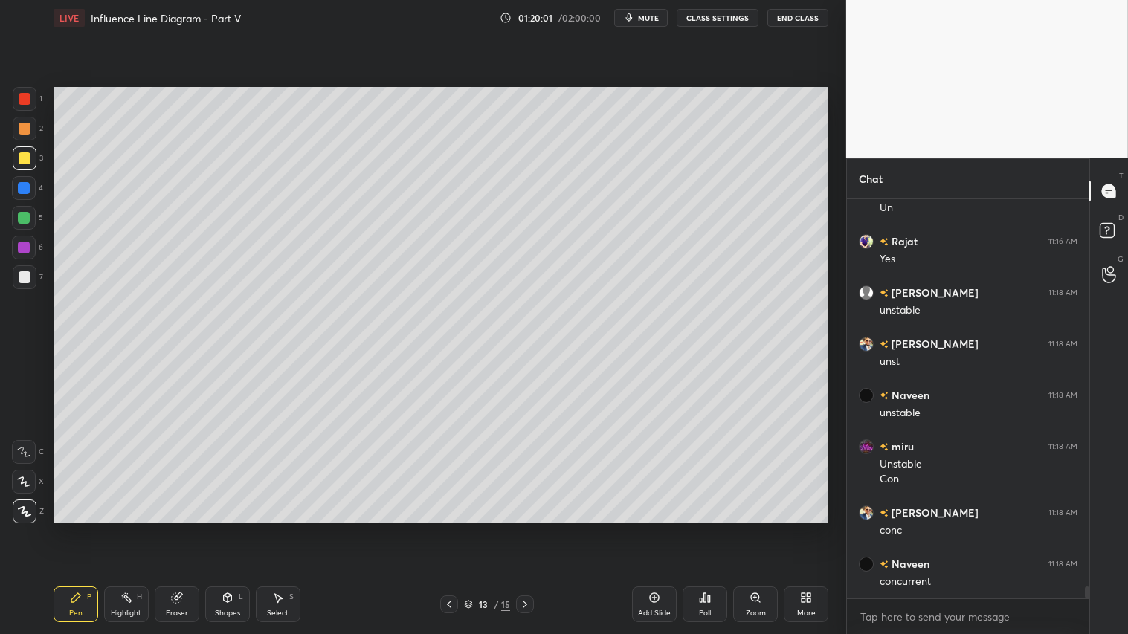
click at [223, 529] on div "Shapes L" at bounding box center [227, 605] width 45 height 36
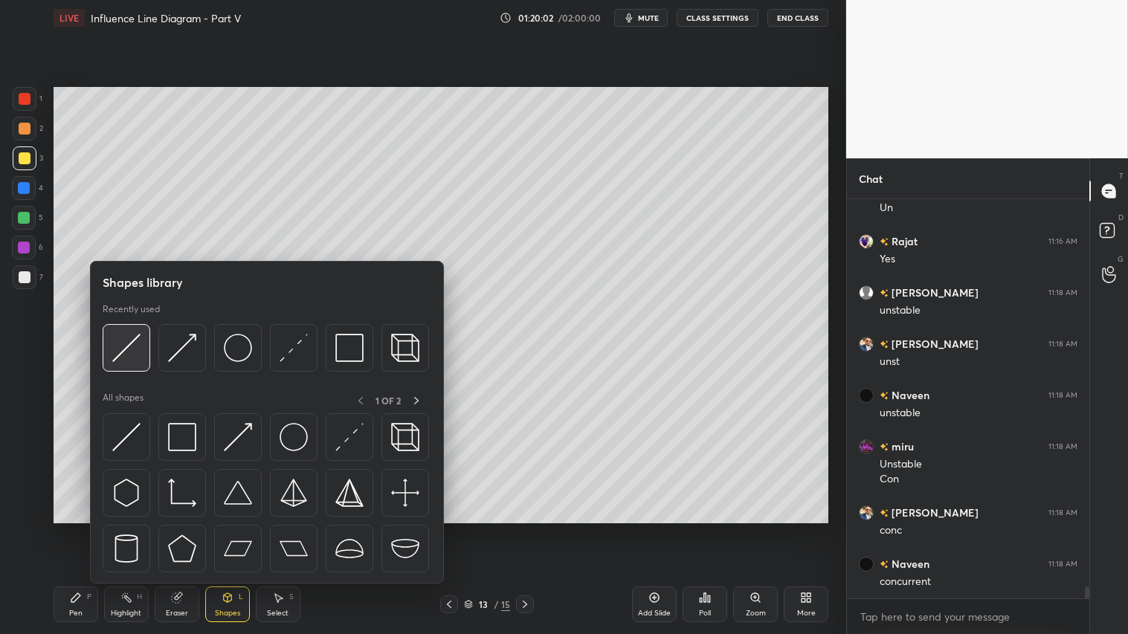
click at [138, 349] on img at bounding box center [126, 348] width 28 height 28
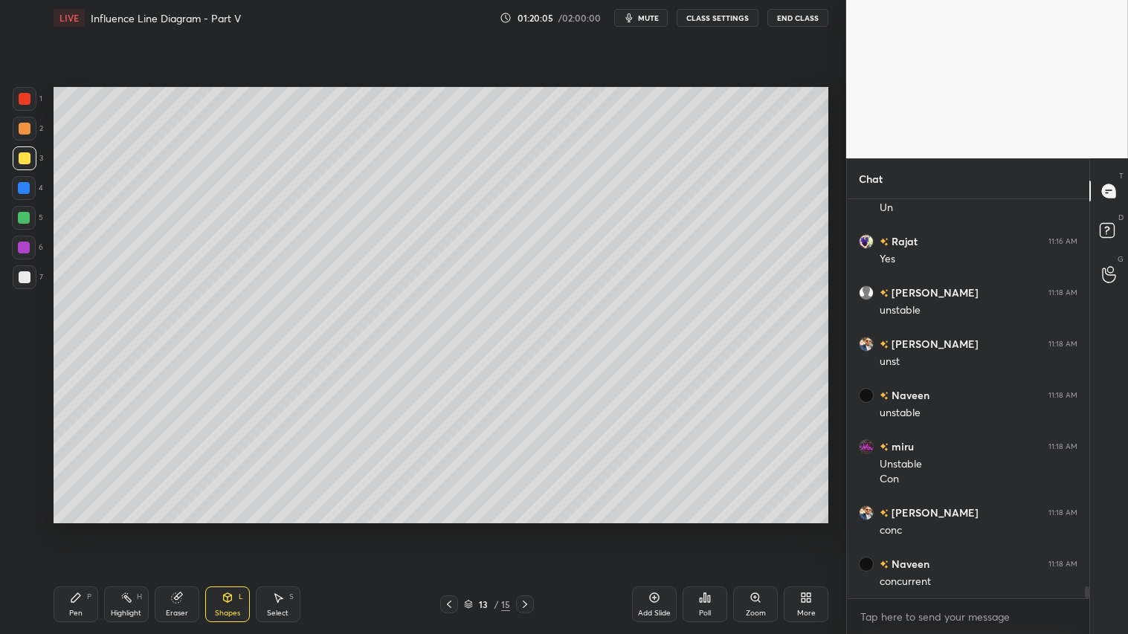
click at [88, 529] on div "P" at bounding box center [89, 596] width 4 height 7
click at [23, 120] on div at bounding box center [25, 129] width 24 height 24
click at [84, 529] on div "Pen P" at bounding box center [76, 605] width 45 height 36
click at [182, 529] on div "Eraser" at bounding box center [177, 605] width 45 height 36
click at [79, 529] on div "Pen P" at bounding box center [76, 605] width 45 height 36
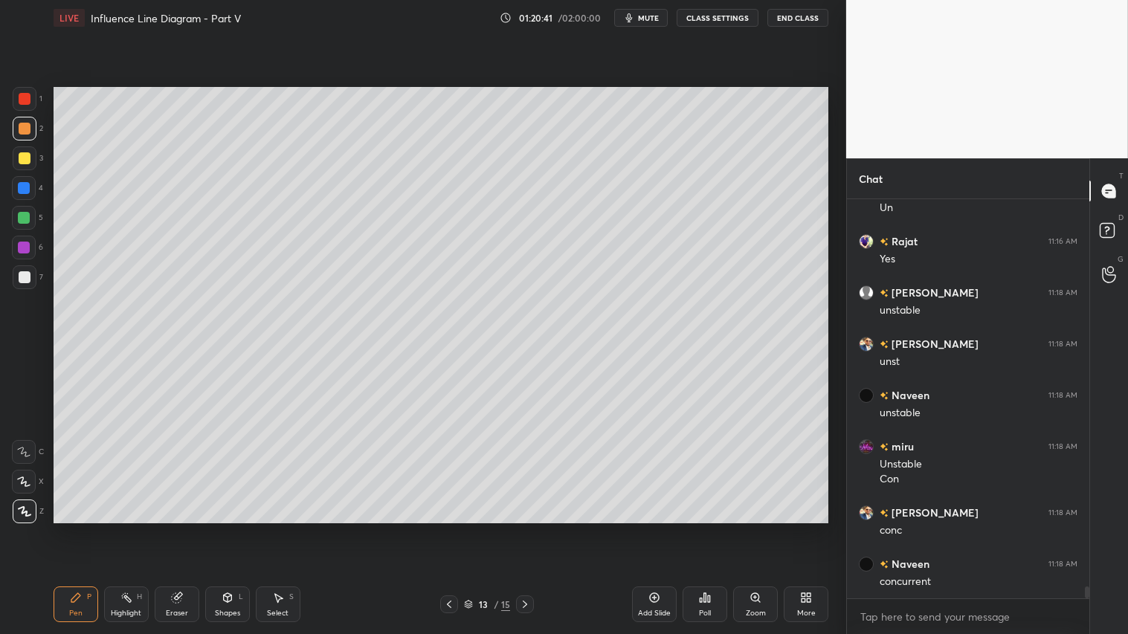
drag, startPoint x: 26, startPoint y: 134, endPoint x: 43, endPoint y: 211, distance: 79.2
click at [27, 138] on div at bounding box center [25, 129] width 24 height 24
click at [87, 529] on div "Pen P" at bounding box center [76, 605] width 45 height 36
click at [82, 529] on div "Pen P" at bounding box center [76, 605] width 45 height 36
click at [71, 529] on div "Pen P" at bounding box center [76, 605] width 45 height 36
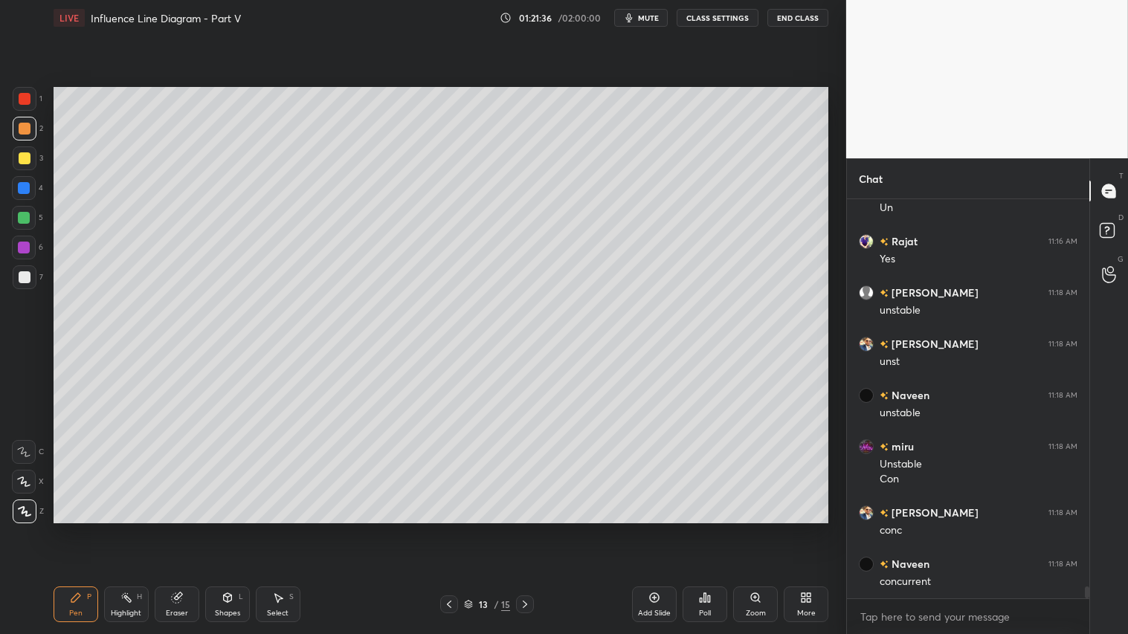
scroll to position [13284, 0]
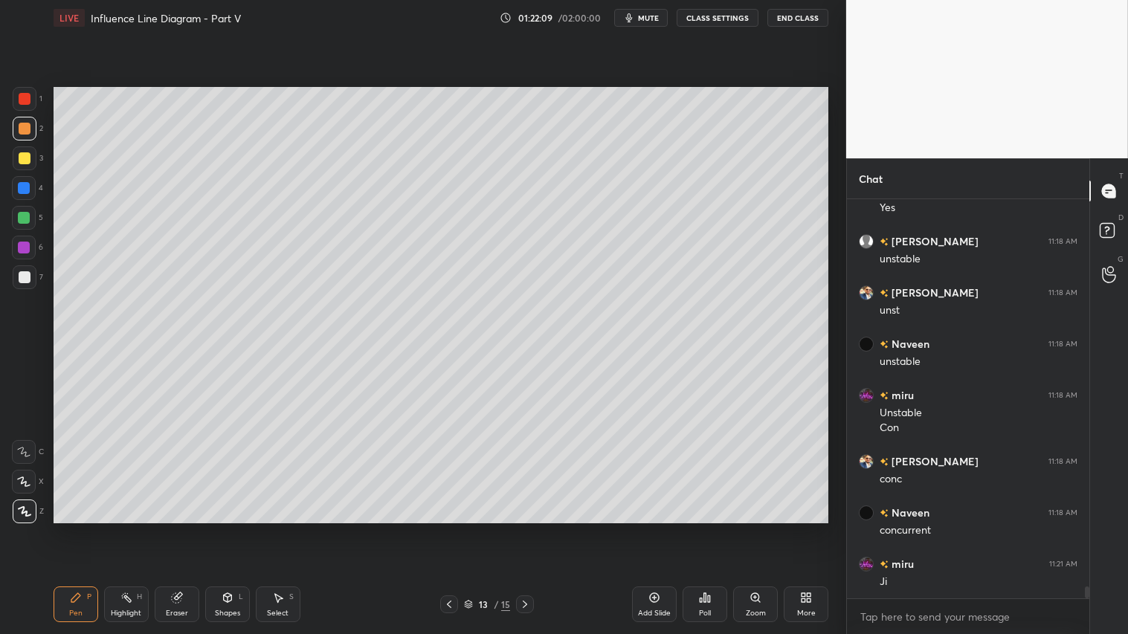
drag, startPoint x: 228, startPoint y: 606, endPoint x: 245, endPoint y: 605, distance: 17.1
click at [228, 529] on div "Shapes L" at bounding box center [227, 605] width 45 height 36
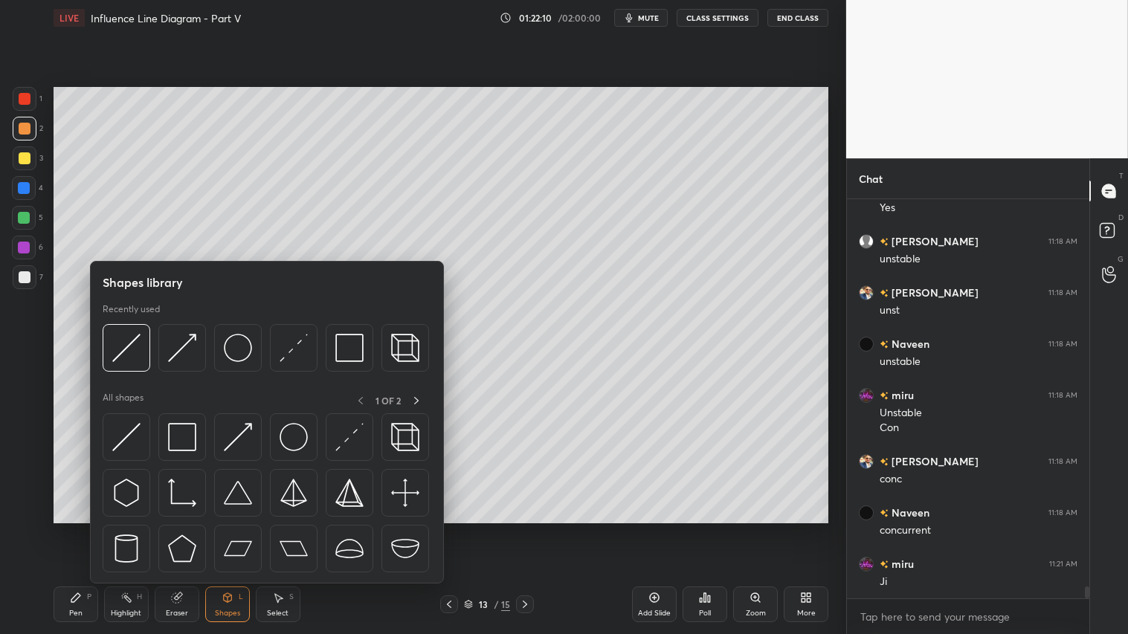
drag, startPoint x: 83, startPoint y: 605, endPoint x: 101, endPoint y: 564, distance: 44.6
click at [85, 529] on div "Pen P" at bounding box center [76, 605] width 45 height 36
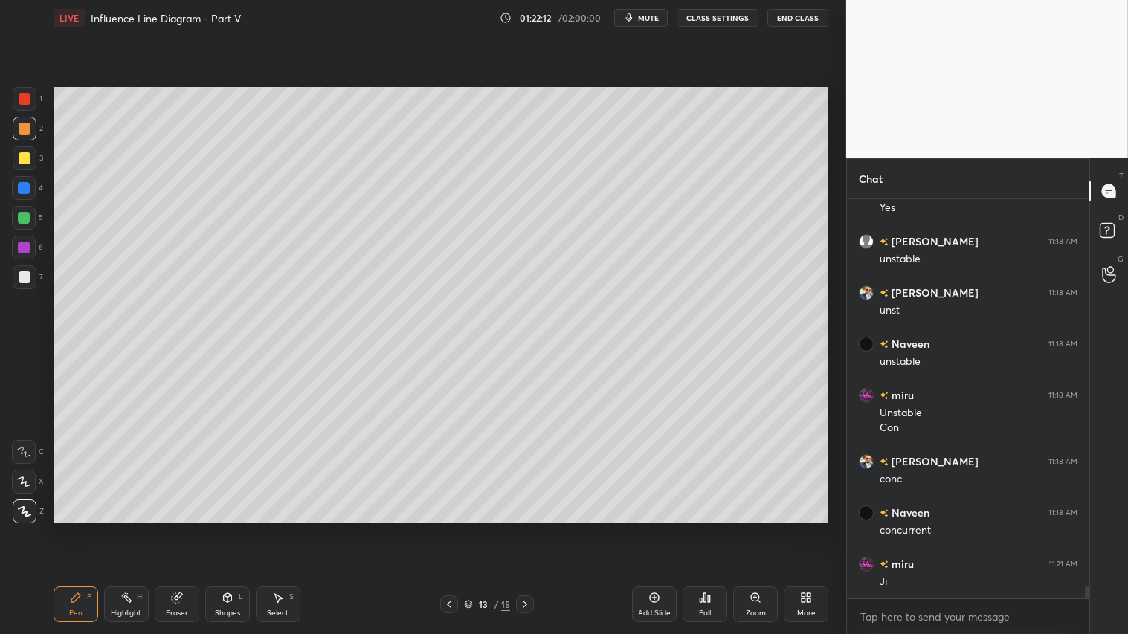
click at [209, 529] on div "Shapes L" at bounding box center [227, 605] width 45 height 36
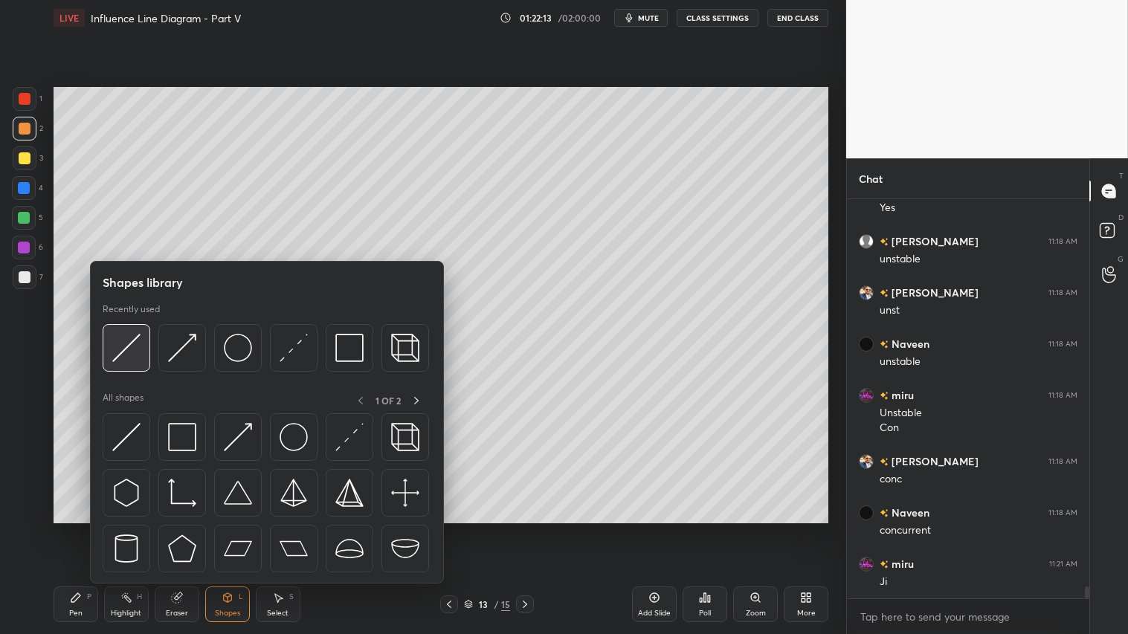
click at [124, 343] on img at bounding box center [126, 348] width 28 height 28
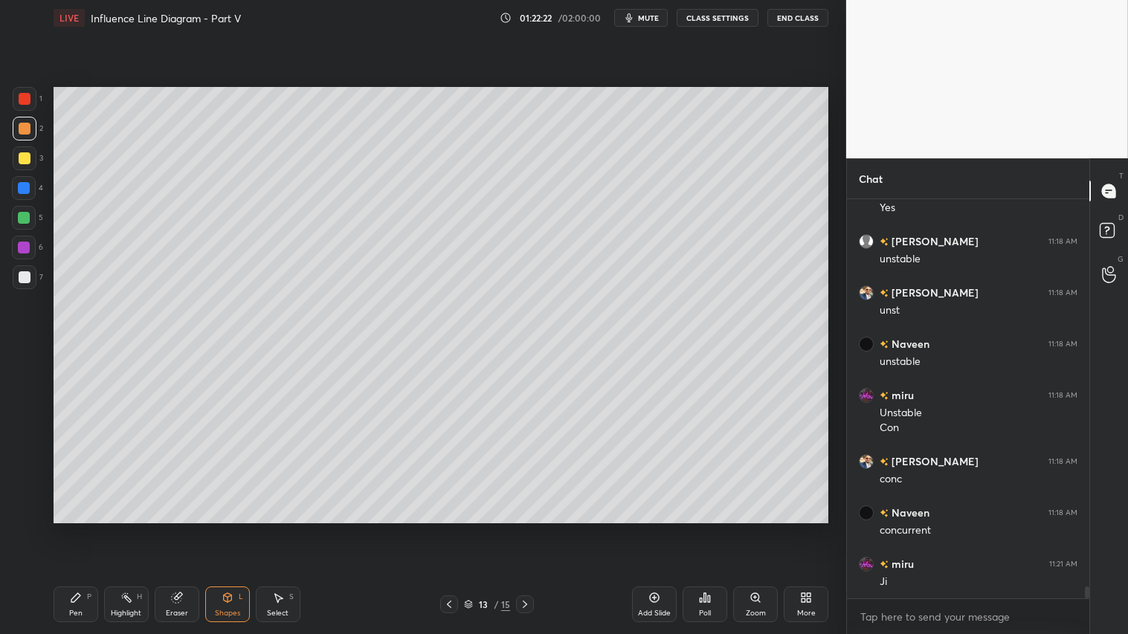
click at [227, 529] on div "Shapes" at bounding box center [227, 613] width 25 height 7
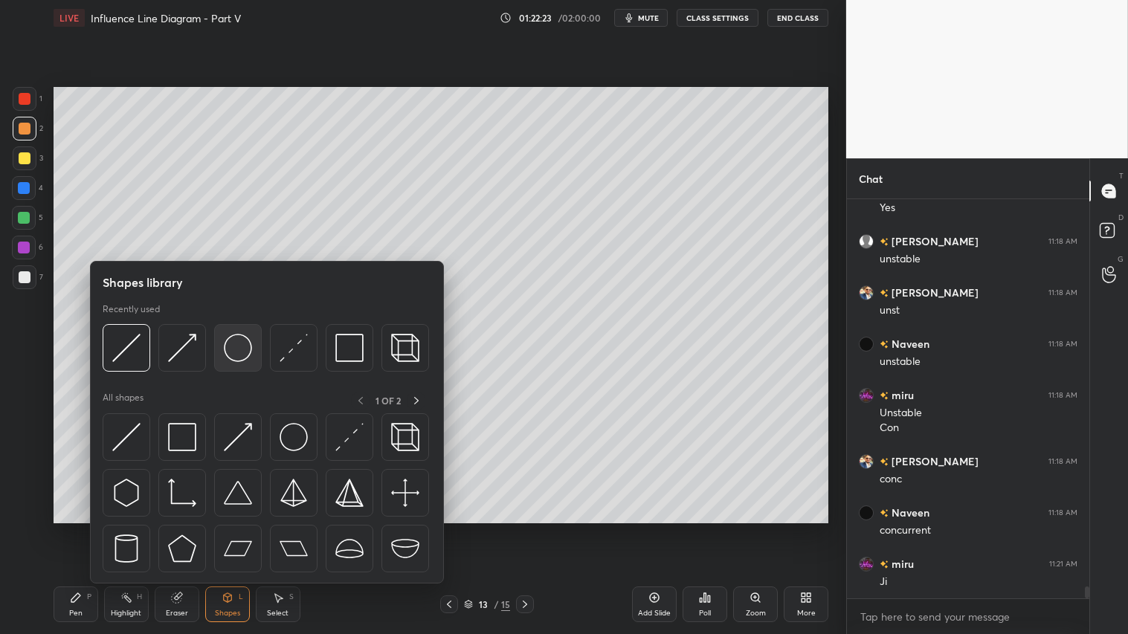
click at [233, 349] on img at bounding box center [238, 348] width 28 height 28
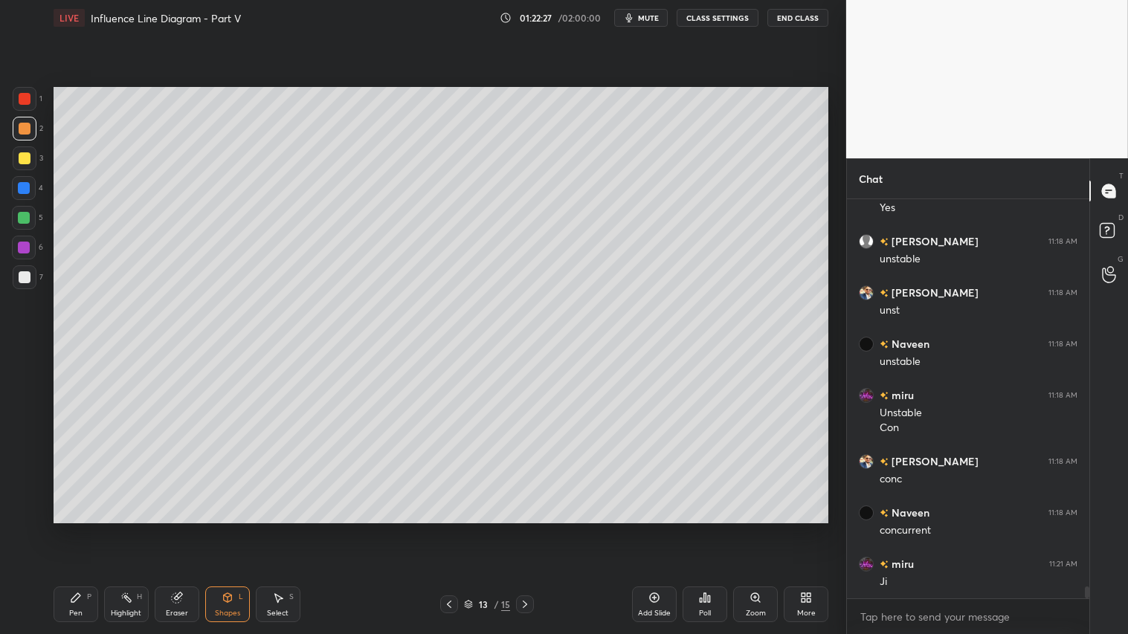
click at [218, 529] on div "Shapes L" at bounding box center [227, 605] width 45 height 36
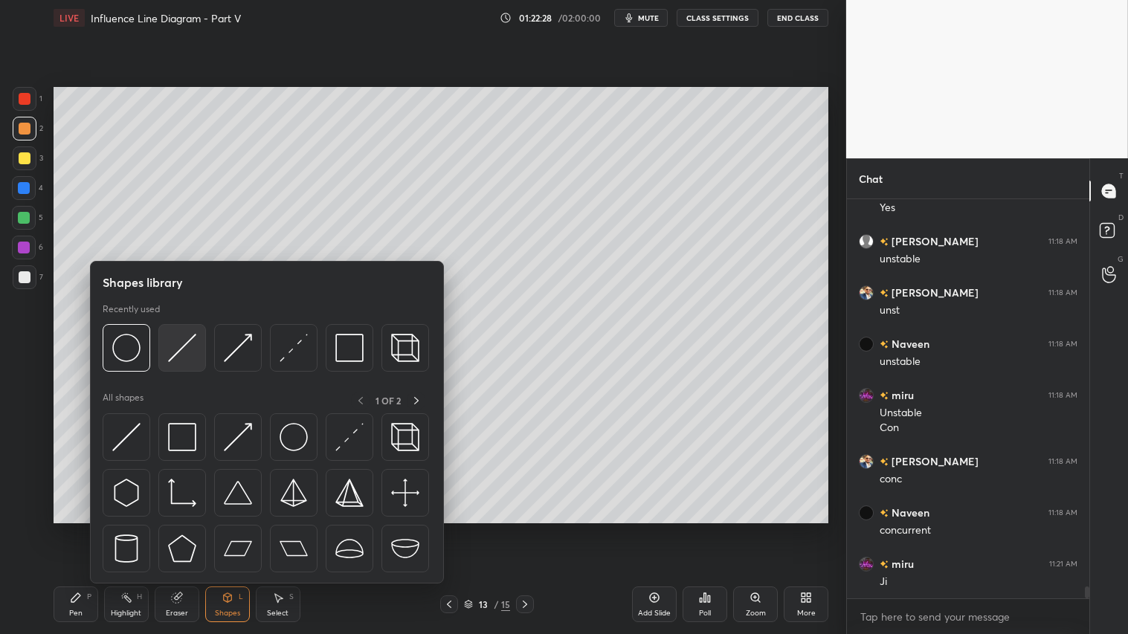
click at [174, 346] on img at bounding box center [182, 348] width 28 height 28
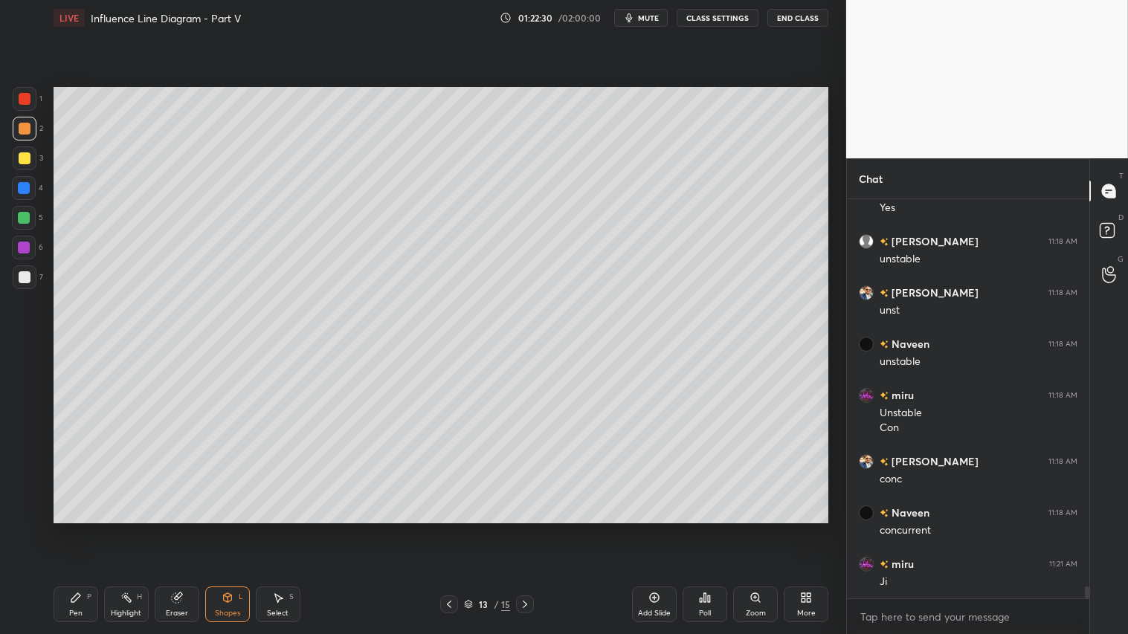
click at [78, 529] on div "Pen P" at bounding box center [76, 605] width 45 height 36
click at [231, 529] on div "Shapes L" at bounding box center [227, 605] width 45 height 36
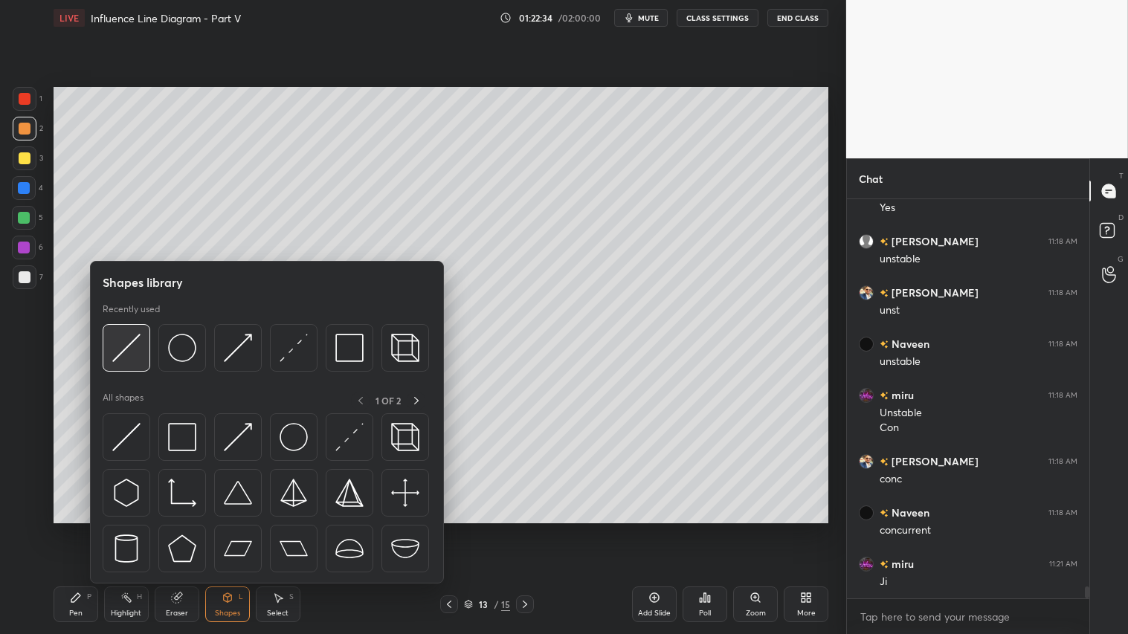
click at [131, 338] on img at bounding box center [126, 348] width 28 height 28
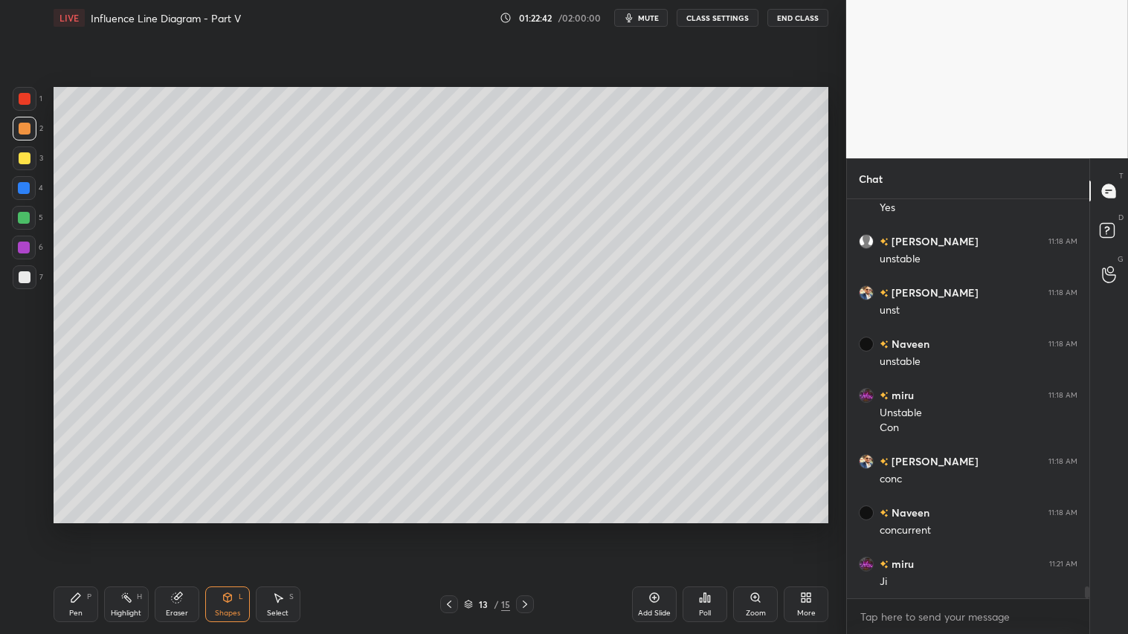
click at [447, 529] on icon at bounding box center [449, 605] width 12 height 12
click at [449, 529] on icon at bounding box center [449, 605] width 12 height 12
click at [451, 529] on icon at bounding box center [449, 605] width 12 height 12
click at [511, 529] on div "9 / 15" at bounding box center [487, 605] width 94 height 18
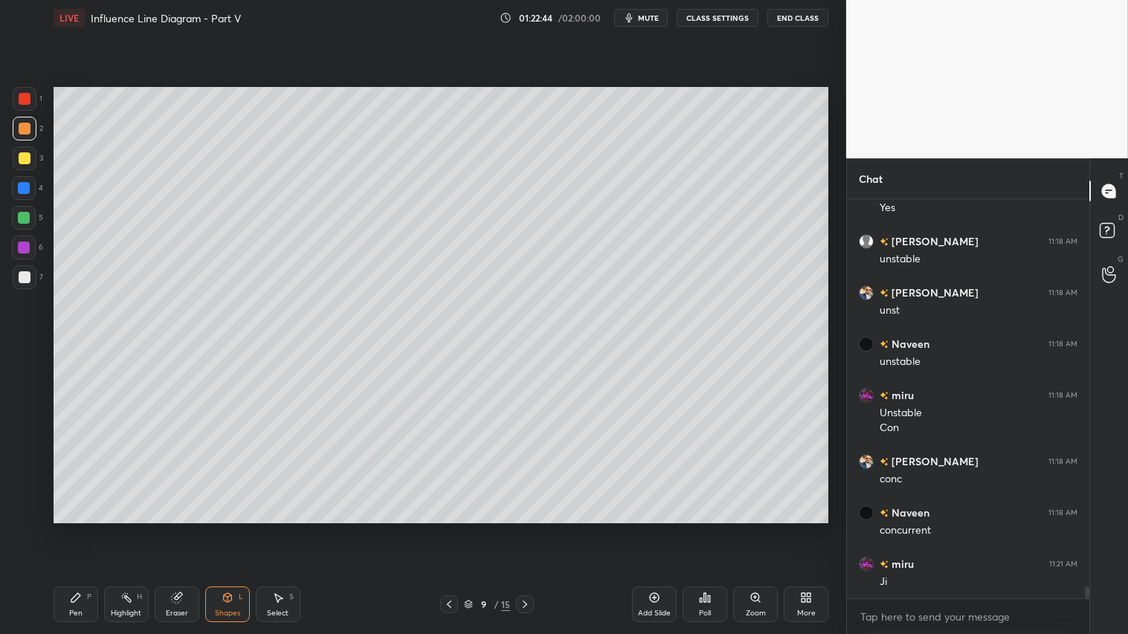
click at [526, 529] on icon at bounding box center [525, 605] width 12 height 12
drag, startPoint x: 519, startPoint y: 602, endPoint x: 526, endPoint y: 598, distance: 8.7
click at [521, 529] on icon at bounding box center [525, 605] width 12 height 12
click at [526, 529] on icon at bounding box center [525, 605] width 12 height 12
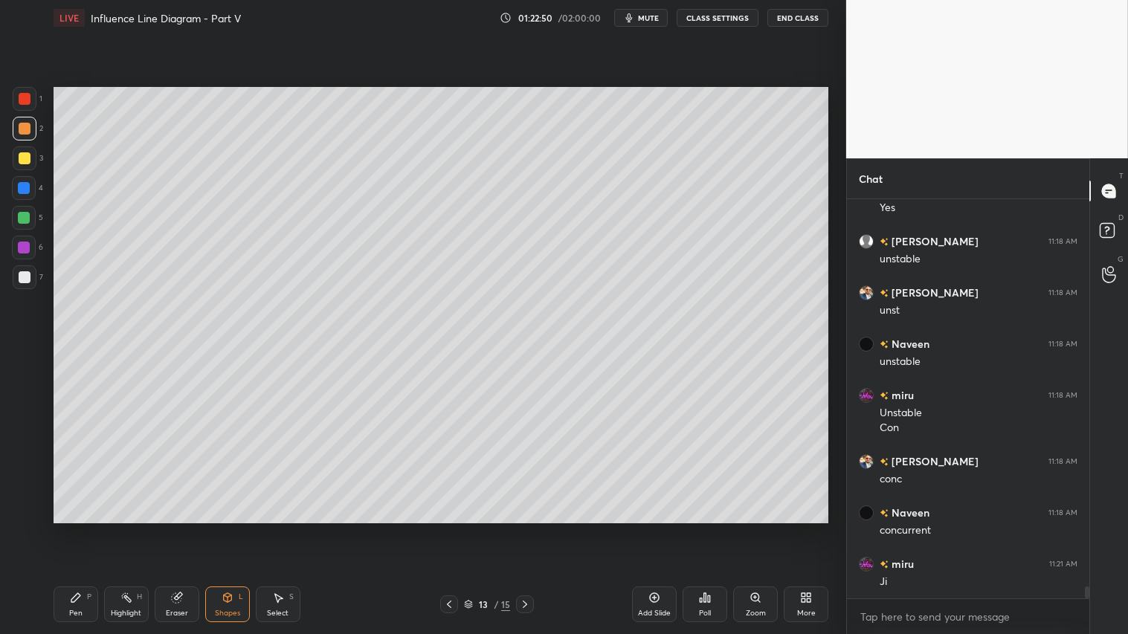
click at [24, 91] on div at bounding box center [25, 99] width 24 height 24
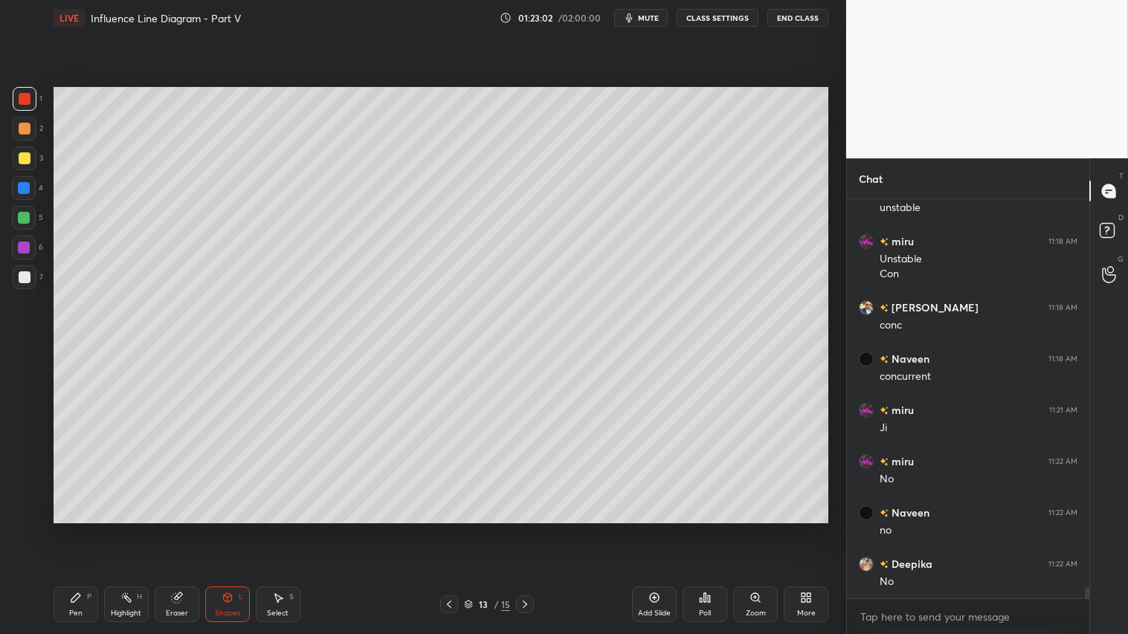
scroll to position [13489, 0]
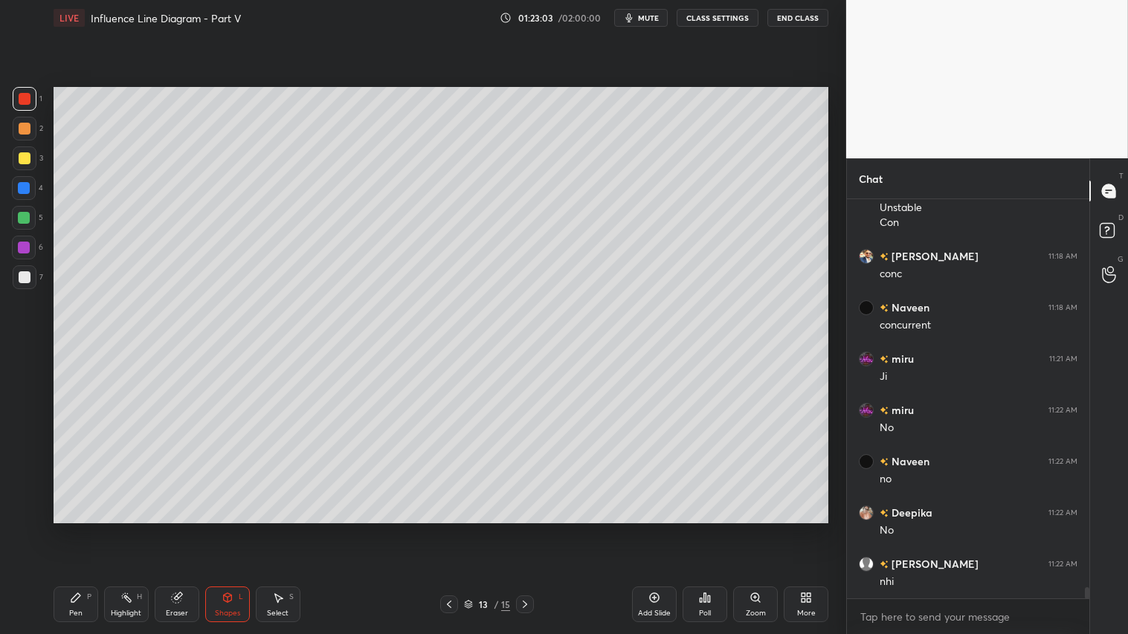
click at [223, 529] on div "Shapes L" at bounding box center [227, 605] width 45 height 36
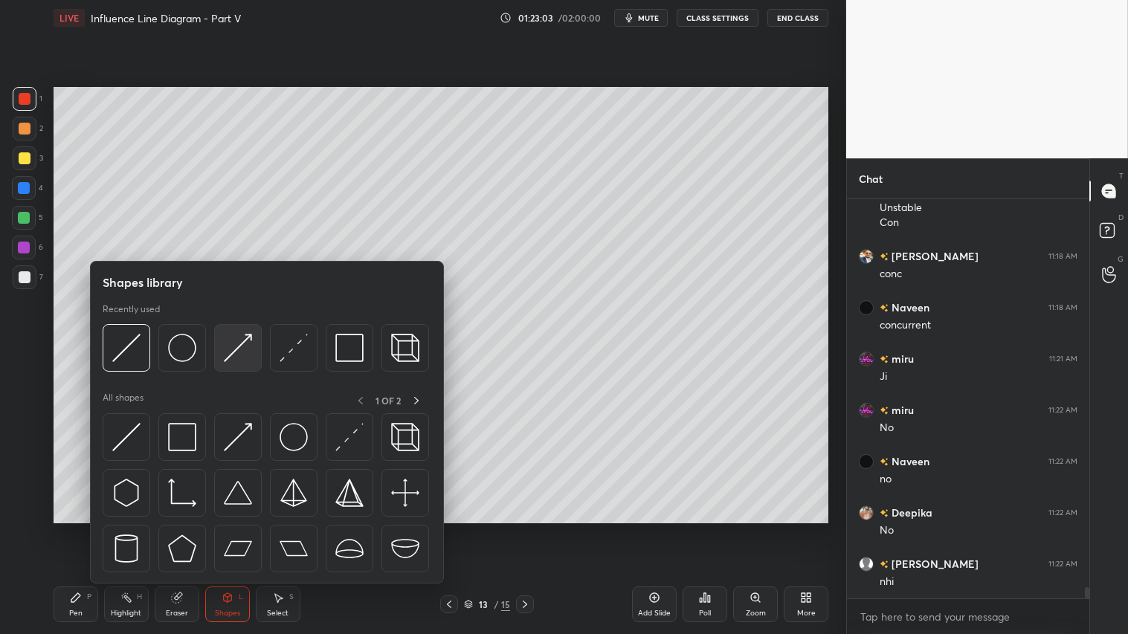
click at [236, 334] on img at bounding box center [238, 348] width 28 height 28
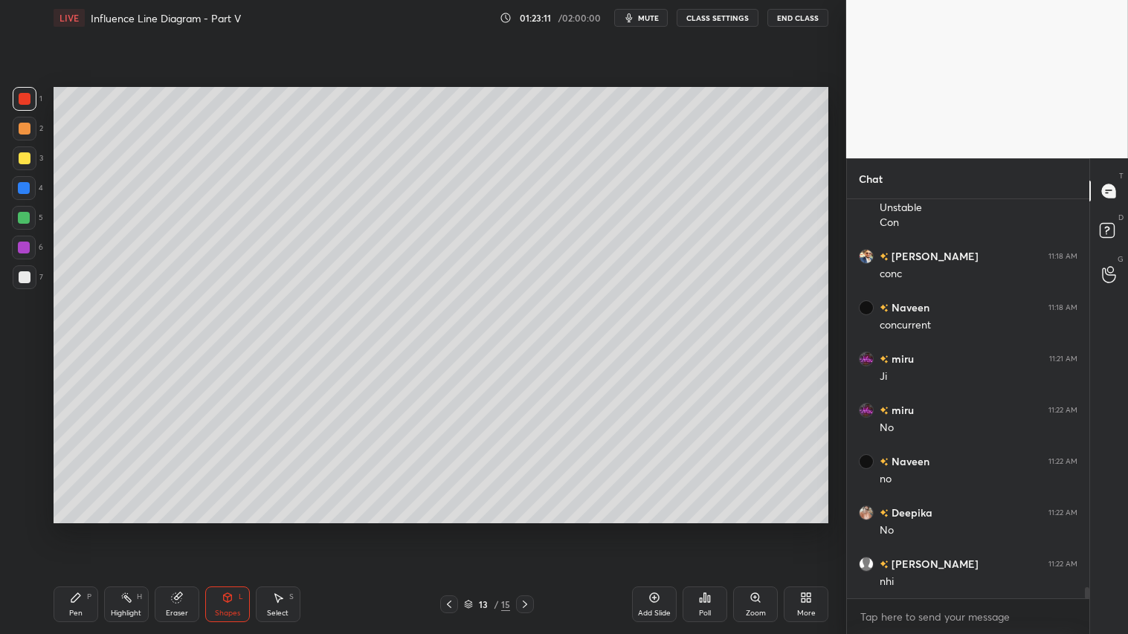
click at [27, 134] on div at bounding box center [25, 129] width 12 height 12
click at [68, 529] on div "Pen P" at bounding box center [76, 605] width 45 height 36
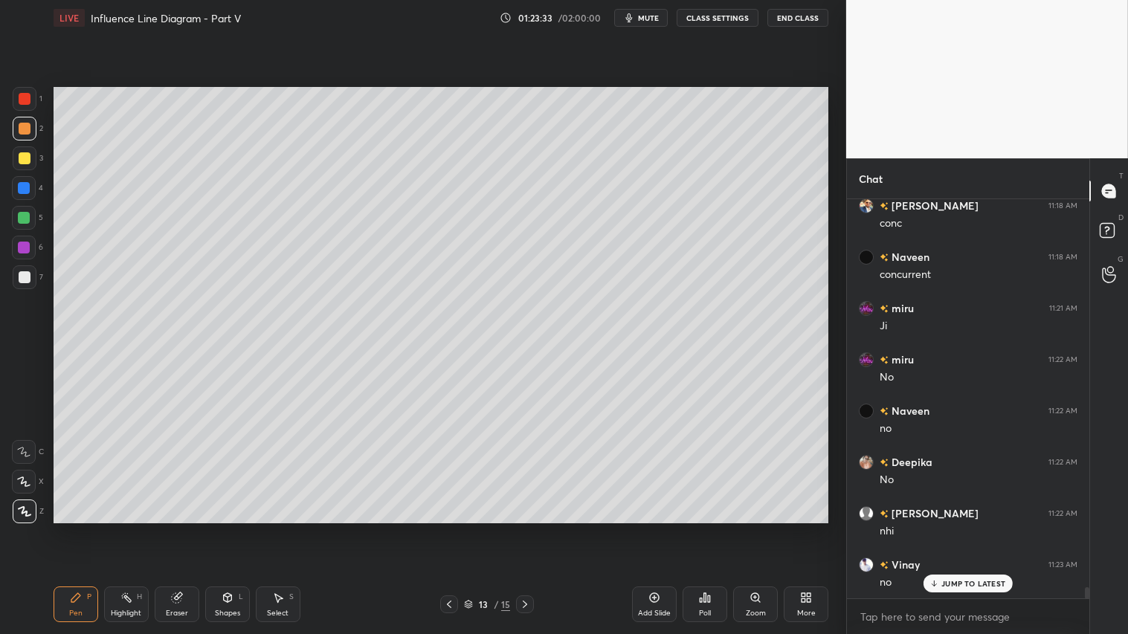
click at [218, 529] on div "Shapes L" at bounding box center [227, 605] width 45 height 36
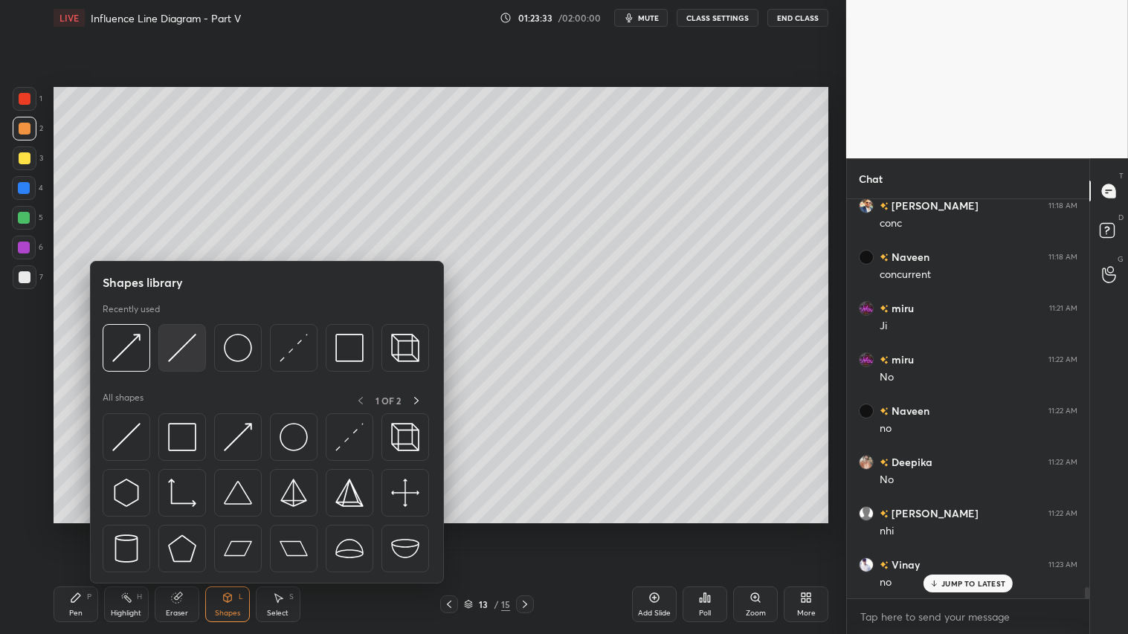
click at [193, 352] on img at bounding box center [182, 348] width 28 height 28
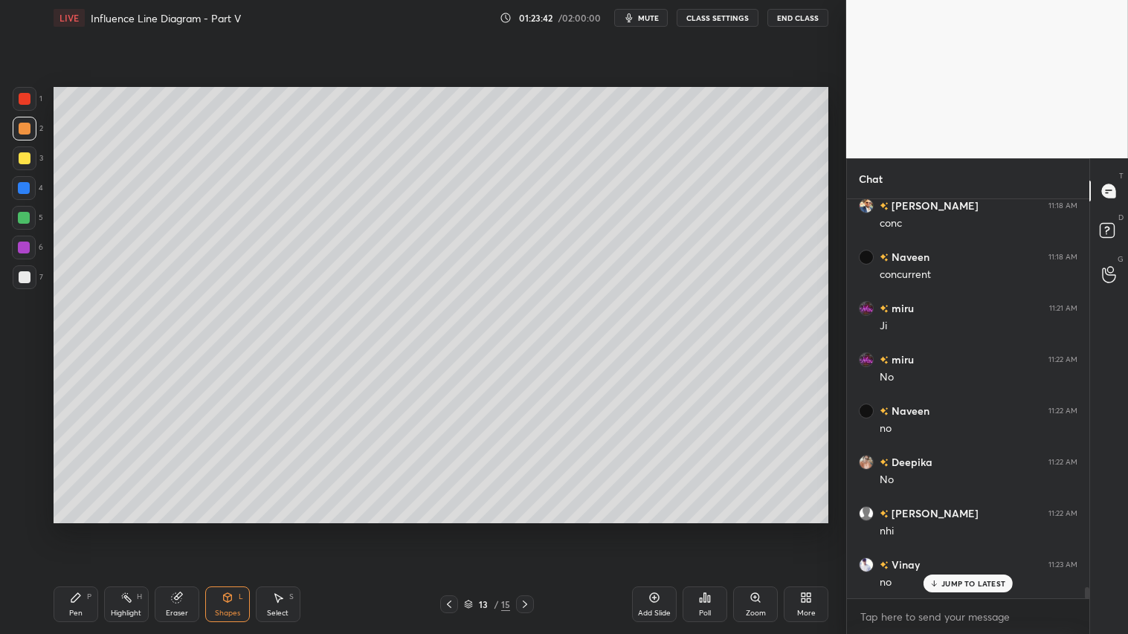
drag, startPoint x: 234, startPoint y: 599, endPoint x: 245, endPoint y: 599, distance: 11.2
click at [235, 529] on div "Shapes L" at bounding box center [227, 605] width 45 height 36
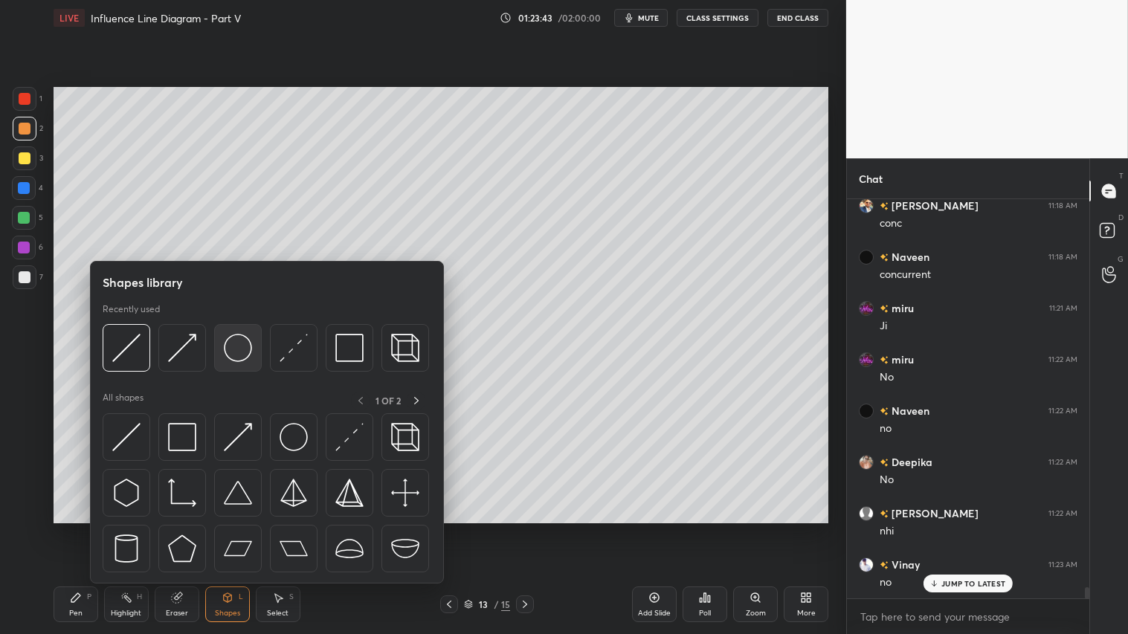
click at [231, 336] on img at bounding box center [238, 348] width 28 height 28
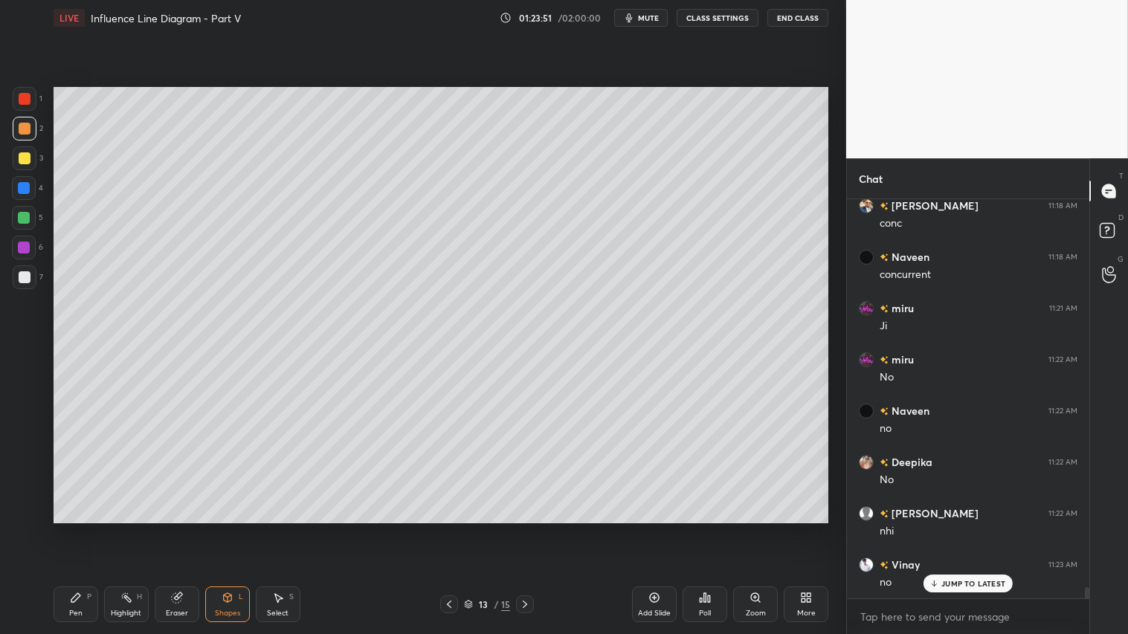
drag, startPoint x: 233, startPoint y: 607, endPoint x: 243, endPoint y: 589, distance: 20.3
click at [235, 529] on div "Shapes L" at bounding box center [227, 605] width 45 height 36
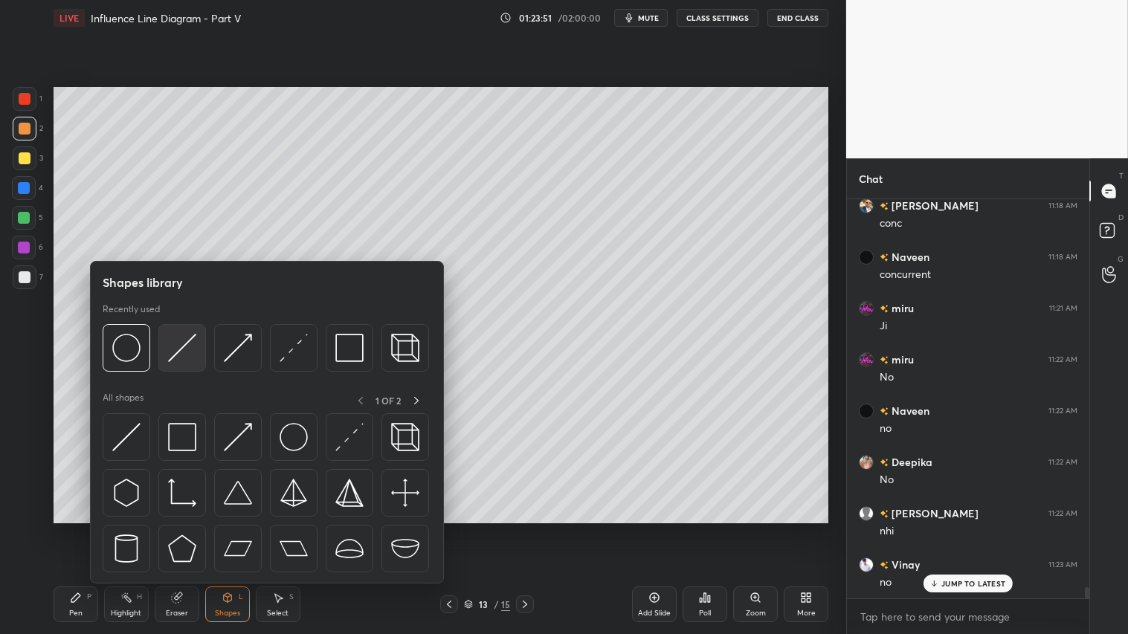
click at [189, 337] on img at bounding box center [182, 348] width 28 height 28
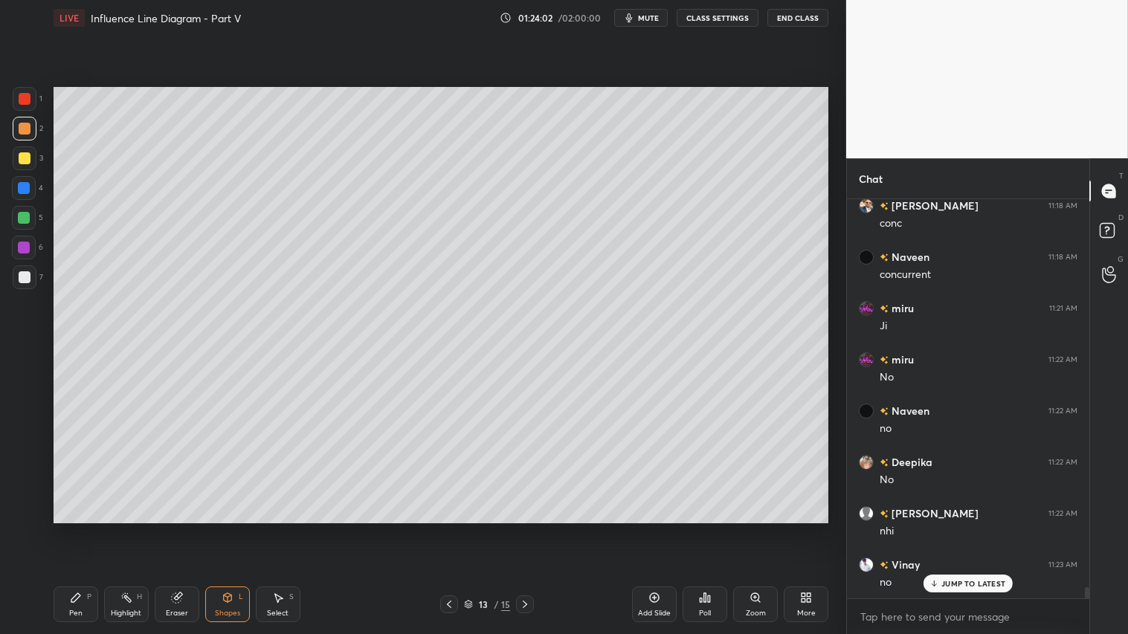
click at [208, 529] on div "Shapes L" at bounding box center [227, 605] width 45 height 36
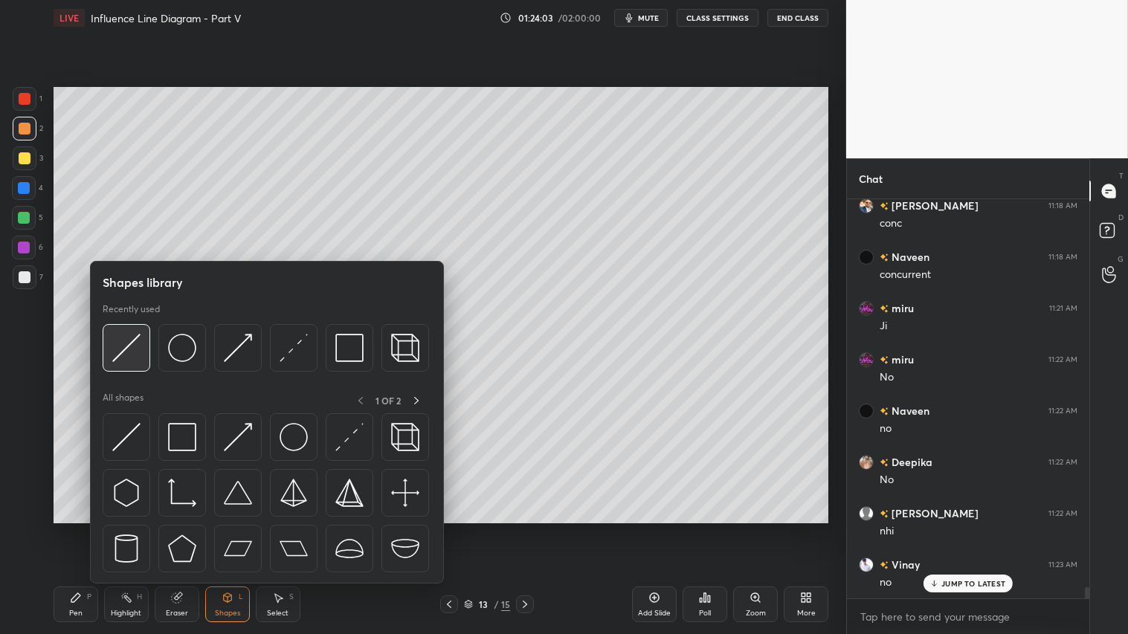
click at [119, 348] on img at bounding box center [126, 348] width 28 height 28
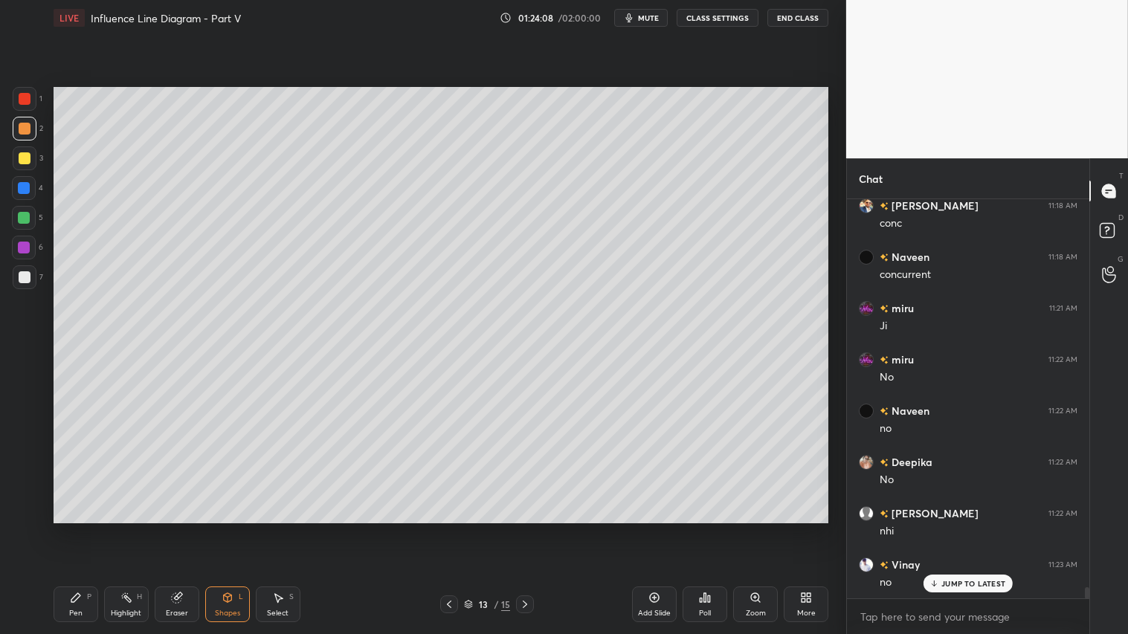
drag, startPoint x: 184, startPoint y: 605, endPoint x: 336, endPoint y: 540, distance: 165.6
click at [184, 529] on div "Eraser" at bounding box center [177, 605] width 45 height 36
drag, startPoint x: 16, startPoint y: 340, endPoint x: 52, endPoint y: 350, distance: 37.2
click at [18, 340] on div at bounding box center [24, 344] width 24 height 24
drag, startPoint x: 210, startPoint y: 606, endPoint x: 225, endPoint y: 585, distance: 25.6
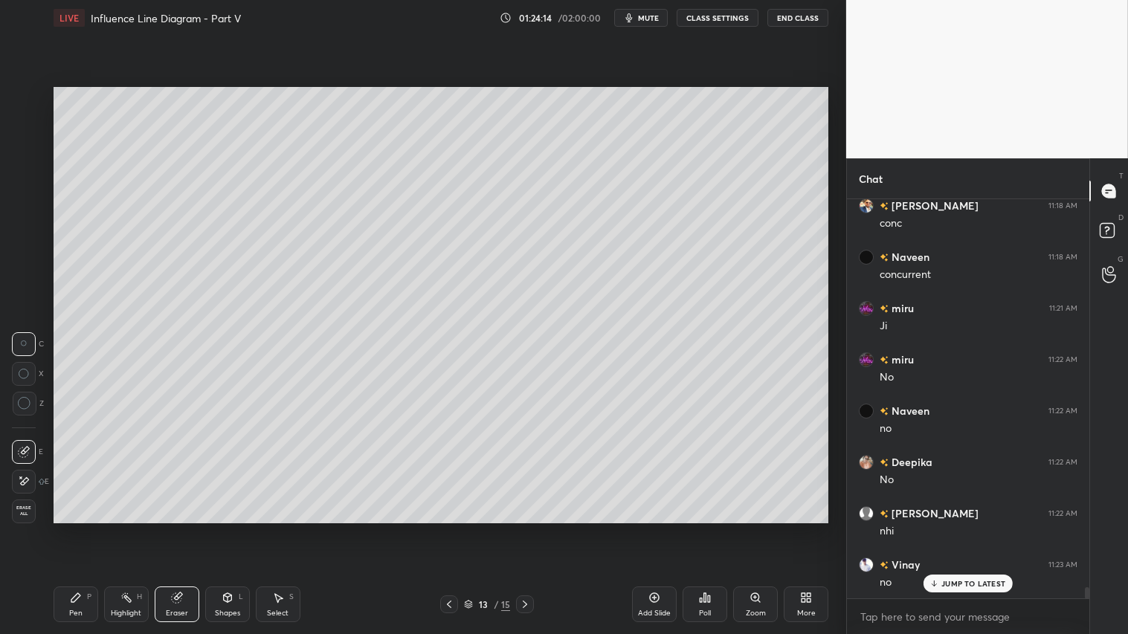
click at [210, 529] on div "Shapes L" at bounding box center [227, 605] width 45 height 36
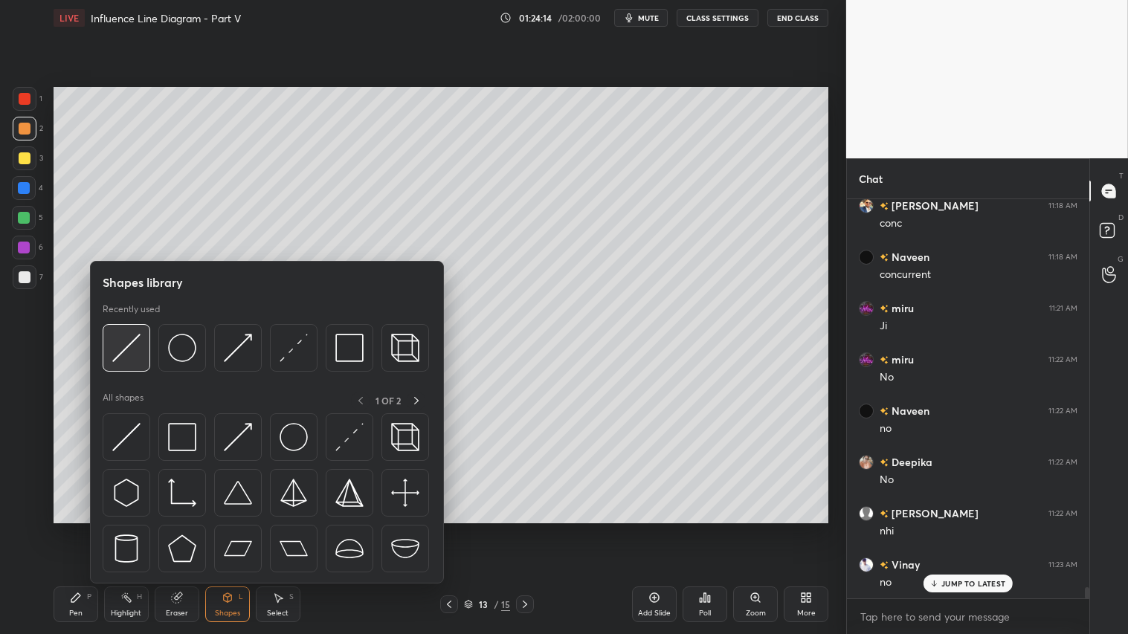
click at [129, 340] on img at bounding box center [126, 348] width 28 height 28
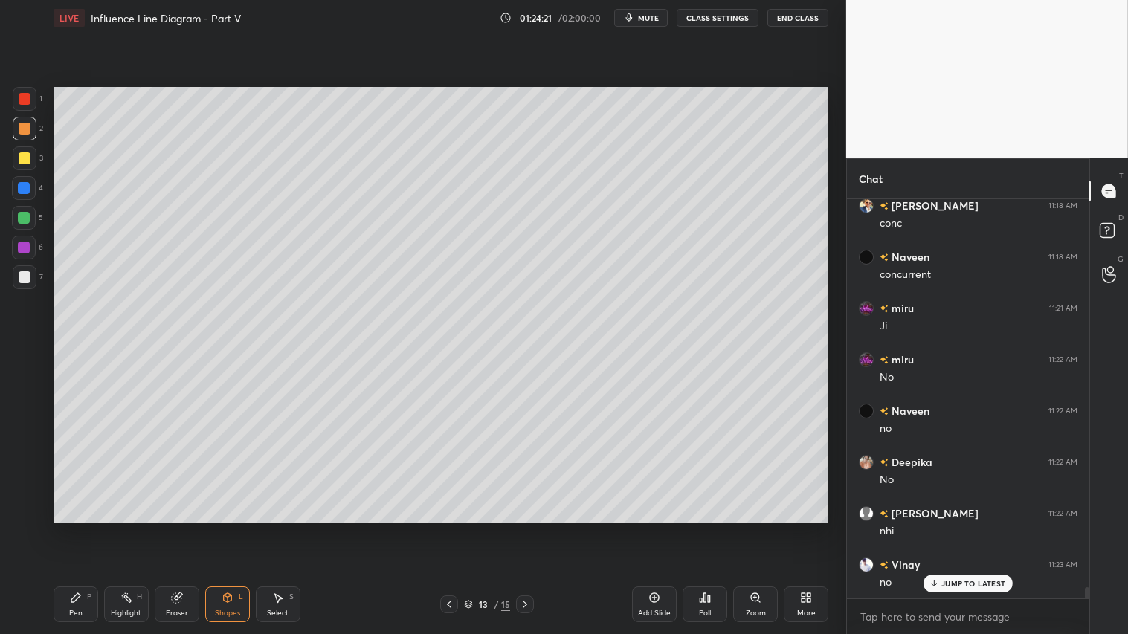
drag, startPoint x: 79, startPoint y: 596, endPoint x: 164, endPoint y: 559, distance: 93.2
click at [83, 529] on div "Pen P" at bounding box center [76, 605] width 45 height 36
click at [188, 529] on div "Eraser" at bounding box center [177, 605] width 45 height 36
drag, startPoint x: 87, startPoint y: 611, endPoint x: 110, endPoint y: 599, distance: 25.9
click at [90, 529] on div "Pen P" at bounding box center [76, 605] width 45 height 36
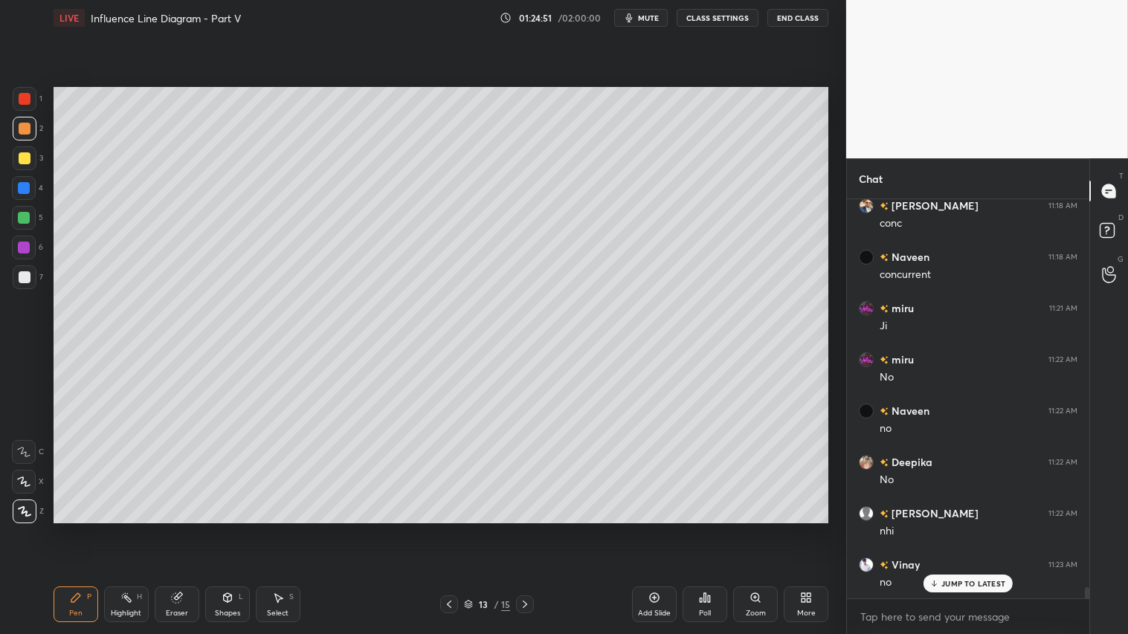
click at [664, 529] on div "Add Slide" at bounding box center [654, 605] width 45 height 36
click at [227, 529] on div "Shapes L" at bounding box center [227, 605] width 45 height 36
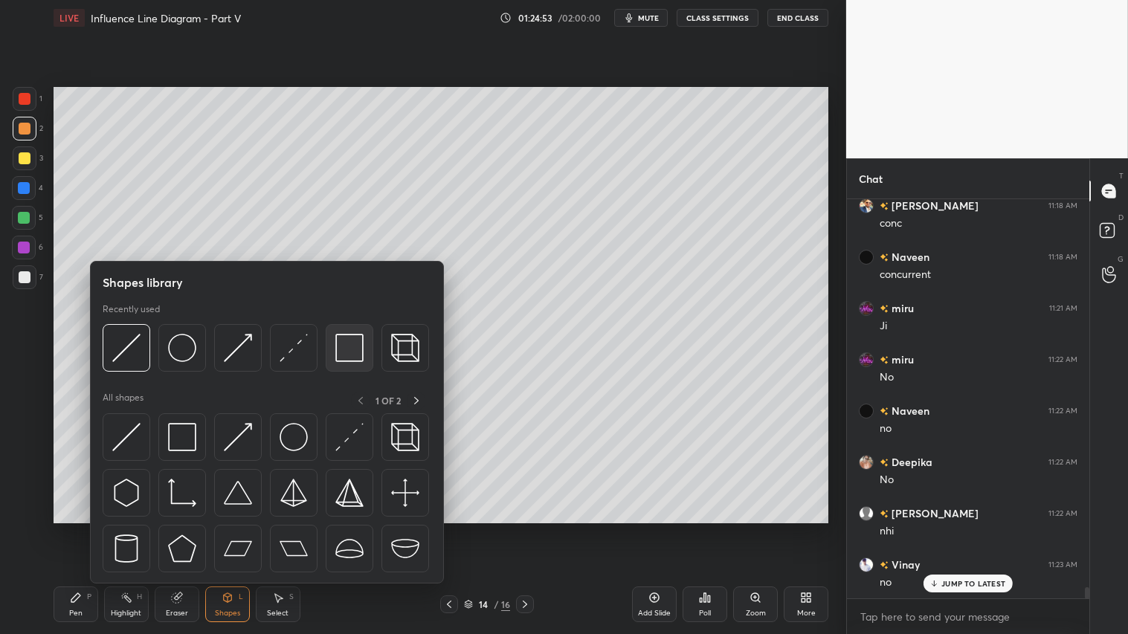
click at [367, 345] on div at bounding box center [350, 348] width 48 height 48
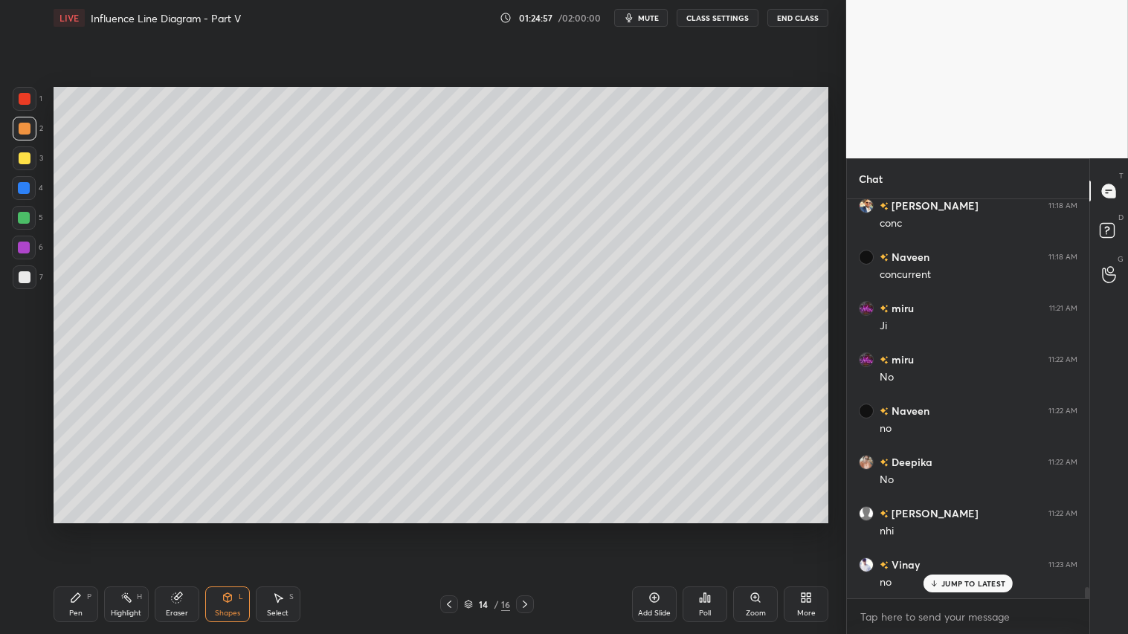
click at [227, 529] on div "Shapes L" at bounding box center [227, 605] width 45 height 36
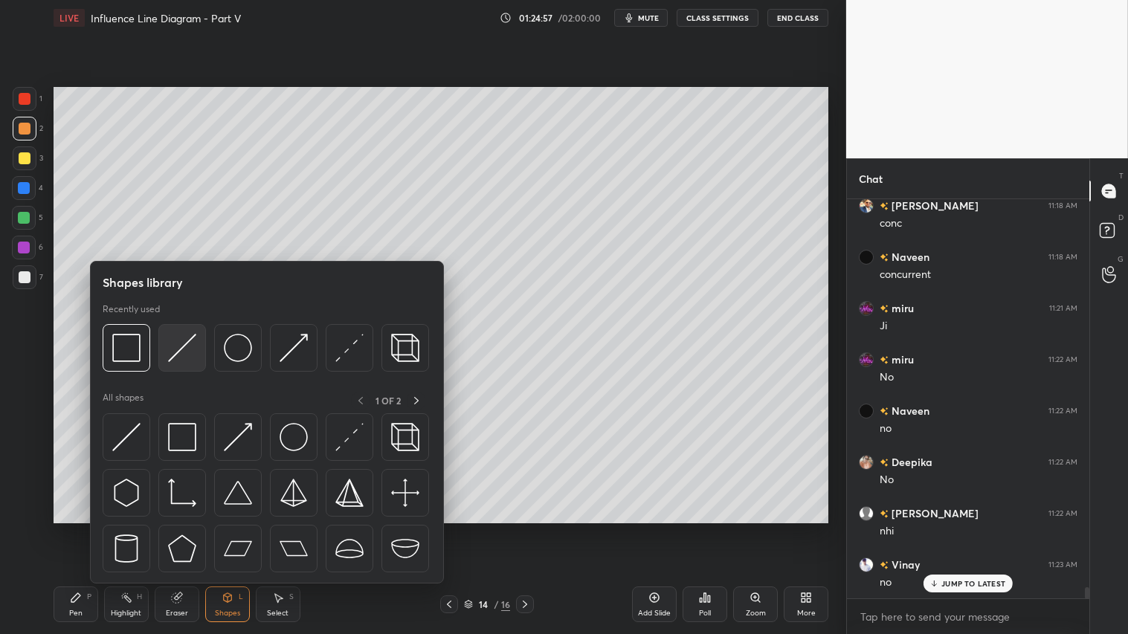
click at [188, 337] on img at bounding box center [182, 348] width 28 height 28
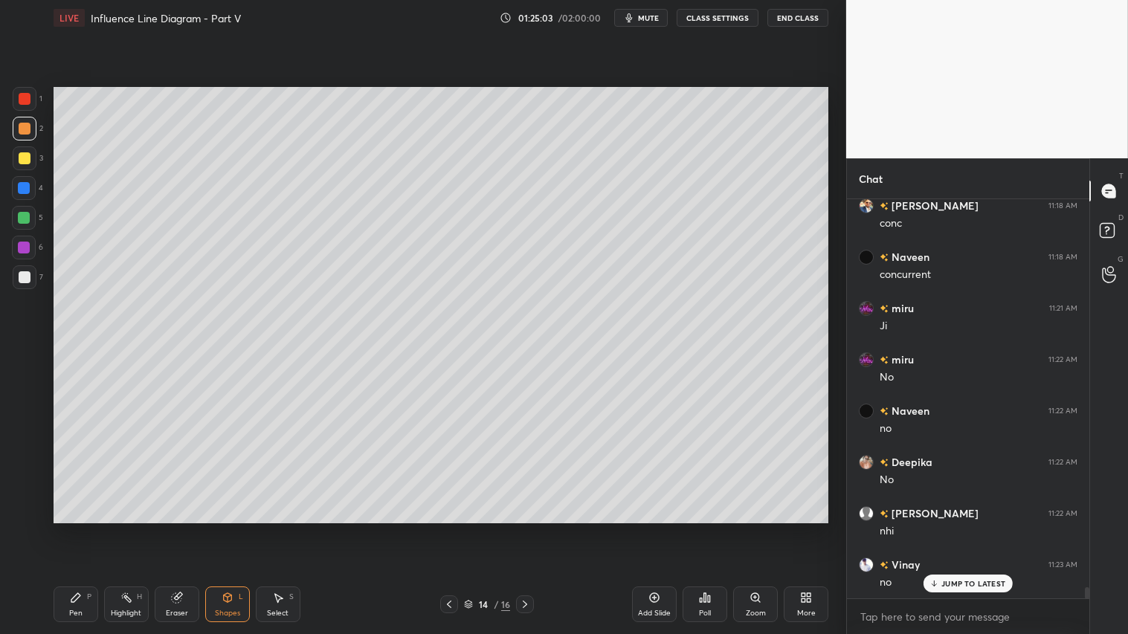
click at [220, 529] on div "Shapes L" at bounding box center [227, 605] width 45 height 36
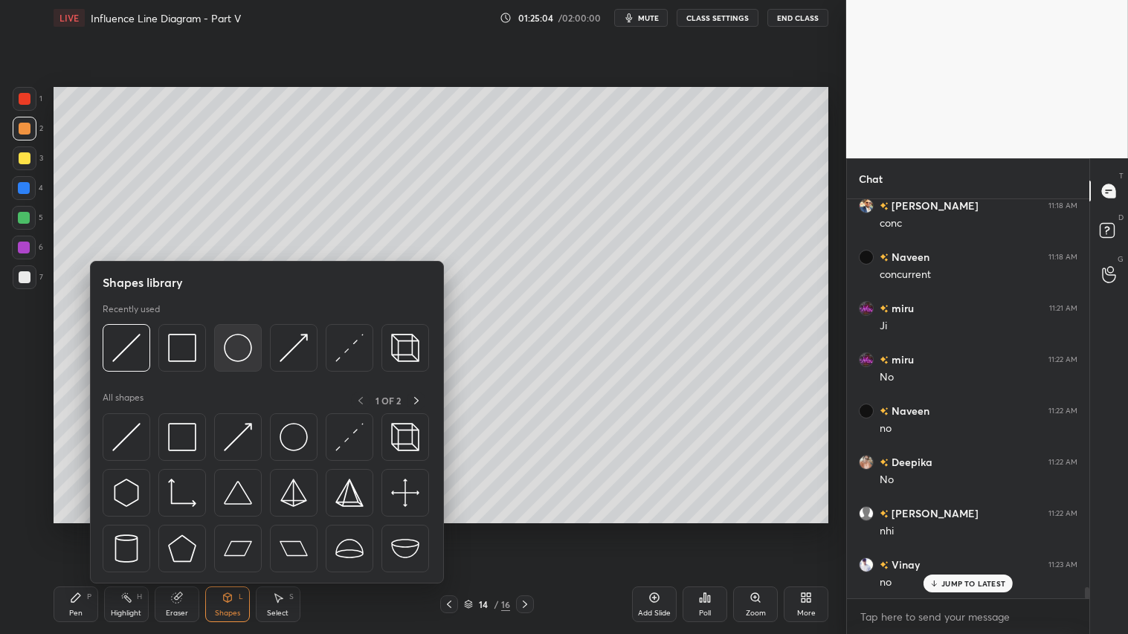
click at [240, 349] on img at bounding box center [238, 348] width 28 height 28
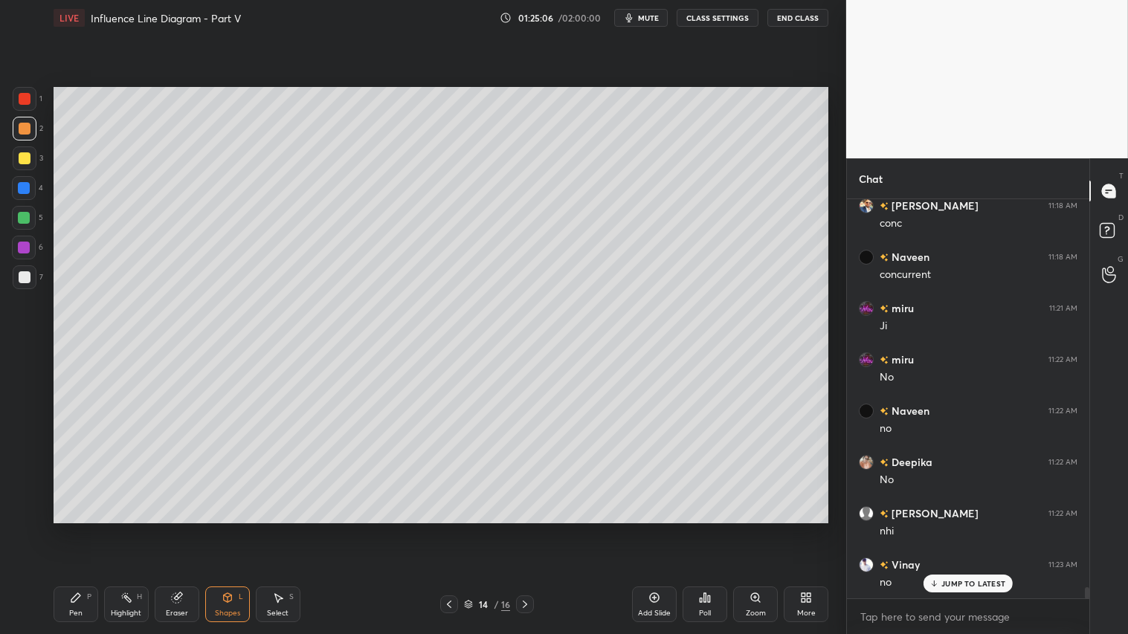
click at [233, 529] on div "Shapes L" at bounding box center [227, 605] width 45 height 36
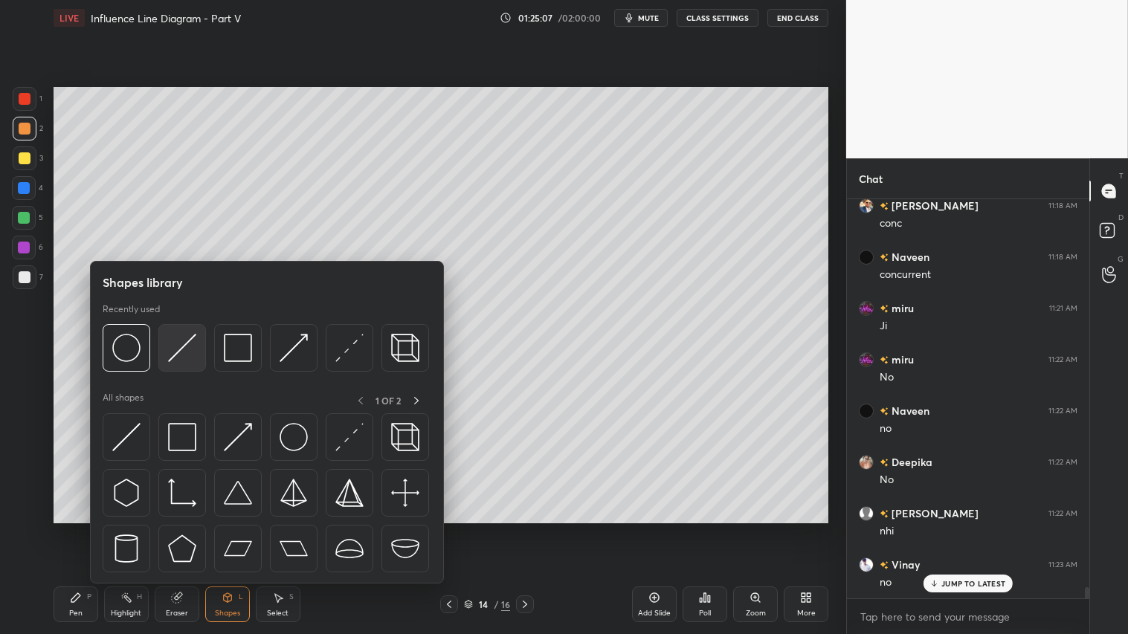
click at [184, 342] on img at bounding box center [182, 348] width 28 height 28
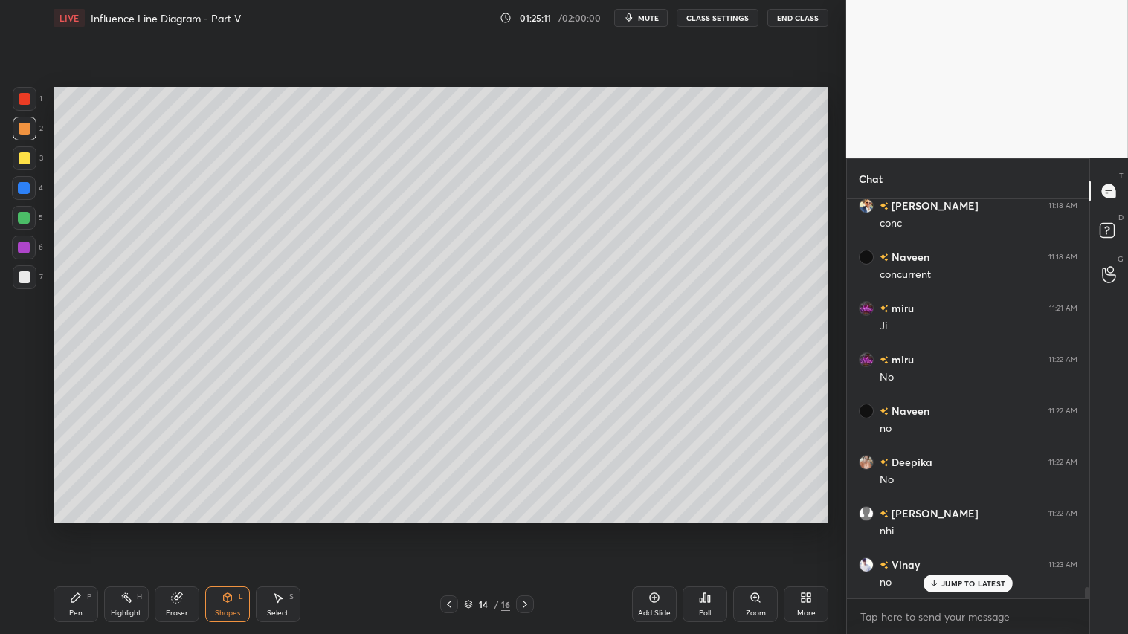
click at [83, 529] on div "Pen P" at bounding box center [76, 605] width 45 height 36
click at [236, 529] on div "Shapes L" at bounding box center [227, 605] width 45 height 36
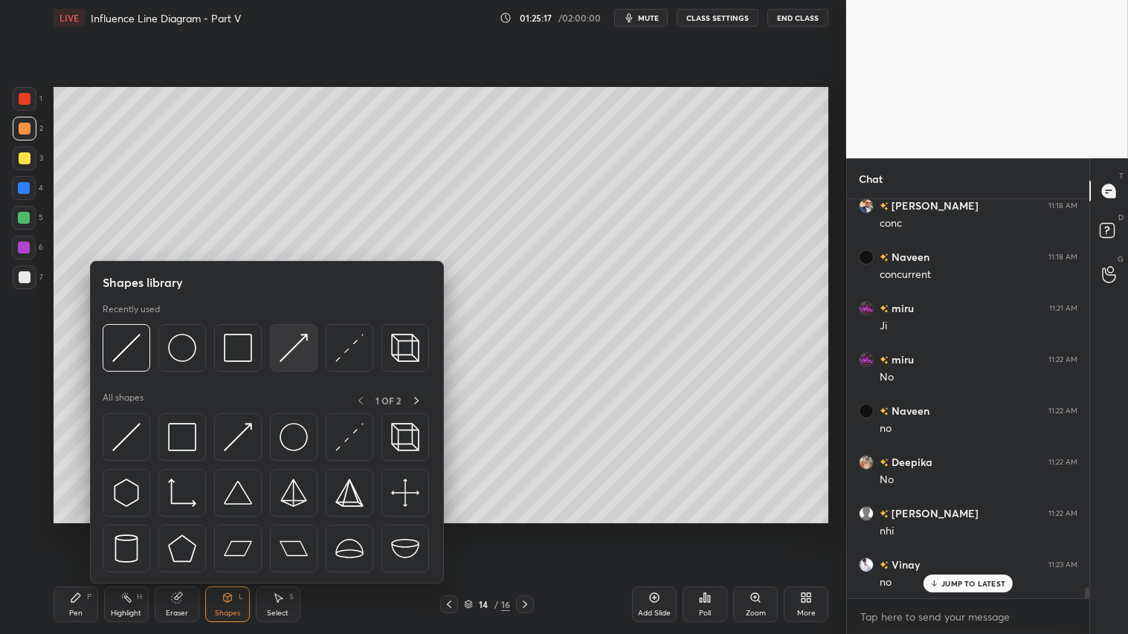
click at [291, 348] on img at bounding box center [294, 348] width 28 height 28
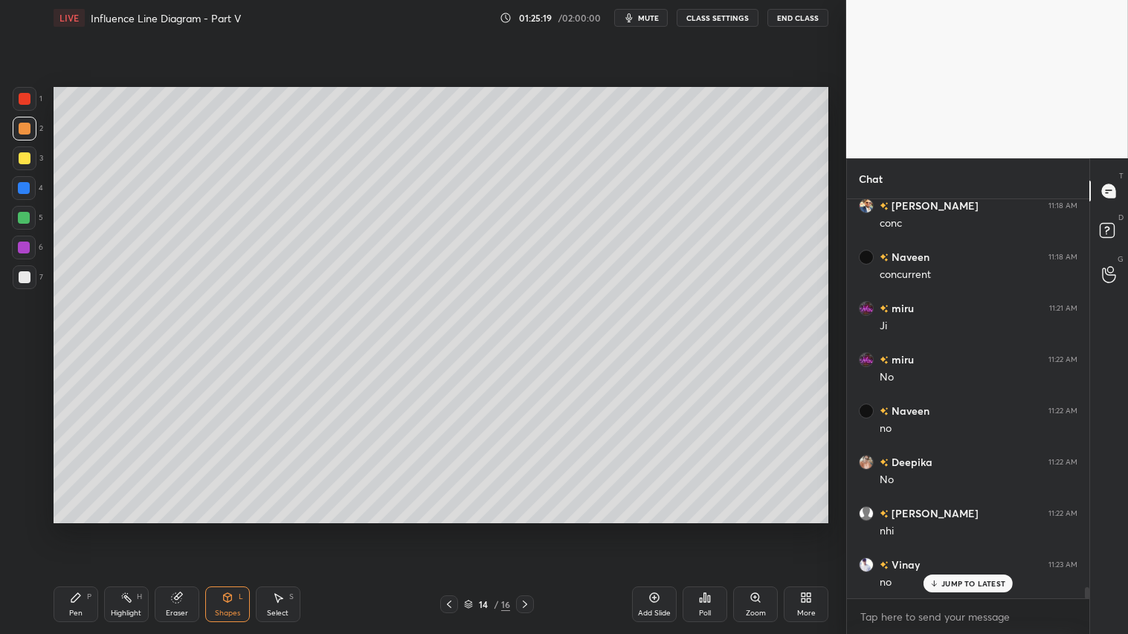
click at [33, 92] on div at bounding box center [25, 99] width 24 height 24
click at [221, 529] on div "Shapes L" at bounding box center [227, 605] width 45 height 36
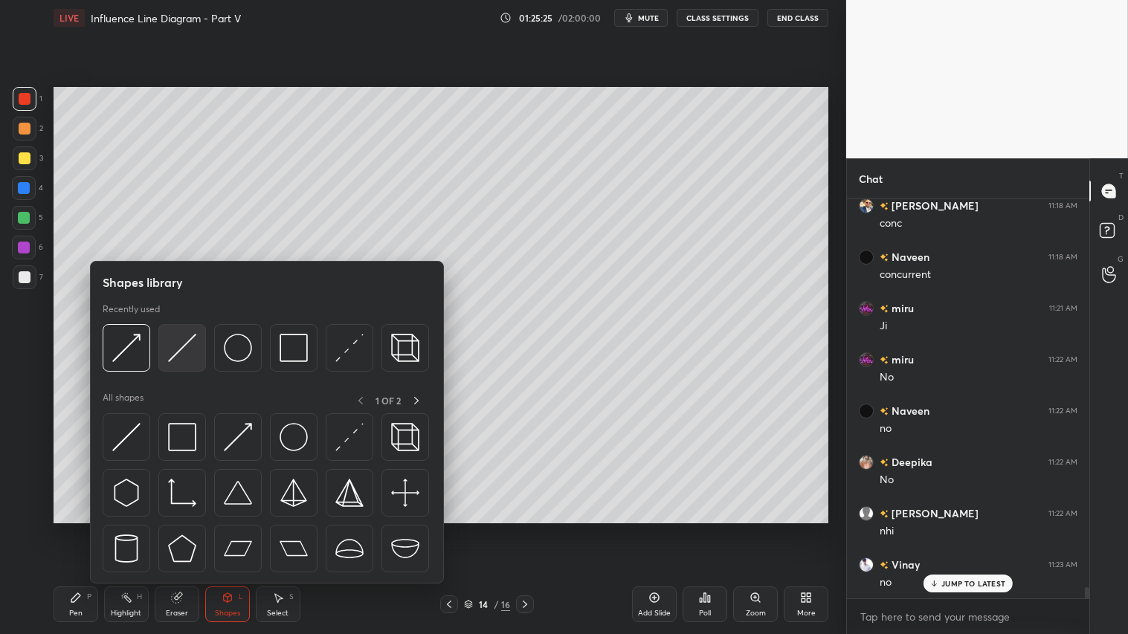
click at [181, 342] on img at bounding box center [182, 348] width 28 height 28
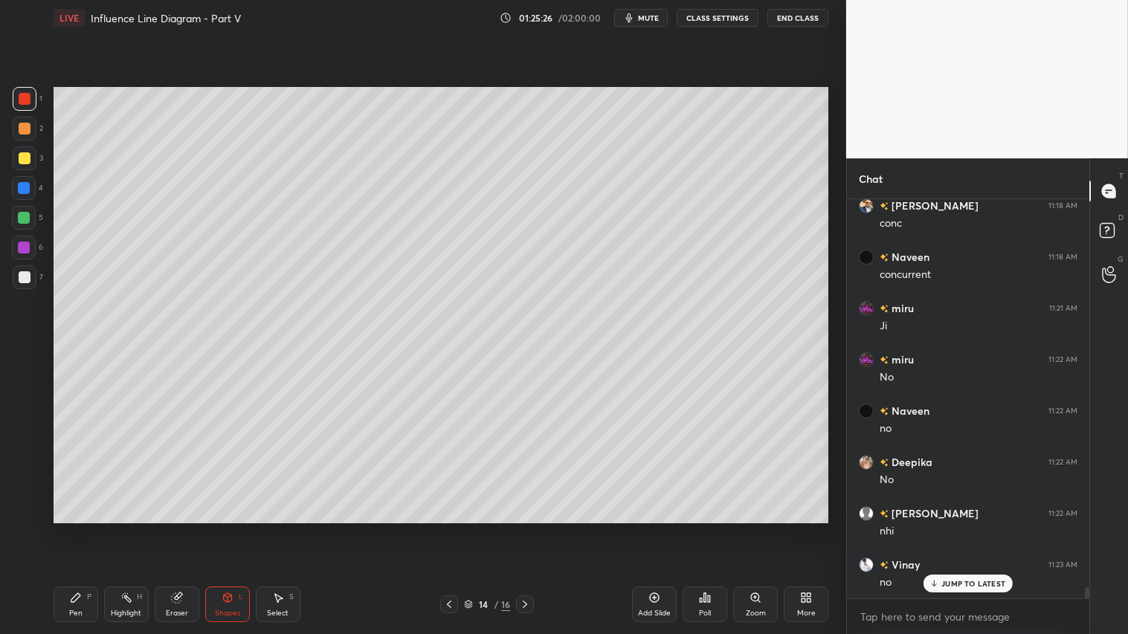
drag, startPoint x: 26, startPoint y: 134, endPoint x: 36, endPoint y: 140, distance: 11.4
click at [30, 136] on div at bounding box center [25, 129] width 24 height 24
drag, startPoint x: 222, startPoint y: 612, endPoint x: 232, endPoint y: 584, distance: 30.1
click at [225, 529] on div "Shapes" at bounding box center [227, 613] width 25 height 7
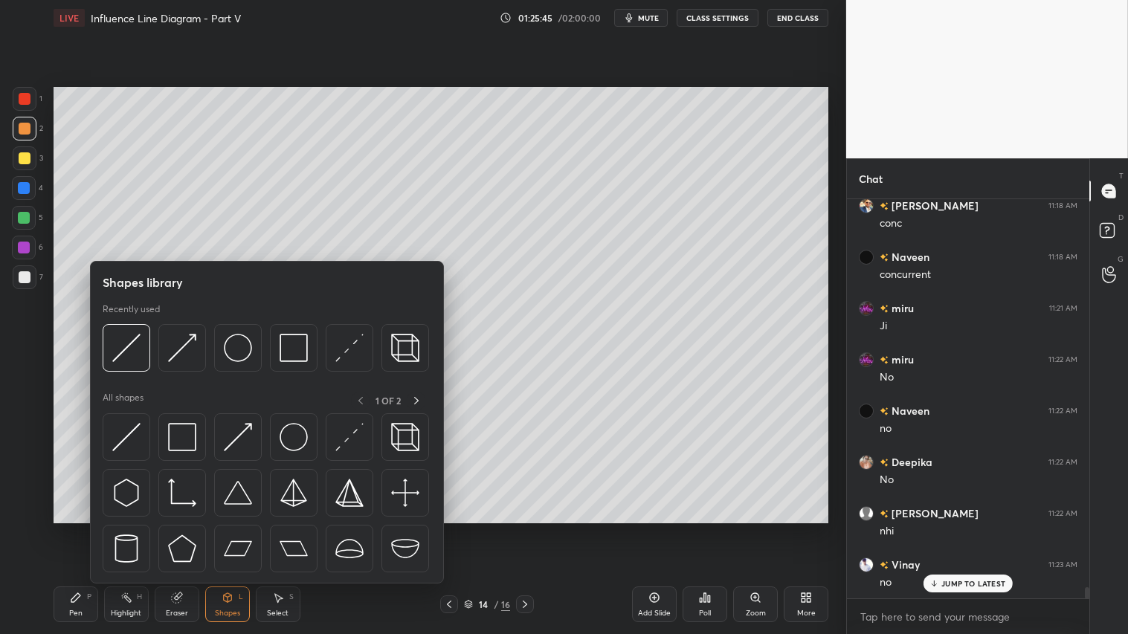
click at [92, 529] on div "Pen P" at bounding box center [76, 605] width 45 height 36
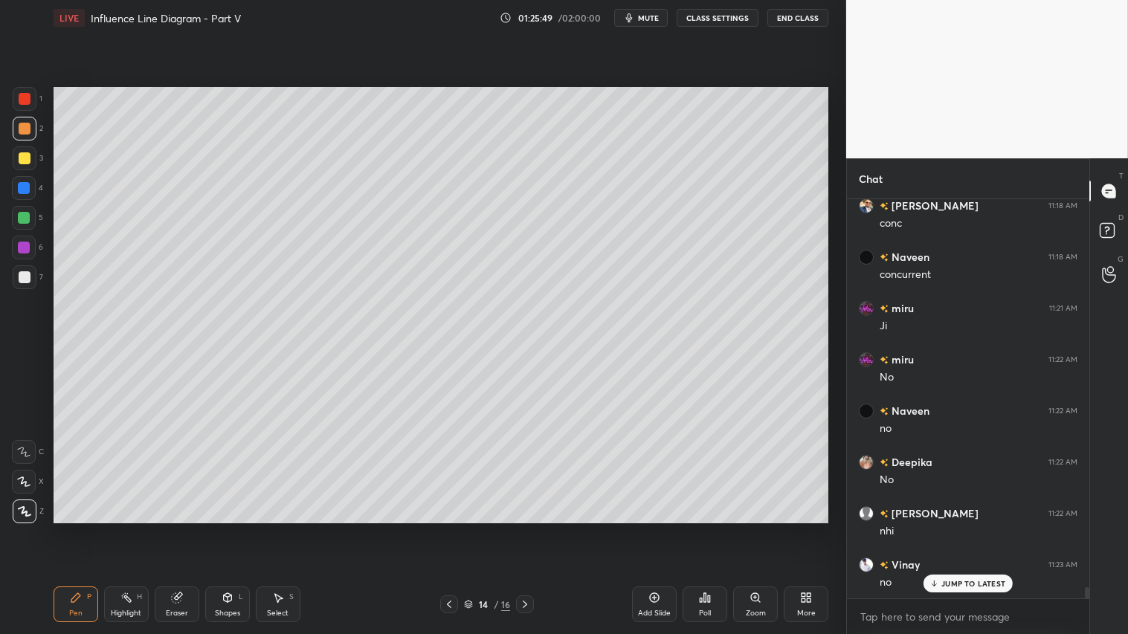
drag, startPoint x: 232, startPoint y: 613, endPoint x: 236, endPoint y: 584, distance: 29.3
click at [235, 529] on div "Shapes" at bounding box center [227, 613] width 25 height 7
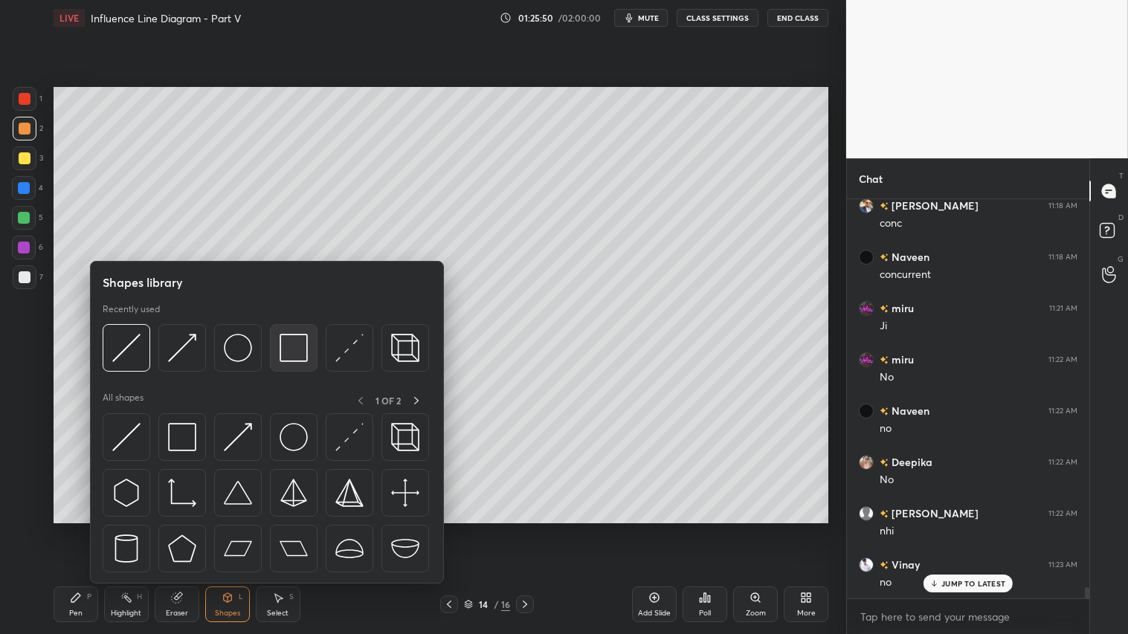
click at [288, 349] on img at bounding box center [294, 348] width 28 height 28
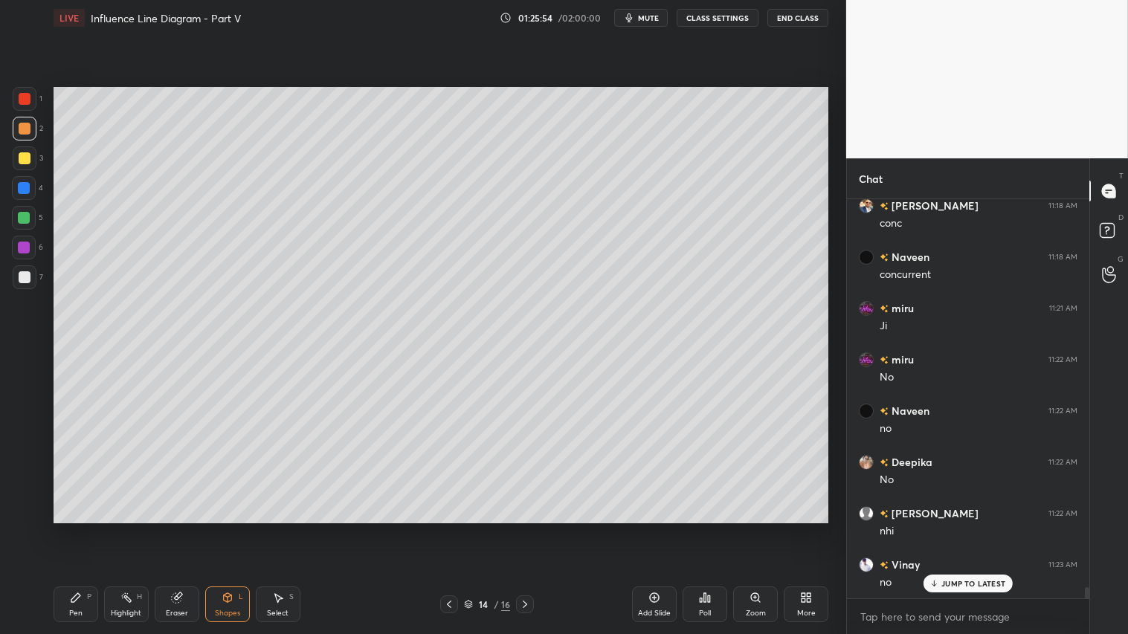
click at [246, 529] on div "Shapes L" at bounding box center [227, 605] width 45 height 36
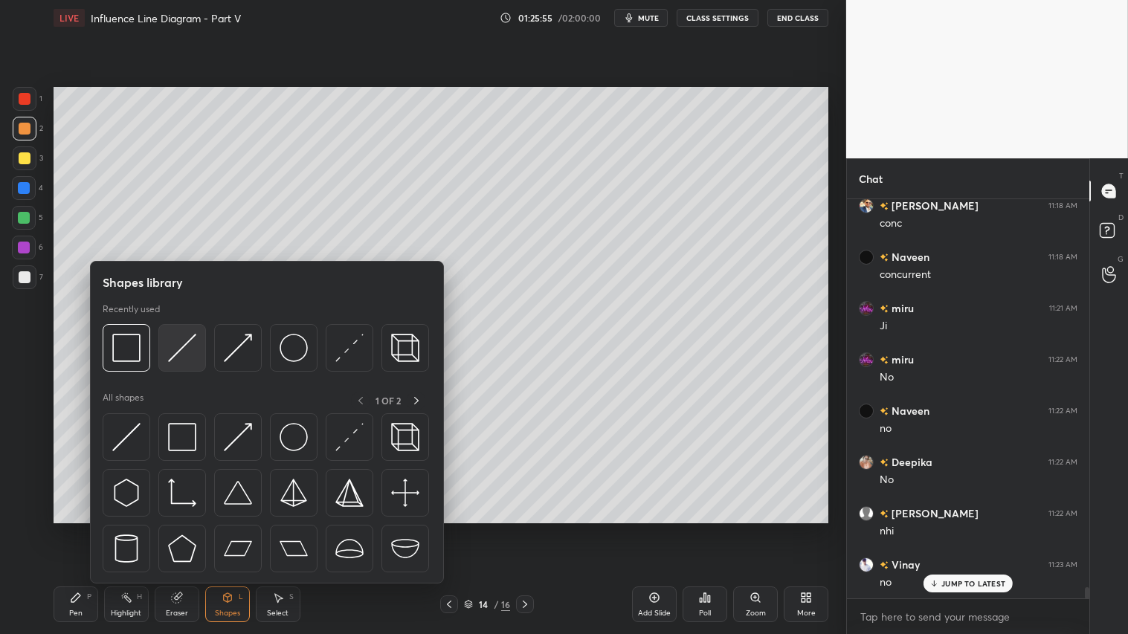
click at [187, 336] on img at bounding box center [182, 348] width 28 height 28
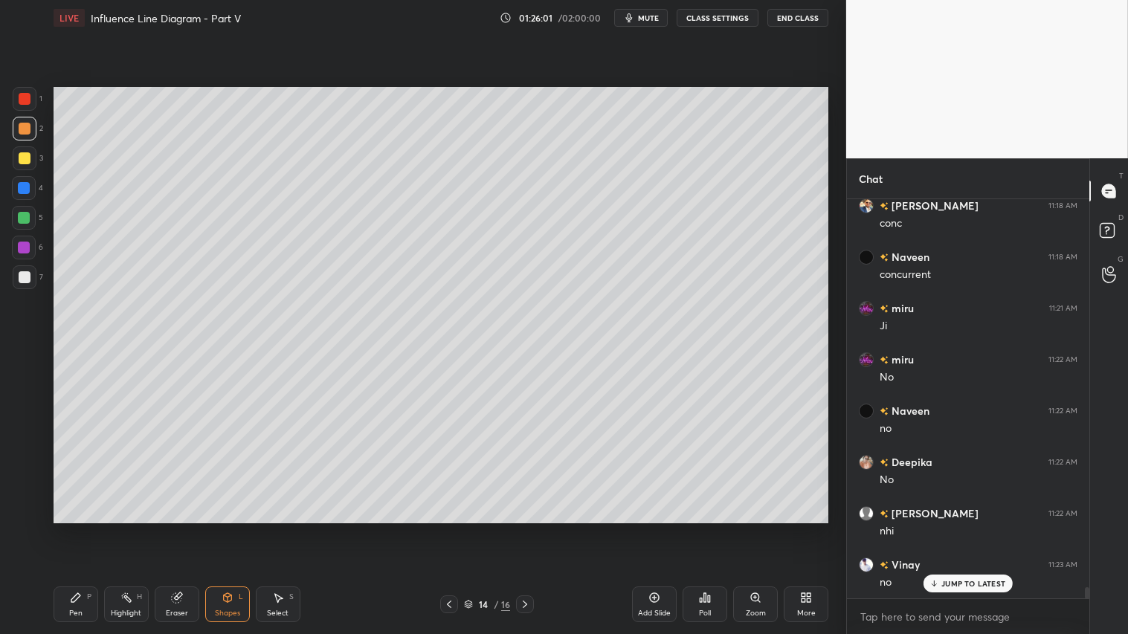
drag, startPoint x: 224, startPoint y: 599, endPoint x: 224, endPoint y: 589, distance: 9.7
click at [222, 529] on icon at bounding box center [228, 598] width 12 height 12
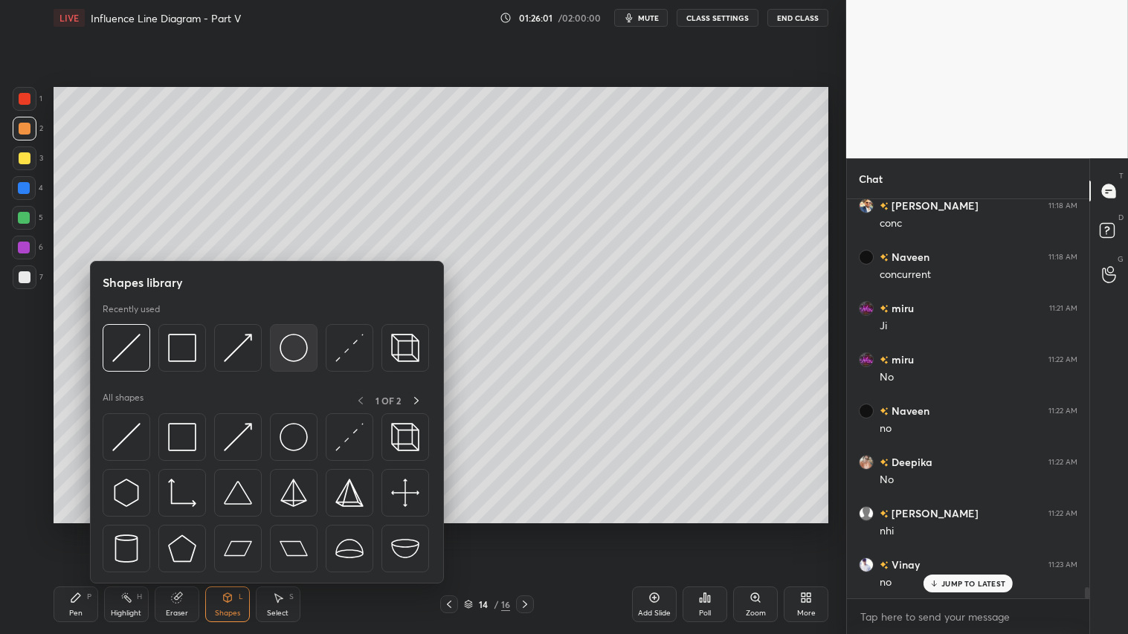
click at [286, 347] on img at bounding box center [294, 348] width 28 height 28
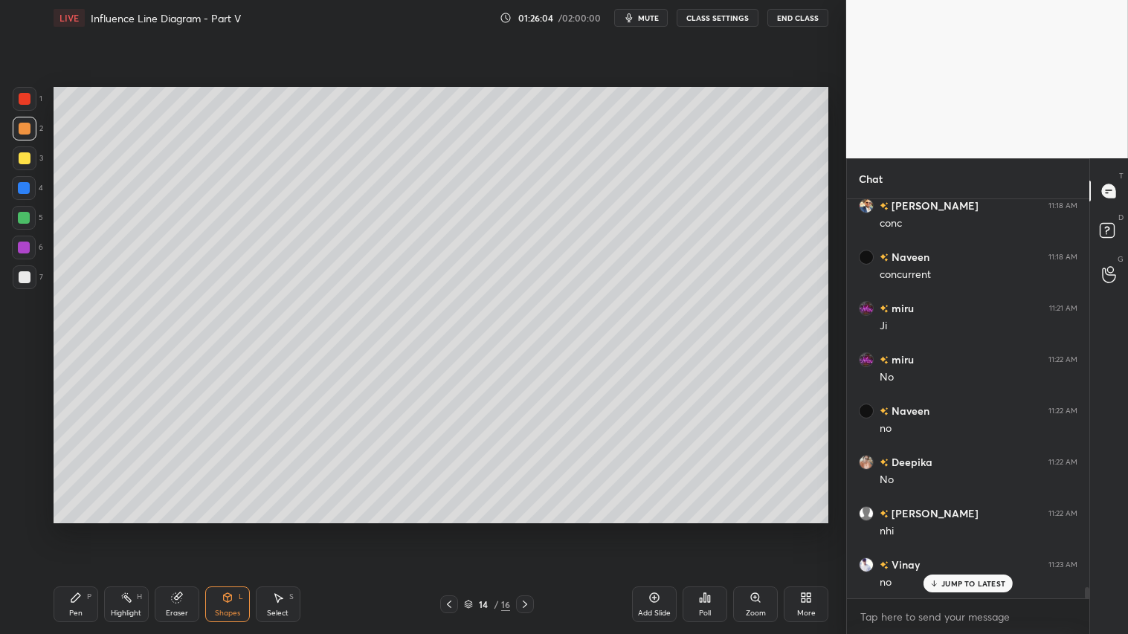
click at [232, 529] on div "Shapes L" at bounding box center [227, 605] width 45 height 36
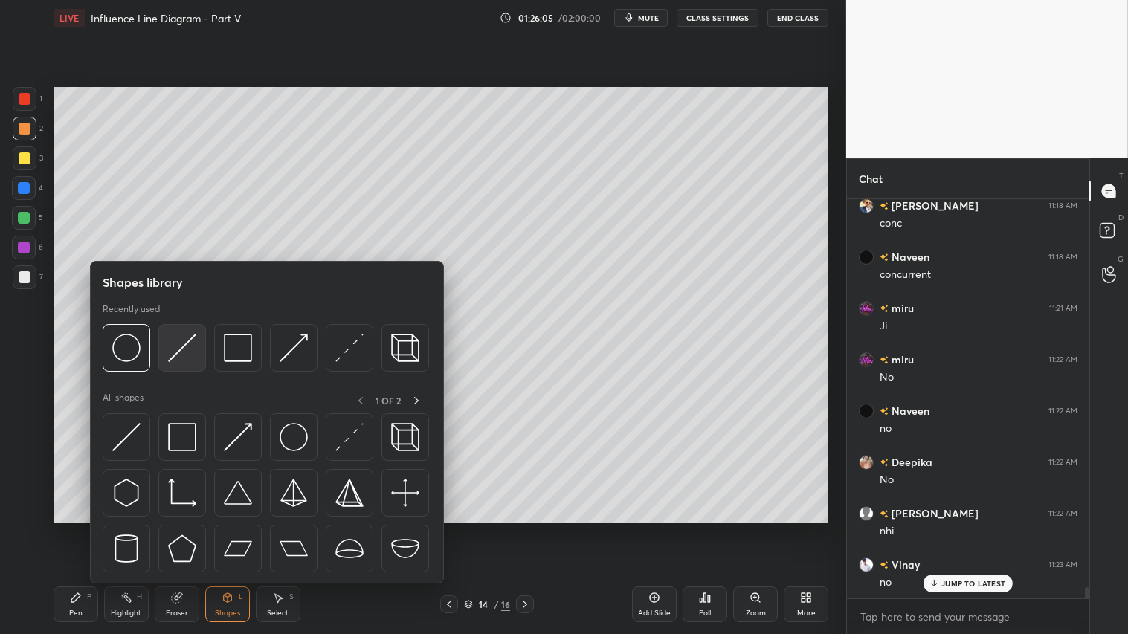
click at [194, 348] on img at bounding box center [182, 348] width 28 height 28
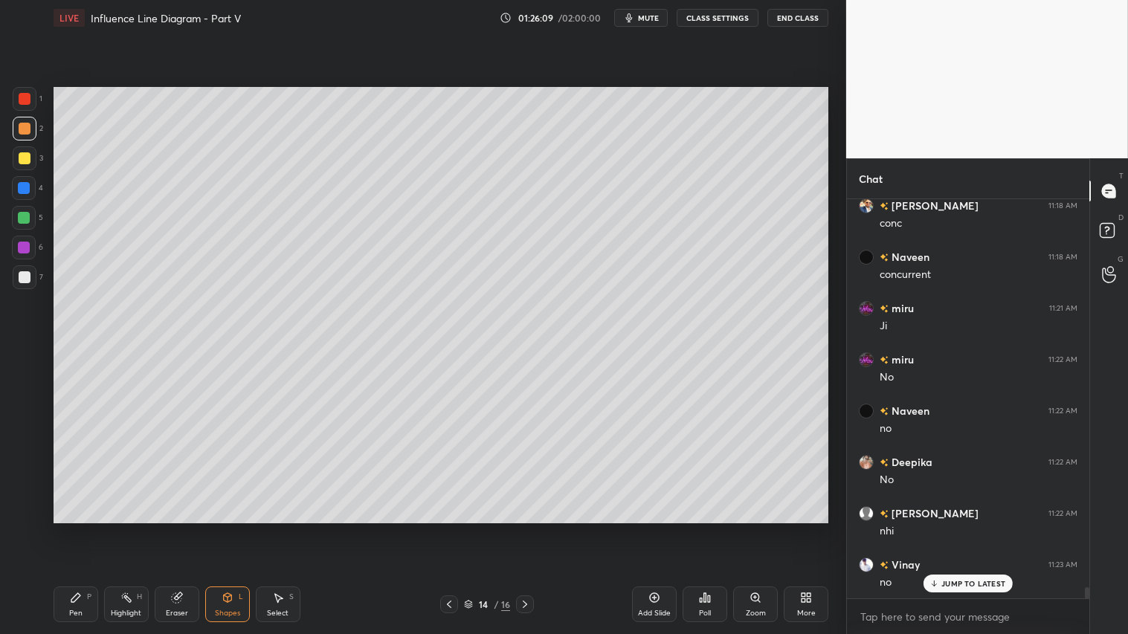
click at [22, 153] on div at bounding box center [25, 158] width 12 height 12
click at [25, 131] on div at bounding box center [25, 129] width 12 height 12
drag, startPoint x: 226, startPoint y: 602, endPoint x: 226, endPoint y: 591, distance: 11.2
click at [226, 529] on icon at bounding box center [227, 597] width 8 height 9
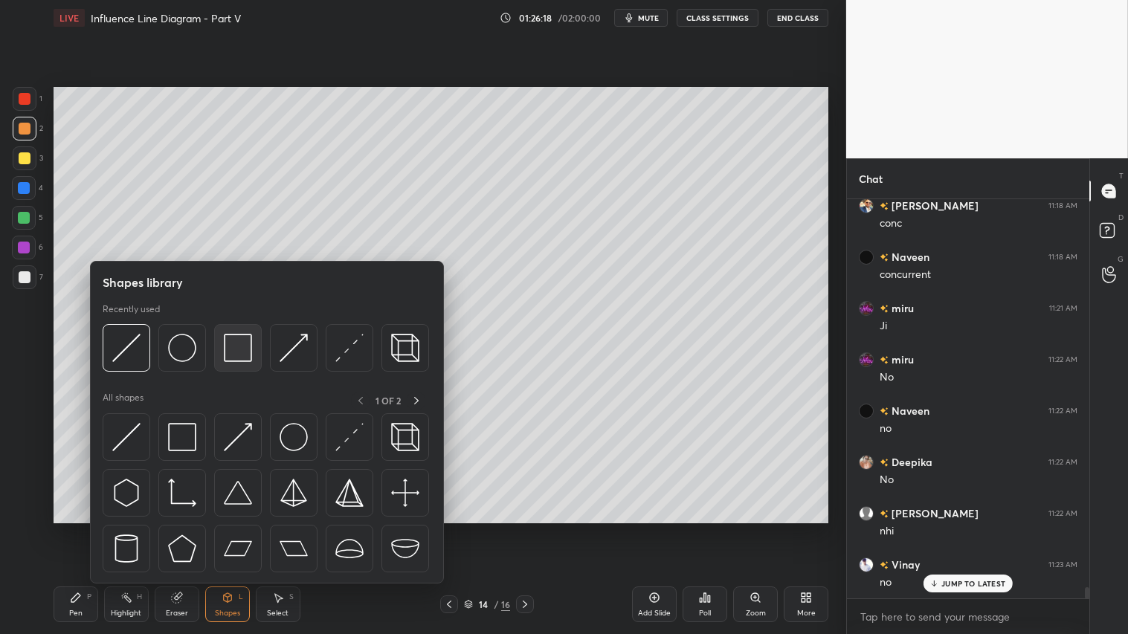
click at [228, 346] on img at bounding box center [238, 348] width 28 height 28
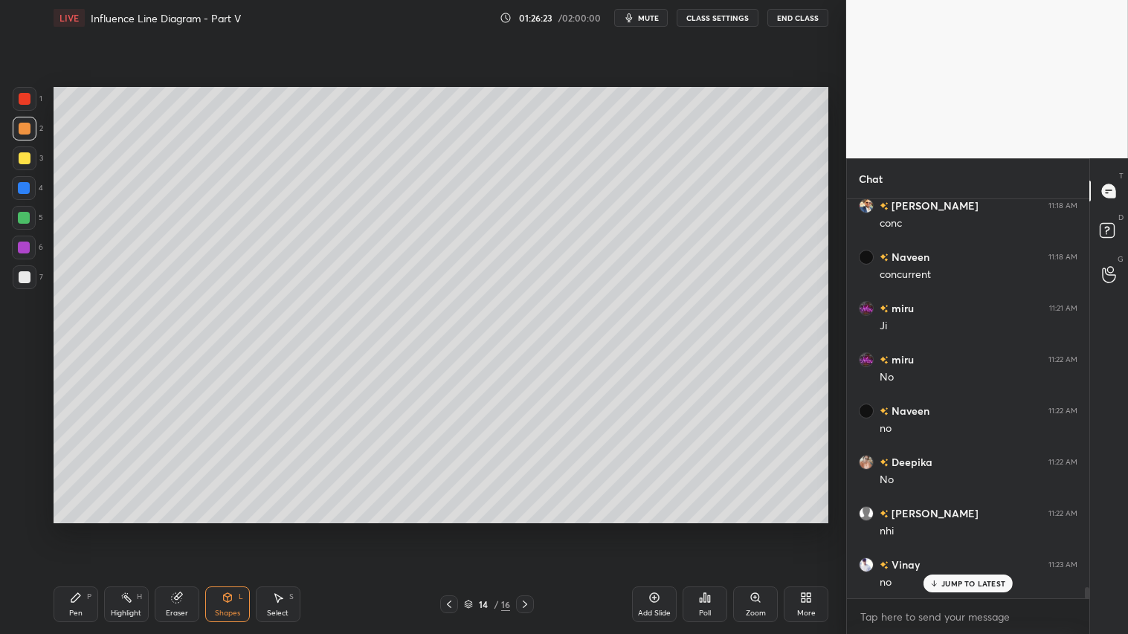
click at [231, 529] on div "Shapes" at bounding box center [227, 613] width 25 height 7
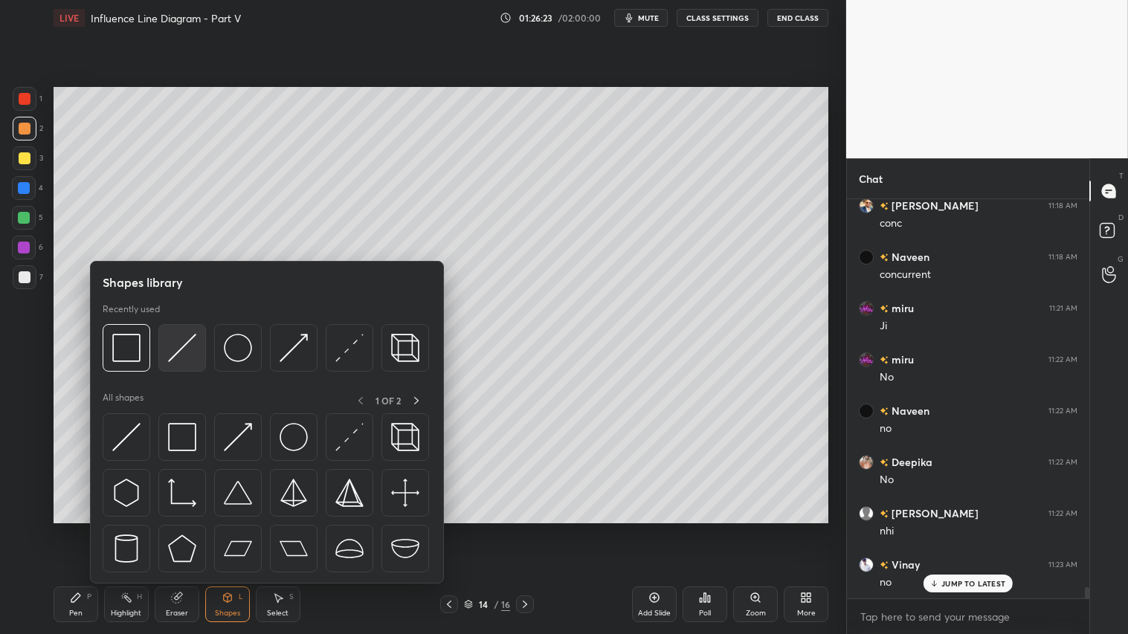
click at [175, 370] on div at bounding box center [182, 348] width 48 height 48
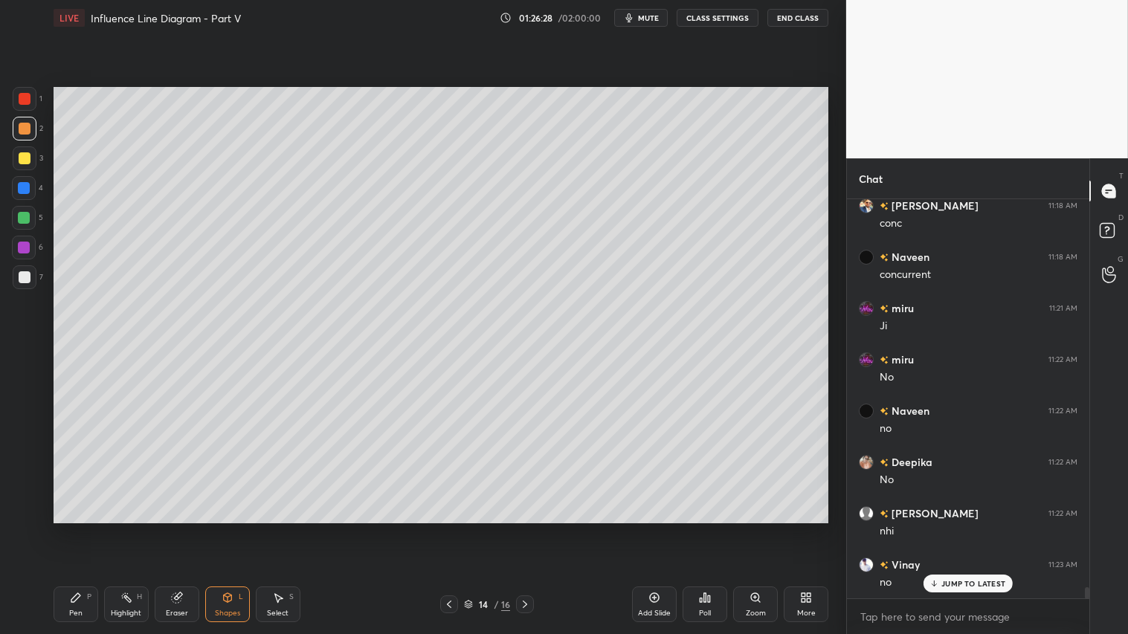
click at [214, 529] on div "Shapes L" at bounding box center [227, 605] width 45 height 36
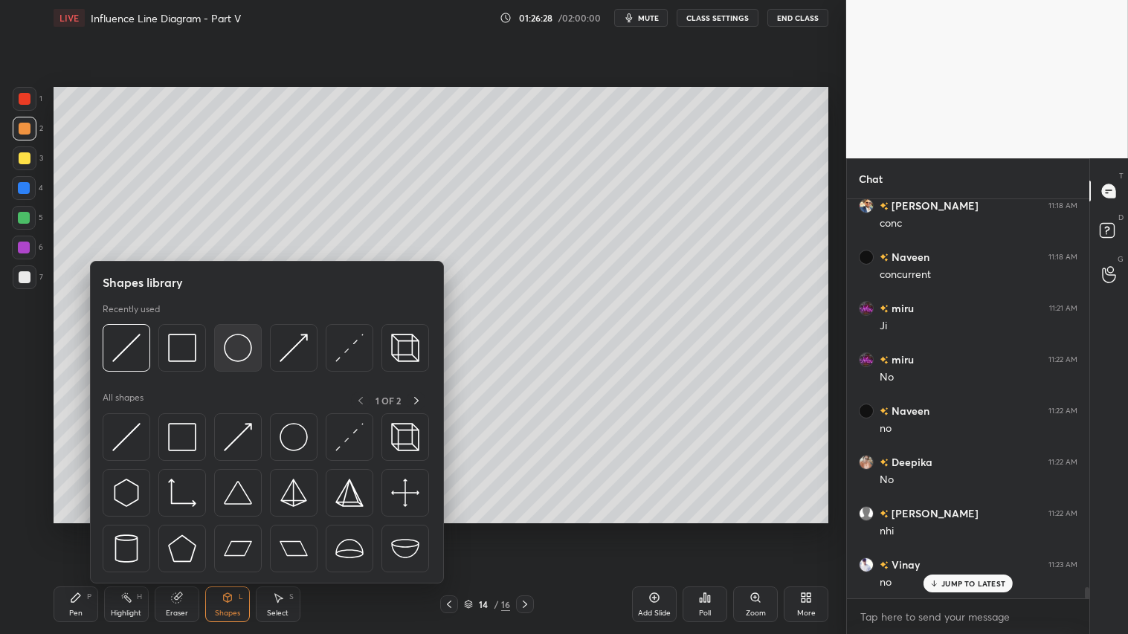
click at [236, 340] on img at bounding box center [238, 348] width 28 height 28
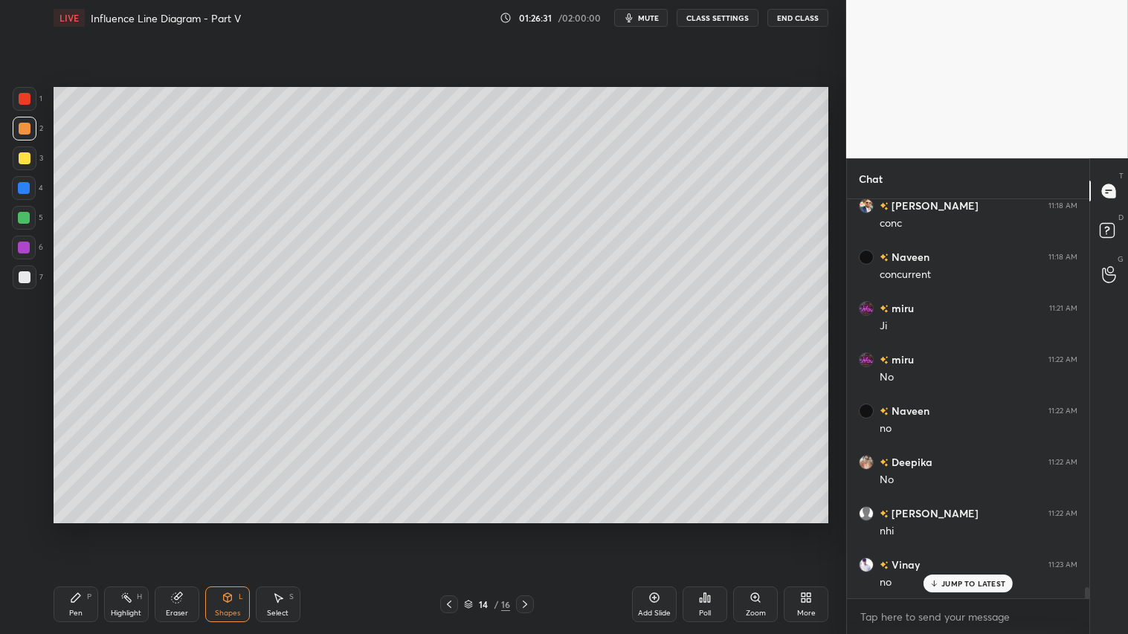
click at [222, 529] on icon at bounding box center [228, 598] width 12 height 12
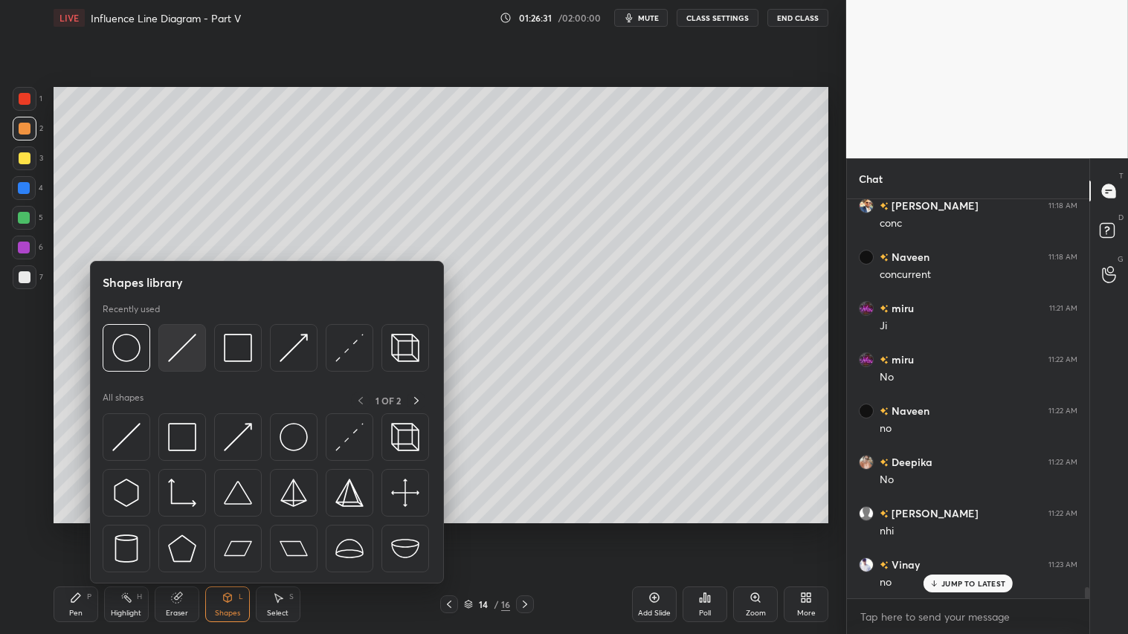
click at [180, 341] on img at bounding box center [182, 348] width 28 height 28
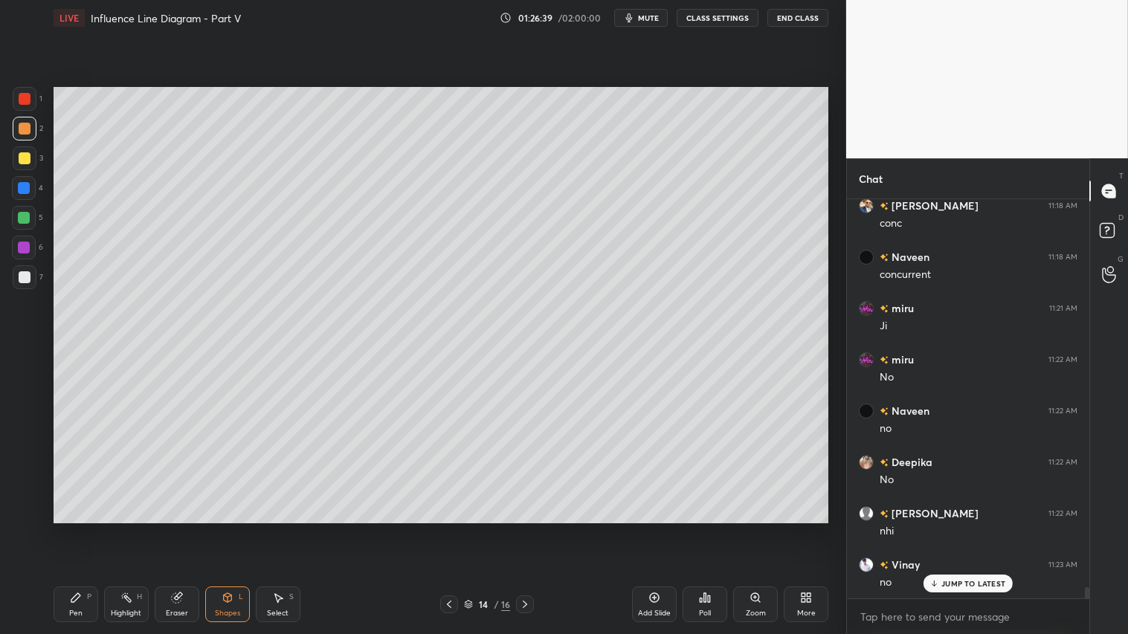
click at [33, 140] on div "2" at bounding box center [28, 129] width 30 height 24
click at [242, 529] on div "Shapes L" at bounding box center [227, 605] width 45 height 36
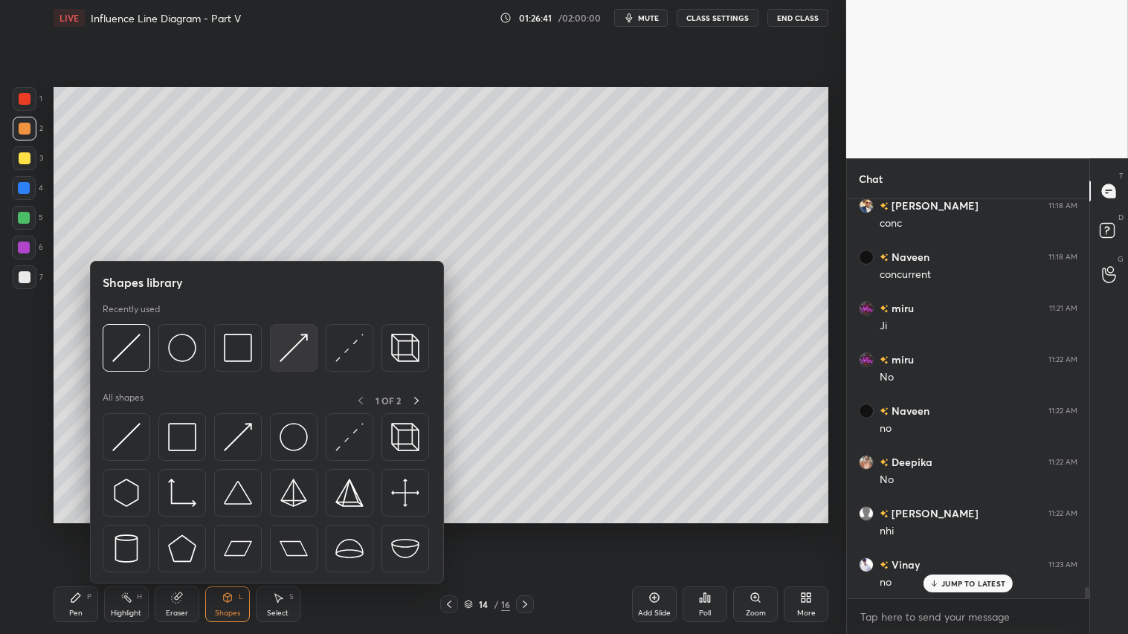
click at [296, 340] on img at bounding box center [294, 348] width 28 height 28
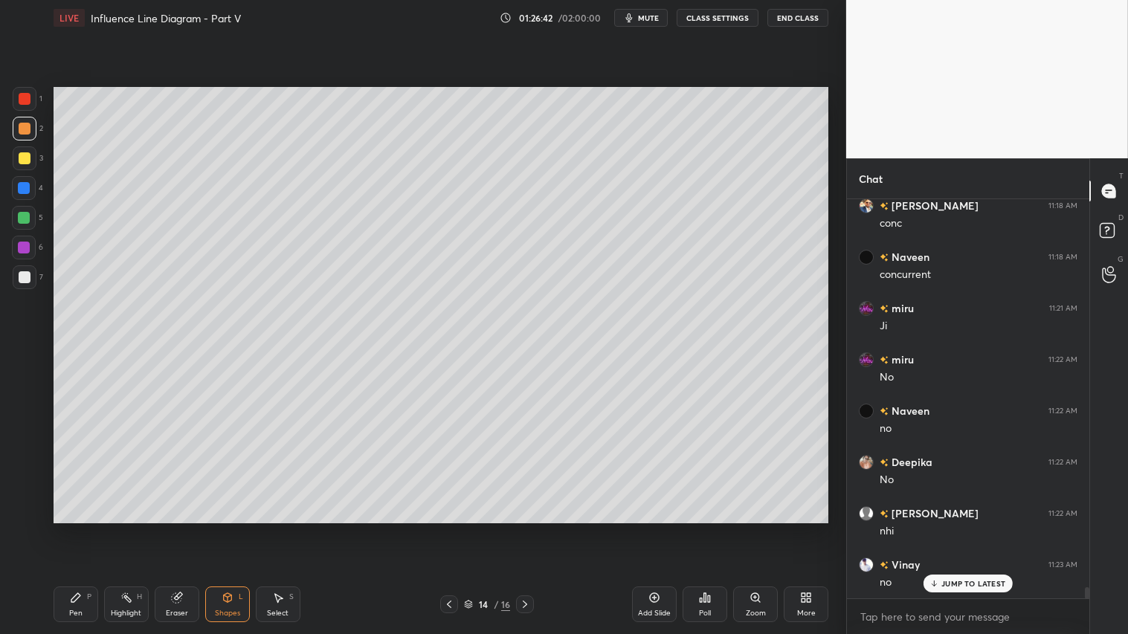
click at [28, 158] on div at bounding box center [25, 158] width 12 height 12
click at [30, 220] on div at bounding box center [24, 218] width 24 height 24
click at [83, 529] on div "Pen P" at bounding box center [76, 605] width 45 height 36
click at [30, 159] on div at bounding box center [25, 158] width 12 height 12
click at [27, 273] on div at bounding box center [25, 277] width 24 height 24
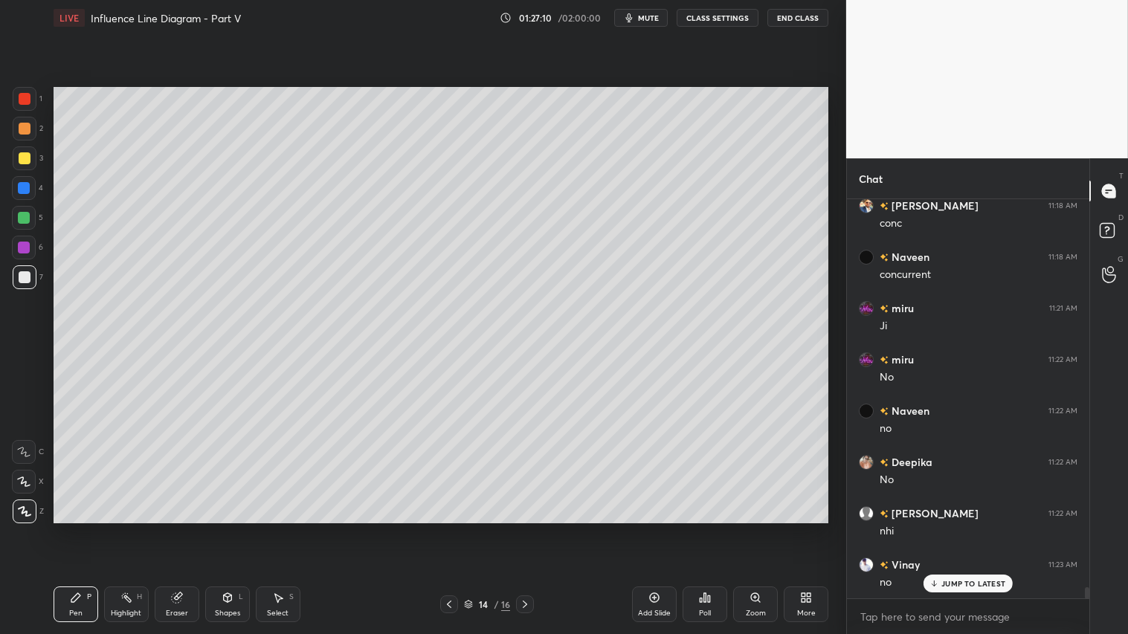
click at [226, 529] on icon at bounding box center [227, 597] width 8 height 9
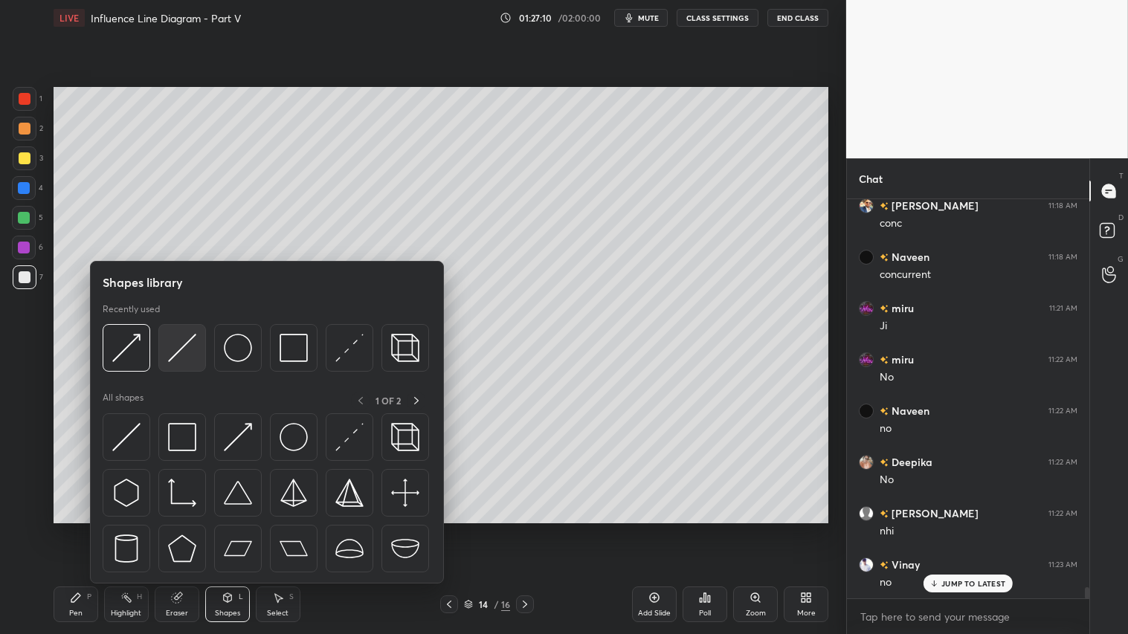
click at [189, 344] on img at bounding box center [182, 348] width 28 height 28
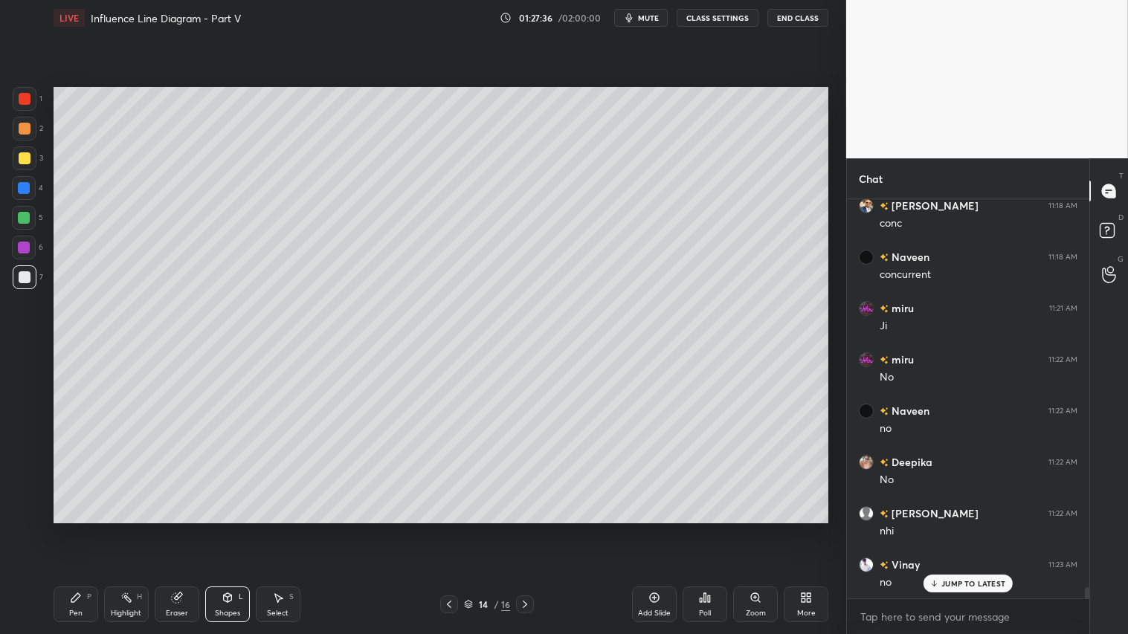
click at [67, 529] on div "Pen P" at bounding box center [76, 605] width 45 height 36
click at [660, 529] on div "Add Slide" at bounding box center [654, 605] width 45 height 36
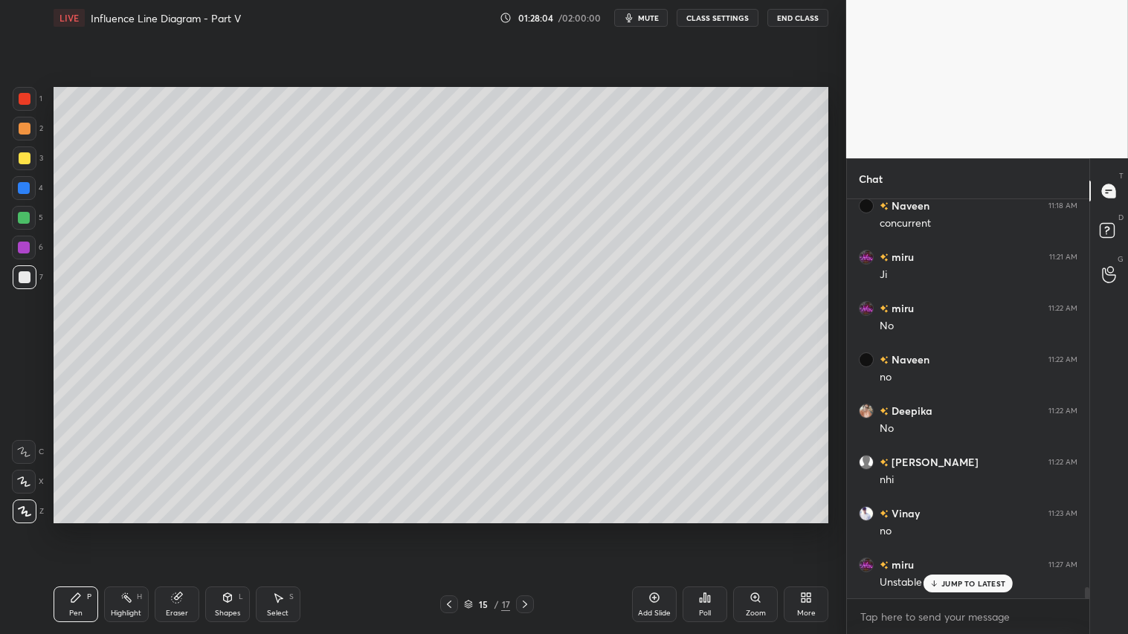
click at [437, 529] on div "Pen P Highlight H Eraser Shapes L Select S 15 / 17 Add Slide Poll Zoom More" at bounding box center [441, 604] width 775 height 59
click at [451, 529] on icon at bounding box center [449, 605] width 12 height 12
click at [521, 529] on icon at bounding box center [525, 605] width 12 height 12
drag, startPoint x: 448, startPoint y: 606, endPoint x: 448, endPoint y: 585, distance: 20.8
click at [448, 529] on icon at bounding box center [449, 605] width 12 height 12
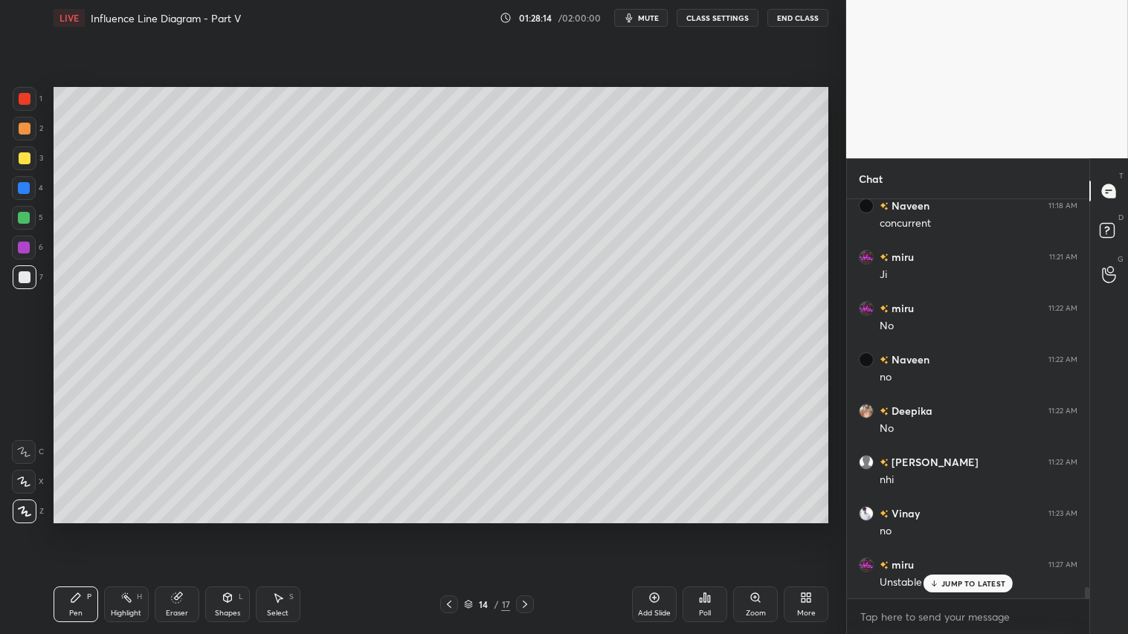
click at [525, 529] on icon at bounding box center [525, 605] width 12 height 12
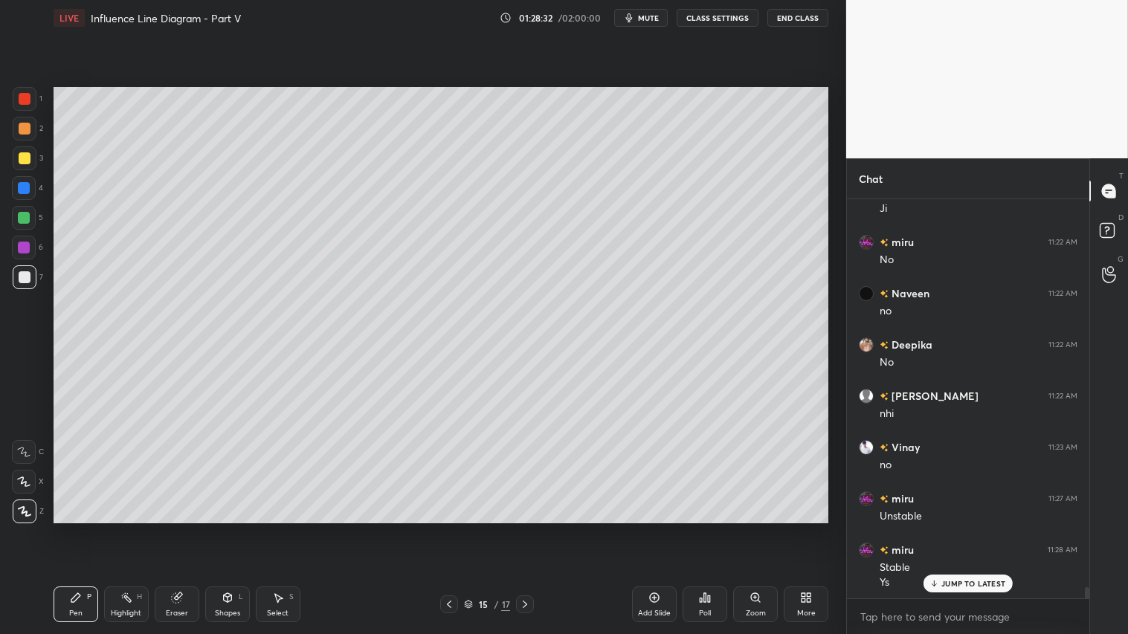
click at [175, 529] on div "Eraser" at bounding box center [177, 613] width 22 height 7
click at [19, 512] on span "Erase all" at bounding box center [24, 511] width 22 height 10
click at [451, 529] on icon at bounding box center [449, 605] width 12 height 12
click at [521, 529] on icon at bounding box center [525, 605] width 12 height 12
click at [24, 120] on div at bounding box center [25, 129] width 24 height 24
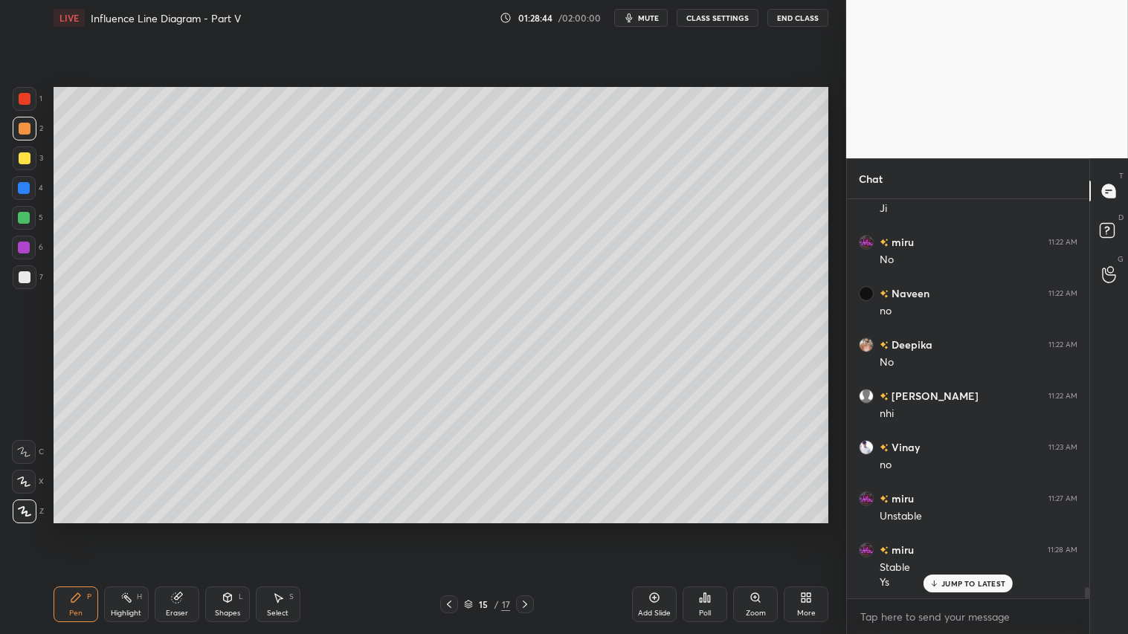
click at [78, 529] on div "Pen P" at bounding box center [76, 605] width 45 height 36
drag, startPoint x: 228, startPoint y: 597, endPoint x: 229, endPoint y: 587, distance: 9.7
click at [229, 529] on icon at bounding box center [228, 598] width 12 height 12
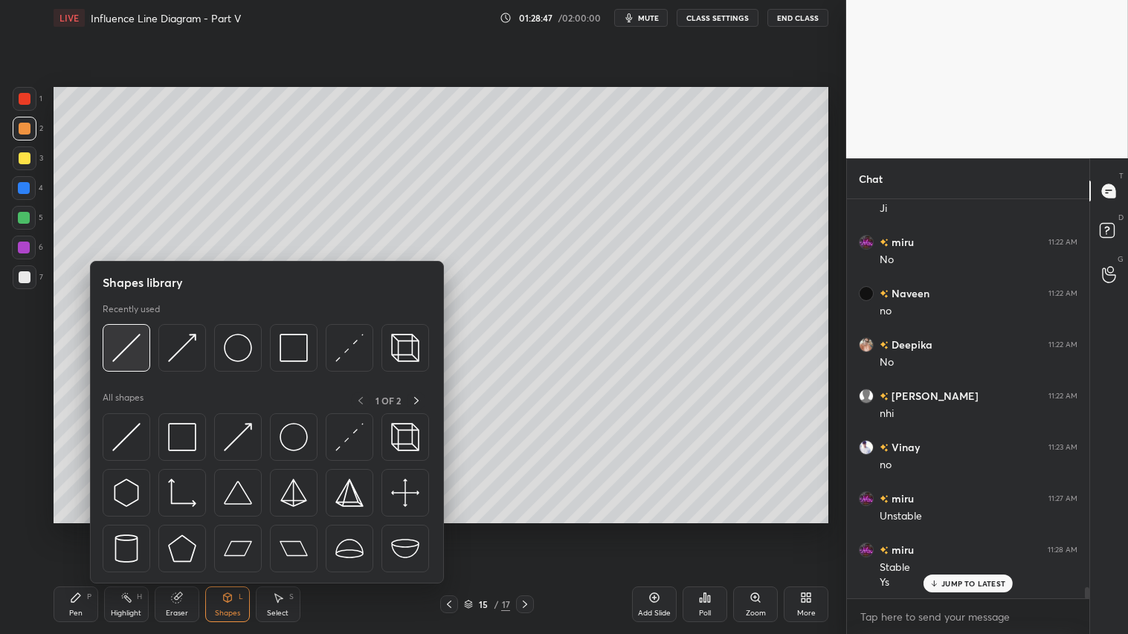
click at [139, 344] on img at bounding box center [126, 348] width 28 height 28
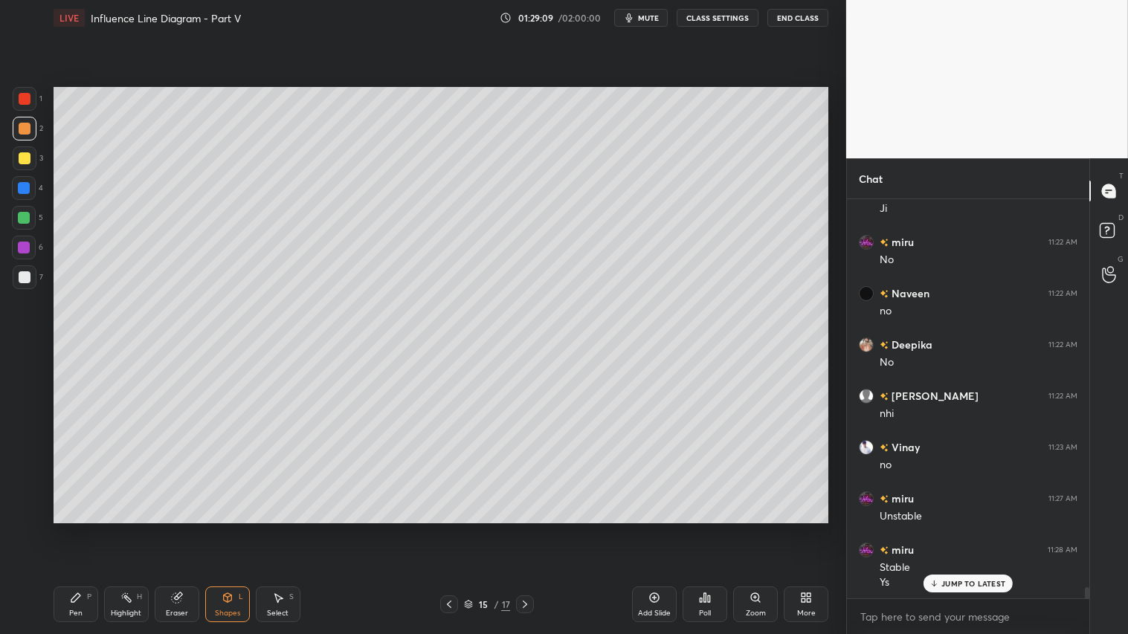
click at [231, 529] on div "Shapes" at bounding box center [227, 613] width 25 height 7
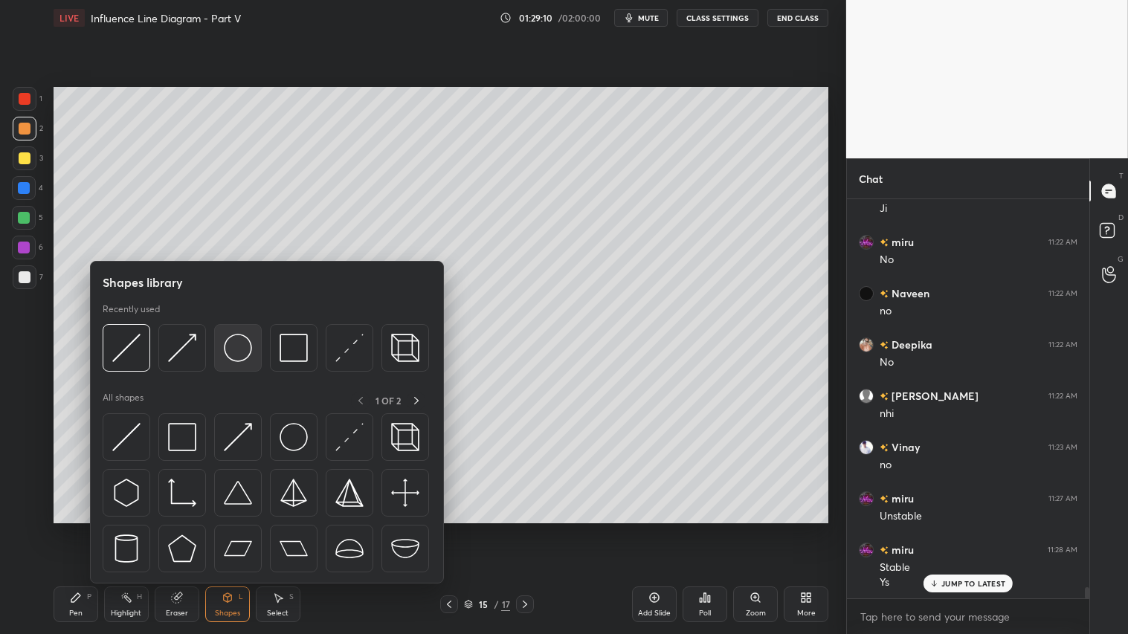
click at [242, 342] on img at bounding box center [238, 348] width 28 height 28
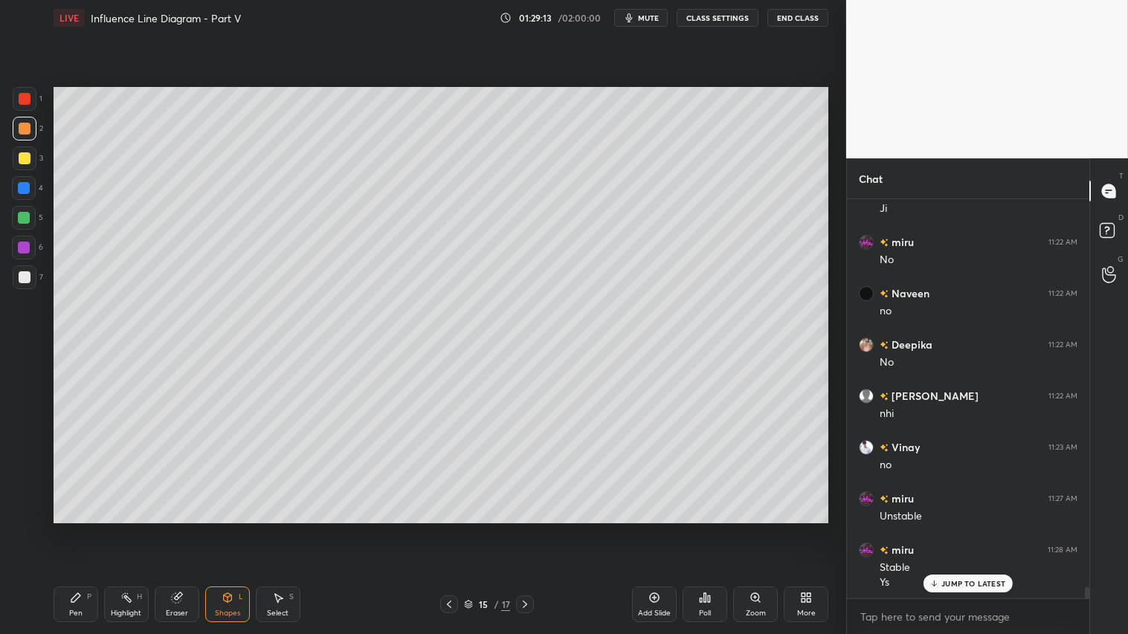
click at [227, 529] on div "Shapes L" at bounding box center [227, 605] width 45 height 36
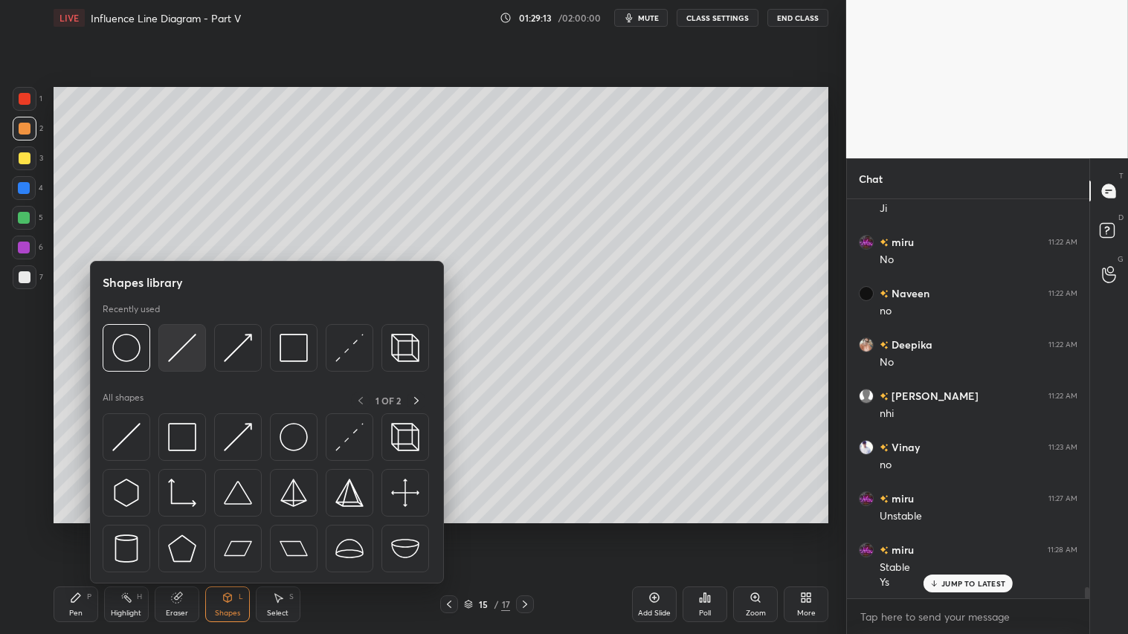
click at [182, 335] on img at bounding box center [182, 348] width 28 height 28
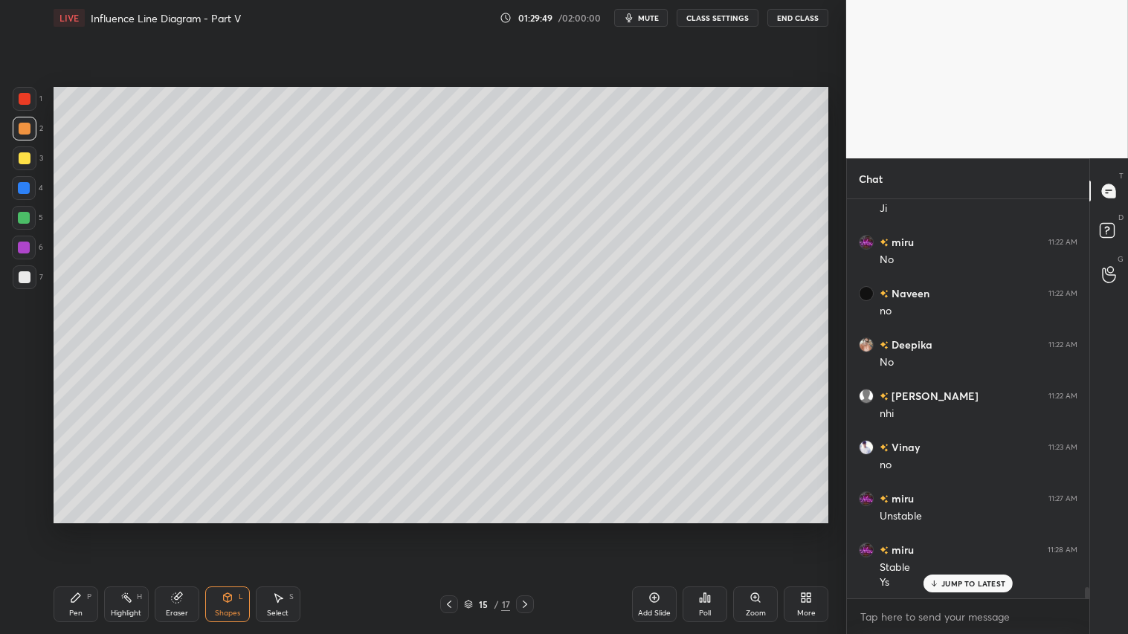
click at [220, 529] on div "Shapes L" at bounding box center [227, 605] width 45 height 36
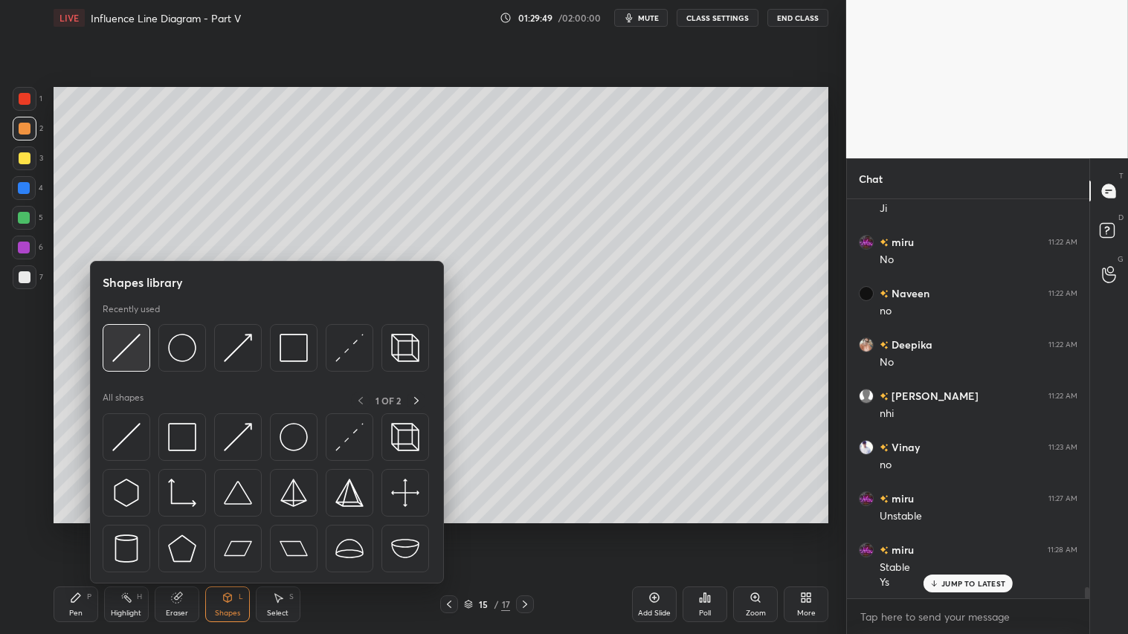
click at [132, 346] on img at bounding box center [126, 348] width 28 height 28
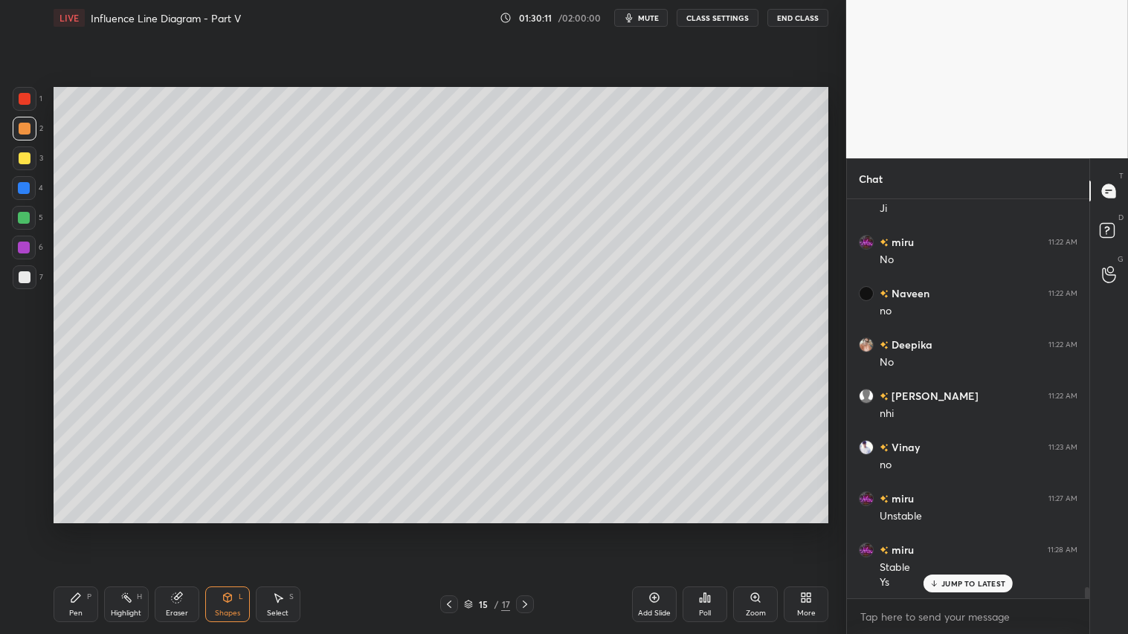
click at [180, 529] on div "Eraser" at bounding box center [177, 605] width 45 height 36
click at [242, 529] on div "Shapes L" at bounding box center [227, 605] width 45 height 36
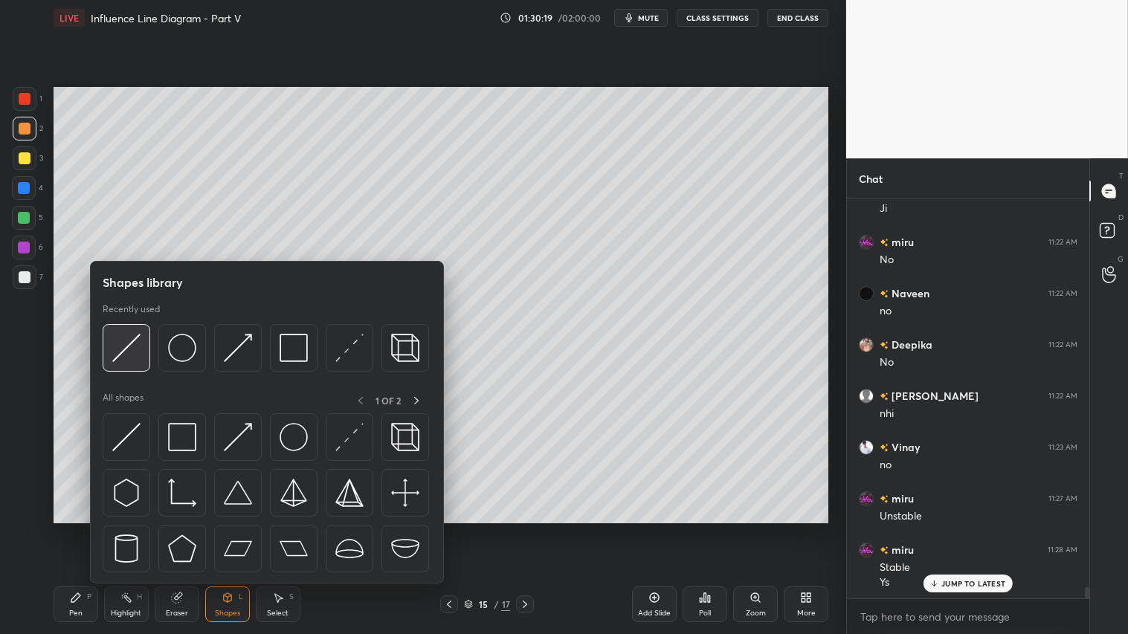
click at [142, 339] on div at bounding box center [127, 348] width 48 height 48
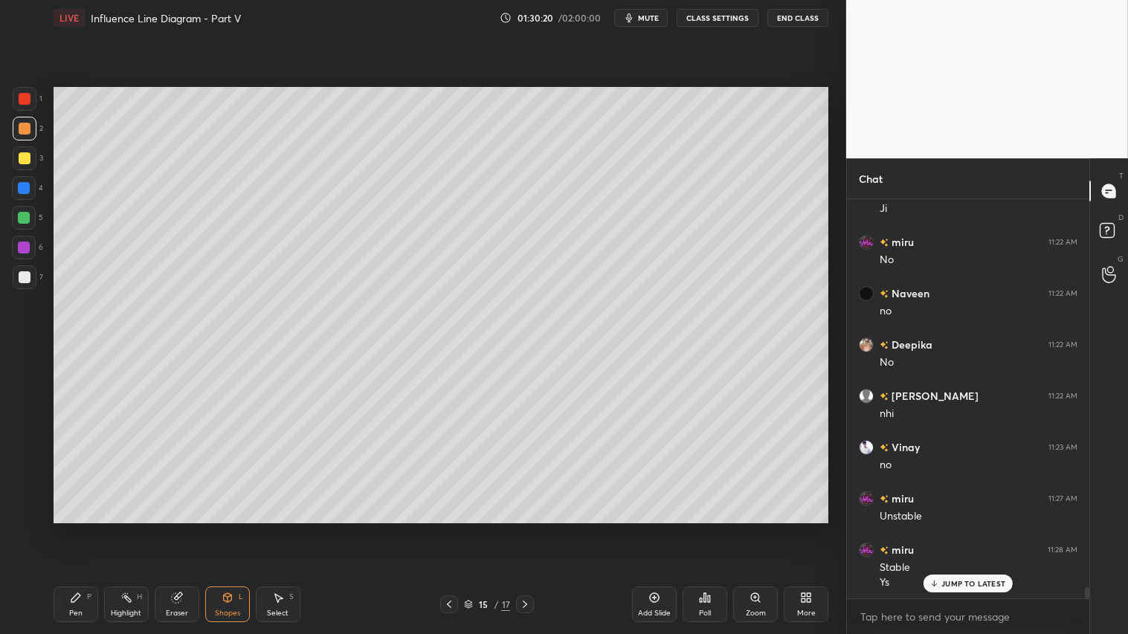
drag, startPoint x: 24, startPoint y: 151, endPoint x: 35, endPoint y: 150, distance: 11.2
click at [25, 150] on div at bounding box center [25, 158] width 24 height 24
click at [224, 529] on div "Shapes L" at bounding box center [227, 605] width 45 height 36
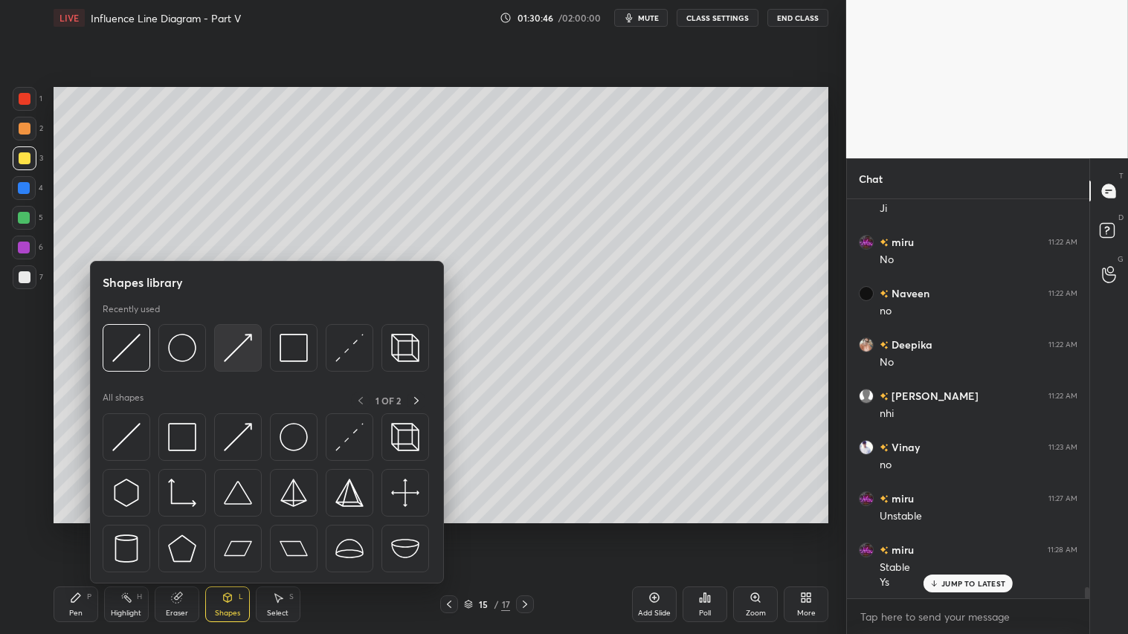
click at [238, 347] on img at bounding box center [238, 348] width 28 height 28
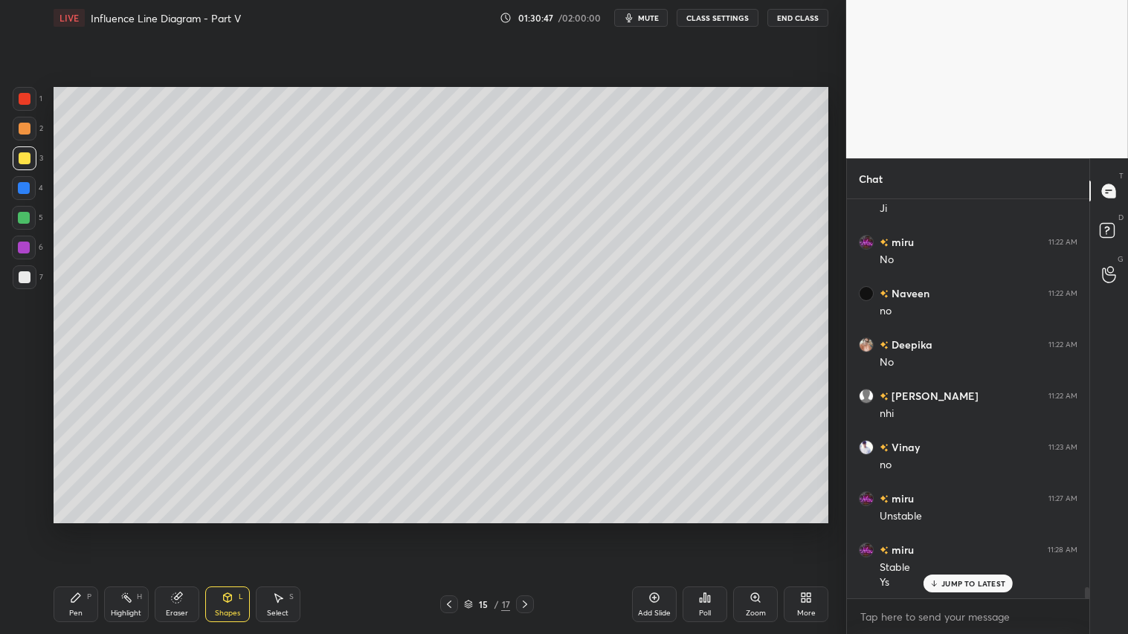
click at [20, 97] on div at bounding box center [25, 99] width 12 height 12
drag, startPoint x: 231, startPoint y: 605, endPoint x: 231, endPoint y: 591, distance: 13.4
click at [231, 529] on div "Shapes L" at bounding box center [227, 605] width 45 height 36
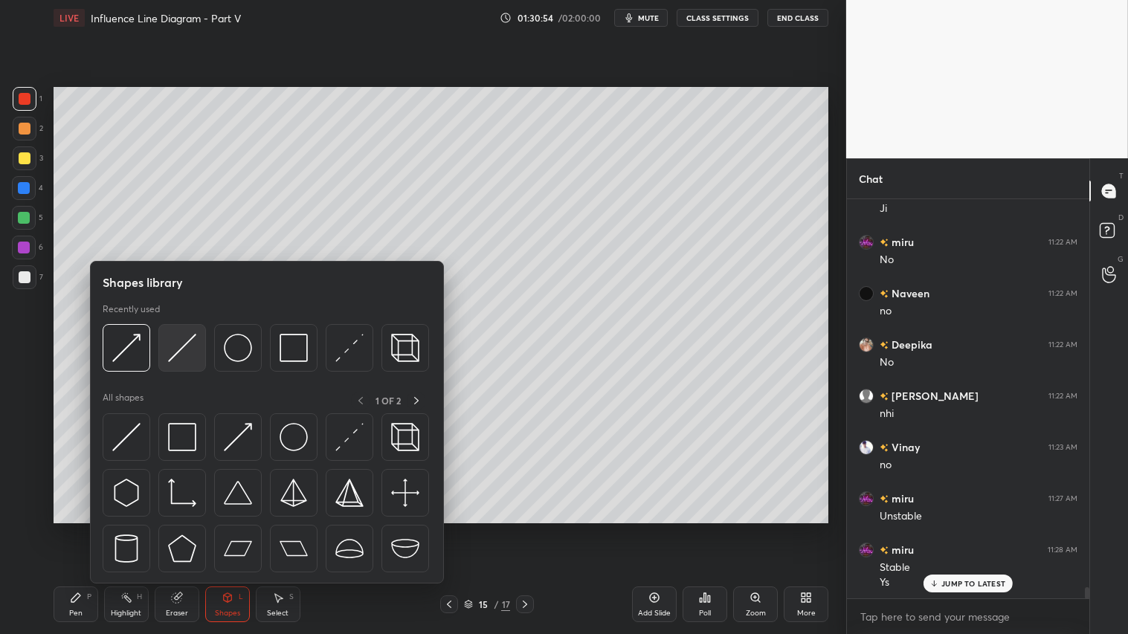
click at [178, 350] on img at bounding box center [182, 348] width 28 height 28
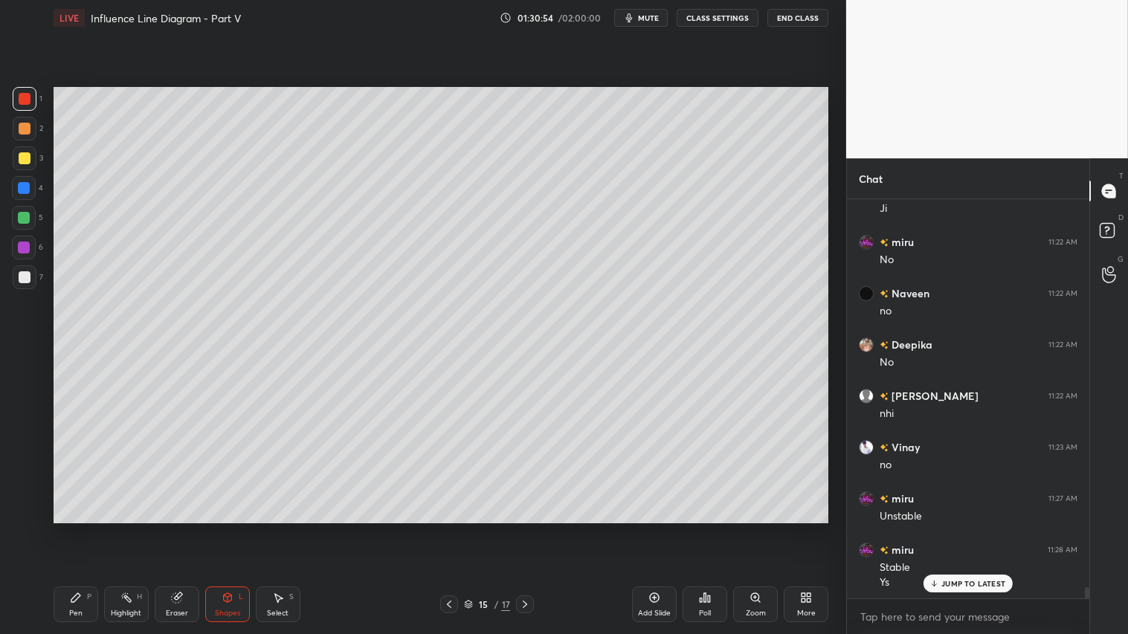
click at [26, 126] on div at bounding box center [25, 129] width 12 height 12
click at [233, 529] on div "Shapes L" at bounding box center [227, 605] width 45 height 36
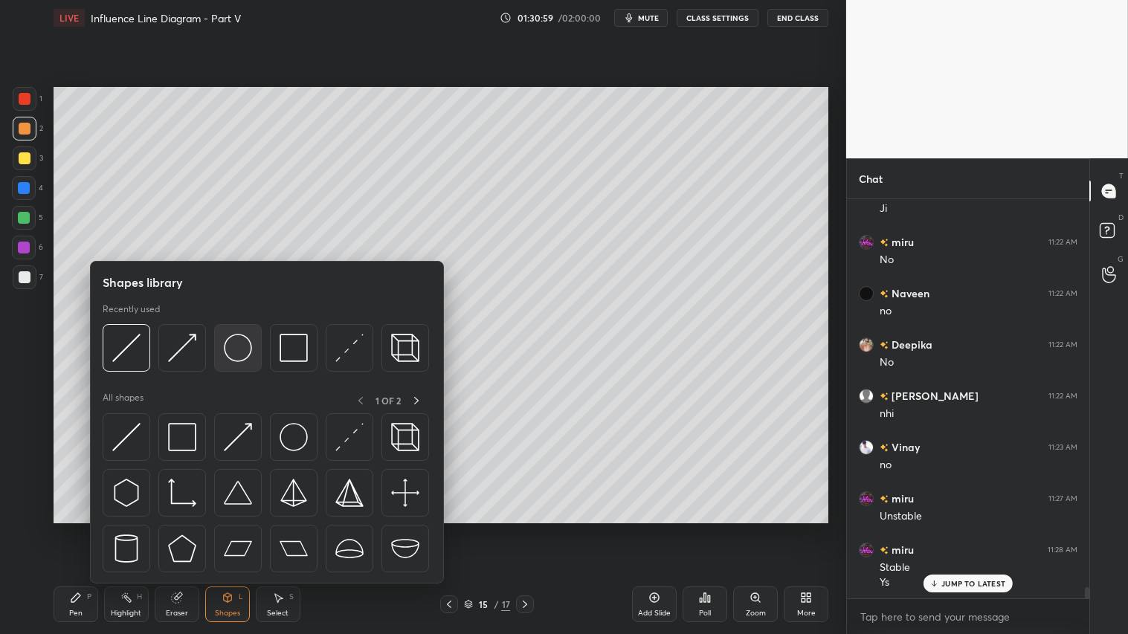
click at [228, 347] on img at bounding box center [238, 348] width 28 height 28
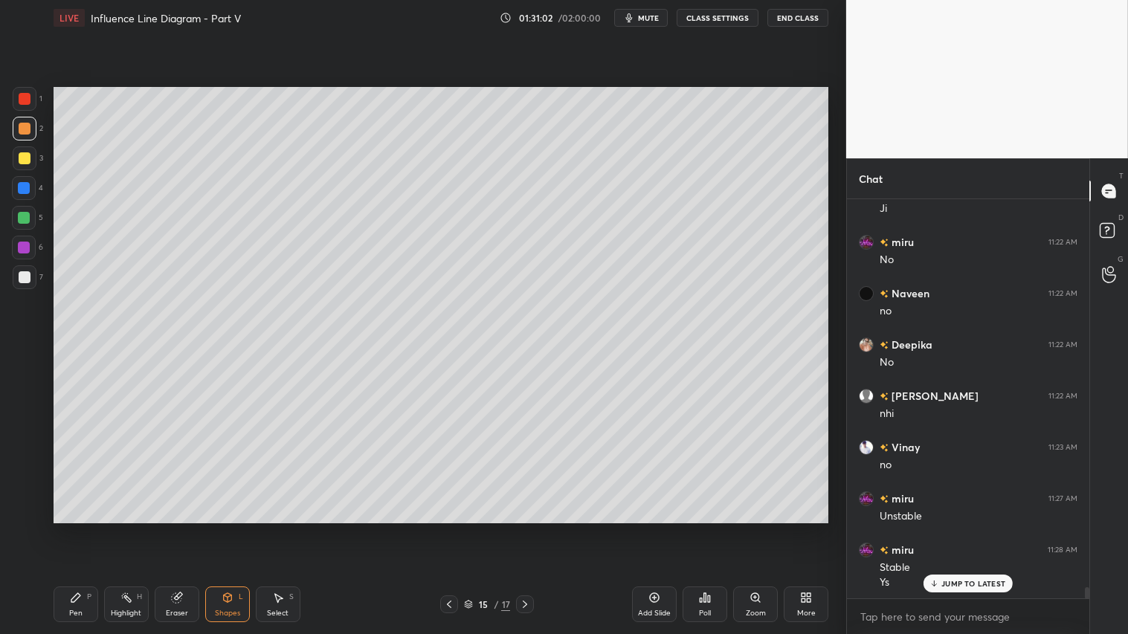
click at [228, 529] on icon at bounding box center [228, 598] width 12 height 12
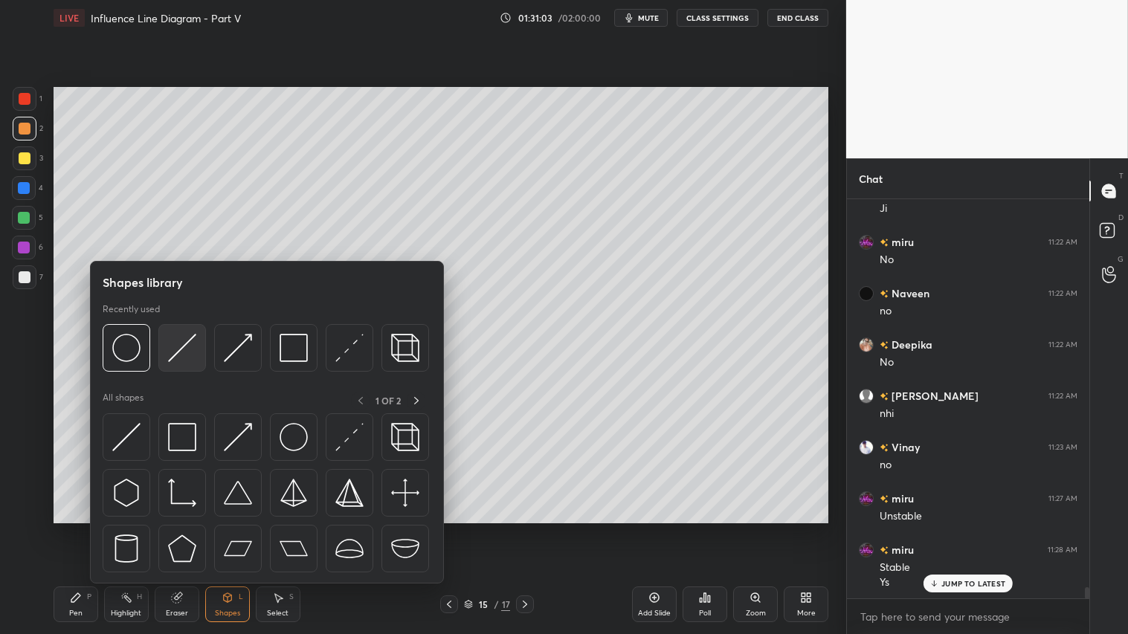
click at [176, 348] on img at bounding box center [182, 348] width 28 height 28
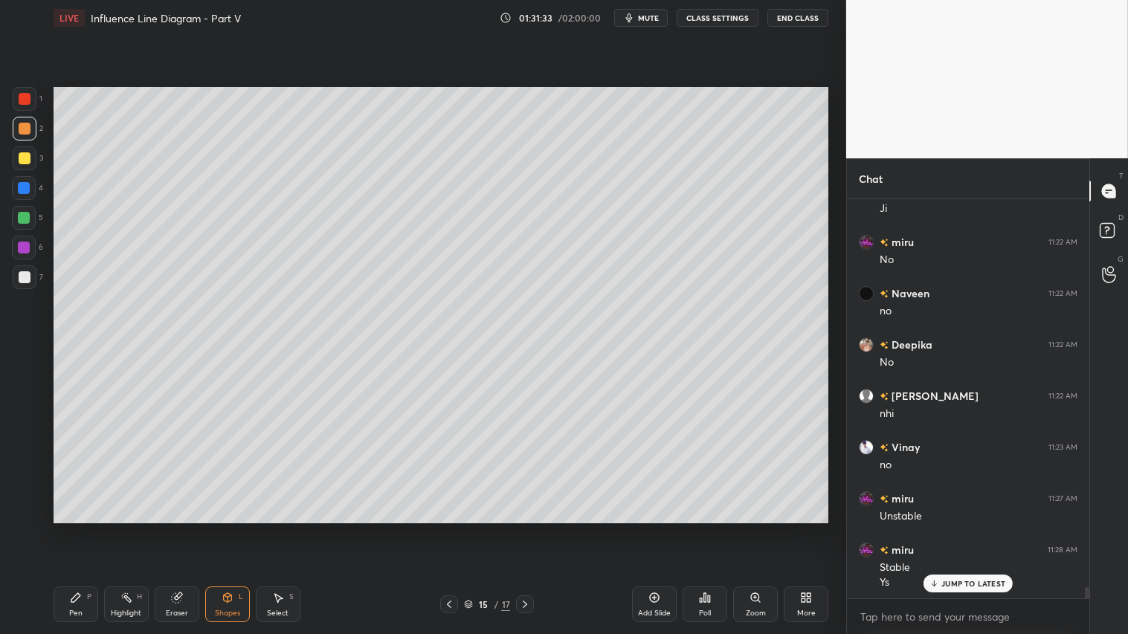
click at [91, 529] on div "Pen P" at bounding box center [76, 605] width 45 height 36
drag, startPoint x: 25, startPoint y: 94, endPoint x: 38, endPoint y: 120, distance: 28.9
click at [25, 93] on div at bounding box center [25, 99] width 12 height 12
drag, startPoint x: 26, startPoint y: 115, endPoint x: 27, endPoint y: 129, distance: 14.1
click at [25, 120] on div "1 2 3 4 5 6 7" at bounding box center [27, 191] width 31 height 208
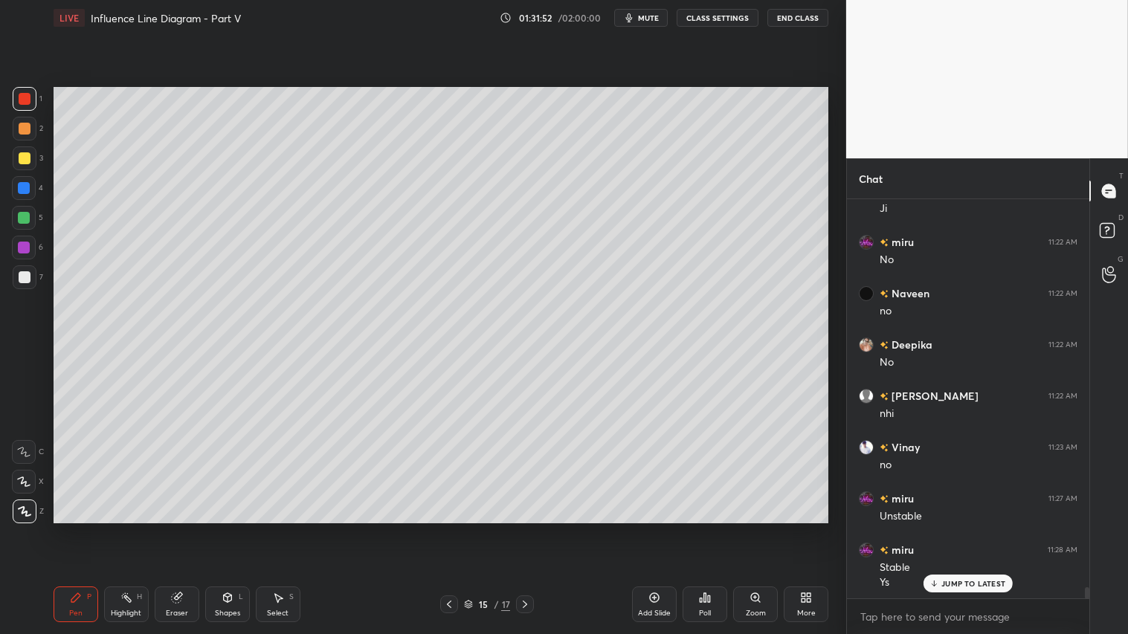
click at [228, 529] on div "Shapes L" at bounding box center [227, 605] width 45 height 36
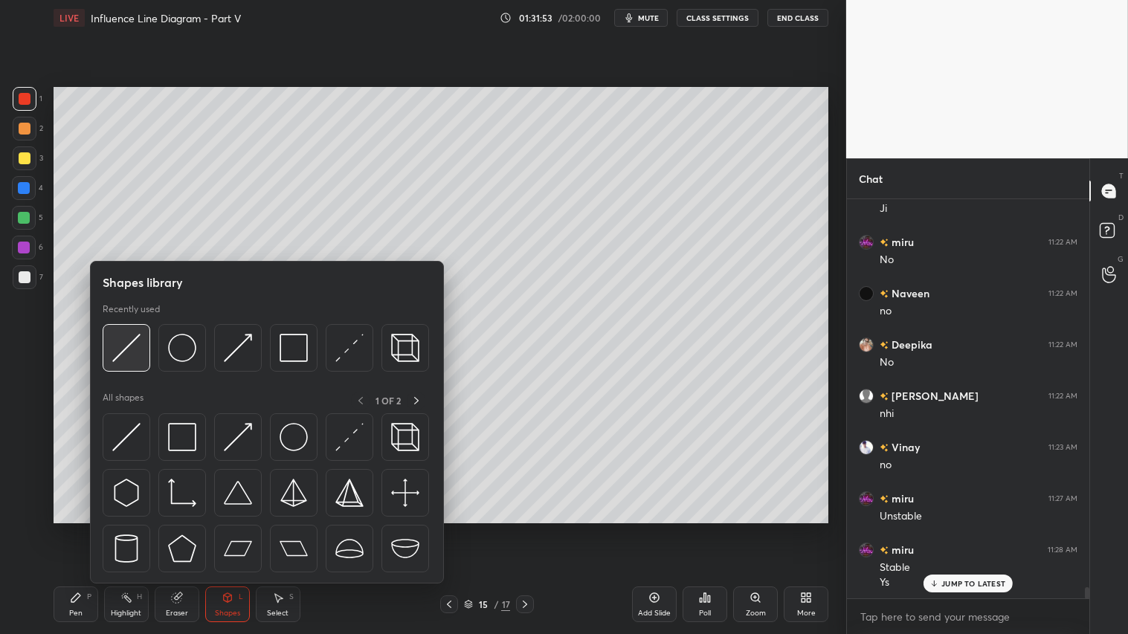
click at [132, 355] on img at bounding box center [126, 348] width 28 height 28
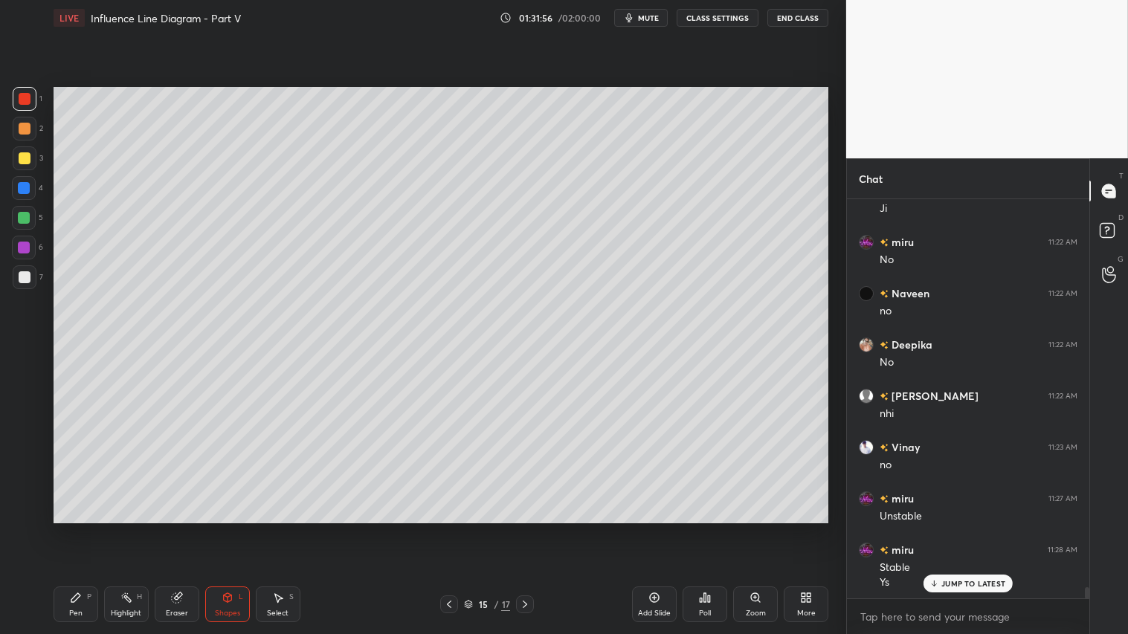
drag, startPoint x: 24, startPoint y: 132, endPoint x: 46, endPoint y: 176, distance: 49.2
click at [25, 132] on div at bounding box center [25, 129] width 12 height 12
click at [236, 529] on div "Shapes" at bounding box center [227, 613] width 25 height 7
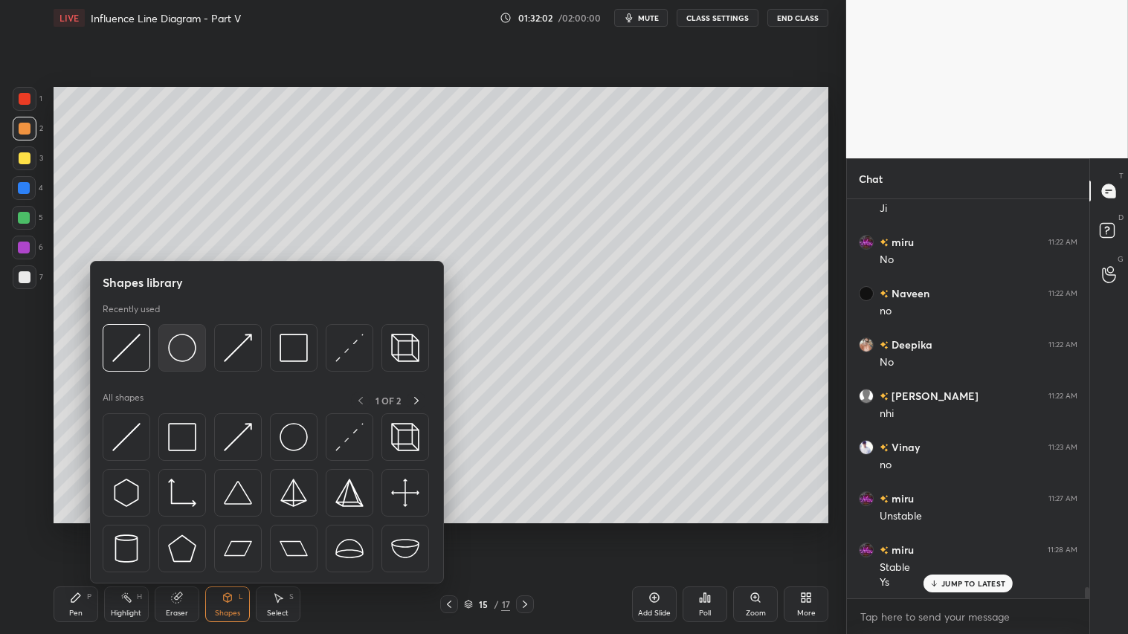
click at [177, 344] on img at bounding box center [182, 348] width 28 height 28
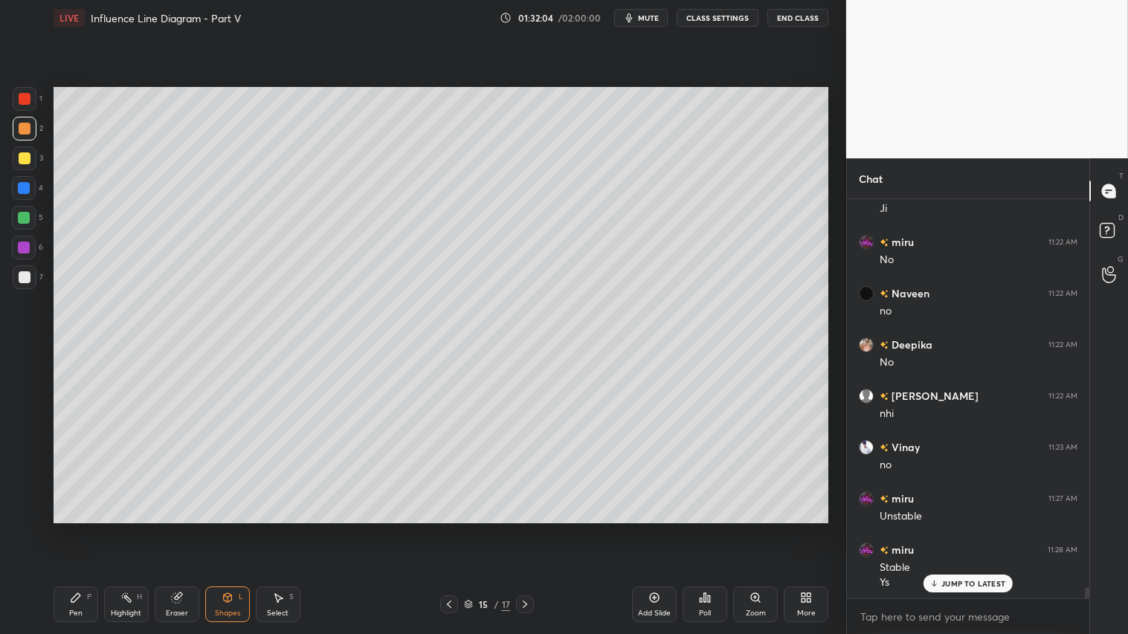
click at [226, 529] on div "Shapes L" at bounding box center [227, 605] width 45 height 36
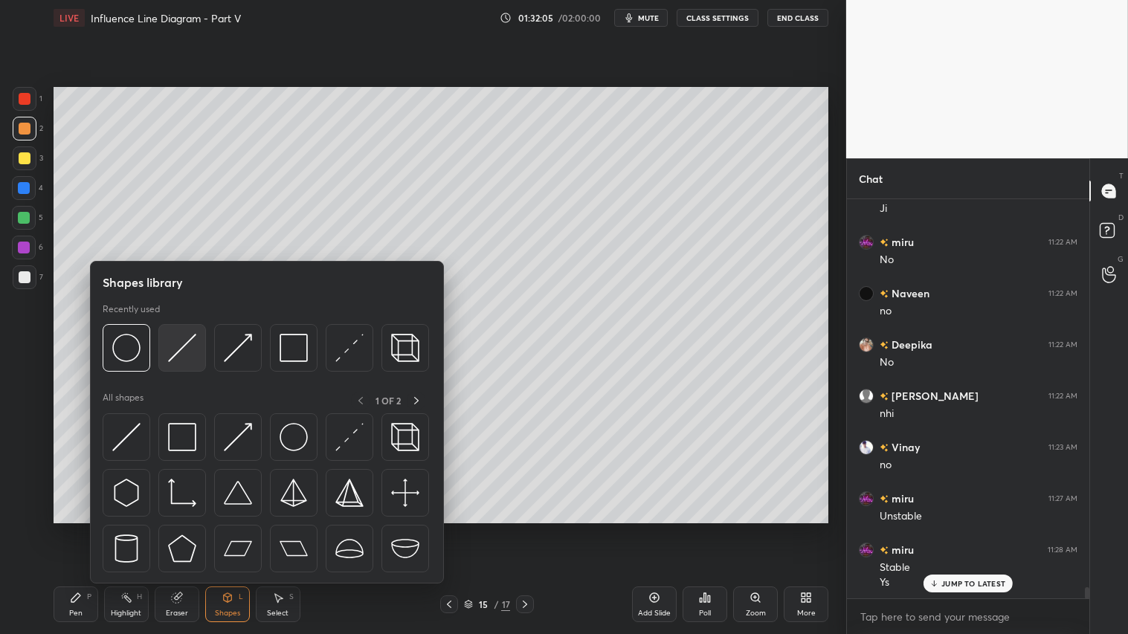
click at [180, 337] on img at bounding box center [182, 348] width 28 height 28
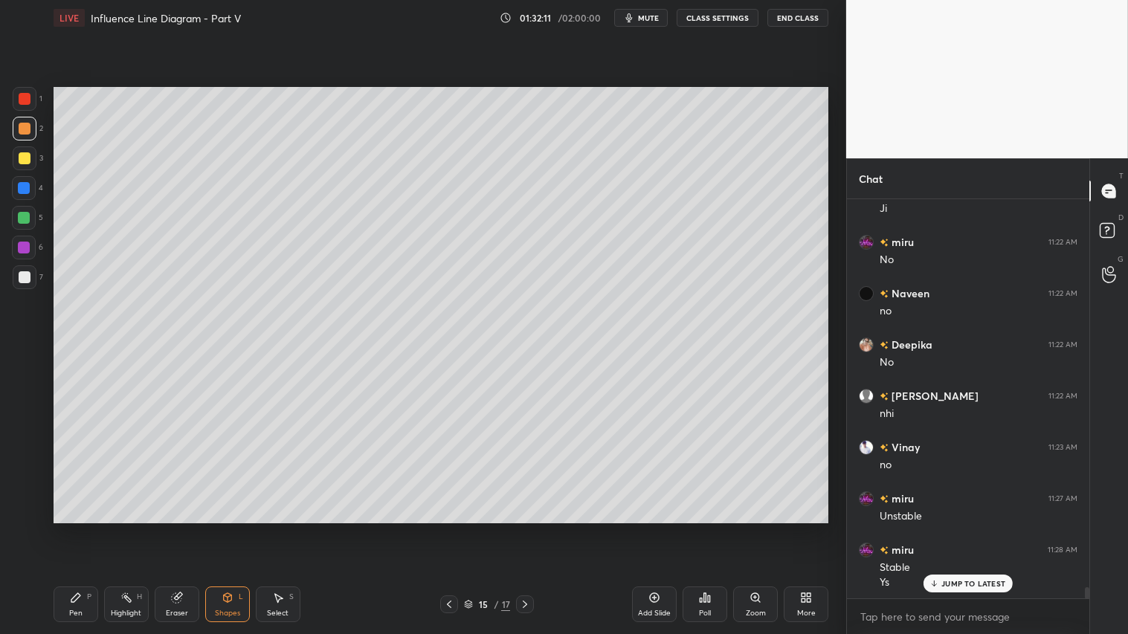
drag, startPoint x: 73, startPoint y: 613, endPoint x: 76, endPoint y: 528, distance: 84.8
click at [73, 529] on div "Pen" at bounding box center [75, 613] width 13 height 7
click at [28, 147] on div "1 2 3 4 5 6 7" at bounding box center [27, 191] width 31 height 208
click at [243, 529] on div "Shapes L" at bounding box center [227, 605] width 45 height 36
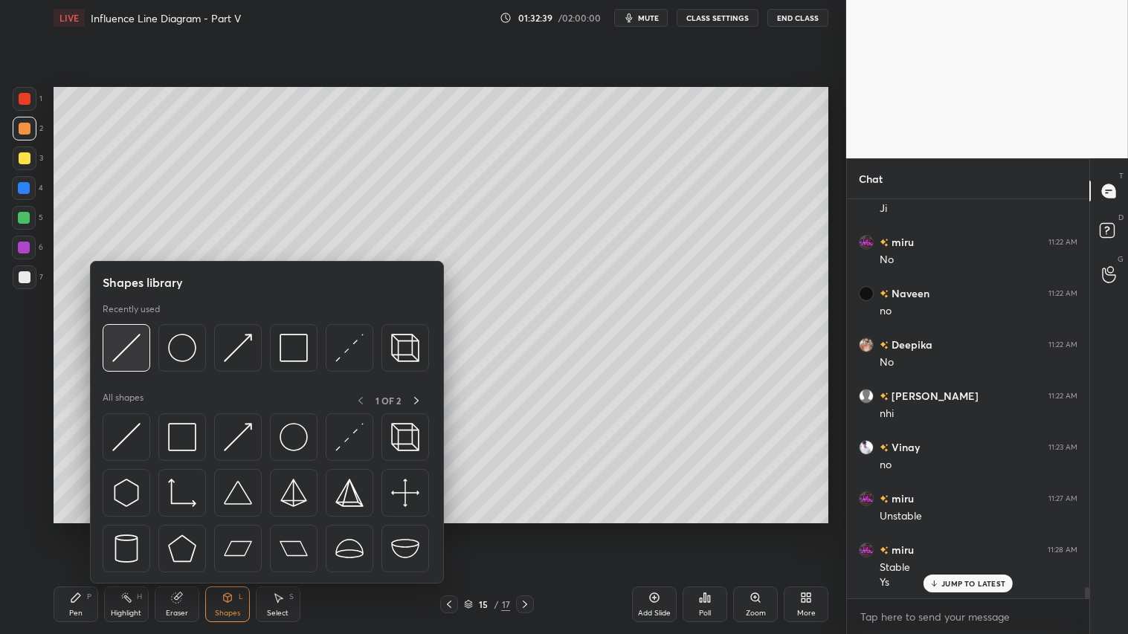
click at [132, 345] on img at bounding box center [126, 348] width 28 height 28
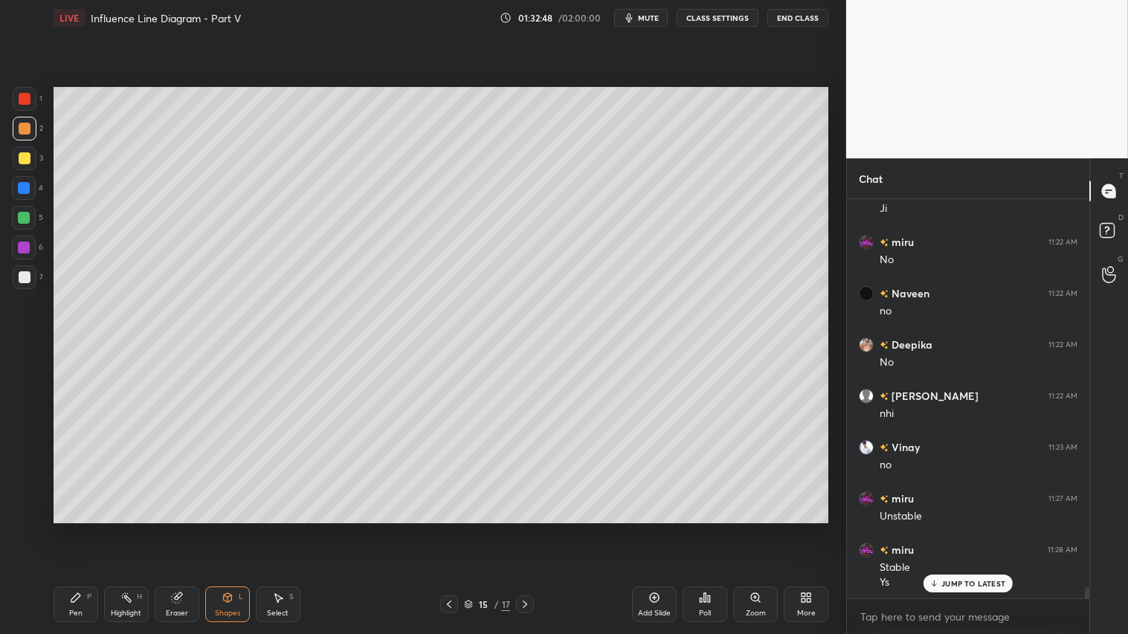
click at [451, 529] on icon at bounding box center [449, 605] width 12 height 12
click at [524, 529] on icon at bounding box center [525, 605] width 12 height 12
drag, startPoint x: 219, startPoint y: 603, endPoint x: 223, endPoint y: 595, distance: 9.3
click at [222, 529] on div "Shapes L" at bounding box center [227, 605] width 45 height 36
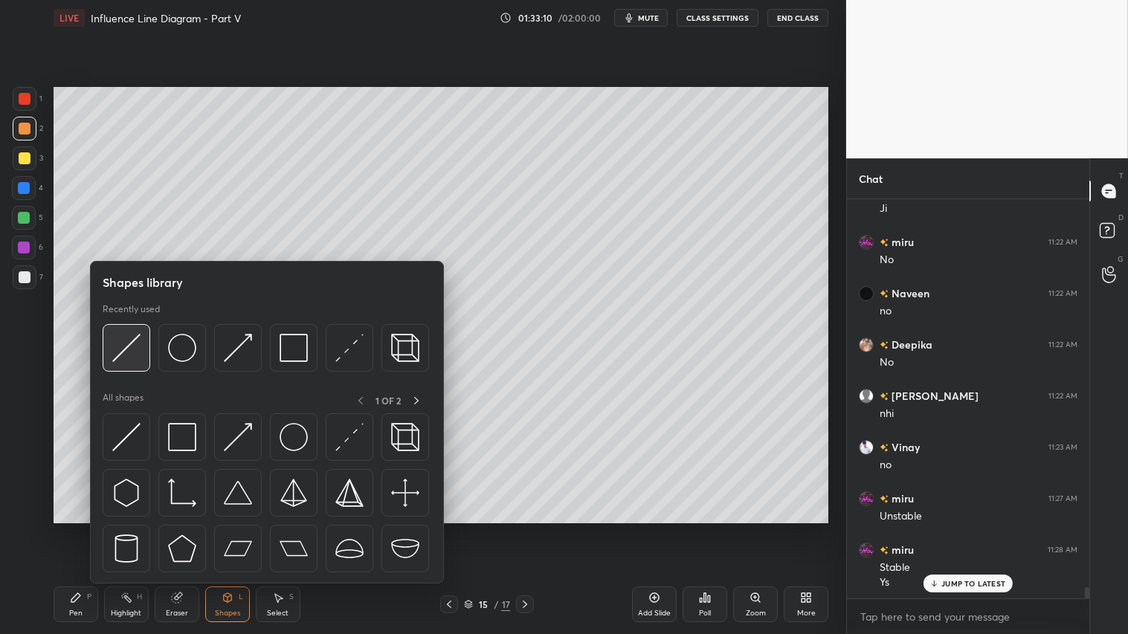
click at [132, 342] on img at bounding box center [126, 348] width 28 height 28
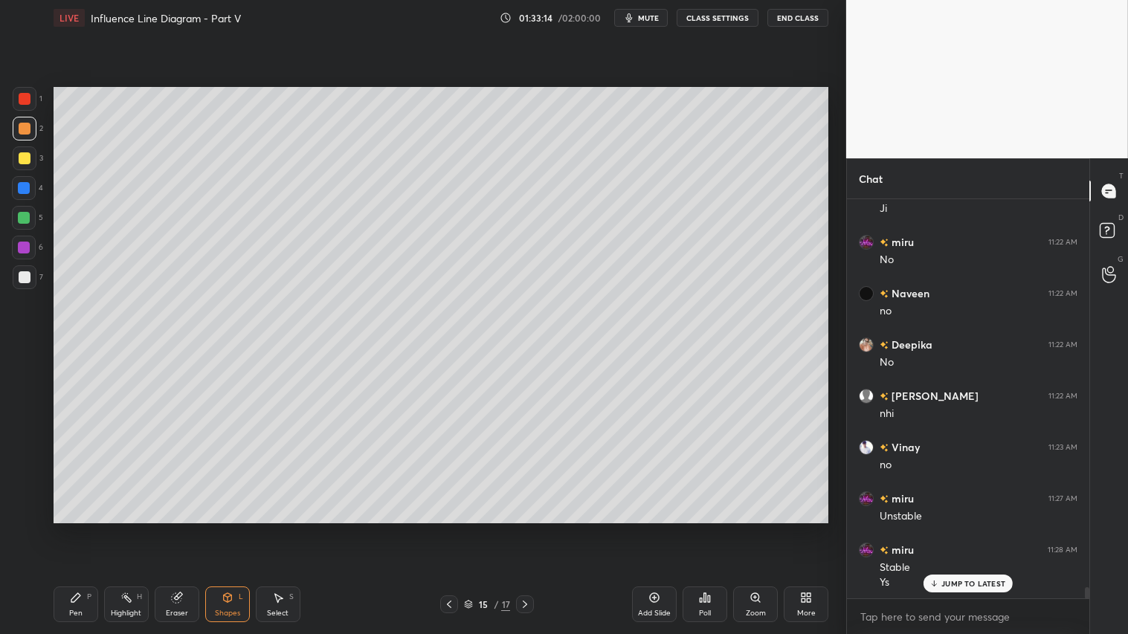
click at [24, 131] on div at bounding box center [25, 129] width 12 height 12
drag, startPoint x: 79, startPoint y: 608, endPoint x: 224, endPoint y: 600, distance: 145.2
click at [86, 529] on div "Pen P" at bounding box center [76, 605] width 45 height 36
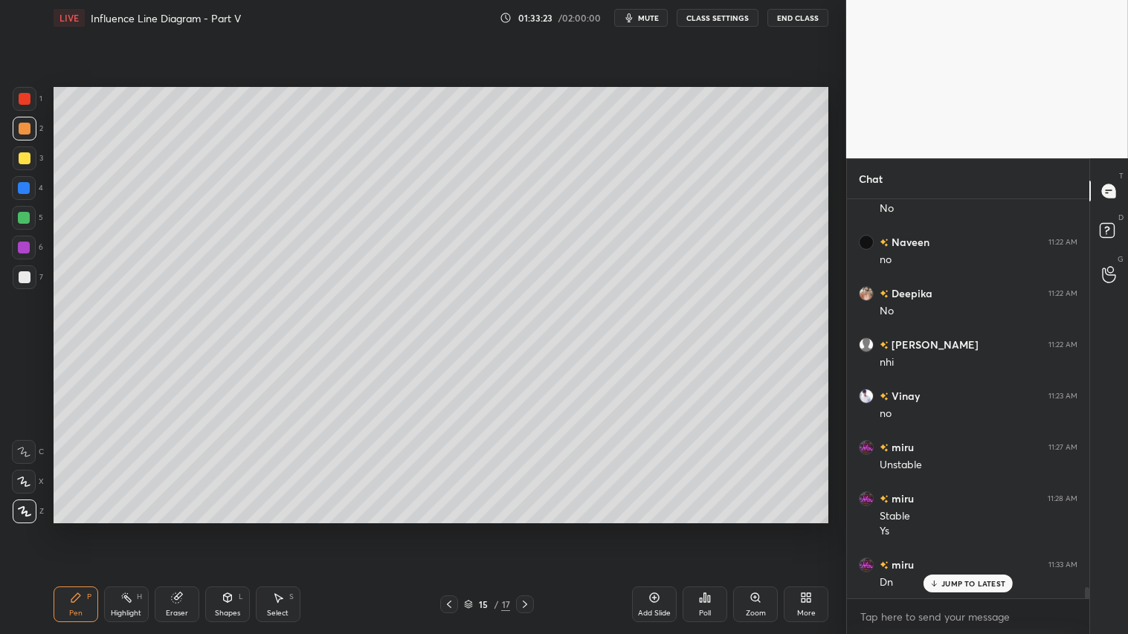
click at [660, 529] on div "Add Slide" at bounding box center [654, 605] width 45 height 36
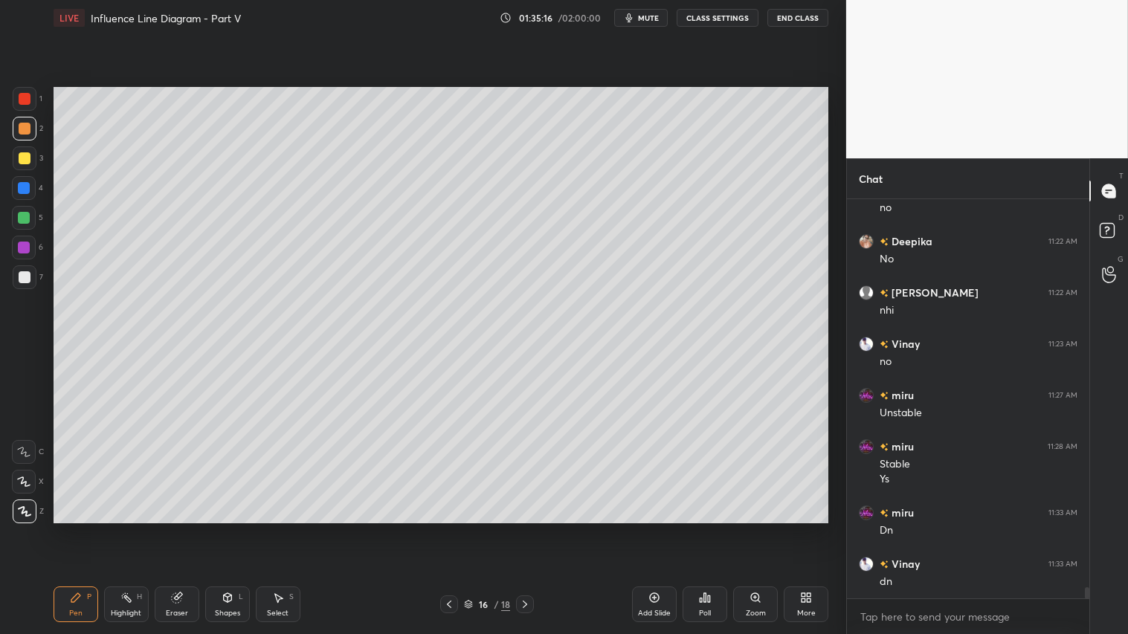
drag, startPoint x: 78, startPoint y: 605, endPoint x: 92, endPoint y: 598, distance: 15.6
click at [80, 529] on div "Pen P" at bounding box center [76, 605] width 45 height 36
click at [235, 529] on div "Shapes L" at bounding box center [227, 605] width 45 height 36
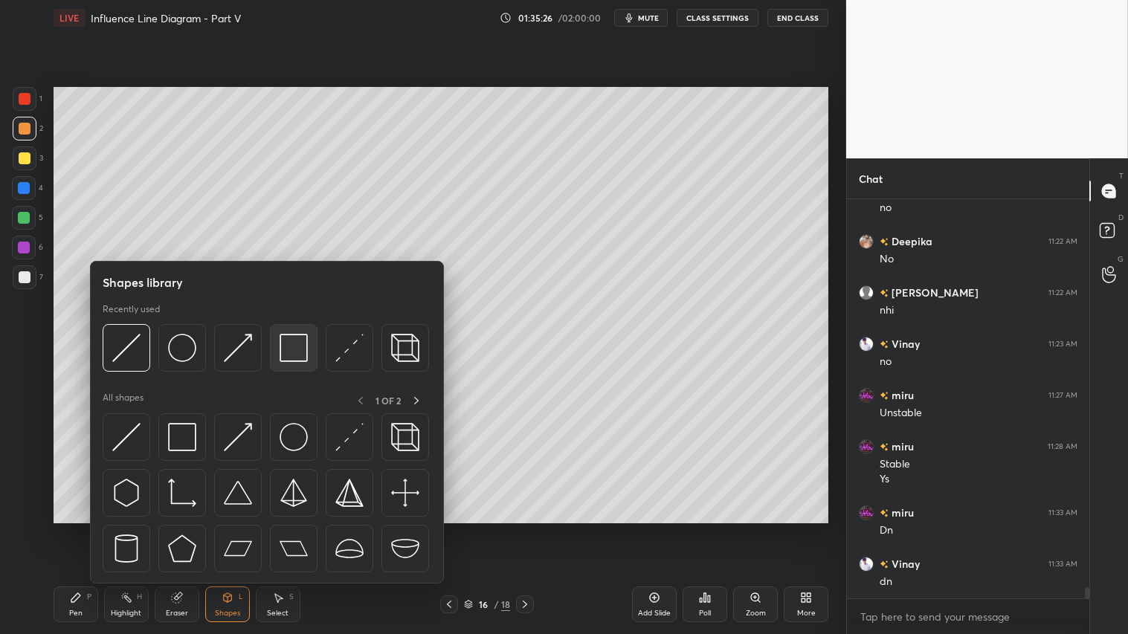
click at [283, 347] on img at bounding box center [294, 348] width 28 height 28
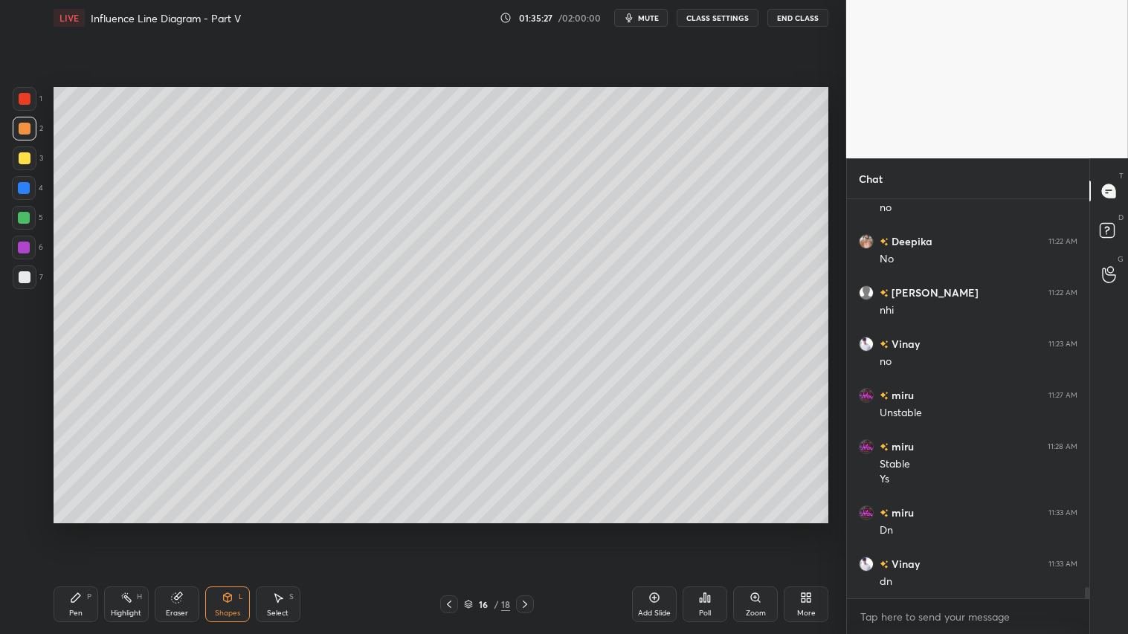
drag, startPoint x: 24, startPoint y: 157, endPoint x: 42, endPoint y: 162, distance: 19.3
click at [30, 157] on div at bounding box center [25, 158] width 24 height 24
click at [27, 136] on div at bounding box center [25, 129] width 24 height 24
drag, startPoint x: 86, startPoint y: 611, endPoint x: 88, endPoint y: 603, distance: 8.5
click at [86, 529] on div "Pen P" at bounding box center [76, 605] width 45 height 36
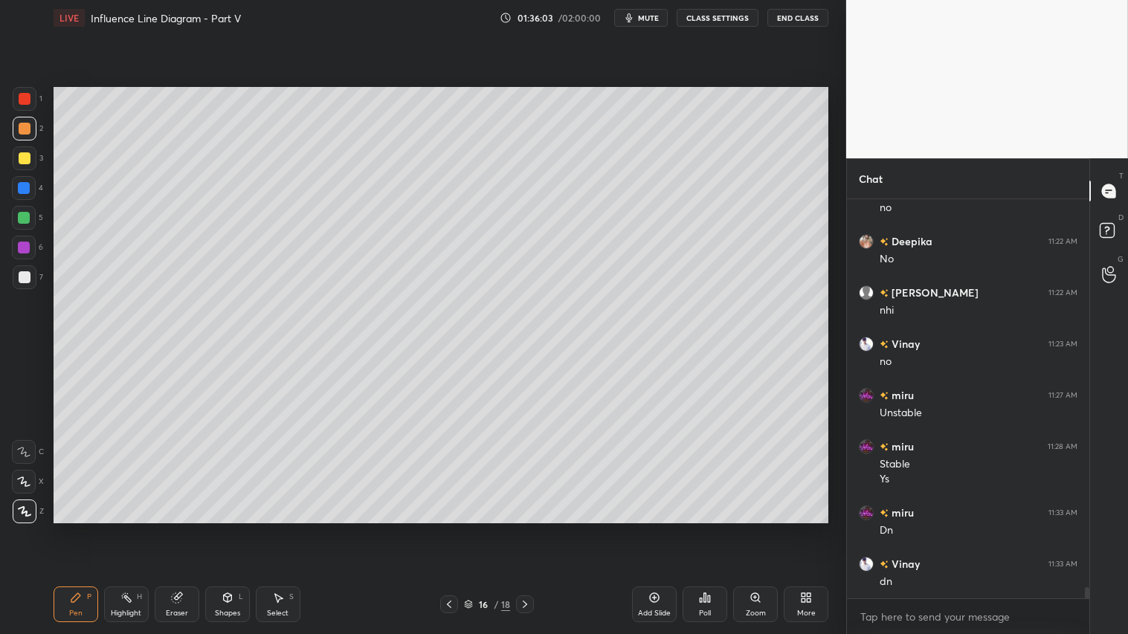
click at [235, 529] on div "Shapes" at bounding box center [227, 613] width 25 height 7
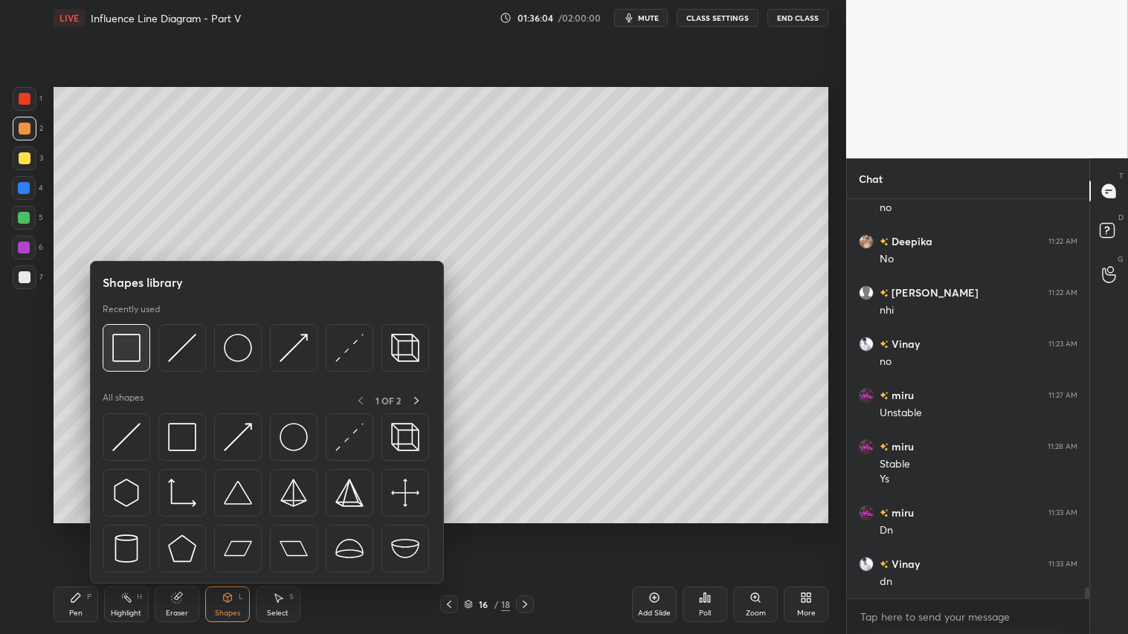
click at [149, 342] on div at bounding box center [127, 348] width 48 height 48
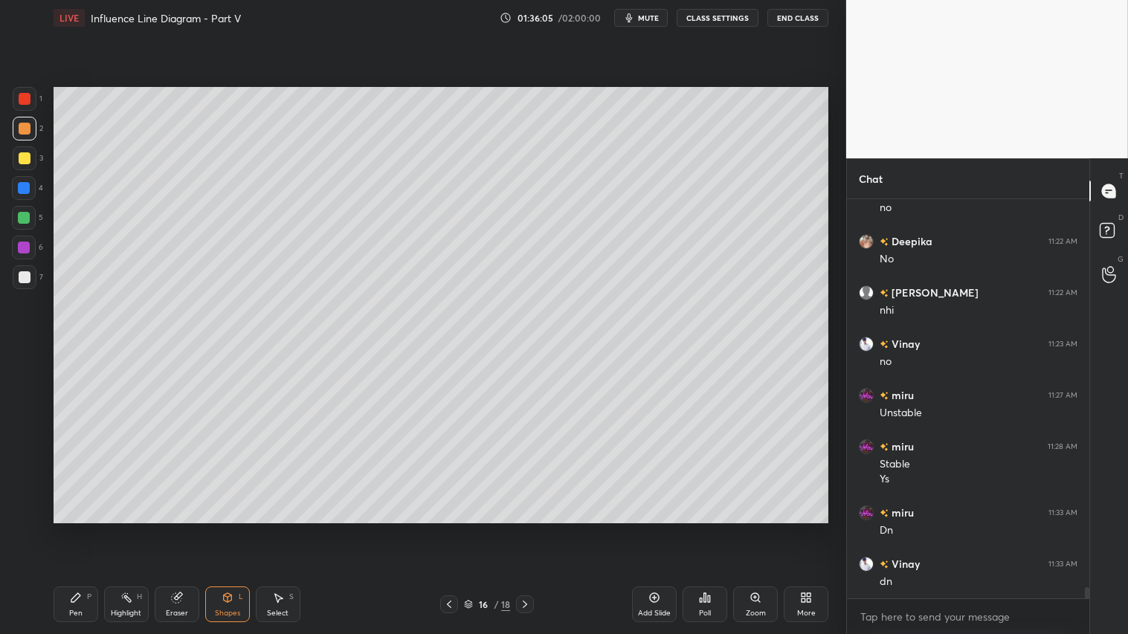
drag, startPoint x: 28, startPoint y: 152, endPoint x: 43, endPoint y: 160, distance: 17.6
click at [28, 153] on div at bounding box center [25, 158] width 24 height 24
click at [25, 131] on div at bounding box center [25, 129] width 12 height 12
drag, startPoint x: 76, startPoint y: 607, endPoint x: 70, endPoint y: 583, distance: 24.5
click at [76, 529] on div "Pen P" at bounding box center [76, 605] width 45 height 36
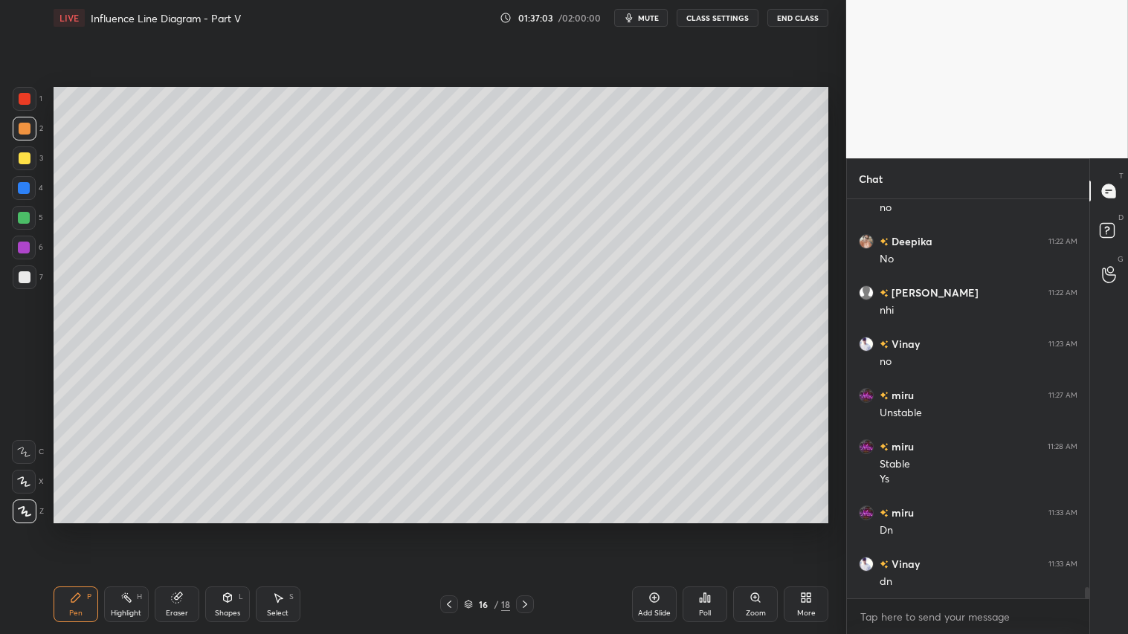
click at [241, 529] on div "Shapes L" at bounding box center [227, 605] width 45 height 36
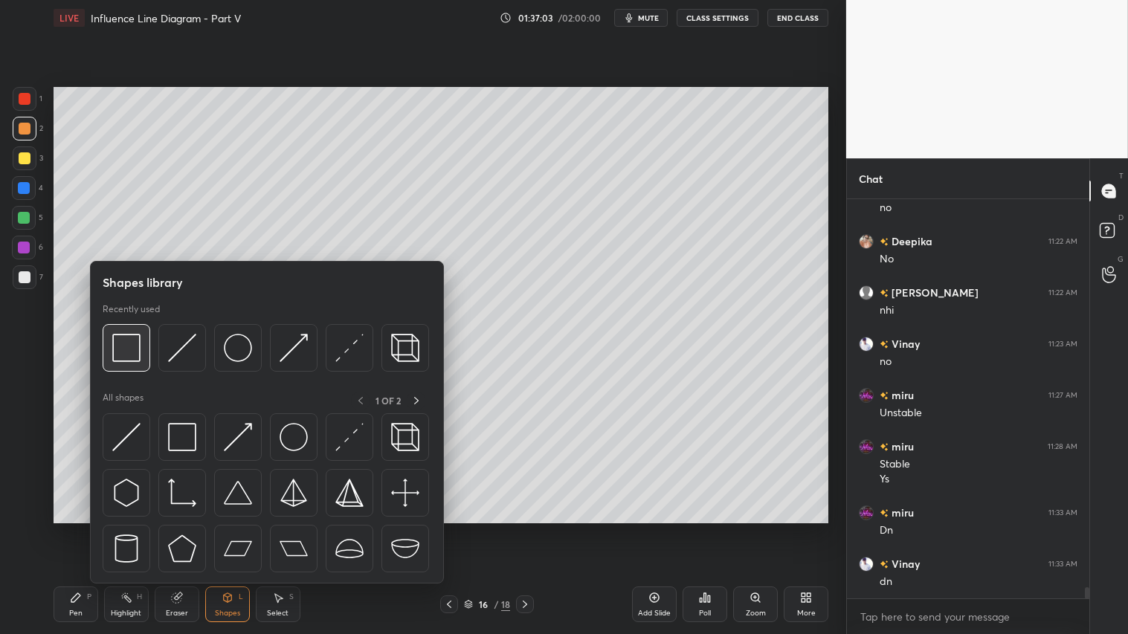
click at [138, 354] on img at bounding box center [126, 348] width 28 height 28
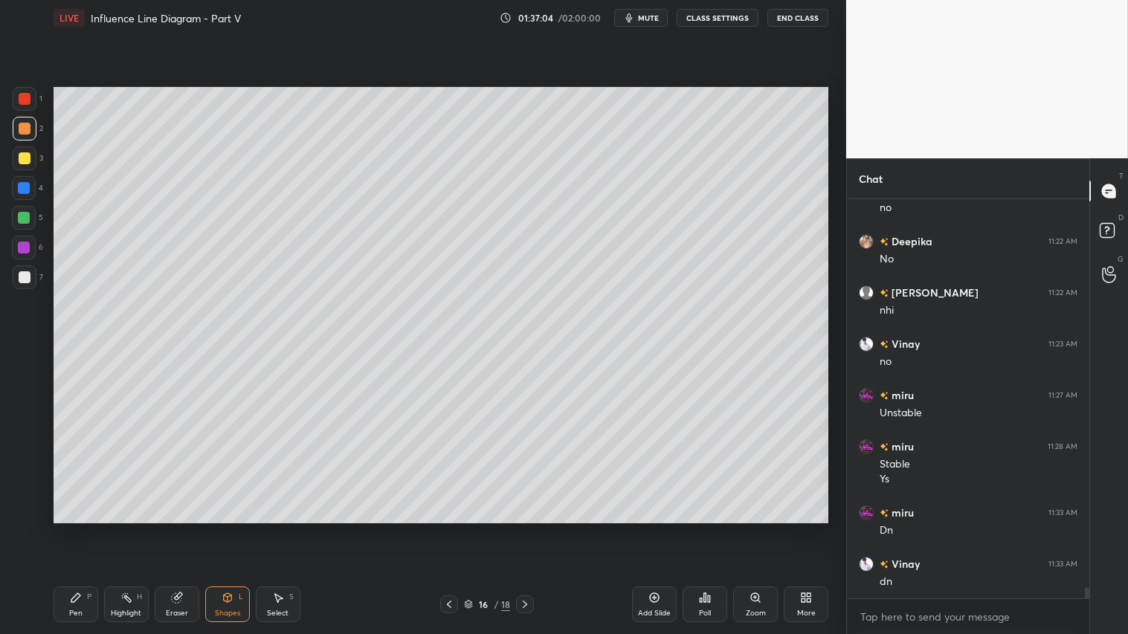
drag, startPoint x: 19, startPoint y: 273, endPoint x: 27, endPoint y: 273, distance: 8.2
click at [20, 273] on div at bounding box center [25, 277] width 12 height 12
click at [30, 159] on div at bounding box center [25, 158] width 12 height 12
click at [94, 529] on div "Pen P" at bounding box center [76, 605] width 45 height 36
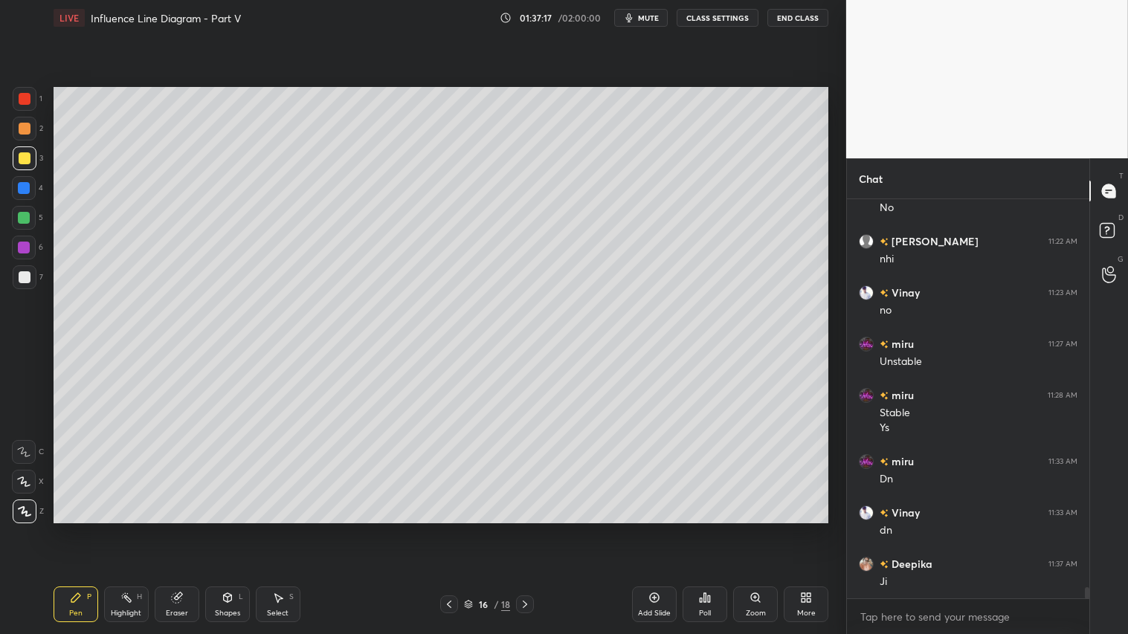
click at [184, 529] on div "Eraser" at bounding box center [177, 613] width 22 height 7
click at [76, 529] on icon at bounding box center [76, 598] width 12 height 12
click at [32, 126] on div at bounding box center [25, 129] width 24 height 24
click at [75, 529] on div "Pen P" at bounding box center [76, 605] width 45 height 36
drag, startPoint x: 20, startPoint y: 123, endPoint x: 40, endPoint y: 269, distance: 147.9
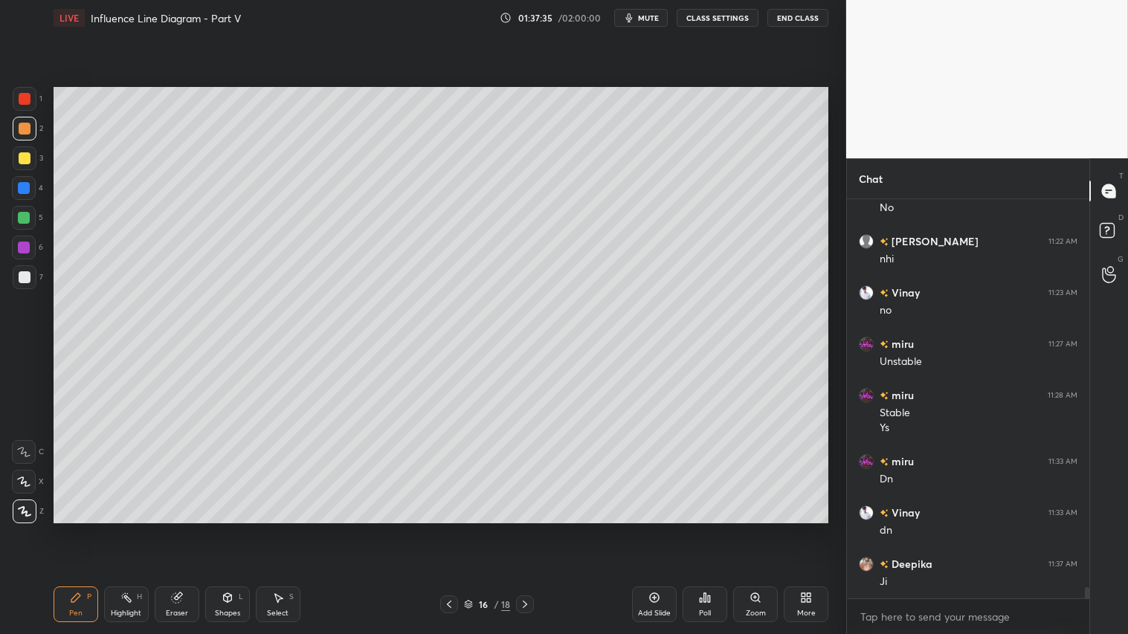
click at [20, 121] on div at bounding box center [25, 129] width 24 height 24
click at [77, 529] on div "Pen P" at bounding box center [76, 605] width 45 height 36
drag, startPoint x: 525, startPoint y: 604, endPoint x: 570, endPoint y: 604, distance: 44.6
click at [529, 529] on icon at bounding box center [525, 605] width 12 height 12
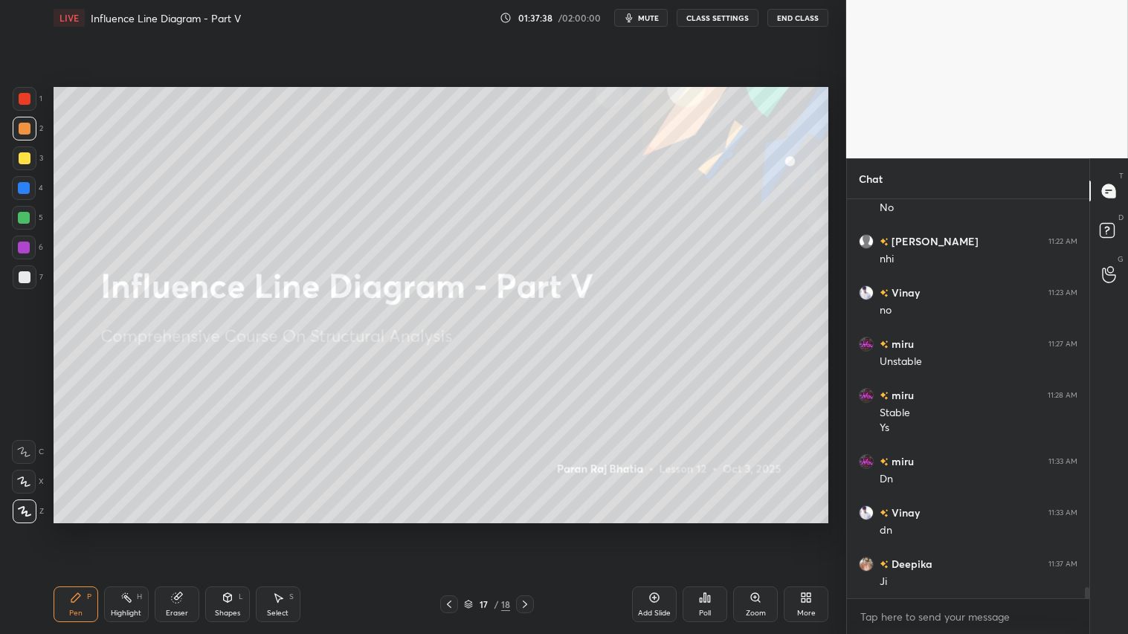
drag, startPoint x: 454, startPoint y: 605, endPoint x: 503, endPoint y: 605, distance: 49.1
click at [455, 529] on icon at bounding box center [449, 605] width 12 height 12
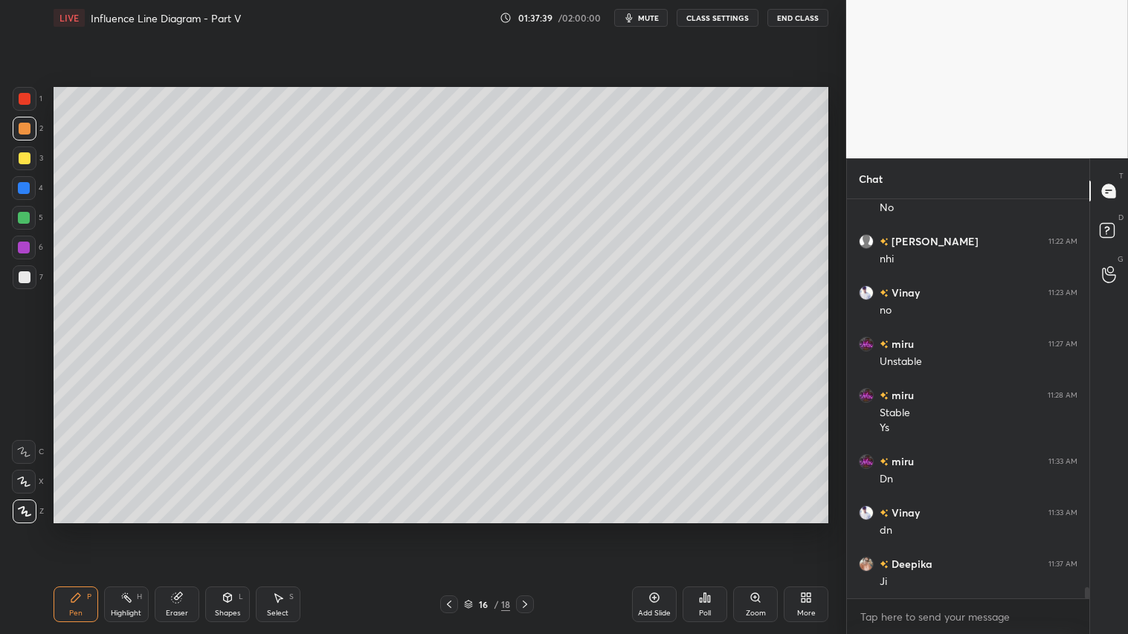
click at [654, 529] on div "Add Slide" at bounding box center [654, 605] width 45 height 36
drag, startPoint x: 224, startPoint y: 603, endPoint x: 225, endPoint y: 593, distance: 10.4
click at [226, 529] on icon at bounding box center [228, 598] width 12 height 12
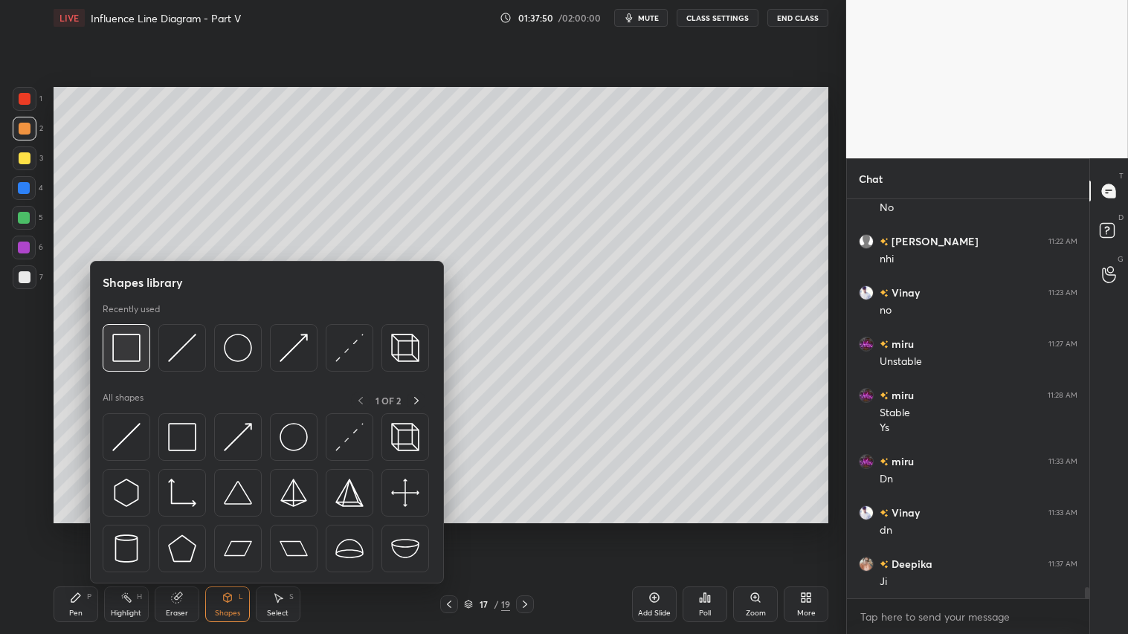
click at [140, 344] on div at bounding box center [127, 348] width 48 height 48
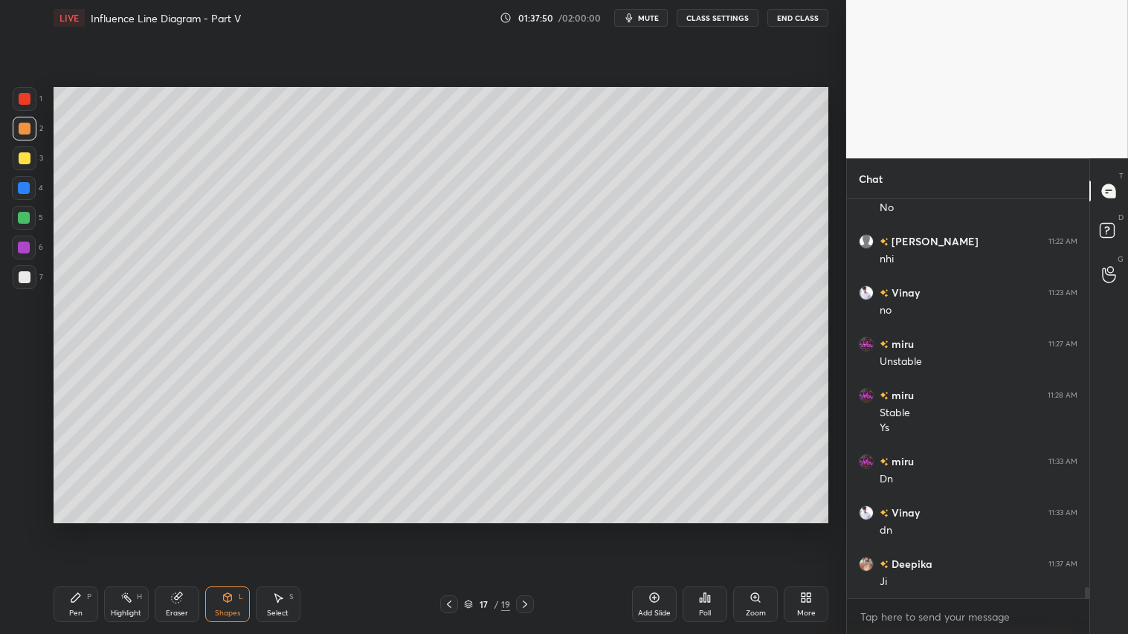
click at [27, 271] on div at bounding box center [25, 277] width 24 height 24
click at [20, 125] on div at bounding box center [25, 129] width 12 height 12
click at [80, 529] on icon at bounding box center [76, 598] width 12 height 12
click at [48, 529] on div "LIVE Influence Line Diagram - Part V 01:37:59 / 02:00:00 mute CLASS SETTINGS En…" at bounding box center [441, 317] width 787 height 634
drag, startPoint x: 68, startPoint y: 612, endPoint x: 92, endPoint y: 552, distance: 65.0
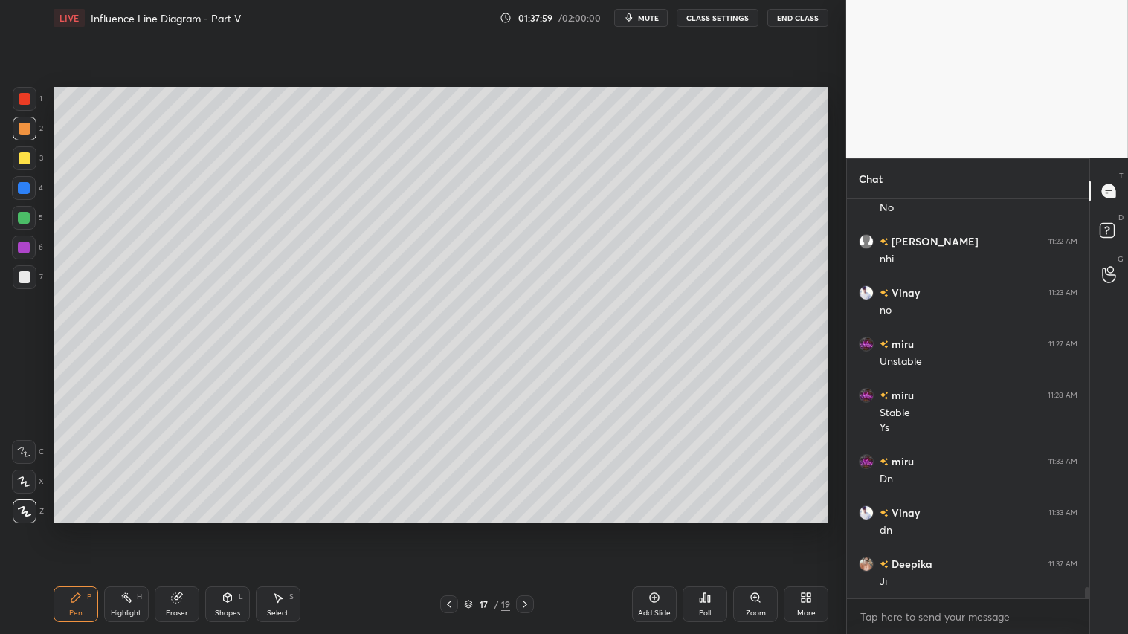
click at [71, 529] on div "Pen P" at bounding box center [76, 605] width 45 height 36
click at [286, 529] on div "Select" at bounding box center [278, 613] width 22 height 7
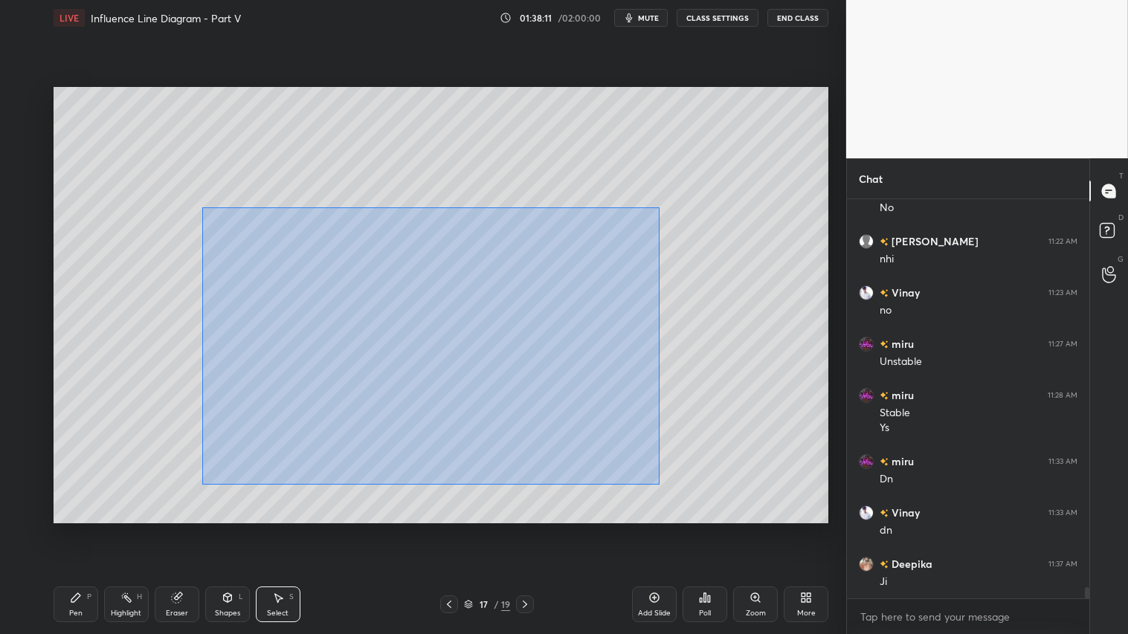
drag, startPoint x: 246, startPoint y: 248, endPoint x: 643, endPoint y: 444, distance: 442.6
click at [660, 481] on div "0 ° Undo Copy Duplicate Duplicate to new slide Delete" at bounding box center [441, 305] width 775 height 436
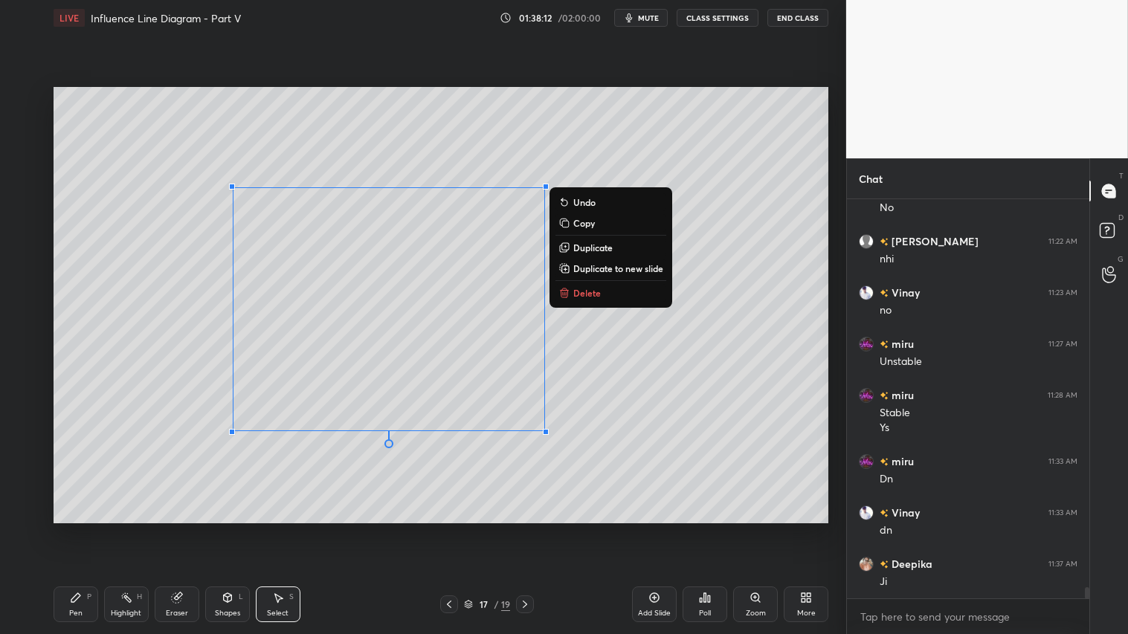
click at [584, 298] on button "Delete" at bounding box center [610, 293] width 111 height 18
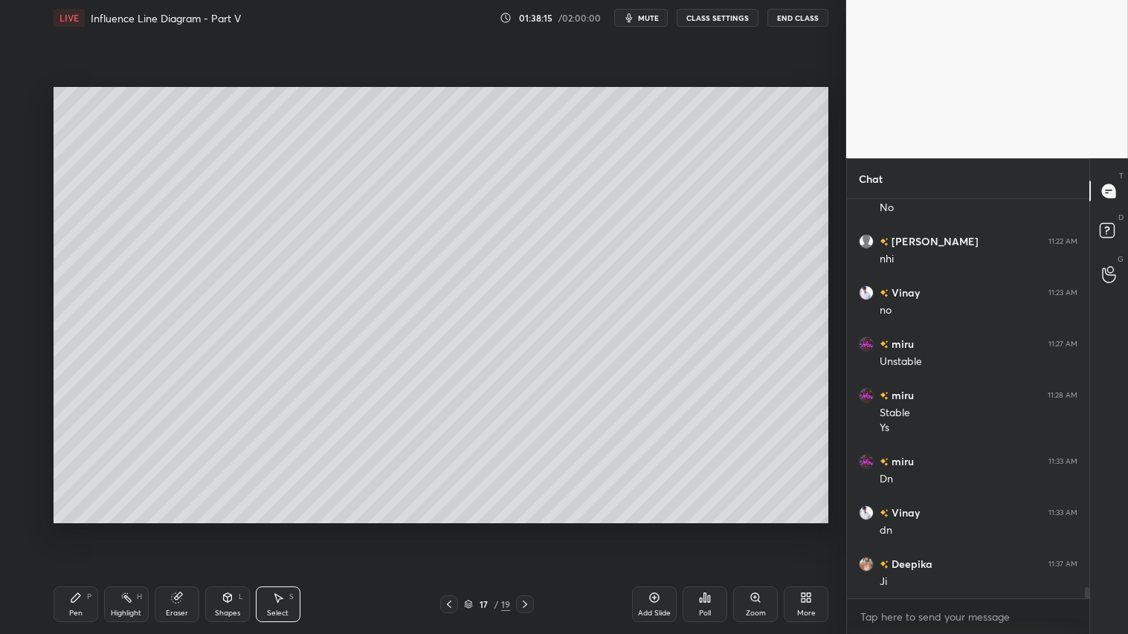
click at [80, 529] on icon at bounding box center [76, 598] width 12 height 12
click at [451, 529] on icon at bounding box center [449, 605] width 12 height 12
click at [452, 529] on icon at bounding box center [449, 605] width 12 height 12
click at [451, 529] on icon at bounding box center [449, 605] width 12 height 12
click at [454, 529] on icon at bounding box center [449, 605] width 12 height 12
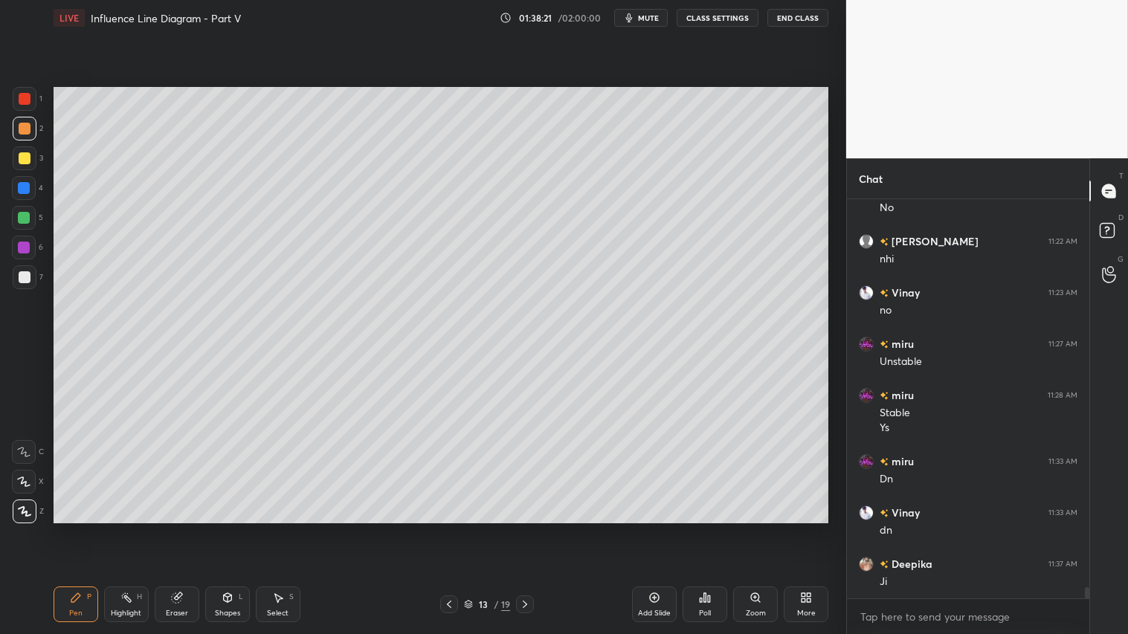
click at [455, 529] on icon at bounding box center [449, 605] width 12 height 12
click at [457, 529] on div at bounding box center [449, 605] width 18 height 18
click at [529, 529] on icon at bounding box center [525, 605] width 12 height 12
click at [530, 529] on icon at bounding box center [525, 605] width 12 height 12
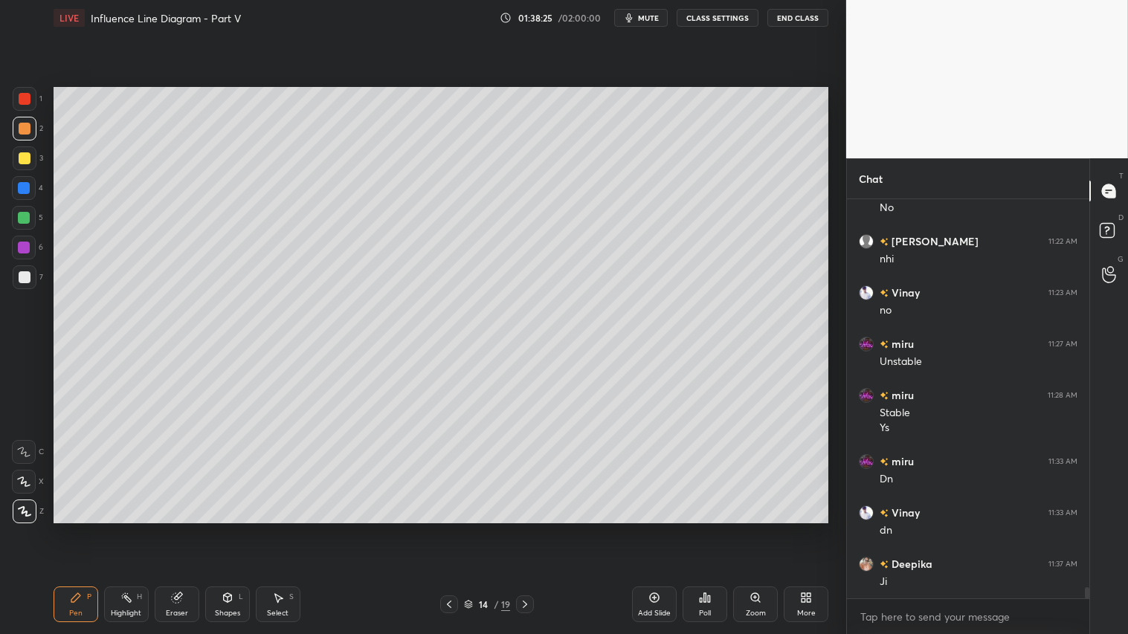
click at [530, 529] on icon at bounding box center [525, 605] width 12 height 12
click at [532, 529] on div at bounding box center [525, 605] width 18 height 18
click at [80, 529] on div "Pen P" at bounding box center [76, 605] width 45 height 36
click at [183, 529] on div "Eraser" at bounding box center [177, 605] width 45 height 36
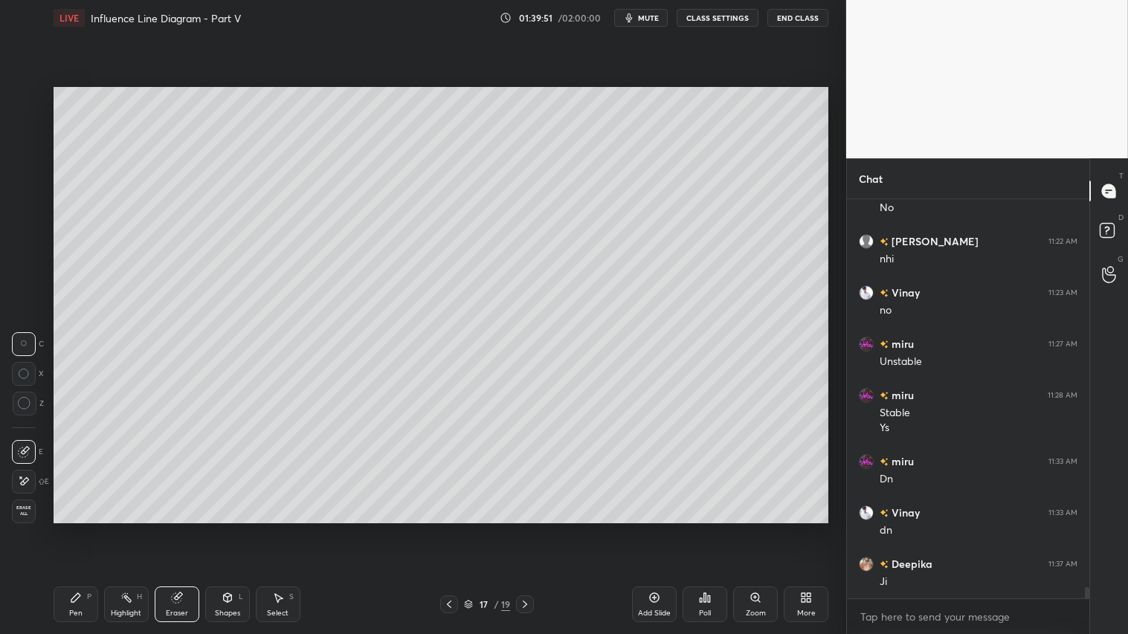
scroll to position [13863, 0]
click at [78, 529] on div "Pen P" at bounding box center [76, 605] width 45 height 36
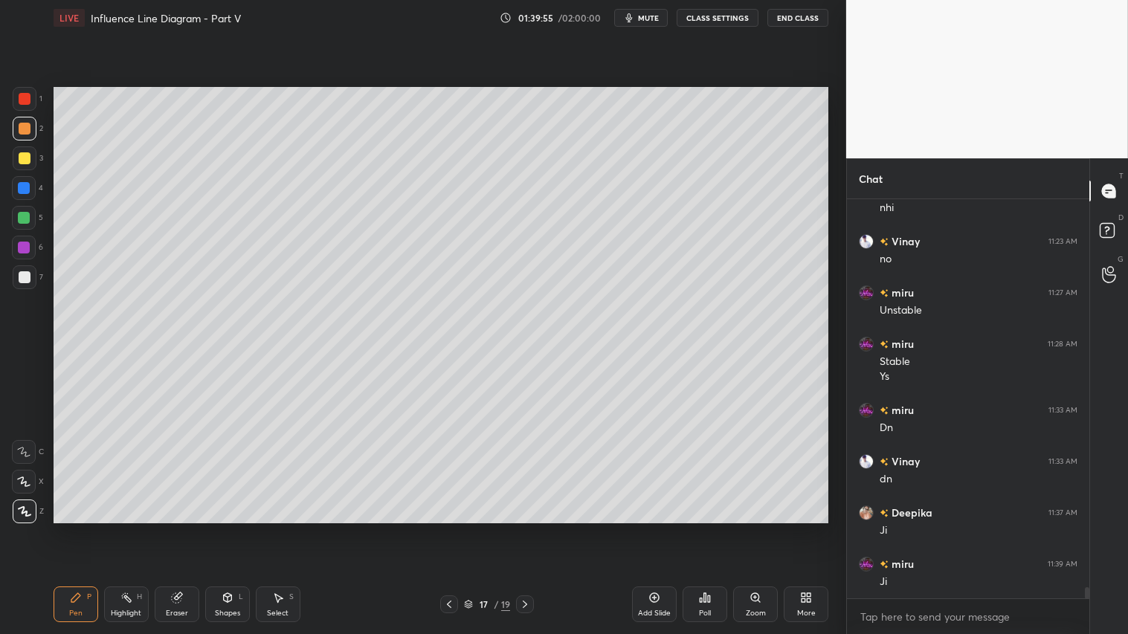
click at [25, 159] on div at bounding box center [25, 158] width 12 height 12
click at [449, 529] on icon at bounding box center [449, 605] width 12 height 12
click at [450, 529] on icon at bounding box center [449, 605] width 12 height 12
click at [452, 529] on icon at bounding box center [449, 605] width 12 height 12
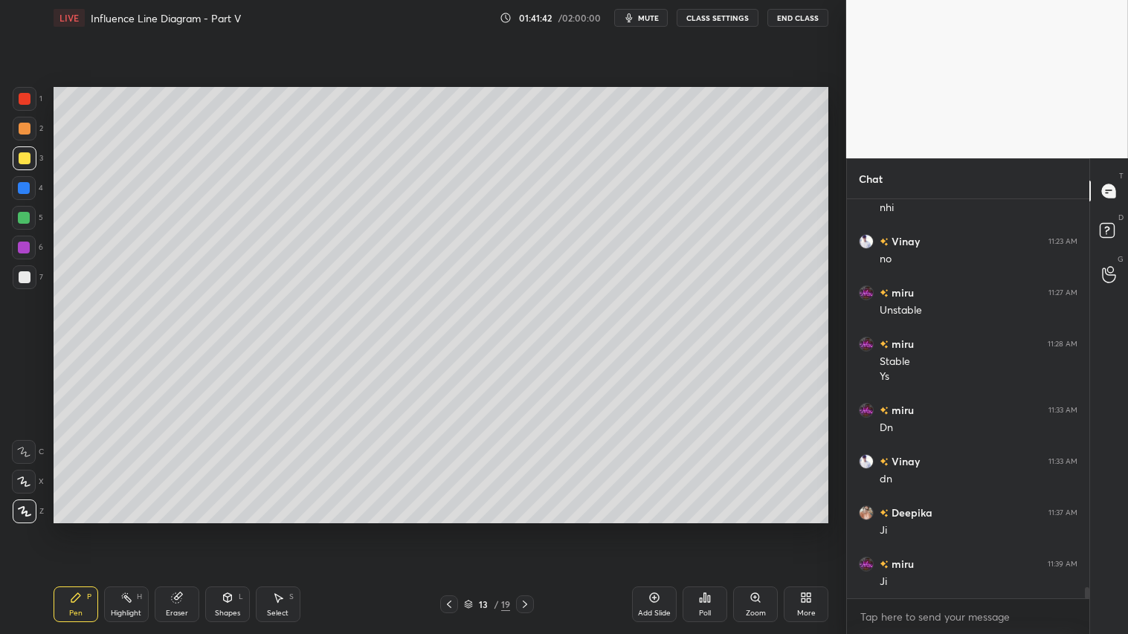
click at [451, 529] on icon at bounding box center [449, 605] width 12 height 12
click at [450, 529] on icon at bounding box center [449, 605] width 12 height 12
click at [451, 529] on icon at bounding box center [449, 605] width 12 height 12
click at [449, 529] on icon at bounding box center [449, 605] width 12 height 12
click at [450, 529] on icon at bounding box center [449, 605] width 12 height 12
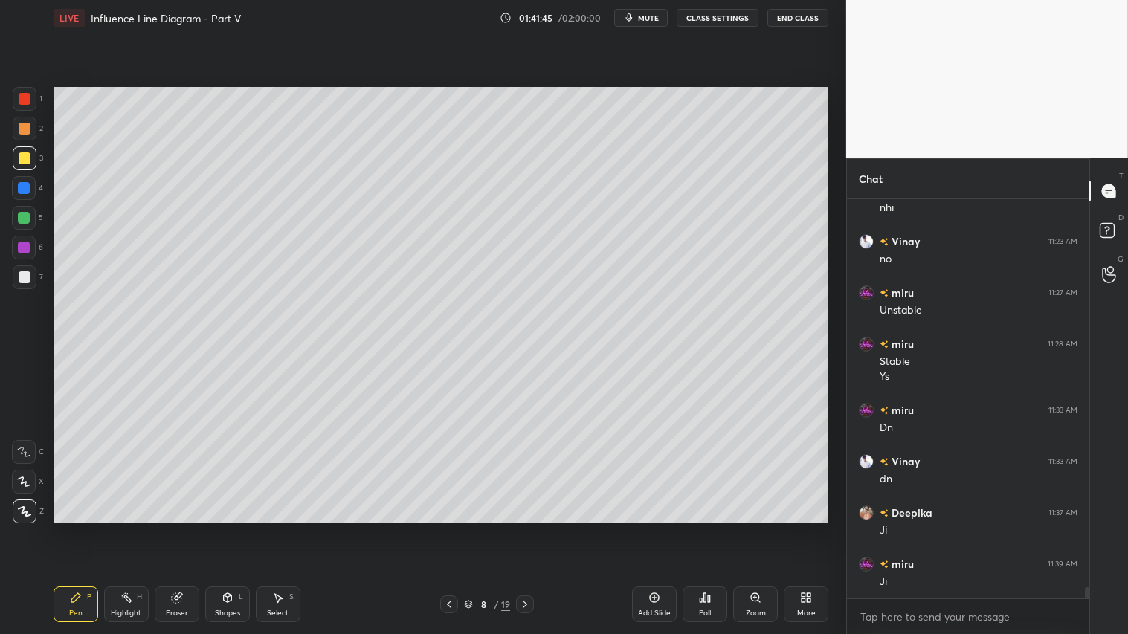
click at [525, 529] on icon at bounding box center [525, 605] width 12 height 12
click at [526, 529] on icon at bounding box center [525, 605] width 12 height 12
click at [528, 529] on icon at bounding box center [525, 605] width 12 height 12
click at [529, 529] on icon at bounding box center [525, 605] width 12 height 12
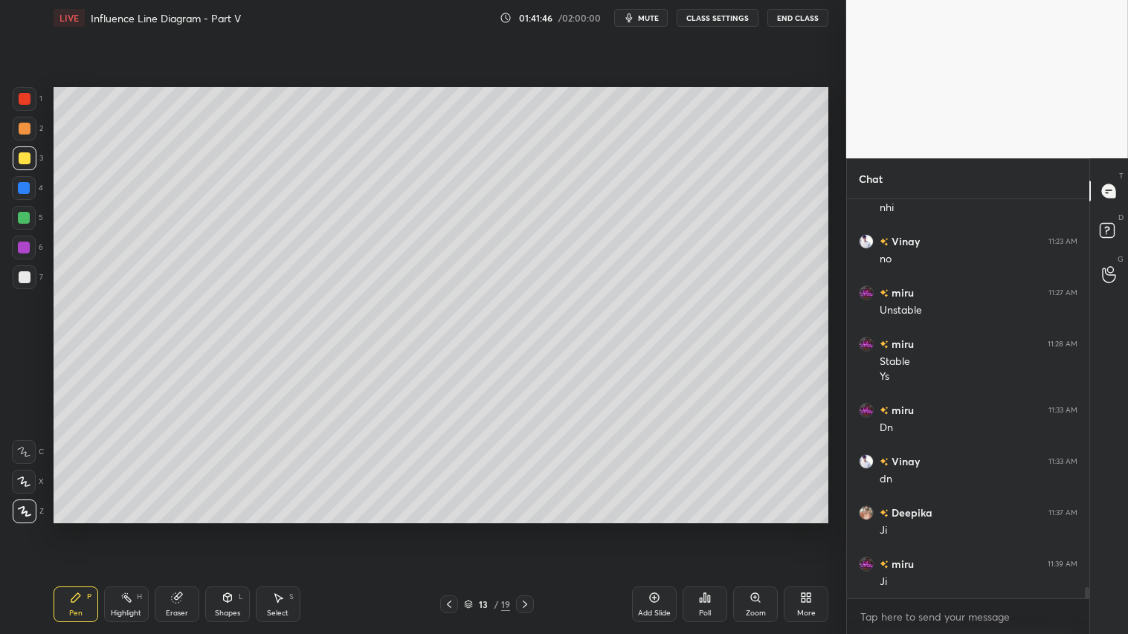
click at [529, 529] on icon at bounding box center [525, 605] width 12 height 12
click at [530, 529] on icon at bounding box center [525, 605] width 12 height 12
click at [529, 529] on icon at bounding box center [525, 605] width 12 height 12
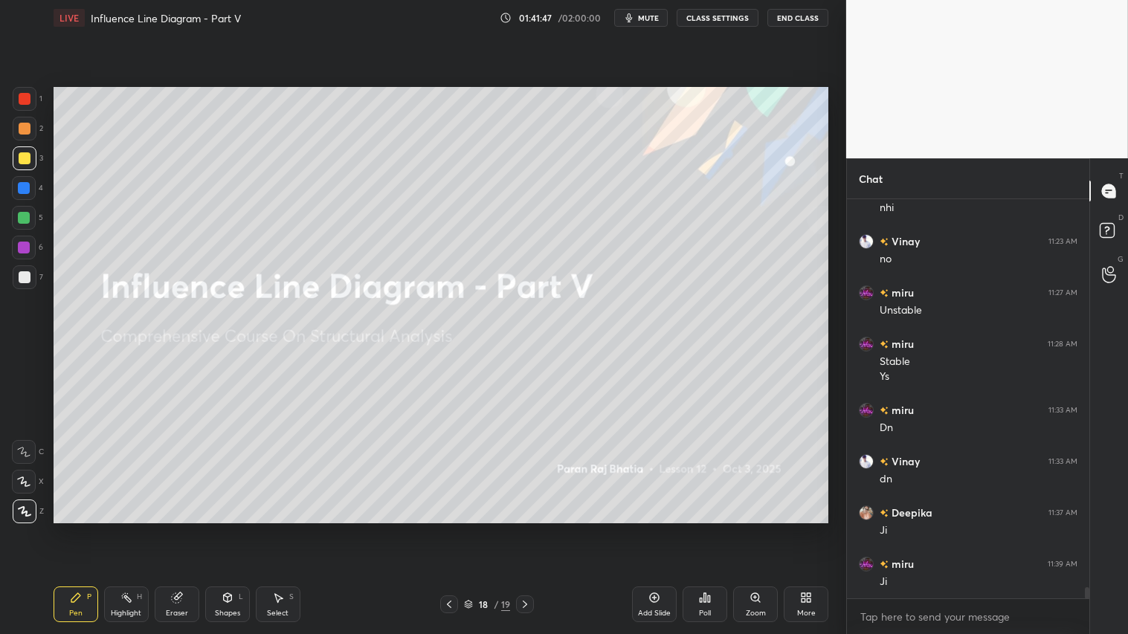
click at [529, 529] on icon at bounding box center [525, 605] width 12 height 12
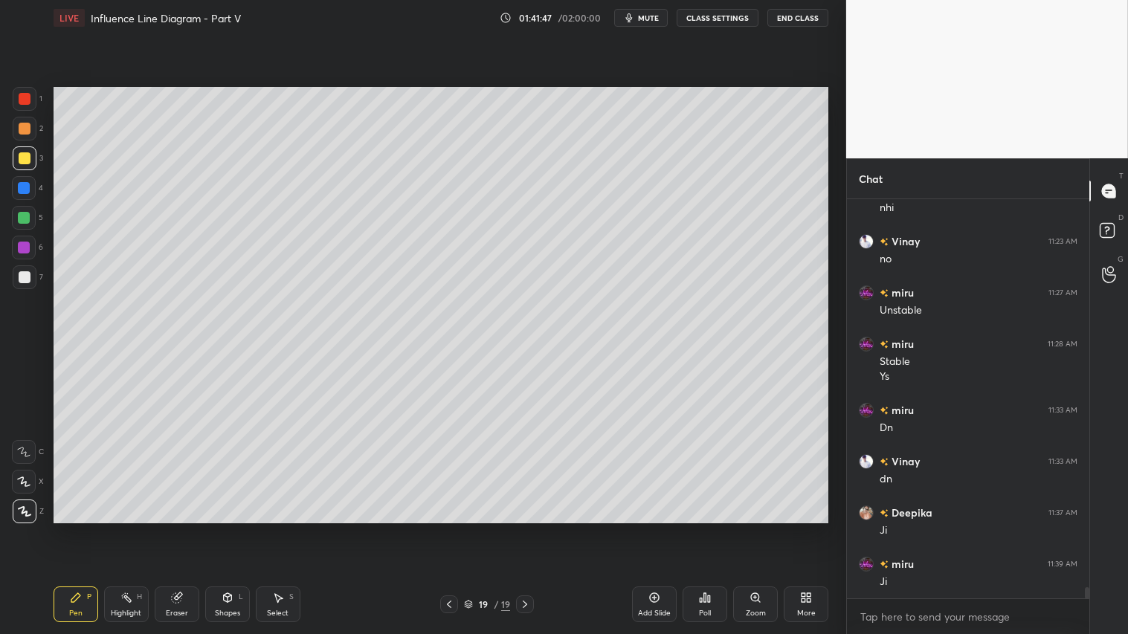
click at [446, 529] on icon at bounding box center [449, 605] width 12 height 12
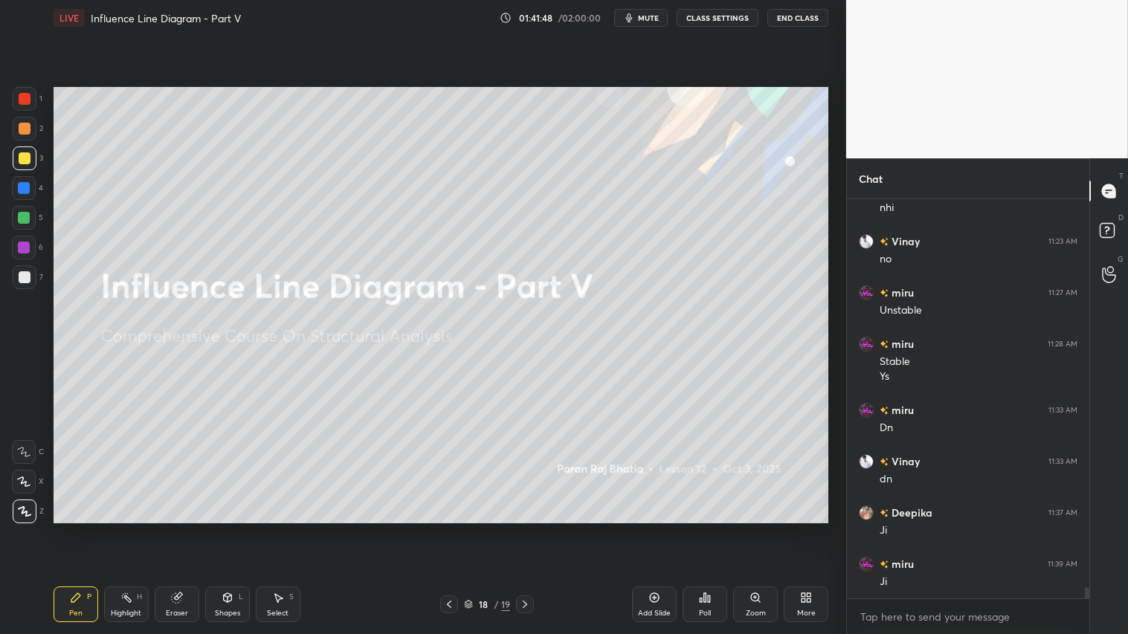
click at [449, 529] on icon at bounding box center [449, 604] width 4 height 7
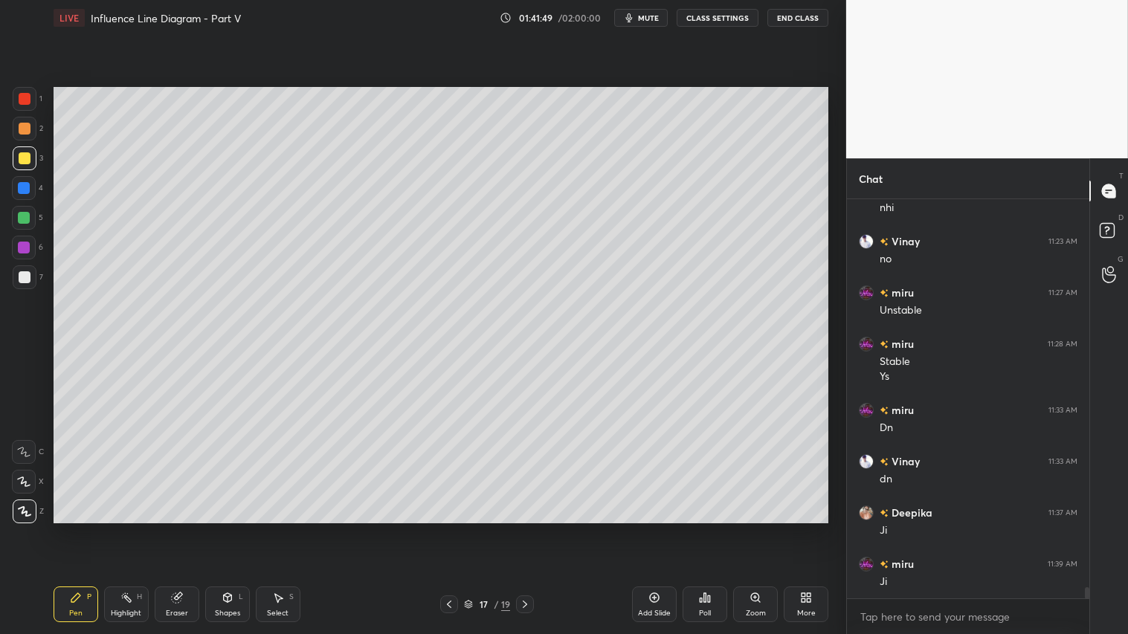
click at [526, 529] on icon at bounding box center [525, 605] width 12 height 12
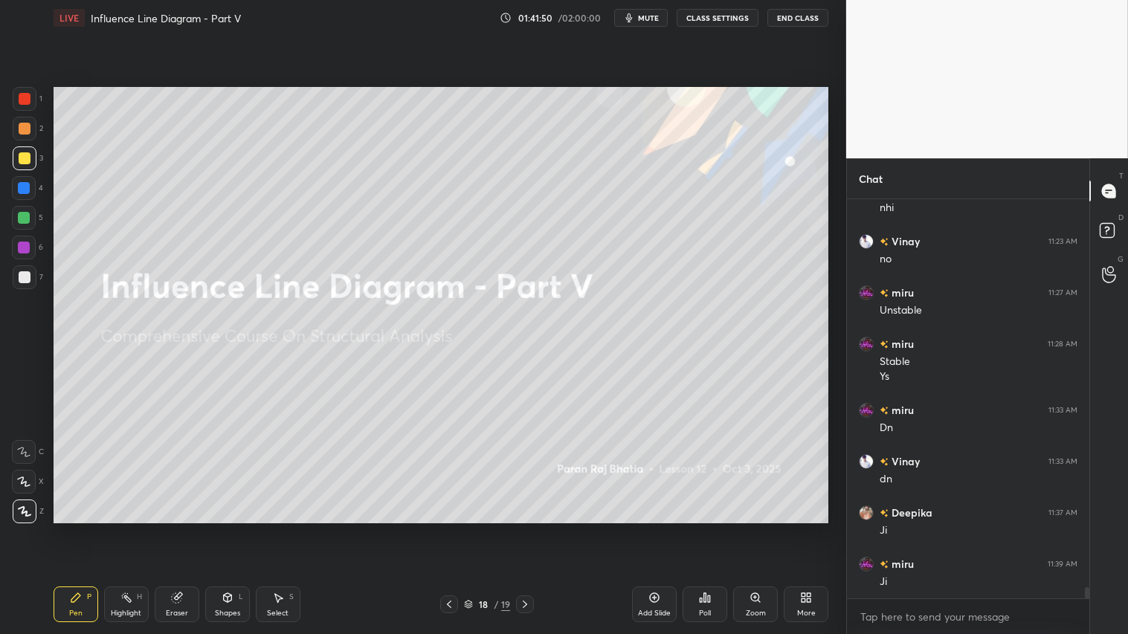
click at [445, 529] on icon at bounding box center [449, 605] width 12 height 12
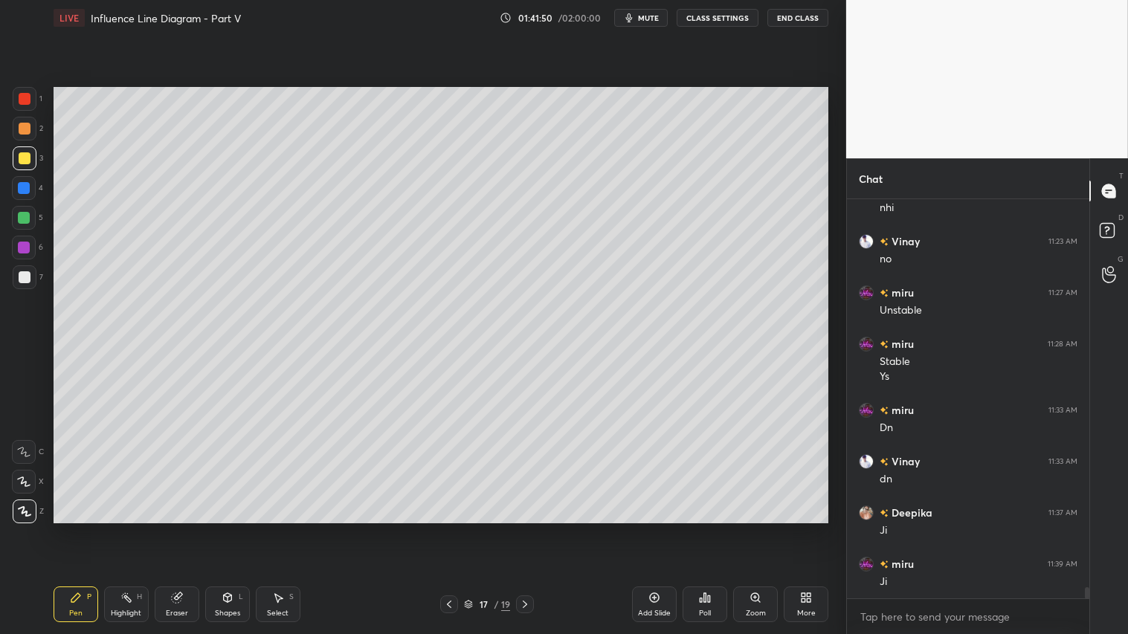
click at [657, 529] on div "Add Slide" at bounding box center [654, 605] width 45 height 36
click at [30, 129] on div at bounding box center [25, 129] width 24 height 24
click at [83, 529] on div "Pen P" at bounding box center [76, 605] width 45 height 36
click at [234, 529] on div "Shapes L" at bounding box center [227, 605] width 45 height 36
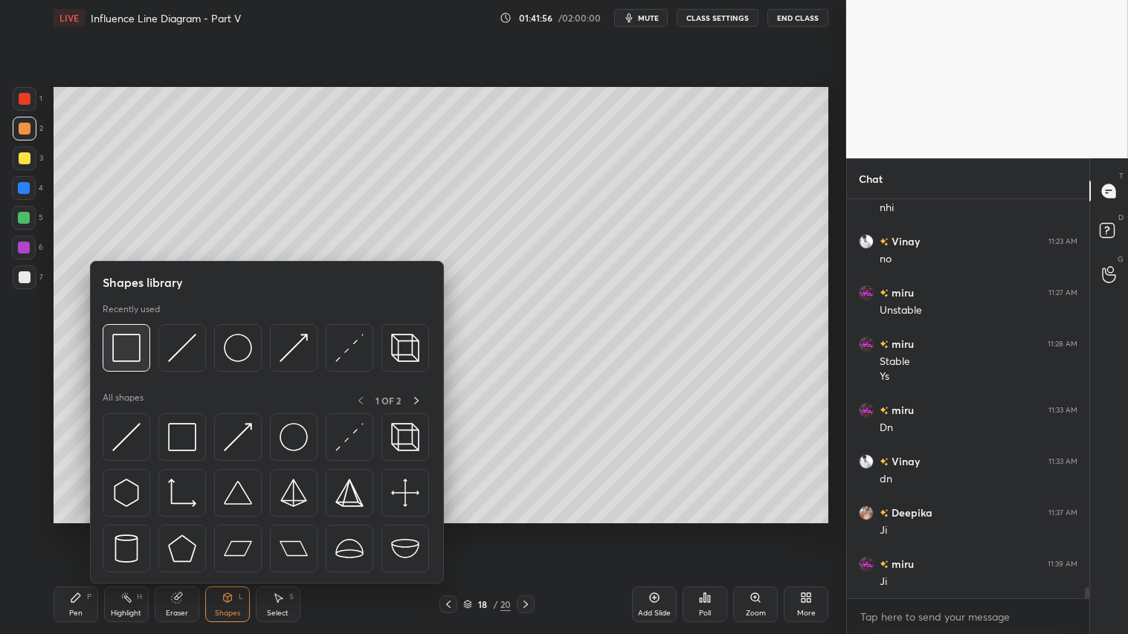
click at [136, 343] on img at bounding box center [126, 348] width 28 height 28
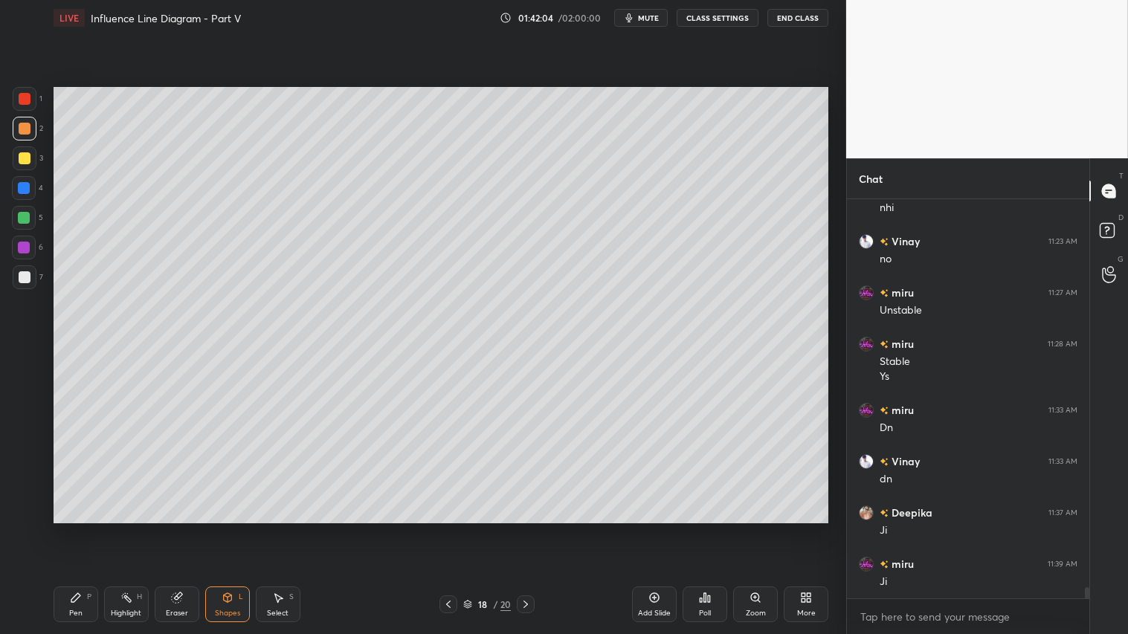
click at [229, 529] on div "Shapes" at bounding box center [227, 613] width 25 height 7
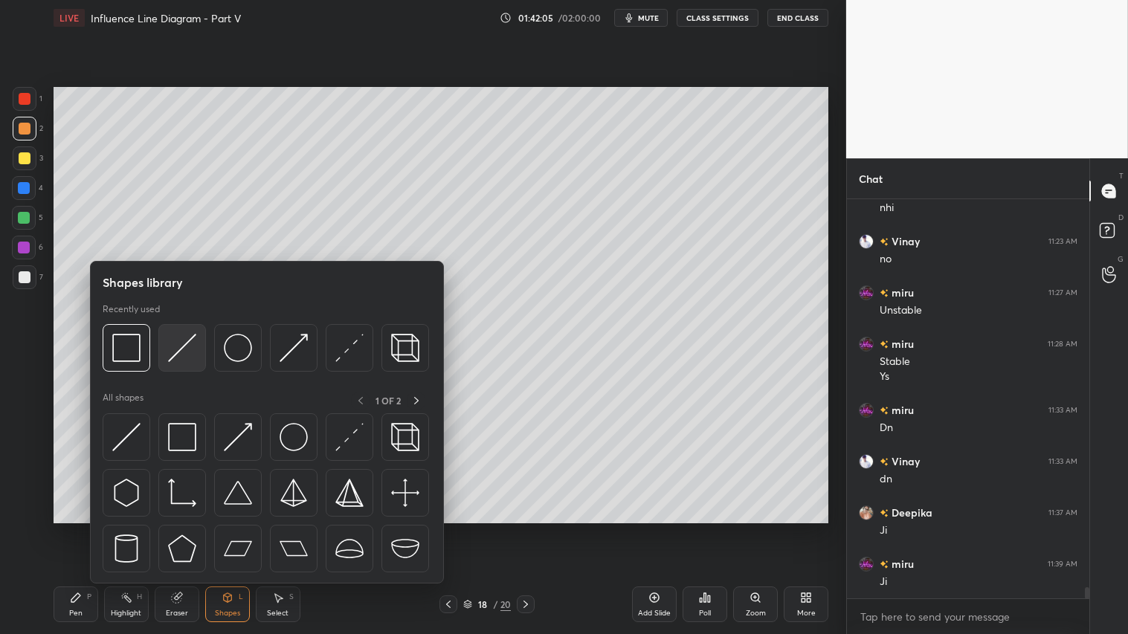
click at [184, 344] on img at bounding box center [182, 348] width 28 height 28
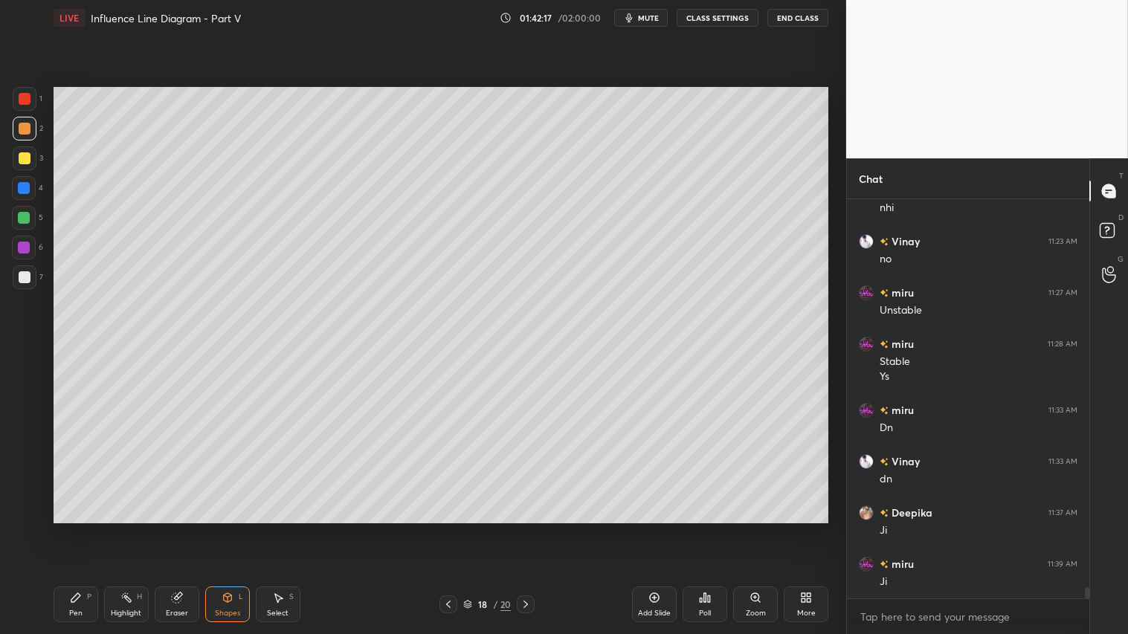
drag, startPoint x: 231, startPoint y: 613, endPoint x: 228, endPoint y: 593, distance: 20.2
click at [231, 529] on div "Shapes" at bounding box center [227, 613] width 25 height 7
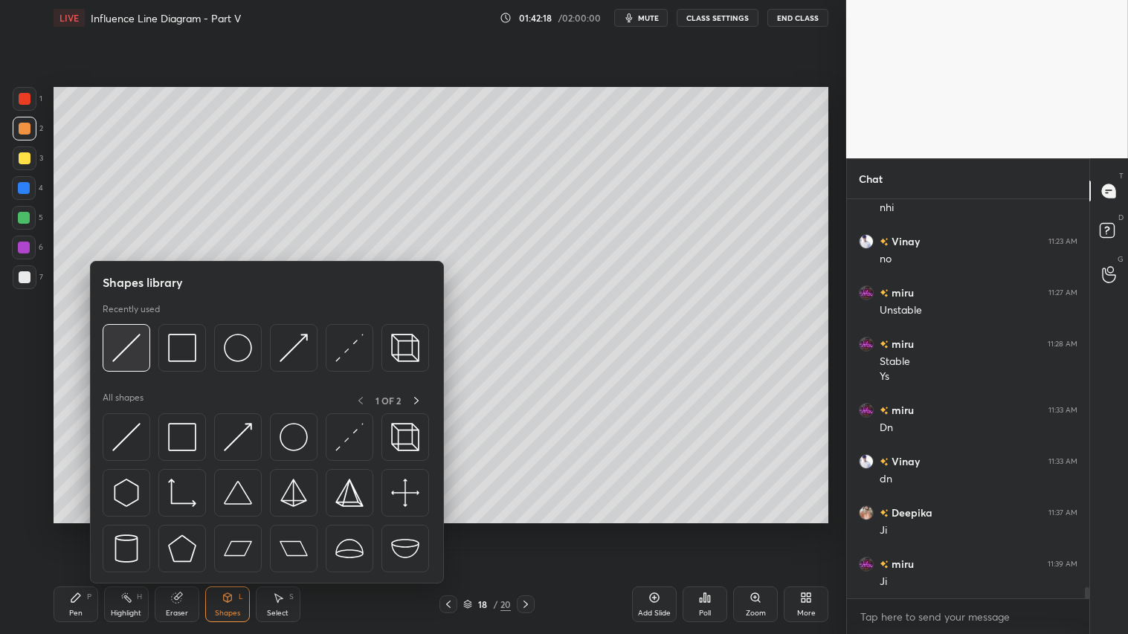
click at [123, 343] on img at bounding box center [126, 348] width 28 height 28
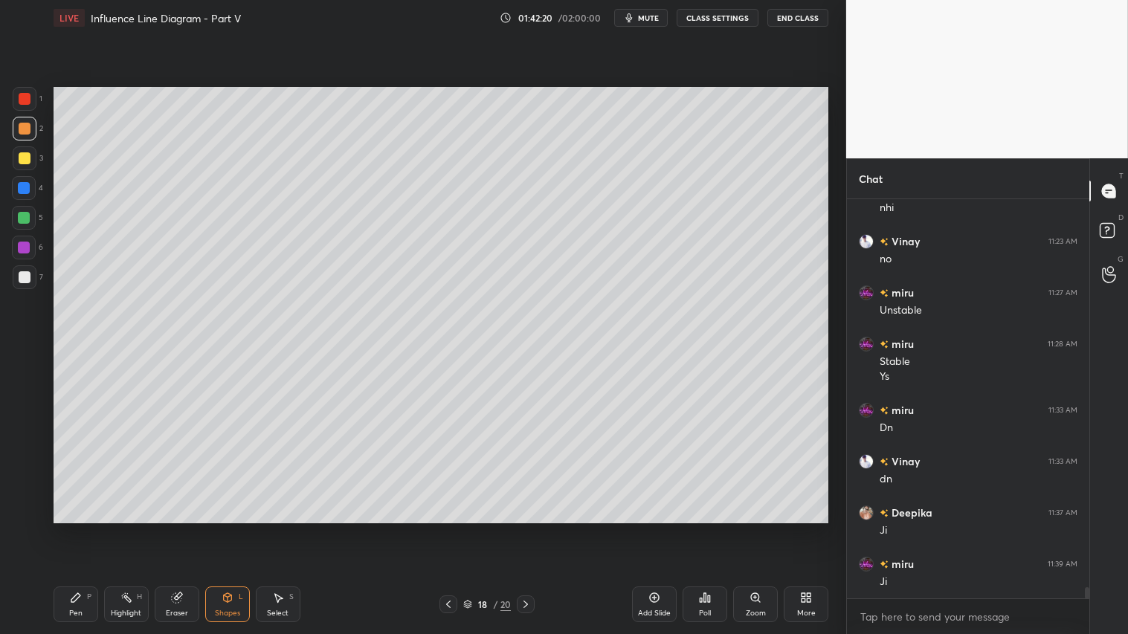
scroll to position [13915, 0]
click at [226, 529] on icon at bounding box center [228, 598] width 12 height 12
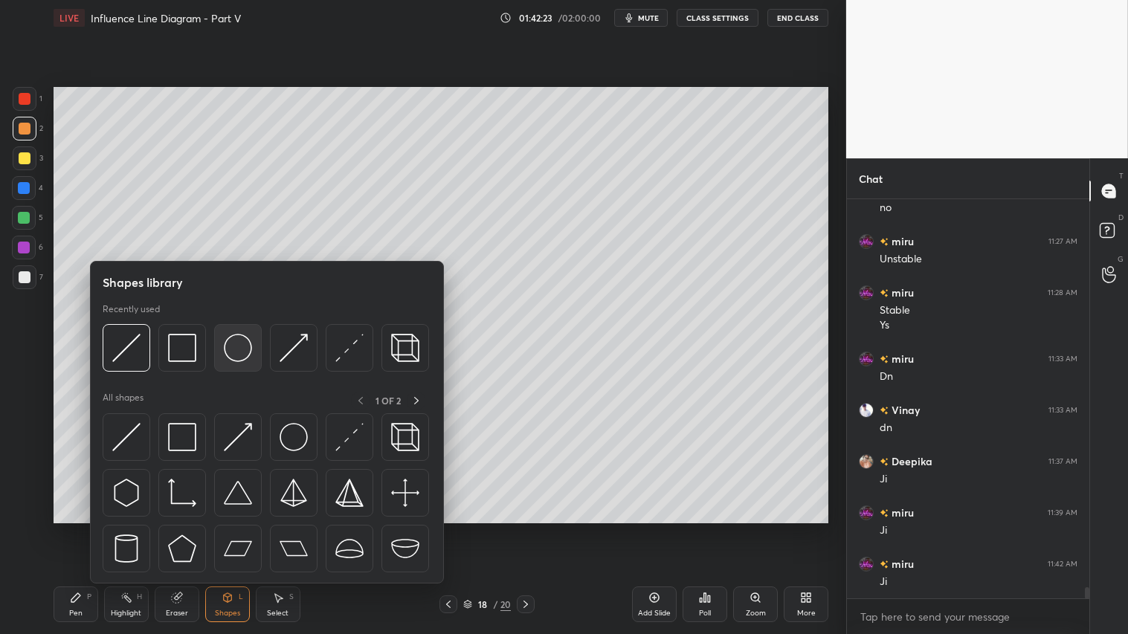
click at [242, 345] on img at bounding box center [238, 348] width 28 height 28
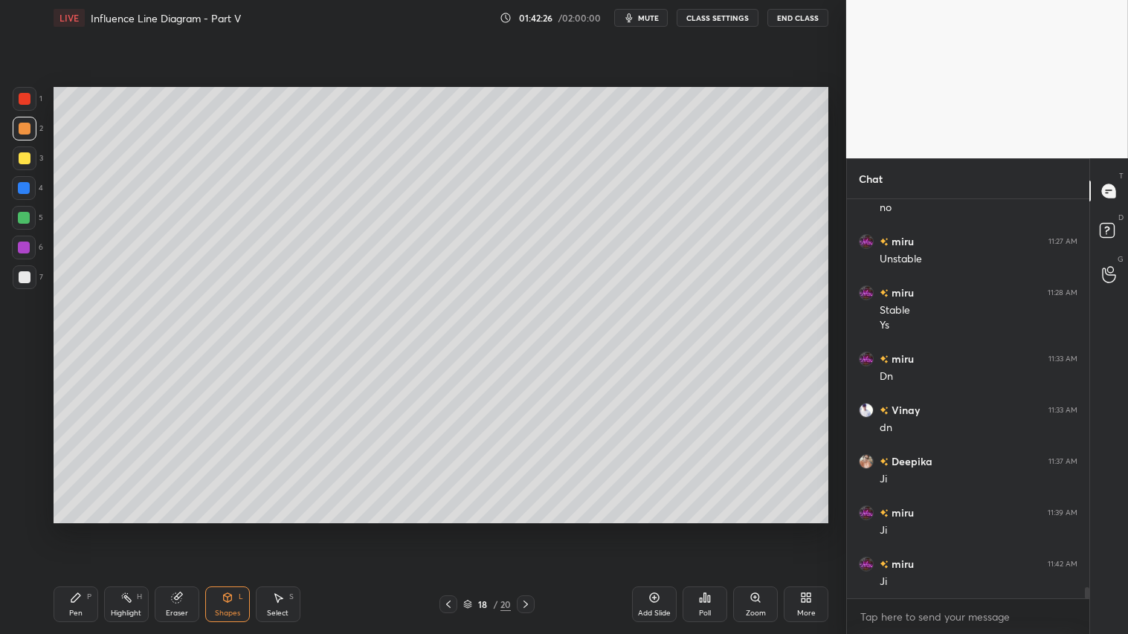
click at [225, 529] on div "Shapes L" at bounding box center [227, 605] width 45 height 36
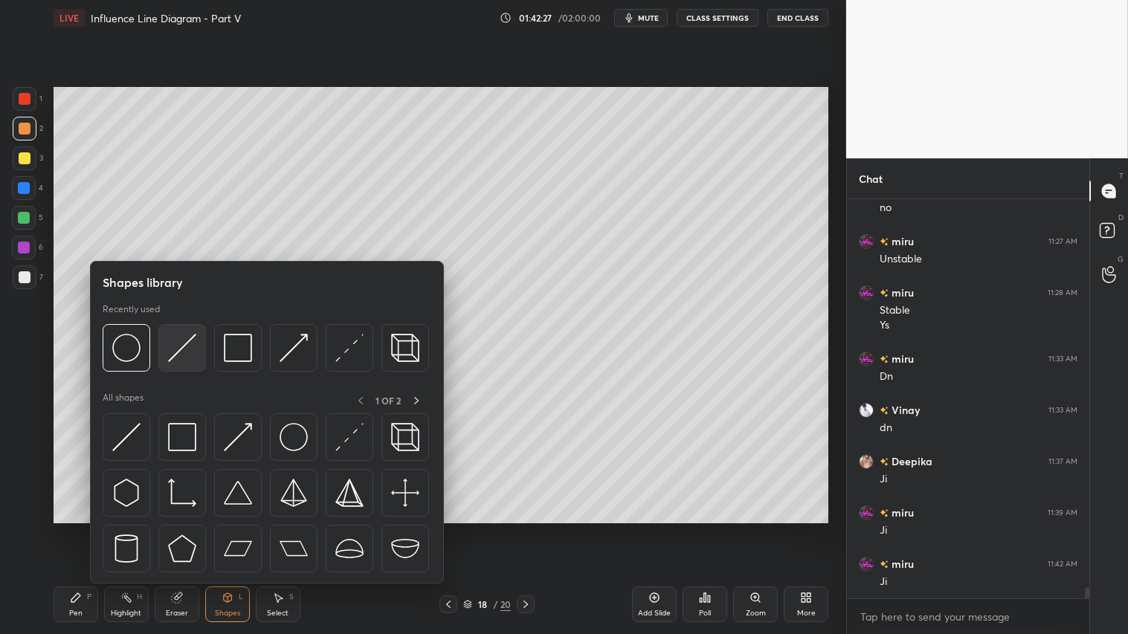
click at [187, 349] on img at bounding box center [182, 348] width 28 height 28
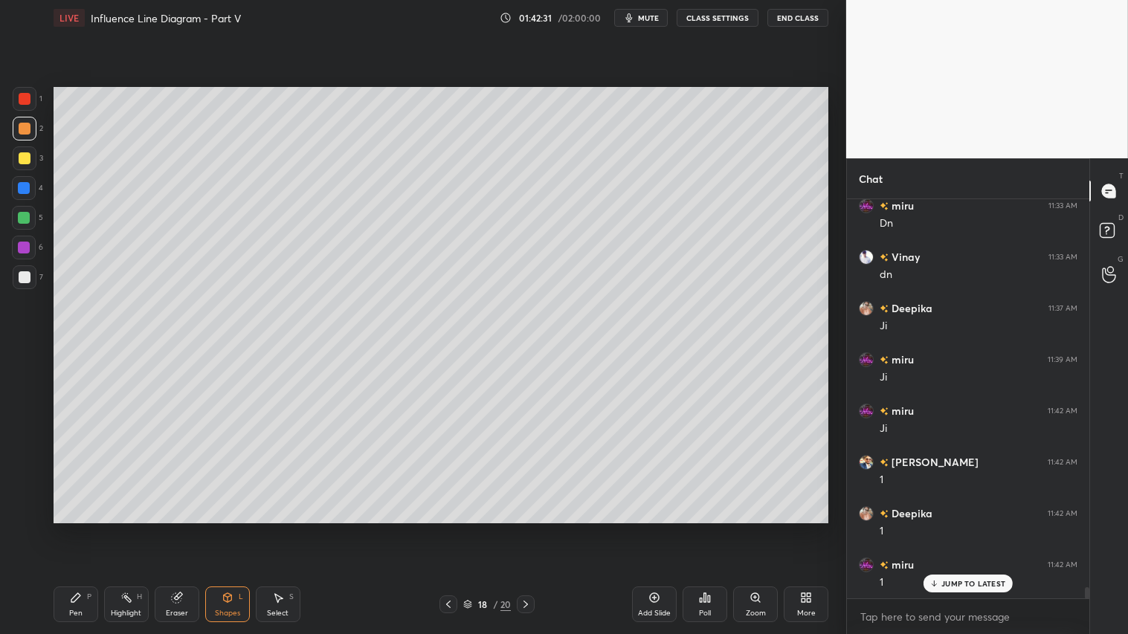
scroll to position [14119, 0]
drag, startPoint x: 30, startPoint y: 119, endPoint x: 35, endPoint y: 146, distance: 28.0
click at [28, 120] on div at bounding box center [25, 129] width 24 height 24
click at [73, 529] on div "Pen P" at bounding box center [76, 605] width 45 height 36
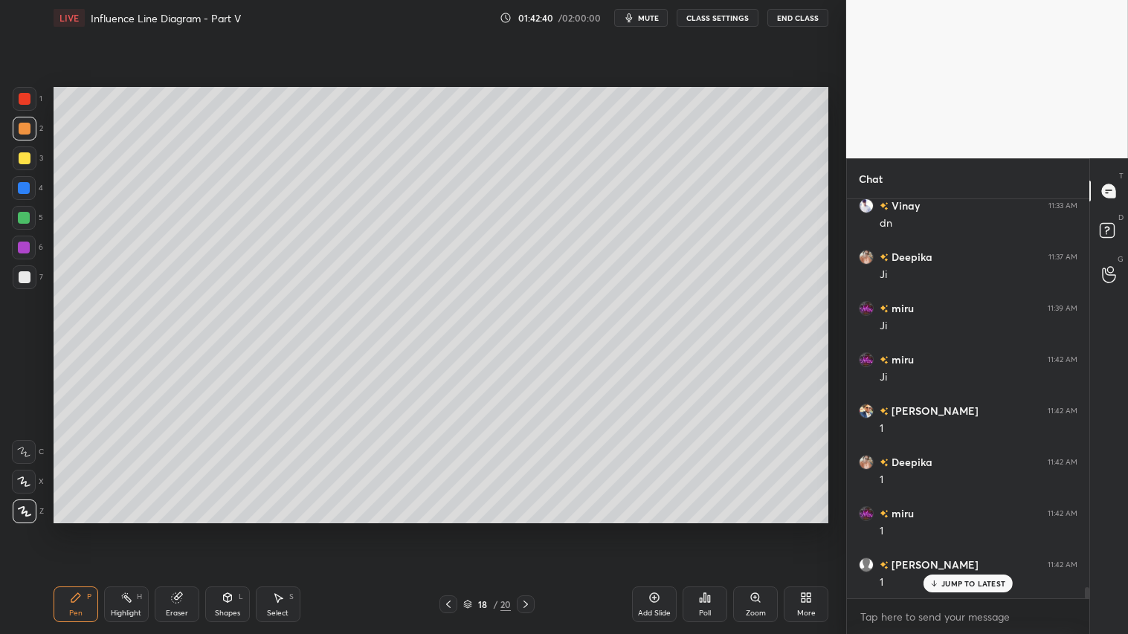
click at [21, 130] on div at bounding box center [25, 129] width 12 height 12
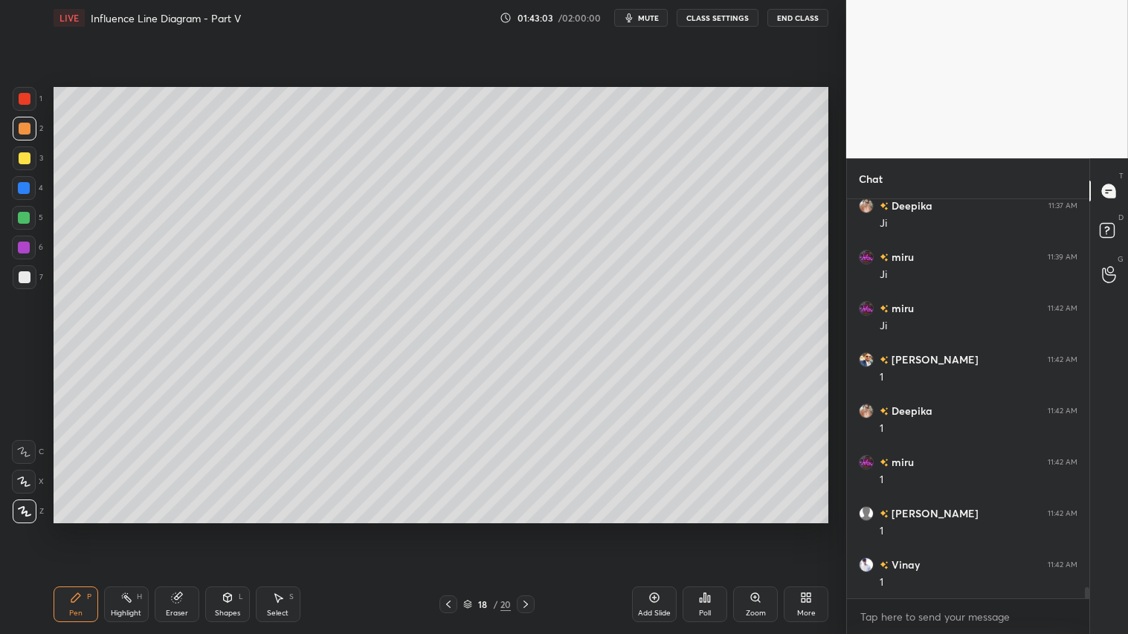
click at [180, 529] on div "Eraser" at bounding box center [177, 605] width 45 height 36
click at [37, 416] on div "C X Z" at bounding box center [28, 380] width 32 height 108
click at [31, 403] on div at bounding box center [25, 404] width 24 height 24
click at [73, 529] on icon at bounding box center [75, 597] width 9 height 9
click at [233, 529] on div "Shapes" at bounding box center [227, 613] width 25 height 7
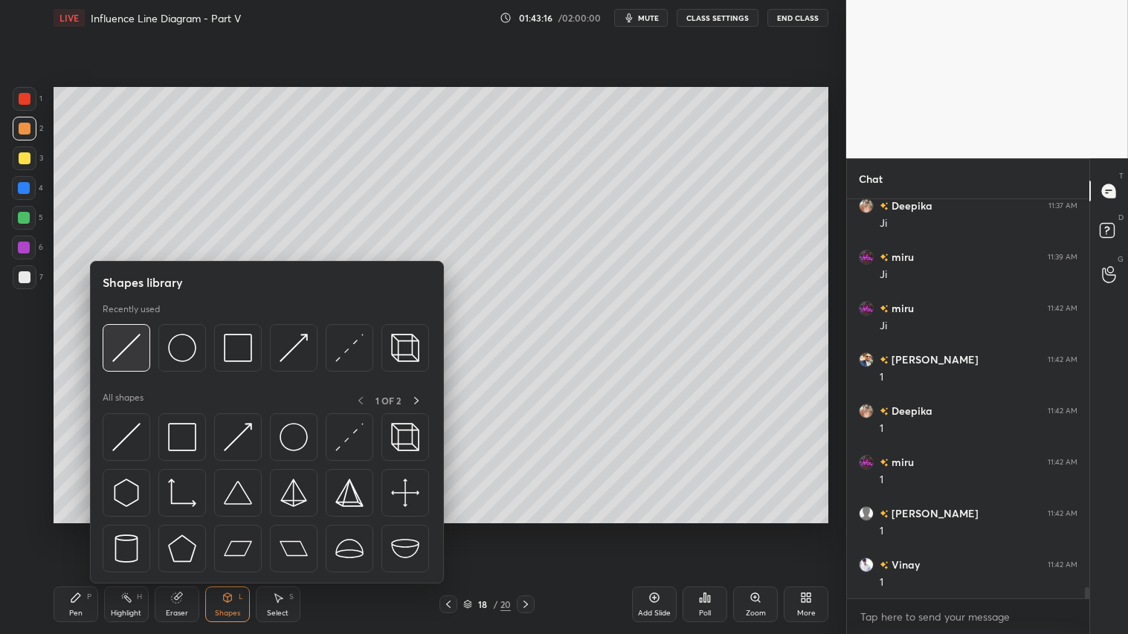
click at [132, 351] on img at bounding box center [126, 348] width 28 height 28
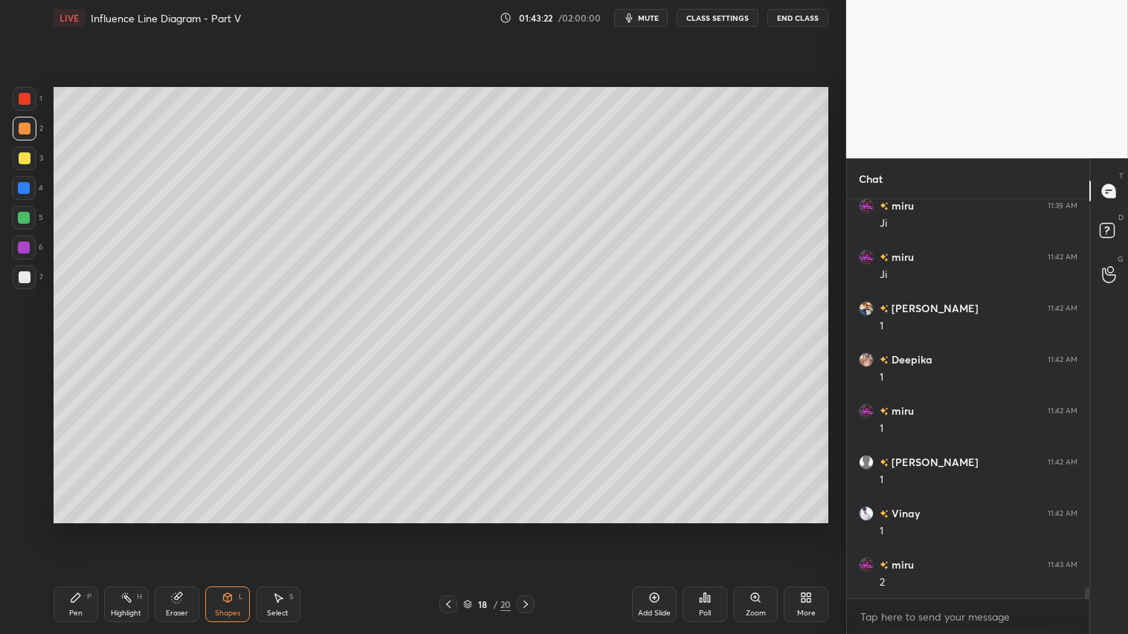
scroll to position [14274, 0]
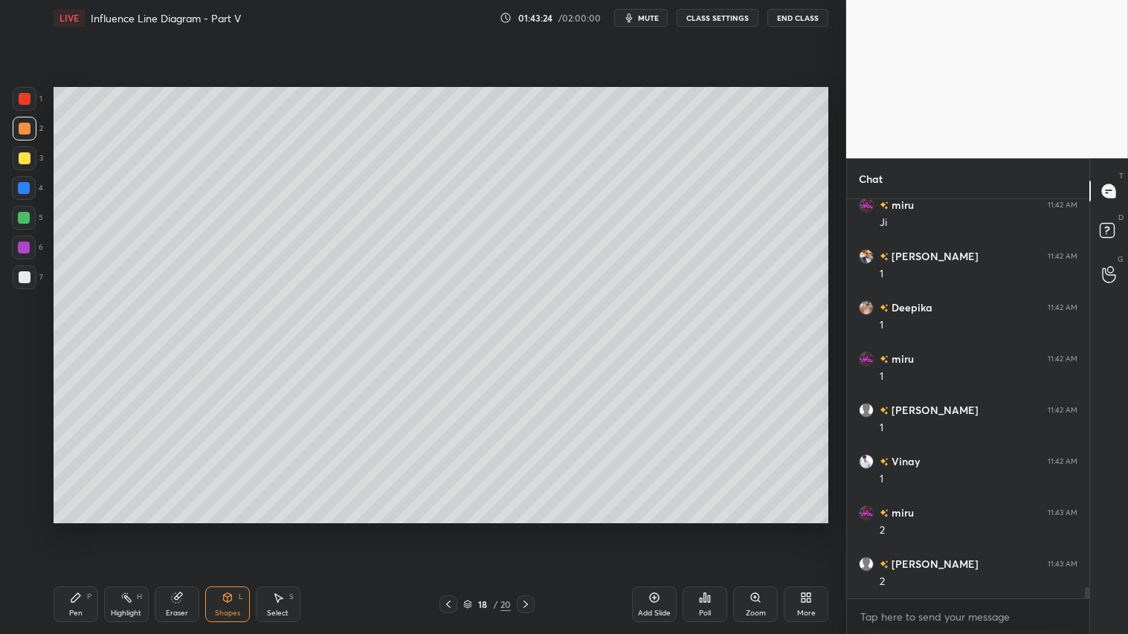
click at [26, 166] on div at bounding box center [25, 158] width 24 height 24
click at [76, 529] on icon at bounding box center [76, 598] width 12 height 12
drag, startPoint x: 27, startPoint y: 480, endPoint x: 39, endPoint y: 456, distance: 26.6
click at [27, 480] on icon at bounding box center [23, 482] width 13 height 10
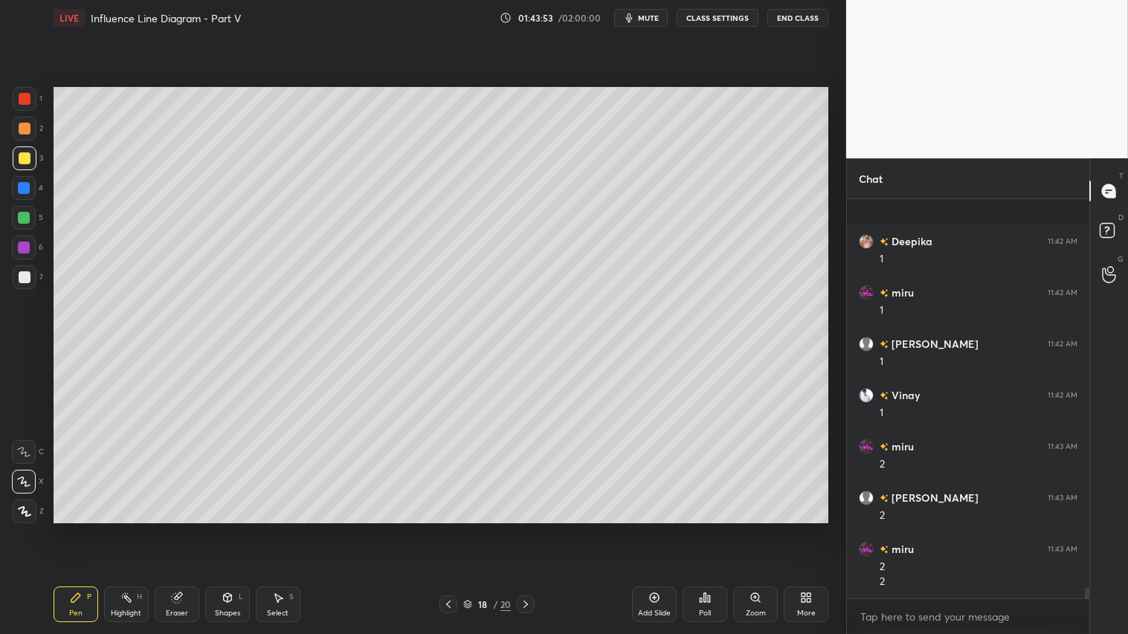
scroll to position [14442, 0]
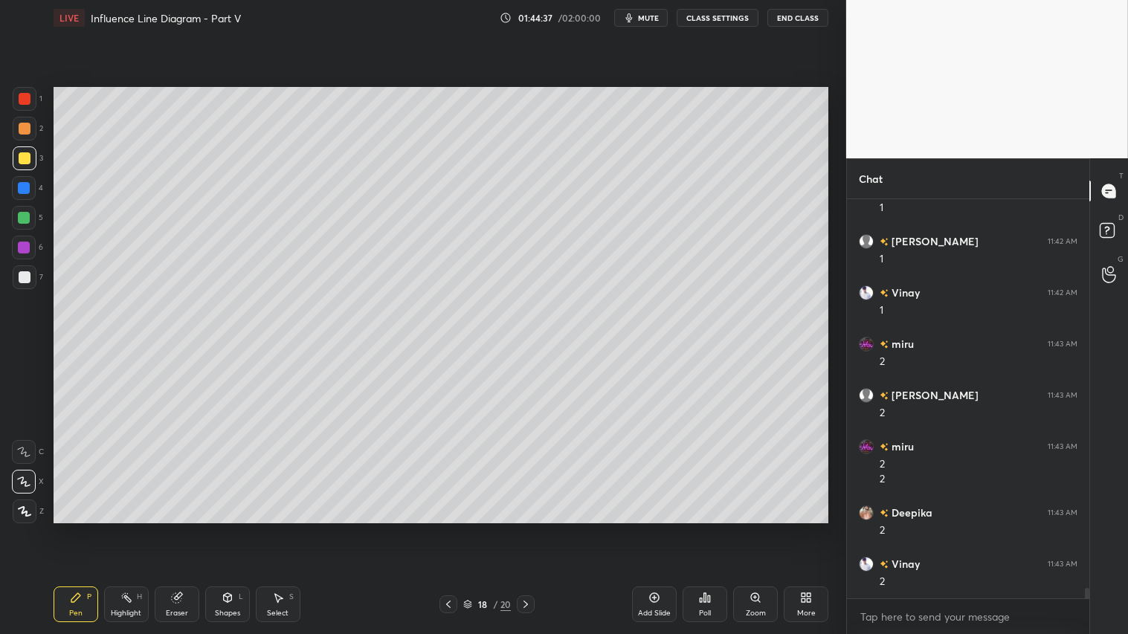
click at [19, 127] on div at bounding box center [25, 129] width 12 height 12
drag, startPoint x: 74, startPoint y: 608, endPoint x: 150, endPoint y: 547, distance: 96.9
click at [77, 529] on div "Pen P" at bounding box center [76, 605] width 45 height 36
drag, startPoint x: 22, startPoint y: 510, endPoint x: 48, endPoint y: 492, distance: 30.9
click at [20, 509] on icon at bounding box center [24, 511] width 13 height 10
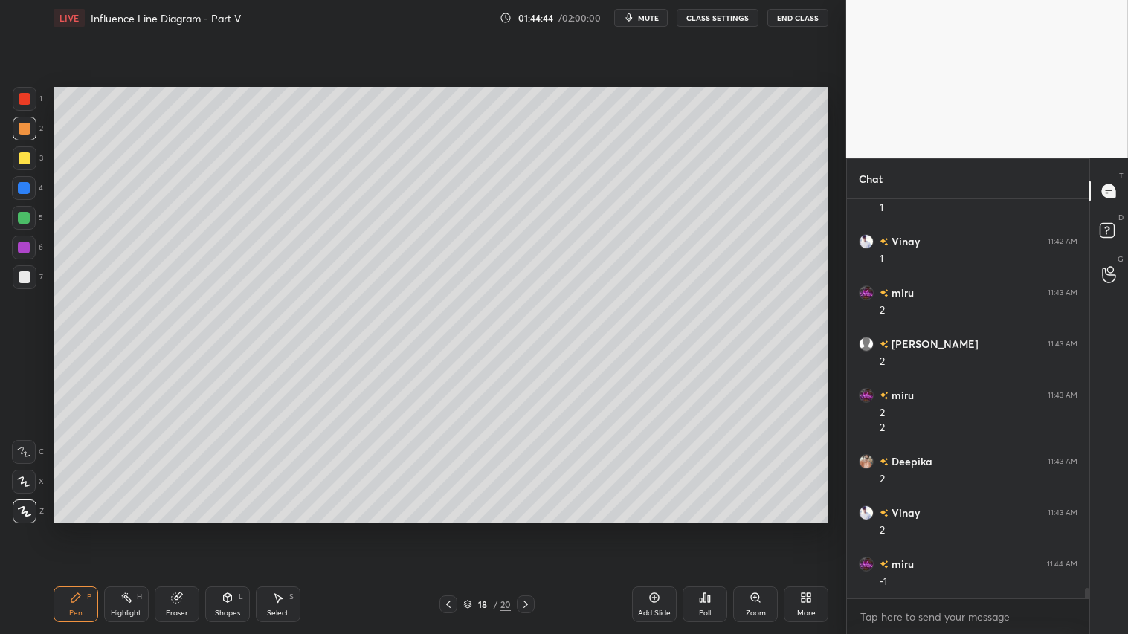
scroll to position [14545, 0]
click at [28, 277] on div at bounding box center [25, 277] width 12 height 12
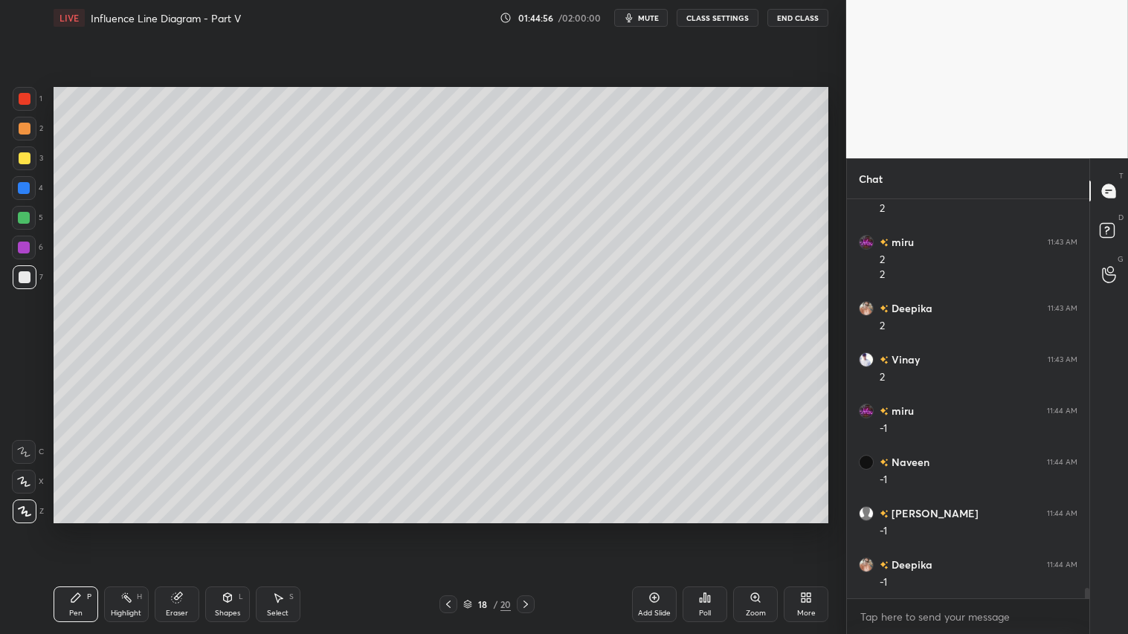
scroll to position [14698, 0]
click at [22, 137] on div at bounding box center [25, 129] width 24 height 24
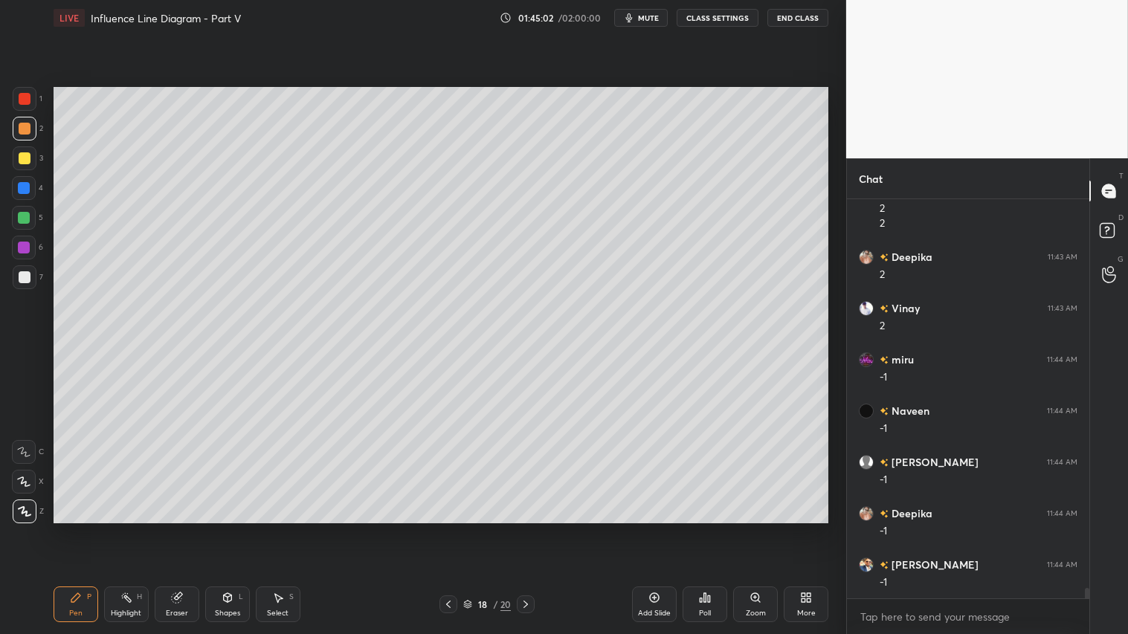
drag, startPoint x: 176, startPoint y: 603, endPoint x: 189, endPoint y: 578, distance: 28.3
click at [177, 529] on icon at bounding box center [176, 598] width 10 height 10
click at [75, 529] on div "Pen" at bounding box center [75, 613] width 13 height 7
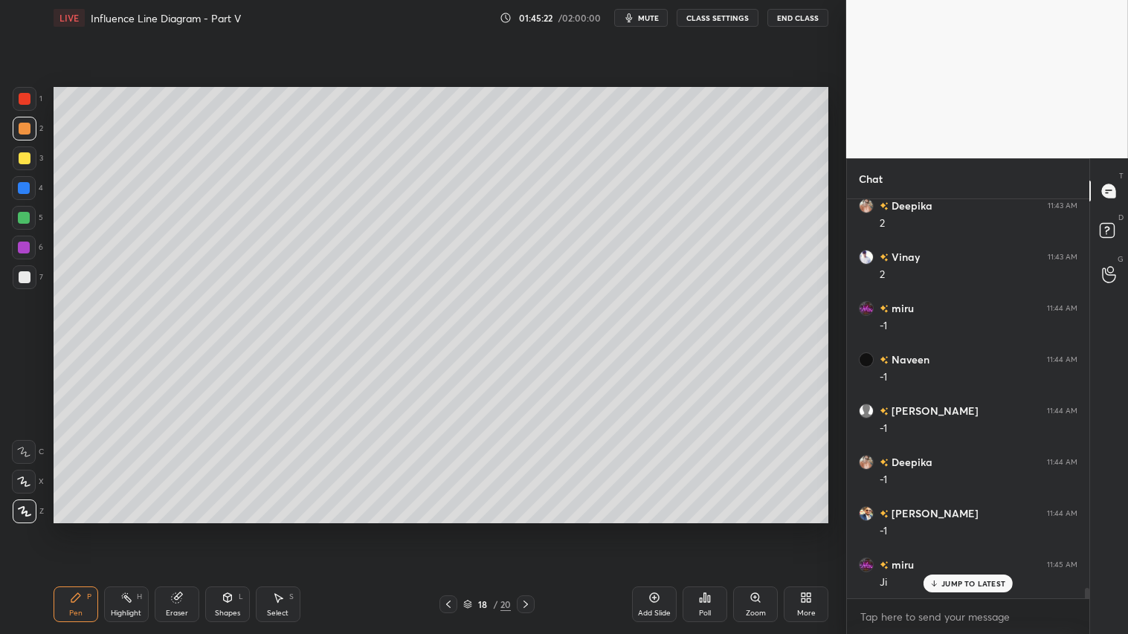
click at [238, 529] on div "Shapes L" at bounding box center [227, 605] width 45 height 36
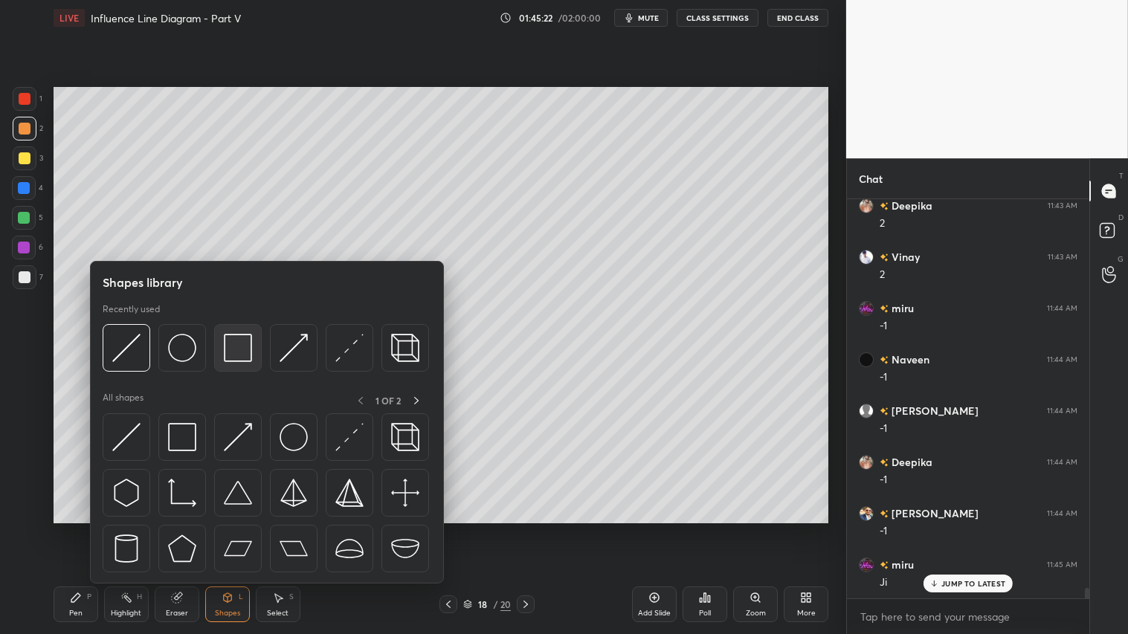
click at [224, 344] on img at bounding box center [238, 348] width 28 height 28
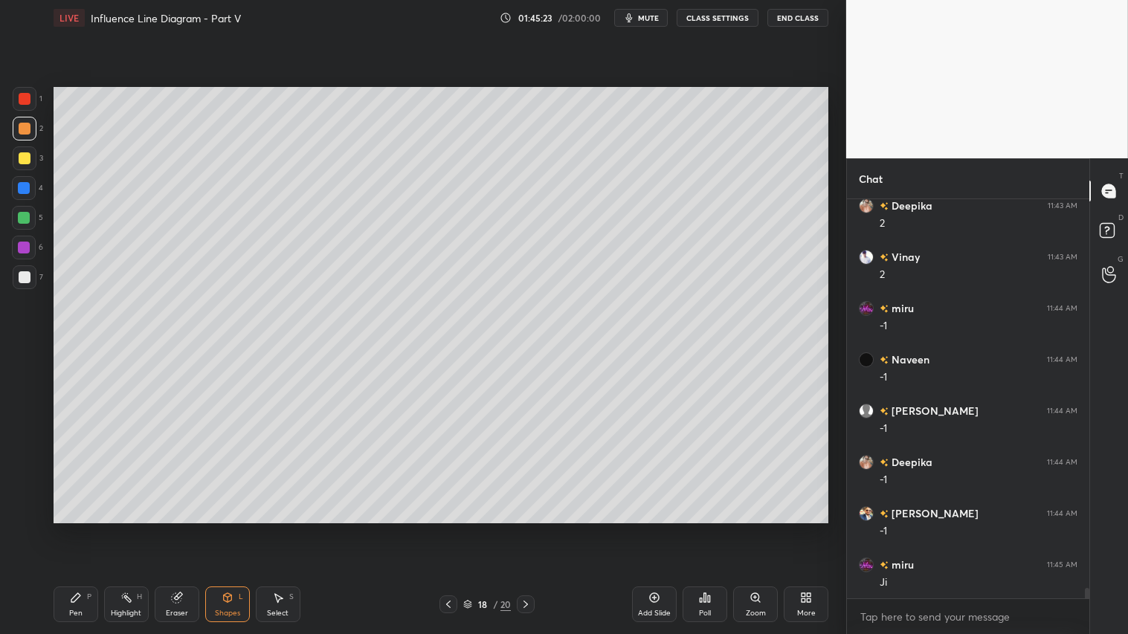
scroll to position [14802, 0]
drag, startPoint x: 20, startPoint y: 274, endPoint x: 32, endPoint y: 269, distance: 12.7
click at [20, 273] on div at bounding box center [25, 277] width 12 height 12
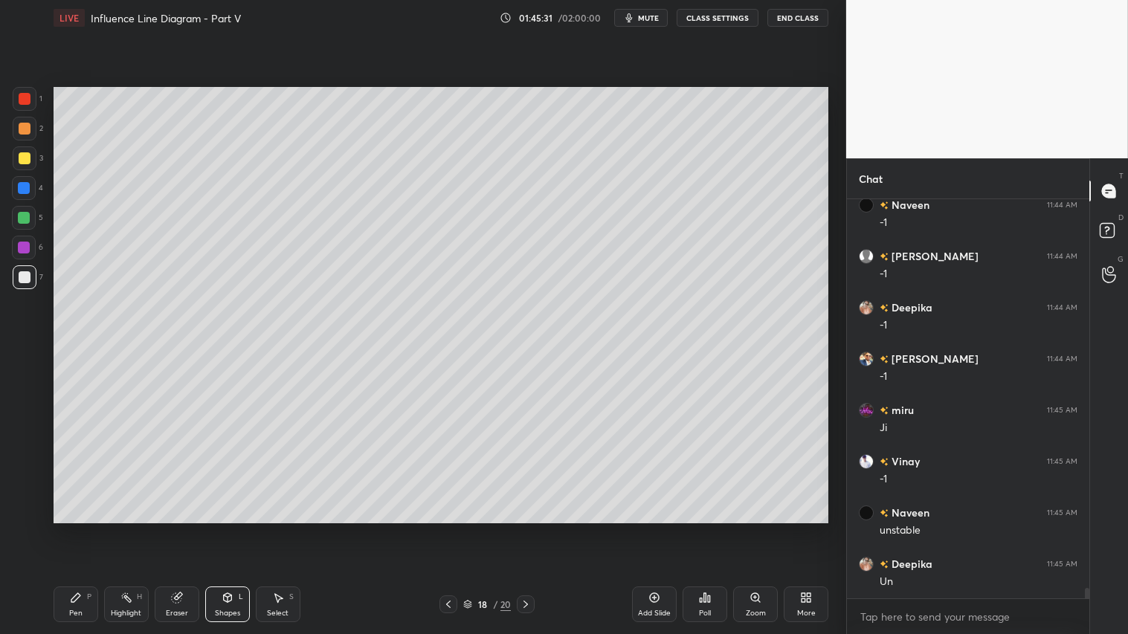
scroll to position [14956, 0]
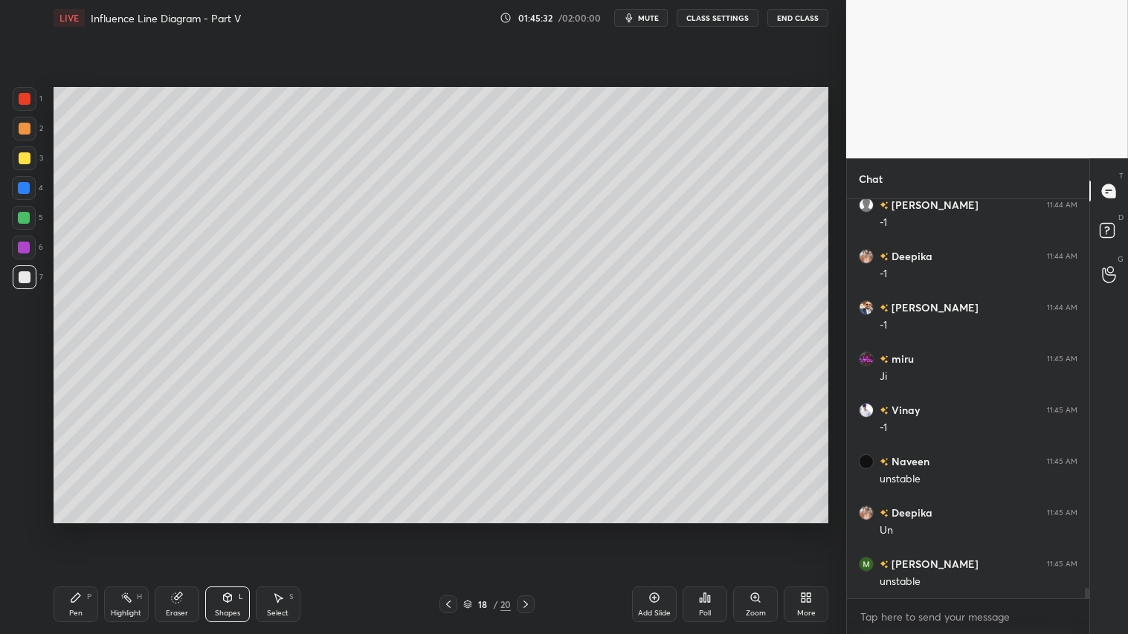
click at [439, 529] on div "18 / 20" at bounding box center [487, 605] width 289 height 18
click at [444, 529] on icon at bounding box center [448, 605] width 12 height 12
click at [448, 529] on icon at bounding box center [448, 605] width 12 height 12
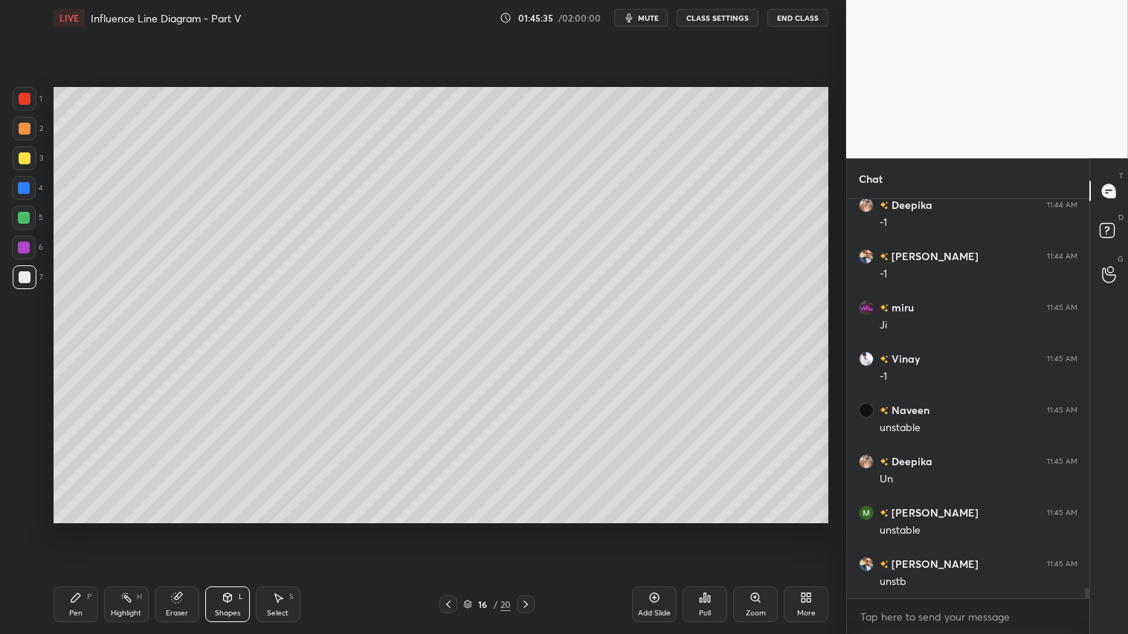
scroll to position [15058, 0]
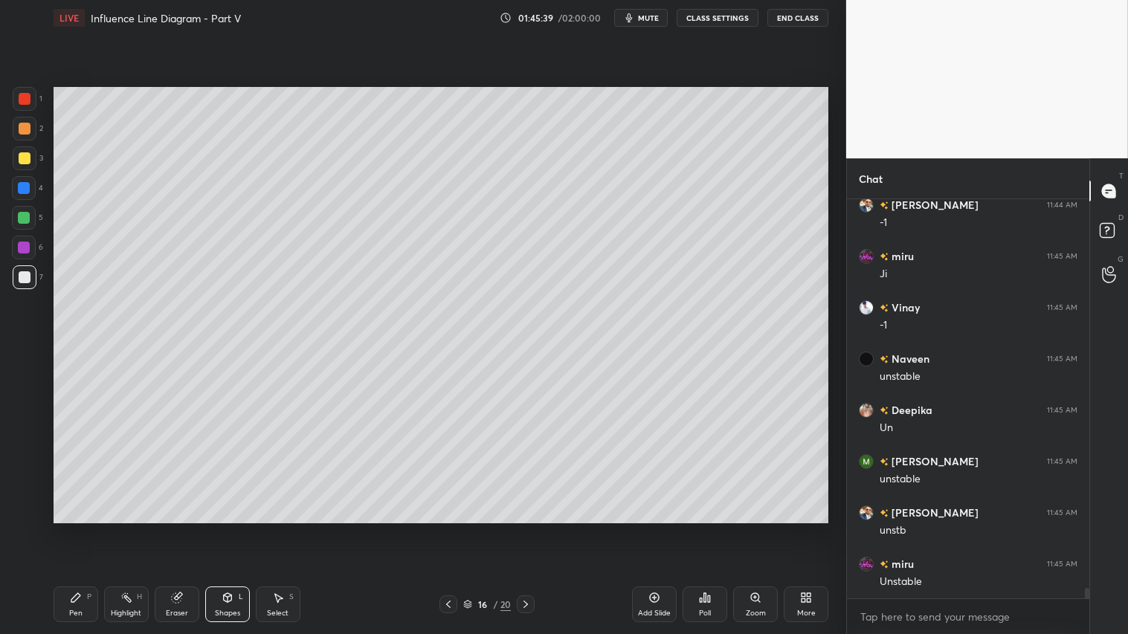
click at [524, 529] on div at bounding box center [526, 605] width 18 height 18
click at [526, 529] on icon at bounding box center [526, 605] width 12 height 12
click at [33, 135] on div at bounding box center [25, 129] width 24 height 24
click at [68, 529] on div "Pen P" at bounding box center [76, 605] width 45 height 36
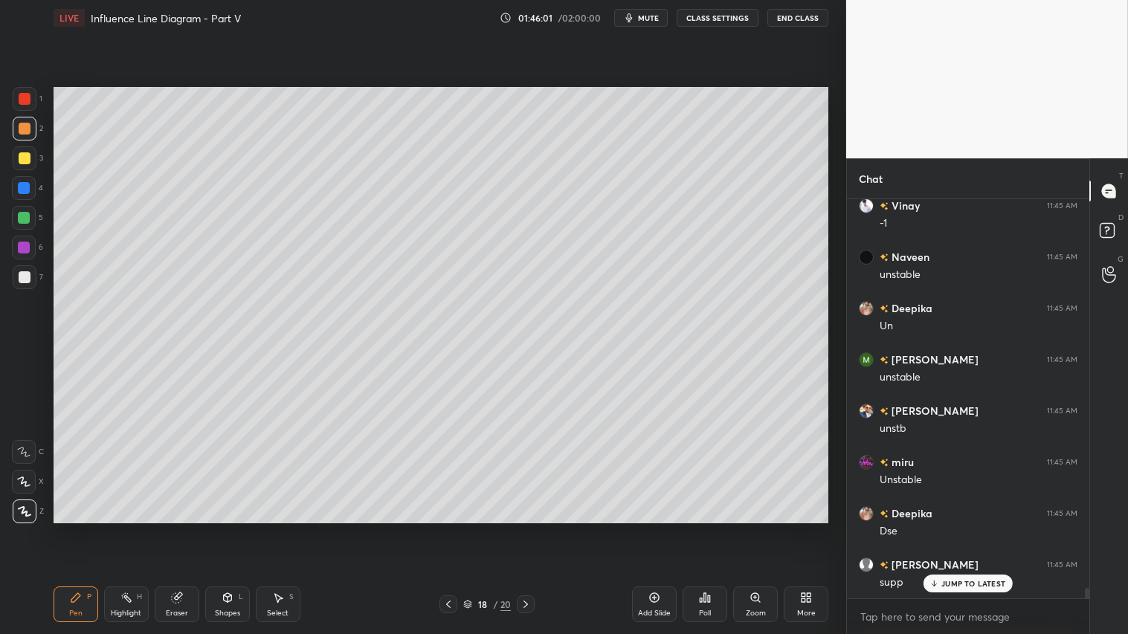
scroll to position [15211, 0]
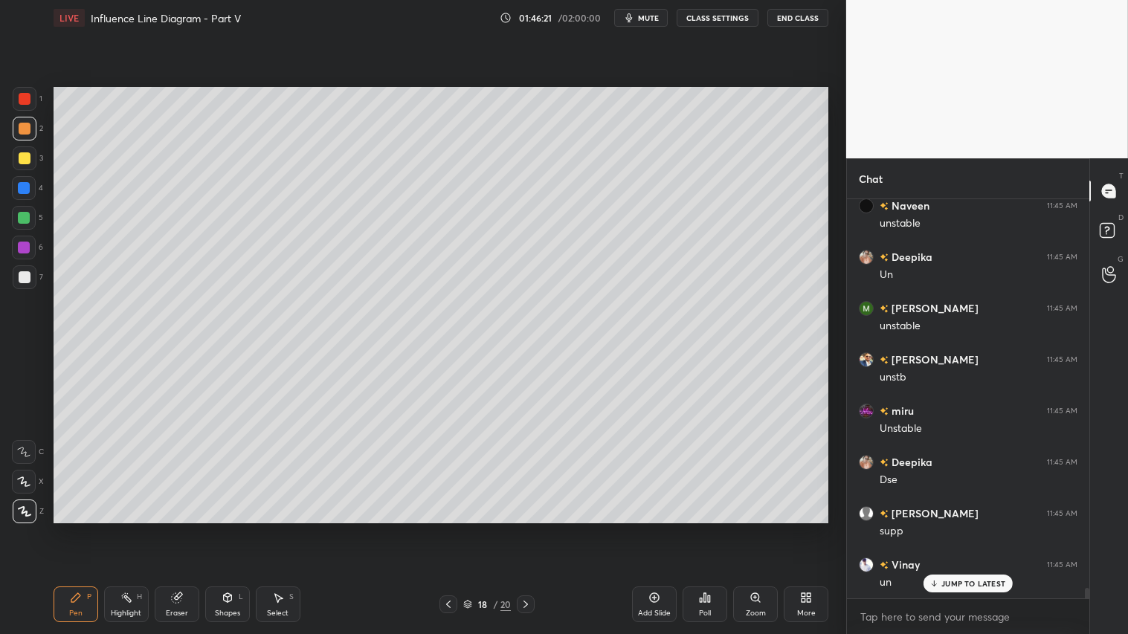
click at [449, 529] on icon at bounding box center [448, 605] width 12 height 12
click at [443, 529] on icon at bounding box center [448, 605] width 12 height 12
click at [446, 529] on icon at bounding box center [448, 605] width 12 height 12
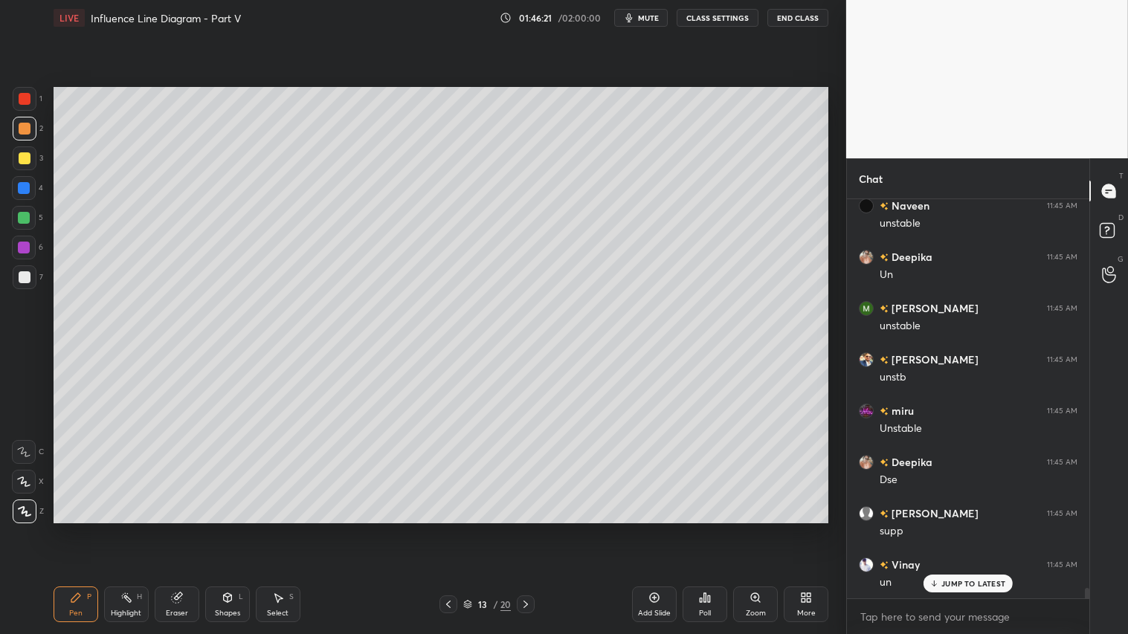
click at [447, 529] on icon at bounding box center [448, 605] width 12 height 12
click at [448, 529] on icon at bounding box center [448, 605] width 12 height 12
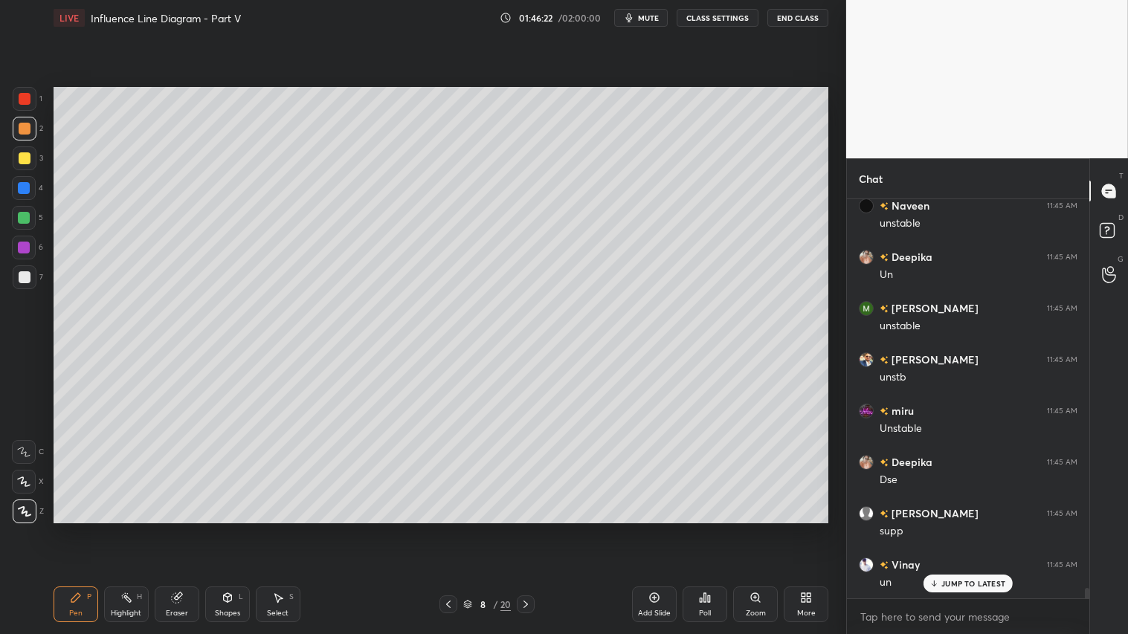
click at [449, 529] on icon at bounding box center [448, 605] width 12 height 12
click at [448, 529] on icon at bounding box center [448, 605] width 12 height 12
click at [450, 529] on icon at bounding box center [448, 604] width 4 height 7
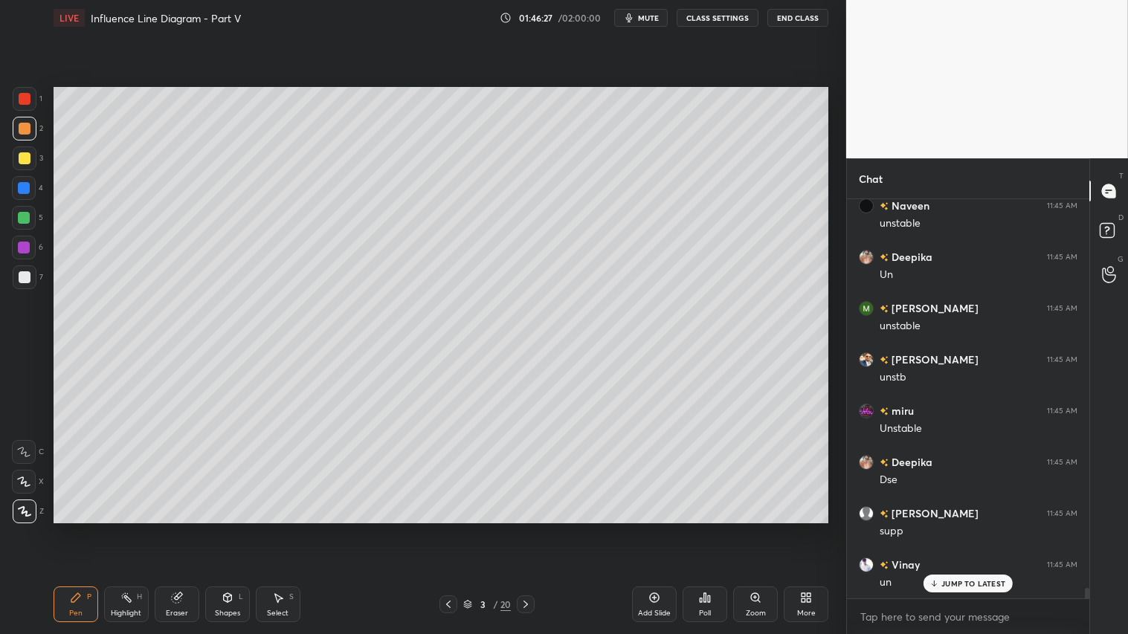
click at [524, 529] on icon at bounding box center [526, 605] width 12 height 12
click at [526, 529] on icon at bounding box center [526, 605] width 12 height 12
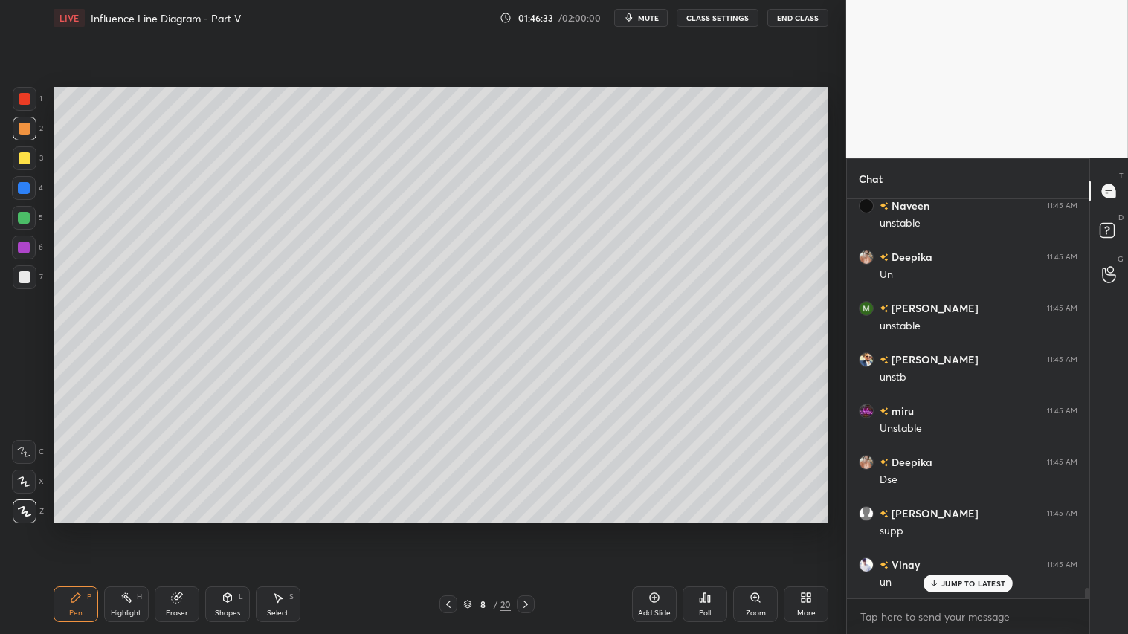
click at [525, 529] on icon at bounding box center [526, 605] width 12 height 12
click at [528, 529] on icon at bounding box center [526, 605] width 12 height 12
click at [526, 529] on icon at bounding box center [526, 605] width 12 height 12
click at [524, 529] on icon at bounding box center [526, 605] width 12 height 12
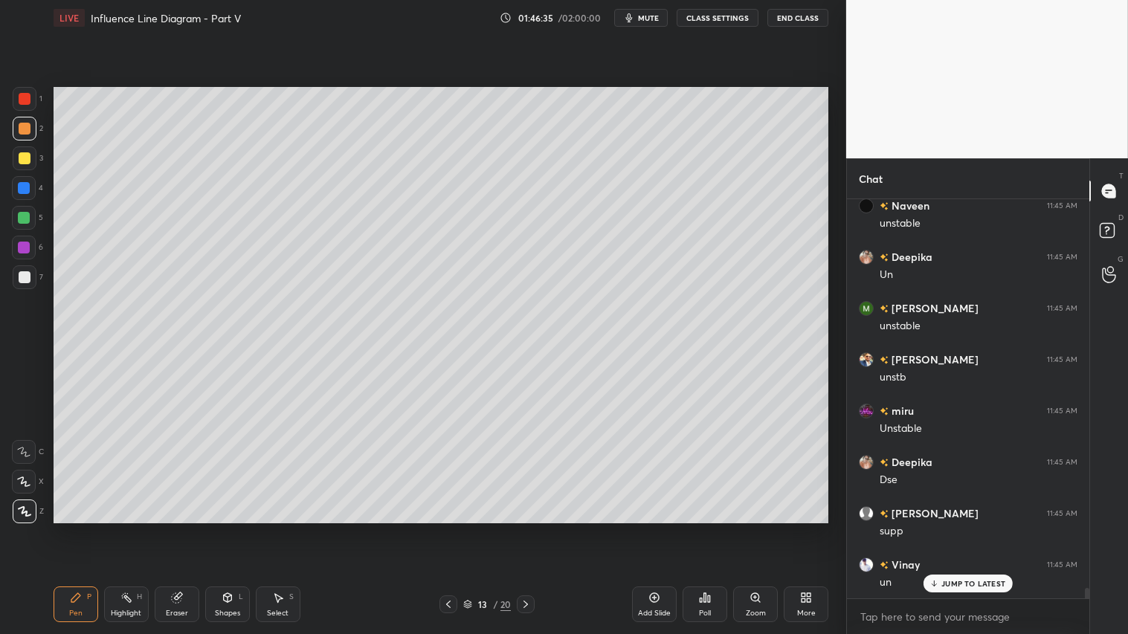
click at [524, 529] on icon at bounding box center [526, 605] width 12 height 12
click at [529, 529] on icon at bounding box center [526, 605] width 12 height 12
click at [530, 529] on icon at bounding box center [526, 605] width 12 height 12
click at [532, 529] on div at bounding box center [526, 605] width 18 height 18
click at [529, 529] on icon at bounding box center [526, 605] width 12 height 12
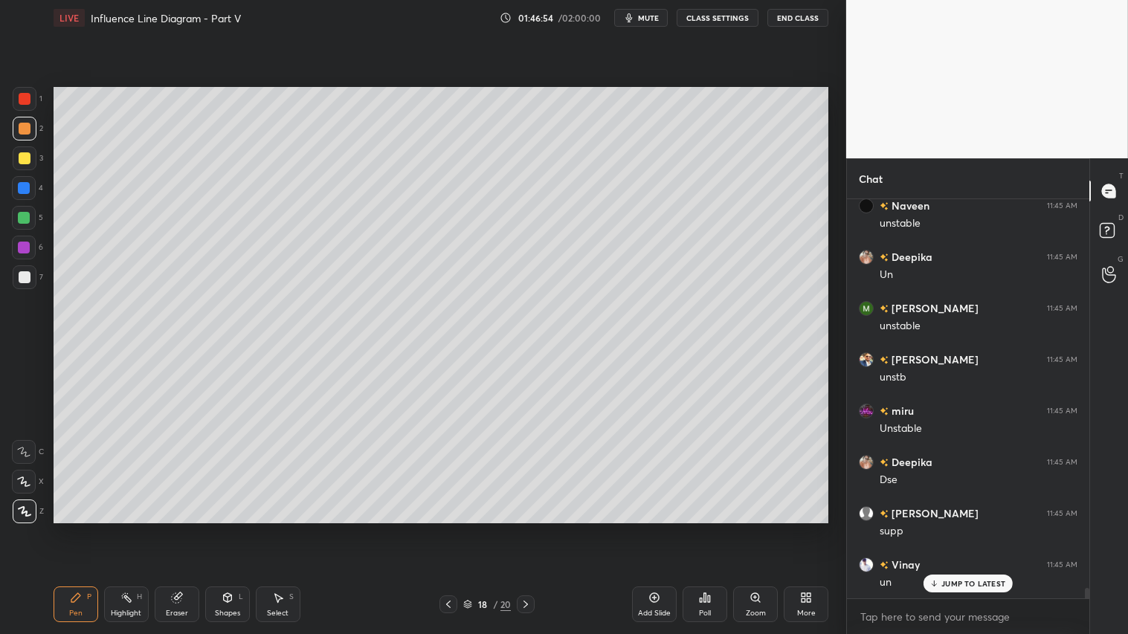
click at [226, 529] on div "Shapes L" at bounding box center [227, 605] width 45 height 36
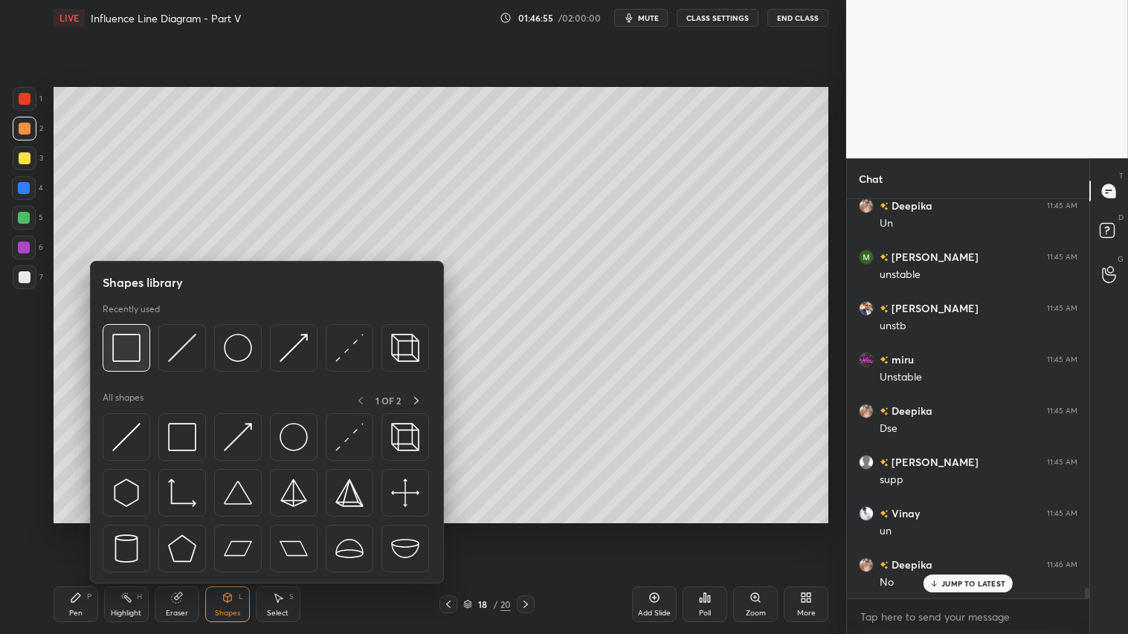
click at [128, 342] on img at bounding box center [126, 348] width 28 height 28
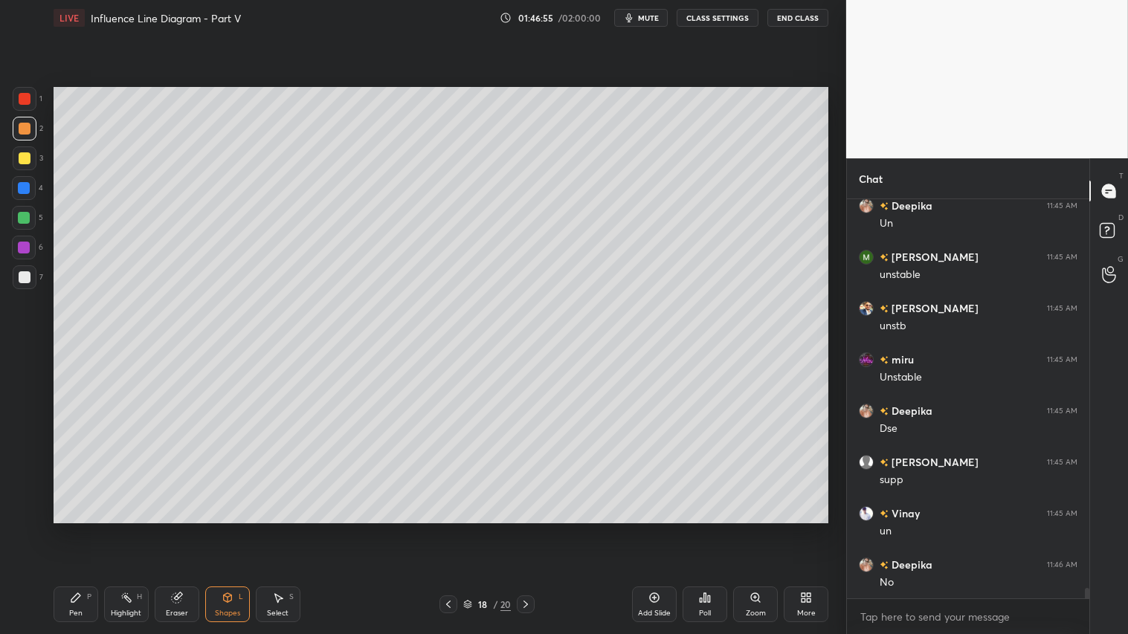
scroll to position [15315, 0]
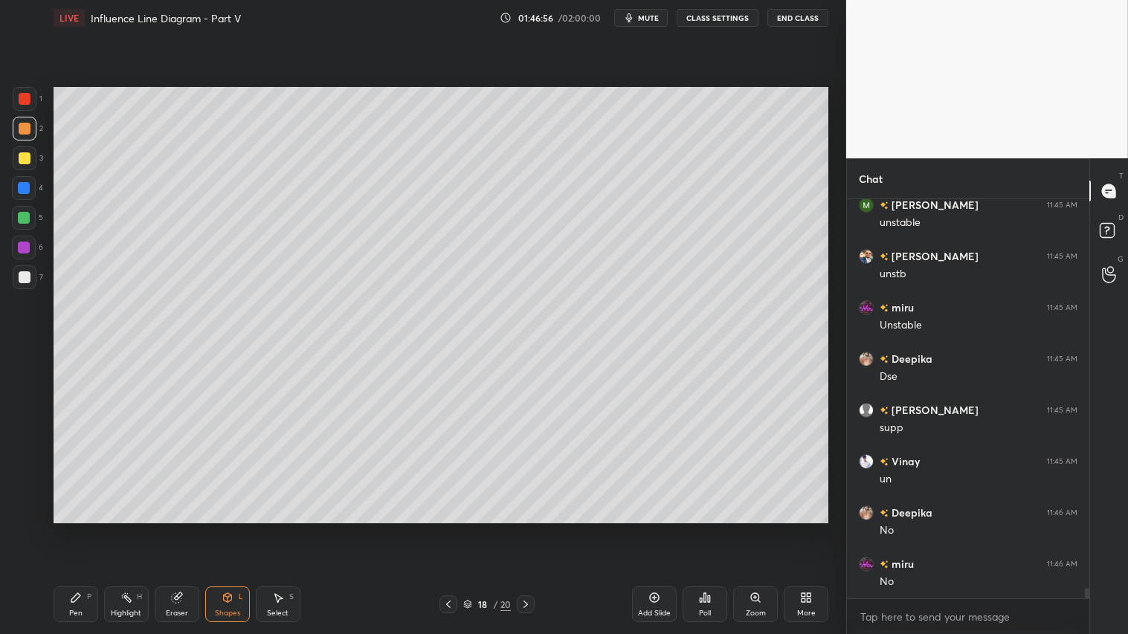
click at [21, 275] on div at bounding box center [25, 277] width 12 height 12
click at [444, 529] on icon at bounding box center [448, 605] width 12 height 12
click at [450, 529] on icon at bounding box center [448, 605] width 12 height 12
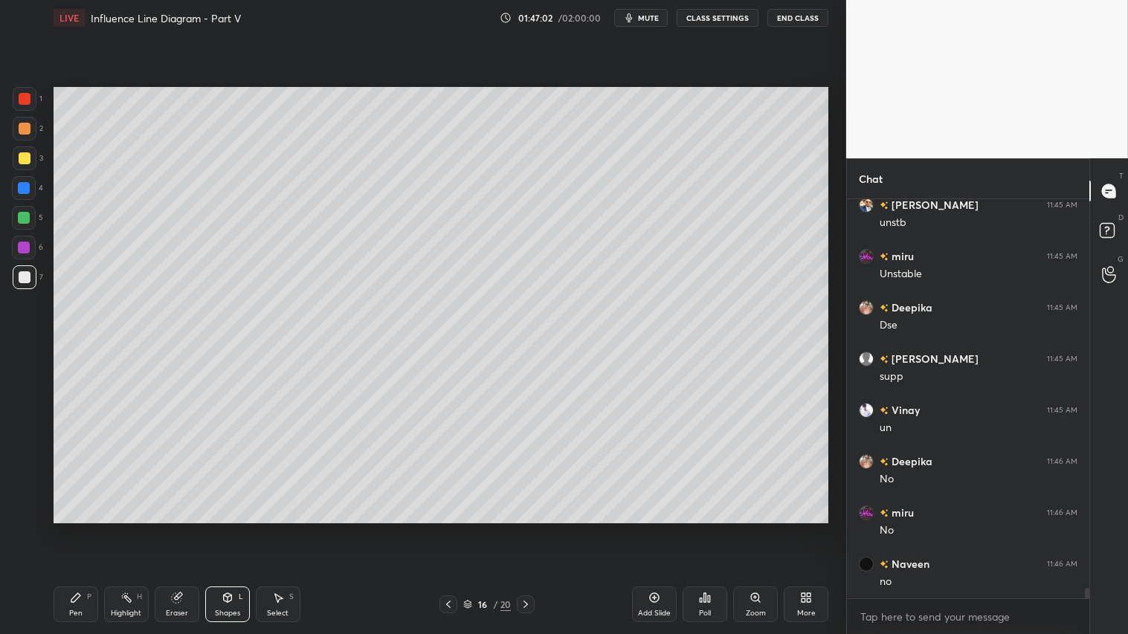
click at [526, 529] on icon at bounding box center [526, 605] width 12 height 12
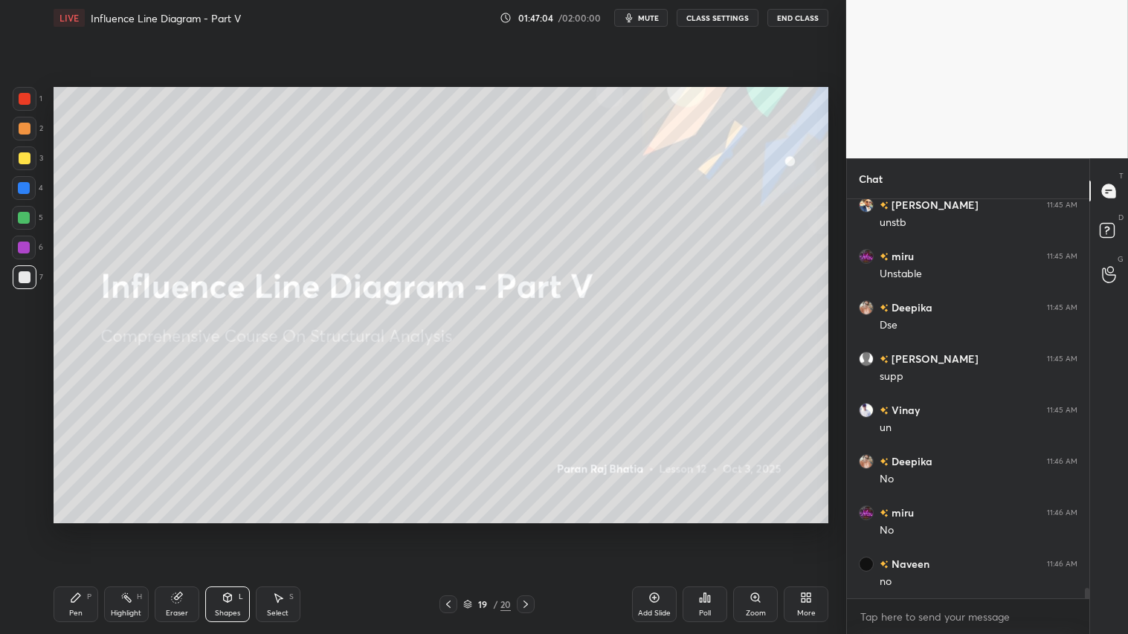
click at [446, 529] on icon at bounding box center [448, 605] width 12 height 12
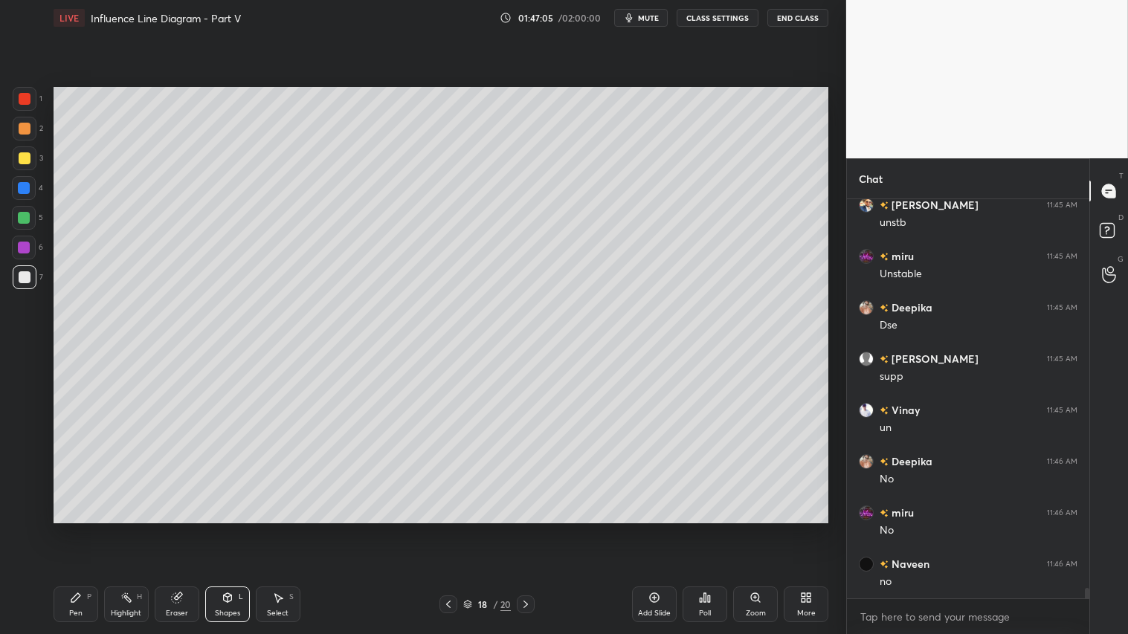
click at [21, 153] on div at bounding box center [25, 158] width 12 height 12
drag, startPoint x: 80, startPoint y: 602, endPoint x: 231, endPoint y: 530, distance: 167.3
click at [82, 529] on div "Pen P" at bounding box center [76, 605] width 45 height 36
click at [238, 529] on div "Shapes L" at bounding box center [227, 605] width 45 height 36
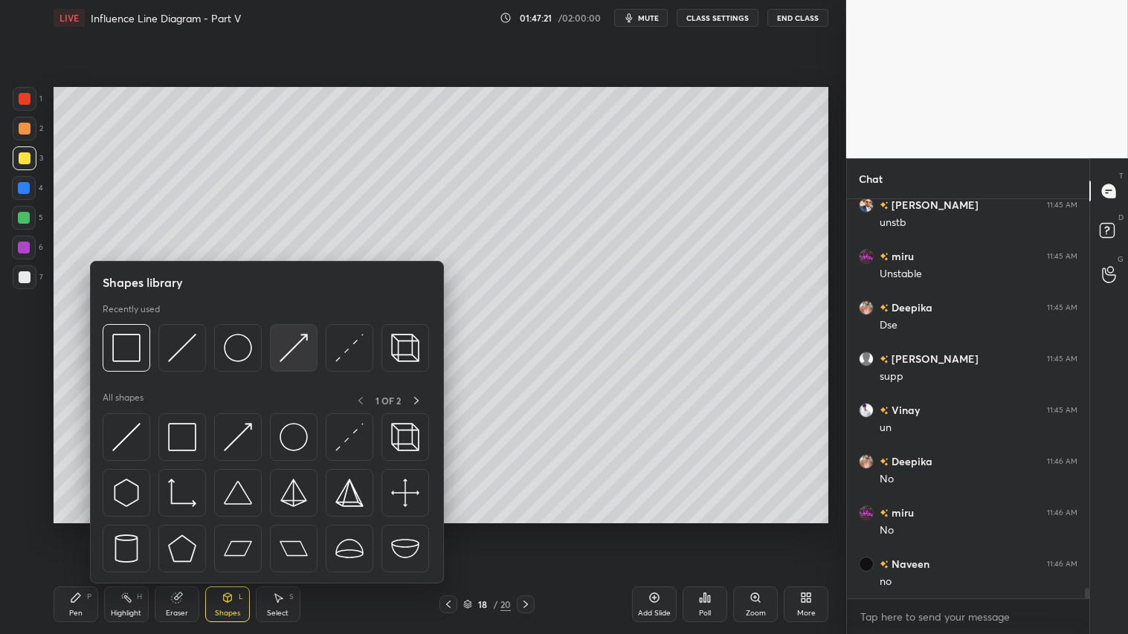
click at [302, 339] on img at bounding box center [294, 348] width 28 height 28
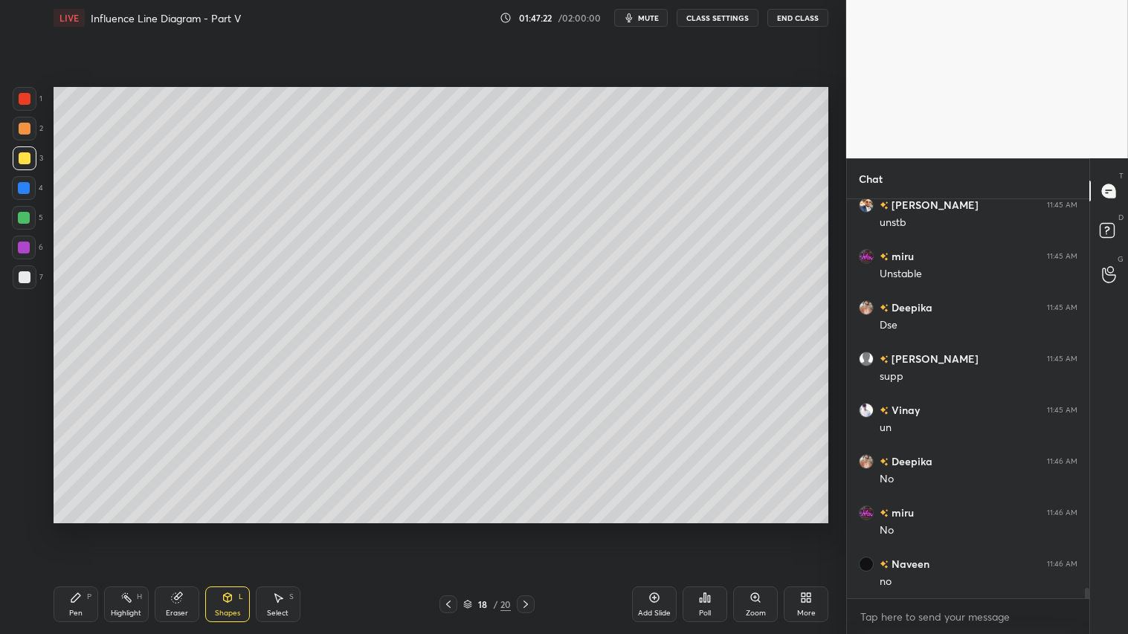
click at [23, 98] on div at bounding box center [25, 99] width 12 height 12
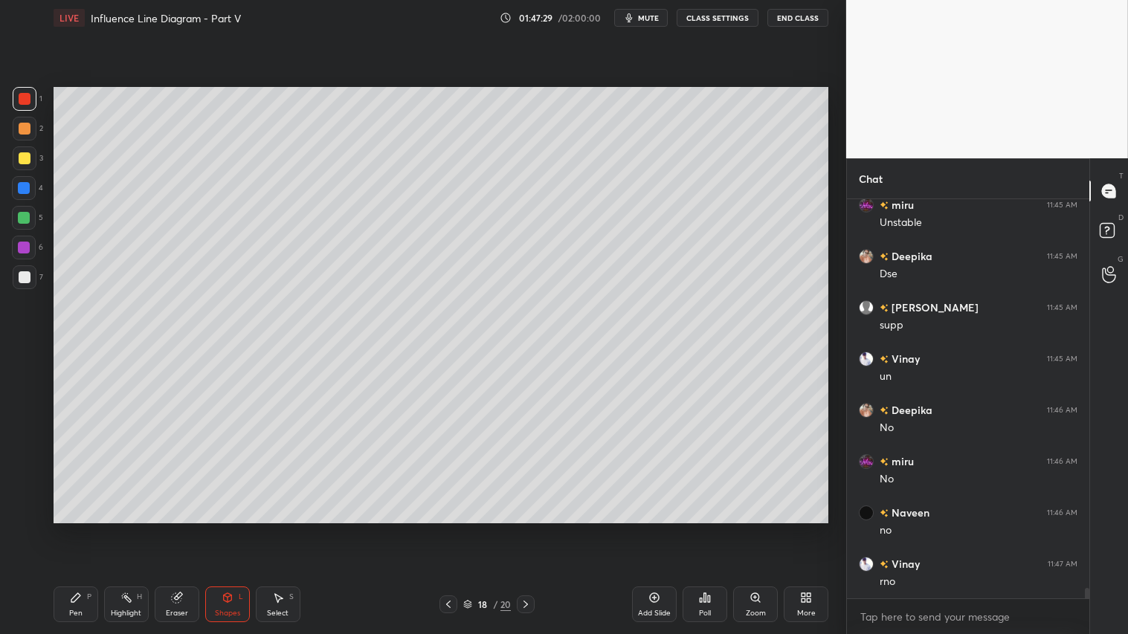
drag, startPoint x: 28, startPoint y: 123, endPoint x: 24, endPoint y: 116, distance: 8.3
click at [26, 122] on div at bounding box center [25, 129] width 24 height 24
click at [30, 143] on div "2" at bounding box center [28, 132] width 30 height 30
click at [447, 529] on icon at bounding box center [448, 605] width 12 height 12
click at [448, 529] on icon at bounding box center [448, 605] width 12 height 12
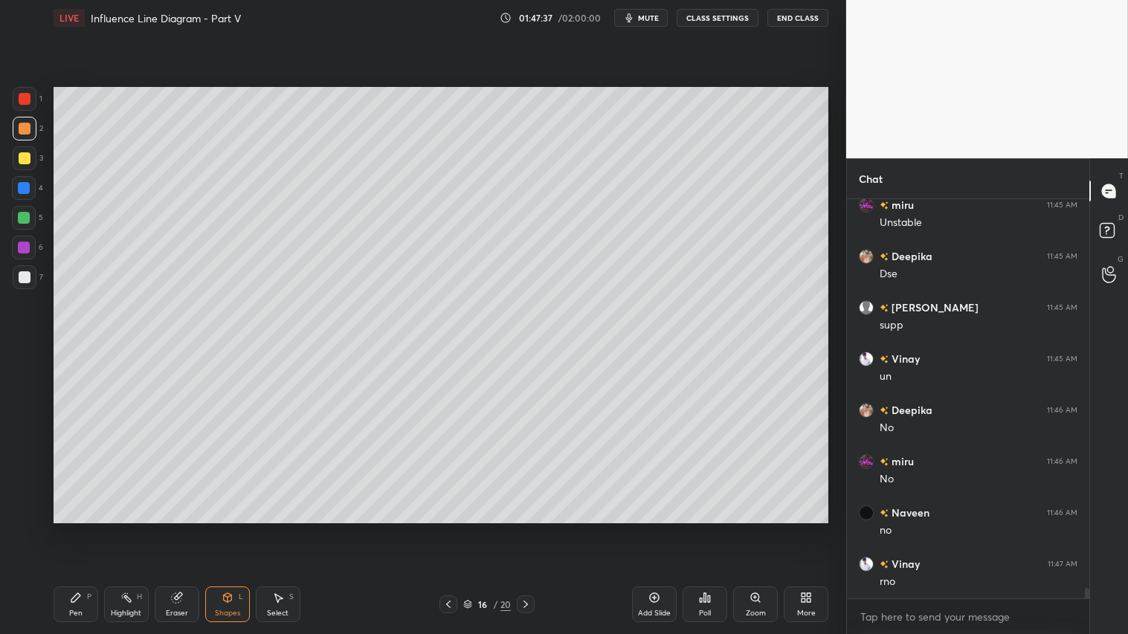
click at [448, 529] on icon at bounding box center [448, 605] width 12 height 12
click at [451, 529] on icon at bounding box center [448, 605] width 12 height 12
click at [454, 529] on div at bounding box center [448, 605] width 18 height 18
click at [451, 529] on icon at bounding box center [448, 605] width 12 height 12
click at [532, 529] on div "12 / 20" at bounding box center [487, 605] width 289 height 18
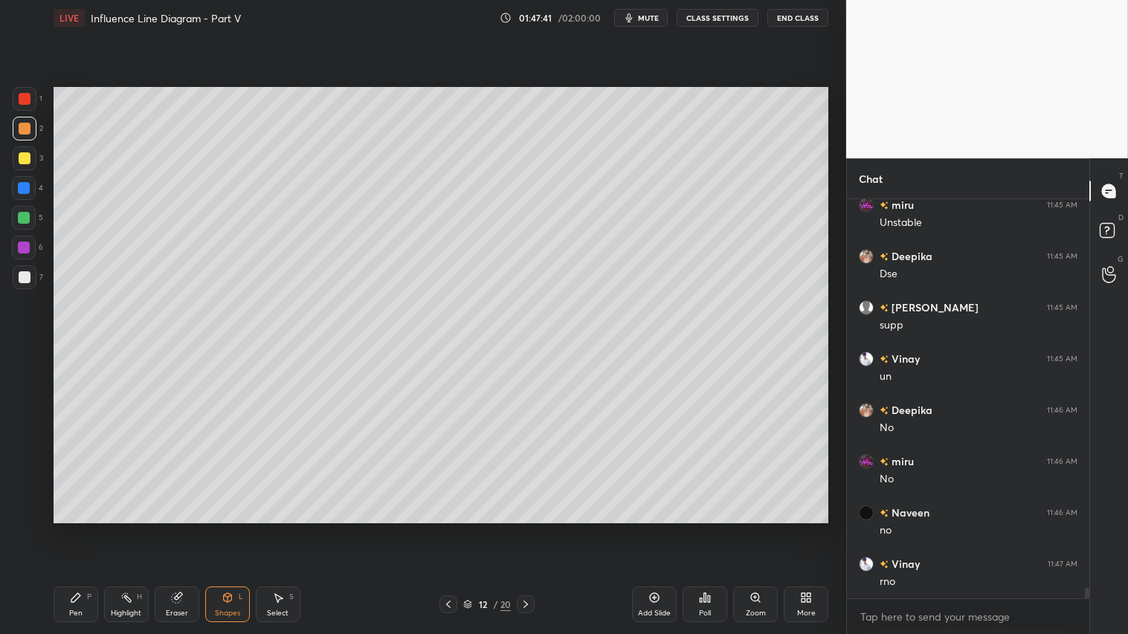
click at [528, 529] on icon at bounding box center [526, 605] width 12 height 12
click at [530, 529] on icon at bounding box center [526, 605] width 12 height 12
click at [531, 529] on icon at bounding box center [526, 605] width 12 height 12
click at [529, 529] on icon at bounding box center [526, 605] width 12 height 12
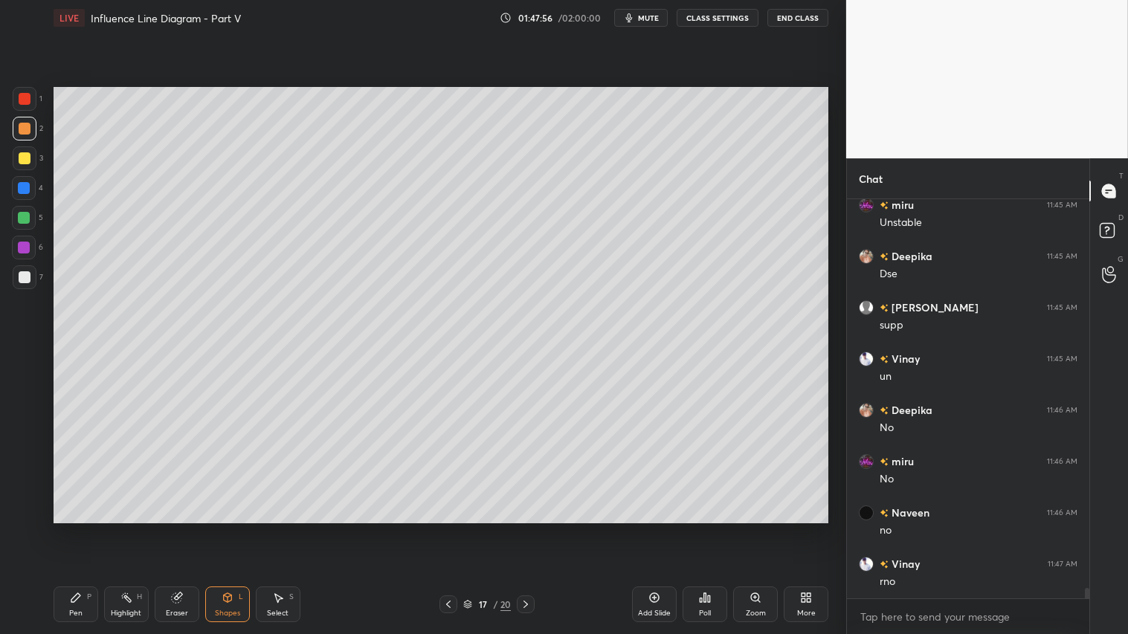
click at [526, 529] on icon at bounding box center [526, 605] width 12 height 12
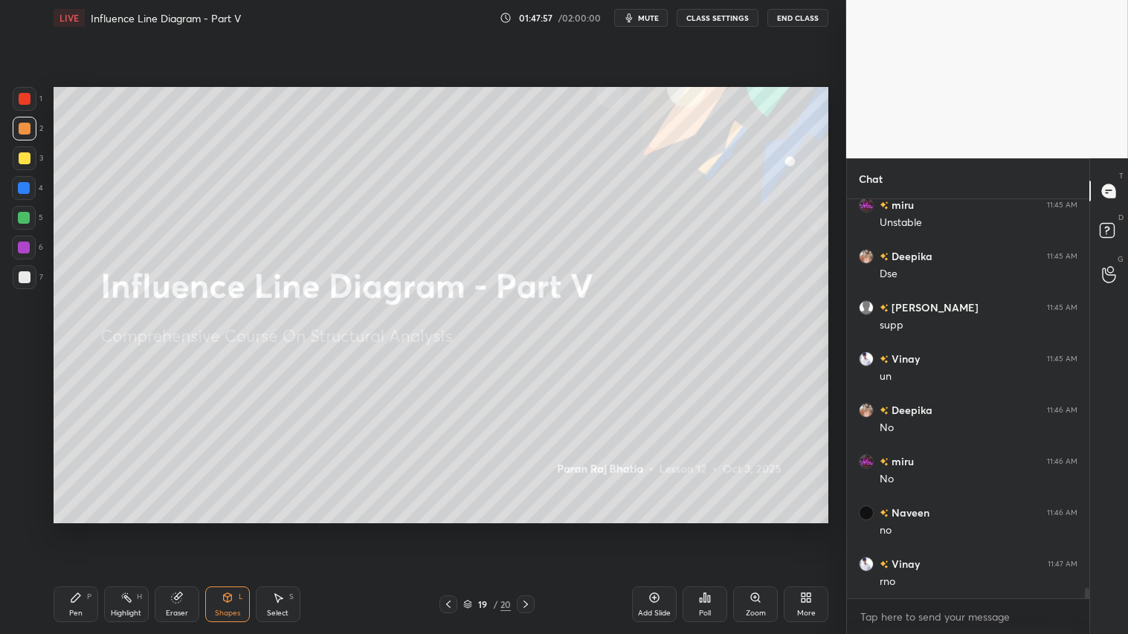
click at [442, 529] on icon at bounding box center [448, 605] width 12 height 12
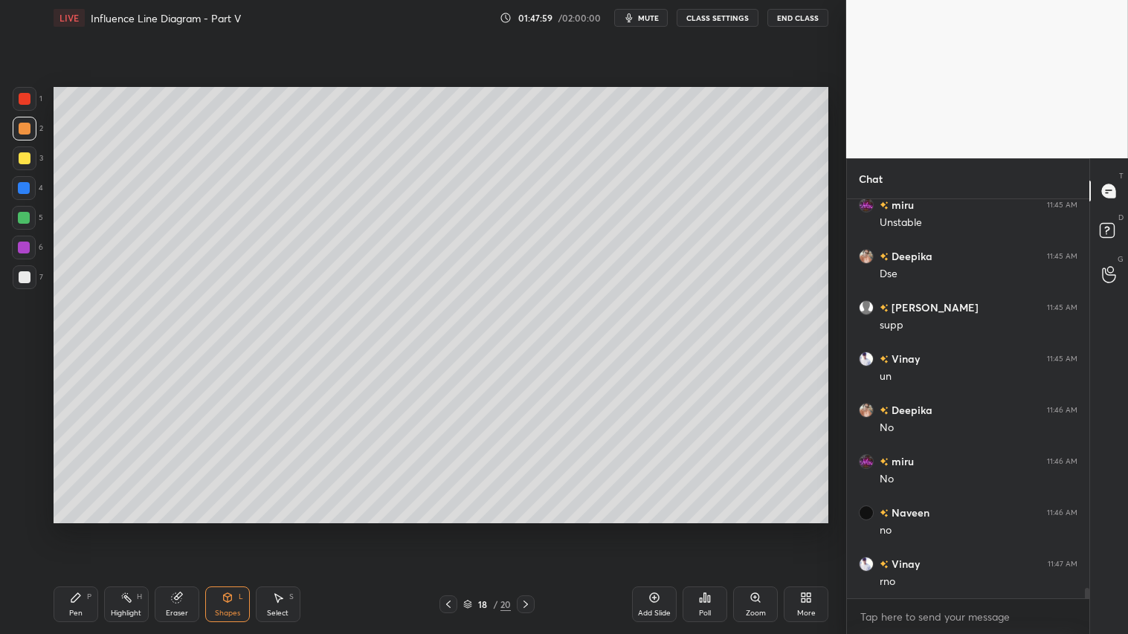
drag, startPoint x: 24, startPoint y: 129, endPoint x: 25, endPoint y: 152, distance: 23.1
click at [25, 129] on div at bounding box center [25, 129] width 12 height 12
click at [73, 529] on div "Pen P" at bounding box center [76, 605] width 45 height 36
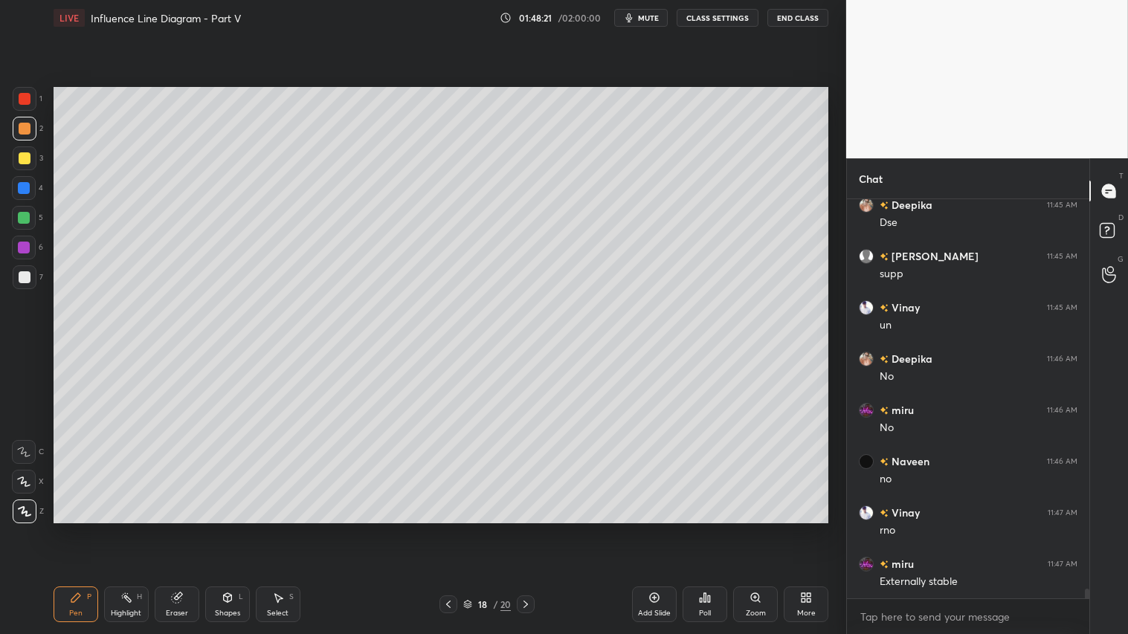
click at [225, 529] on icon at bounding box center [228, 598] width 12 height 12
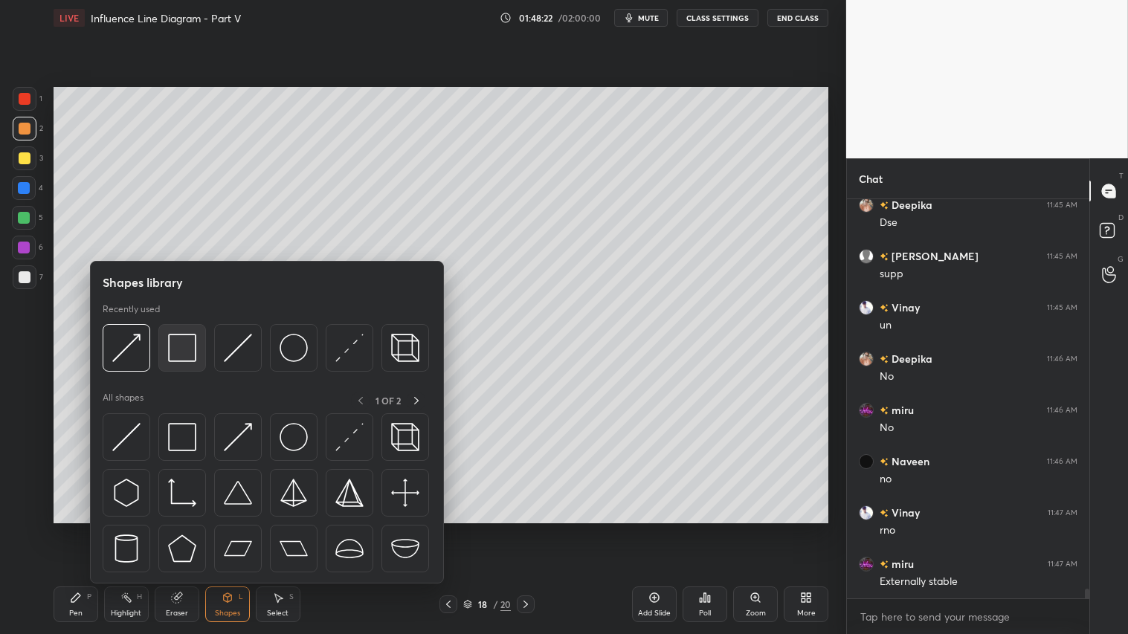
click at [174, 345] on img at bounding box center [182, 348] width 28 height 28
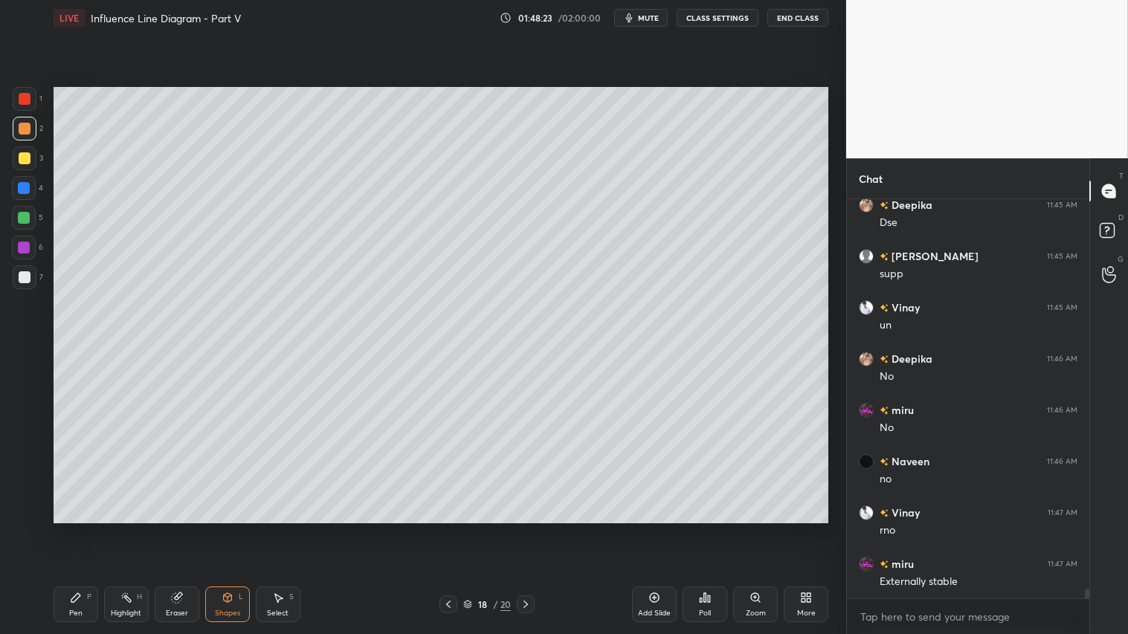
drag, startPoint x: 19, startPoint y: 277, endPoint x: 49, endPoint y: 290, distance: 32.3
click at [24, 278] on div at bounding box center [25, 277] width 12 height 12
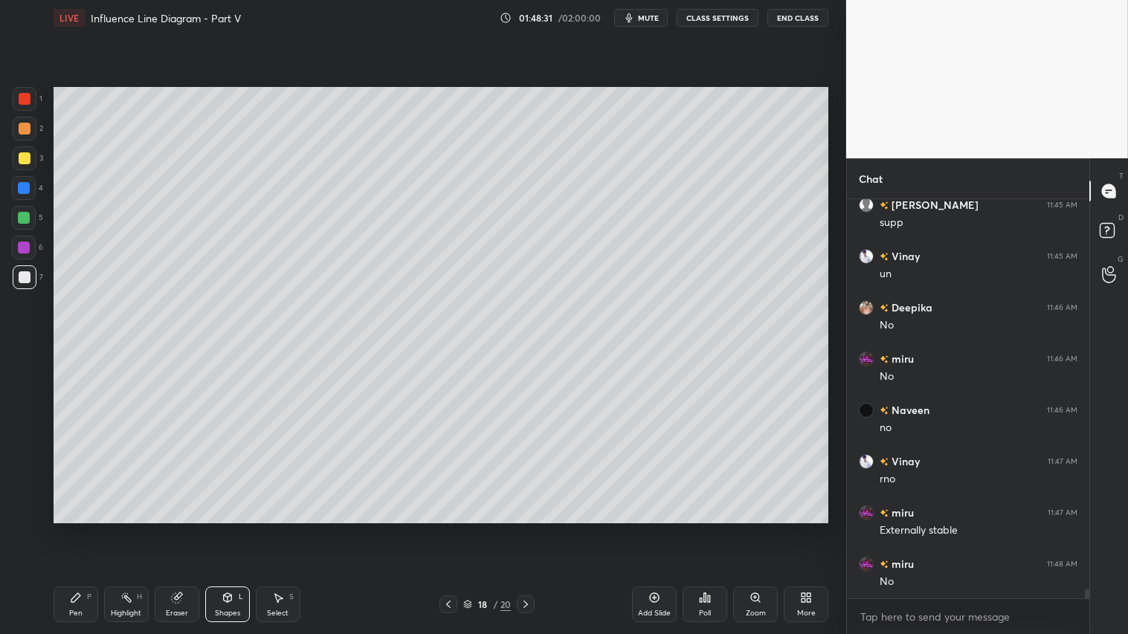
scroll to position [15571, 0]
click at [20, 98] on div at bounding box center [25, 99] width 12 height 12
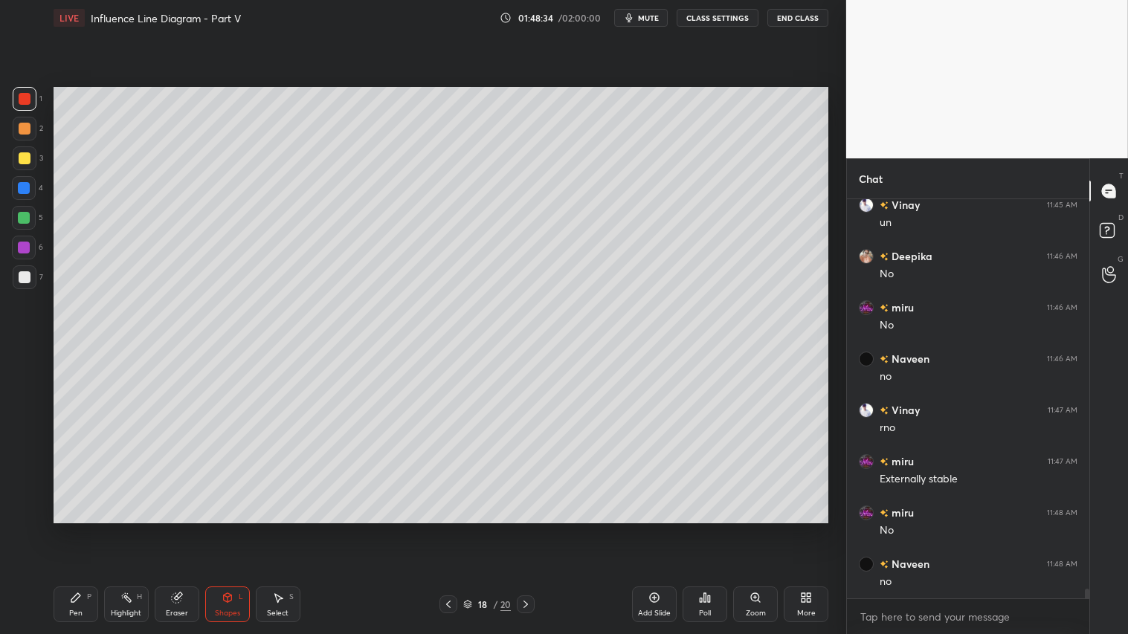
click at [80, 529] on div "Pen" at bounding box center [75, 613] width 13 height 7
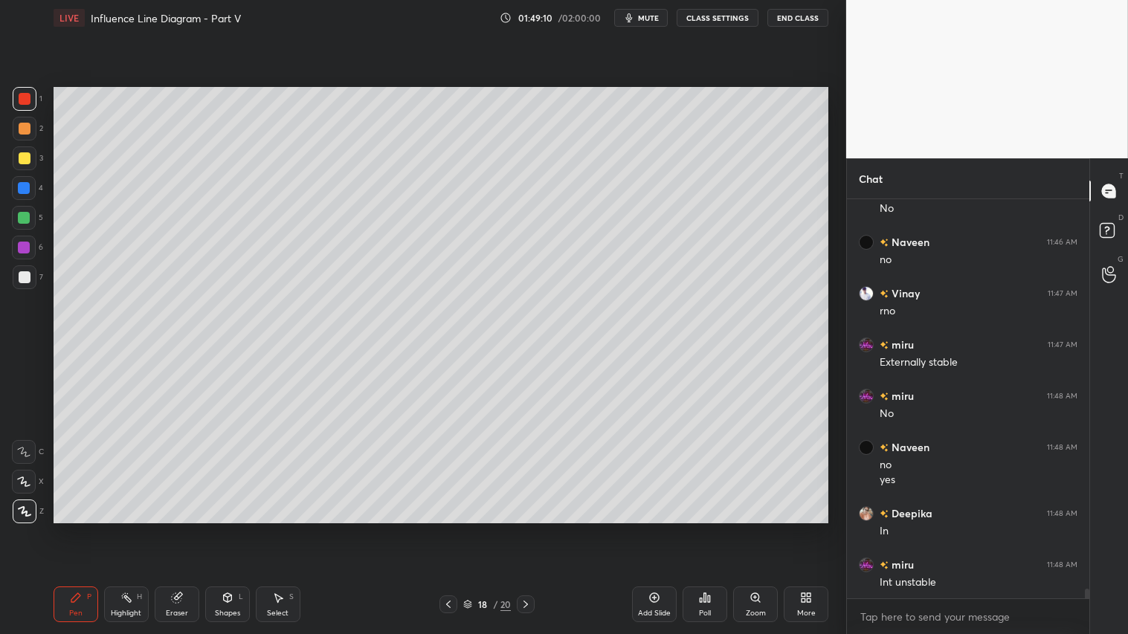
scroll to position [15739, 0]
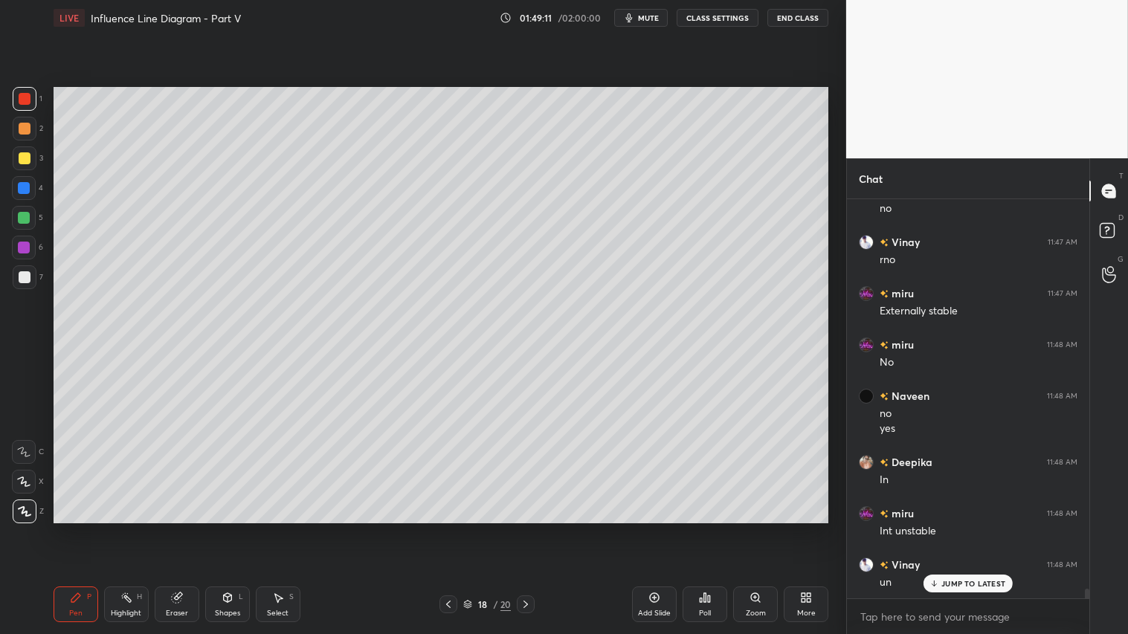
click at [20, 136] on div at bounding box center [25, 129] width 24 height 24
drag, startPoint x: 528, startPoint y: 604, endPoint x: 619, endPoint y: 604, distance: 90.7
click at [536, 529] on div "18 / 20" at bounding box center [487, 605] width 289 height 18
click at [651, 529] on div "Add Slide" at bounding box center [654, 605] width 45 height 36
drag, startPoint x: 28, startPoint y: 129, endPoint x: 38, endPoint y: 125, distance: 10.4
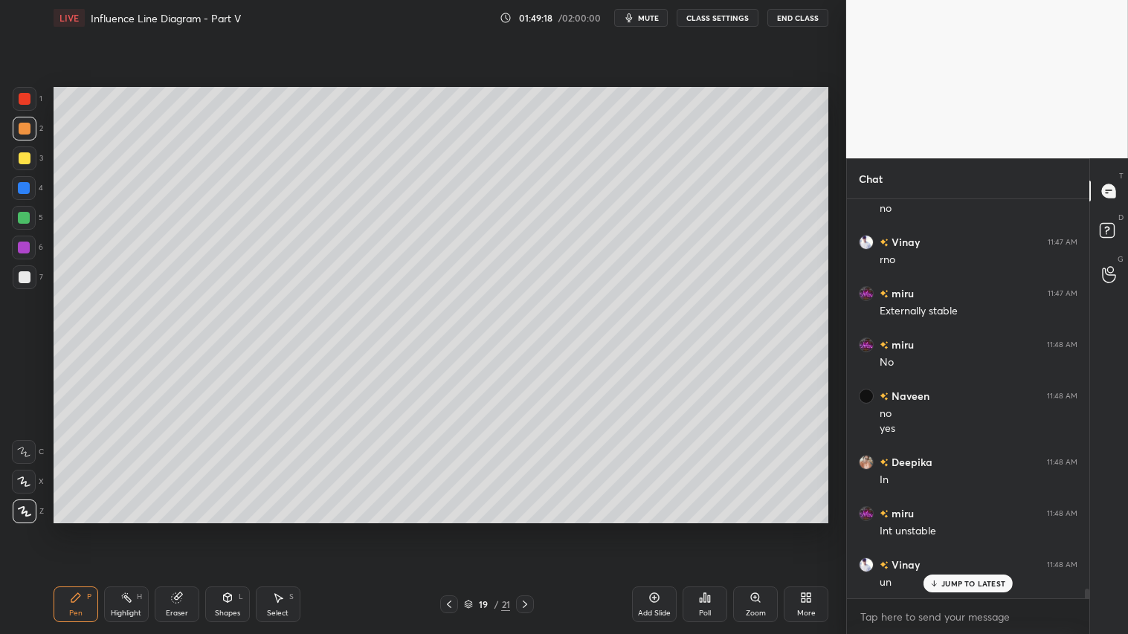
click at [32, 129] on div at bounding box center [25, 129] width 24 height 24
click at [447, 529] on icon at bounding box center [449, 605] width 12 height 12
click at [529, 529] on icon at bounding box center [525, 605] width 12 height 12
click at [446, 529] on icon at bounding box center [449, 605] width 12 height 12
click at [531, 529] on div at bounding box center [525, 605] width 18 height 18
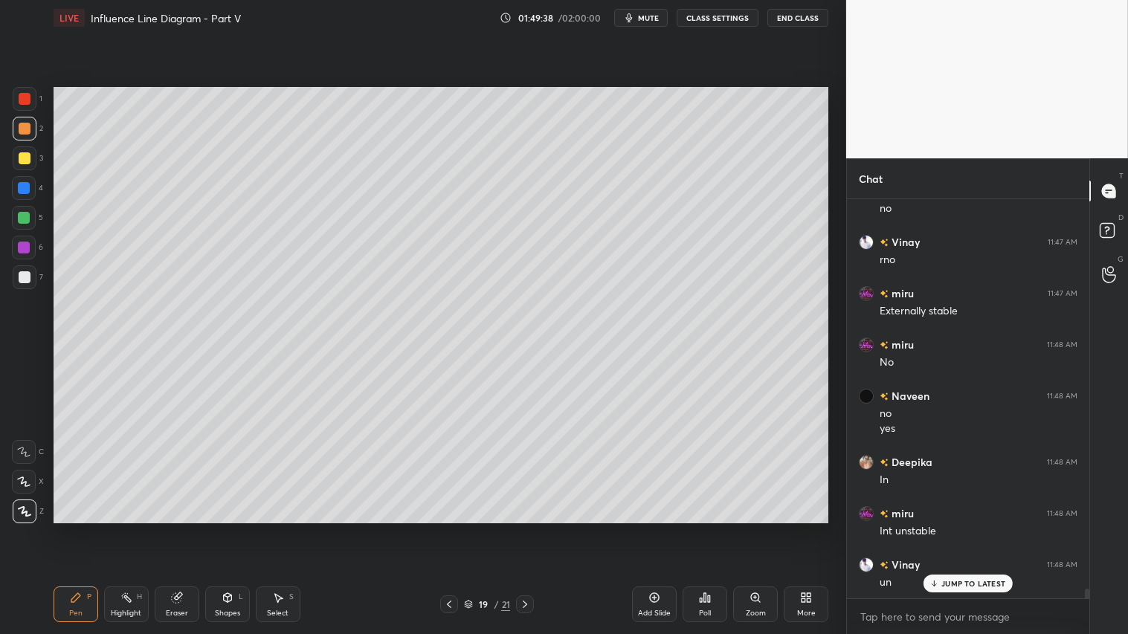
scroll to position [15791, 0]
click at [452, 529] on icon at bounding box center [449, 605] width 12 height 12
click at [448, 529] on icon at bounding box center [449, 605] width 12 height 12
click at [447, 529] on icon at bounding box center [449, 605] width 12 height 12
click at [454, 529] on icon at bounding box center [449, 605] width 12 height 12
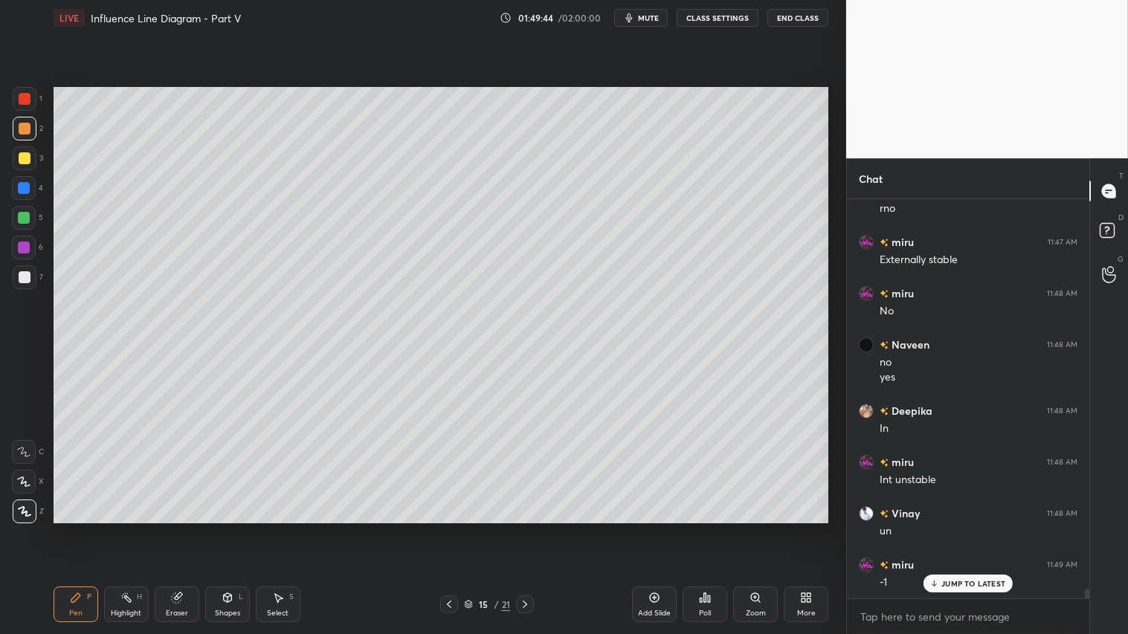
click at [448, 529] on icon at bounding box center [449, 605] width 12 height 12
click at [529, 529] on icon at bounding box center [525, 605] width 12 height 12
click at [525, 529] on icon at bounding box center [525, 605] width 12 height 12
click at [526, 529] on icon at bounding box center [525, 605] width 12 height 12
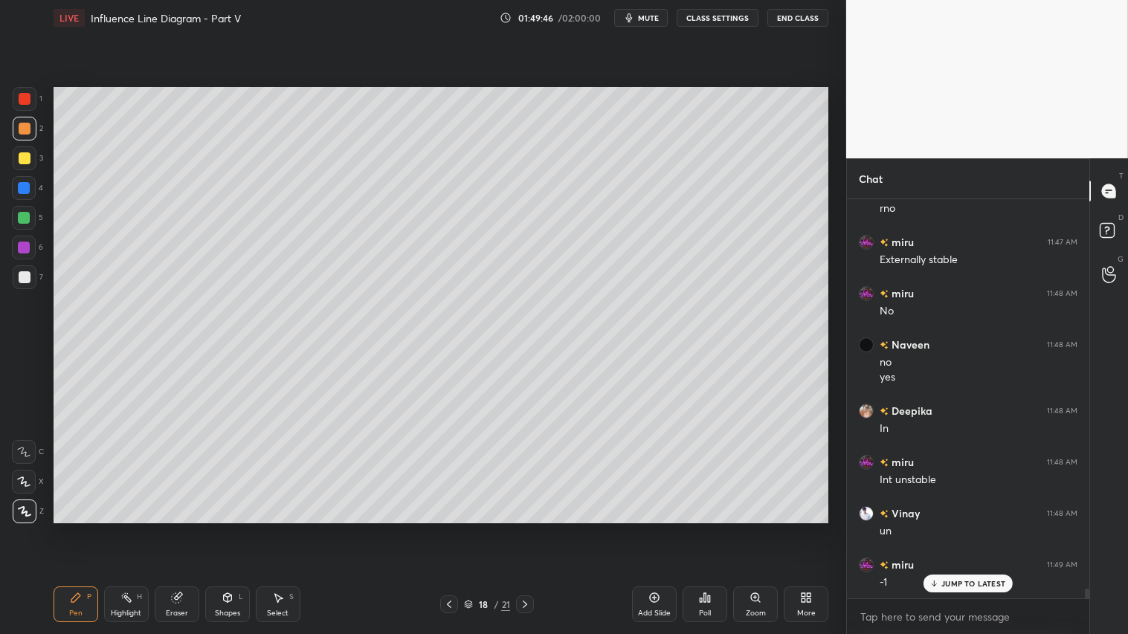
click at [524, 529] on icon at bounding box center [525, 605] width 12 height 12
click at [454, 529] on icon at bounding box center [449, 605] width 12 height 12
click at [33, 127] on div at bounding box center [25, 129] width 24 height 24
click at [225, 529] on div "Shapes L" at bounding box center [227, 605] width 45 height 36
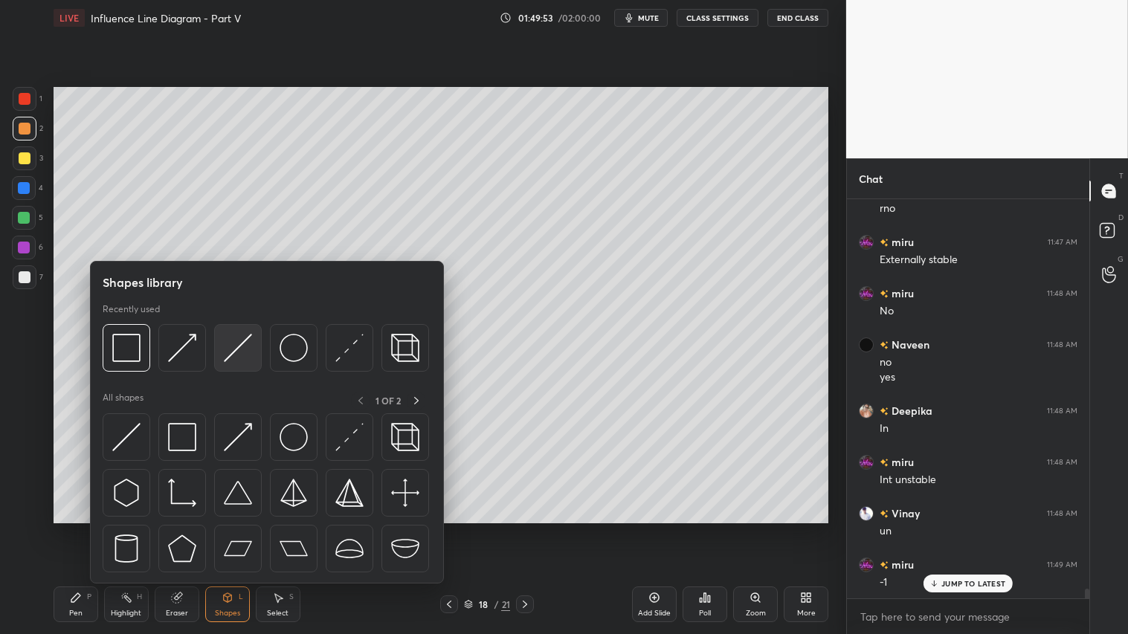
click at [240, 342] on img at bounding box center [238, 348] width 28 height 28
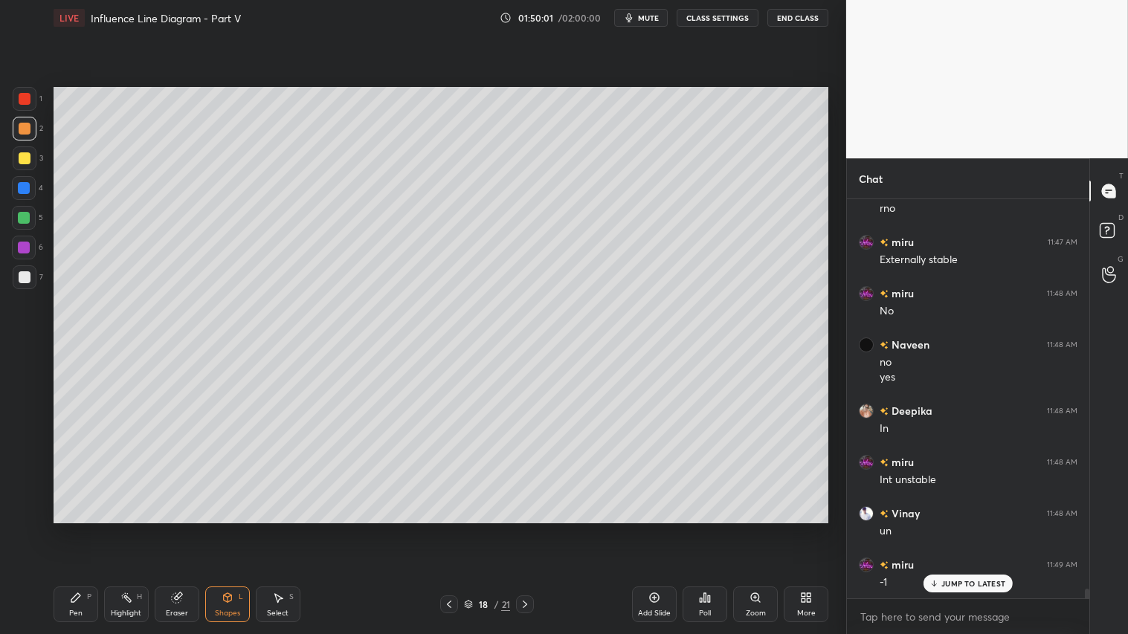
click at [448, 529] on icon at bounding box center [449, 604] width 4 height 7
click at [454, 529] on icon at bounding box center [449, 605] width 12 height 12
click at [530, 529] on icon at bounding box center [525, 605] width 12 height 12
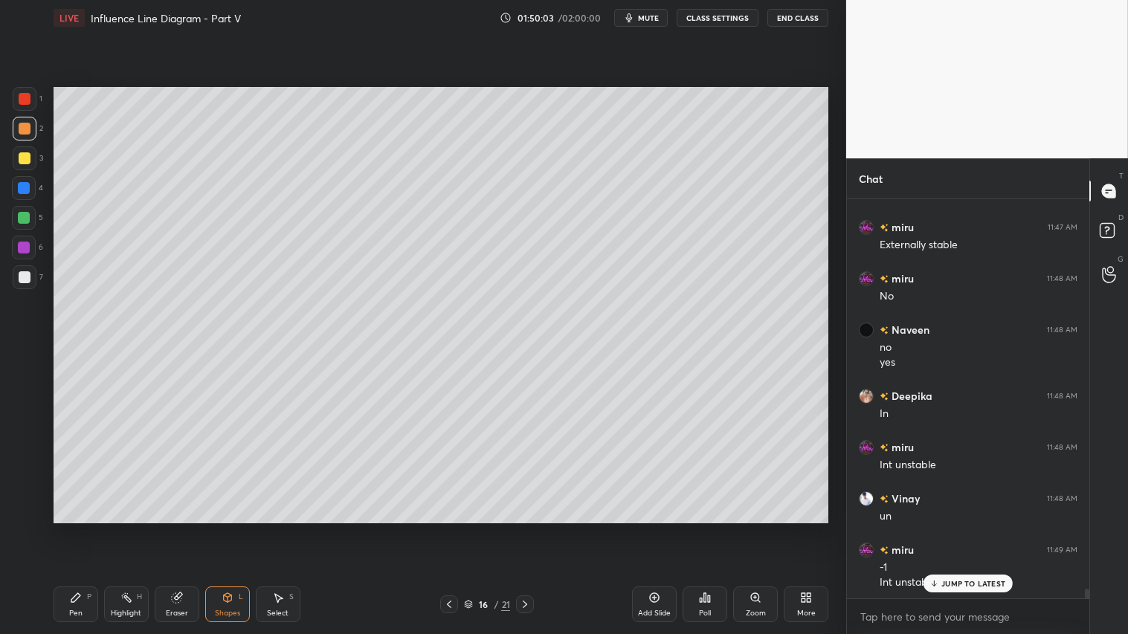
click at [529, 529] on icon at bounding box center [525, 605] width 12 height 12
click at [530, 529] on div at bounding box center [525, 605] width 18 height 18
click at [526, 529] on icon at bounding box center [525, 605] width 12 height 12
click at [22, 138] on div at bounding box center [25, 129] width 24 height 24
drag, startPoint x: 82, startPoint y: 612, endPoint x: 106, endPoint y: 529, distance: 86.6
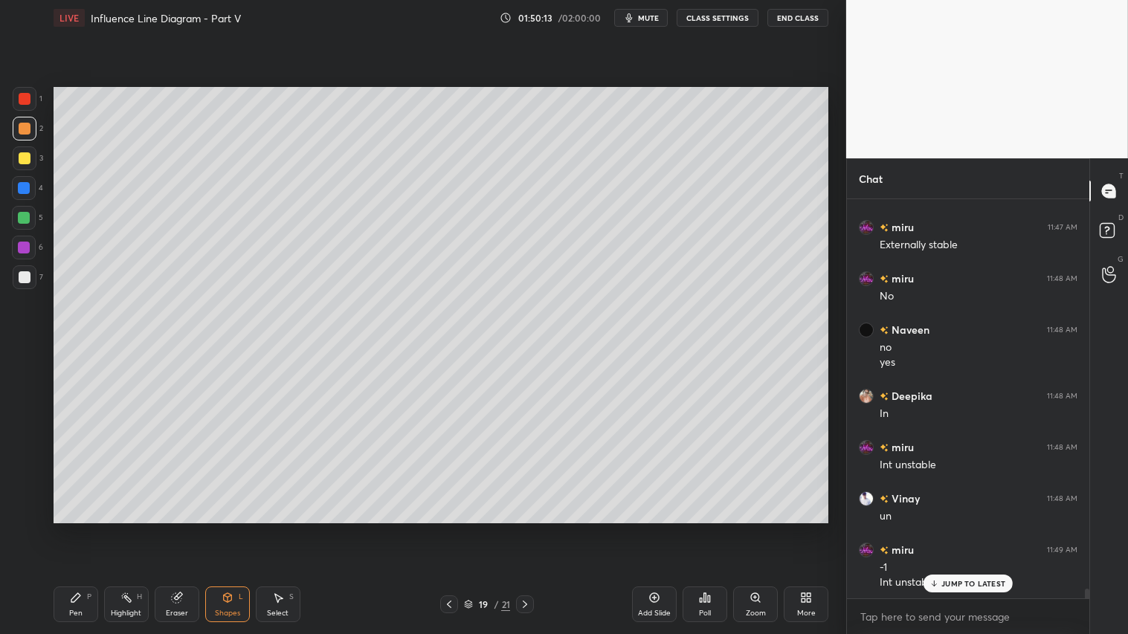
click at [83, 529] on div "Pen P" at bounding box center [76, 605] width 45 height 36
click at [451, 529] on icon at bounding box center [449, 605] width 12 height 12
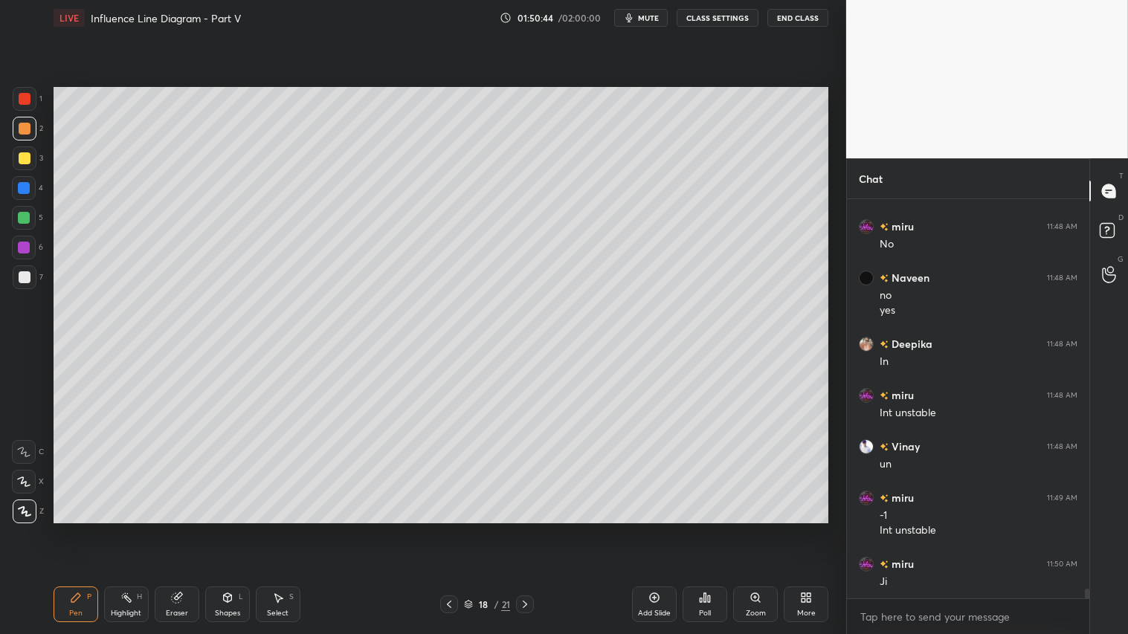
click at [526, 529] on icon at bounding box center [525, 605] width 12 height 12
click at [223, 529] on div "Shapes L" at bounding box center [227, 605] width 45 height 36
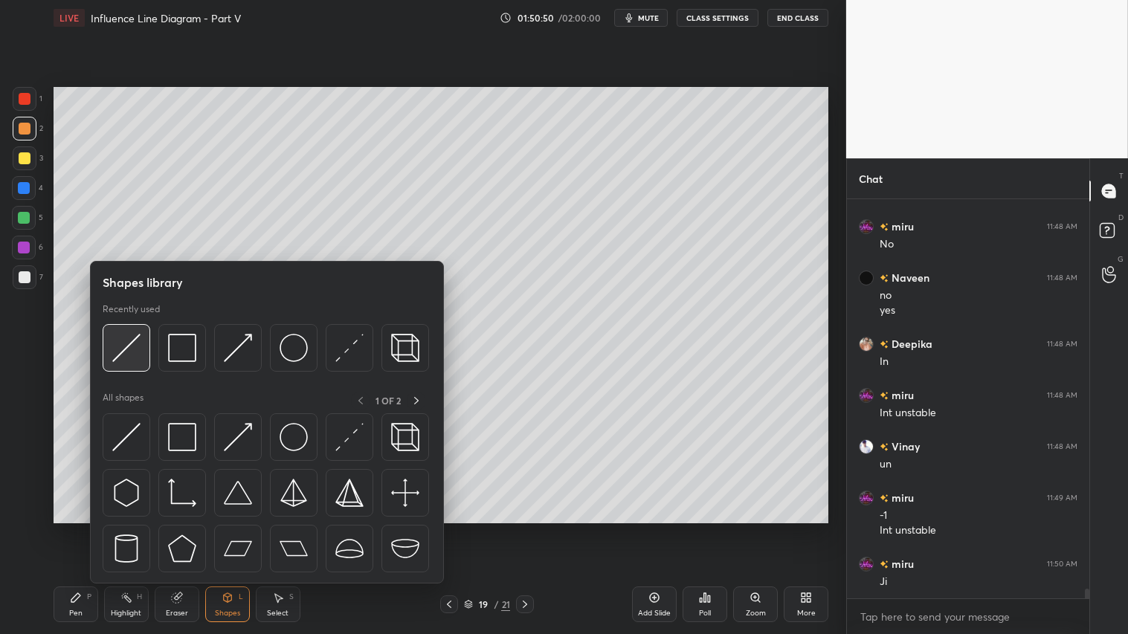
click at [122, 346] on img at bounding box center [126, 348] width 28 height 28
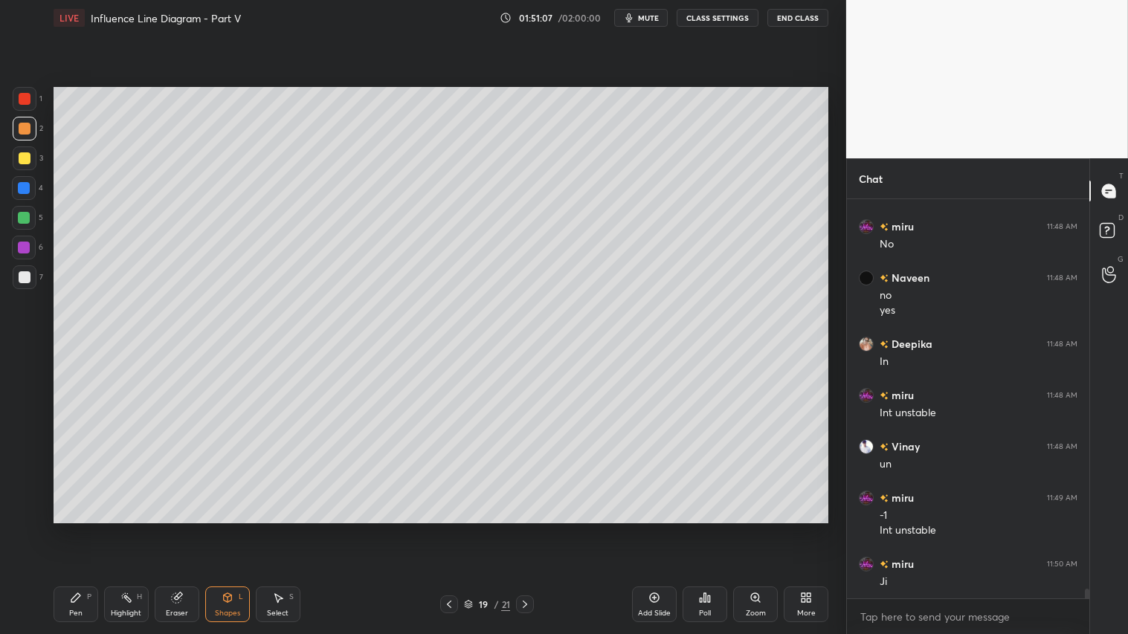
click at [451, 529] on icon at bounding box center [449, 605] width 12 height 12
click at [524, 529] on icon at bounding box center [525, 605] width 12 height 12
click at [19, 130] on div at bounding box center [25, 129] width 12 height 12
click at [83, 529] on div "Pen P" at bounding box center [76, 605] width 45 height 36
drag, startPoint x: 242, startPoint y: 605, endPoint x: 239, endPoint y: 588, distance: 16.8
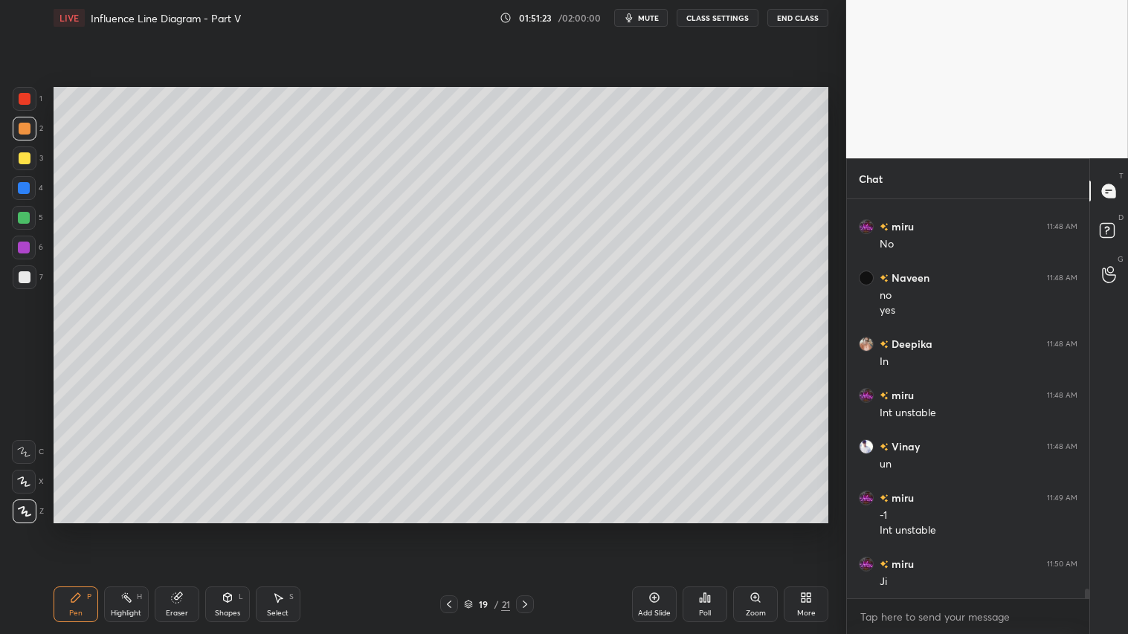
click at [242, 529] on div "Shapes L" at bounding box center [227, 605] width 45 height 36
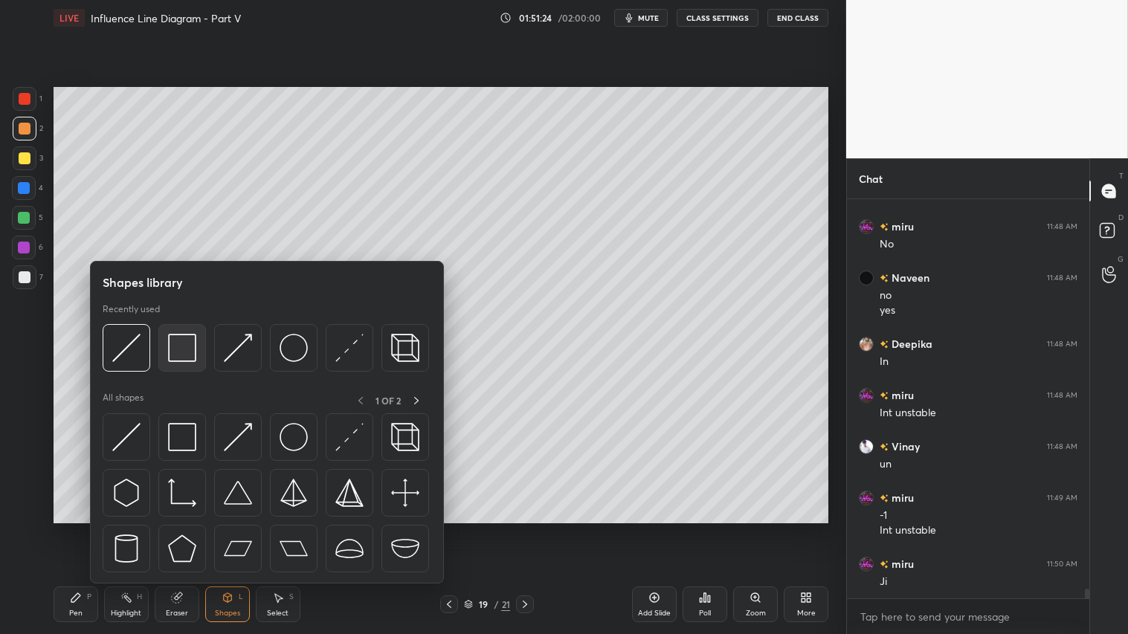
click at [187, 346] on img at bounding box center [182, 348] width 28 height 28
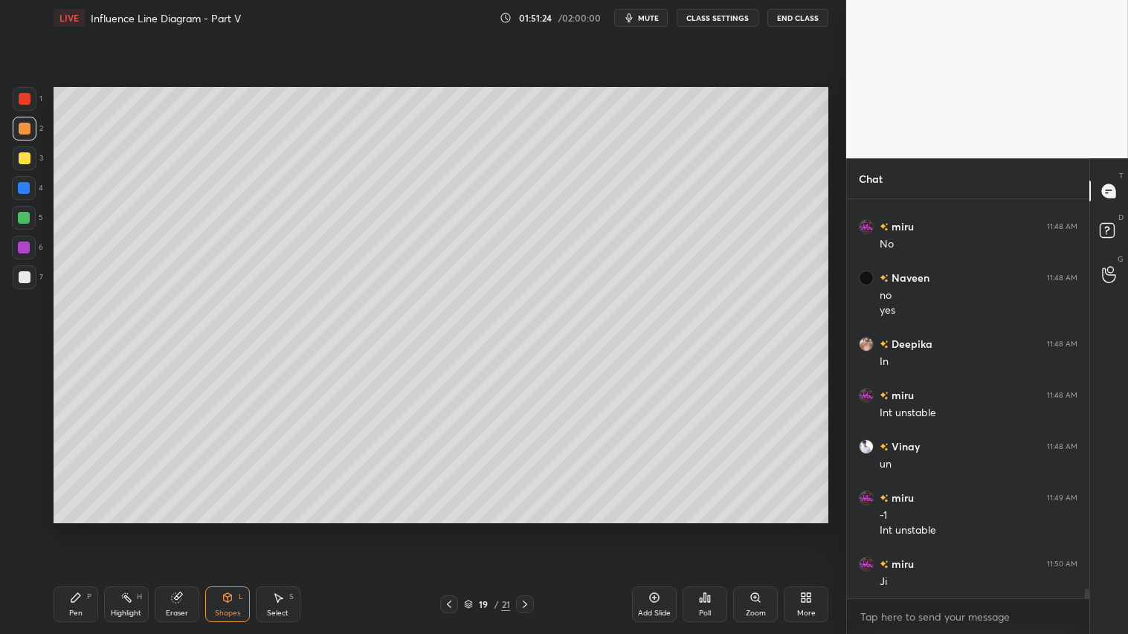
click at [222, 529] on icon at bounding box center [228, 598] width 12 height 12
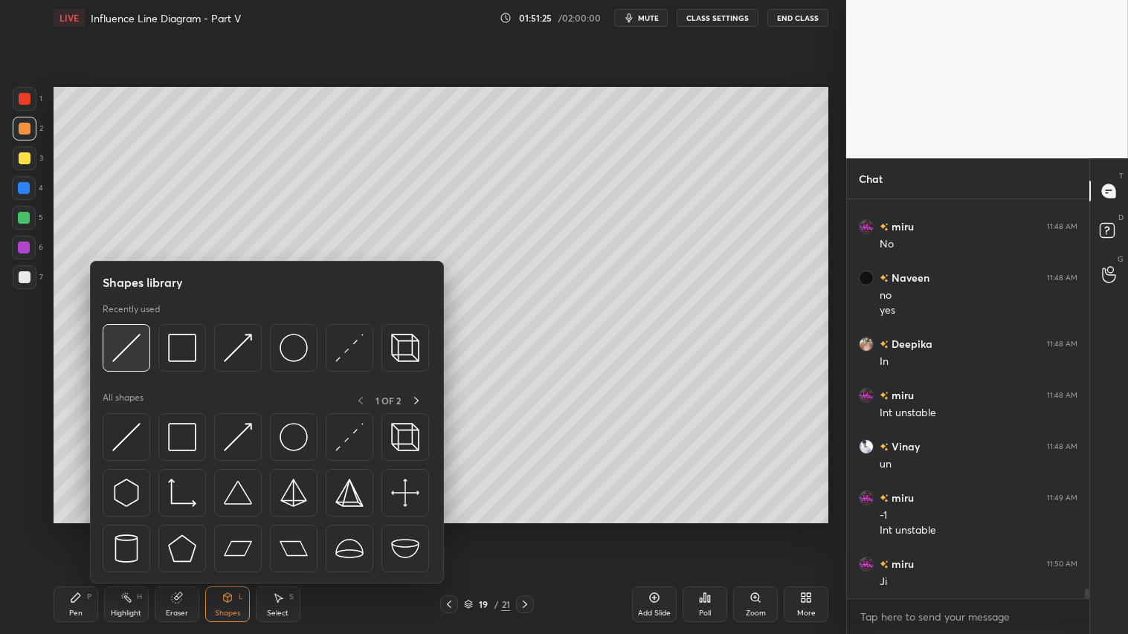
click at [132, 340] on img at bounding box center [126, 348] width 28 height 28
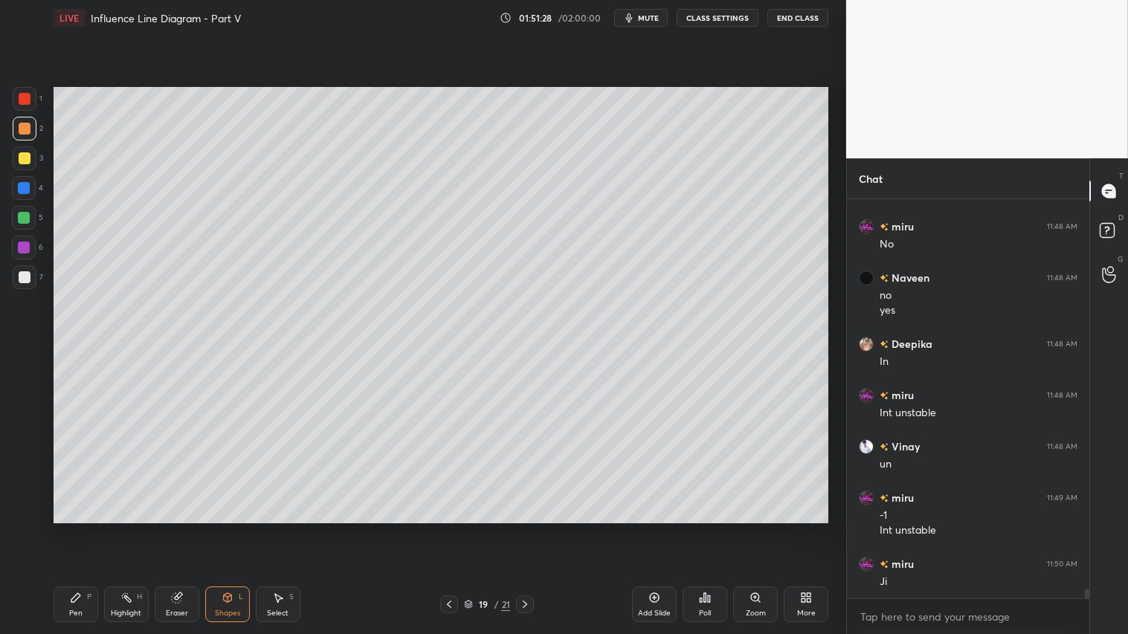
click at [233, 529] on div "Shapes L" at bounding box center [227, 605] width 45 height 36
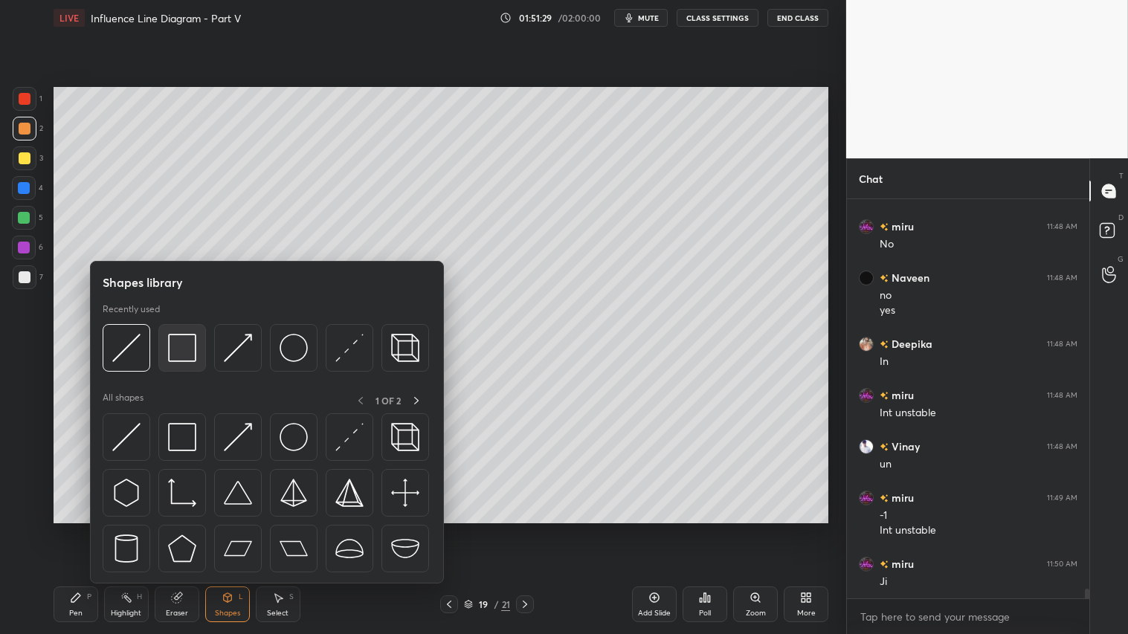
click at [187, 353] on img at bounding box center [182, 348] width 28 height 28
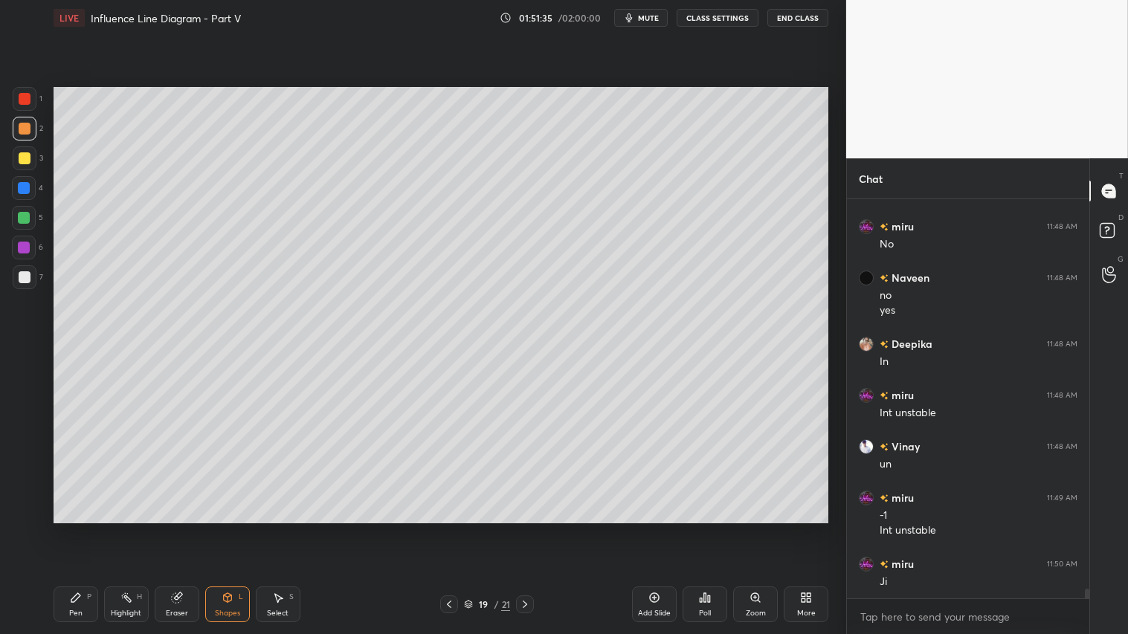
click at [199, 529] on div "Pen P Highlight H Eraser Shapes L Select S" at bounding box center [198, 605] width 289 height 36
drag, startPoint x: 178, startPoint y: 610, endPoint x: 190, endPoint y: 599, distance: 15.3
click at [178, 529] on div "Eraser" at bounding box center [177, 613] width 22 height 7
click at [240, 529] on div "Shapes L" at bounding box center [227, 605] width 45 height 36
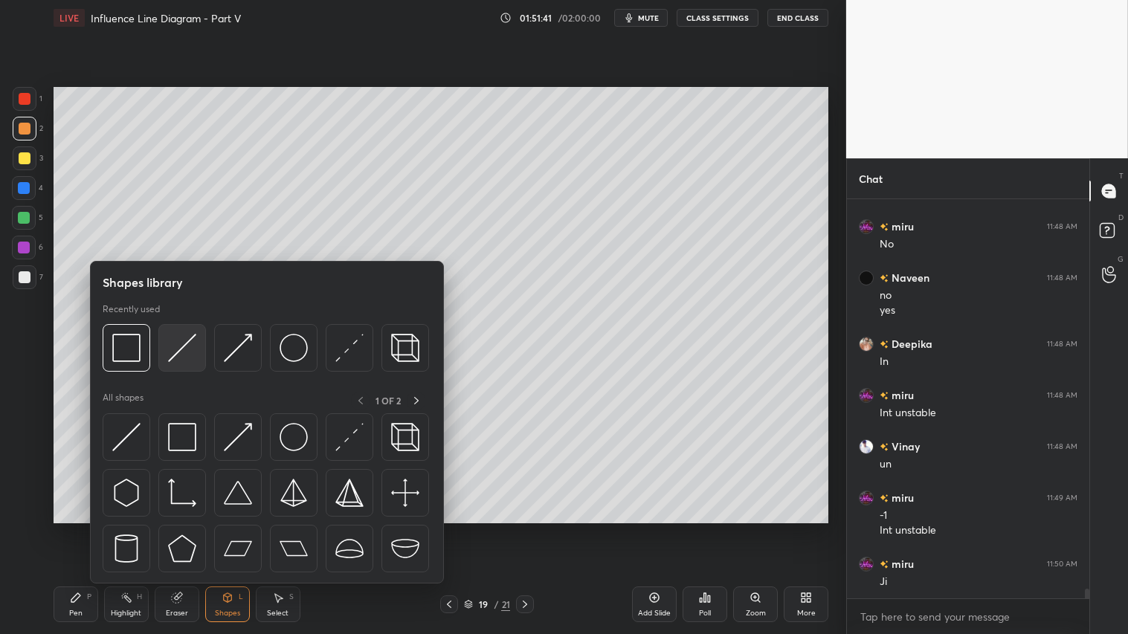
click at [180, 350] on img at bounding box center [182, 348] width 28 height 28
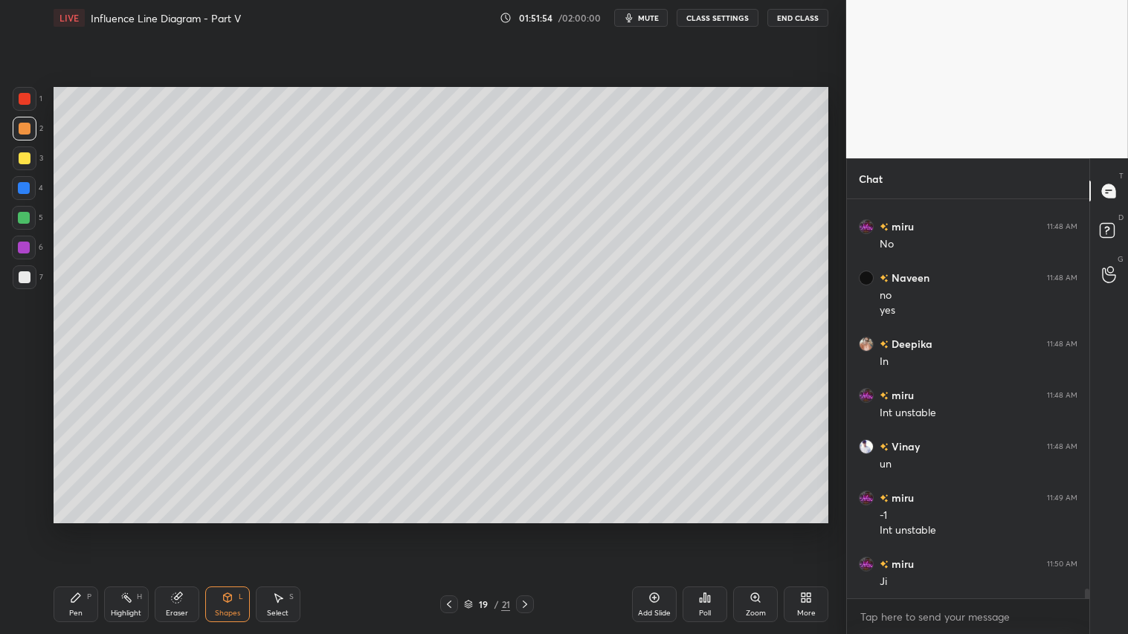
click at [219, 529] on div "Shapes L" at bounding box center [227, 605] width 45 height 36
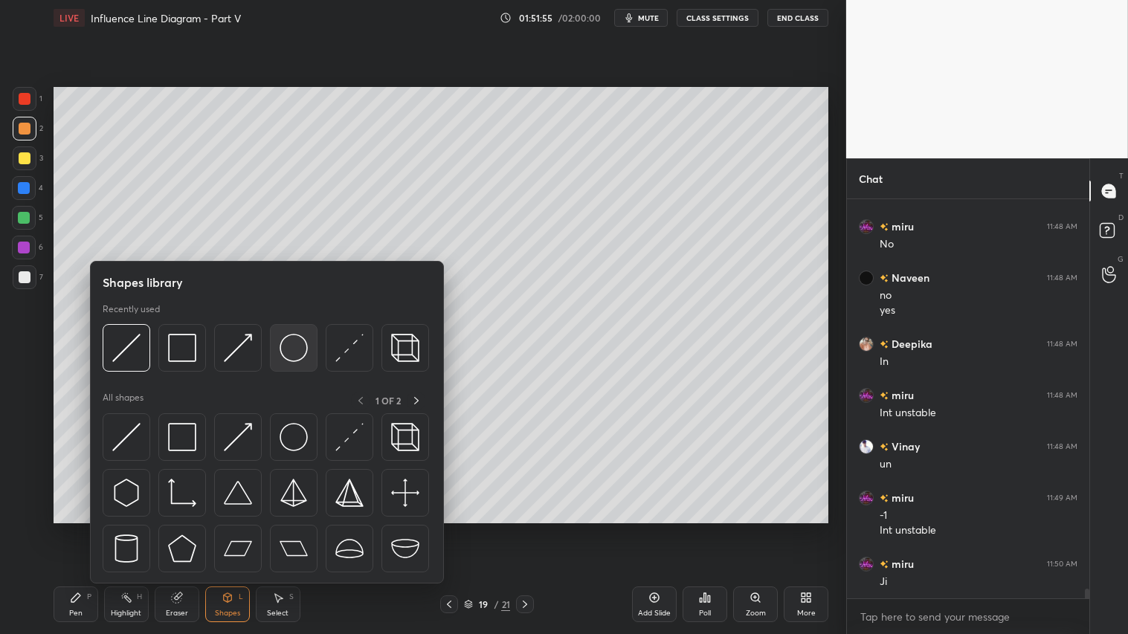
click at [280, 344] on img at bounding box center [294, 348] width 28 height 28
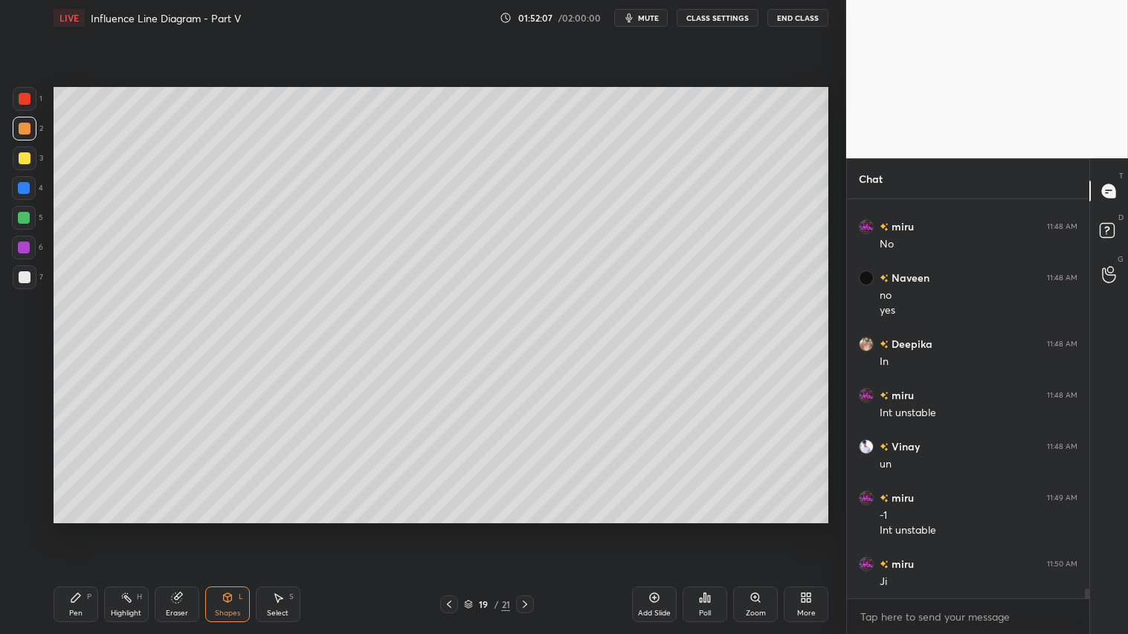
click at [91, 529] on div "P" at bounding box center [89, 596] width 4 height 7
drag, startPoint x: 22, startPoint y: 127, endPoint x: 33, endPoint y: 180, distance: 54.0
click at [21, 131] on div at bounding box center [25, 129] width 12 height 12
drag, startPoint x: 80, startPoint y: 605, endPoint x: 100, endPoint y: 546, distance: 62.8
click at [85, 529] on div "Pen P" at bounding box center [76, 605] width 45 height 36
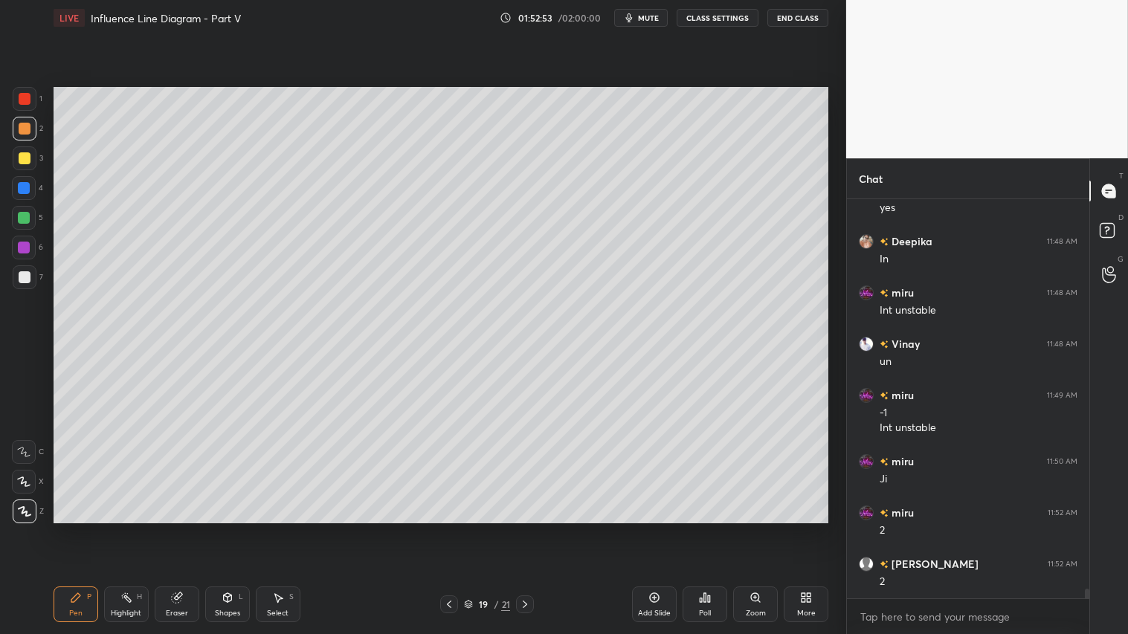
scroll to position [16012, 0]
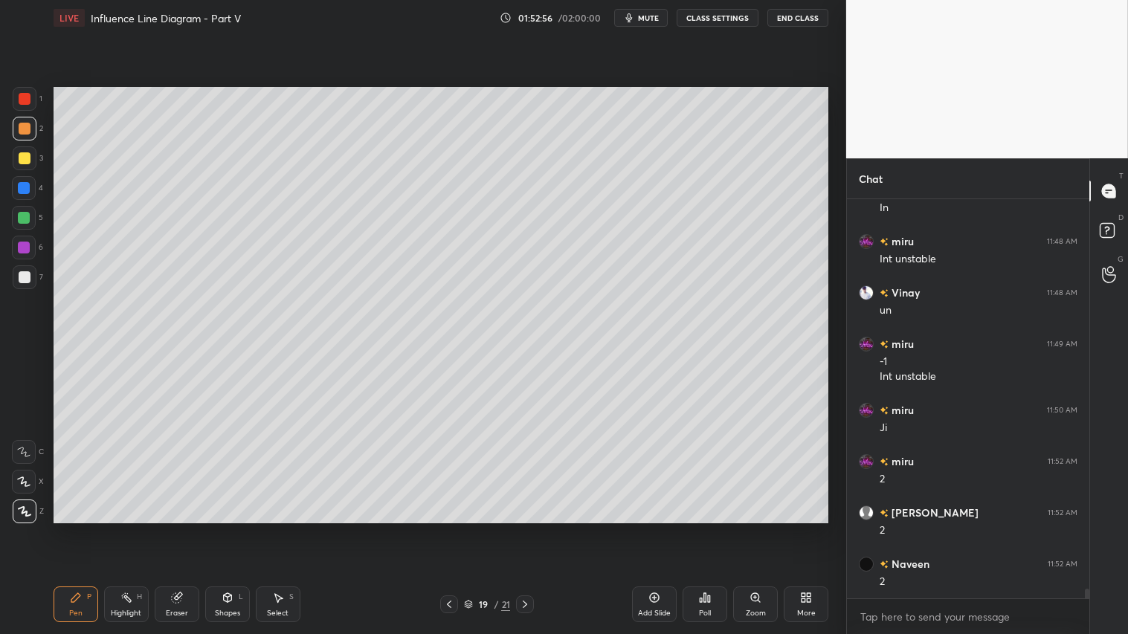
click at [221, 529] on div "Shapes L" at bounding box center [227, 605] width 45 height 36
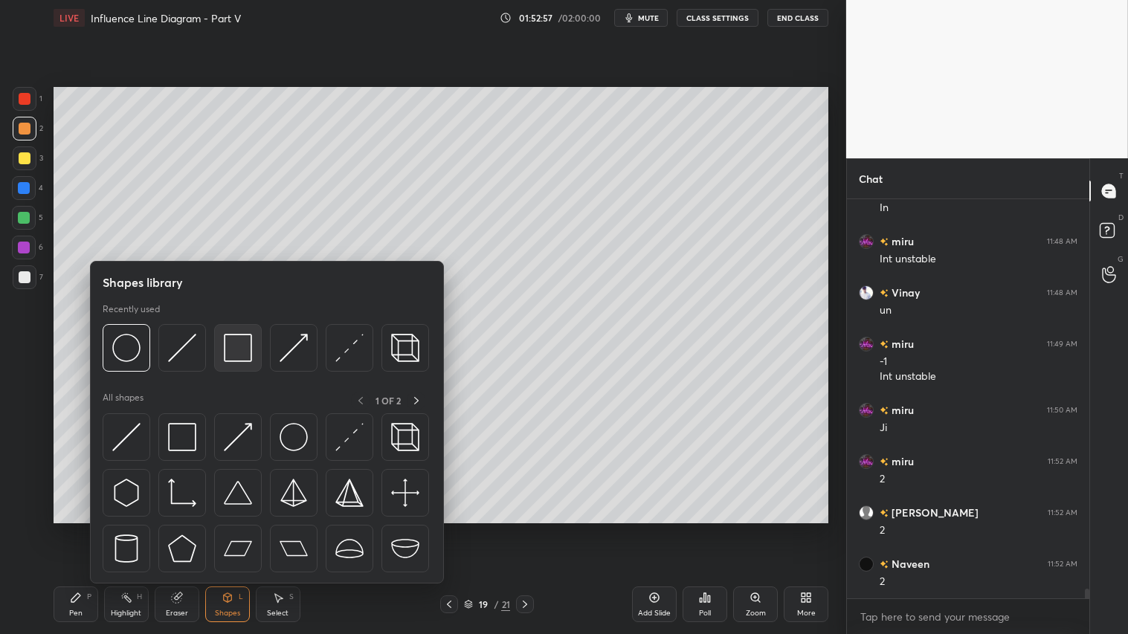
click at [238, 345] on img at bounding box center [238, 348] width 28 height 28
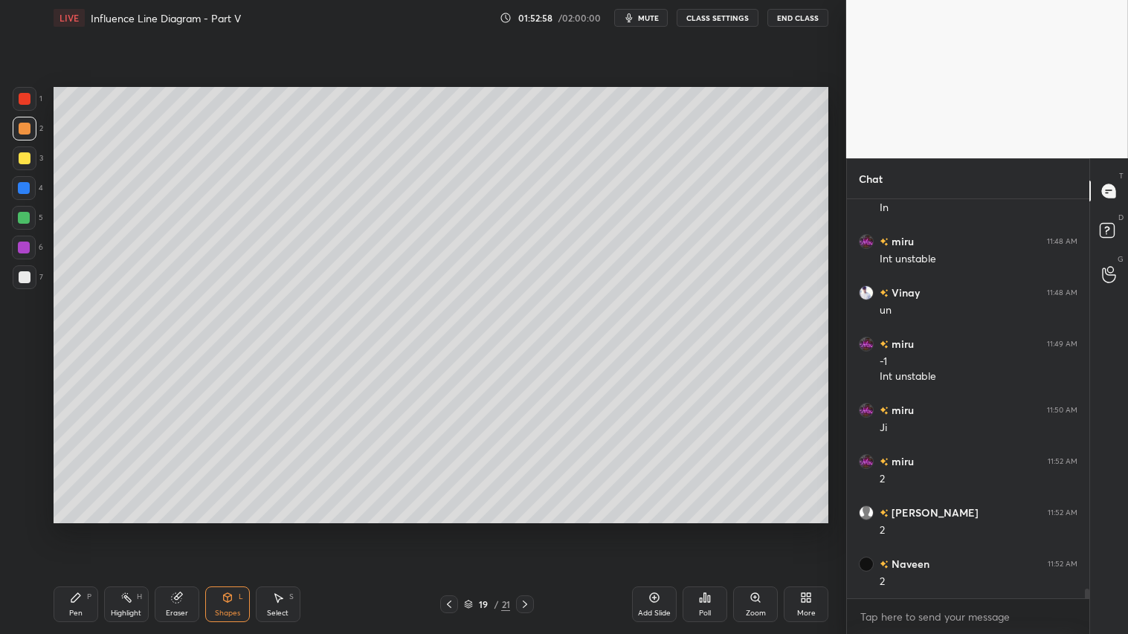
click at [28, 280] on div at bounding box center [25, 277] width 12 height 12
drag, startPoint x: 20, startPoint y: 129, endPoint x: 79, endPoint y: 555, distance: 430.9
click at [22, 130] on div at bounding box center [25, 129] width 12 height 12
drag, startPoint x: 74, startPoint y: 606, endPoint x: 91, endPoint y: 579, distance: 32.4
click at [76, 529] on div "Pen P" at bounding box center [76, 605] width 45 height 36
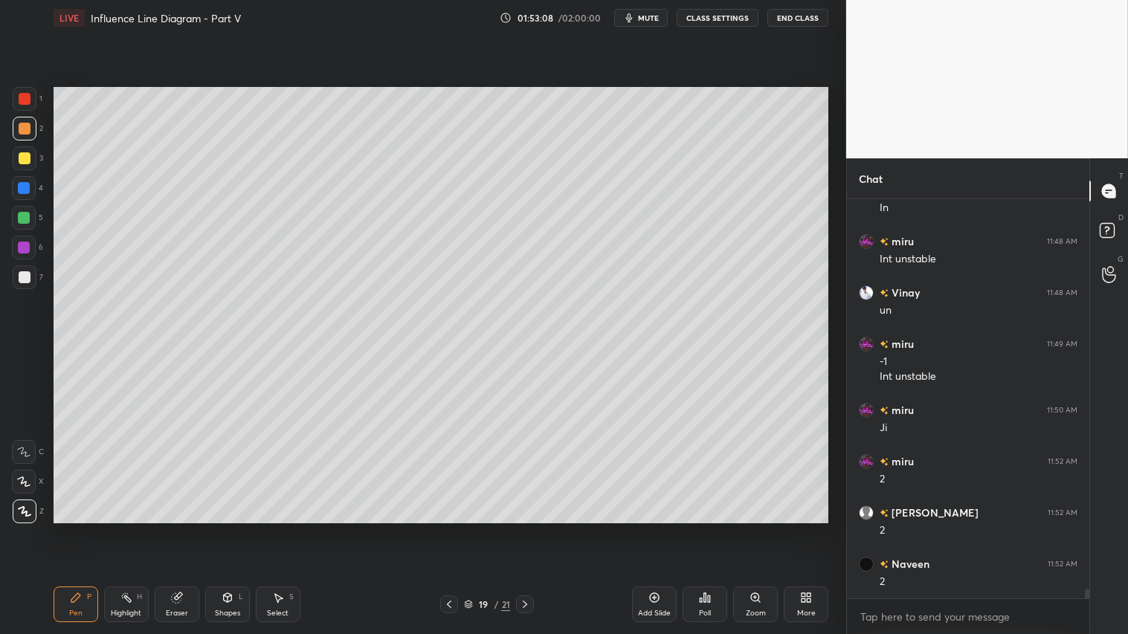
scroll to position [16063, 0]
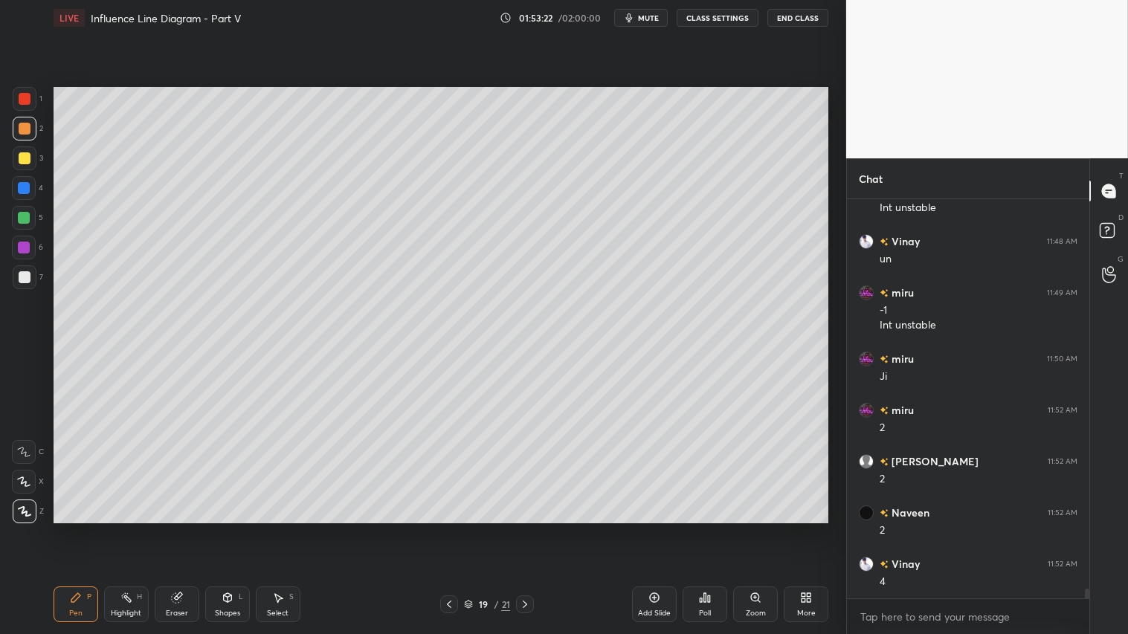
click at [233, 529] on icon at bounding box center [228, 598] width 12 height 12
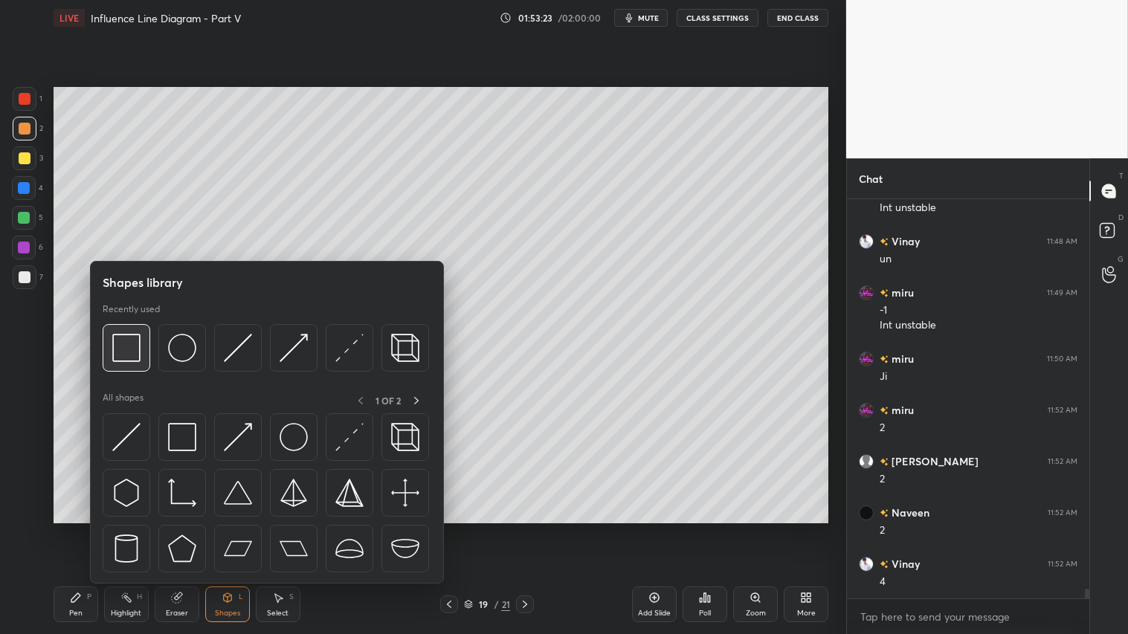
click at [128, 347] on img at bounding box center [126, 348] width 28 height 28
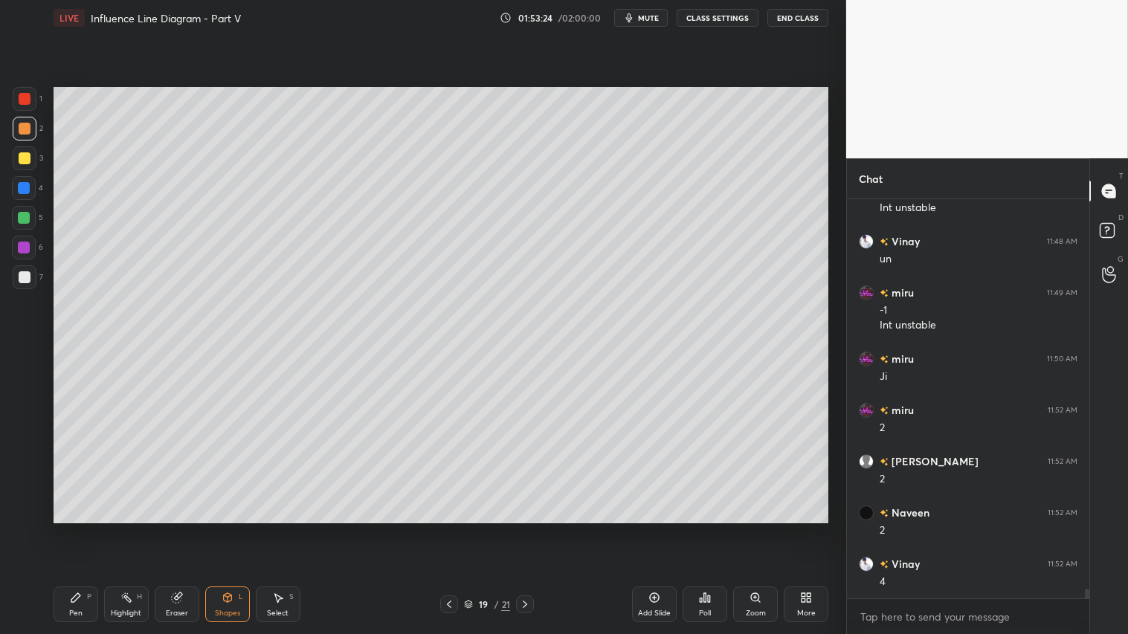
click at [23, 277] on div at bounding box center [25, 277] width 12 height 12
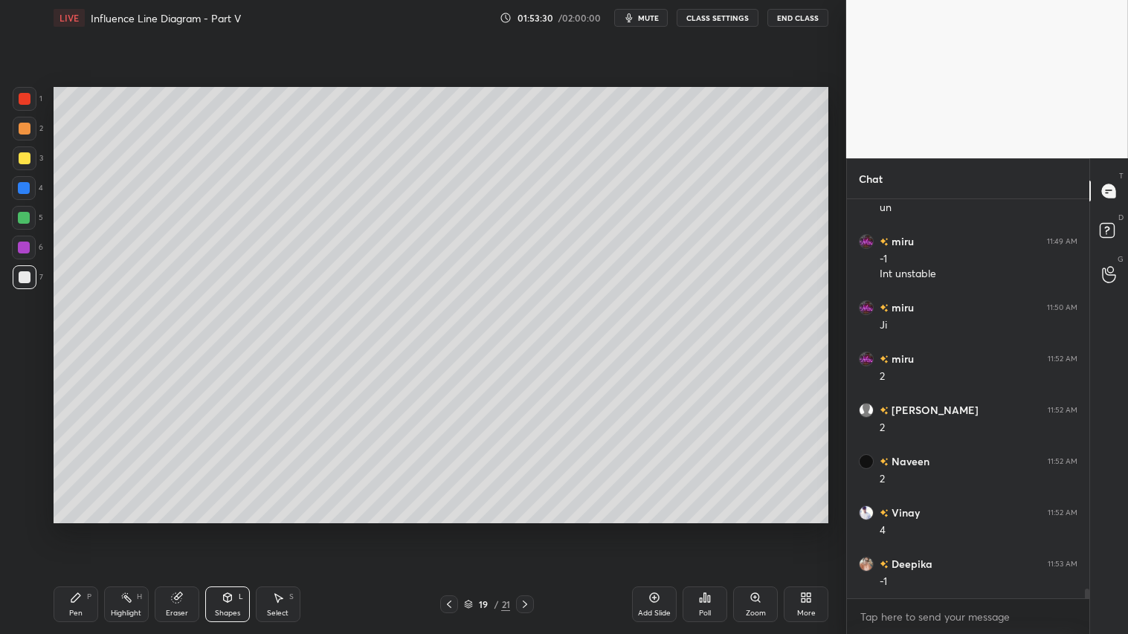
click at [445, 529] on icon at bounding box center [449, 605] width 12 height 12
click at [451, 529] on icon at bounding box center [449, 605] width 12 height 12
click at [454, 529] on icon at bounding box center [449, 605] width 12 height 12
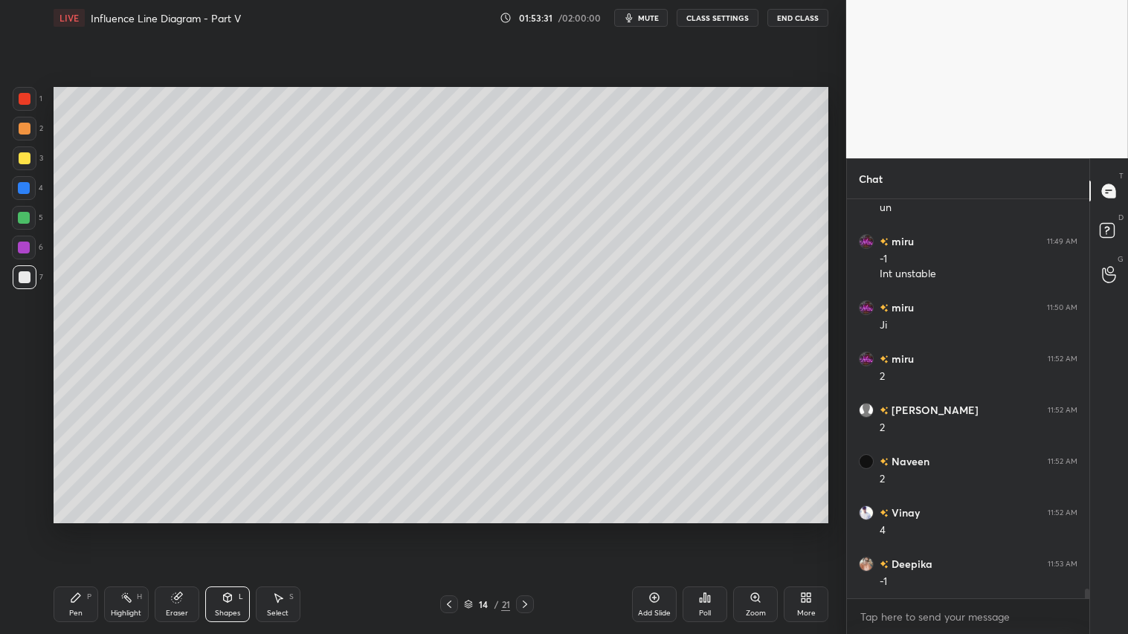
click at [525, 529] on icon at bounding box center [525, 605] width 12 height 12
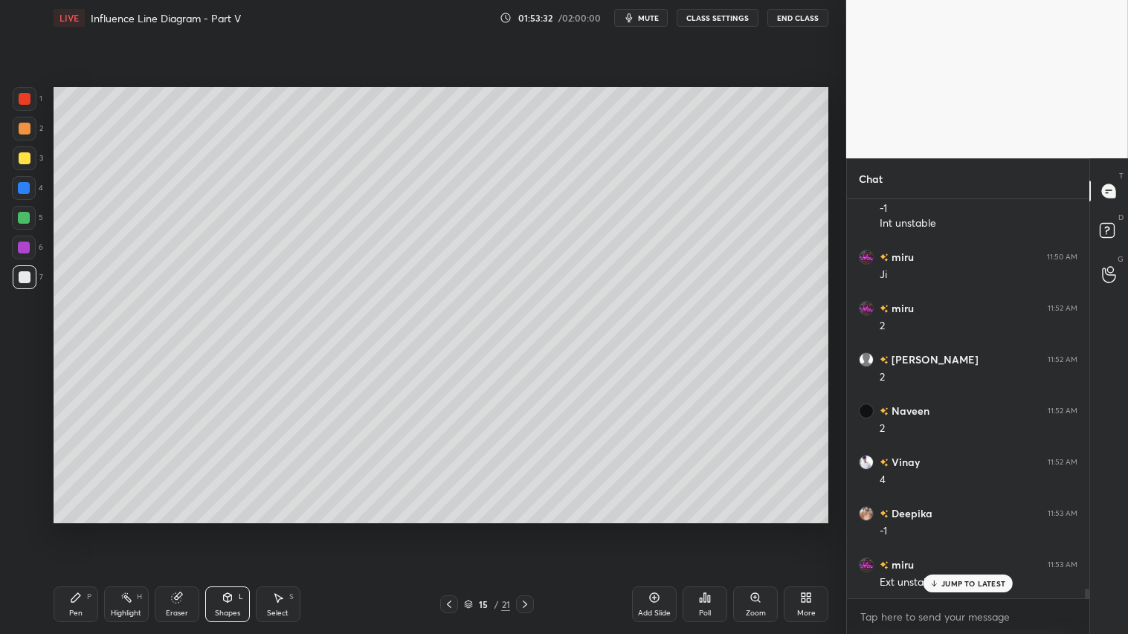
click at [526, 529] on icon at bounding box center [525, 605] width 12 height 12
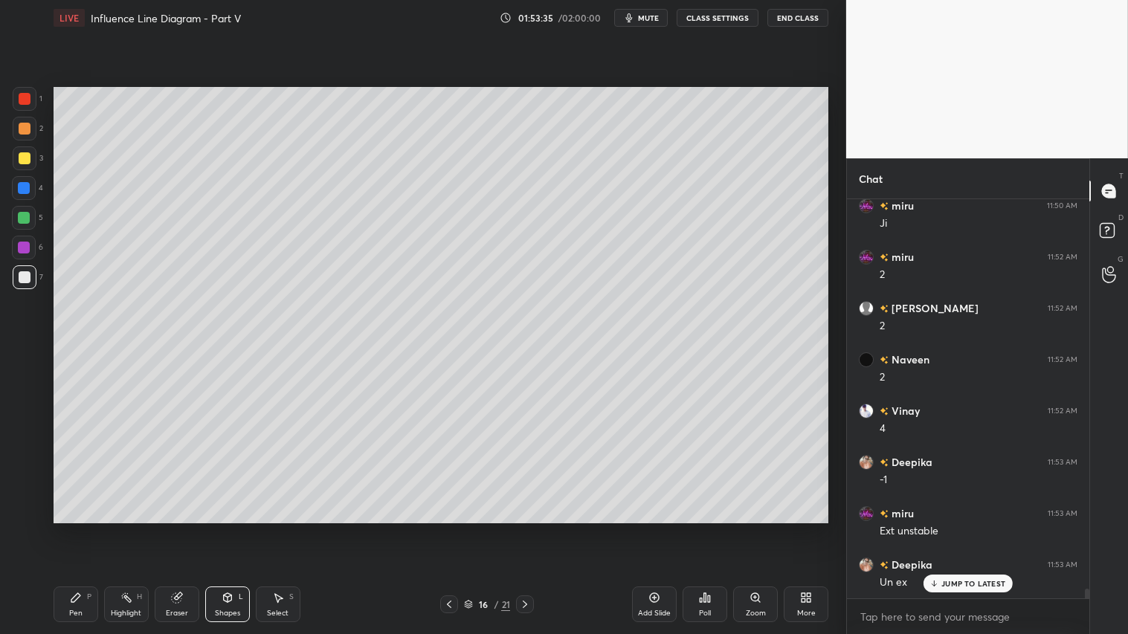
click at [524, 529] on icon at bounding box center [525, 605] width 12 height 12
click at [526, 529] on icon at bounding box center [525, 605] width 12 height 12
click at [526, 529] on div "Pen P Highlight H Eraser Shapes L Select S 18 / 21 Add Slide Poll Zoom More" at bounding box center [441, 604] width 775 height 59
click at [524, 529] on icon at bounding box center [525, 605] width 12 height 12
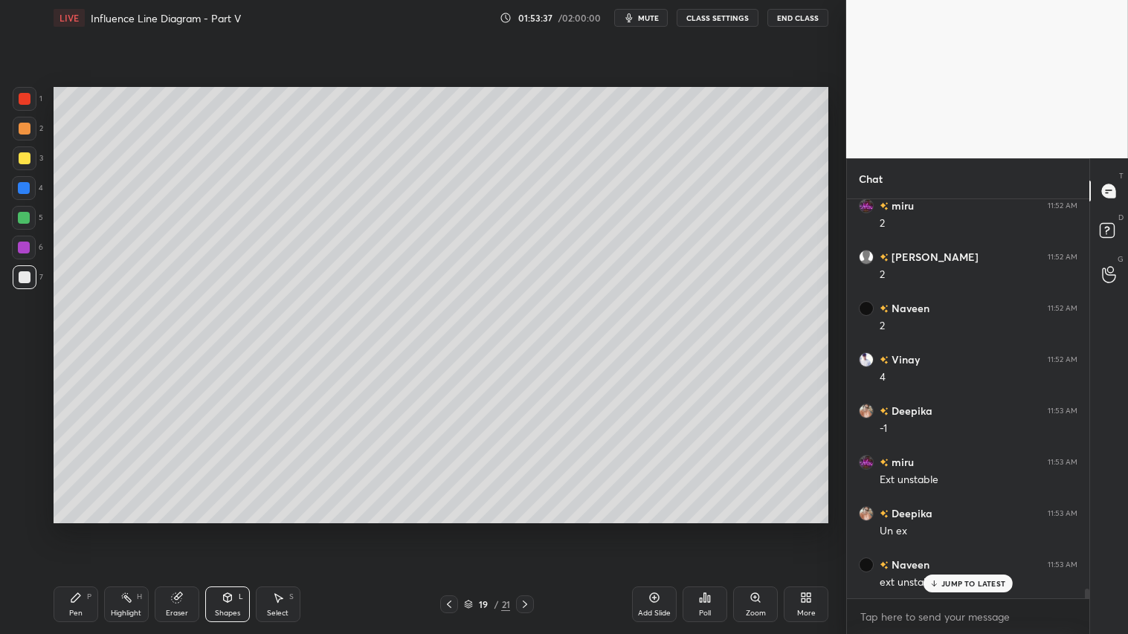
click at [28, 101] on div at bounding box center [25, 99] width 12 height 12
click at [228, 529] on div "Shapes L" at bounding box center [227, 605] width 45 height 36
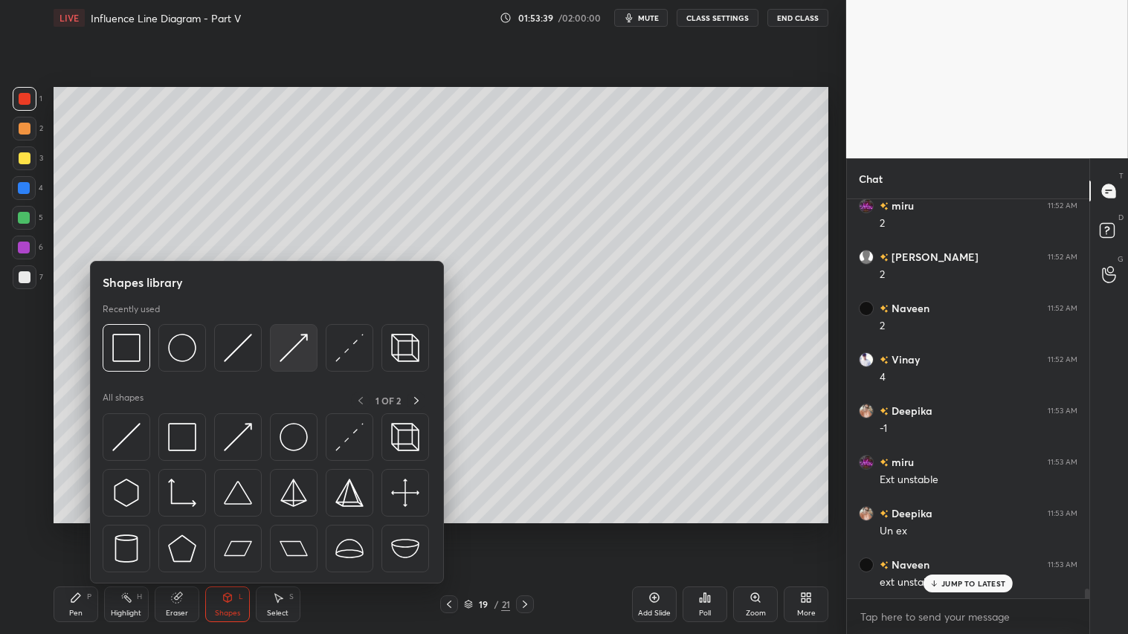
click at [290, 338] on img at bounding box center [294, 348] width 28 height 28
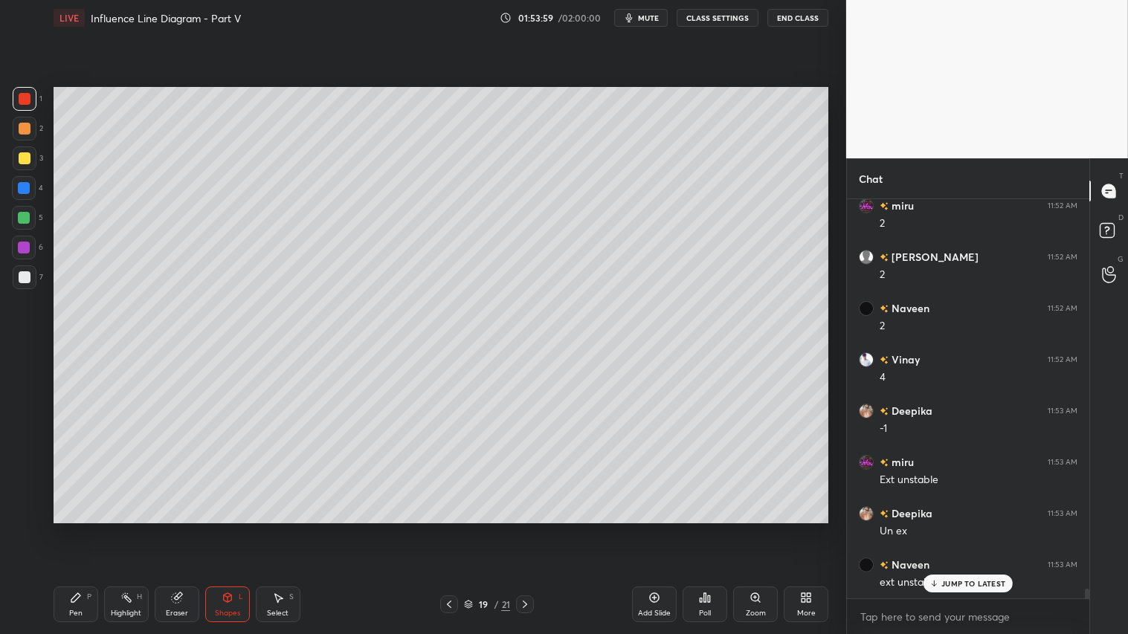
click at [23, 123] on div at bounding box center [25, 129] width 12 height 12
click at [651, 529] on div "Add Slide" at bounding box center [654, 605] width 45 height 36
click at [88, 529] on div "Pen P" at bounding box center [76, 605] width 45 height 36
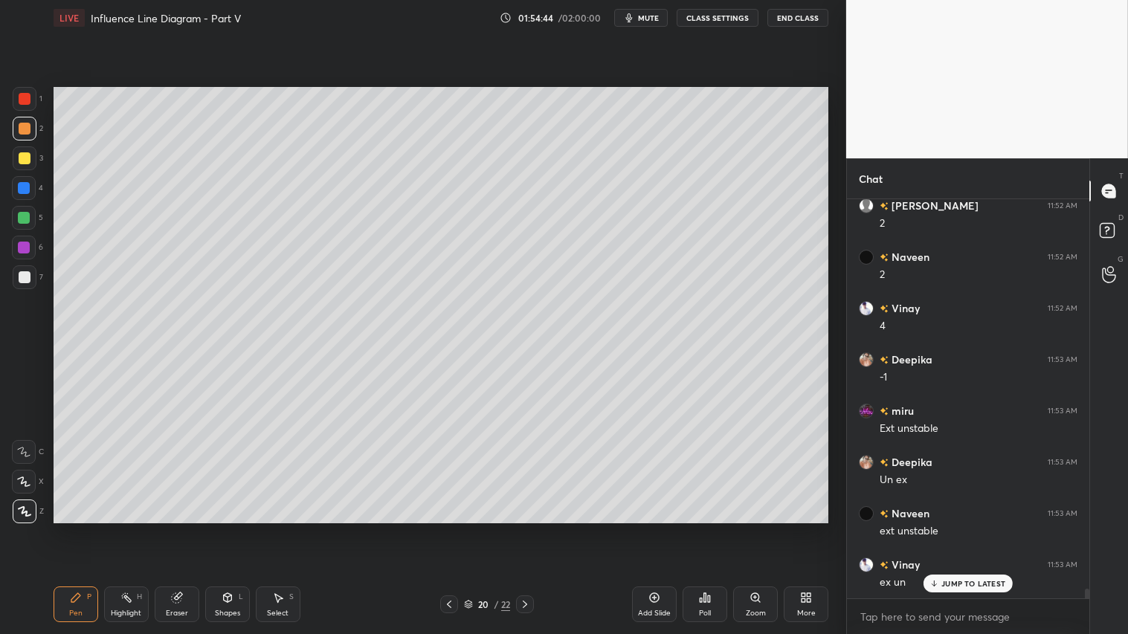
click at [451, 529] on div at bounding box center [449, 605] width 18 height 18
click at [525, 529] on icon at bounding box center [525, 605] width 12 height 12
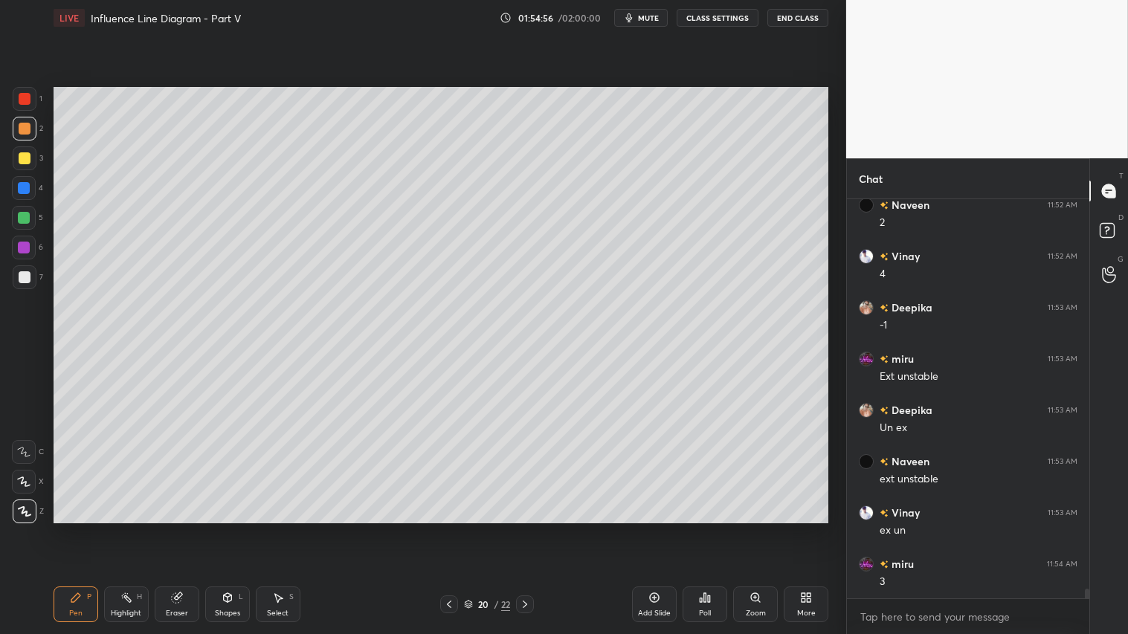
click at [454, 529] on icon at bounding box center [449, 605] width 12 height 12
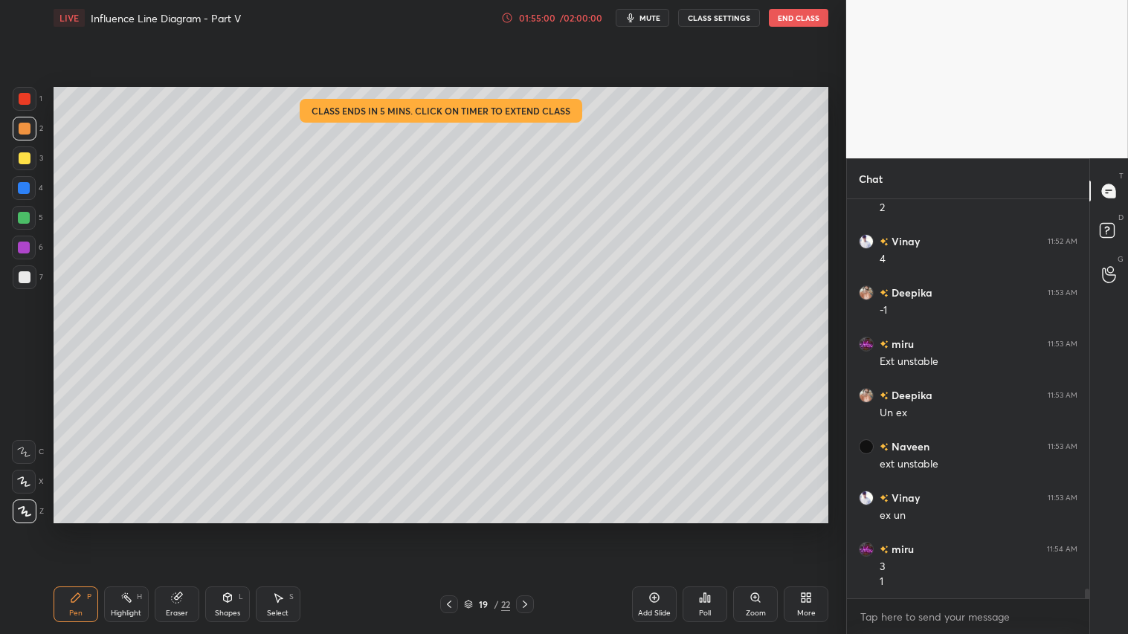
click at [526, 529] on icon at bounding box center [525, 604] width 4 height 7
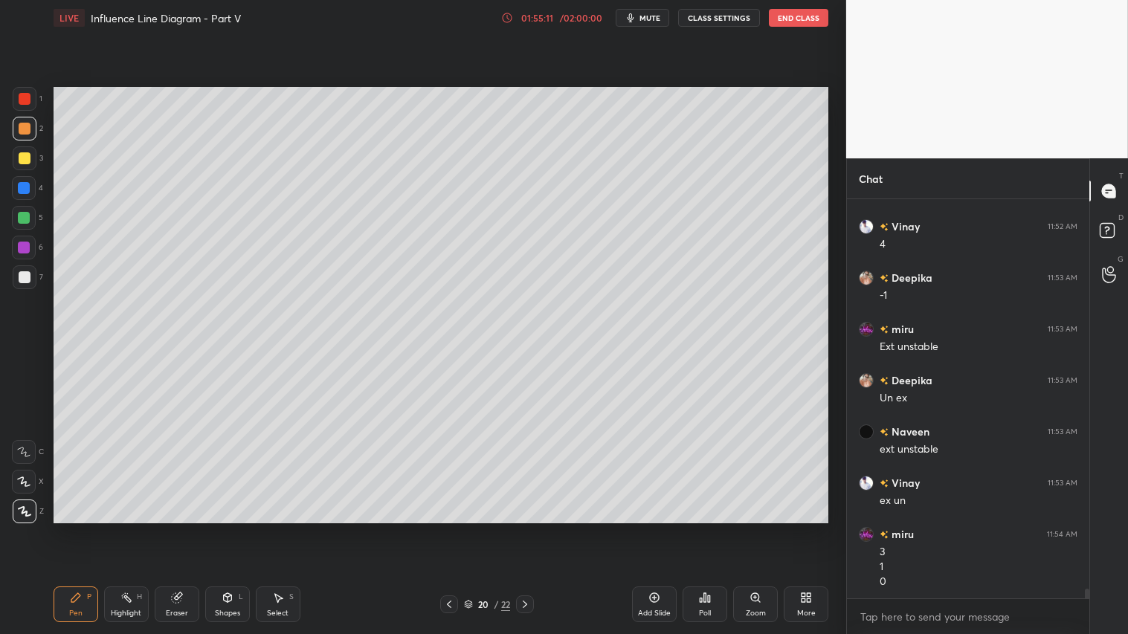
click at [445, 529] on icon at bounding box center [449, 605] width 12 height 12
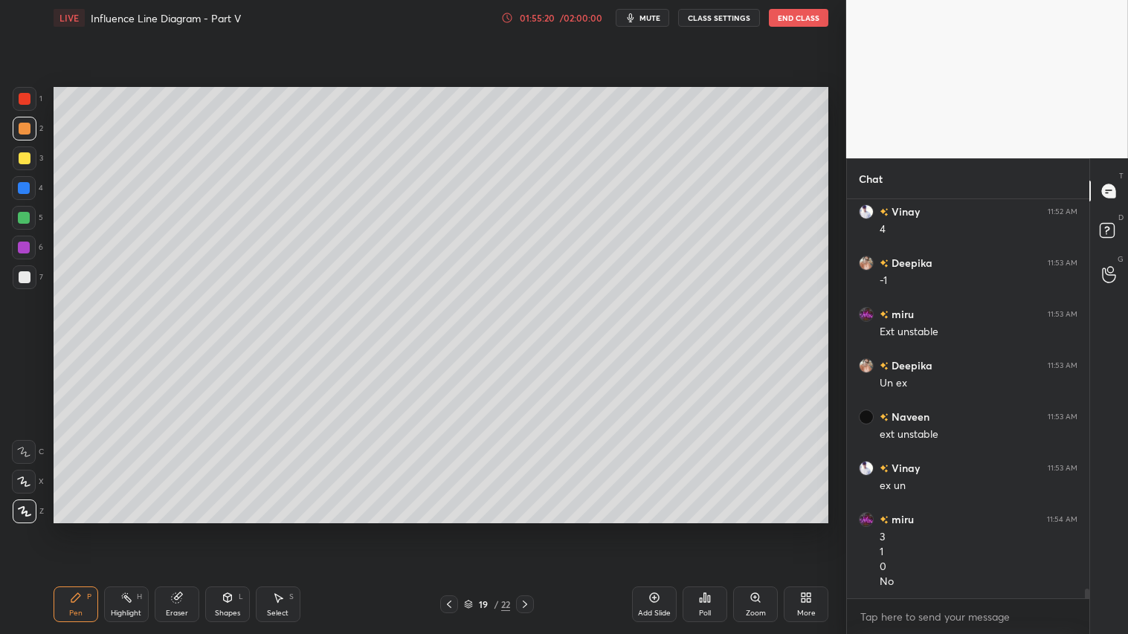
scroll to position [16467, 0]
click at [528, 529] on icon at bounding box center [525, 605] width 12 height 12
click at [26, 129] on div at bounding box center [25, 129] width 12 height 12
click at [207, 529] on div "Shapes L" at bounding box center [227, 605] width 45 height 36
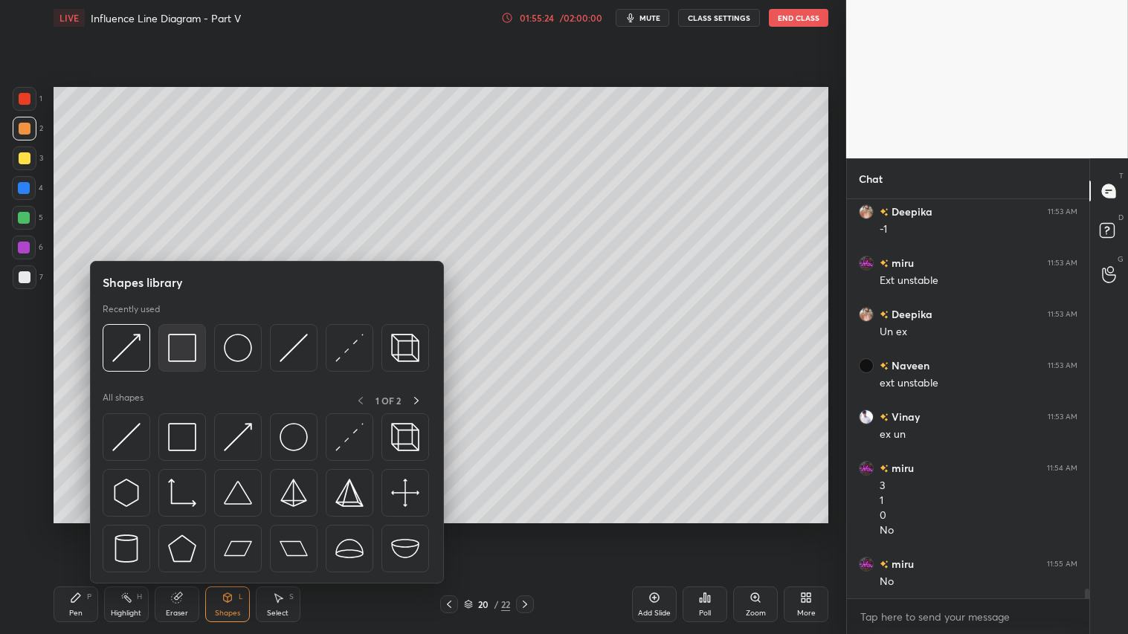
click at [187, 335] on img at bounding box center [182, 348] width 28 height 28
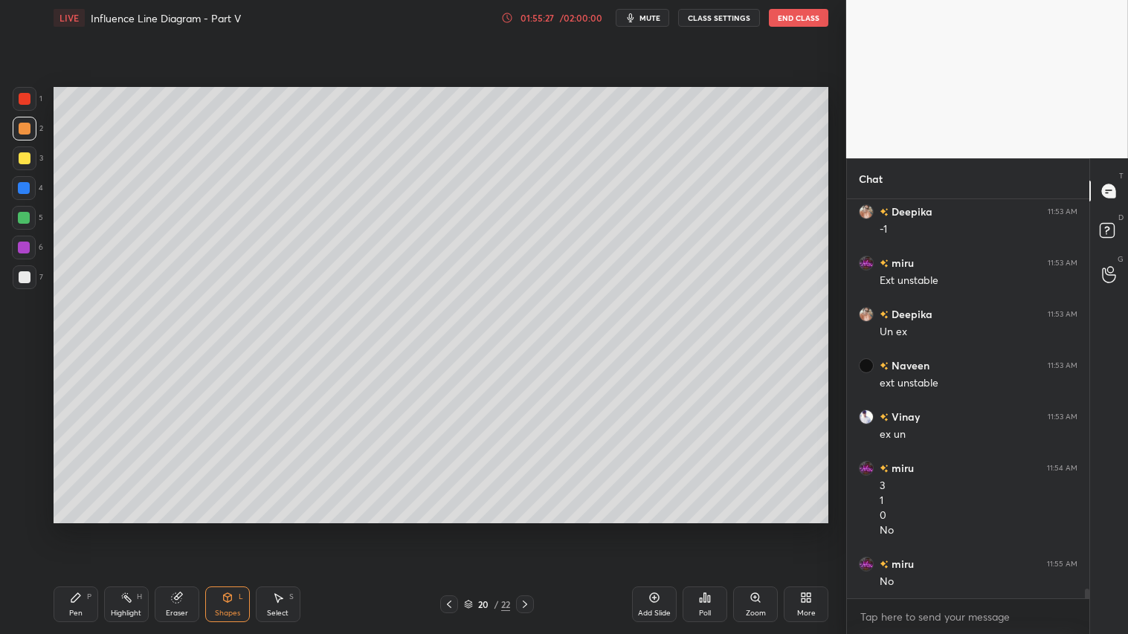
click at [23, 129] on div at bounding box center [25, 129] width 12 height 12
click at [72, 529] on div "Pen P" at bounding box center [76, 605] width 45 height 36
click at [454, 529] on div at bounding box center [449, 605] width 18 height 18
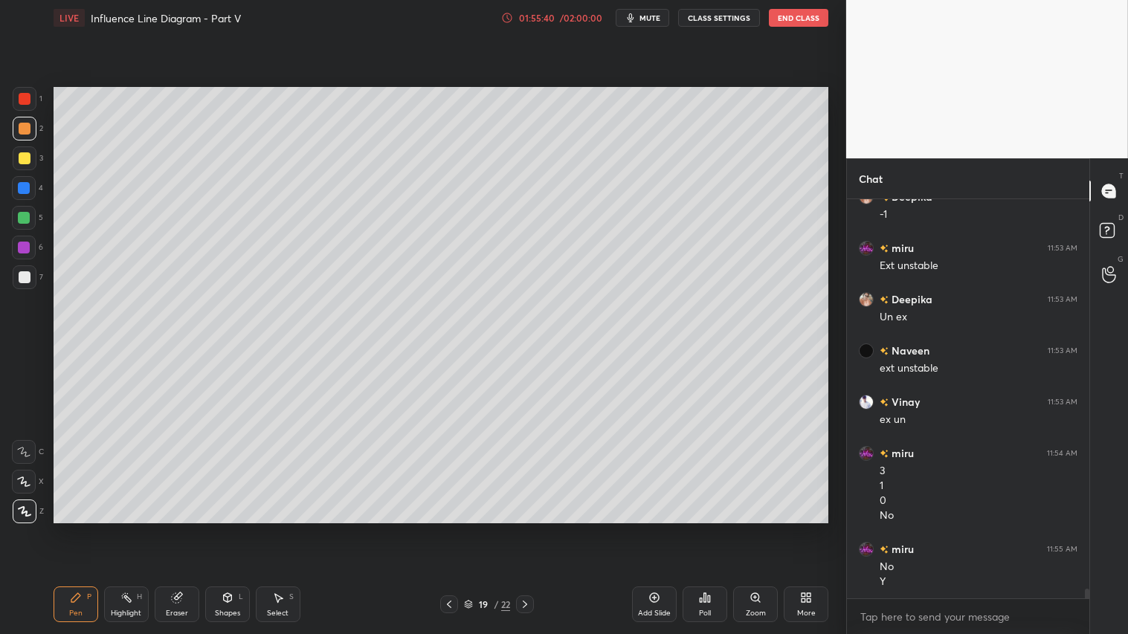
click at [526, 529] on icon at bounding box center [525, 605] width 12 height 12
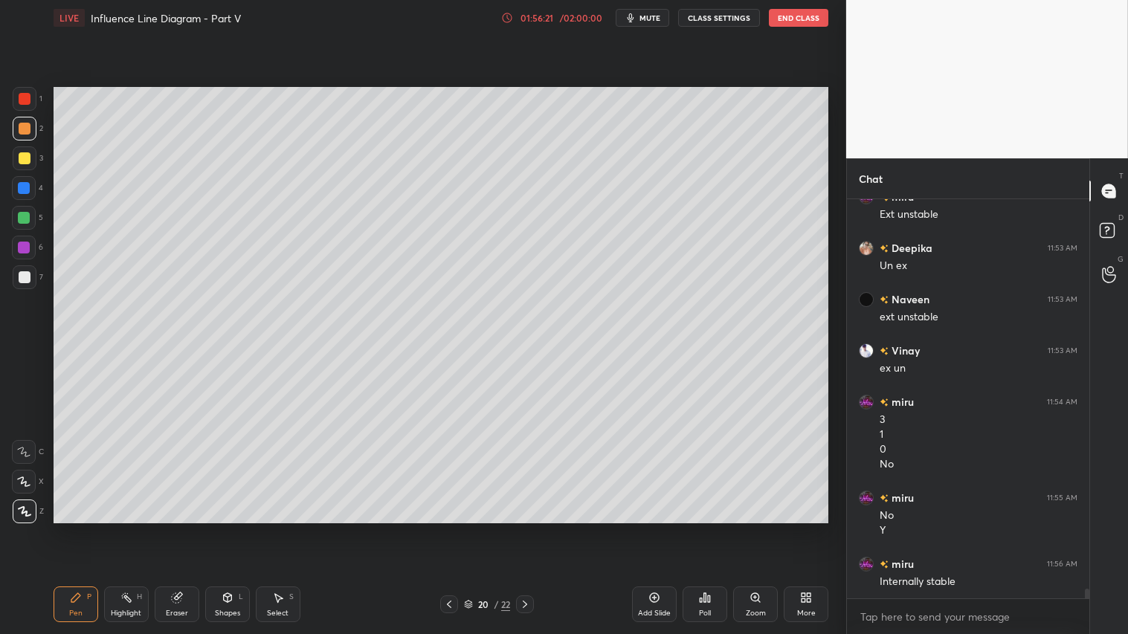
click at [454, 529] on icon at bounding box center [449, 605] width 12 height 12
click at [524, 529] on icon at bounding box center [525, 605] width 12 height 12
click at [218, 529] on div "Shapes L" at bounding box center [227, 605] width 45 height 36
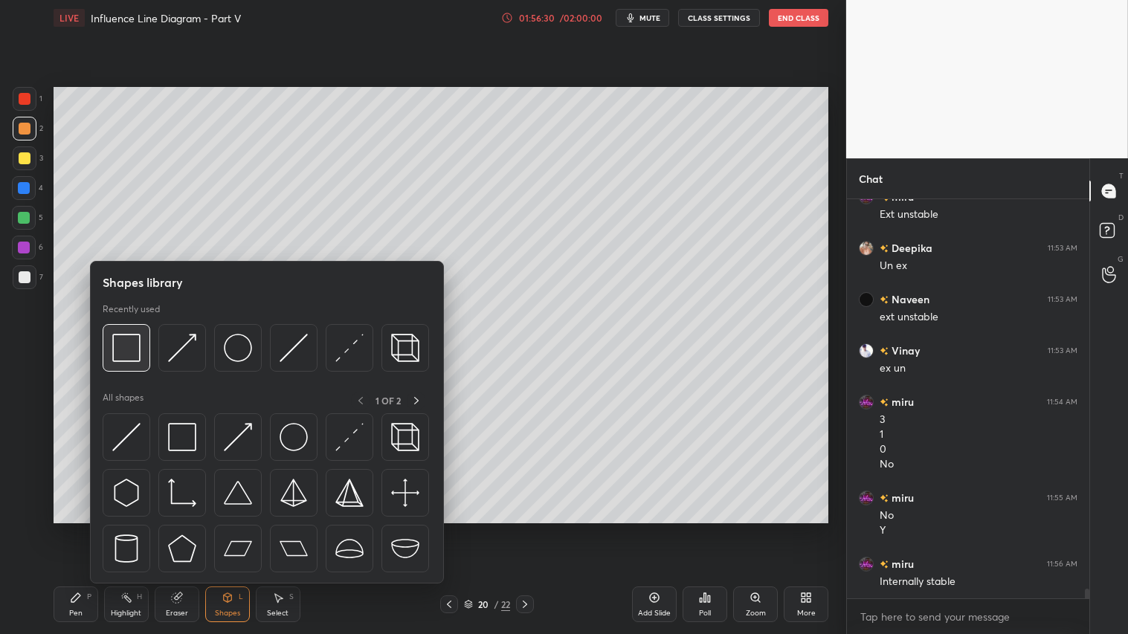
click at [127, 349] on img at bounding box center [126, 348] width 28 height 28
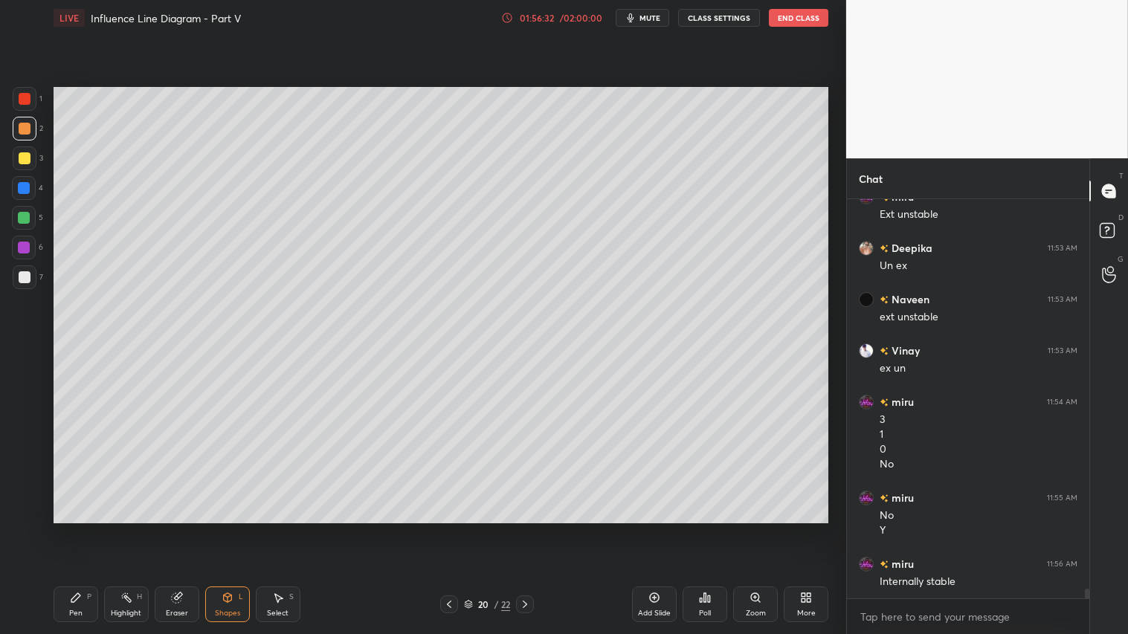
drag, startPoint x: 16, startPoint y: 273, endPoint x: 33, endPoint y: 281, distance: 19.0
click at [18, 273] on div at bounding box center [25, 277] width 24 height 24
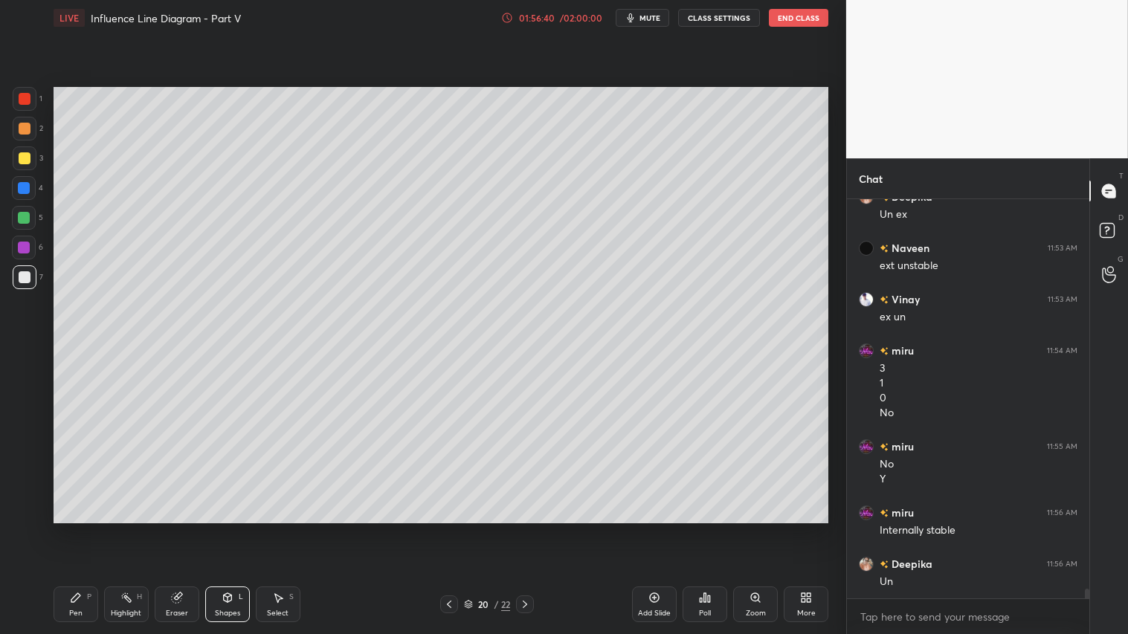
scroll to position [16635, 0]
click at [450, 529] on div at bounding box center [449, 605] width 18 height 18
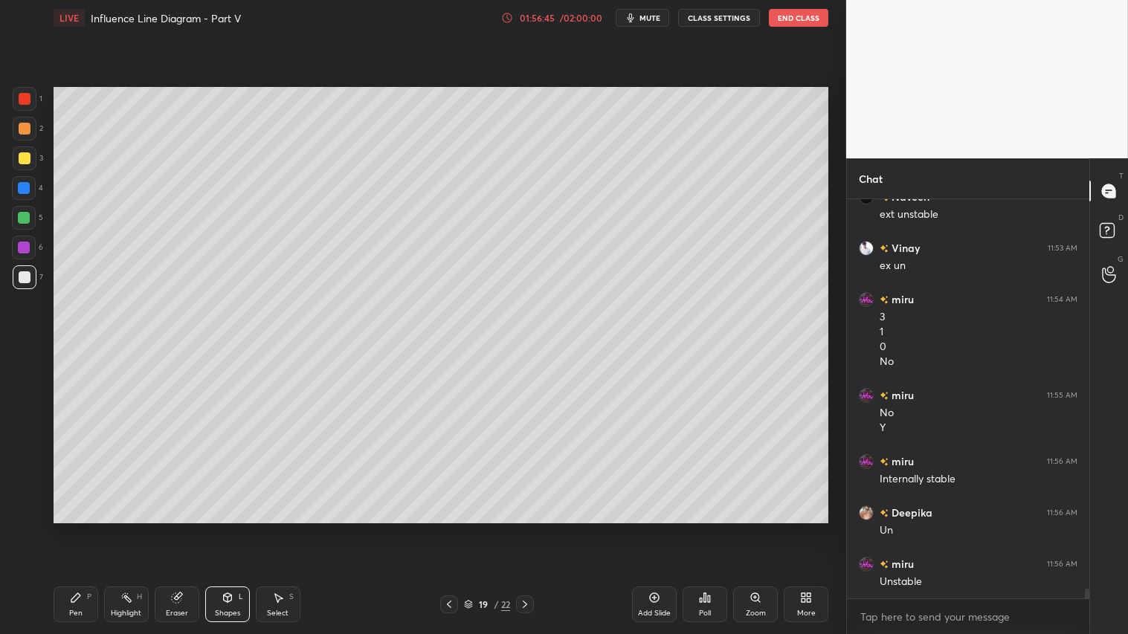
click at [448, 529] on icon at bounding box center [449, 605] width 12 height 12
click at [450, 529] on icon at bounding box center [449, 604] width 4 height 7
click at [448, 529] on icon at bounding box center [449, 605] width 12 height 12
click at [529, 529] on icon at bounding box center [525, 605] width 12 height 12
click at [526, 529] on icon at bounding box center [525, 605] width 12 height 12
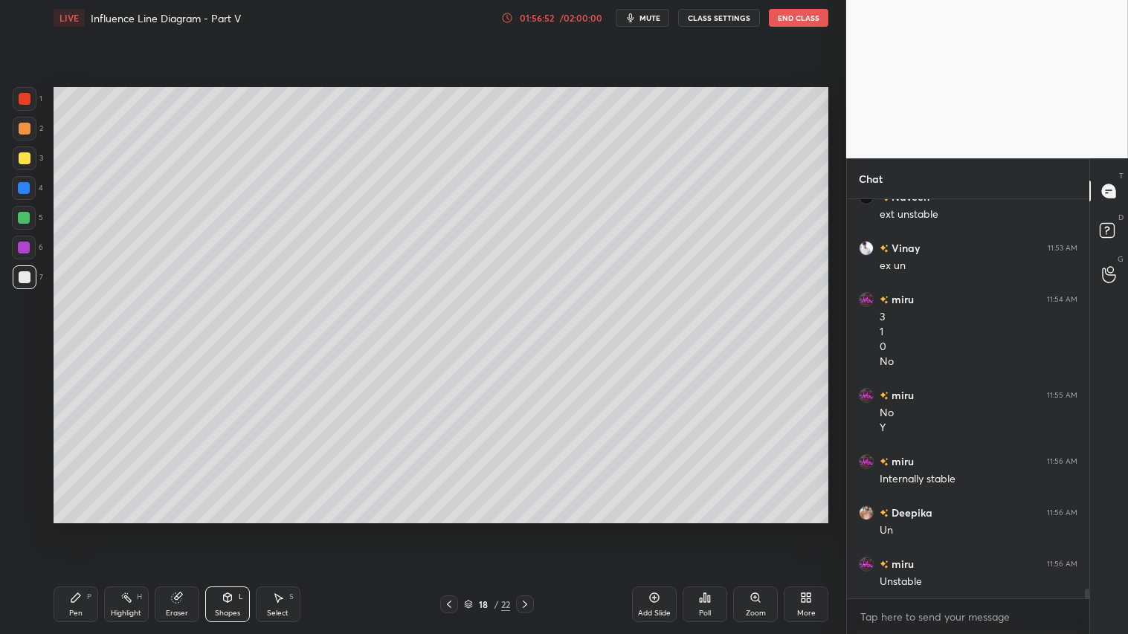
click at [528, 529] on icon at bounding box center [525, 605] width 12 height 12
click at [526, 529] on icon at bounding box center [525, 604] width 4 height 7
click at [19, 127] on div at bounding box center [25, 129] width 12 height 12
click at [65, 529] on div "Pen P" at bounding box center [76, 605] width 45 height 36
drag, startPoint x: 231, startPoint y: 604, endPoint x: 233, endPoint y: 595, distance: 9.2
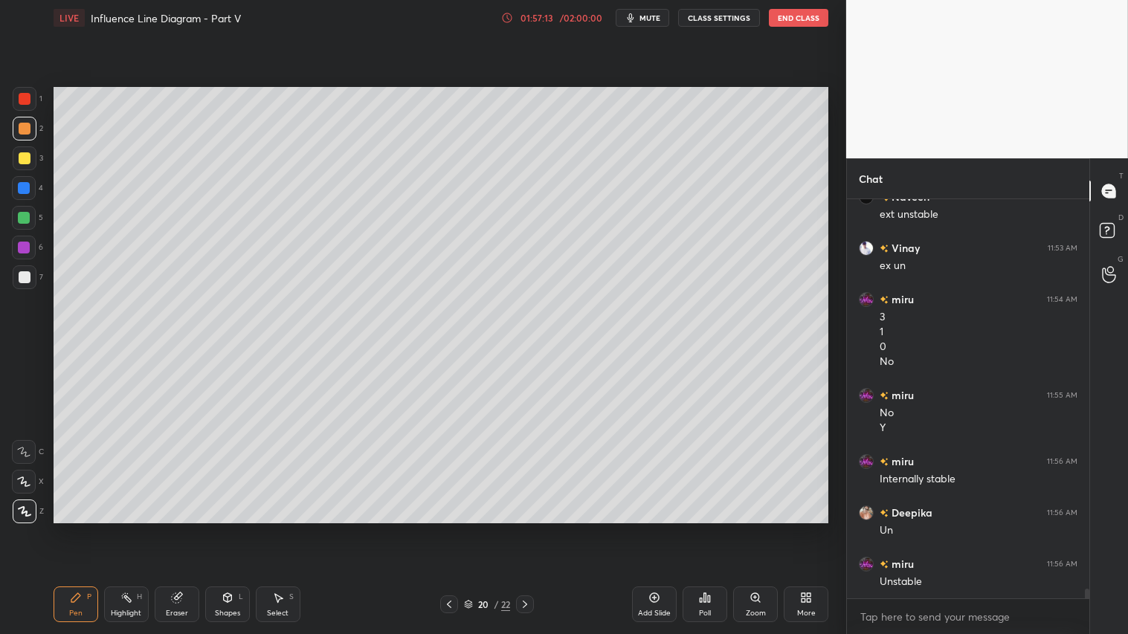
click at [233, 529] on icon at bounding box center [228, 598] width 12 height 12
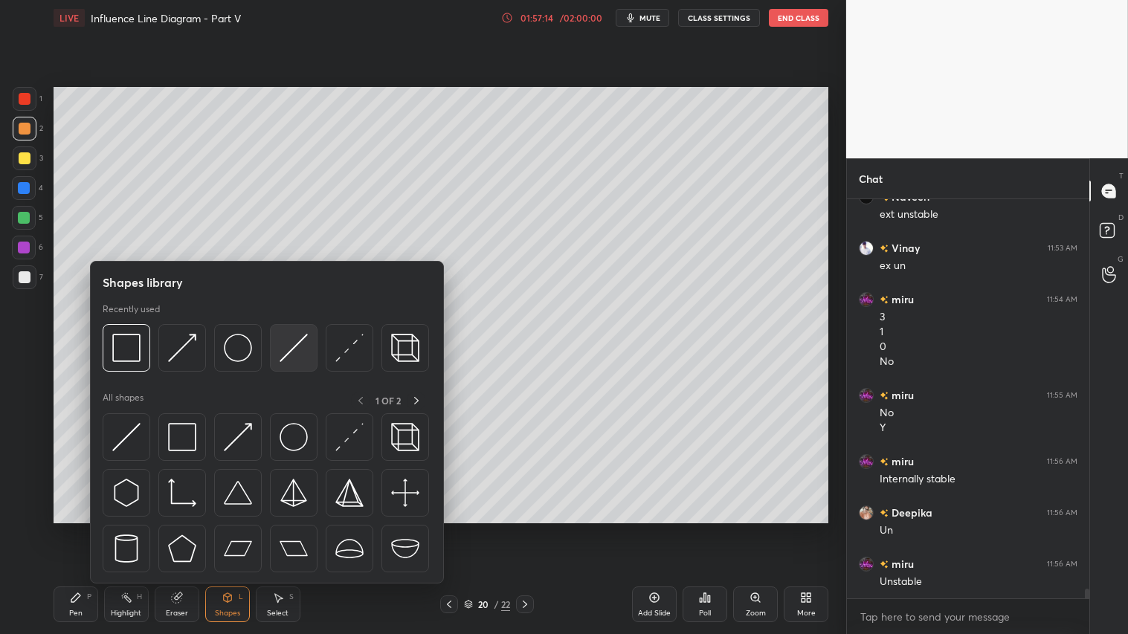
click at [294, 352] on img at bounding box center [294, 348] width 28 height 28
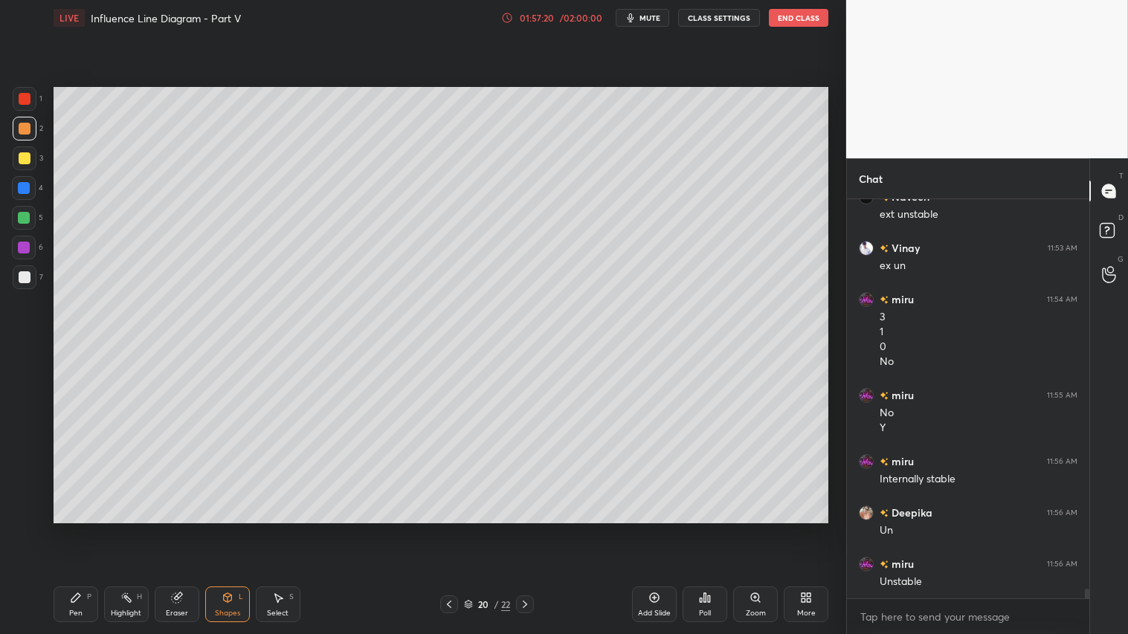
click at [538, 11] on div "01:57:20 / 02:00:00 mute CLASS SETTINGS End Class" at bounding box center [664, 18] width 327 height 18
click at [538, 10] on div "01:57:21 / 02:00:00 mute CLASS SETTINGS End Class" at bounding box center [664, 18] width 327 height 18
drag, startPoint x: 541, startPoint y: 17, endPoint x: 549, endPoint y: 20, distance: 8.0
click at [543, 17] on div "01:57:21" at bounding box center [537, 17] width 42 height 9
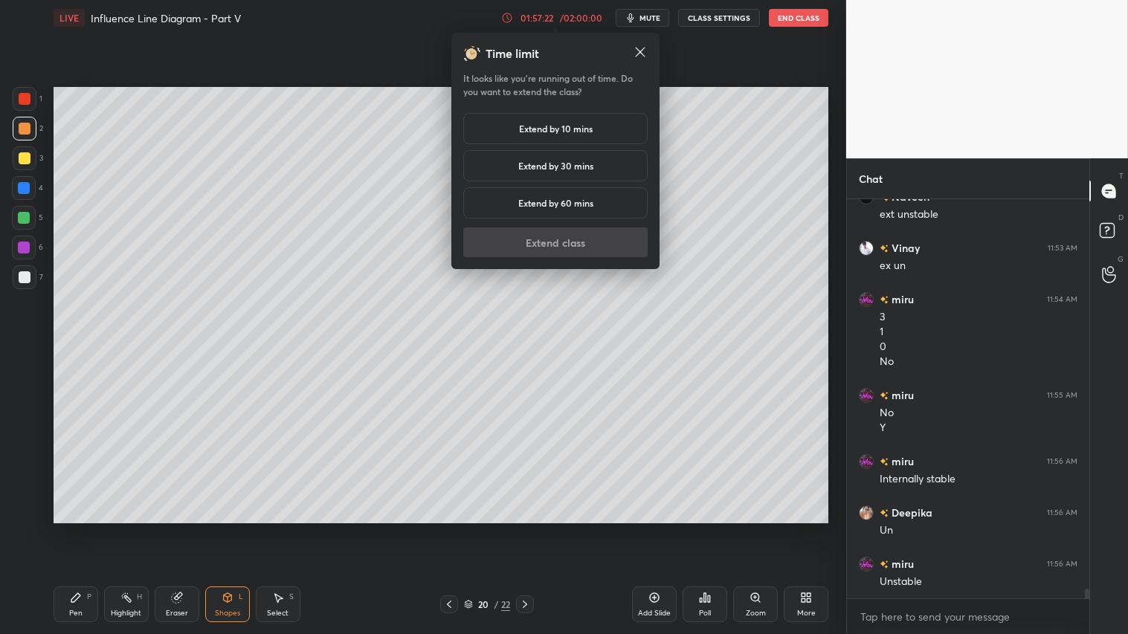
click at [549, 120] on div "Extend by 10 mins" at bounding box center [555, 128] width 184 height 31
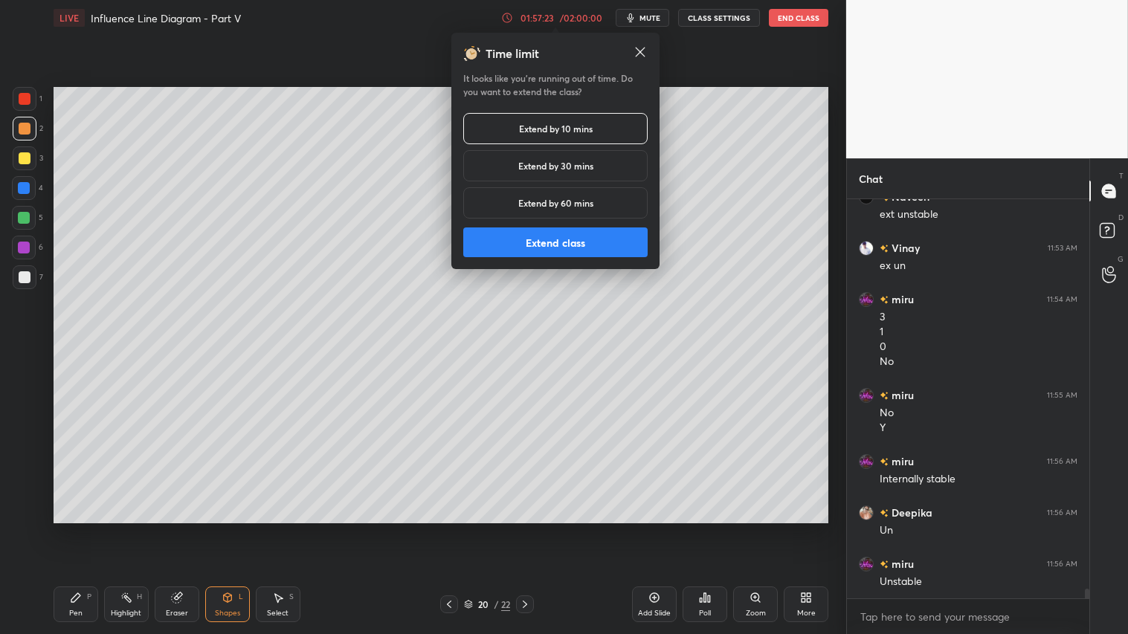
click at [599, 240] on button "Extend class" at bounding box center [555, 243] width 184 height 30
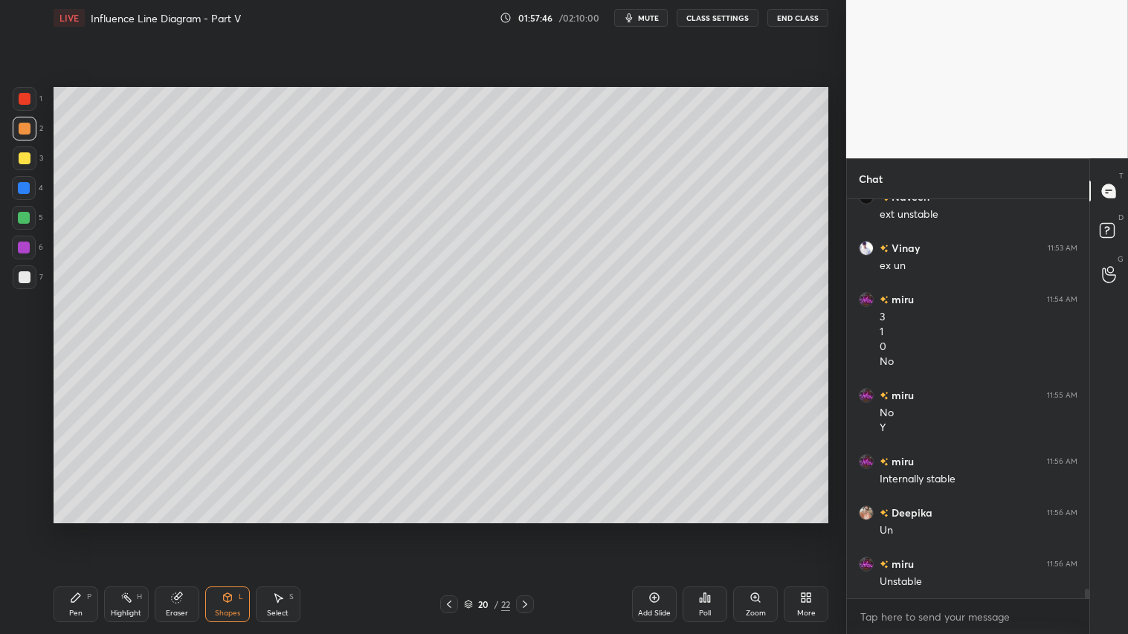
scroll to position [16687, 0]
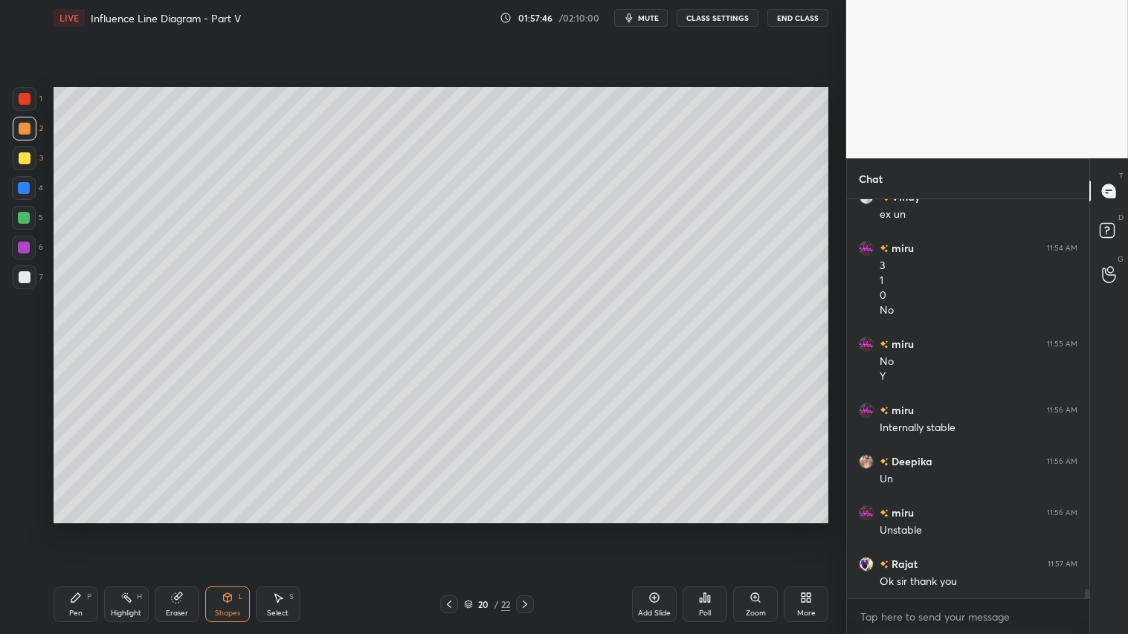
click at [38, 126] on div "2" at bounding box center [28, 129] width 30 height 24
click at [663, 16] on button "mute" at bounding box center [641, 18] width 54 height 18
click at [734, 19] on button "CLASS SETTINGS" at bounding box center [718, 18] width 82 height 18
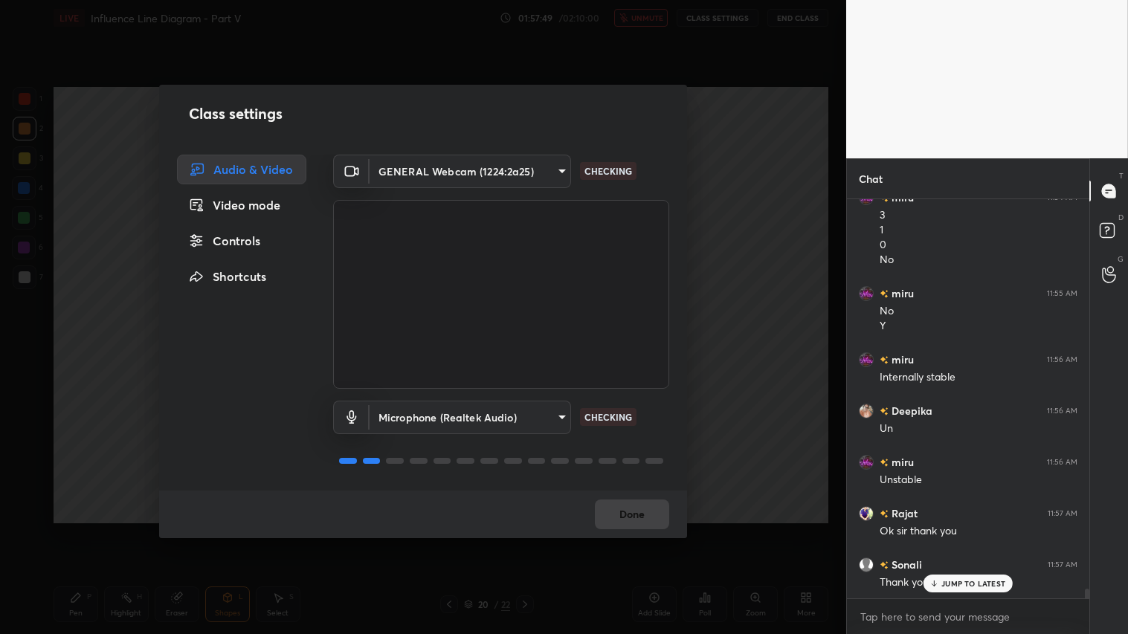
click at [552, 171] on body "1 2 3 4 5 6 7 C X Z C X Z E E Erase all H H LIVE Influence Line Diagram - Part …" at bounding box center [564, 317] width 1128 height 634
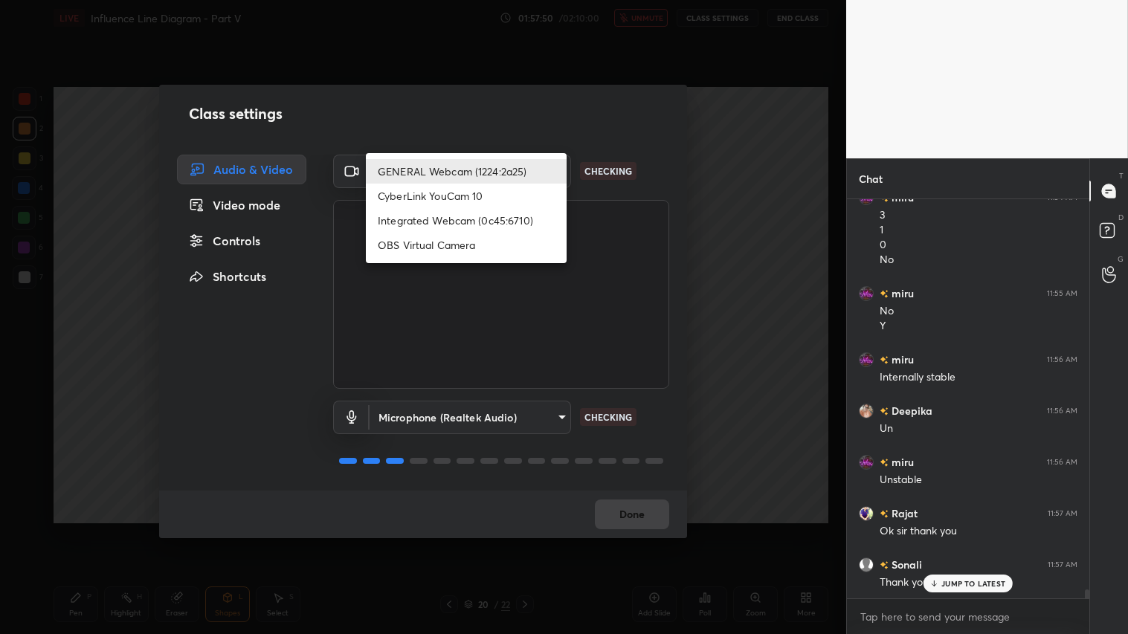
scroll to position [16789, 0]
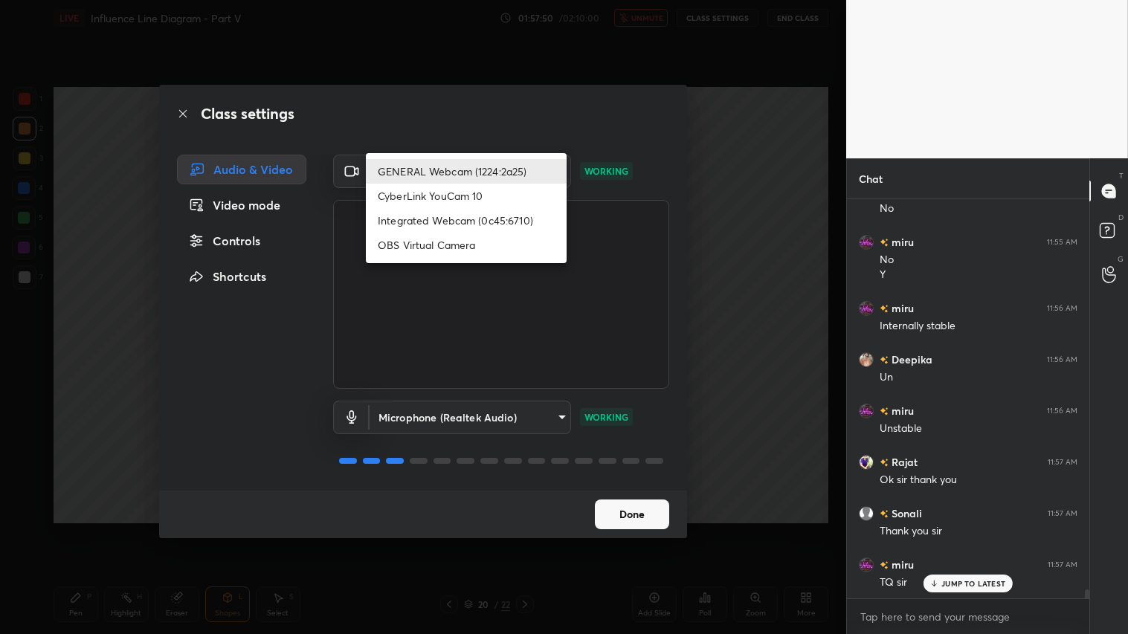
click at [448, 224] on li "Integrated Webcam (0c45:6710)" at bounding box center [466, 220] width 201 height 25
type input "c5c2f7231e9952ba016bf395f8d23ccccda43c405848800533c4c3fa58e8e242"
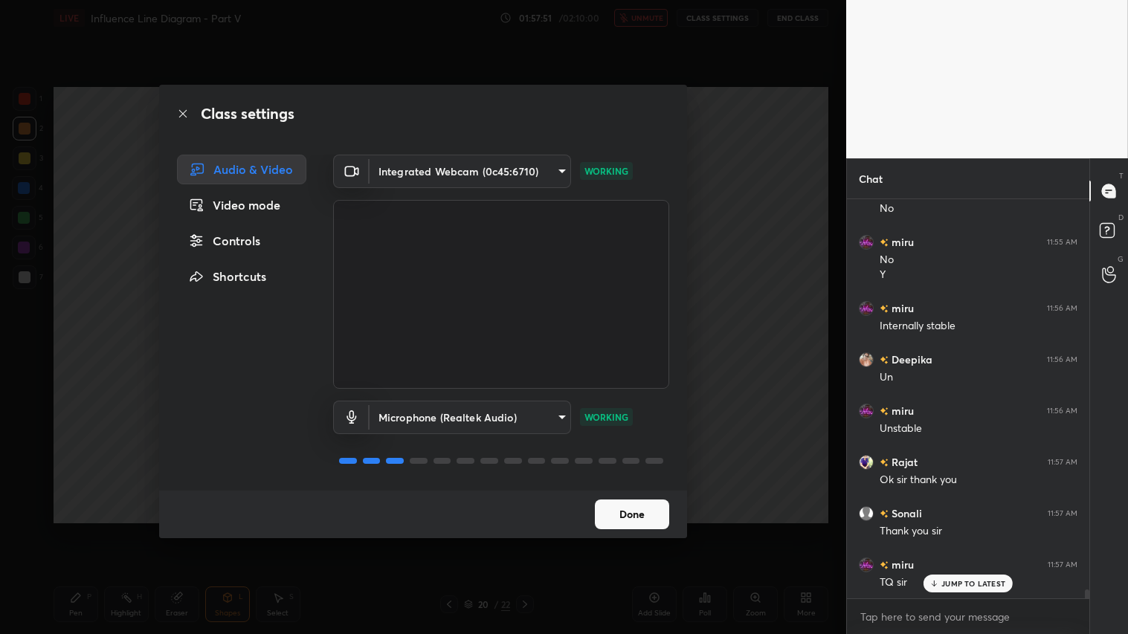
click at [625, 514] on button "Done" at bounding box center [632, 515] width 74 height 30
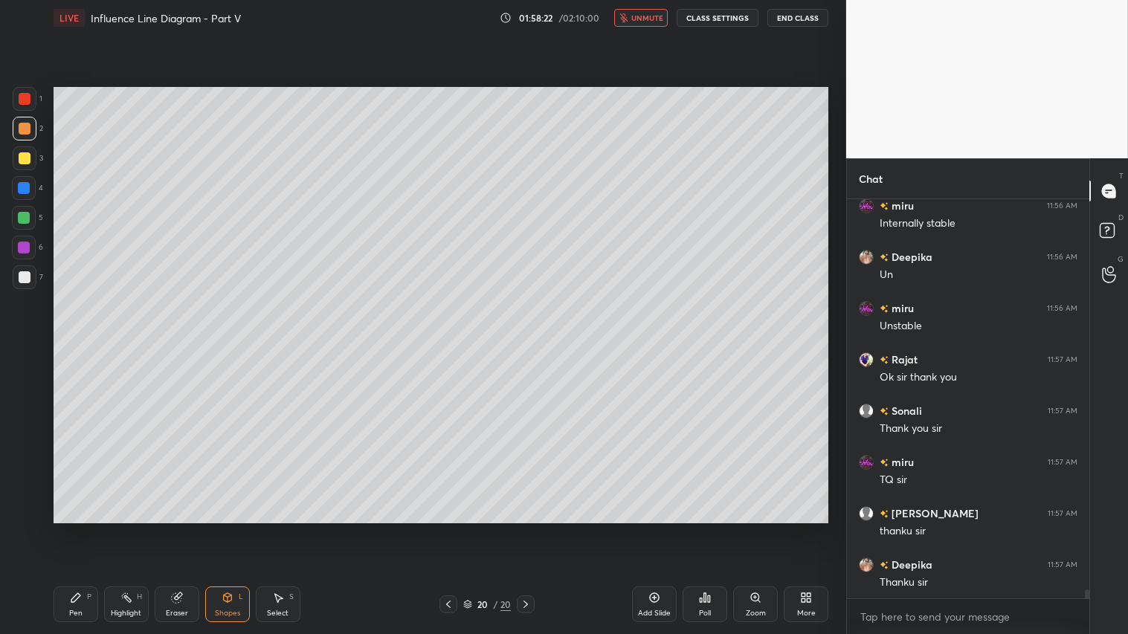
scroll to position [16943, 0]
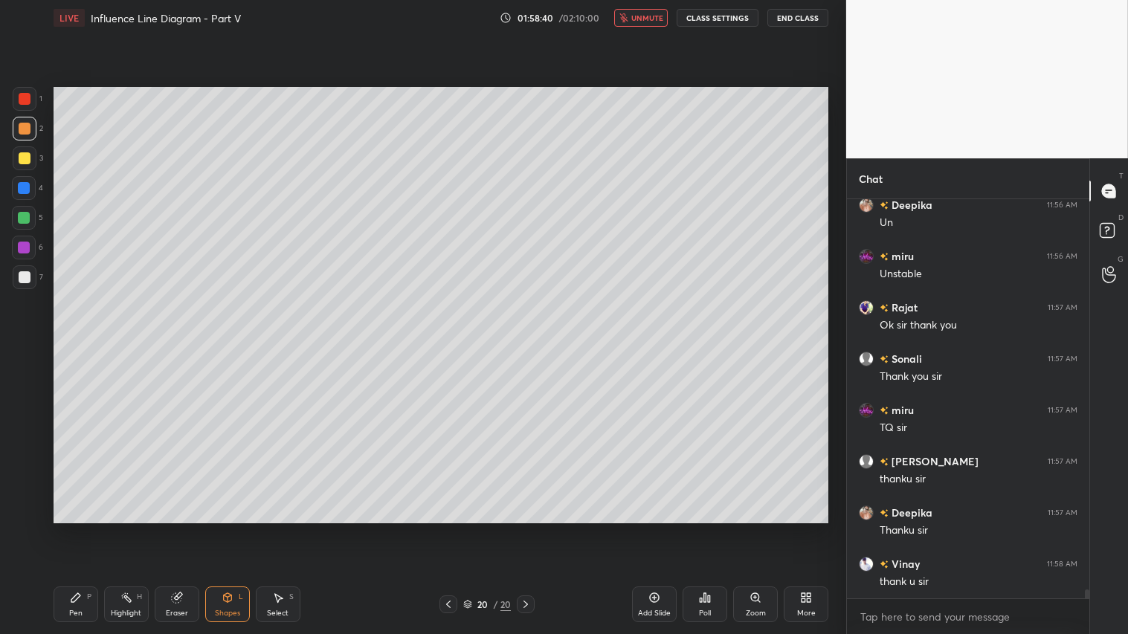
click at [805, 25] on button "End Class" at bounding box center [797, 18] width 61 height 18
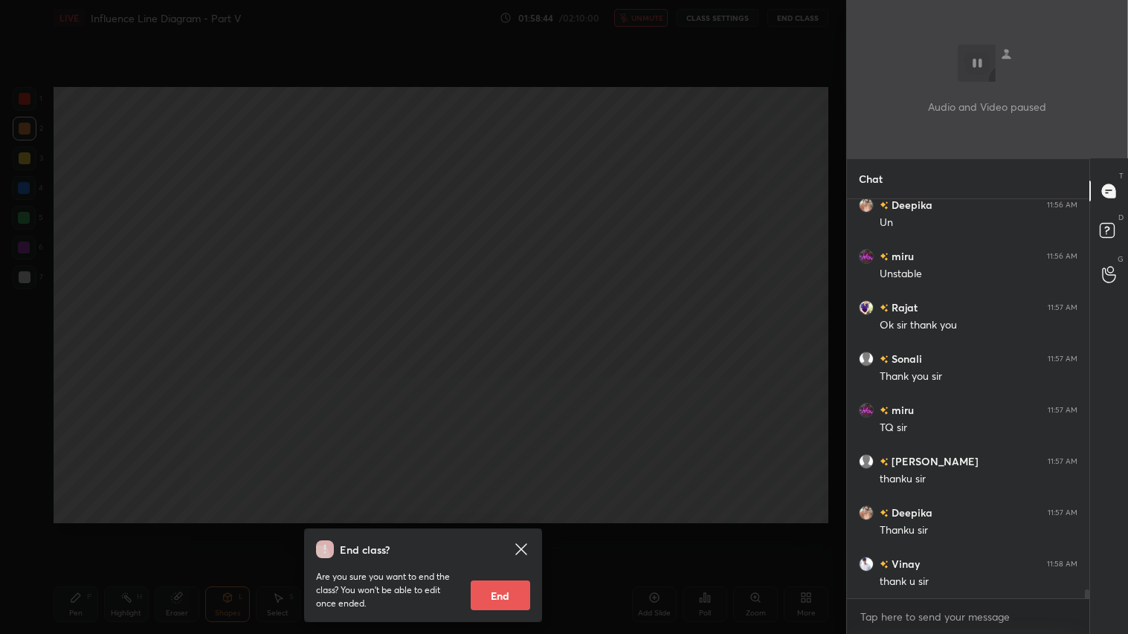
click at [501, 529] on button "End" at bounding box center [500, 596] width 59 height 30
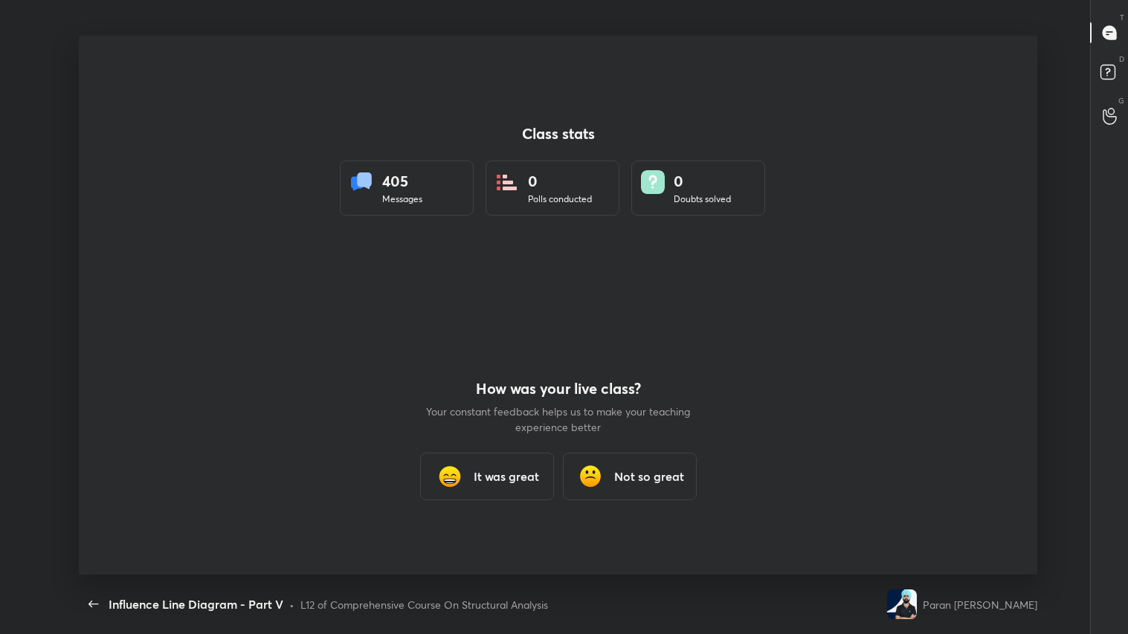
scroll to position [0, 0]
click at [492, 480] on h3 "It was great" at bounding box center [506, 477] width 65 height 18
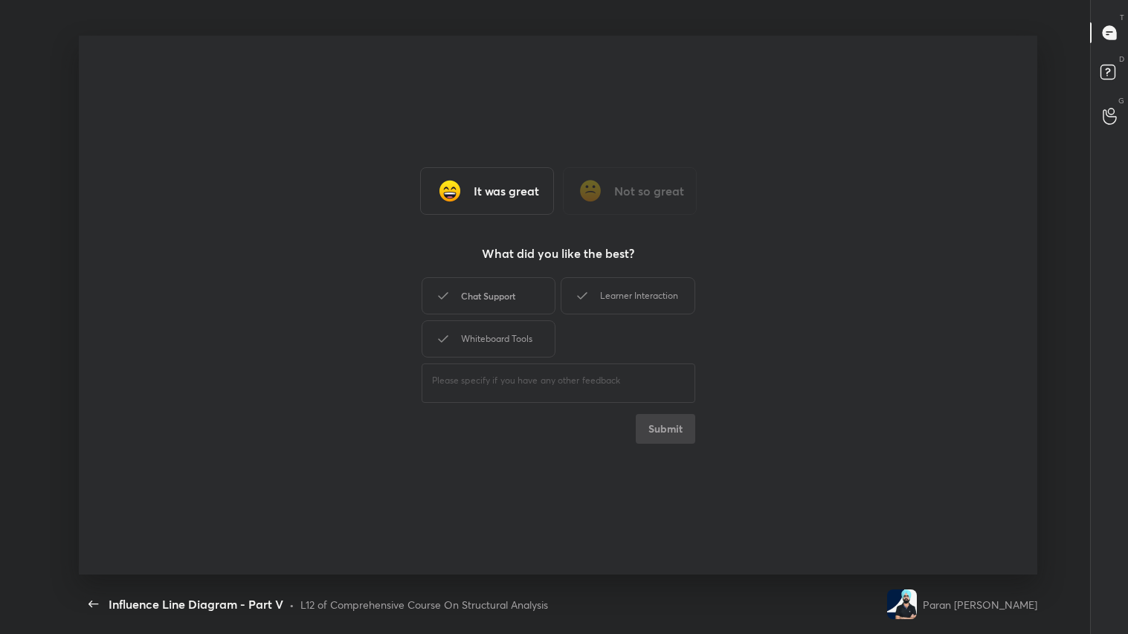
click at [486, 294] on div "Chat Support" at bounding box center [489, 295] width 134 height 37
click at [495, 348] on div "Whiteboard Tools" at bounding box center [489, 338] width 134 height 37
click at [640, 291] on div "Learner Interaction" at bounding box center [628, 295] width 134 height 37
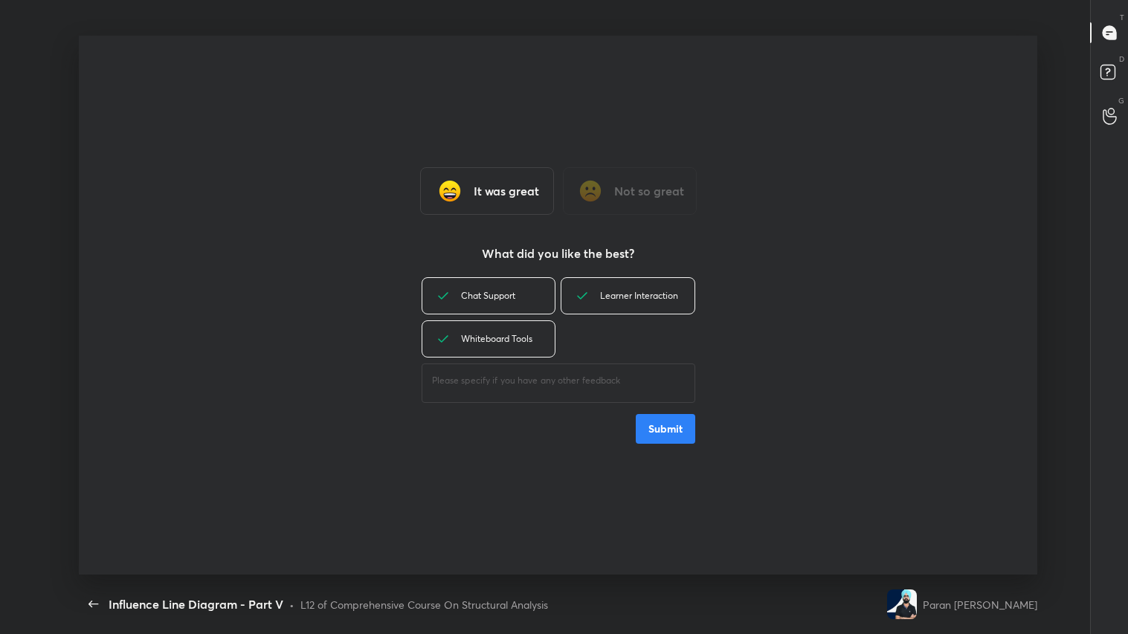
click at [660, 441] on button "Submit" at bounding box center [665, 429] width 59 height 30
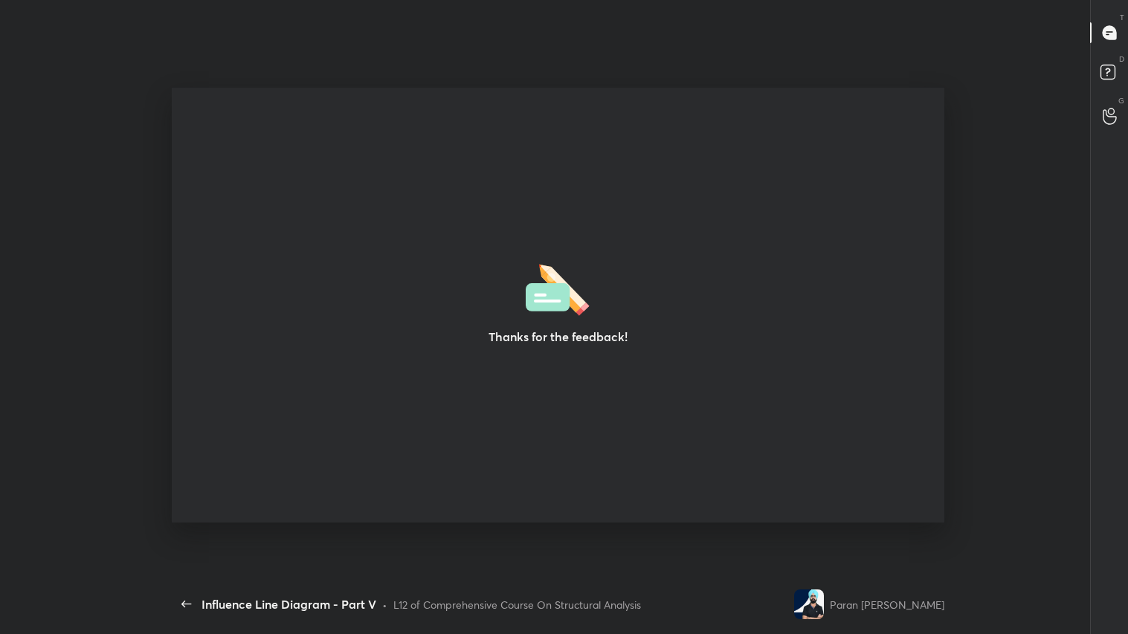
type textarea "x"
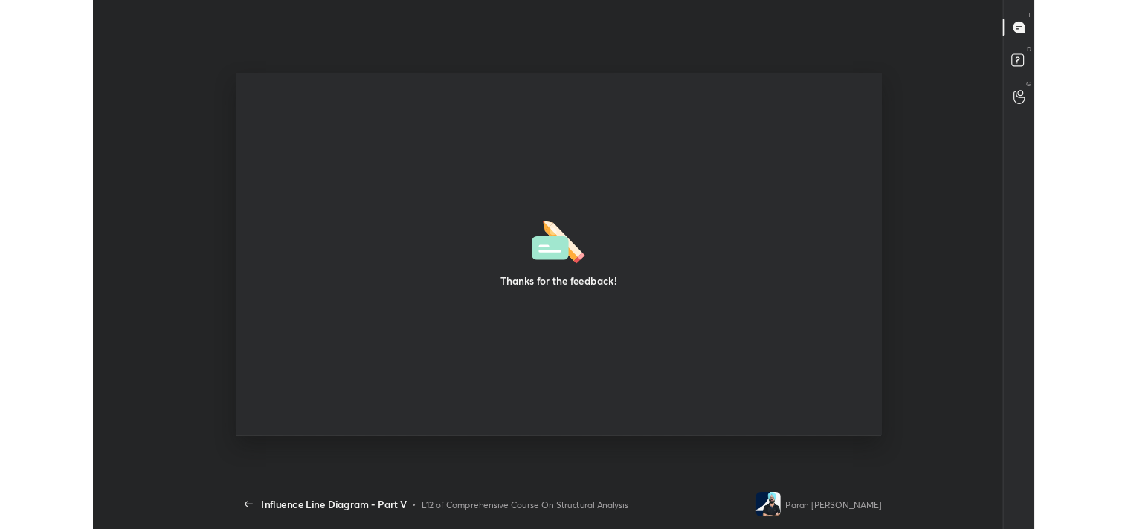
scroll to position [73926, 73244]
